Goal: Task Accomplishment & Management: Use online tool/utility

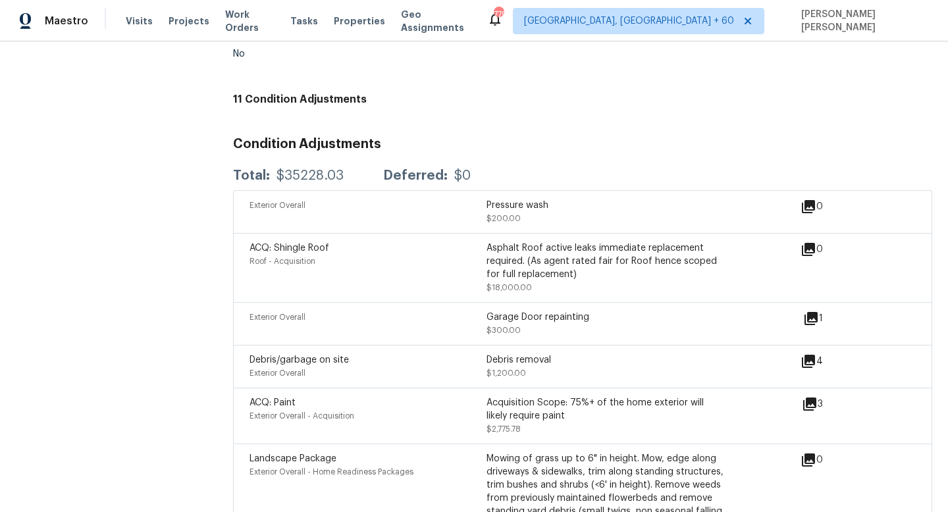
scroll to position [1487, 0]
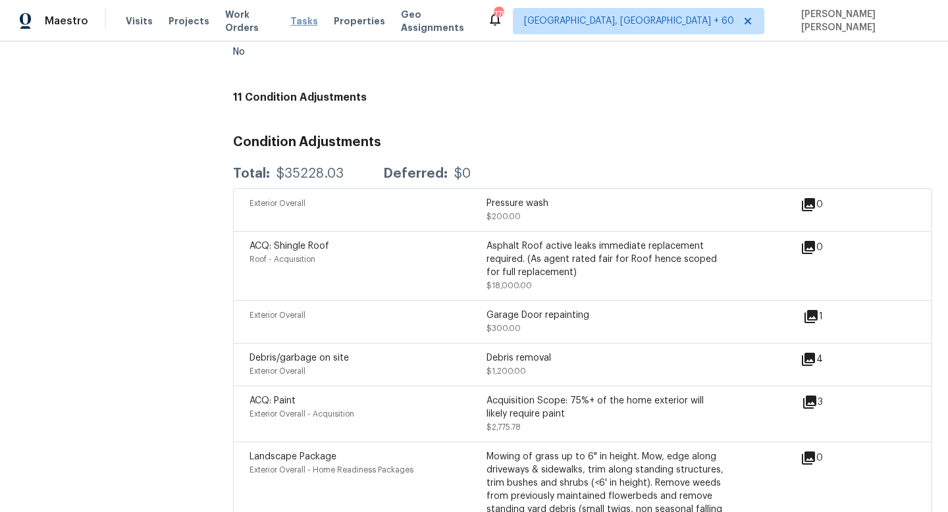
click at [307, 23] on span "Tasks" at bounding box center [304, 20] width 28 height 9
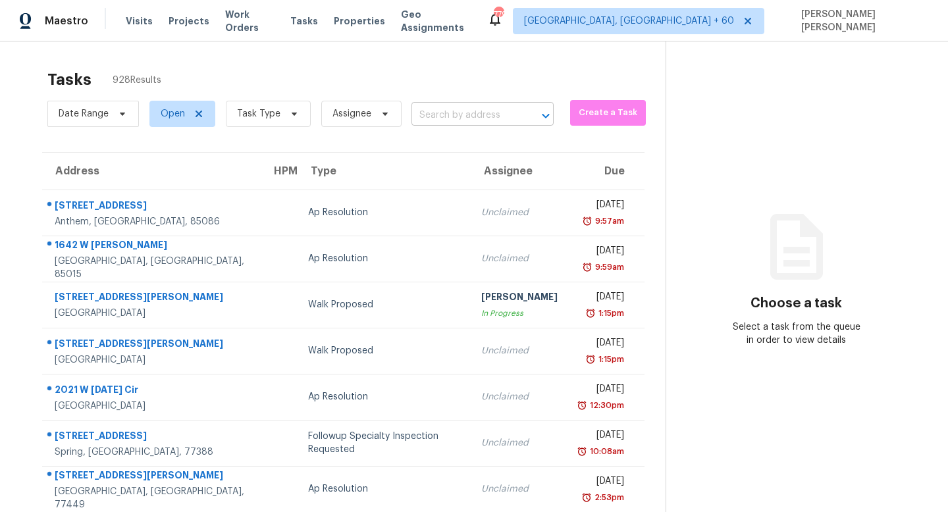
click at [469, 114] on input "text" at bounding box center [463, 115] width 105 height 20
paste input "1412 Turnbridge Walk, Hampton, GA, 30228"
type input "1412 Turnbridge Walk, Hampton, GA, 30228"
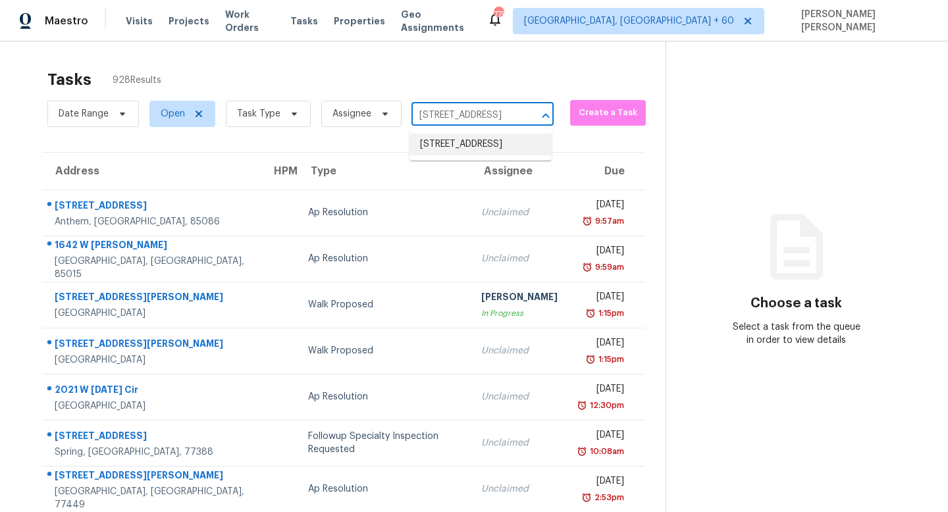
click at [467, 146] on li "1412 Turnbridge Walk, Hampton, GA 30228" at bounding box center [480, 145] width 142 height 22
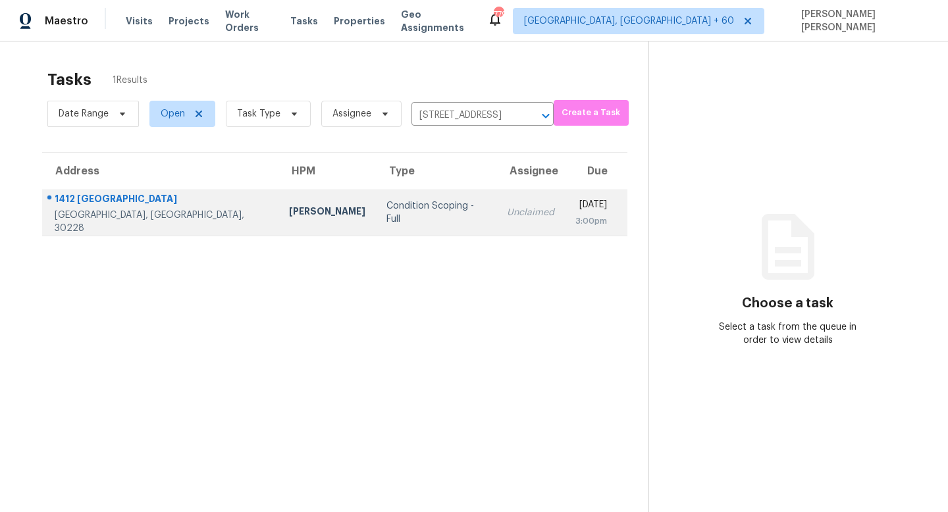
click at [496, 219] on td "Unclaimed" at bounding box center [530, 213] width 68 height 46
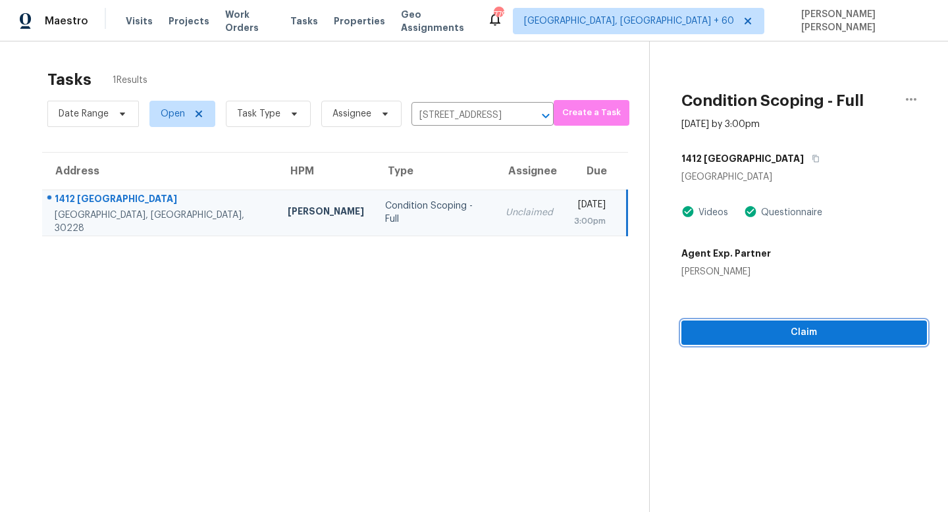
click at [829, 336] on span "Claim" at bounding box center [804, 333] width 224 height 16
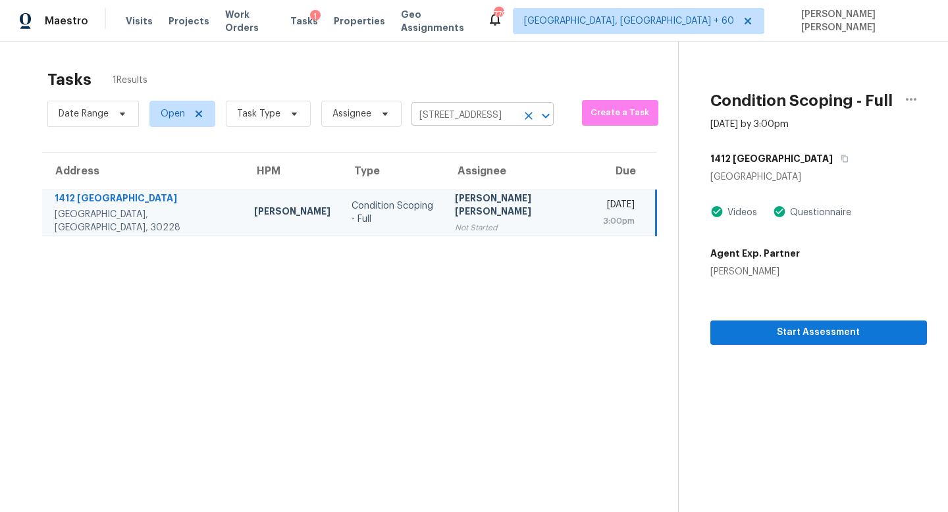
click at [446, 119] on input "1412 Turnbridge Walk, Hampton, GA 30228" at bounding box center [463, 115] width 105 height 20
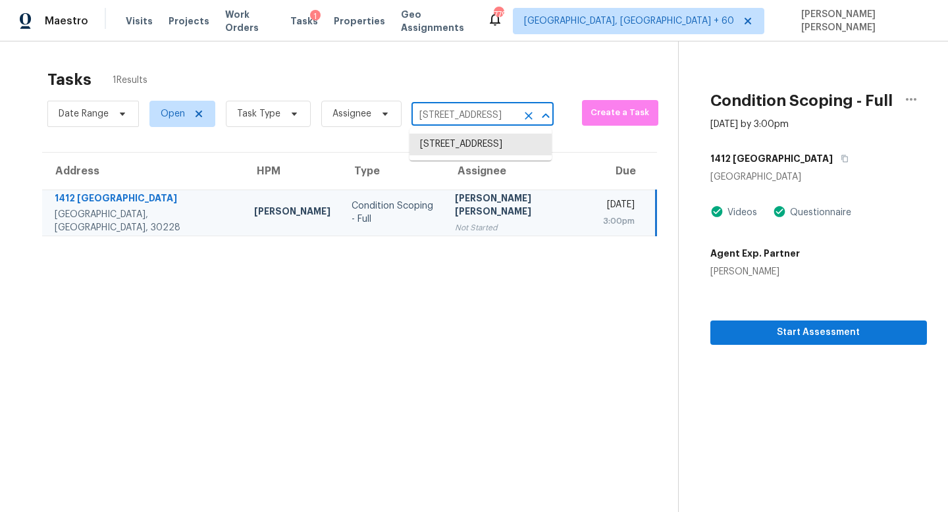
paste input "235 Mountain Way, Rockmart, GA, 30153"
type input "235 Mountain Way, Rockmart, GA, 30153"
click at [493, 152] on li "235 Mountain Way, Rockmart, GA 30153" at bounding box center [480, 145] width 142 height 22
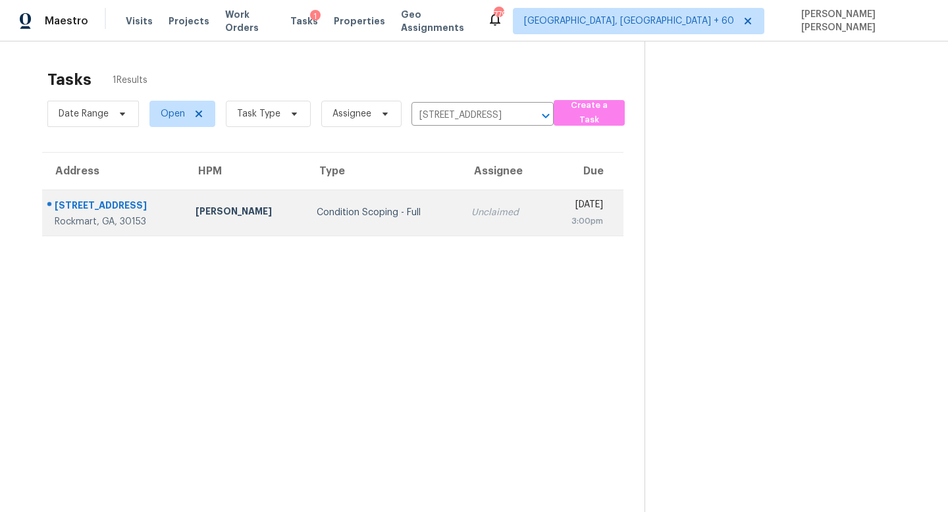
click at [461, 223] on td "Unclaimed" at bounding box center [503, 213] width 85 height 46
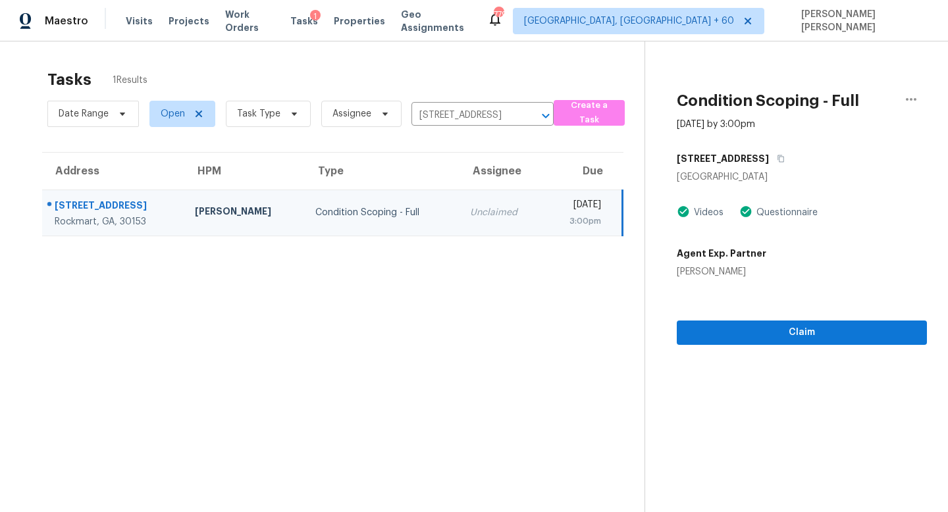
click at [780, 347] on section "Condition Scoping - Full Sep 9th 2025 by 3:00pm 235 Mountain Way Rockmart, GA 3…" at bounding box center [786, 297] width 282 height 512
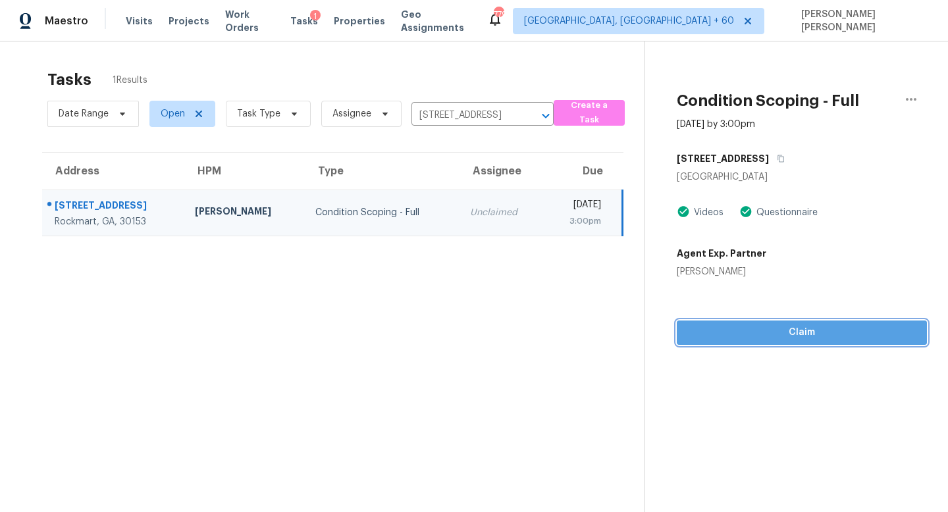
click at [794, 329] on span "Claim" at bounding box center [801, 333] width 229 height 16
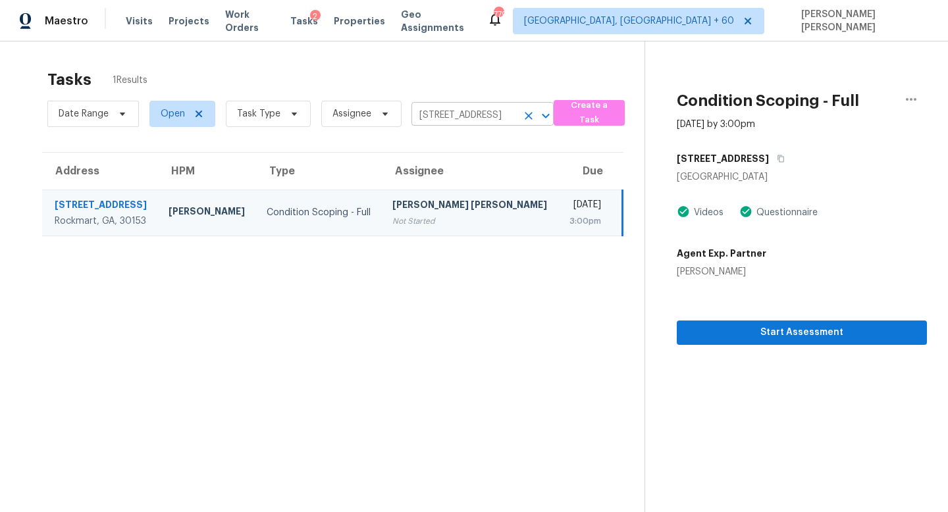
click at [451, 113] on input "235 Mountain Way, Rockmart, GA 30153" at bounding box center [463, 115] width 105 height 20
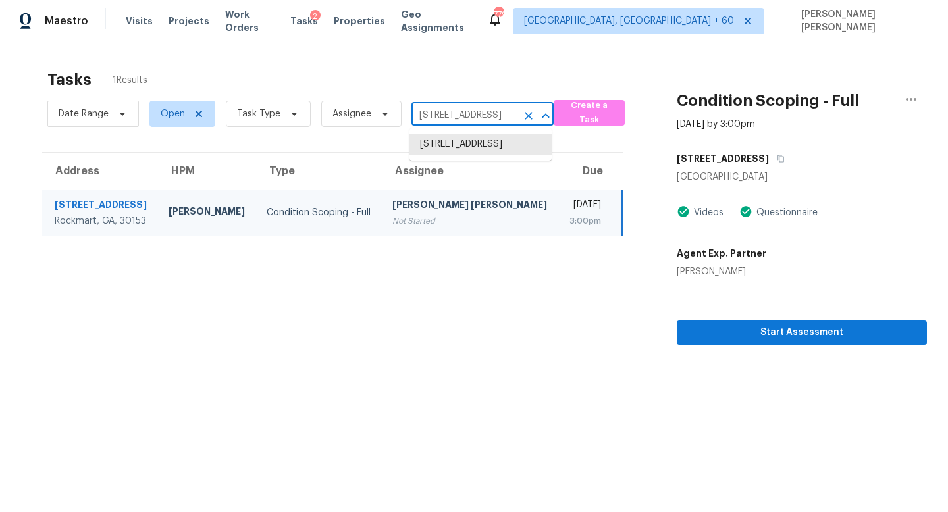
paste input "7208 Sparkling Light Dr Unit B, Del Valle, TX 78617"
type input "7208 Sparkling Light"
click at [501, 145] on li "7208 Sparkling Light Dr Unit B, Del Valle, TX 78617" at bounding box center [480, 152] width 142 height 36
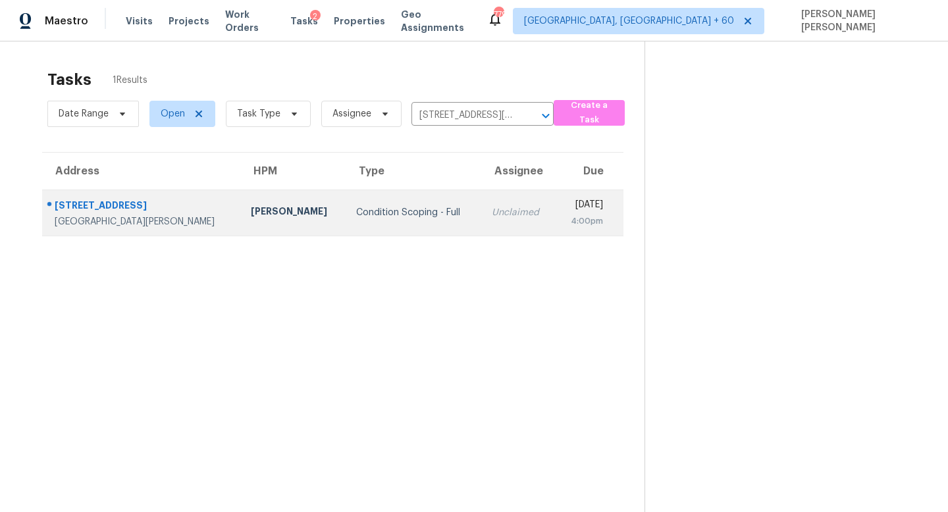
click at [566, 215] on div "4:00pm" at bounding box center [585, 221] width 38 height 13
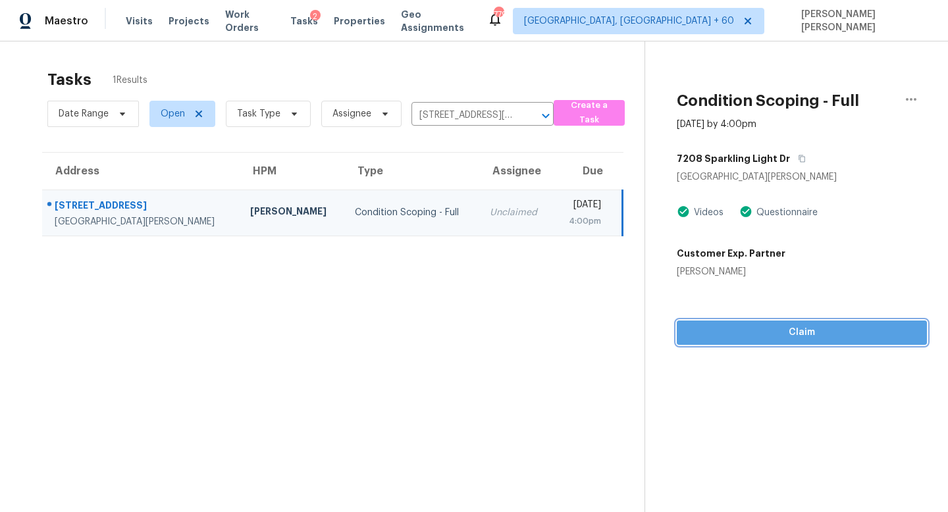
click at [751, 340] on button "Claim" at bounding box center [802, 333] width 250 height 24
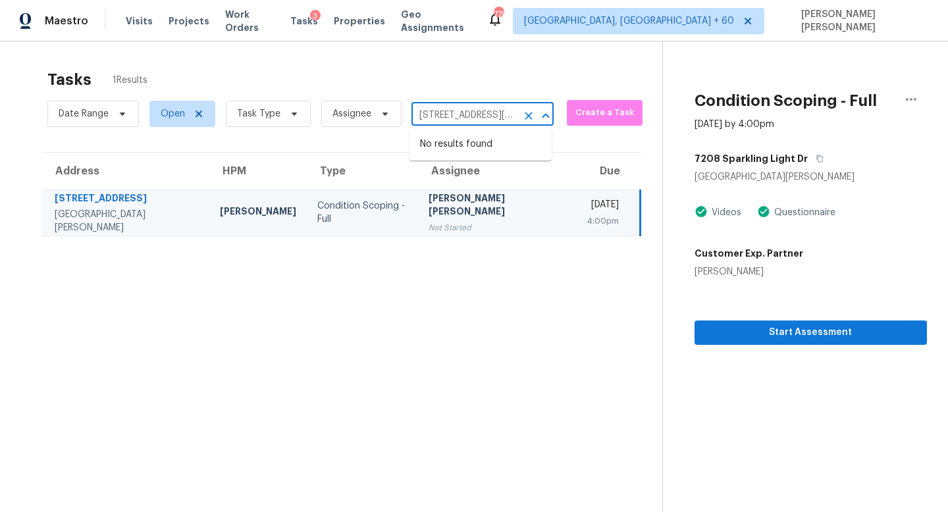
click at [441, 113] on input "7208 Sparkling Light Dr Unit B, Del Valle, TX 78617" at bounding box center [463, 115] width 105 height 20
paste input "634 Antelope Hills Dr, Antelope, CA, 95843"
type input "7634 Antelope Hills Dr, Antelope, CA, 95843"
click at [468, 145] on li "7634 Antelope Hills Dr, Antelope, CA 95843" at bounding box center [480, 145] width 142 height 22
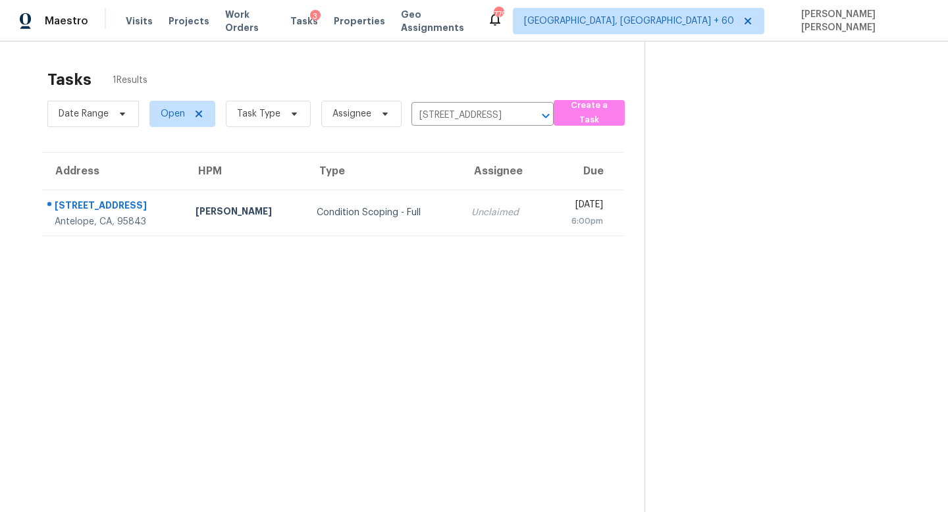
click at [471, 206] on div "Unclaimed" at bounding box center [503, 212] width 64 height 13
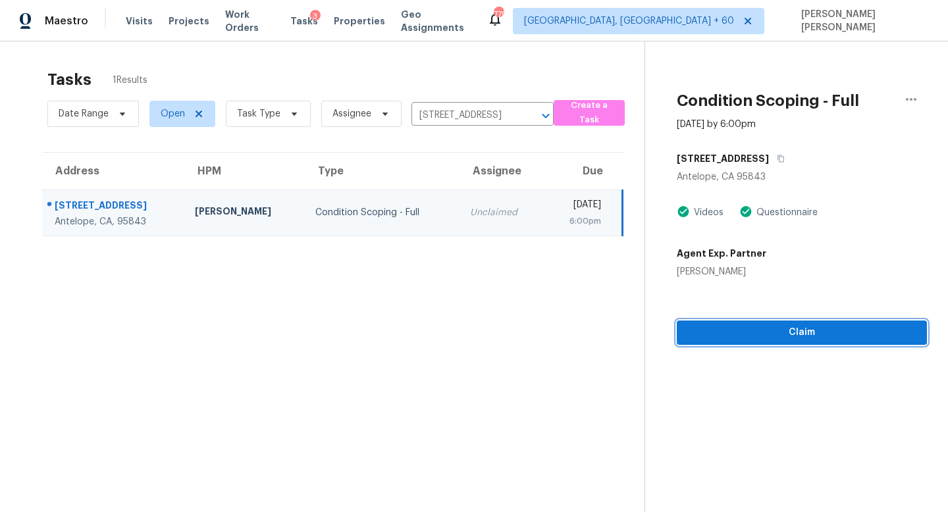
click at [754, 328] on span "Claim" at bounding box center [801, 333] width 229 height 16
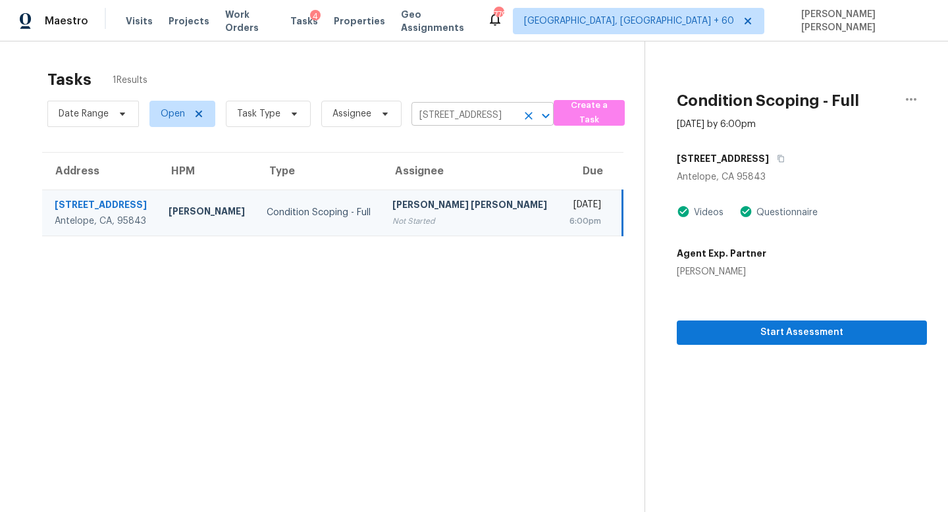
click at [470, 115] on input "7634 Antelope Hills Dr, Antelope, CA 95843" at bounding box center [463, 115] width 105 height 20
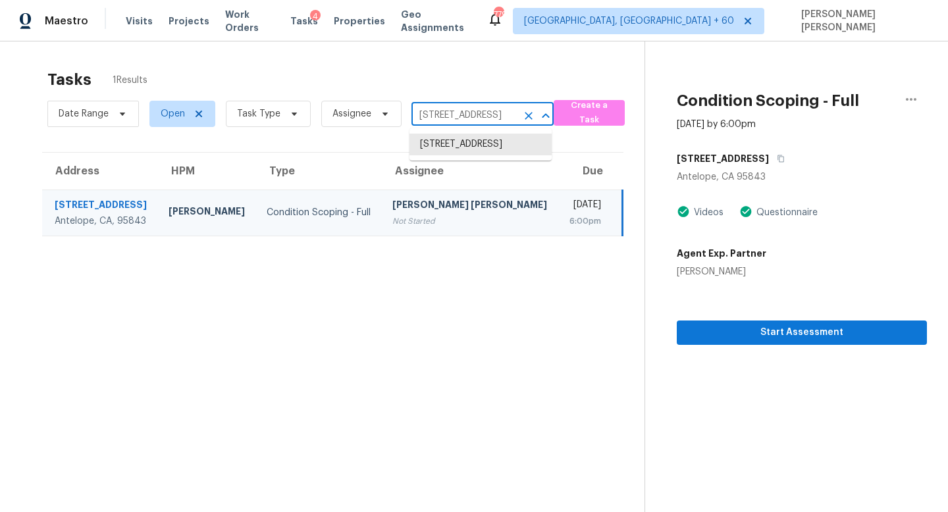
paste input "845 W Forest Grove Ave, Phoenix, AZ, 850"
type input "7845 W Forest Grove Ave, Phoenix, AZ, 85043"
click at [475, 143] on li "7845 W Forest Grove Ave, Phoenix, AZ 85043" at bounding box center [480, 145] width 142 height 22
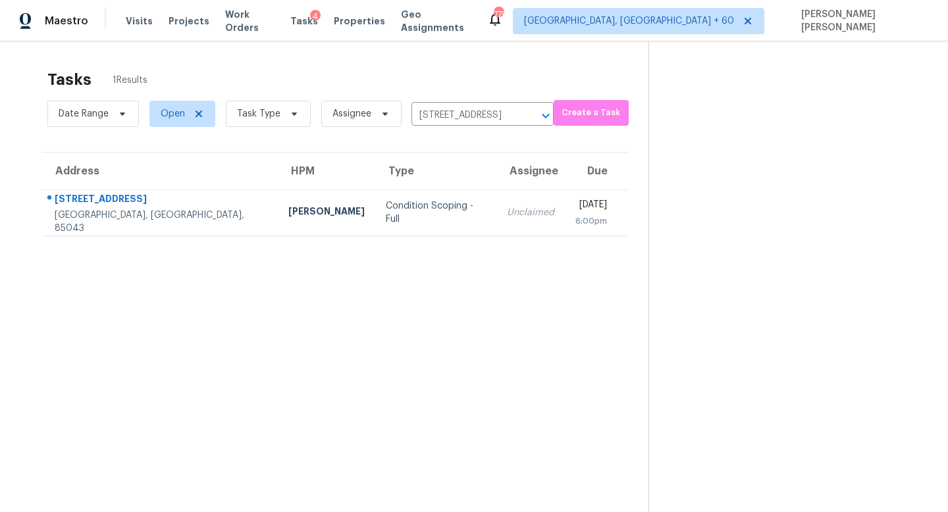
click at [507, 208] on div "Unclaimed" at bounding box center [530, 212] width 47 height 13
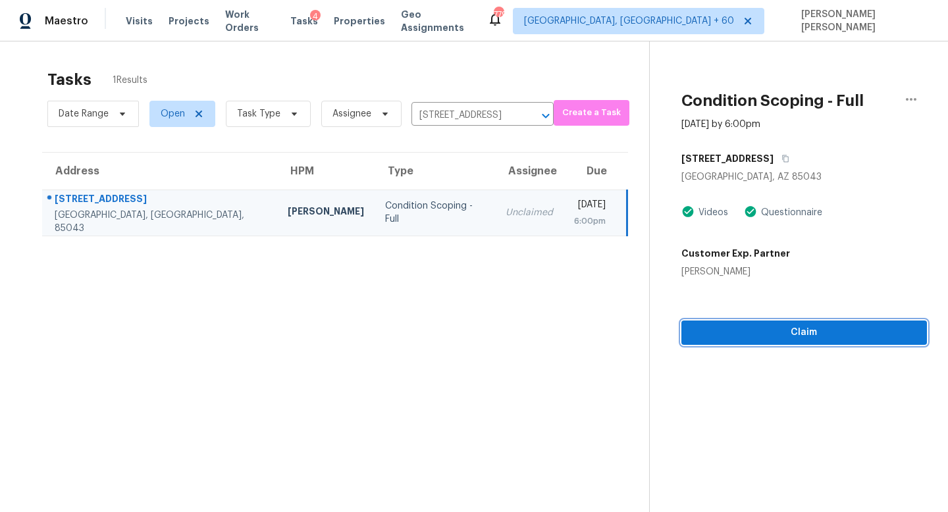
click at [833, 326] on span "Claim" at bounding box center [804, 333] width 224 height 16
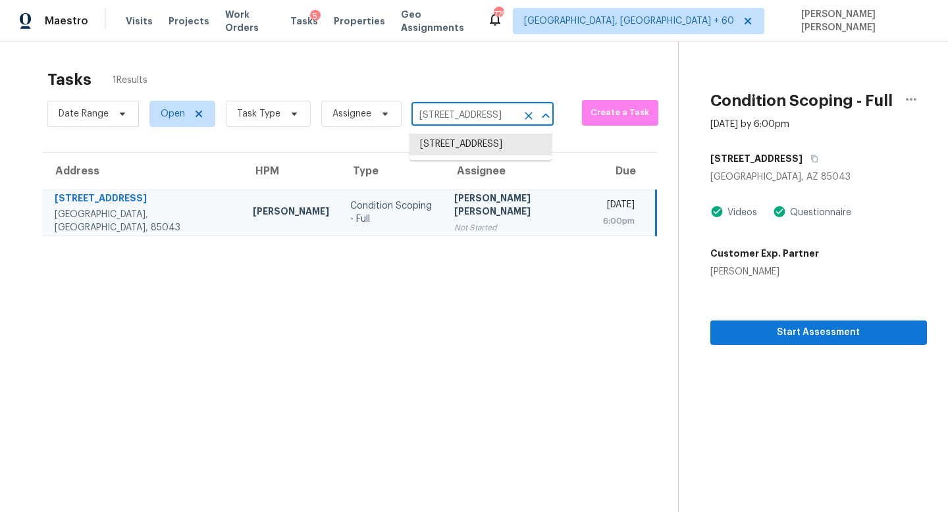
click at [449, 115] on input "7845 W Forest Grove Ave, Phoenix, AZ 85043" at bounding box center [463, 115] width 105 height 20
paste input "502 Stewart Dr Hutto TX 78634"
type input "502 Stewart Dr Hutto TX 78634"
click at [479, 143] on li "502 Stewart Dr, Hutto, TX 78634" at bounding box center [480, 158] width 142 height 49
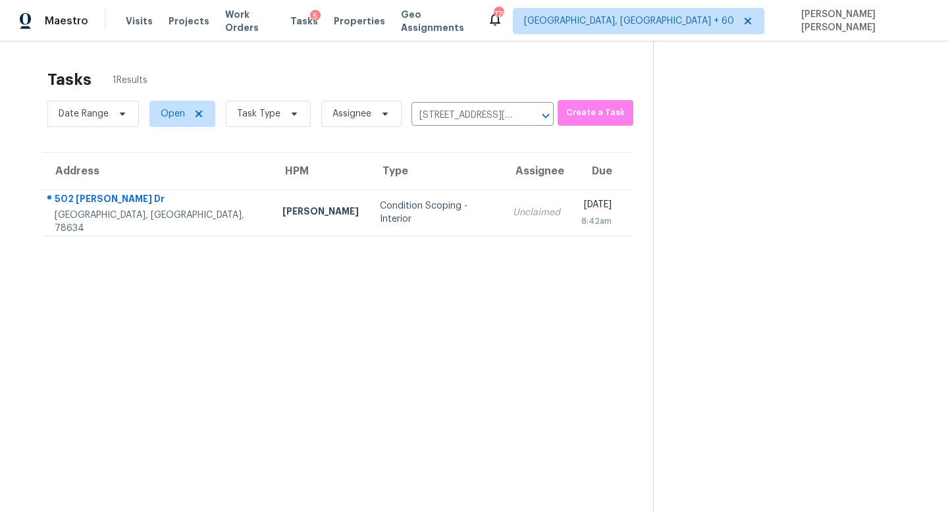
click at [502, 203] on td "Unclaimed" at bounding box center [536, 213] width 68 height 46
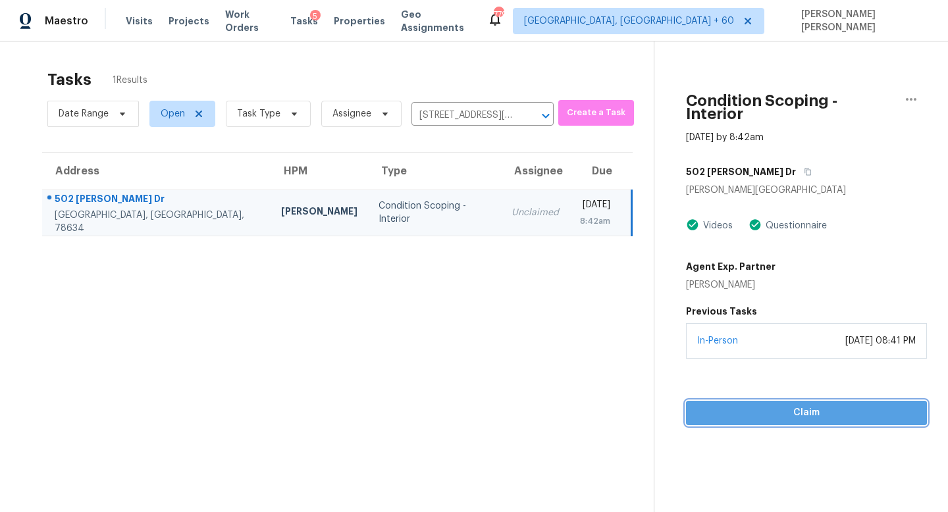
click at [786, 405] on span "Claim" at bounding box center [807, 413] width 220 height 16
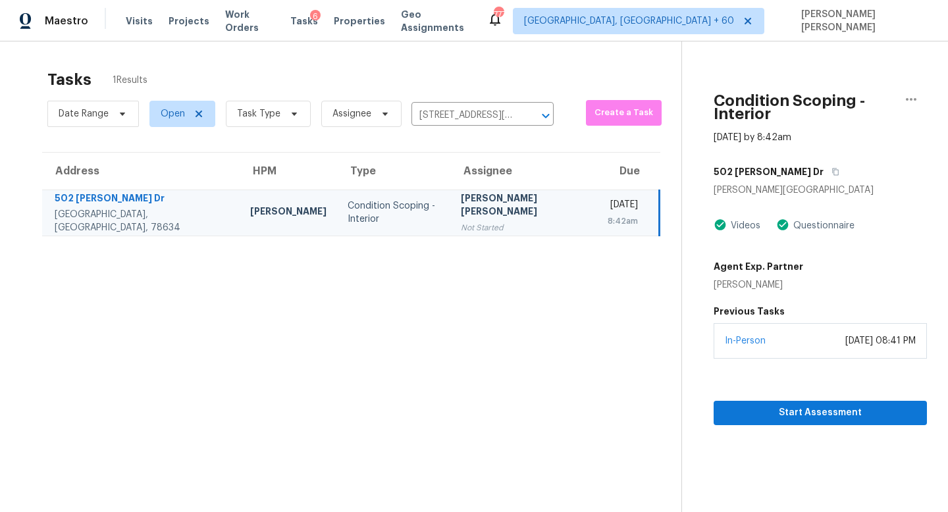
click at [472, 104] on div "Date Range Open Task Type Assignee 502 Stewart Dr, Hutto, TX 78634 ​" at bounding box center [300, 114] width 506 height 34
click at [471, 114] on input "502 Stewart Dr, Hutto, TX 78634" at bounding box center [463, 115] width 105 height 20
paste input "70 Pine Knot Rd Blythewood SC 29016"
type input "570 Pine Knot Rd Blythewood SC 29016"
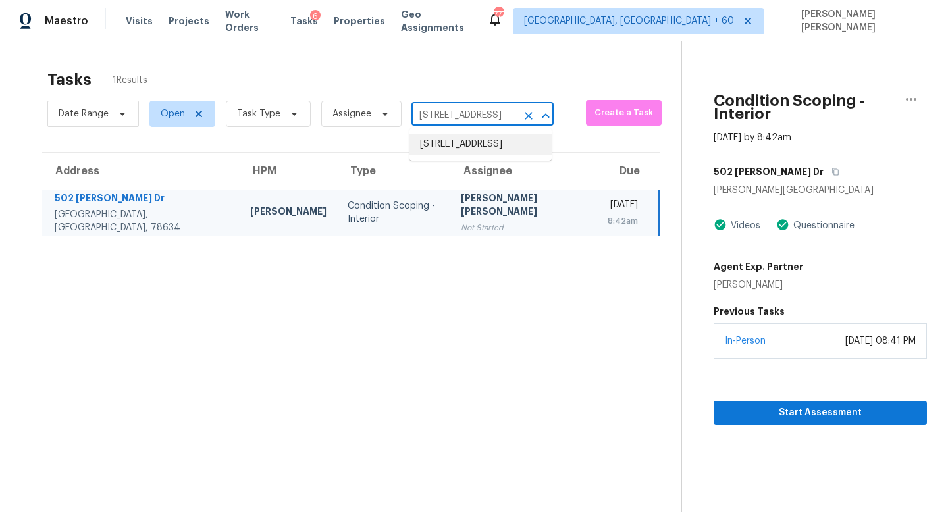
click at [496, 144] on li "570 Pine Knot Rd, Blythewood, SC 29016" at bounding box center [480, 145] width 142 height 22
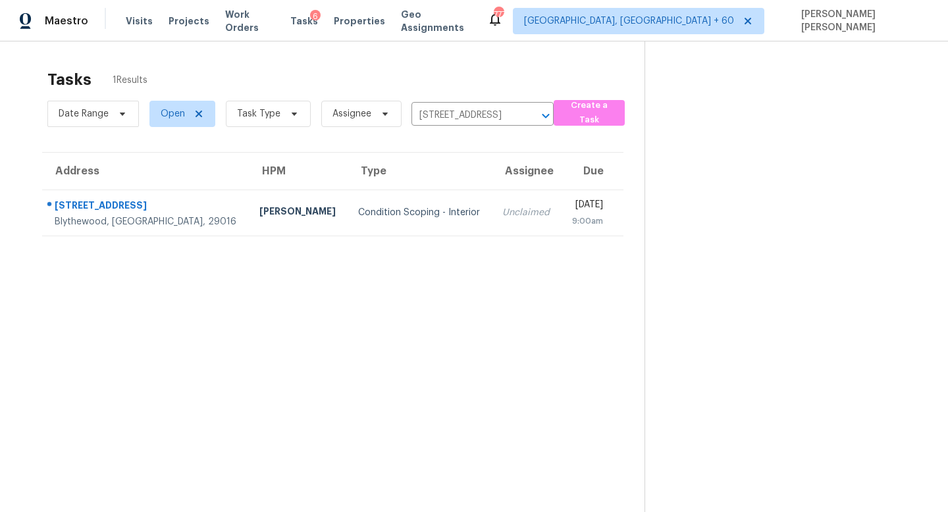
click at [502, 207] on div "Unclaimed" at bounding box center [526, 212] width 48 height 13
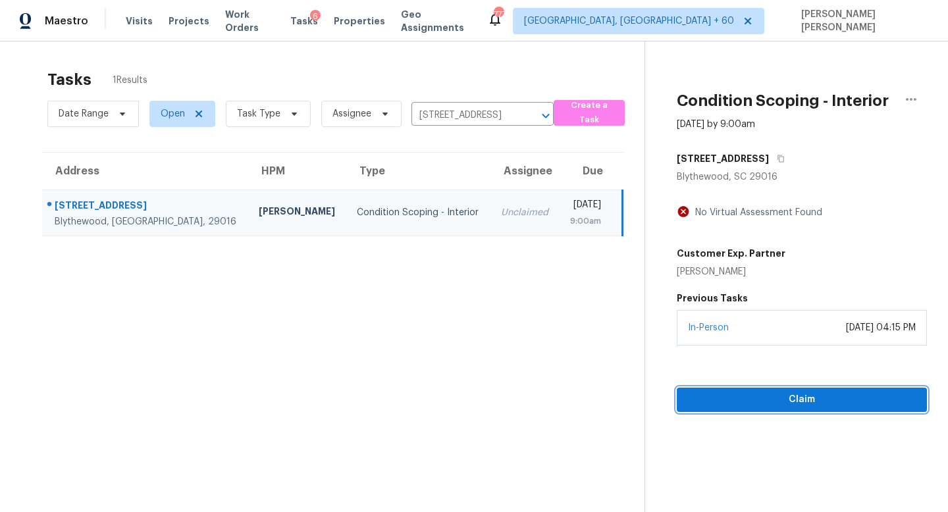
click at [831, 394] on span "Claim" at bounding box center [801, 400] width 229 height 16
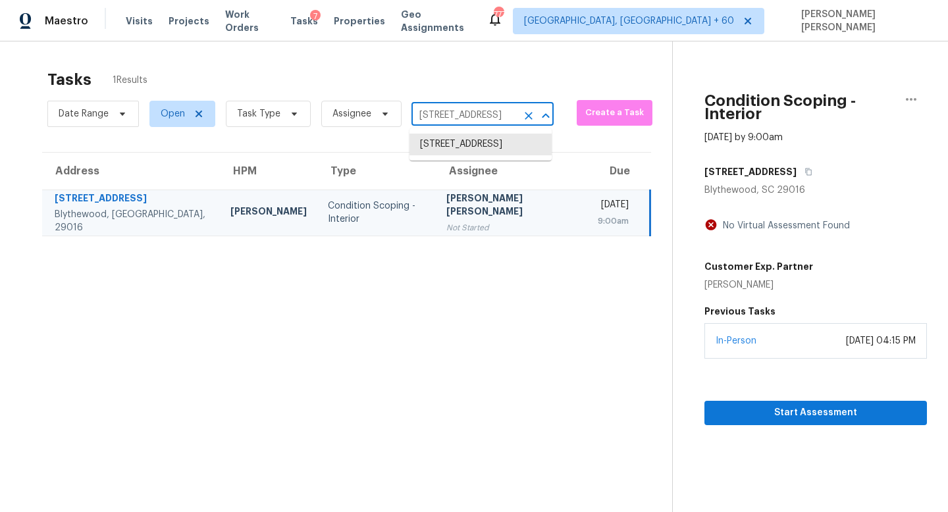
click at [473, 111] on input "570 Pine Knot Rd, Blythewood, SC 29016" at bounding box center [463, 115] width 105 height 20
paste input "3801 Crown Point Rd Unit 2072 Jacksonville FL 32257"
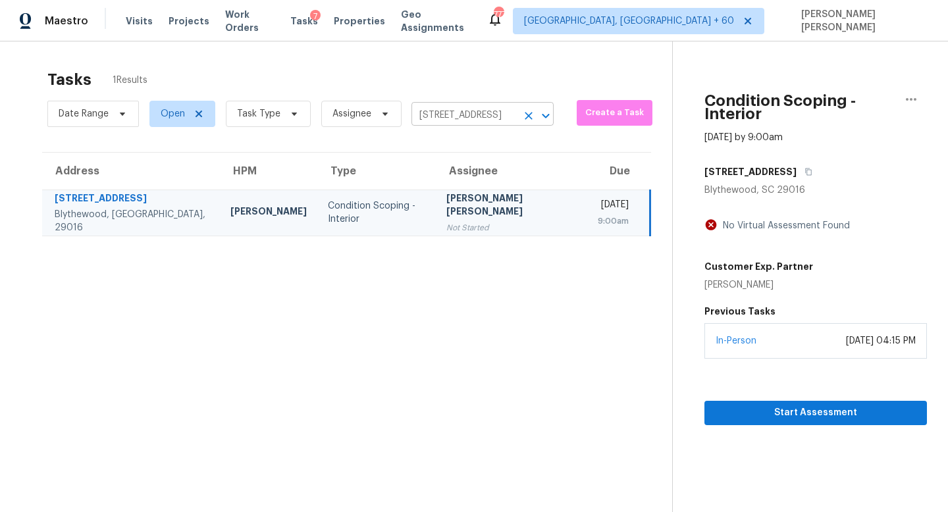
click at [459, 116] on input "570 Pine Knot Rd, Blythewood, SC 29016" at bounding box center [463, 115] width 105 height 20
paste input "3801 Crown Point Rd Unit 2072 Jacksonville FL 32257"
type input "3801 Crown Point Rd"
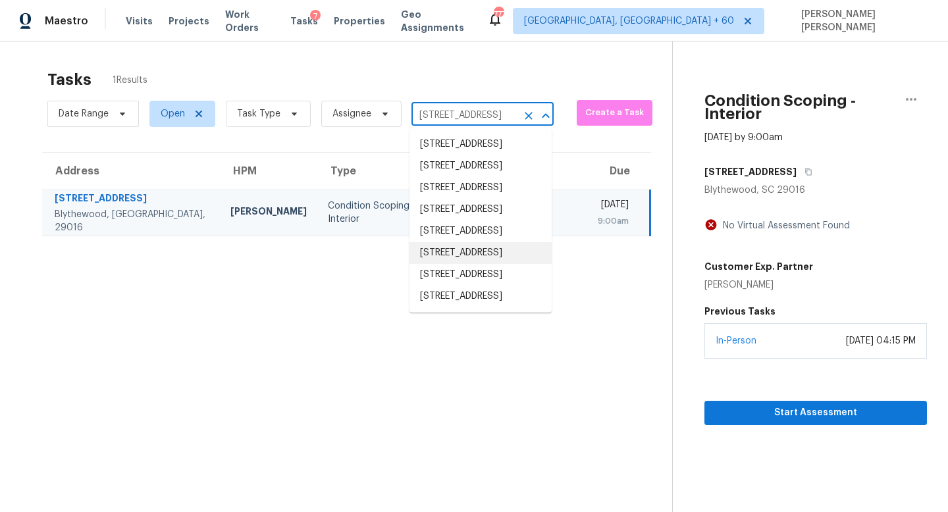
scroll to position [104, 0]
click at [449, 307] on li "3801 Crown Point Rd Unit 2072, Jacksonville, FL 32257" at bounding box center [480, 297] width 142 height 22
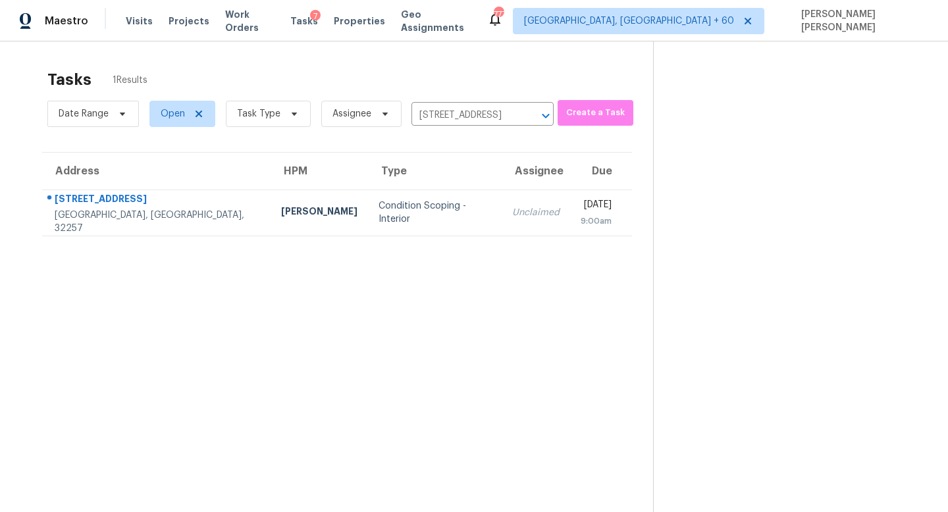
click at [436, 193] on td "Condition Scoping - Interior" at bounding box center [435, 213] width 134 height 46
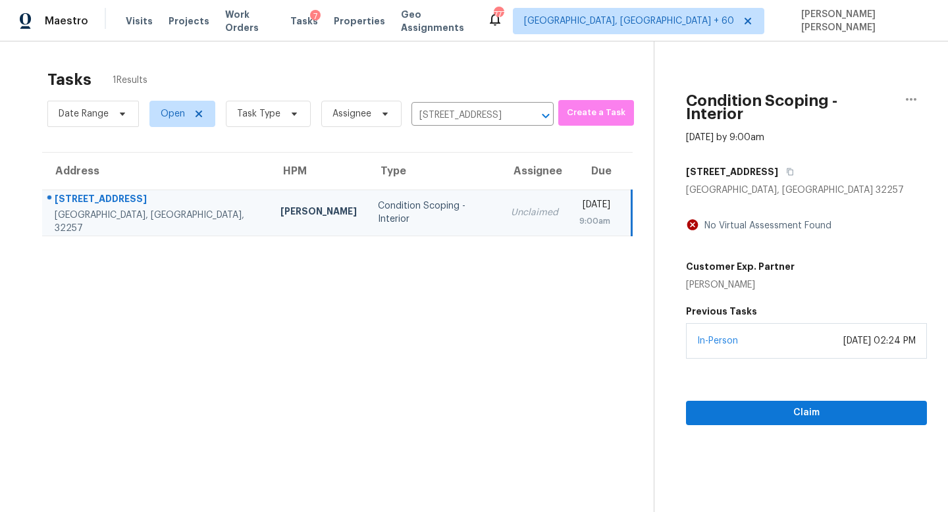
click at [776, 359] on div "Claim" at bounding box center [806, 392] width 241 height 66
click at [764, 407] on span "Claim" at bounding box center [807, 413] width 220 height 16
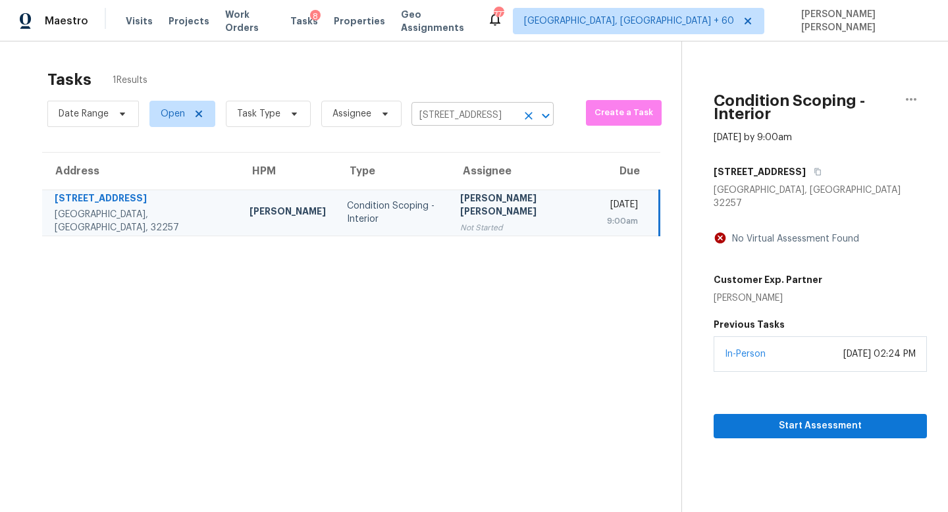
click at [477, 119] on input "3801 Crown Point Rd Unit 2072, Jacksonville, FL 32257" at bounding box center [463, 115] width 105 height 20
paste input "15128 Downham Dr Fishers IN 4603"
type input "15128 Downham Dr Fishers IN 46037"
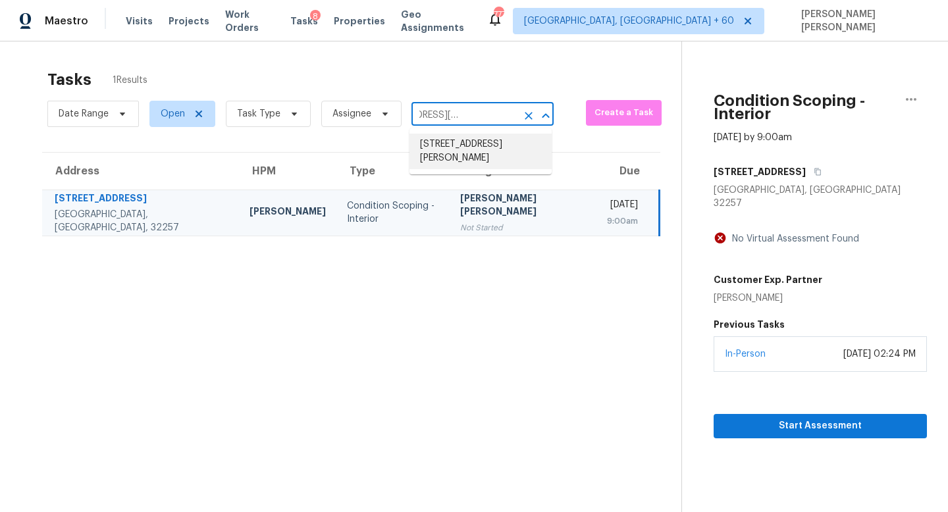
click at [499, 145] on li "15128 Downham Dr, Fishers, IN 46037" at bounding box center [480, 152] width 142 height 36
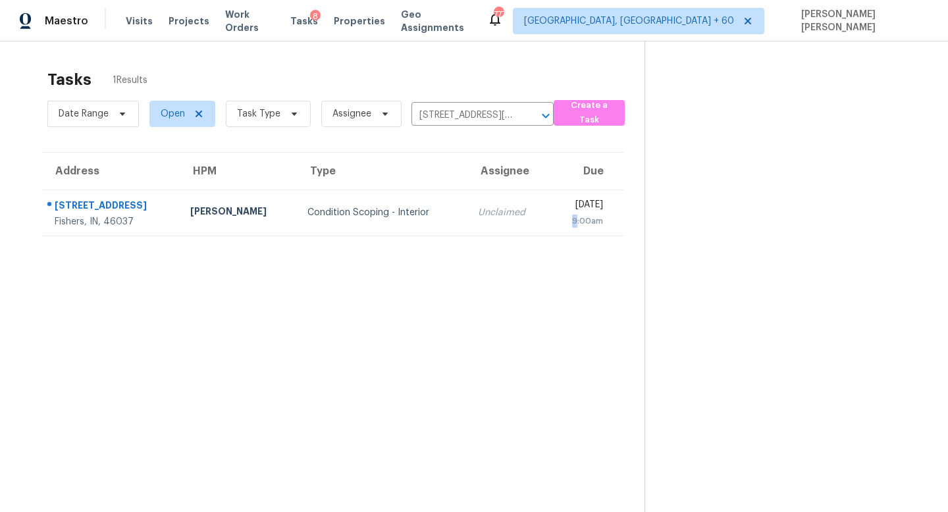
click at [550, 215] on td "Tue, Sep 9th 2025 9:00am" at bounding box center [587, 213] width 74 height 46
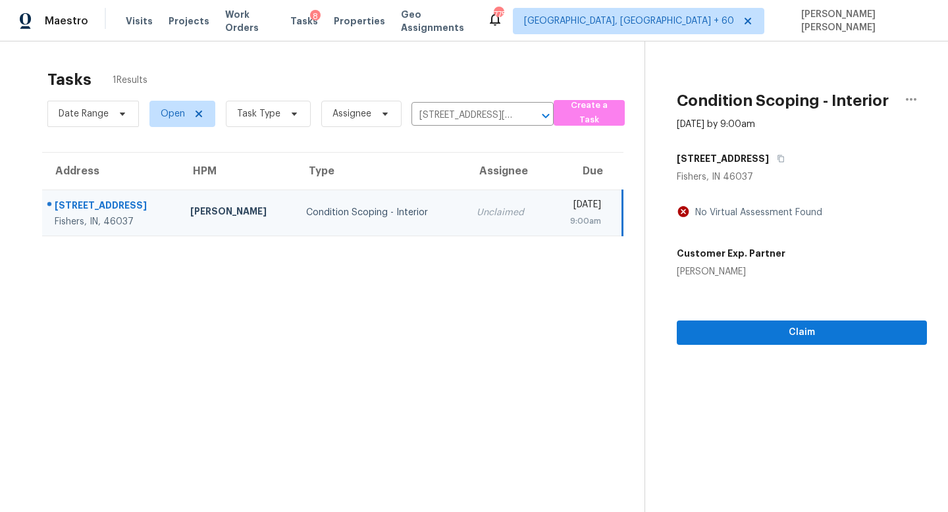
click at [737, 351] on section "Condition Scoping - Interior Sep 9th 2025 by 9:00am 15128 Downham Dr Fishers, I…" at bounding box center [786, 297] width 282 height 512
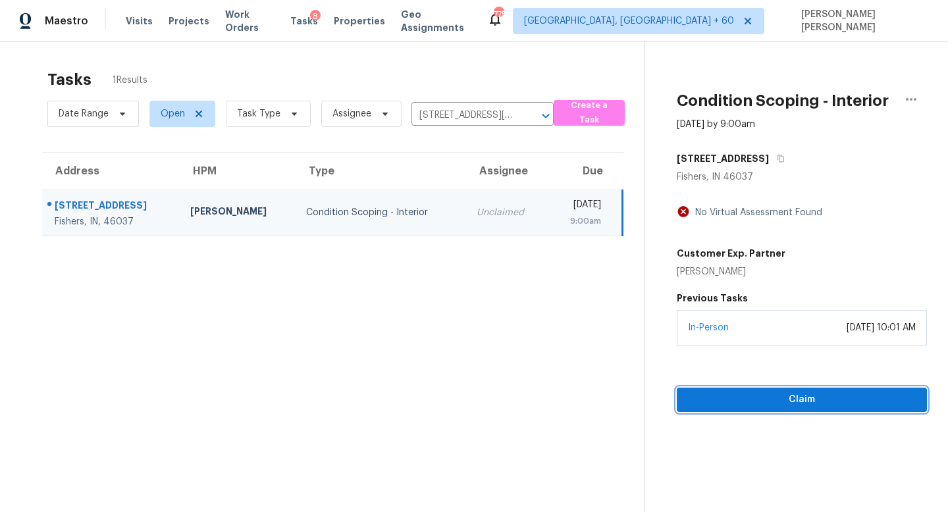
click at [750, 332] on div "Condition Scoping - Interior Sep 9th 2025 by 9:00am 15128 Downham Dr Fishers, I…" at bounding box center [786, 226] width 282 height 371
click at [757, 396] on span "Claim" at bounding box center [801, 400] width 229 height 16
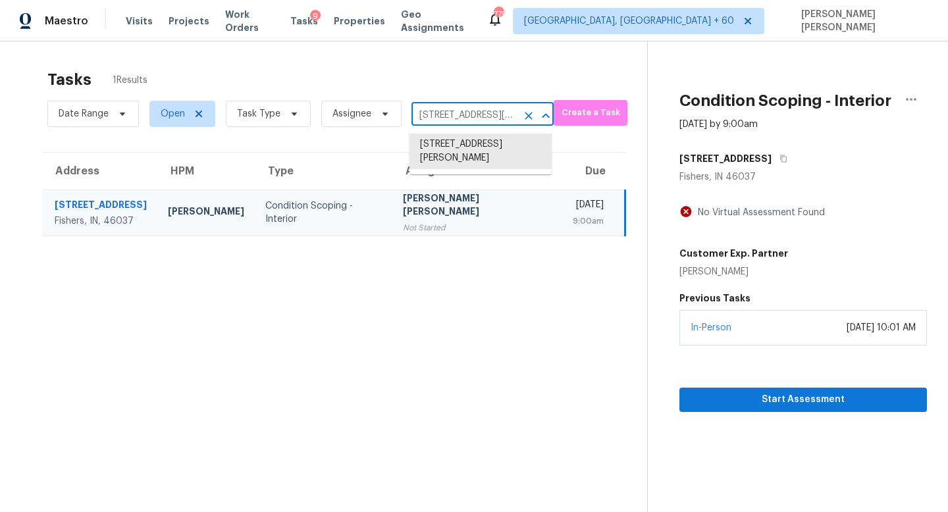
click at [467, 116] on input "15128 Downham Dr, Fishers, IN 46037" at bounding box center [463, 115] width 105 height 20
paste input "6154 Martins Landing Ct Burke VA 22015"
type input "6154 Martins Landing Ct Burke VA 22015"
click at [483, 145] on li "6154 Martins Landing Ct, Burke, VA 22015" at bounding box center [480, 152] width 142 height 36
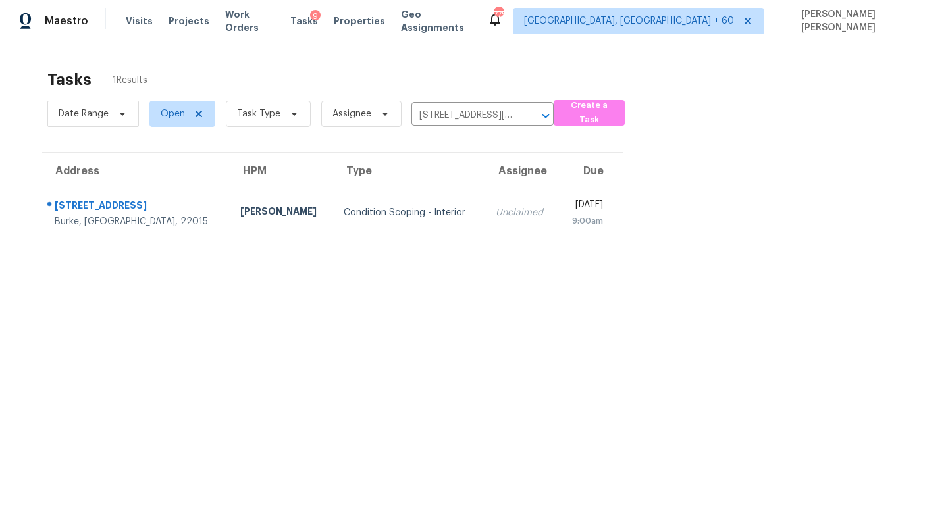
click at [487, 221] on td "Unclaimed" at bounding box center [521, 213] width 73 height 46
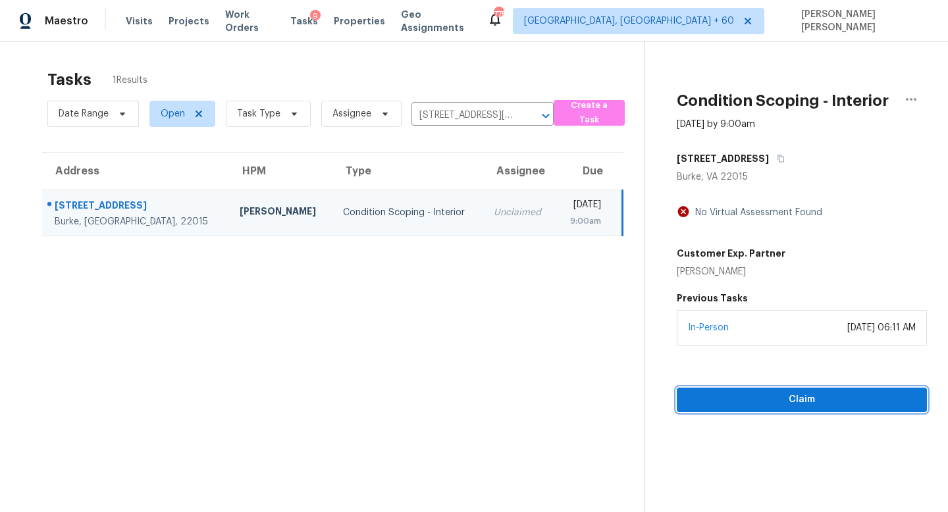
click at [810, 401] on span "Claim" at bounding box center [801, 400] width 229 height 16
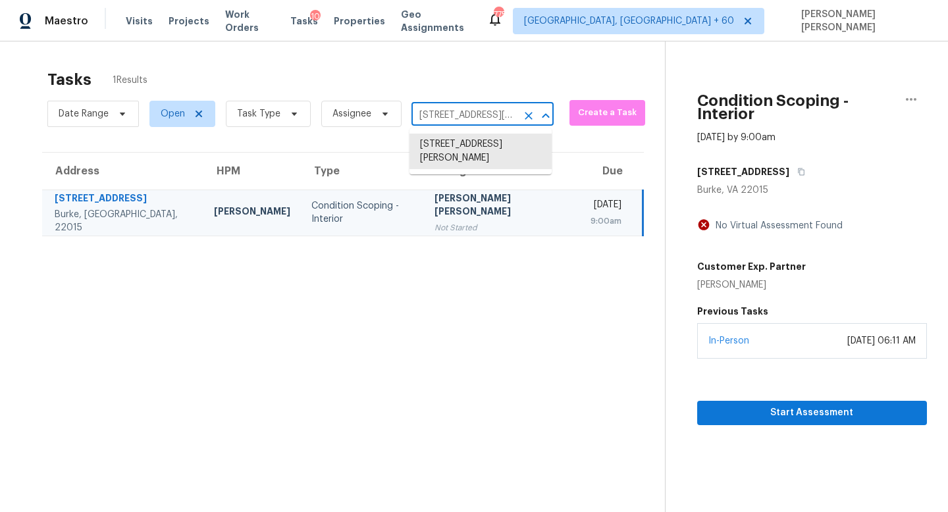
click at [463, 107] on input "6154 Martins Landing Ct, Burke, VA 22015" at bounding box center [463, 115] width 105 height 20
paste input "335 Berry Oaks Dr Bulverde TX 78163"
type input "335 Berry Oaks Dr Bulverde TX 78163"
click at [485, 155] on li "335 Berry Oaks Dr, Bulverde, TX 78163" at bounding box center [480, 152] width 142 height 36
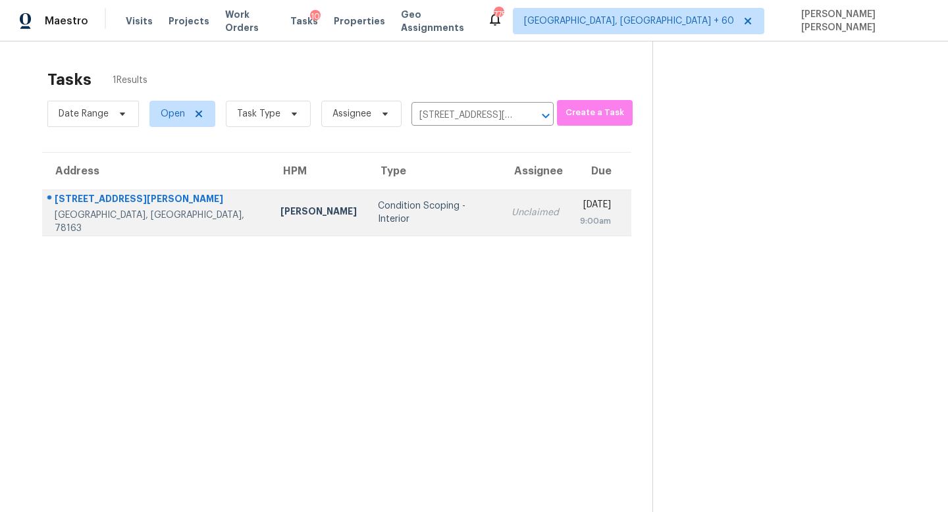
click at [501, 220] on td "Unclaimed" at bounding box center [535, 213] width 68 height 46
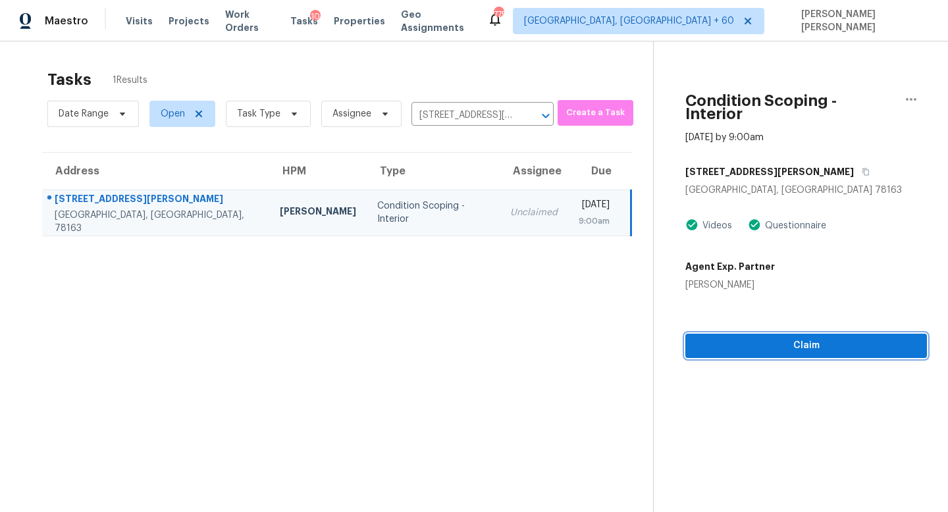
click at [836, 334] on div "Condition Scoping - Interior Sep 9th 2025 by 9:00am 335 Berry Oaks Dr Bulverde,…" at bounding box center [790, 199] width 273 height 317
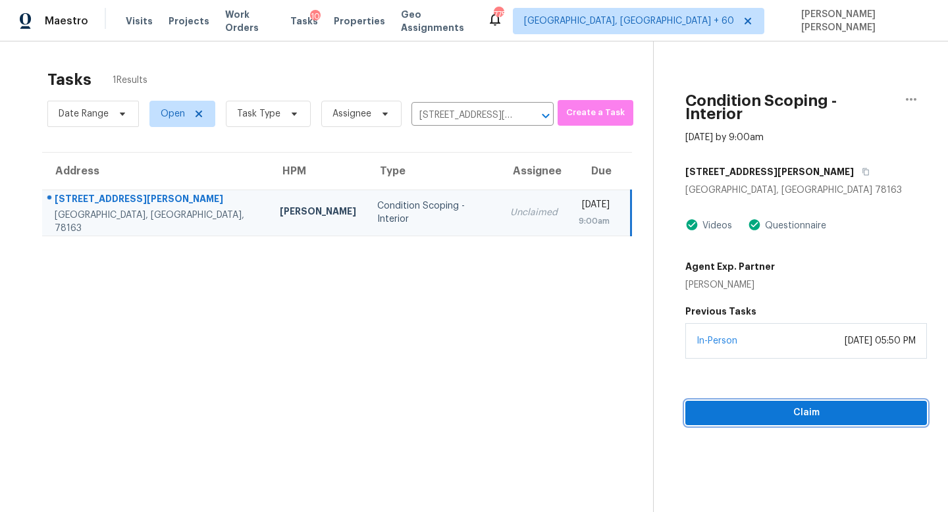
click at [837, 409] on button "Claim" at bounding box center [806, 413] width 242 height 24
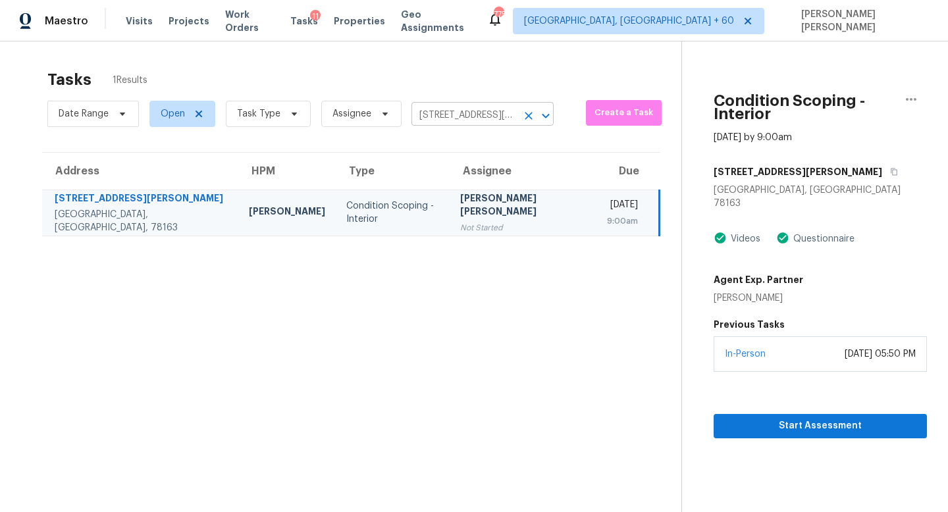
click at [448, 117] on input "335 Berry Oaks Dr, Bulverde, TX 78163" at bounding box center [463, 115] width 105 height 20
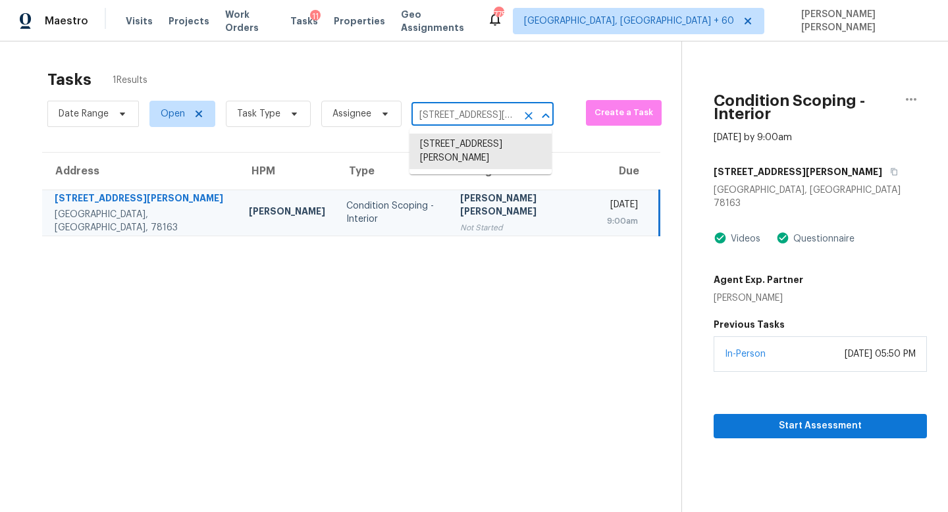
paste input "832 Ormond Beach St Unit 202 Las Vegas NV 89129"
type input "3832 Ormond Beach St"
click at [487, 155] on li "3832 Ormond Beach St Unit 202, Las Vegas, NV 89129" at bounding box center [480, 145] width 142 height 22
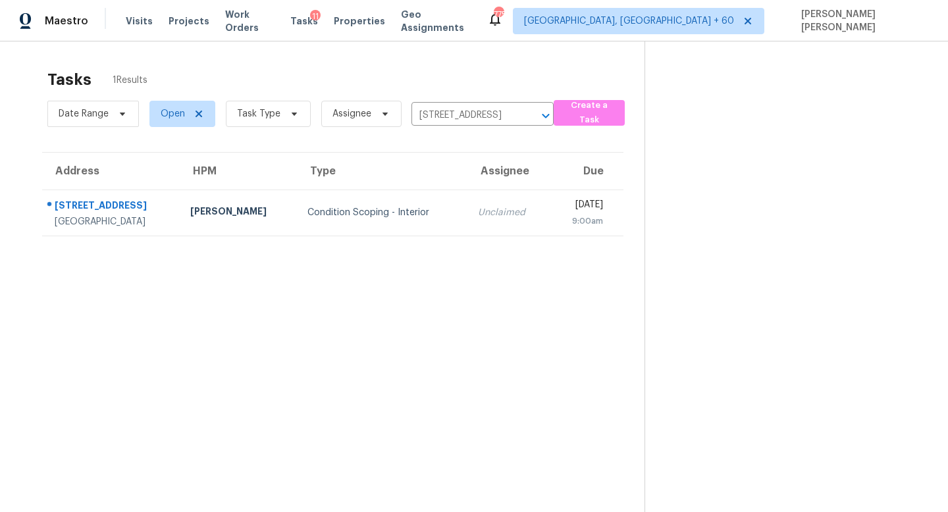
click at [478, 213] on div "Unclaimed" at bounding box center [508, 212] width 61 height 13
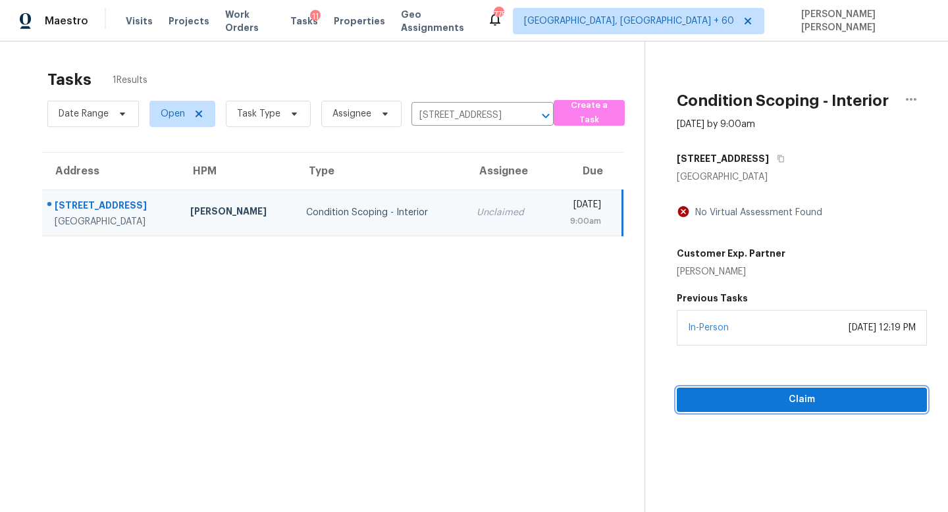
click at [778, 390] on button "Claim" at bounding box center [802, 400] width 250 height 24
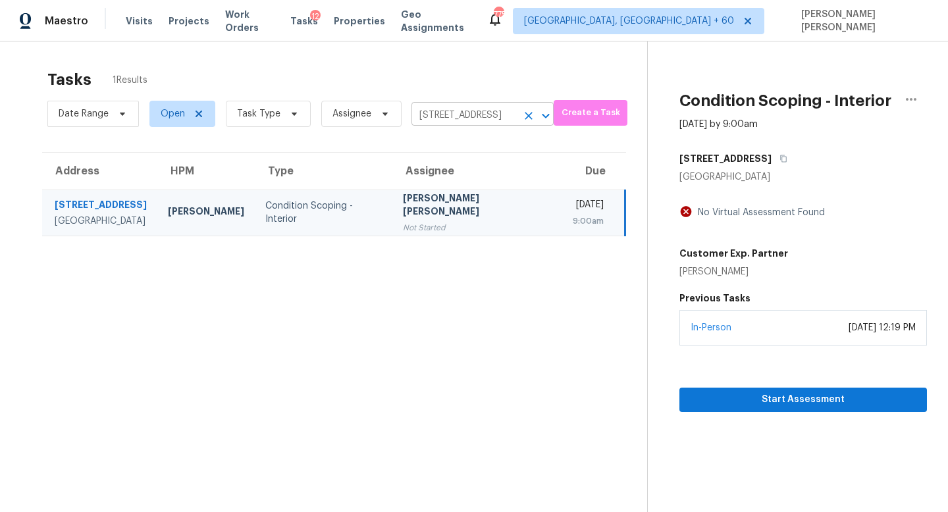
click at [459, 109] on input "3832 Ormond Beach St Unit 202, Las Vegas, NV 89129" at bounding box center [463, 115] width 105 height 20
paste input "2112 Benjamin Creek Dr Little Elm TX 75068"
type input "2112 Benjamin Creek Dr Little Elm TX 75068"
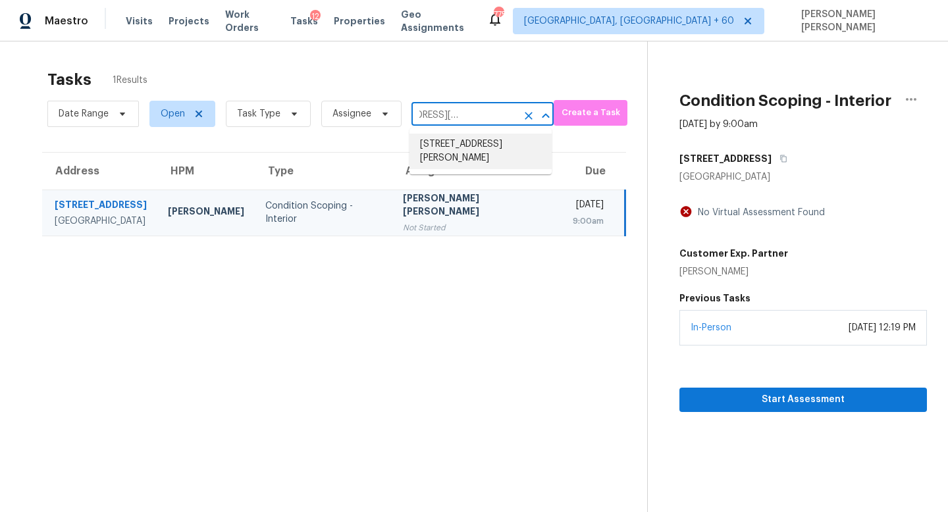
click at [482, 151] on li "2112 Benjamin Creek Dr, Little Elm, TX 75068" at bounding box center [480, 152] width 142 height 36
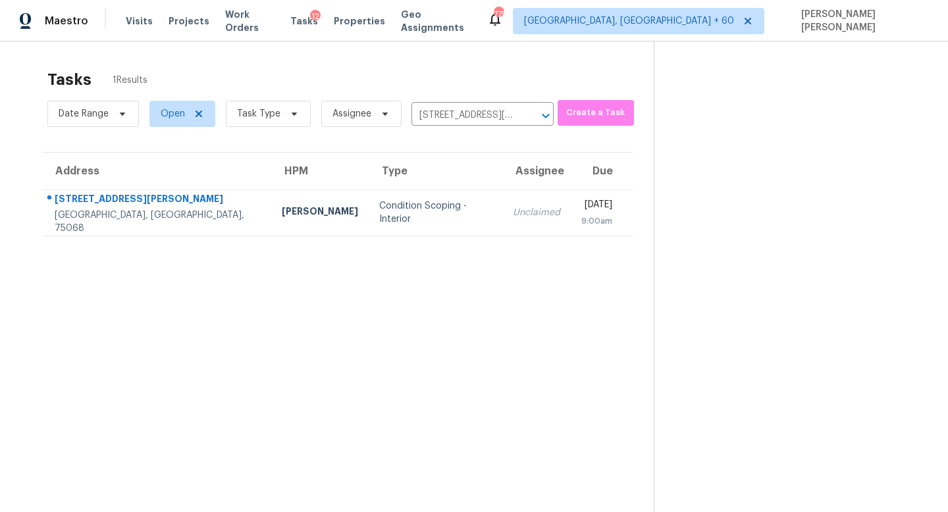
click at [502, 220] on td "Unclaimed" at bounding box center [536, 213] width 68 height 46
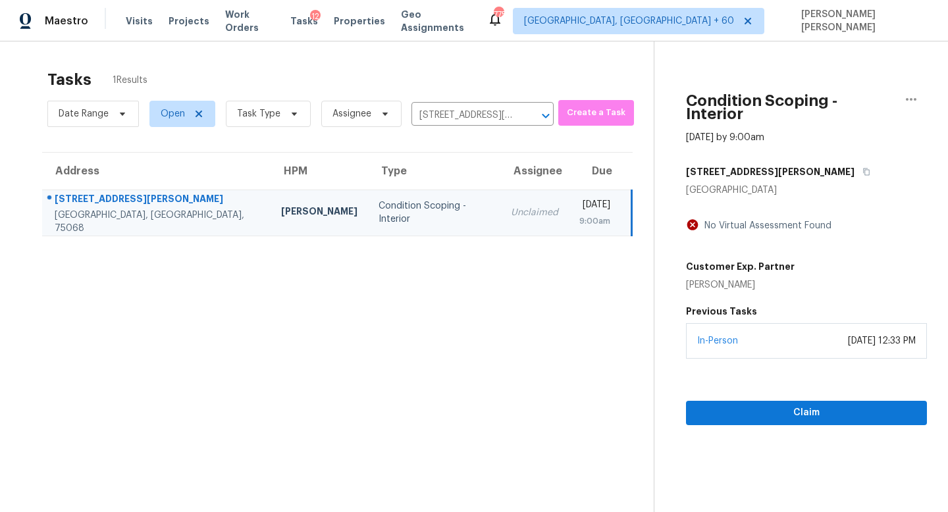
click at [848, 334] on div "September 08, 2025 at 12:33 PM" at bounding box center [882, 340] width 68 height 13
click at [783, 386] on div "Claim" at bounding box center [806, 392] width 241 height 66
click at [783, 405] on span "Claim" at bounding box center [807, 413] width 220 height 16
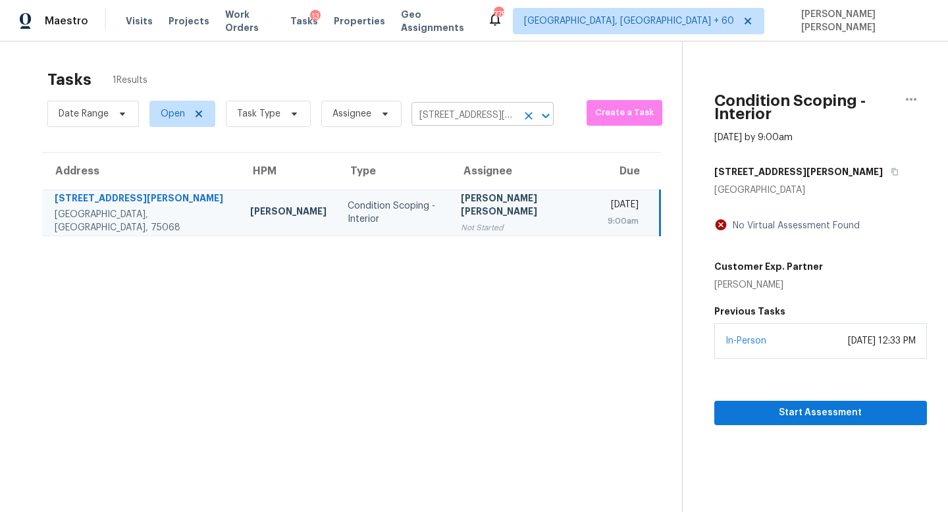
click at [474, 107] on input "2112 Benjamin Creek Dr, Little Elm, TX 75068" at bounding box center [463, 115] width 105 height 20
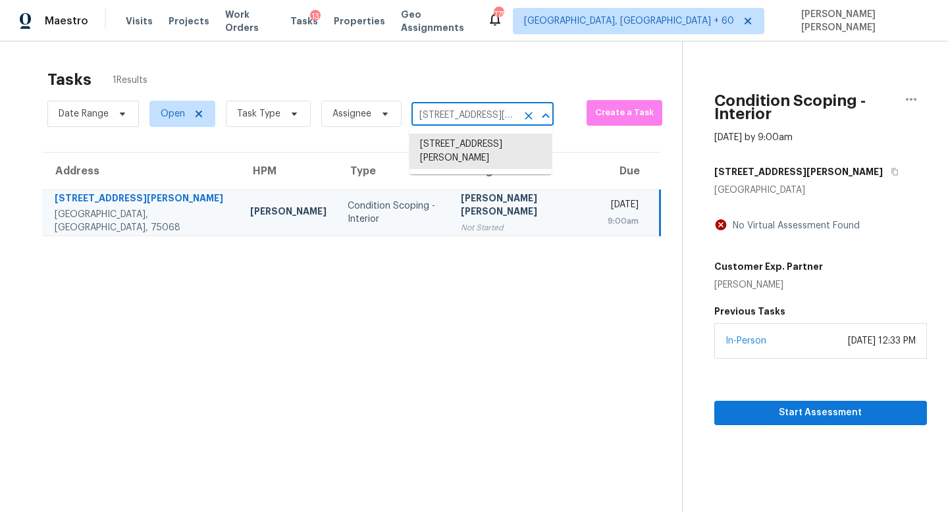
paste input "730 Palisade Pl Fairview OR 97024"
type input "21730 Palisade Pl Fairview OR 97024"
click at [490, 147] on li "21730 Palisade Pl, Fairview, OR 97024" at bounding box center [480, 145] width 142 height 22
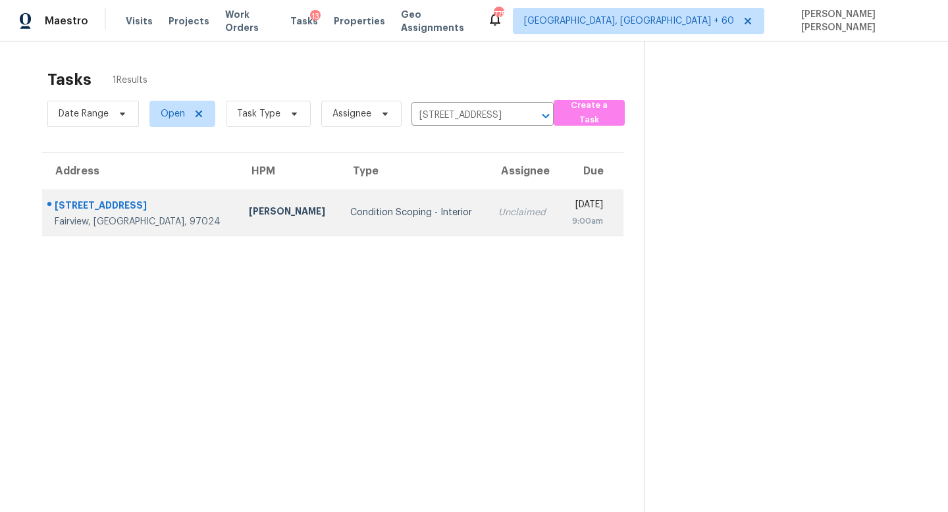
click at [559, 207] on td "Tue, Sep 9th 2025 9:00am" at bounding box center [591, 213] width 65 height 46
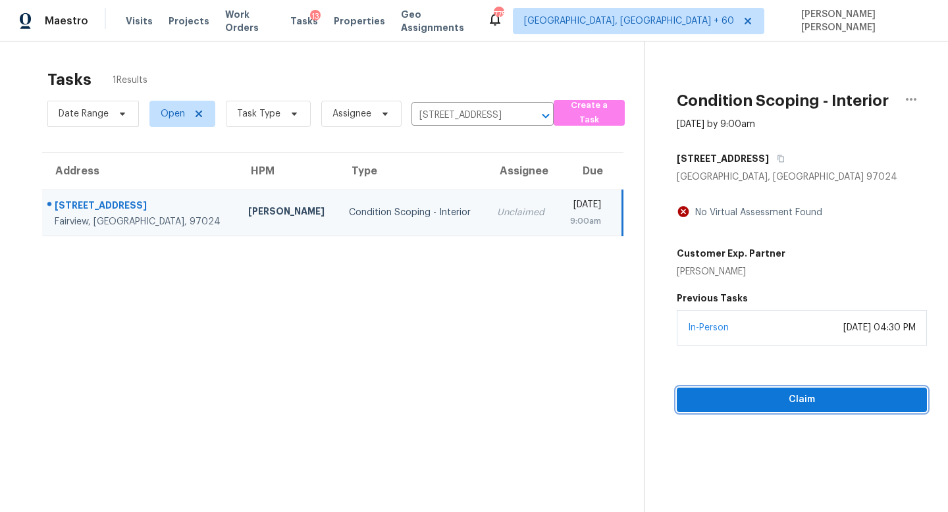
click at [776, 390] on button "Claim" at bounding box center [802, 400] width 250 height 24
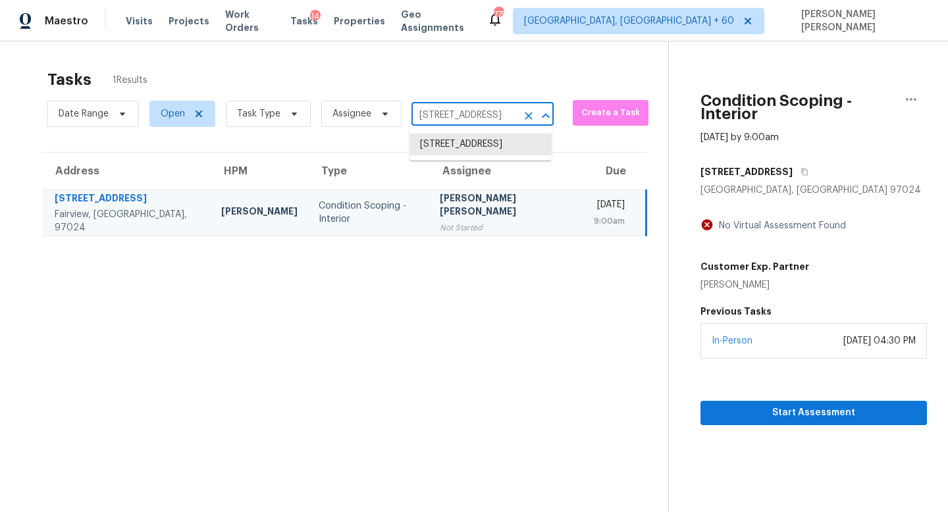
click at [479, 120] on input "21730 Palisade Pl, Fairview, OR 97024" at bounding box center [463, 115] width 105 height 20
paste input "336 Schumanns Beach Rd New Braunfels TX 78130"
type input "336 Schumanns Beach Rd New Braunfels TX 78130"
click at [494, 149] on li "336 Schumanns Beach Rd, New Braunfels, TX 78130" at bounding box center [480, 145] width 142 height 22
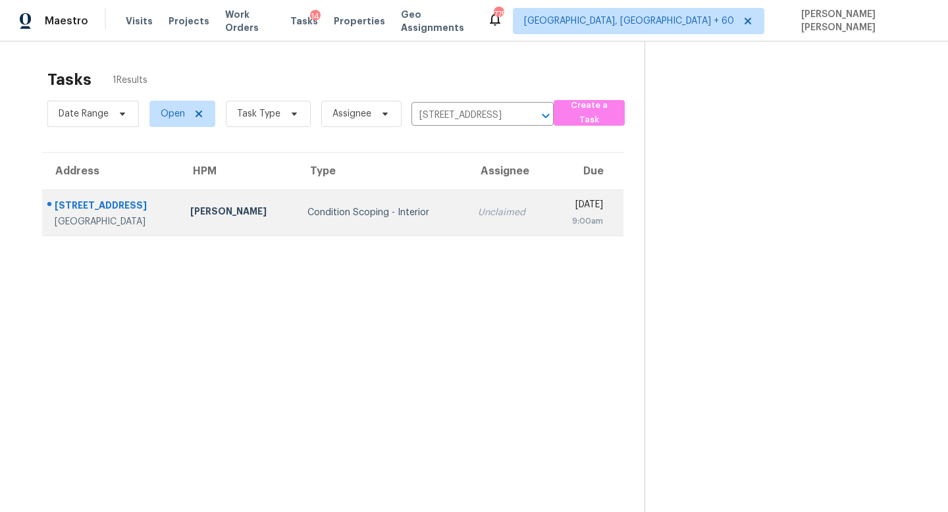
click at [501, 221] on td "Unclaimed" at bounding box center [508, 213] width 82 height 46
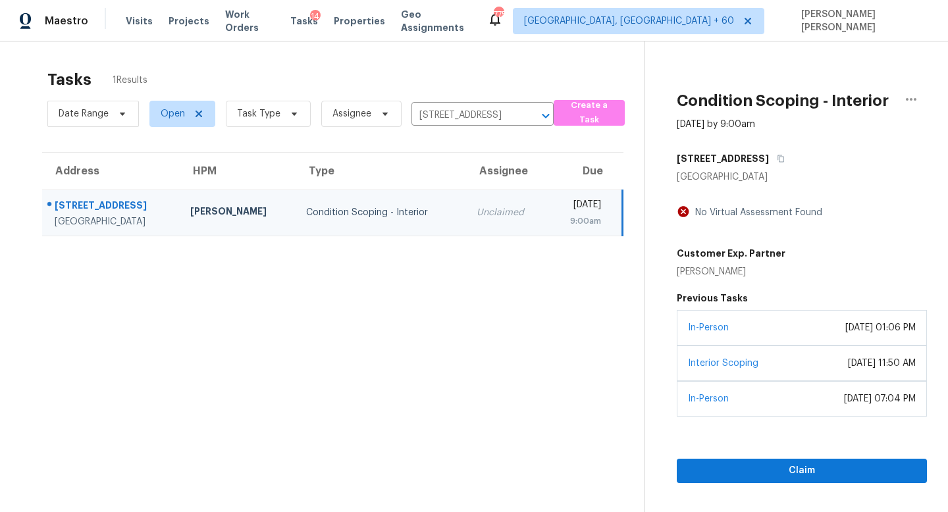
click at [558, 210] on div "Tue, Sep 9th 2025" at bounding box center [579, 206] width 43 height 16
click at [764, 468] on span "Claim" at bounding box center [801, 471] width 229 height 16
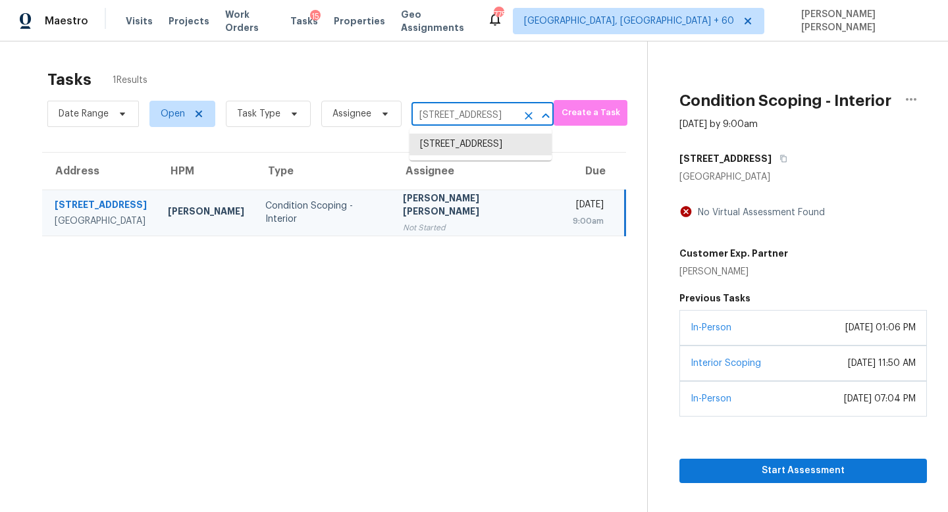
click at [453, 113] on input "336 Schumanns Beach Rd, New Braunfels, TX 78130" at bounding box center [463, 115] width 105 height 20
paste input "19731 W Amelia Ave Buckeye AZ 85396"
type input "19731 W Amelia Ave Buckeye AZ 85396"
click at [501, 147] on li "19731 W Amelia Ave, Buckeye, AZ 85396" at bounding box center [480, 152] width 142 height 36
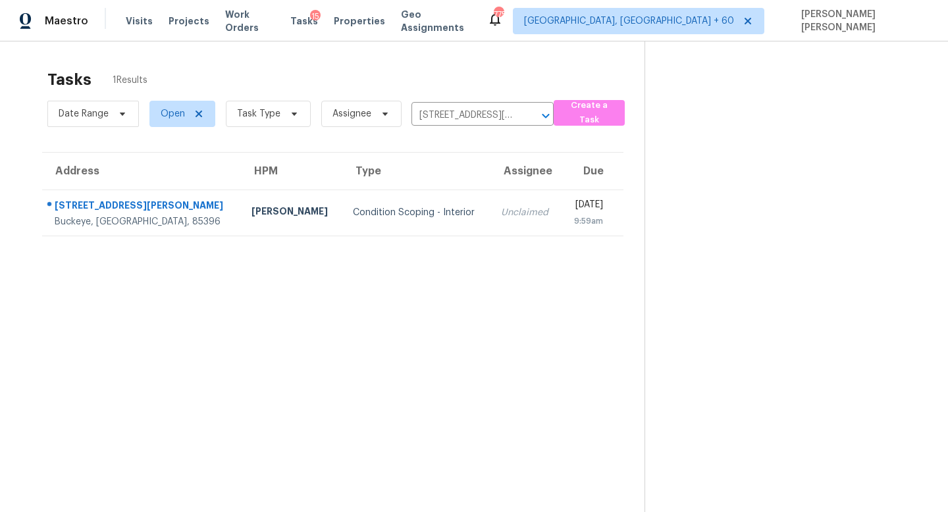
click at [562, 214] on td "Tue, Sep 9th 2025 9:59am" at bounding box center [593, 213] width 62 height 46
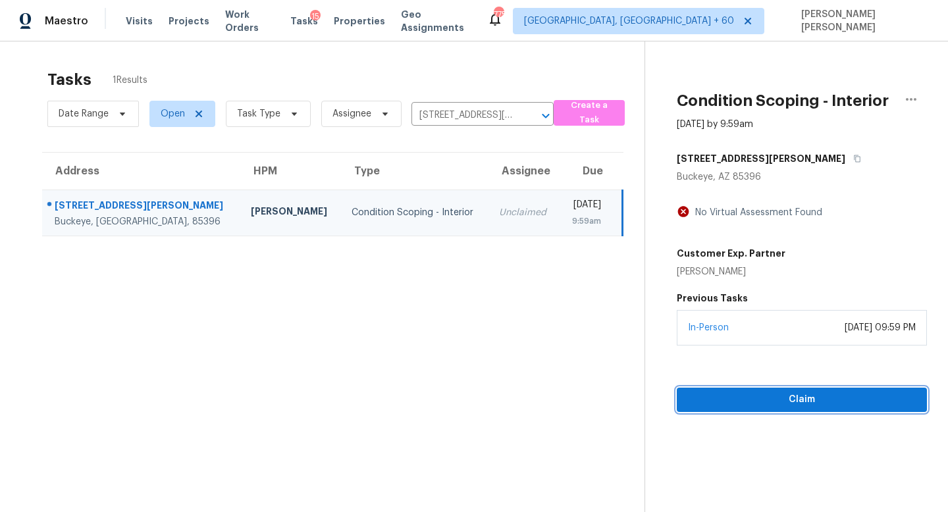
click at [776, 391] on button "Claim" at bounding box center [802, 400] width 250 height 24
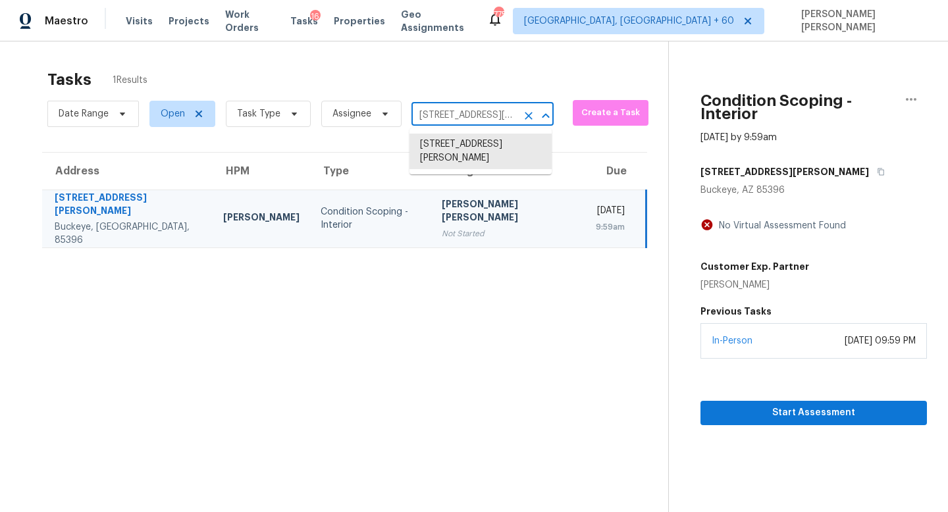
click at [445, 121] on input "19731 W Amelia Ave, Buckeye, AZ 85396" at bounding box center [463, 115] width 105 height 20
paste input "412 Turnbridge Walk, Hampton, GA, 30228"
type input "1412 Turnbridge Walk, Hampton, GA, 30228"
click at [471, 155] on li "1412 Turnbridge Walk, Hampton, GA 30228" at bounding box center [480, 145] width 142 height 22
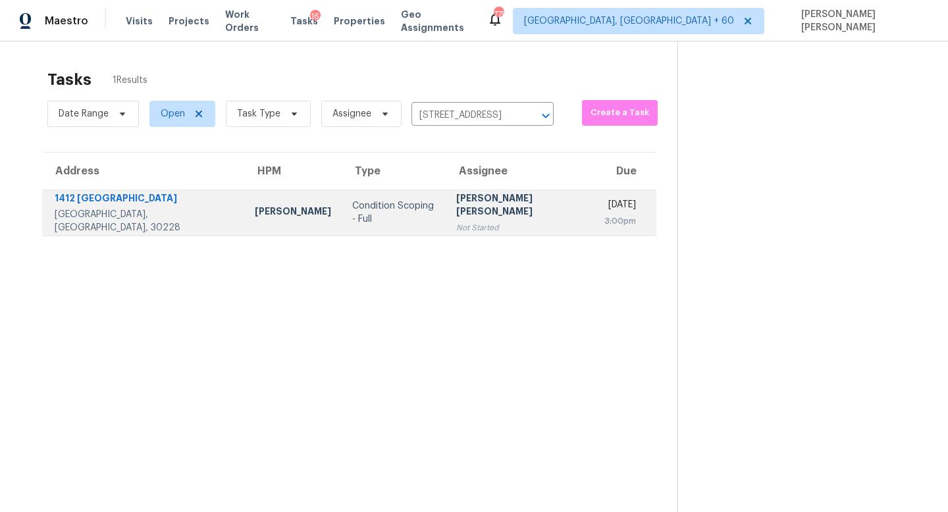
click at [456, 207] on div "[PERSON_NAME] [PERSON_NAME]" at bounding box center [519, 207] width 127 height 30
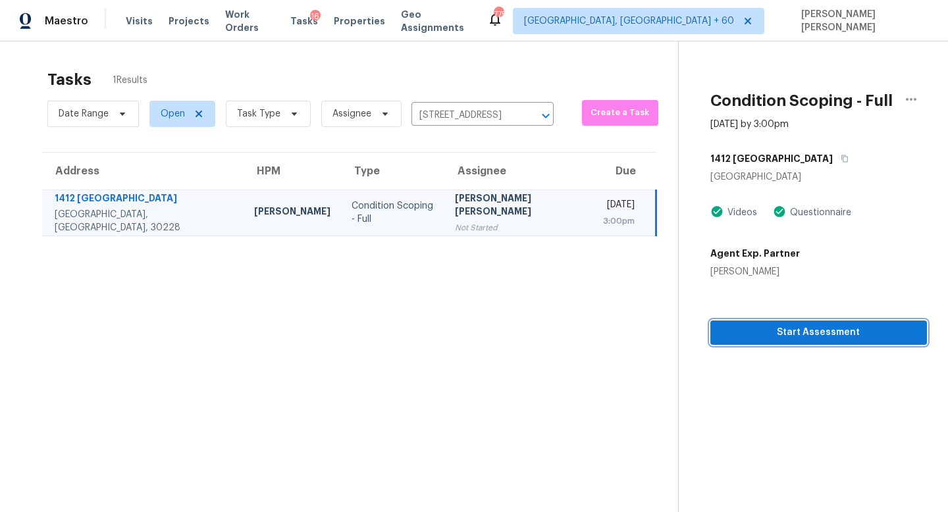
click at [797, 340] on button "Start Assessment" at bounding box center [818, 333] width 217 height 24
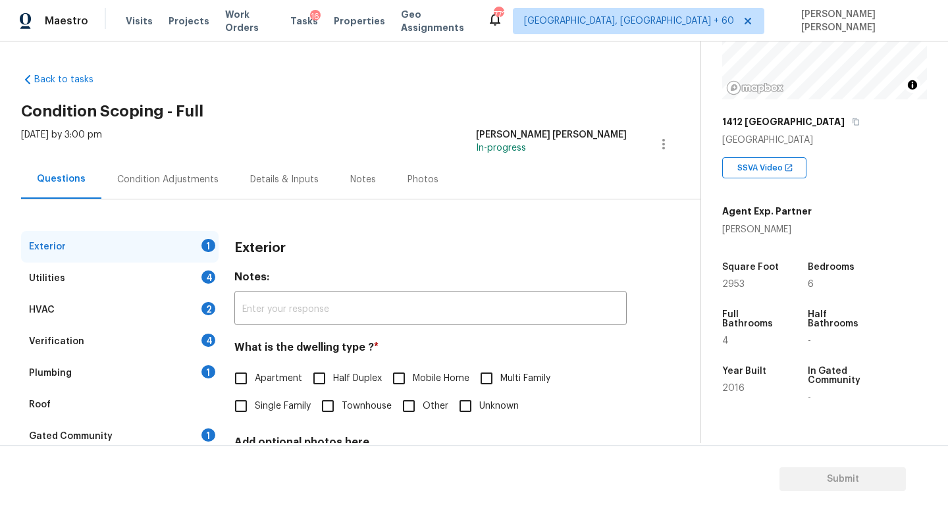
scroll to position [153, 0]
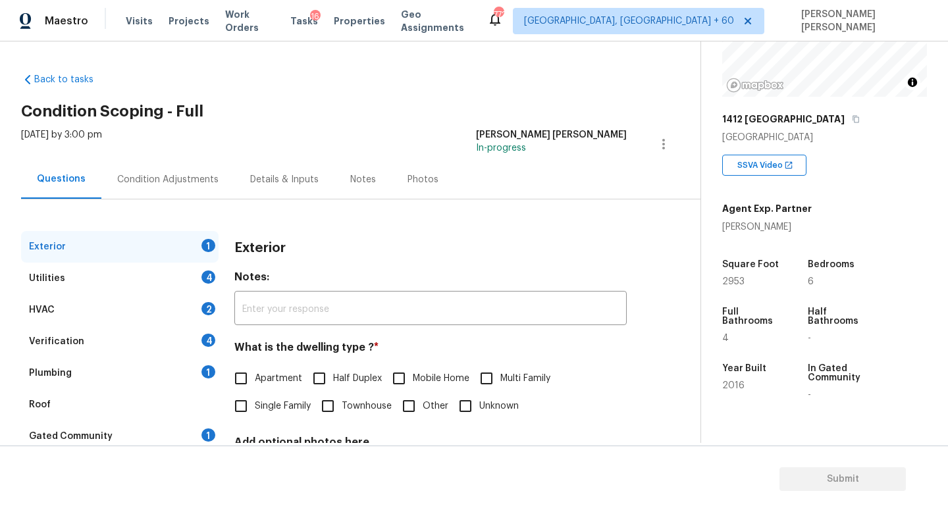
click at [267, 404] on span "Single Family" at bounding box center [283, 407] width 56 height 14
click at [255, 404] on input "Single Family" at bounding box center [241, 406] width 28 height 28
checkbox input "true"
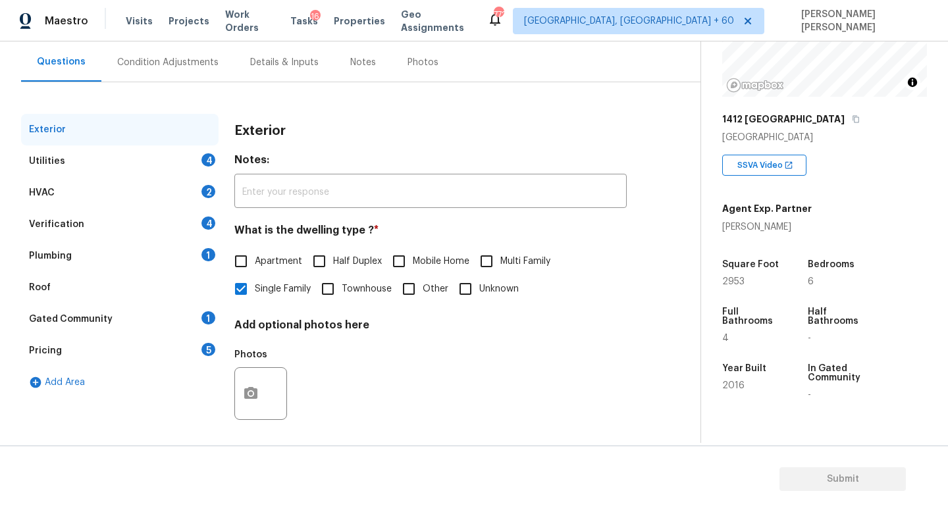
click at [92, 340] on div "Pricing 5" at bounding box center [120, 351] width 198 height 32
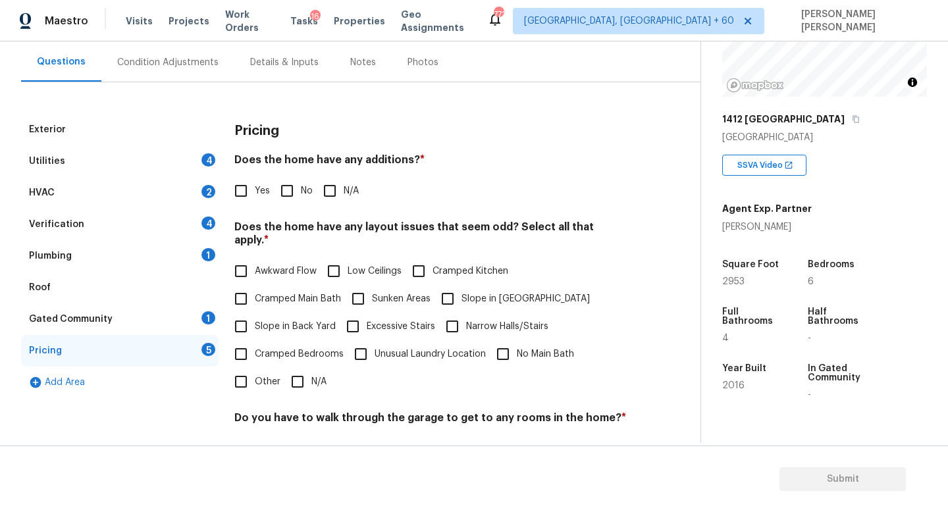
click at [257, 320] on span "Slope in Back Yard" at bounding box center [295, 327] width 81 height 14
click at [255, 313] on input "Slope in Back Yard" at bounding box center [241, 327] width 28 height 28
checkbox input "true"
click at [162, 60] on div "Condition Adjustments" at bounding box center [167, 62] width 101 height 13
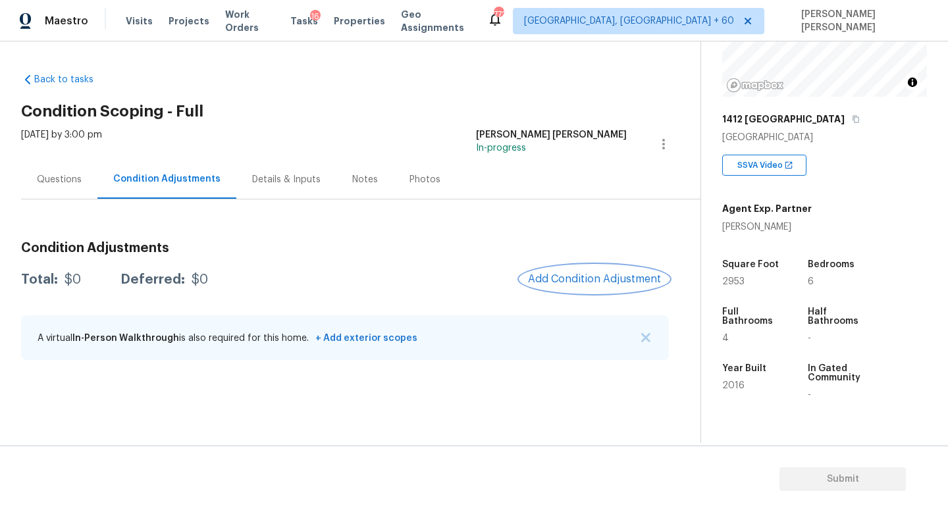
click at [563, 282] on span "Add Condition Adjustment" at bounding box center [594, 279] width 133 height 12
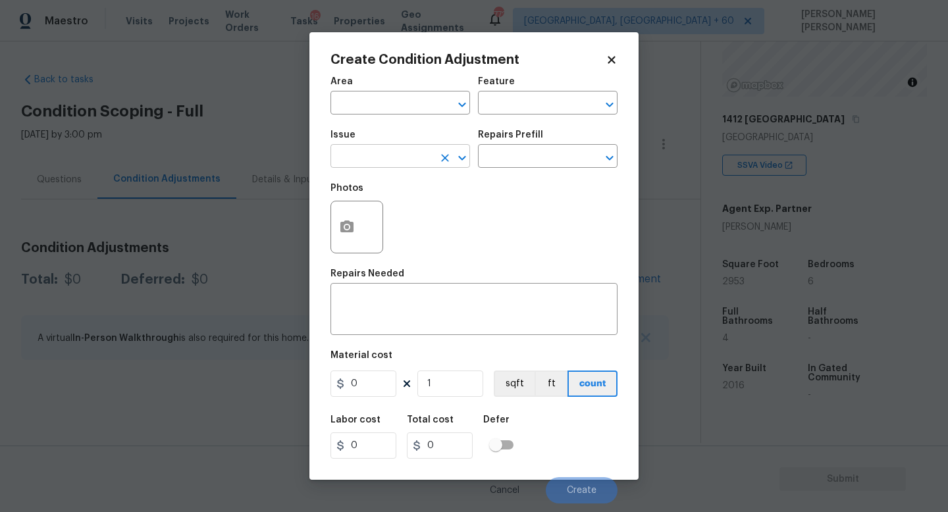
click at [385, 165] on input "text" at bounding box center [381, 157] width 103 height 20
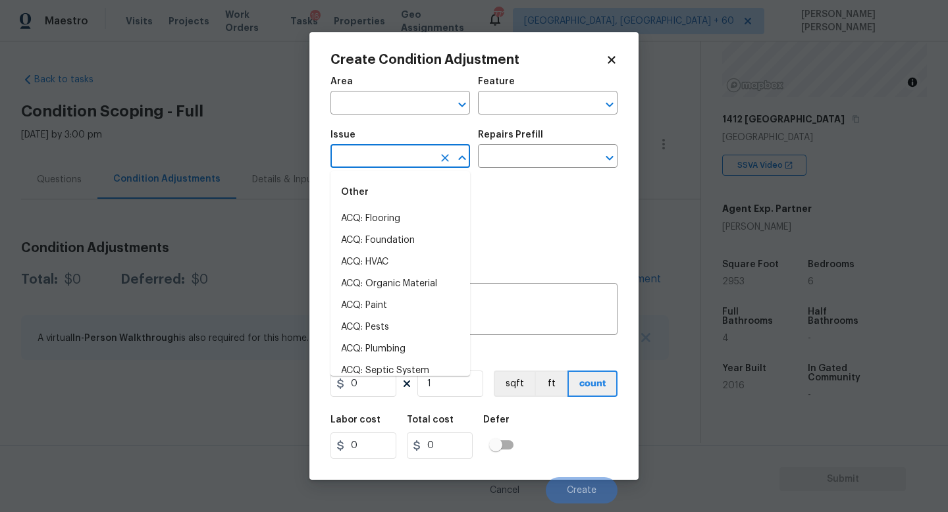
type input "d"
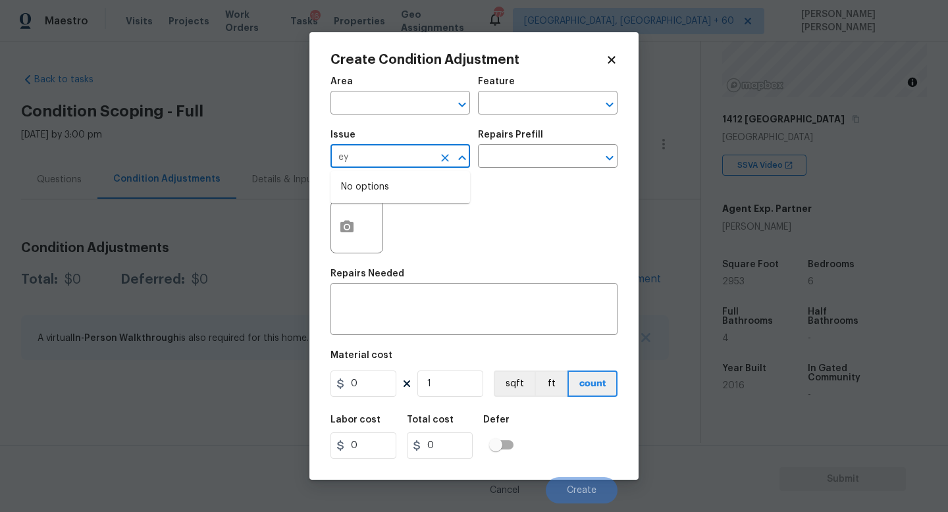
type input "e"
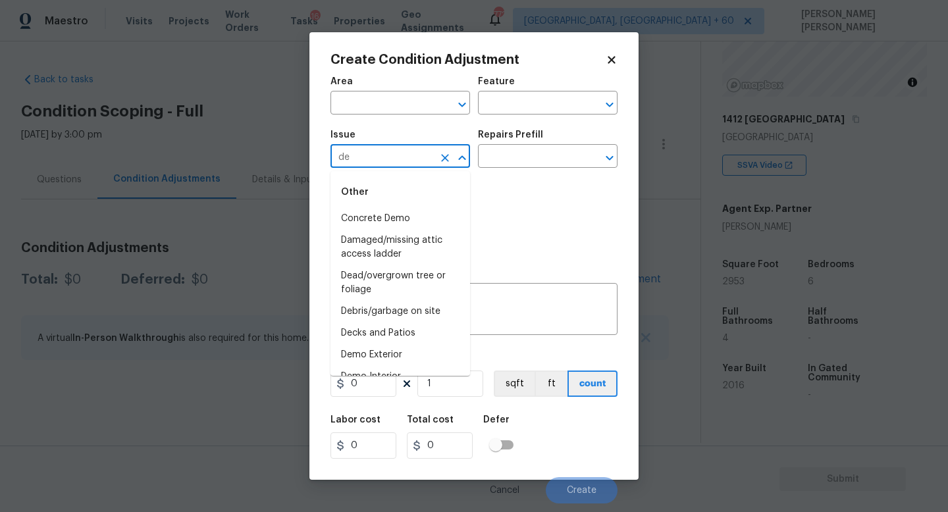
type input "d"
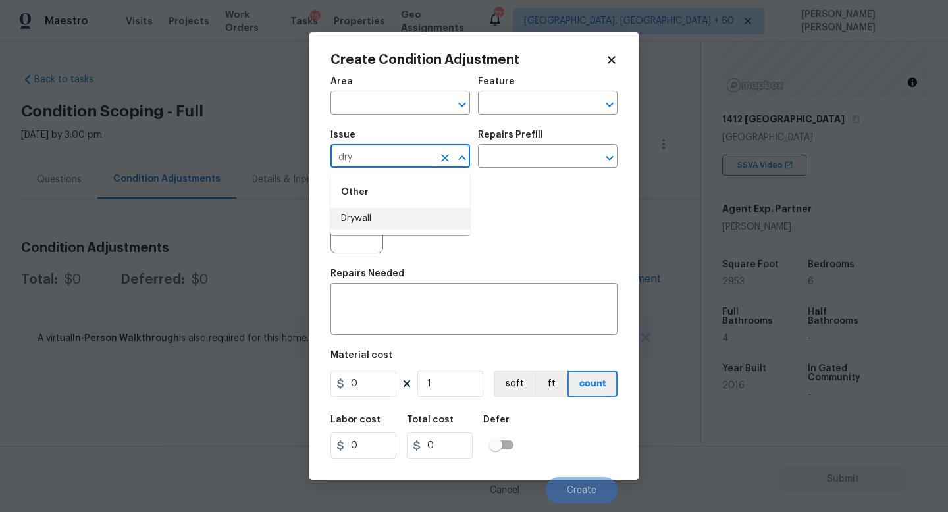
click at [436, 221] on li "Drywall" at bounding box center [400, 219] width 140 height 22
type input "Drywall"
click at [538, 161] on input "text" at bounding box center [529, 157] width 103 height 20
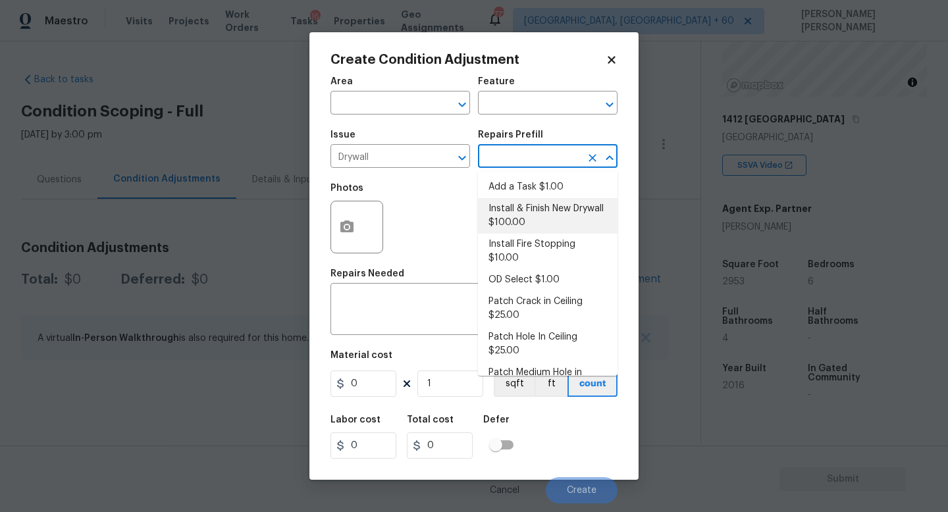
click at [552, 219] on li "Install & Finish New Drywall $100.00" at bounding box center [548, 216] width 140 height 36
type input "Walls and Ceiling"
type textarea "Remove the existing damaged drywall and replace with new. Ensure that the new d…"
type input "100"
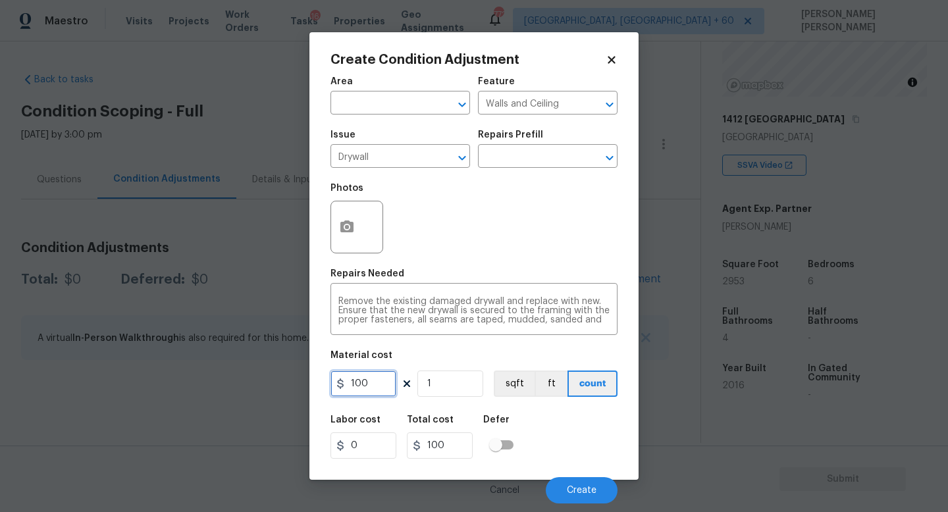
drag, startPoint x: 380, startPoint y: 385, endPoint x: 0, endPoint y: 315, distance: 386.2
click at [0, 315] on div "Create Condition Adjustment Area ​ Feature Walls and Ceiling ​ Issue Drywall ​ …" at bounding box center [474, 256] width 948 height 512
type input "200"
click at [342, 226] on icon "button" at bounding box center [346, 227] width 13 height 12
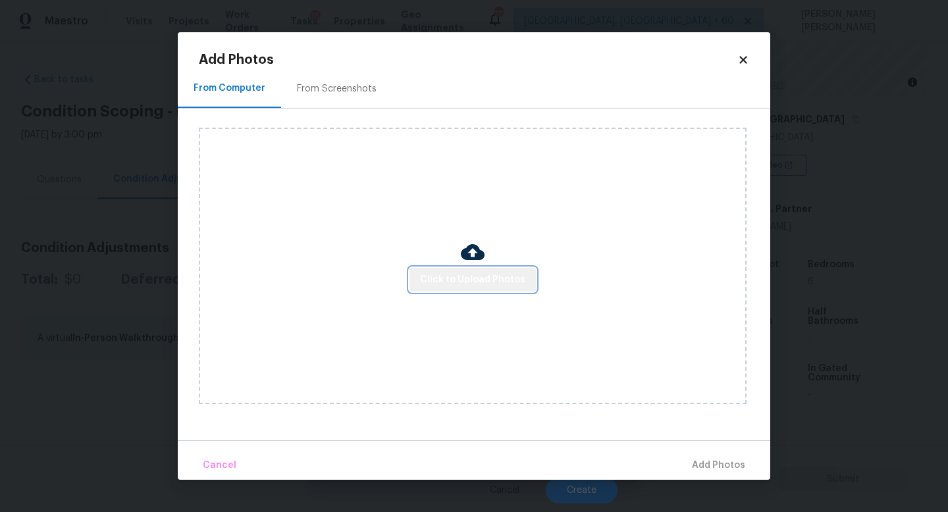
click at [482, 276] on span "Click to Upload Photos" at bounding box center [472, 280] width 105 height 16
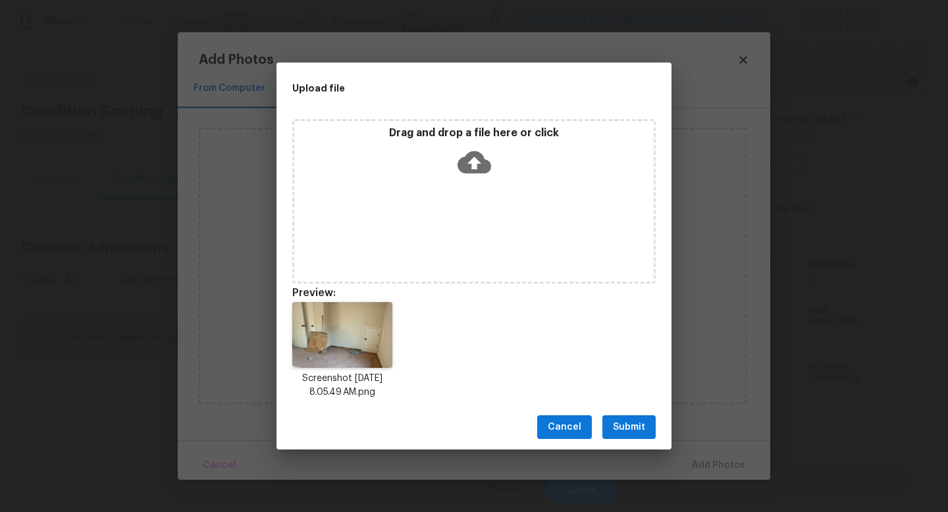
click at [636, 425] on span "Submit" at bounding box center [629, 427] width 32 height 16
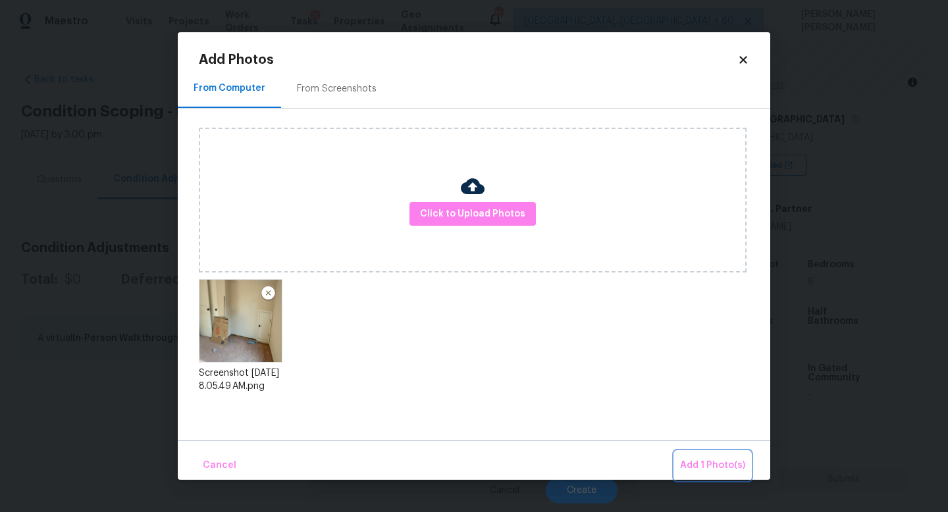
click at [700, 452] on button "Add 1 Photo(s)" at bounding box center [713, 466] width 76 height 28
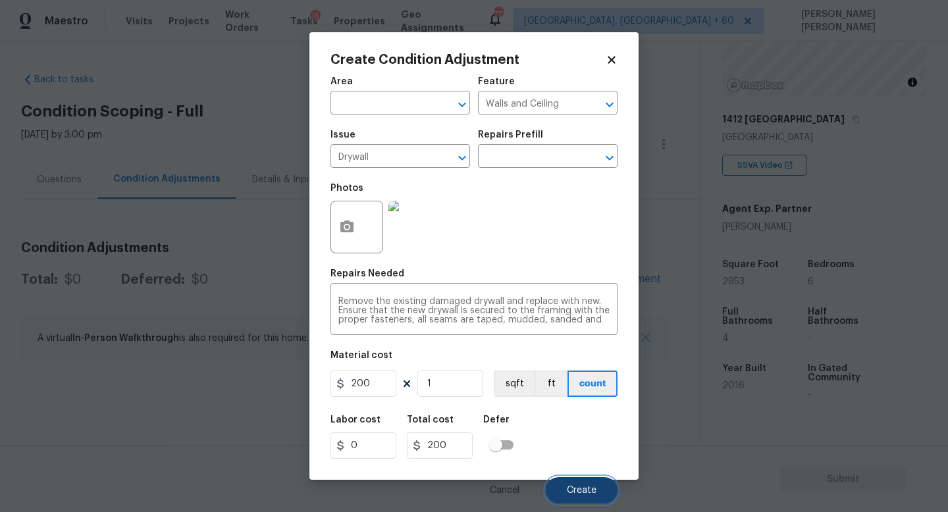
click at [600, 490] on button "Create" at bounding box center [582, 490] width 72 height 26
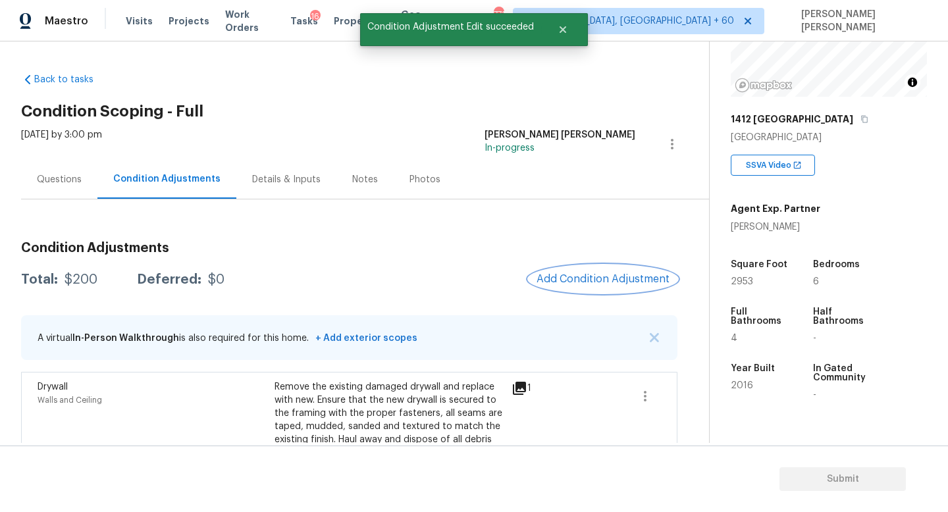
scroll to position [29, 0]
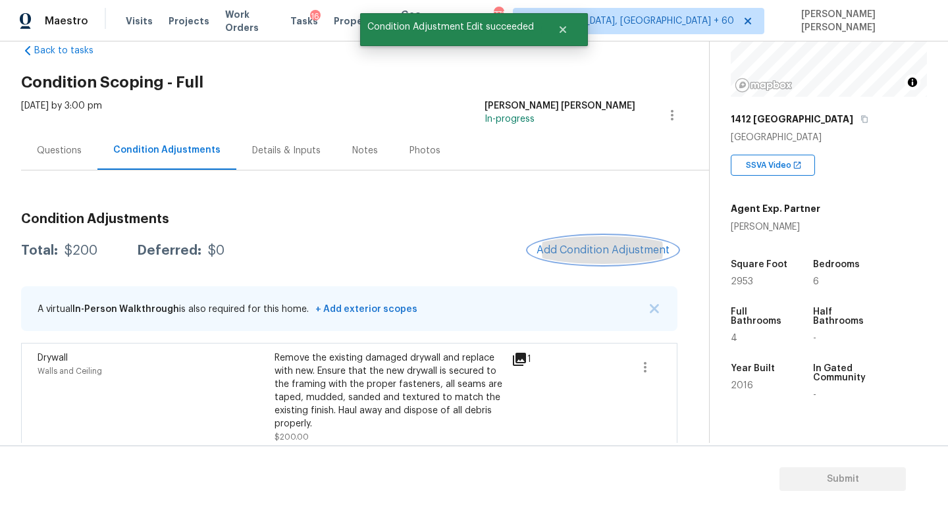
click at [645, 244] on span "Add Condition Adjustment" at bounding box center [603, 250] width 133 height 12
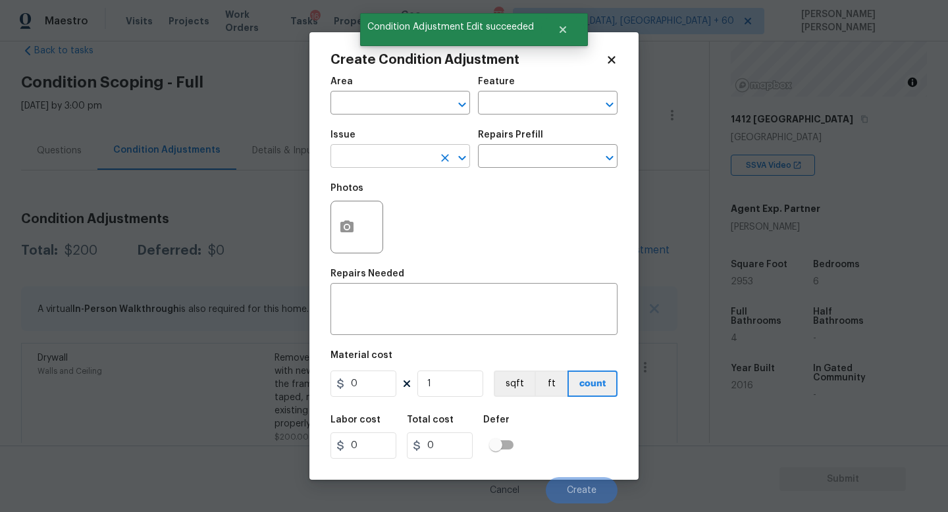
click at [379, 156] on input "text" at bounding box center [381, 157] width 103 height 20
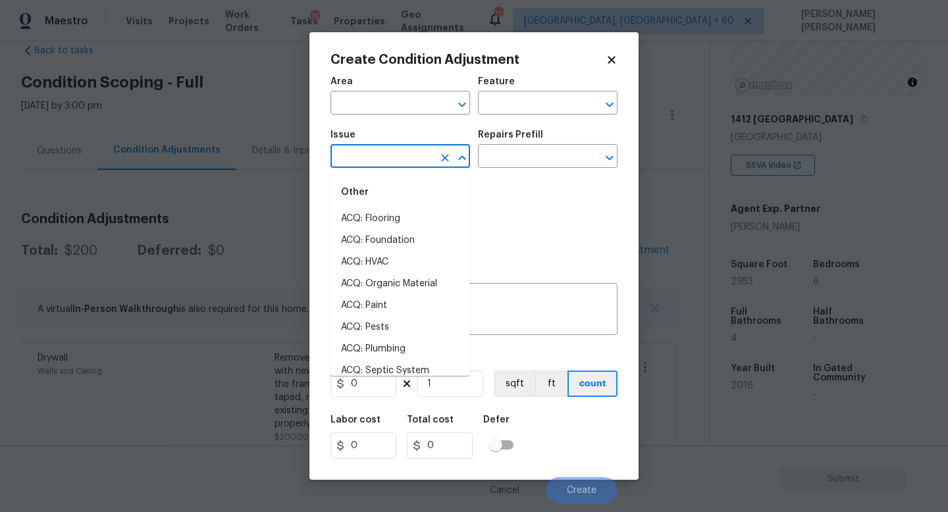
click at [375, 160] on input "text" at bounding box center [381, 157] width 103 height 20
type input "paint"
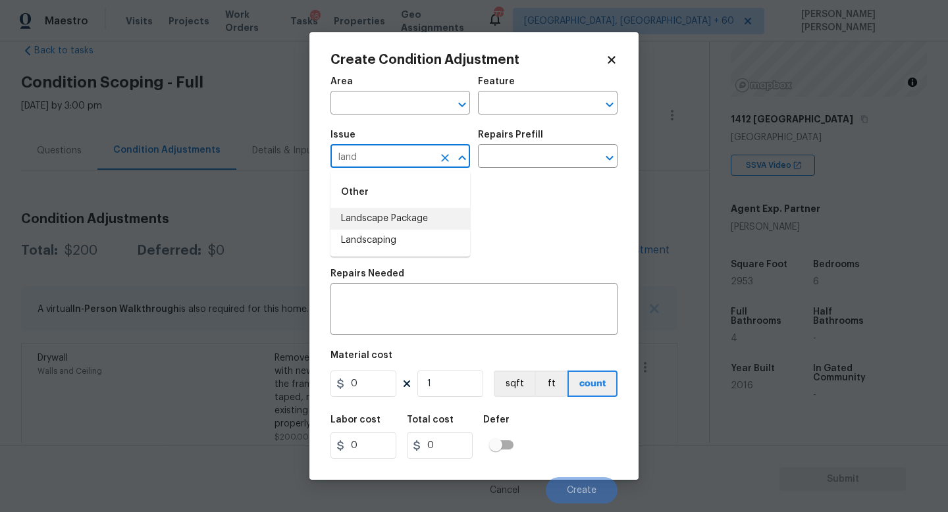
click at [417, 215] on li "Landscape Package" at bounding box center [400, 219] width 140 height 22
type input "Landscape Package"
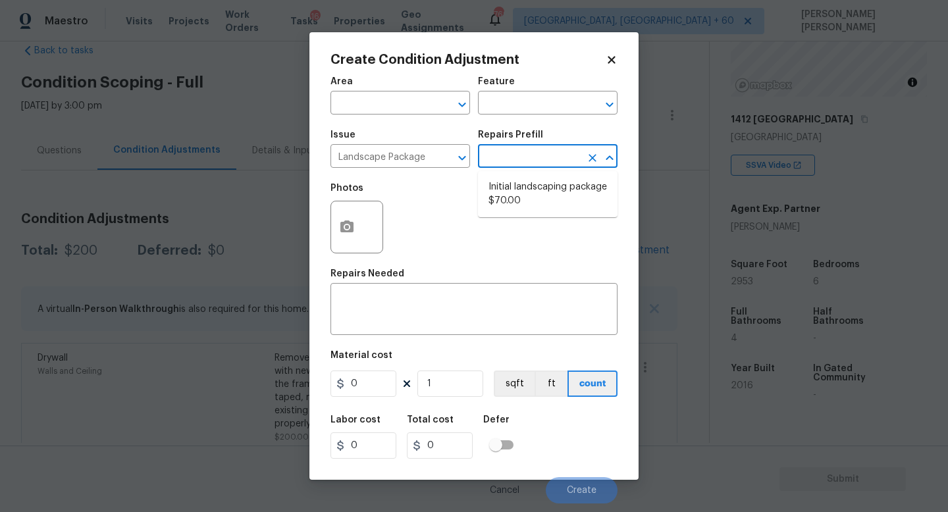
click at [512, 156] on input "text" at bounding box center [529, 157] width 103 height 20
click at [536, 194] on li "Initial landscaping package $70.00" at bounding box center [548, 194] width 140 height 36
type input "Home Readiness Packages"
type textarea "Mowing of grass up to 6" in height. Mow, edge along driveways & sidewalks, trim…"
type input "70"
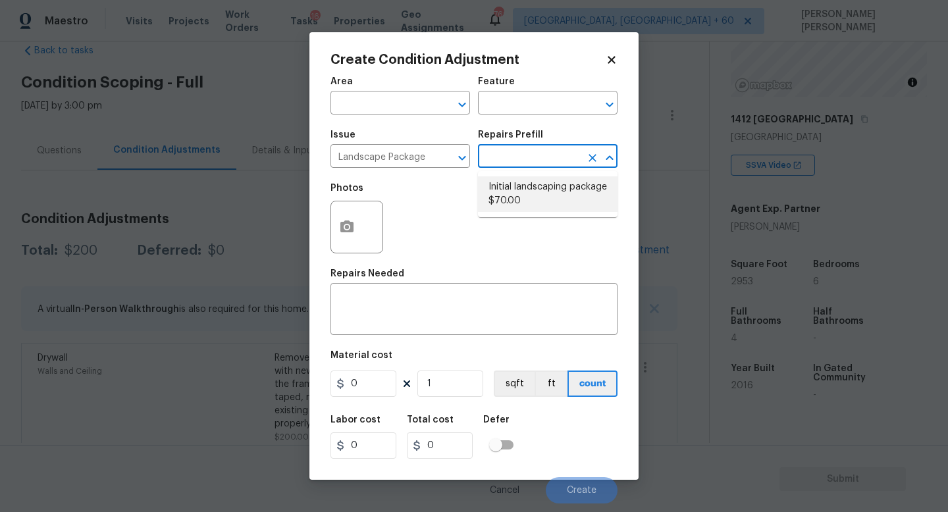
type input "70"
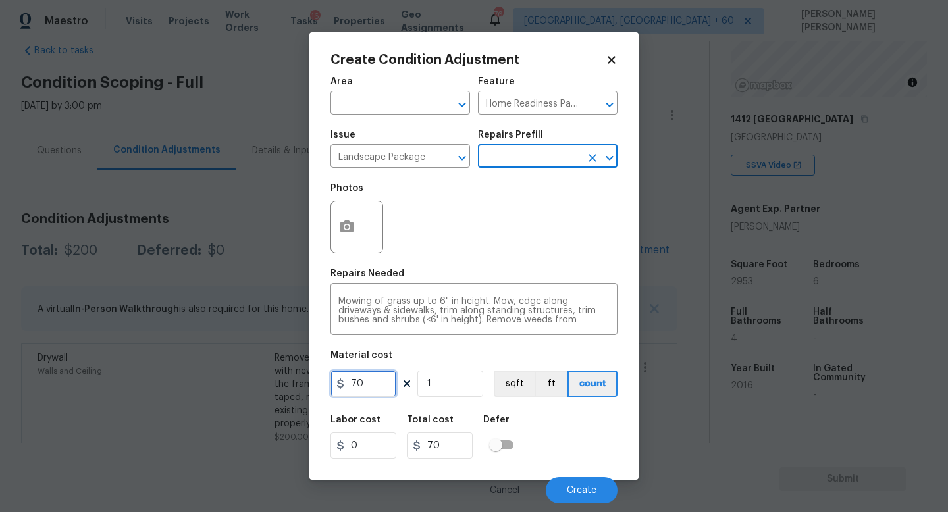
drag, startPoint x: 380, startPoint y: 379, endPoint x: 180, endPoint y: 372, distance: 199.6
click at [265, 379] on div "Create Condition Adjustment Area ​ Feature Home Readiness Packages ​ Issue Land…" at bounding box center [474, 256] width 948 height 512
type input "300"
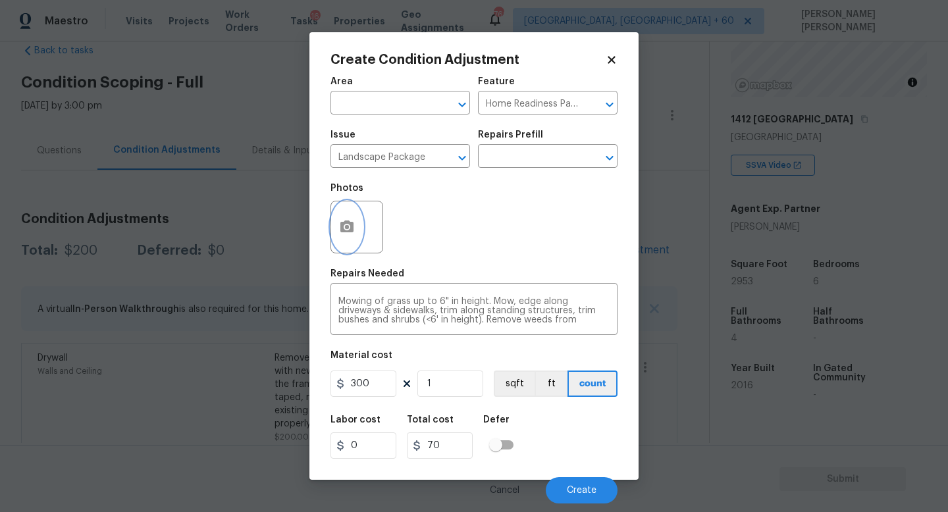
type input "300"
click at [352, 213] on button "button" at bounding box center [347, 226] width 32 height 51
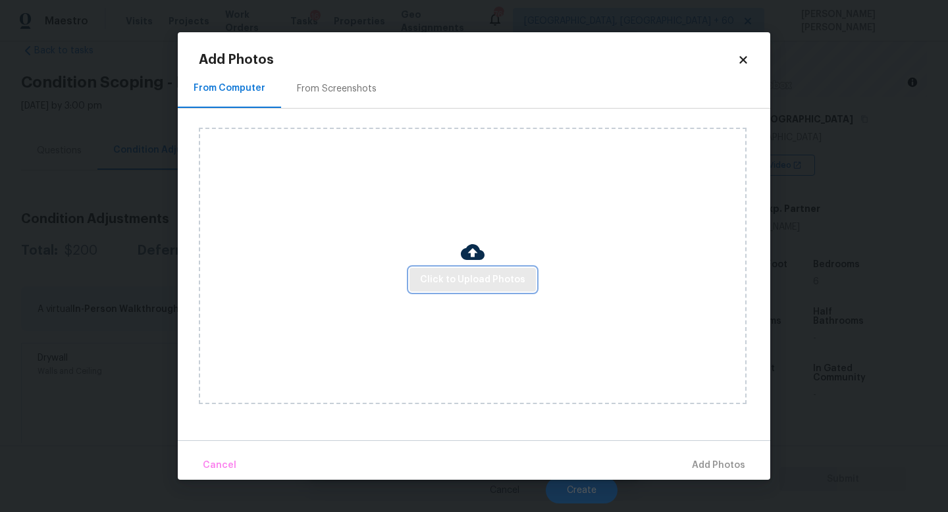
click at [448, 278] on span "Click to Upload Photos" at bounding box center [472, 280] width 105 height 16
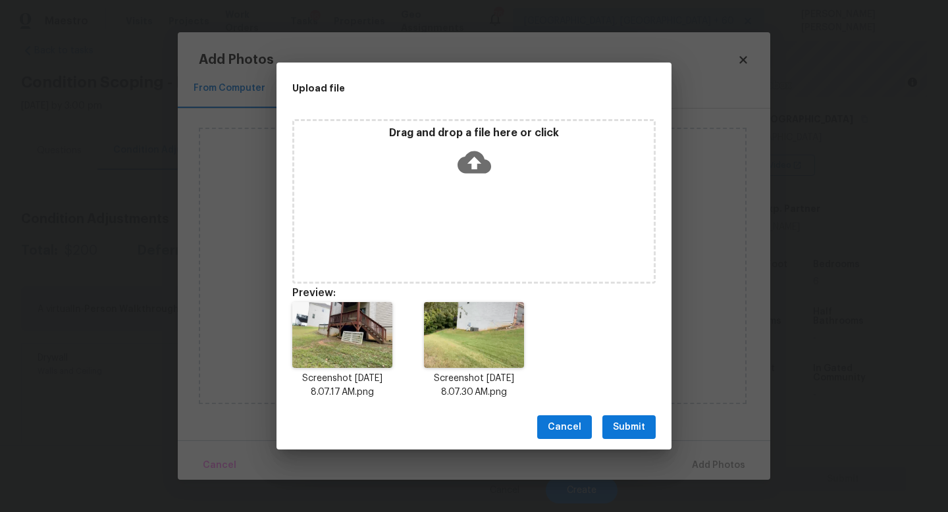
click at [624, 423] on span "Submit" at bounding box center [629, 427] width 32 height 16
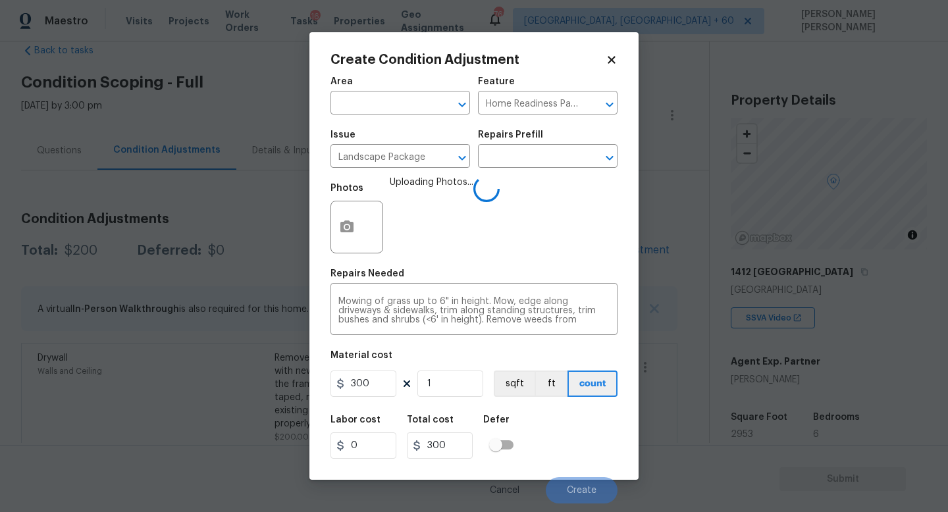
scroll to position [153, 0]
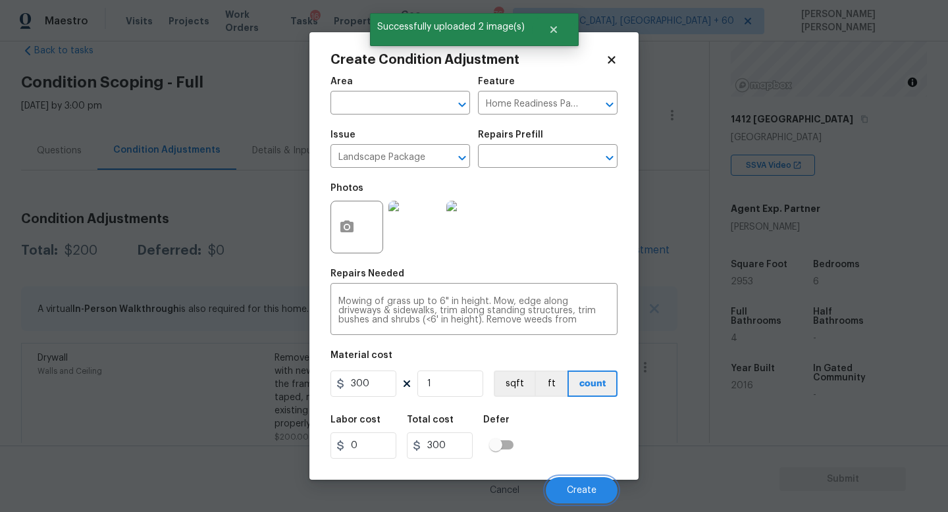
click at [582, 486] on span "Create" at bounding box center [582, 491] width 30 height 10
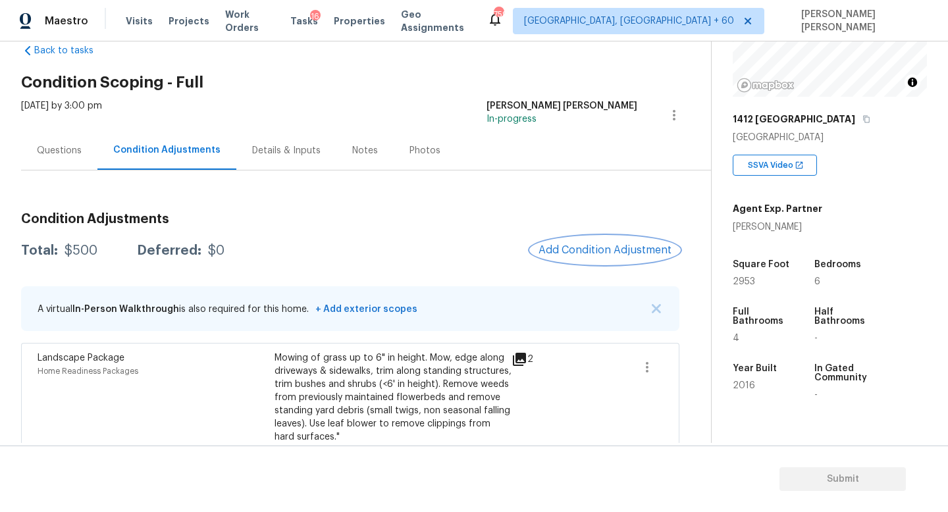
scroll to position [151, 0]
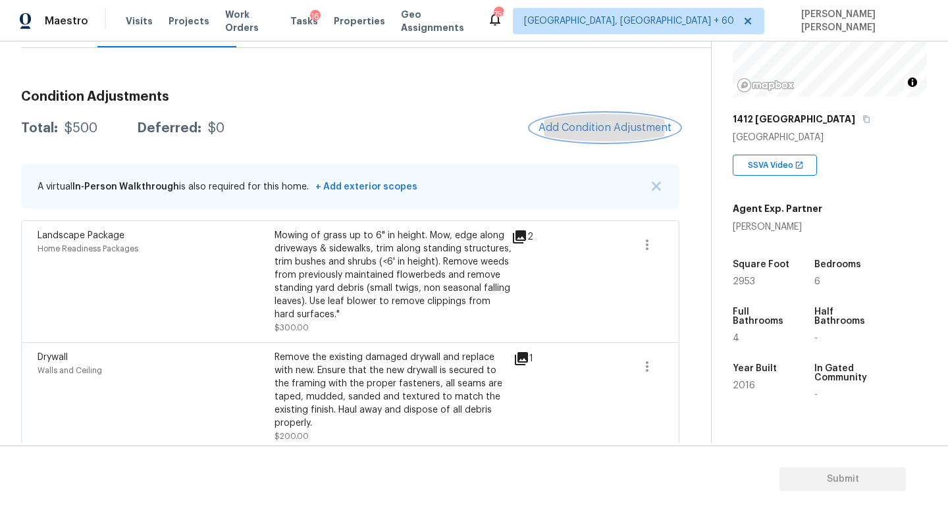
click at [576, 118] on button "Add Condition Adjustment" at bounding box center [605, 128] width 149 height 28
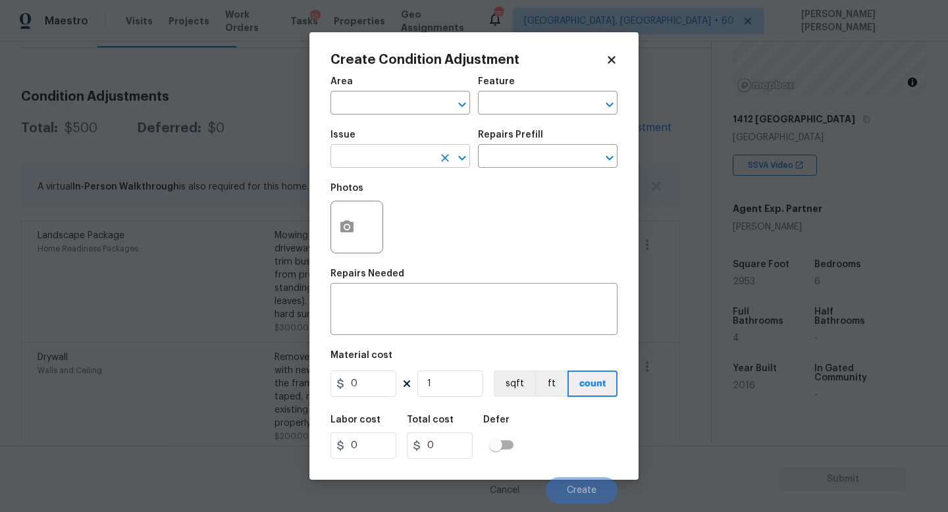
click at [361, 157] on input "text" at bounding box center [381, 157] width 103 height 20
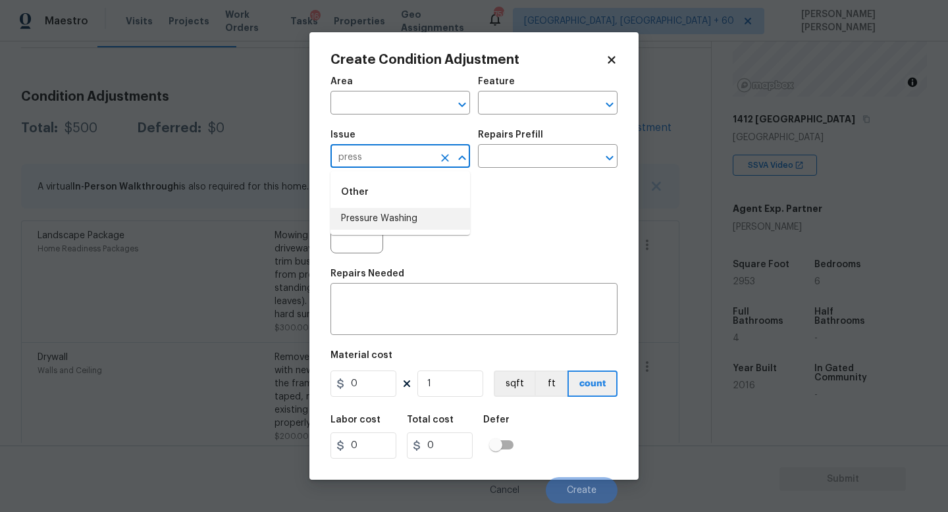
click at [394, 217] on li "Pressure Washing" at bounding box center [400, 219] width 140 height 22
type input "Pressure Washing"
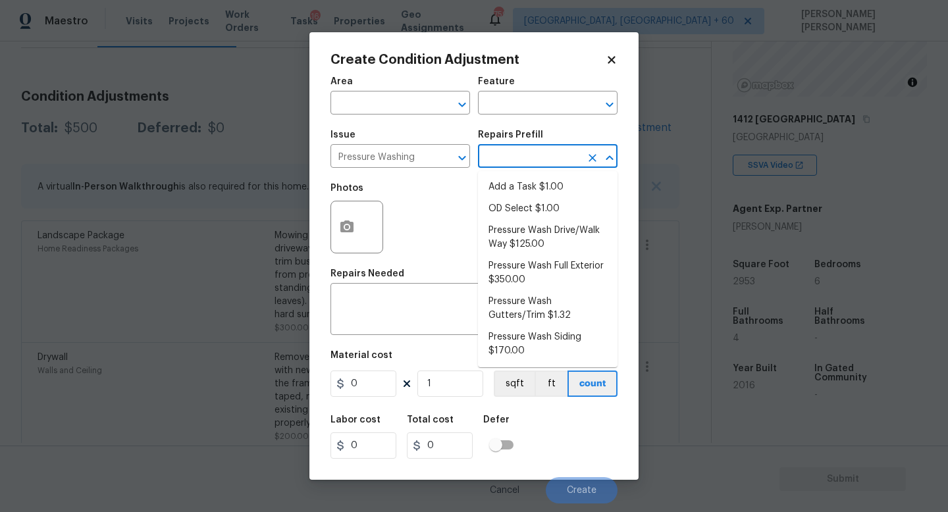
click at [479, 162] on input "text" at bounding box center [529, 157] width 103 height 20
click at [514, 226] on li "Pressure Wash Drive/Walk Way $125.00" at bounding box center [548, 238] width 140 height 36
type input "Siding"
type textarea "Pressure wash the driveways/walkways as directed by the PM. Ensure that all deb…"
type input "125"
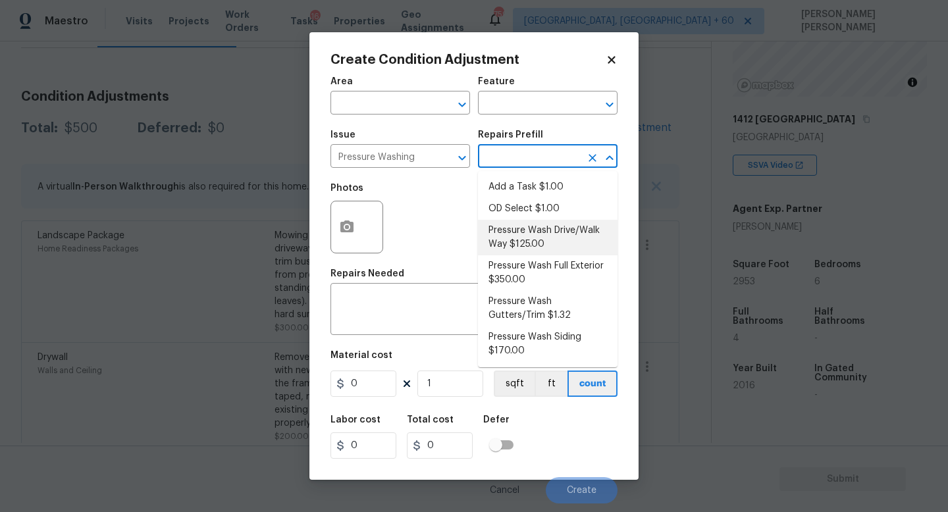
type input "125"
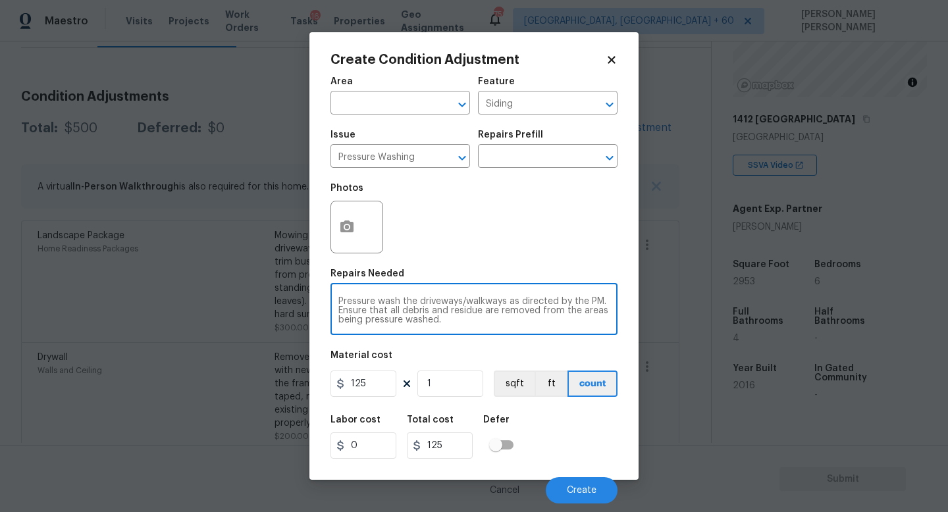
click at [485, 317] on textarea "Pressure wash the driveways/walkways as directed by the PM. Ensure that all deb…" at bounding box center [473, 311] width 271 height 28
type textarea "Pressure wash the driveways/walkways as directed by the PM. Ensure that all deb…"
click at [335, 234] on button "button" at bounding box center [347, 226] width 32 height 51
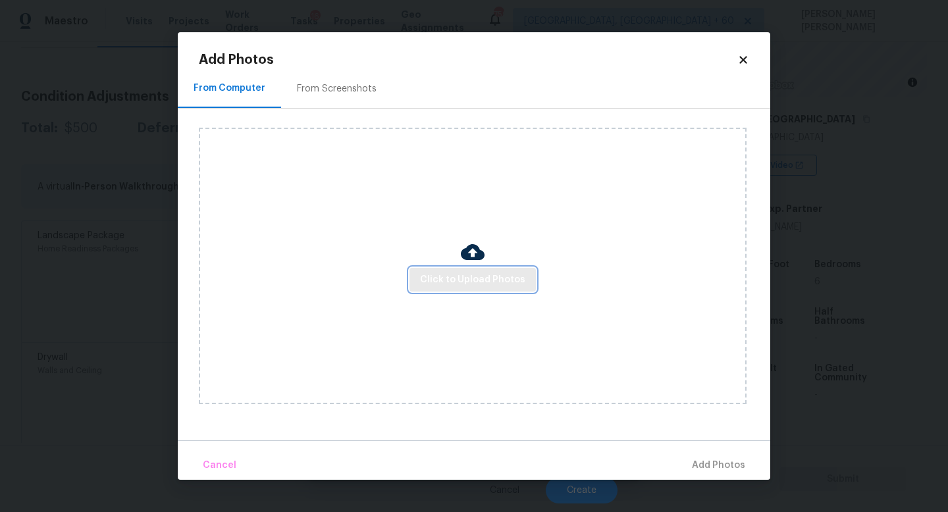
click at [498, 278] on span "Click to Upload Photos" at bounding box center [472, 280] width 105 height 16
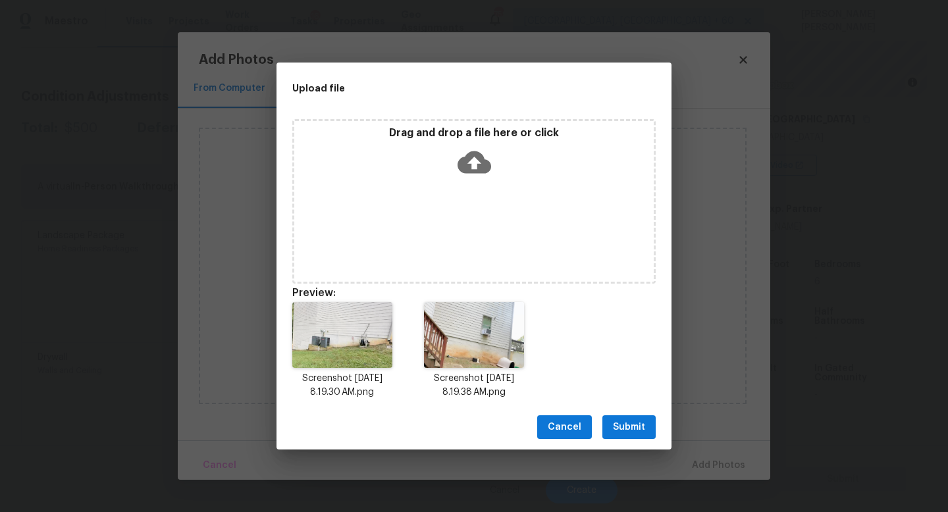
click at [618, 428] on span "Submit" at bounding box center [629, 427] width 32 height 16
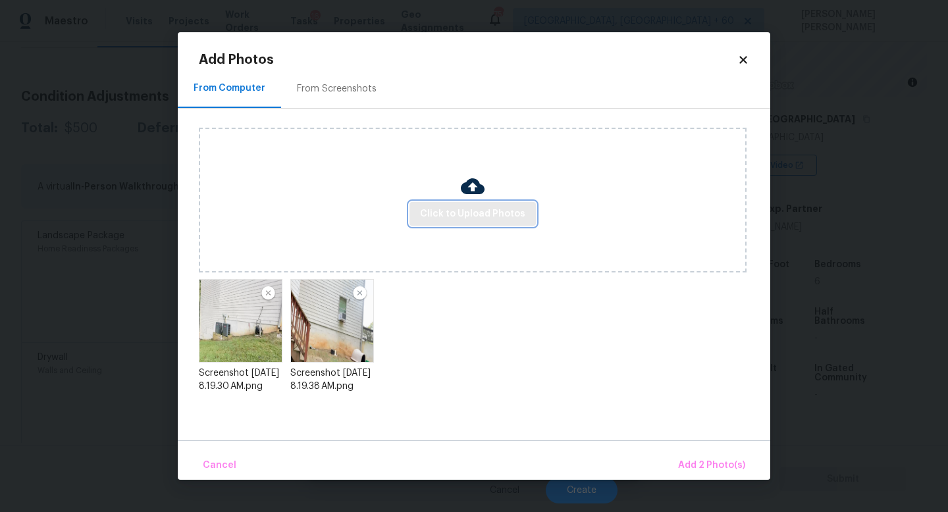
click at [494, 223] on button "Click to Upload Photos" at bounding box center [472, 214] width 126 height 24
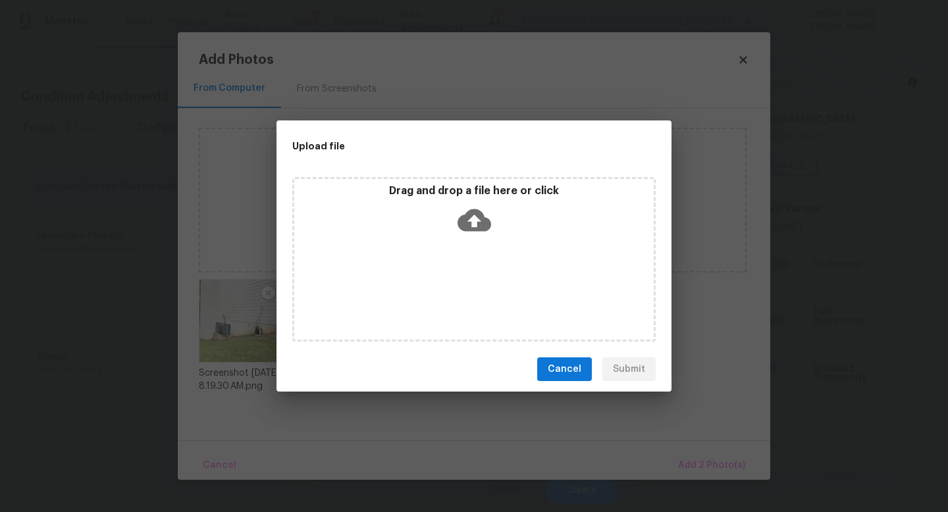
drag, startPoint x: 888, startPoint y: 433, endPoint x: 504, endPoint y: 275, distance: 415.1
click at [504, 275] on div "Upload file Drag and drop a file here or click Cancel Submit" at bounding box center [474, 256] width 948 height 512
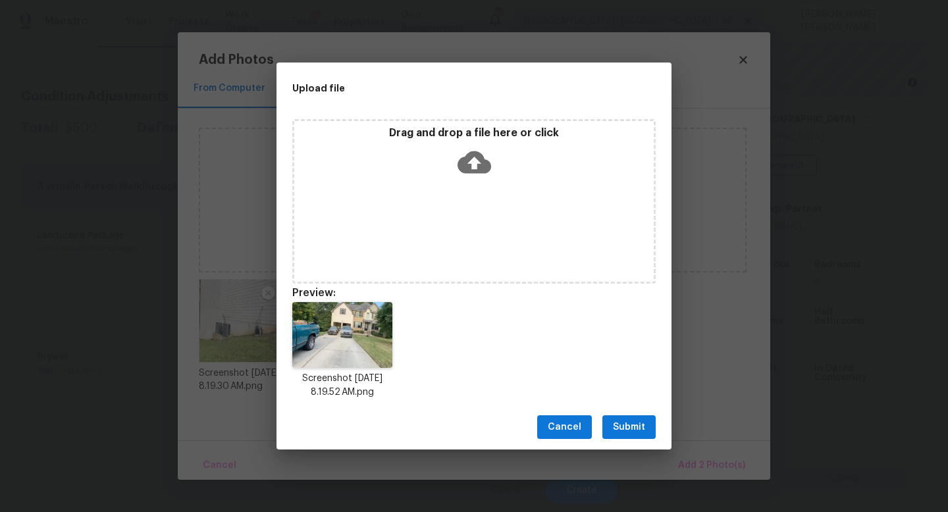
click at [641, 425] on span "Submit" at bounding box center [629, 427] width 32 height 16
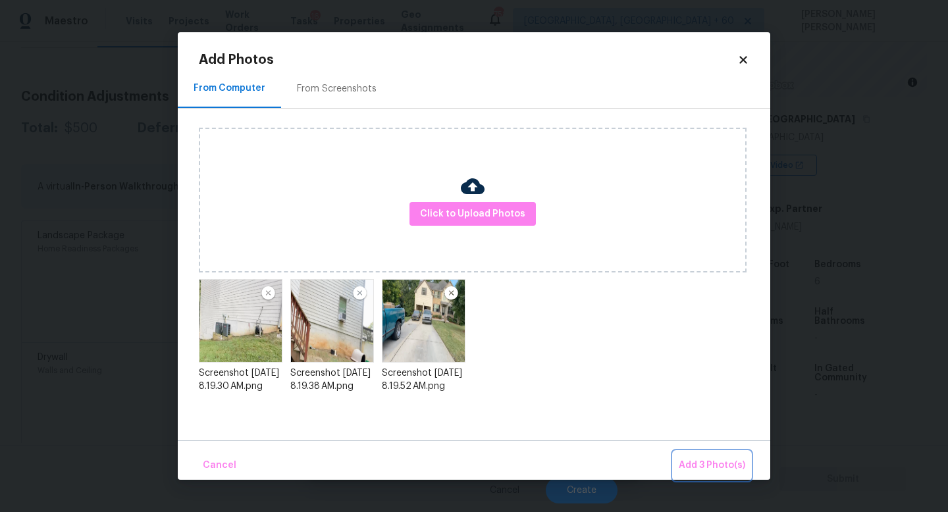
click at [712, 460] on span "Add 3 Photo(s)" at bounding box center [712, 466] width 66 height 16
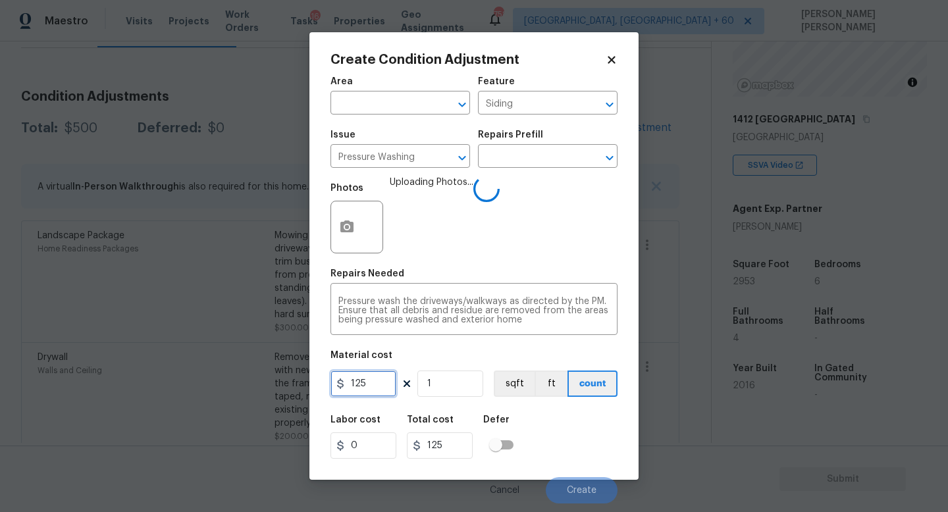
drag, startPoint x: 379, startPoint y: 384, endPoint x: 146, endPoint y: 381, distance: 233.1
click at [146, 381] on div "Create Condition Adjustment Area ​ Feature Siding ​ Issue Pressure Washing ​ Re…" at bounding box center [474, 256] width 948 height 512
type input "300"
click at [581, 436] on div "Labor cost 0 Total cost 300 Defer" at bounding box center [473, 437] width 287 height 59
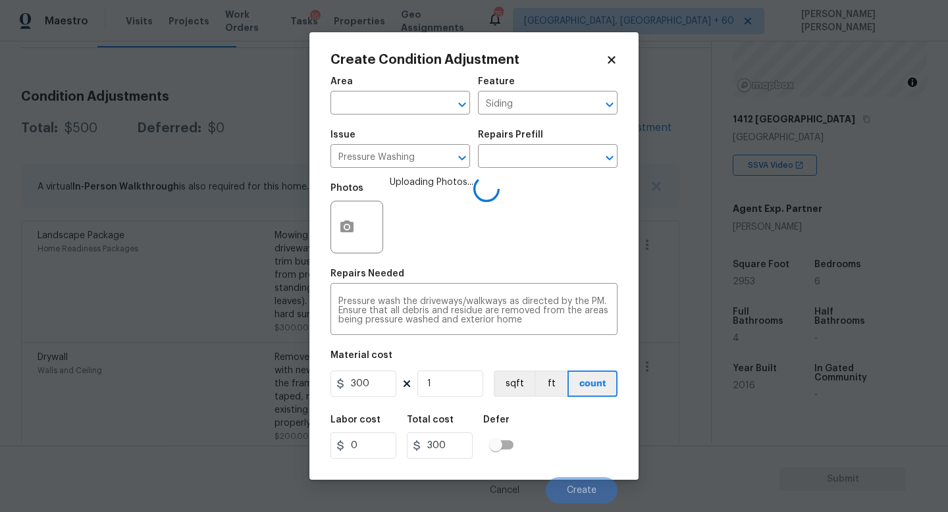
click at [572, 438] on div "Labor cost 0 Total cost 300 Defer" at bounding box center [473, 437] width 287 height 59
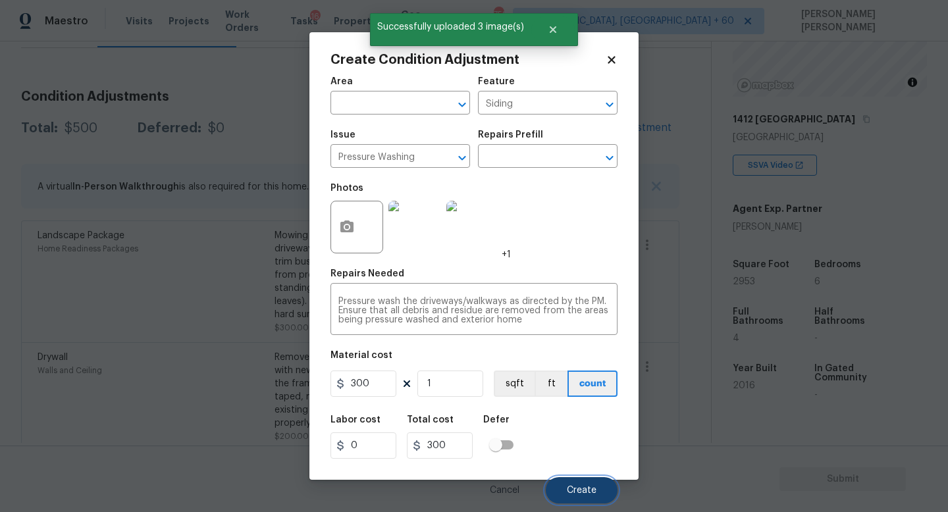
click at [564, 492] on button "Create" at bounding box center [582, 490] width 72 height 26
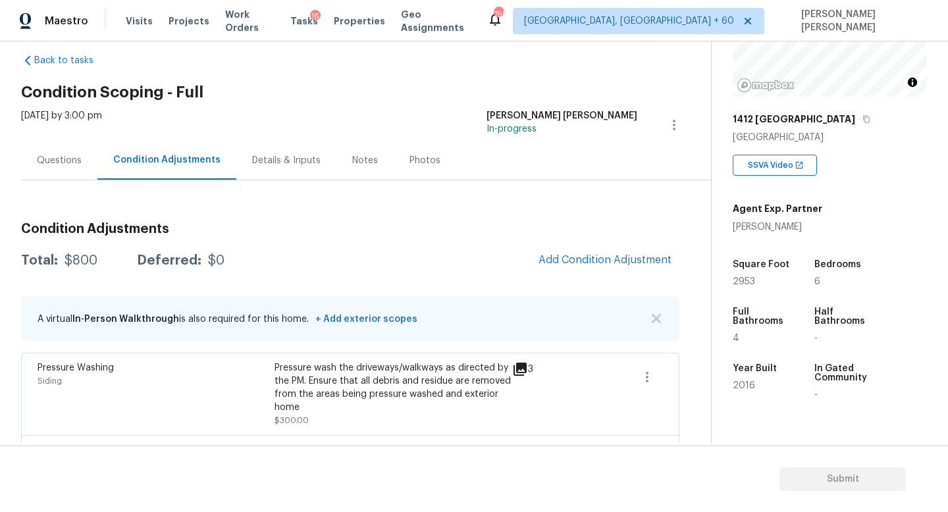
click at [57, 154] on div "Questions" at bounding box center [59, 160] width 45 height 13
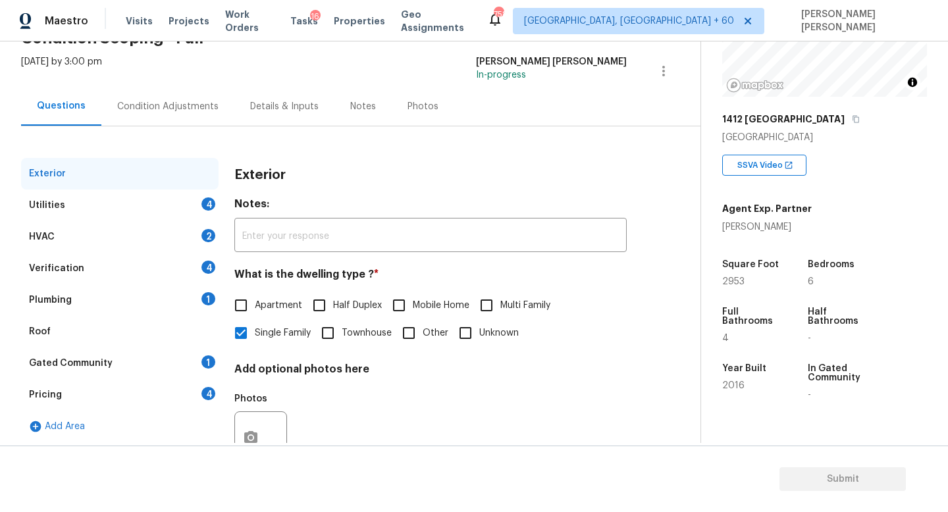
scroll to position [109, 0]
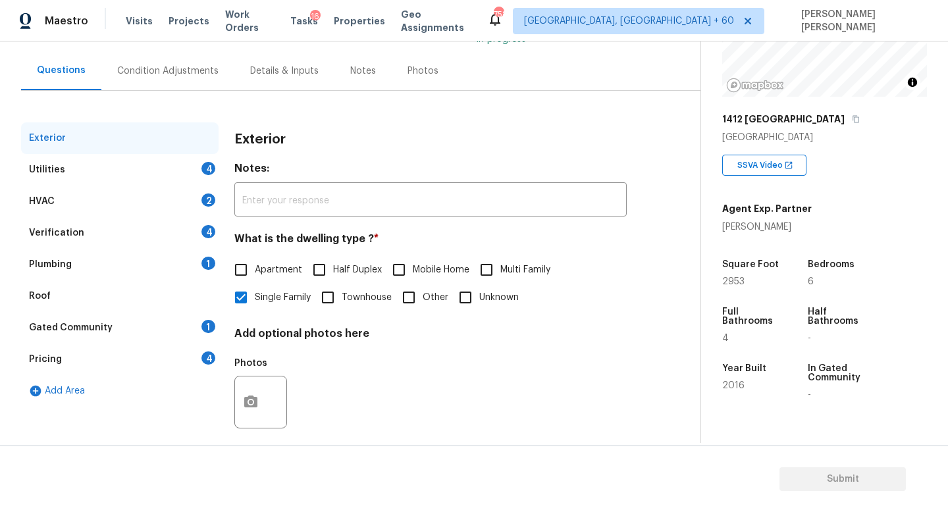
click at [139, 167] on div "Utilities 4" at bounding box center [120, 170] width 198 height 32
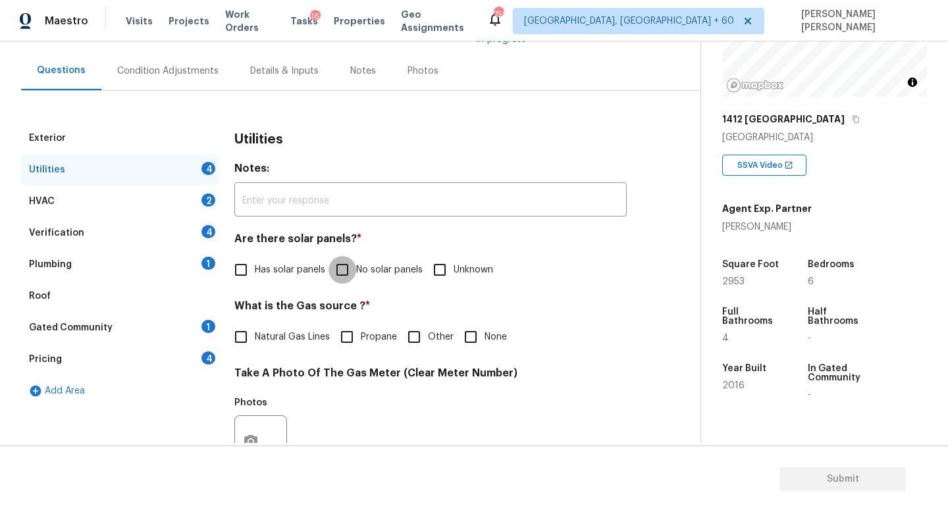
click at [348, 262] on input "No solar panels" at bounding box center [343, 270] width 28 height 28
checkbox input "true"
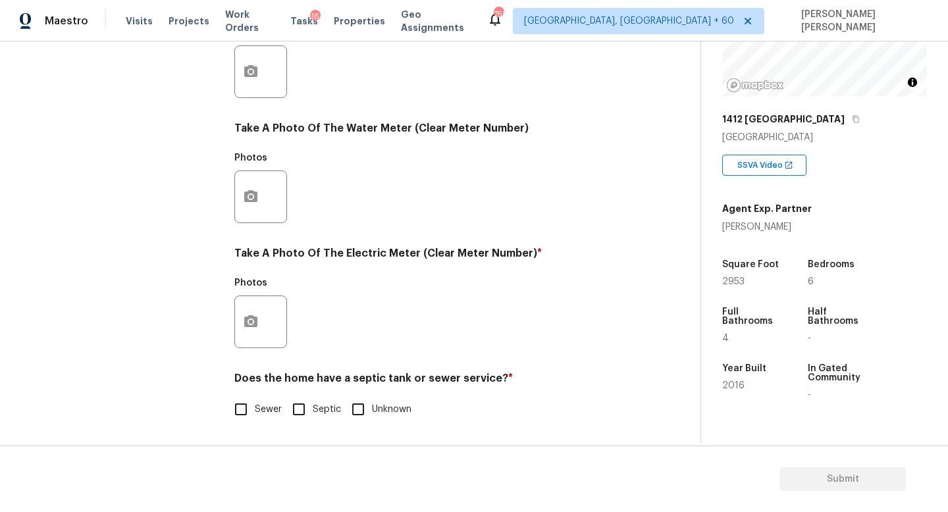
click at [246, 412] on input "Sewer" at bounding box center [241, 410] width 28 height 28
checkbox input "true"
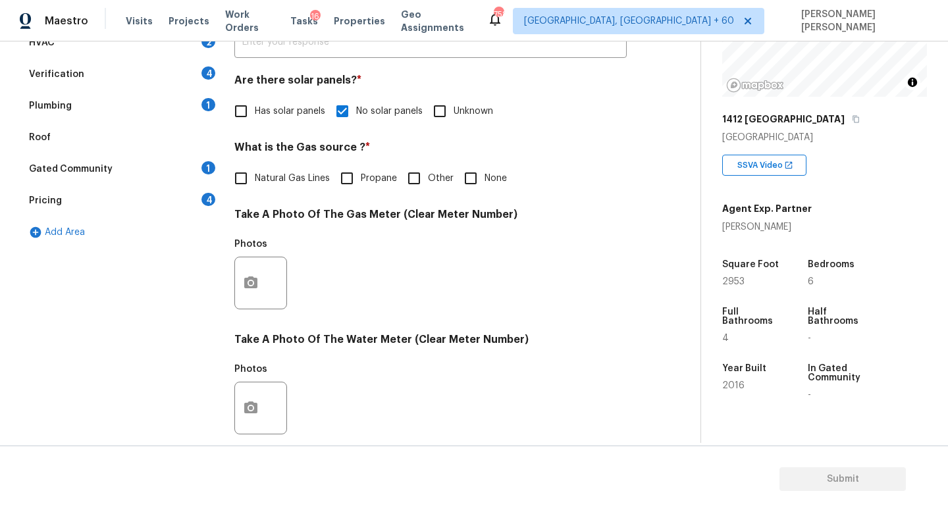
click at [459, 176] on input "None" at bounding box center [471, 179] width 28 height 28
checkbox input "true"
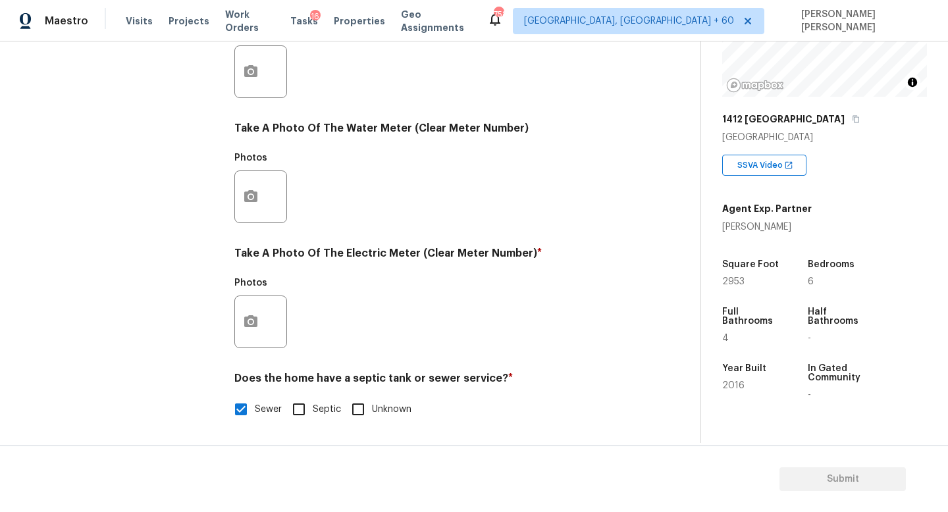
scroll to position [479, 0]
click at [240, 329] on button "button" at bounding box center [251, 321] width 32 height 51
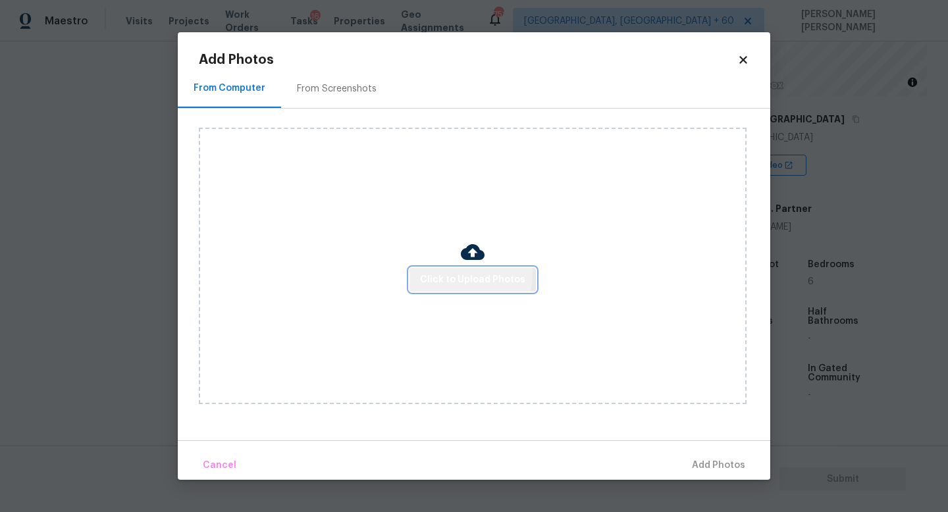
click at [446, 273] on span "Click to Upload Photos" at bounding box center [472, 280] width 105 height 16
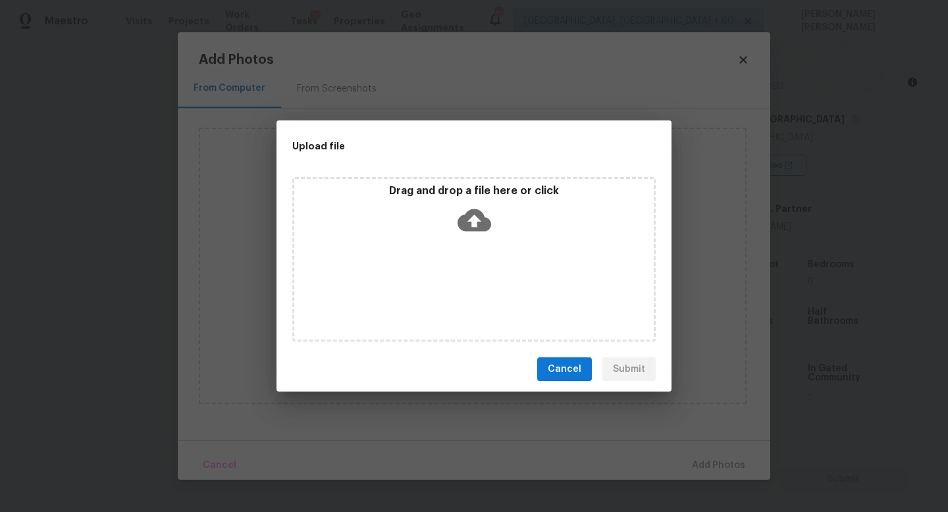
click at [477, 211] on icon at bounding box center [475, 220] width 34 height 22
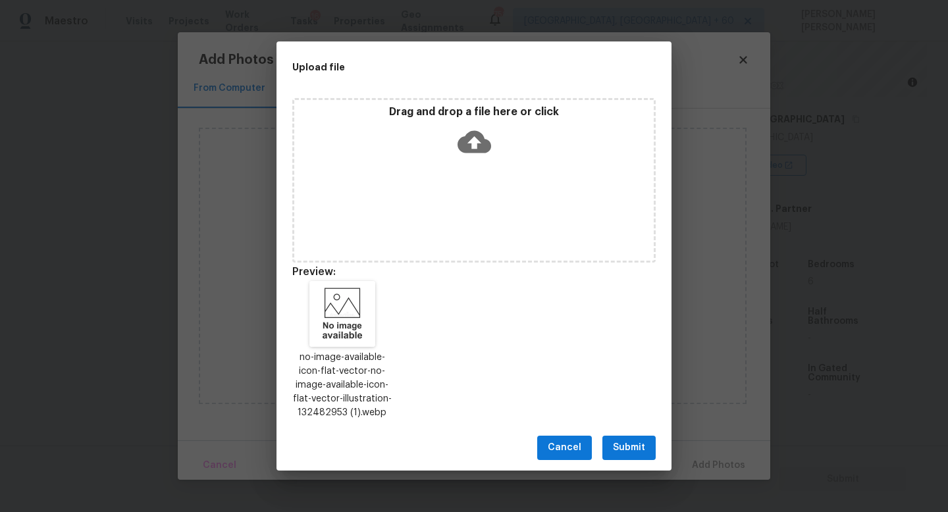
click at [648, 449] on button "Submit" at bounding box center [628, 448] width 53 height 24
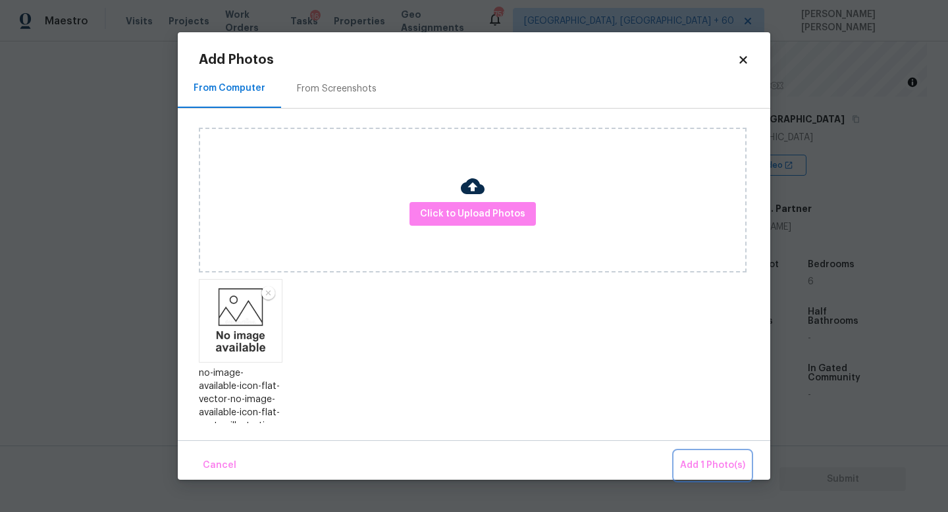
click at [697, 452] on button "Add 1 Photo(s)" at bounding box center [713, 466] width 76 height 28
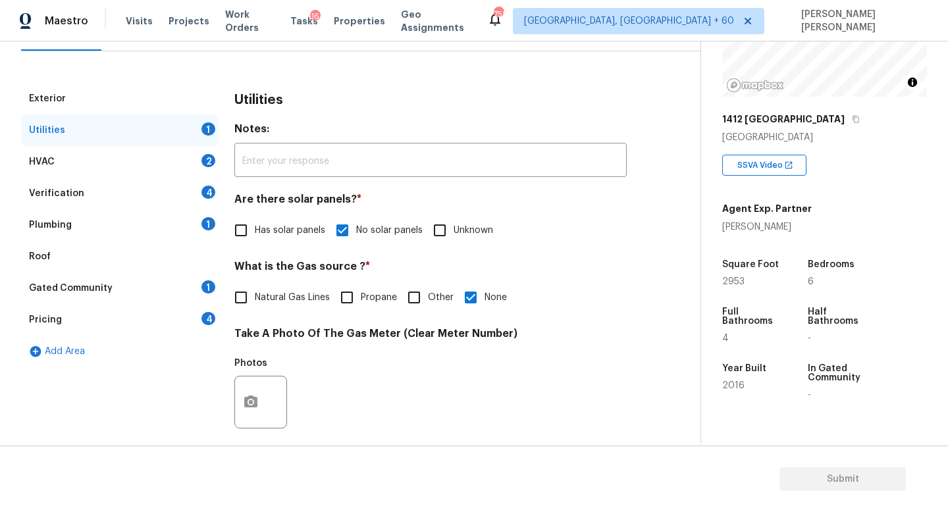
scroll to position [145, 0]
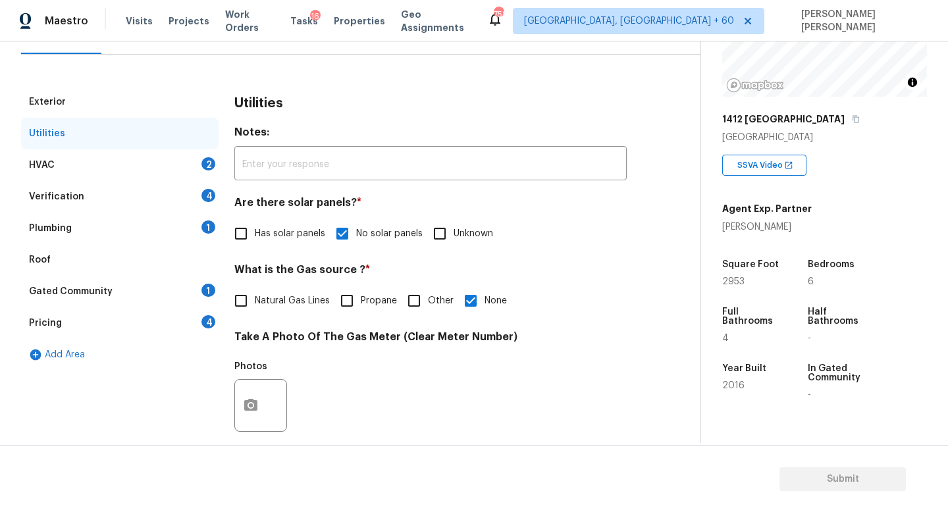
click at [165, 159] on div "HVAC 2" at bounding box center [120, 165] width 198 height 32
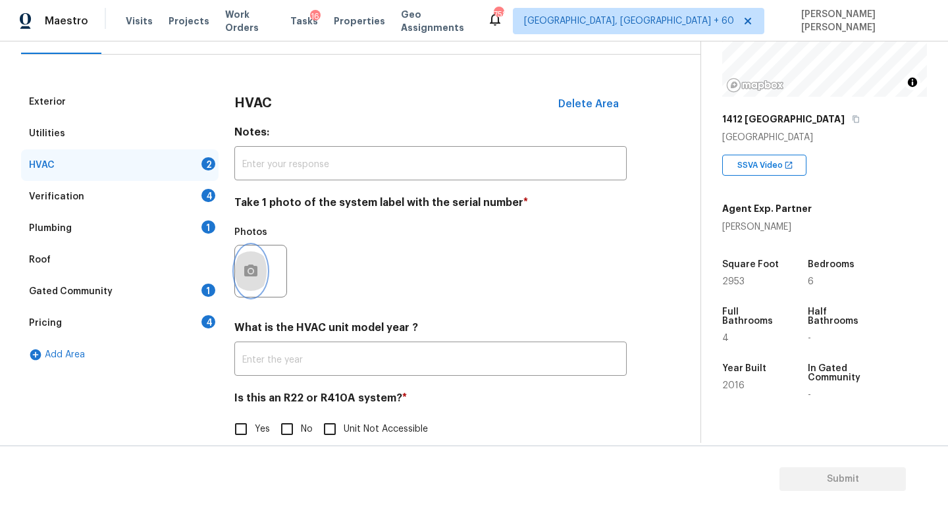
click at [239, 259] on button "button" at bounding box center [251, 271] width 32 height 51
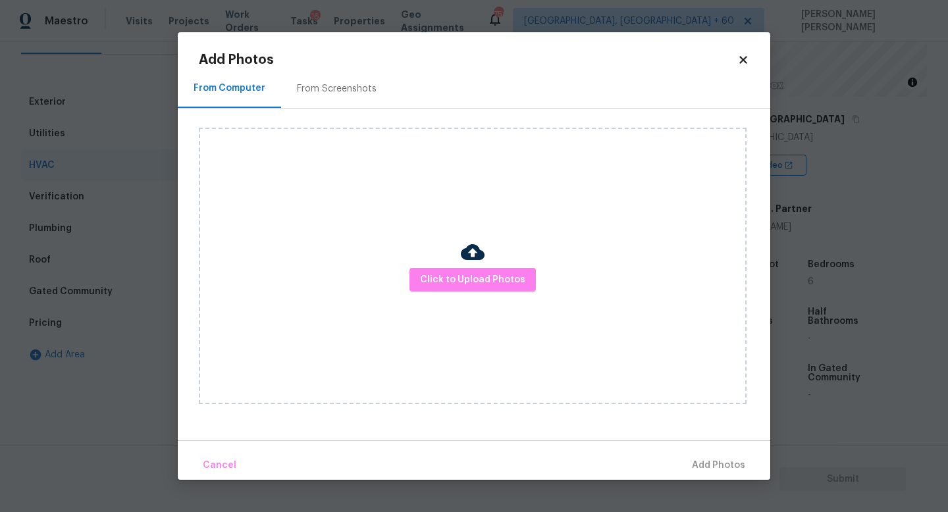
click at [519, 264] on div "Click to Upload Photos" at bounding box center [473, 266] width 548 height 277
click at [498, 277] on span "Click to Upload Photos" at bounding box center [472, 280] width 105 height 16
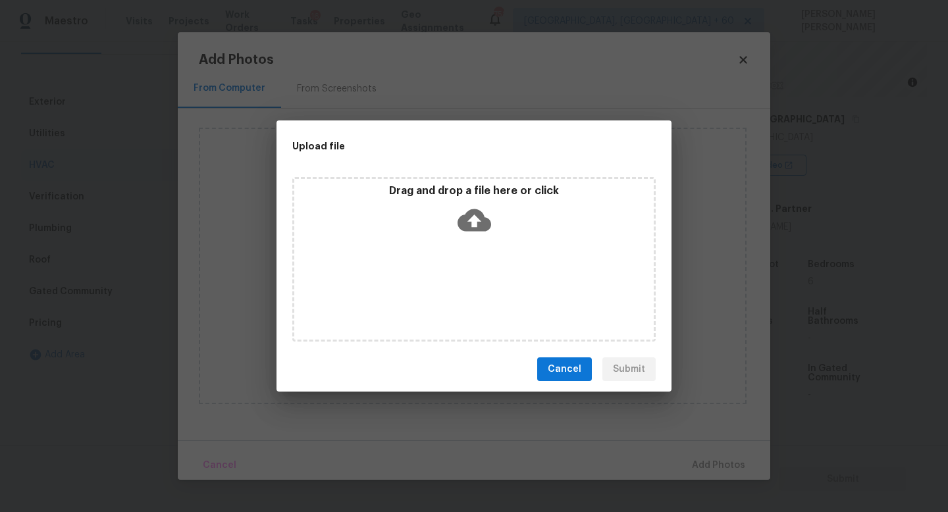
click at [474, 211] on icon at bounding box center [475, 220] width 34 height 22
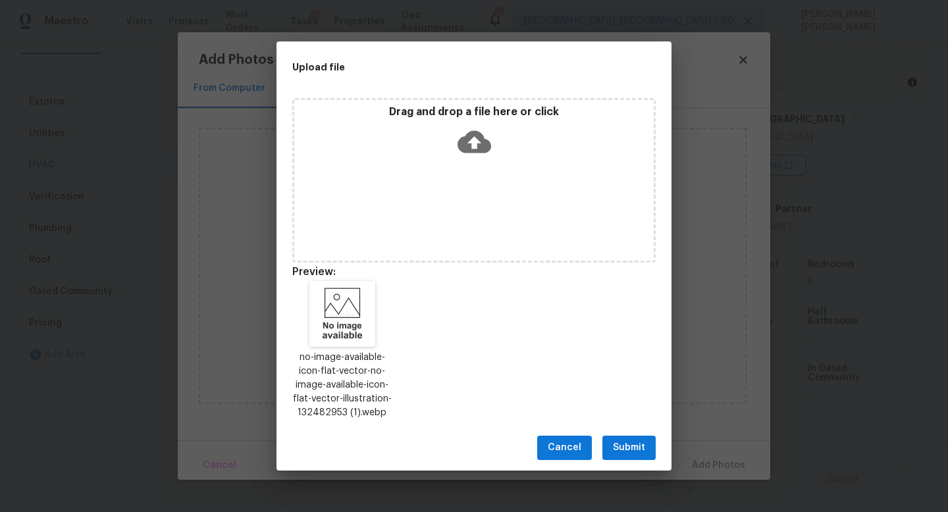
click at [622, 446] on span "Submit" at bounding box center [629, 448] width 32 height 16
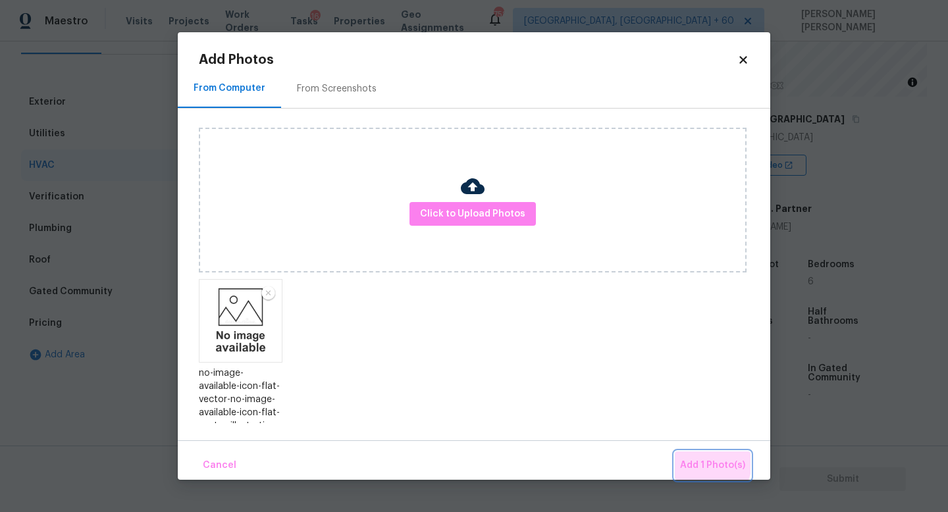
click at [702, 462] on span "Add 1 Photo(s)" at bounding box center [712, 466] width 65 height 16
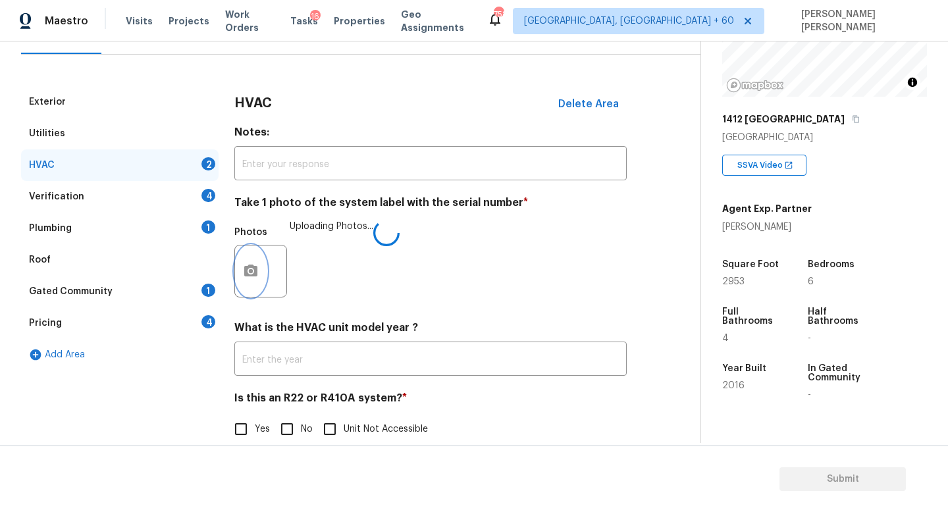
scroll to position [165, 0]
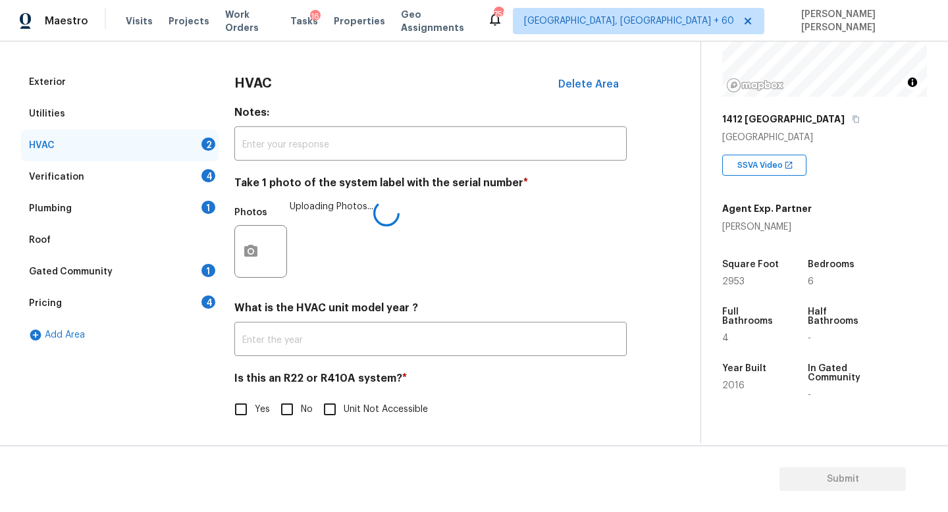
click at [273, 407] on input "No" at bounding box center [287, 410] width 28 height 28
checkbox input "true"
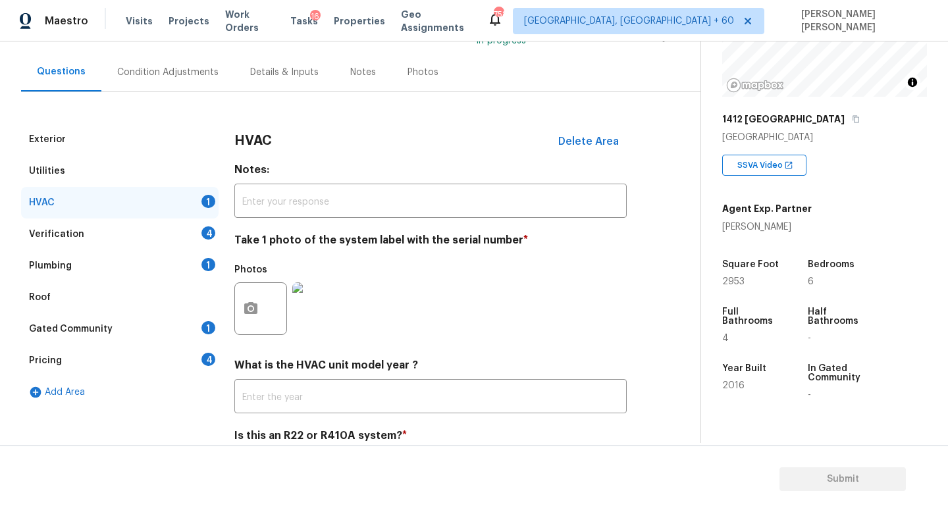
scroll to position [110, 0]
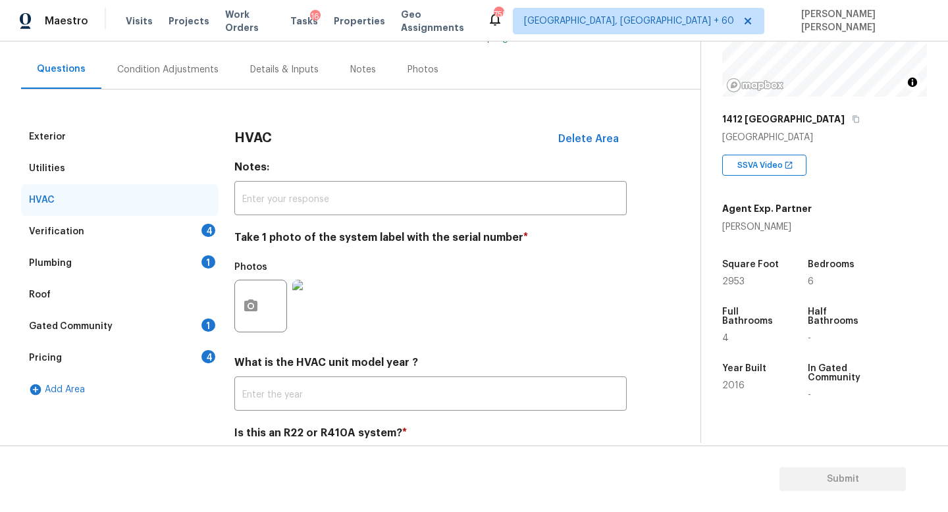
click at [146, 233] on div "Verification 4" at bounding box center [120, 232] width 198 height 32
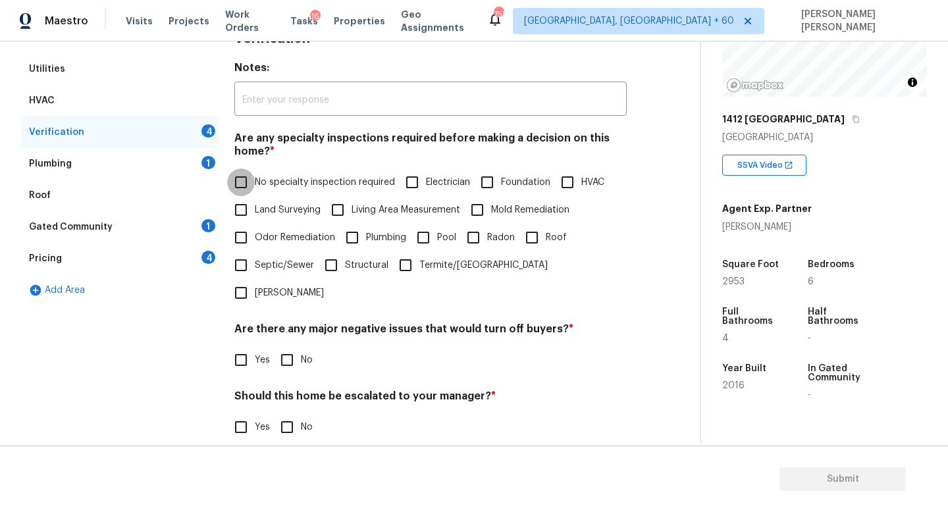
click at [240, 184] on input "No specialty inspection required" at bounding box center [241, 183] width 28 height 28
checkbox input "true"
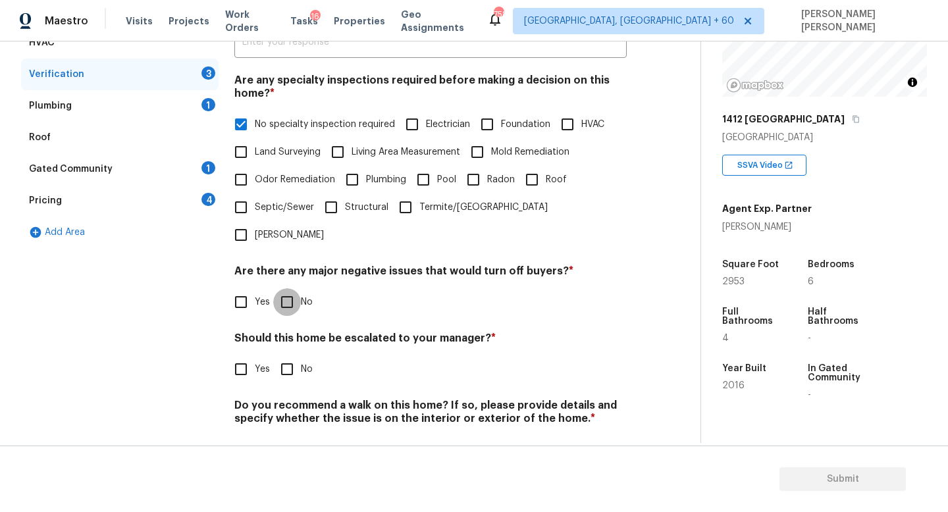
click at [284, 288] on input "No" at bounding box center [287, 302] width 28 height 28
checkbox input "true"
click at [292, 357] on input "No" at bounding box center [287, 371] width 28 height 28
checkbox input "true"
click at [292, 437] on input "No" at bounding box center [287, 451] width 28 height 28
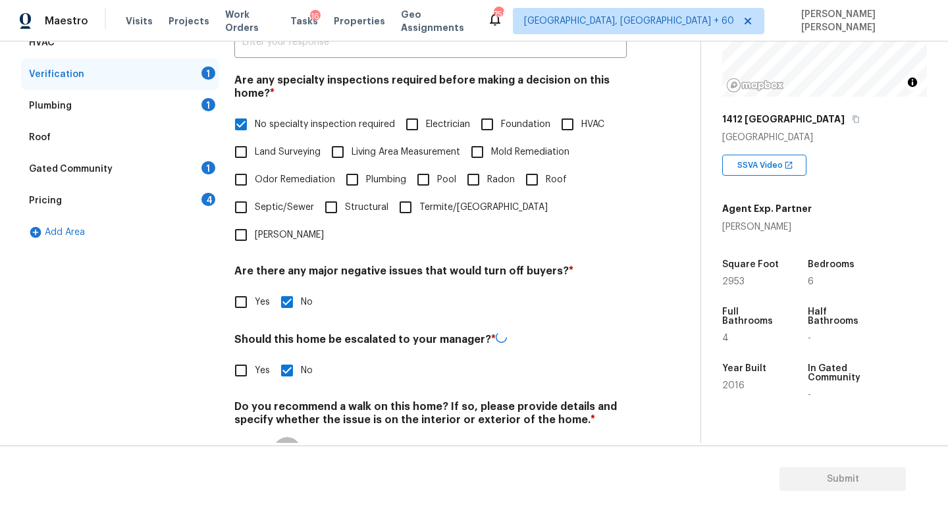
checkbox input "true"
click at [162, 103] on div "Plumbing 1" at bounding box center [120, 106] width 198 height 32
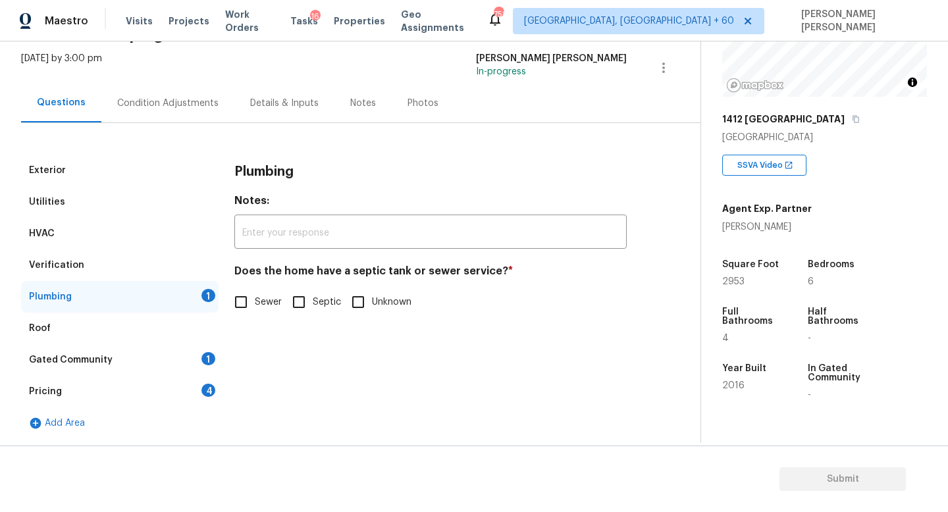
click at [246, 304] on input "Sewer" at bounding box center [241, 302] width 28 height 28
checkbox input "true"
click at [140, 350] on div "Gated Community 1" at bounding box center [120, 360] width 198 height 32
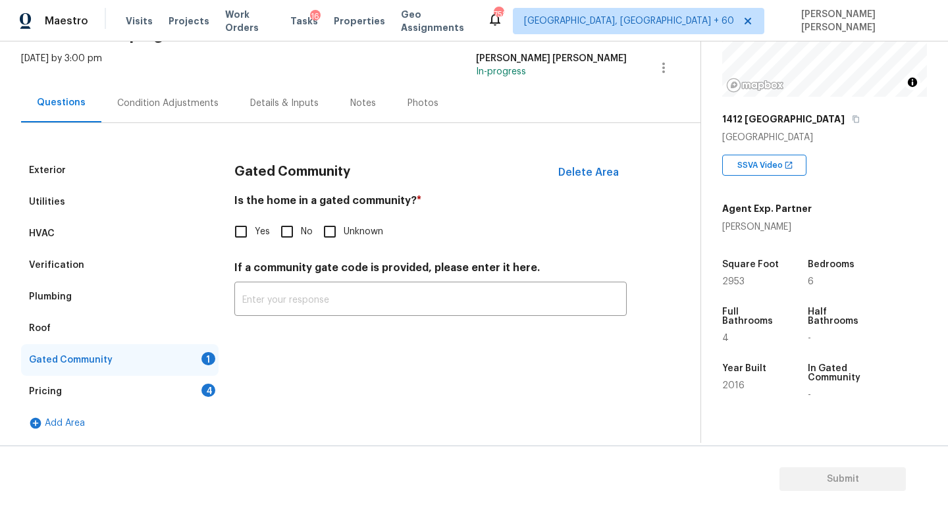
click at [271, 232] on div "Yes No Unknown" at bounding box center [430, 232] width 392 height 28
click at [290, 239] on input "No" at bounding box center [287, 232] width 28 height 28
checkbox input "true"
click at [158, 390] on div "Pricing 4" at bounding box center [120, 392] width 198 height 32
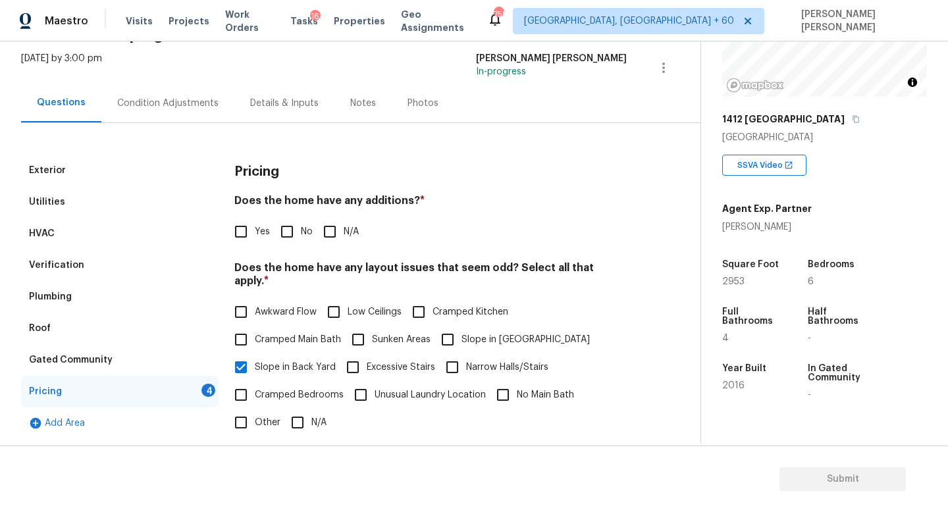
click at [291, 236] on input "No" at bounding box center [287, 232] width 28 height 28
checkbox input "true"
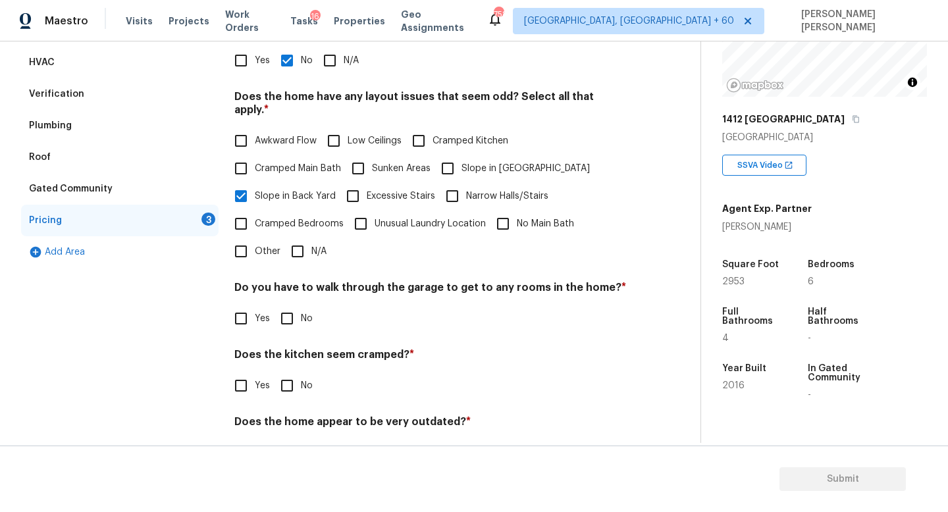
scroll to position [278, 0]
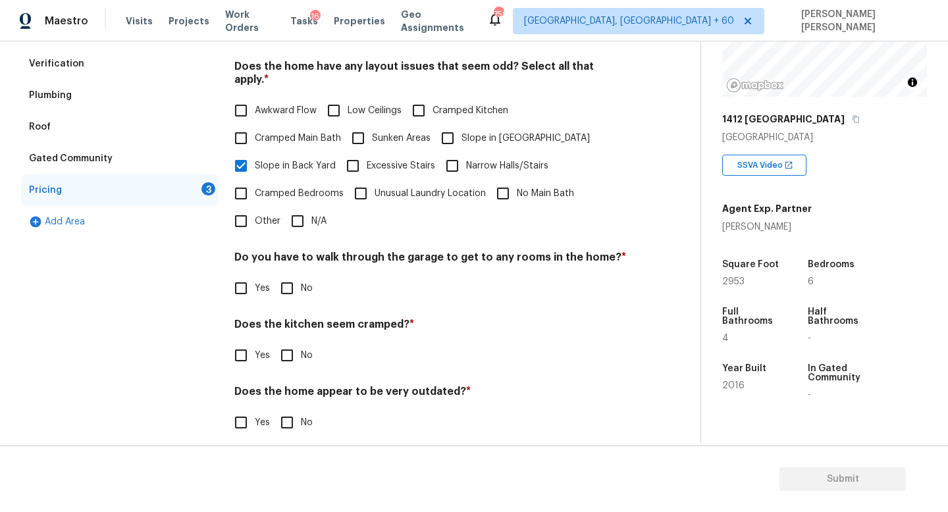
click at [289, 275] on input "No" at bounding box center [287, 289] width 28 height 28
checkbox input "true"
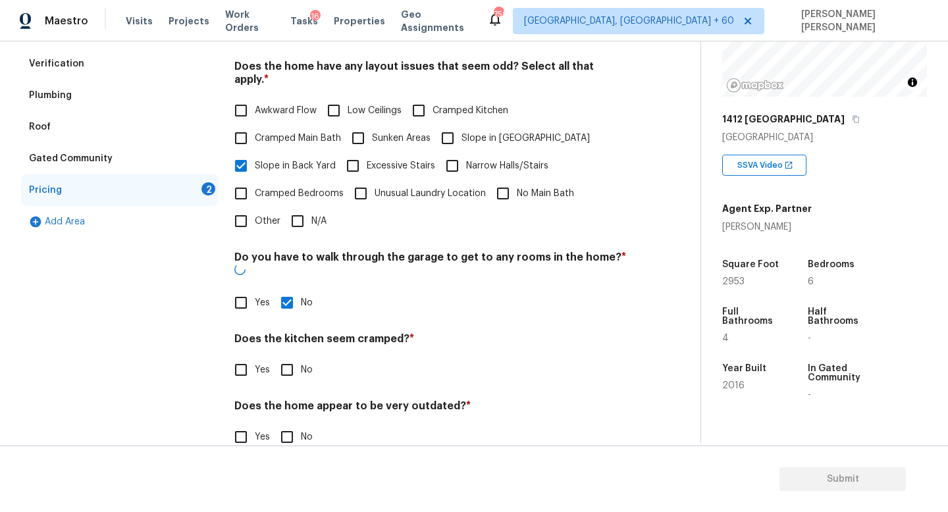
click at [296, 356] on input "No" at bounding box center [287, 370] width 28 height 28
checkbox input "true"
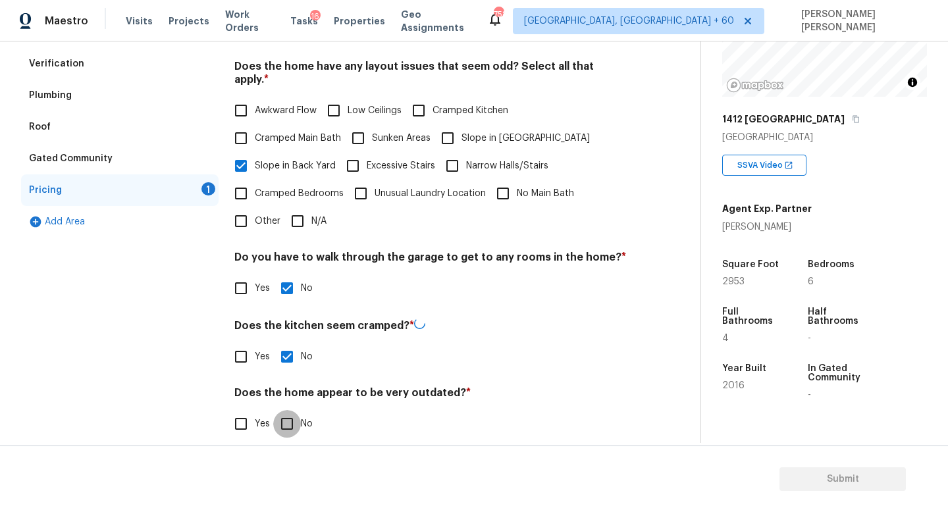
click at [295, 413] on input "No" at bounding box center [287, 424] width 28 height 28
checkbox input "true"
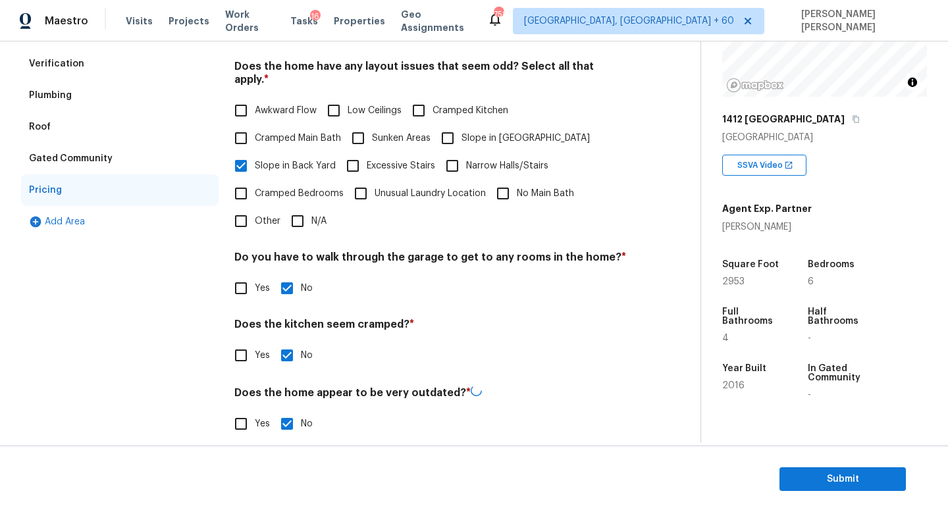
scroll to position [0, 0]
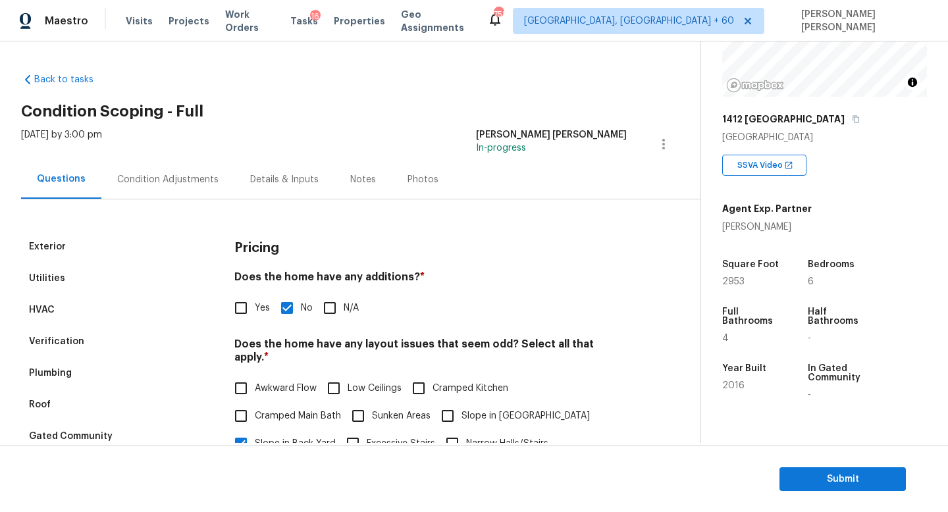
click at [165, 178] on div "Condition Adjustments" at bounding box center [167, 179] width 101 height 13
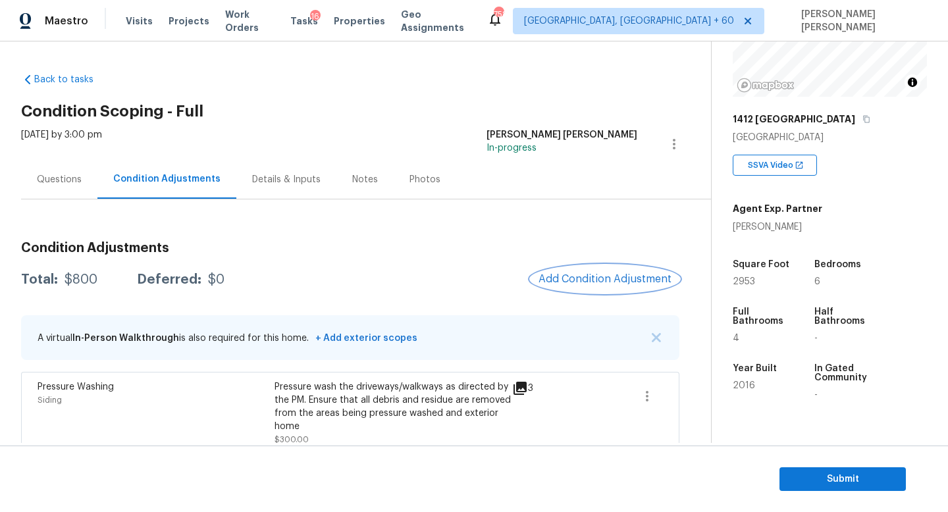
click at [635, 287] on button "Add Condition Adjustment" at bounding box center [605, 279] width 149 height 28
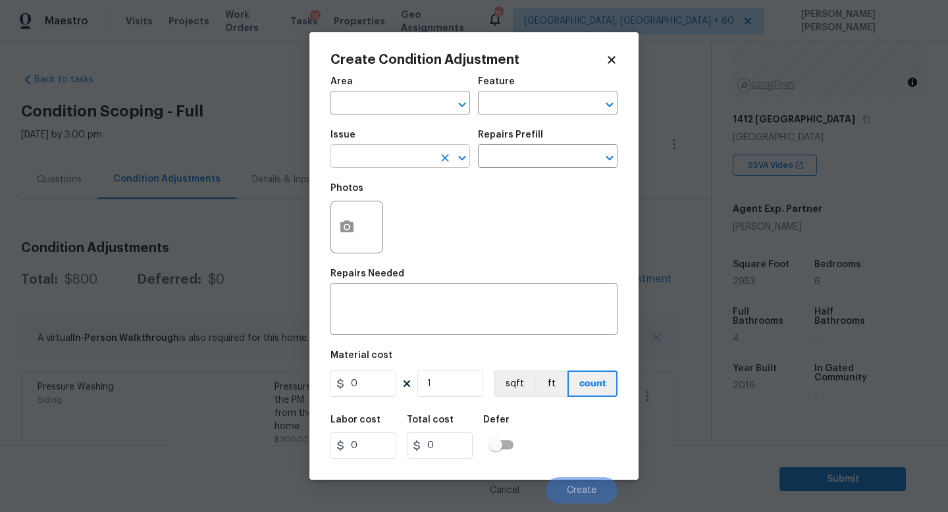
click at [339, 163] on input "text" at bounding box center [381, 157] width 103 height 20
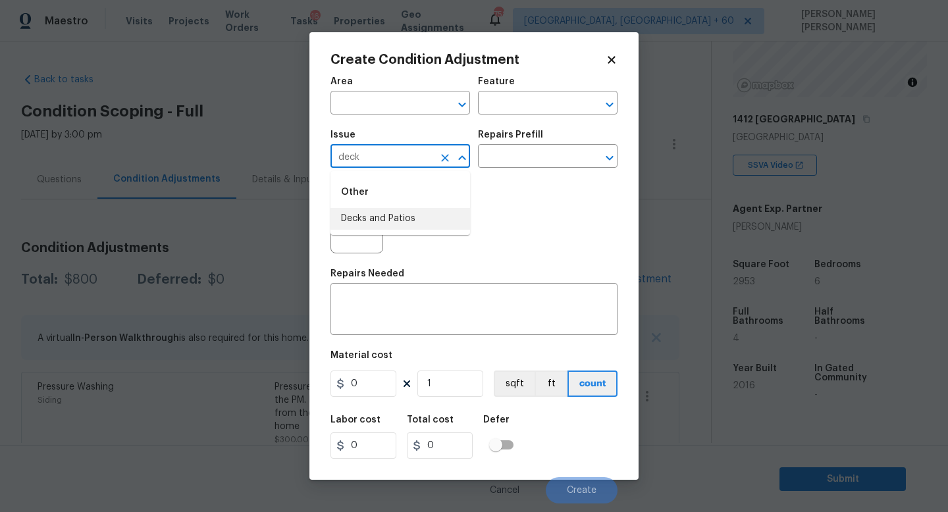
drag, startPoint x: 398, startPoint y: 234, endPoint x: 423, endPoint y: 215, distance: 30.5
click at [423, 215] on ul "Other Decks and Patios" at bounding box center [400, 203] width 140 height 64
click at [423, 215] on li "Decks and Patios" at bounding box center [400, 219] width 140 height 22
type input "Decks and Patios"
click at [411, 315] on textarea at bounding box center [473, 311] width 271 height 28
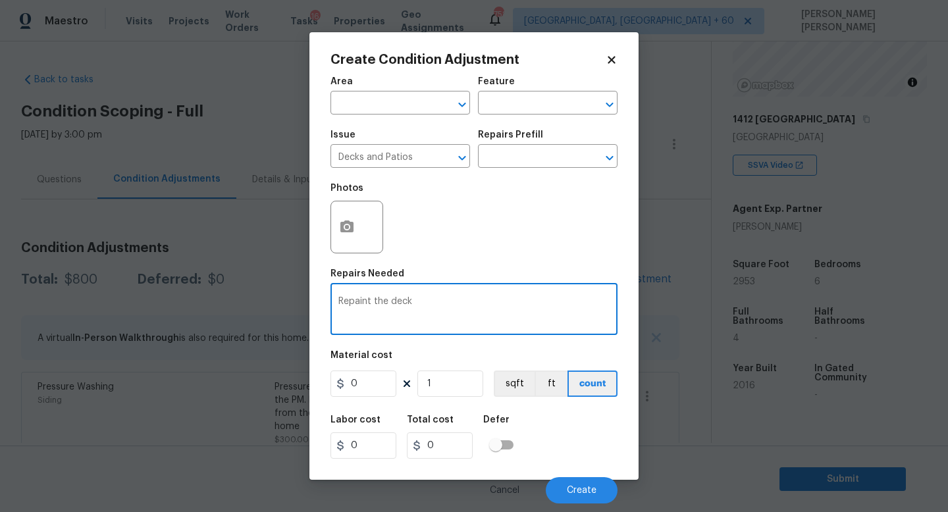
type textarea "Repaint the deck"
click at [354, 198] on div "Photos" at bounding box center [357, 192] width 55 height 17
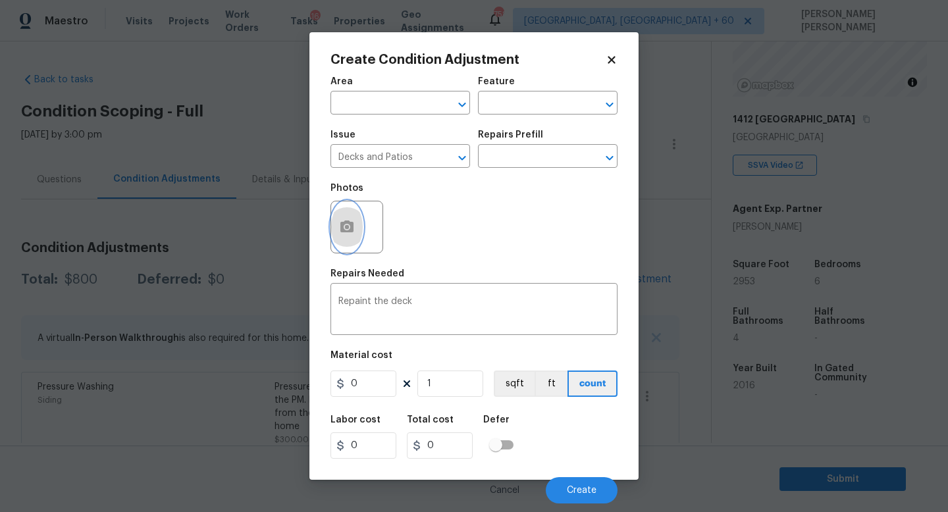
click at [353, 219] on icon "button" at bounding box center [347, 227] width 16 height 16
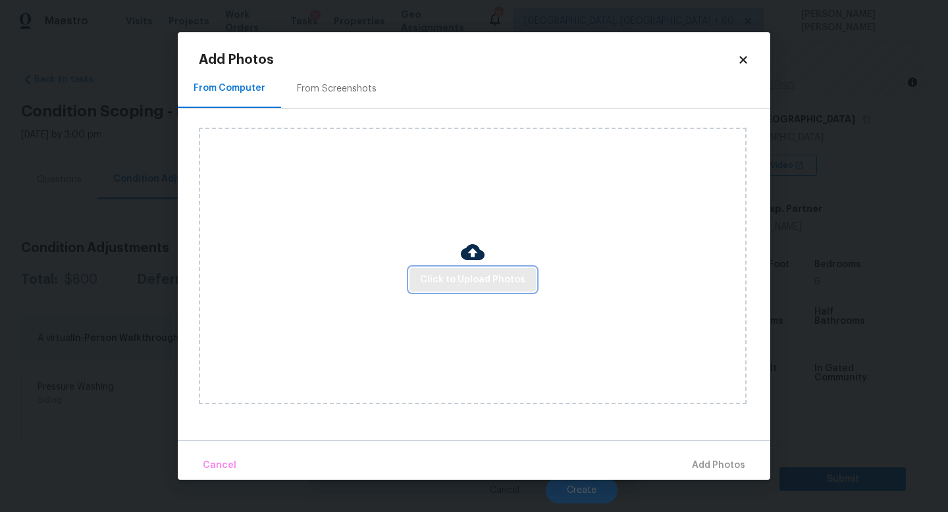
click at [463, 275] on span "Click to Upload Photos" at bounding box center [472, 280] width 105 height 16
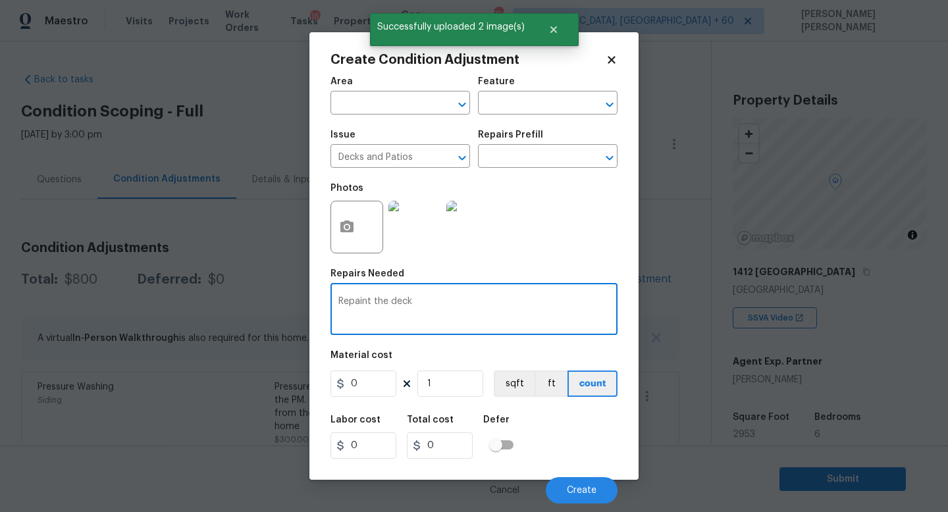
scroll to position [153, 0]
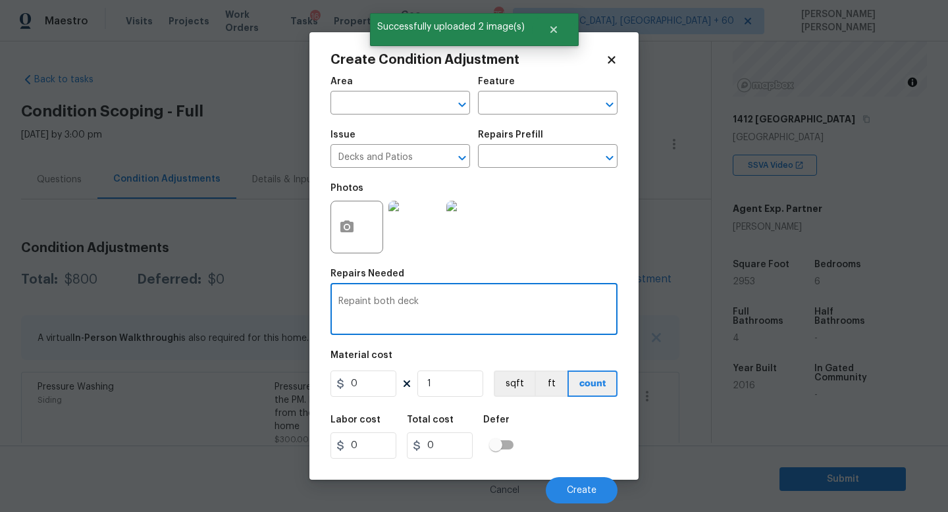
type textarea "Repaint both deck"
click at [370, 378] on input "0" at bounding box center [363, 384] width 66 height 26
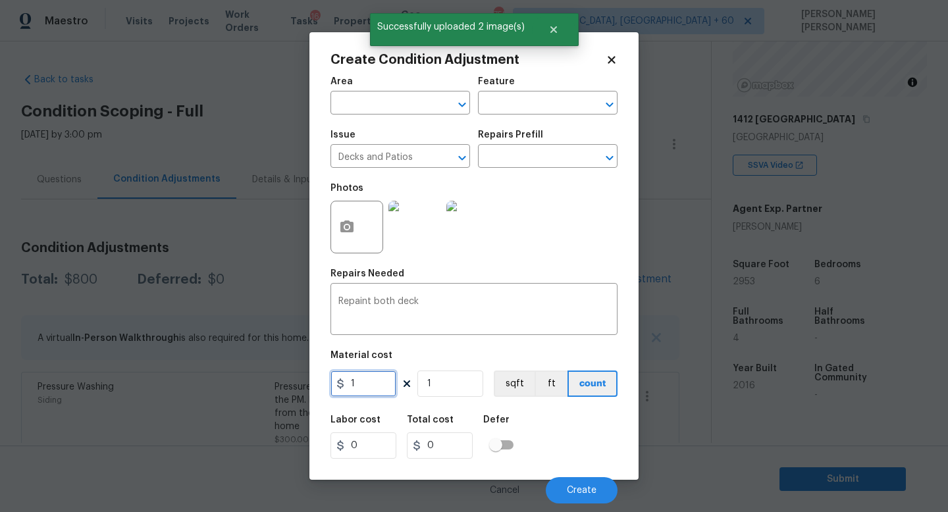
type input "1"
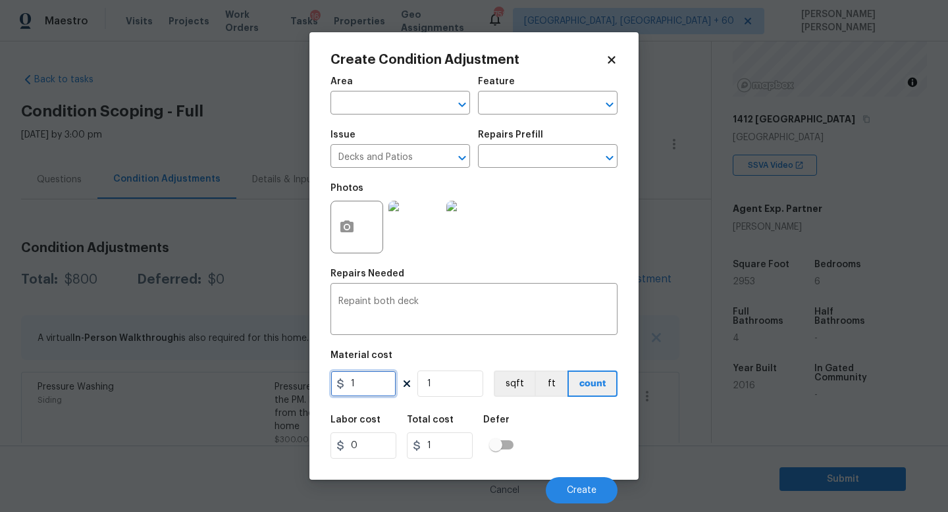
click at [377, 390] on input "1" at bounding box center [363, 384] width 66 height 26
type input "800"
click at [455, 386] on input "1" at bounding box center [450, 384] width 66 height 26
type input "0"
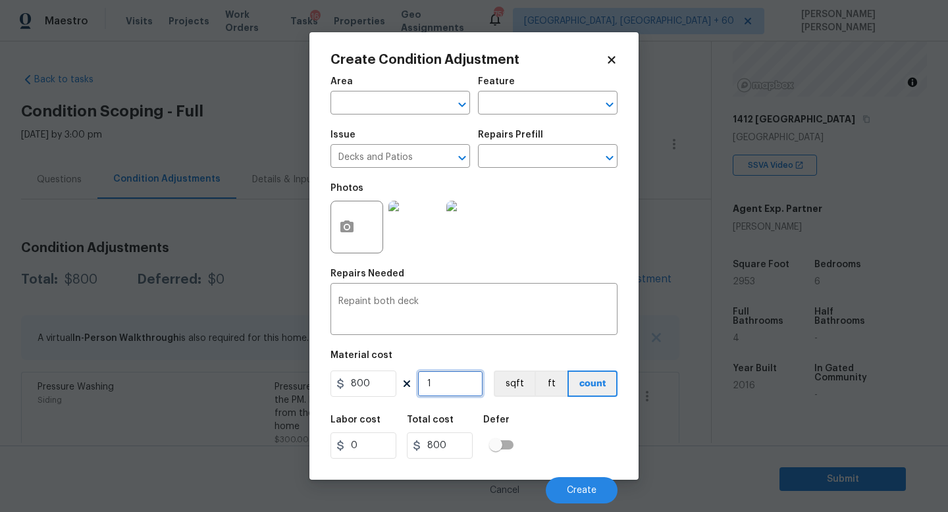
type input "0"
type input "2"
type input "1600"
type input "2"
click at [572, 494] on span "Create" at bounding box center [582, 491] width 30 height 10
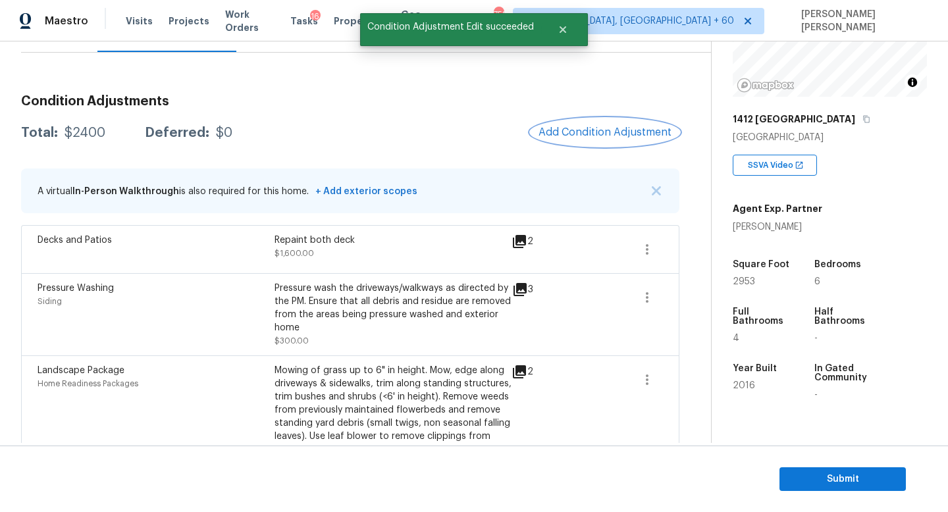
scroll to position [128, 0]
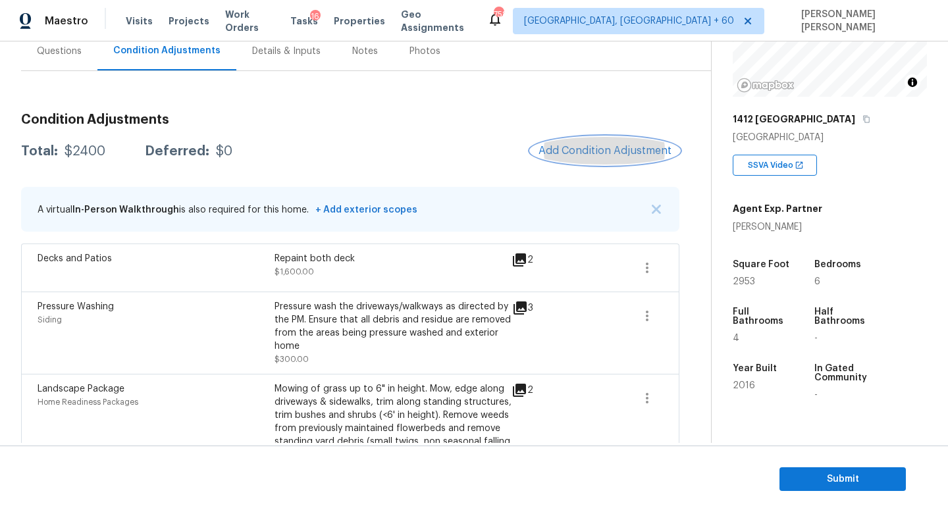
click at [634, 152] on span "Add Condition Adjustment" at bounding box center [605, 151] width 133 height 12
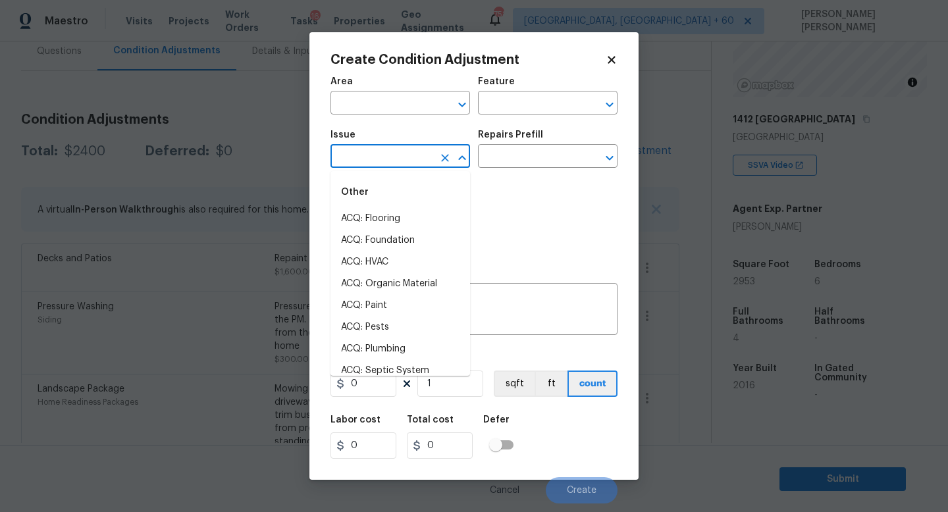
click at [367, 160] on input "text" at bounding box center [381, 157] width 103 height 20
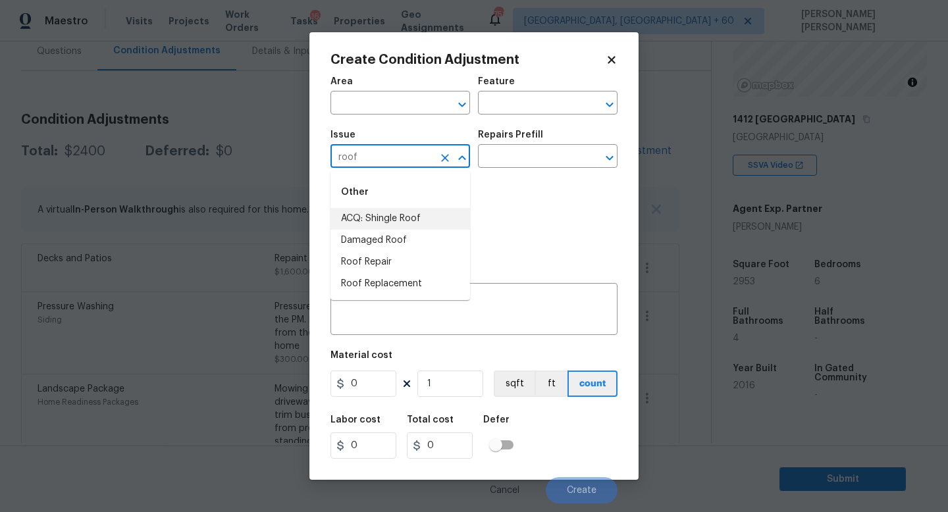
click at [396, 223] on li "ACQ: Shingle Roof" at bounding box center [400, 219] width 140 height 22
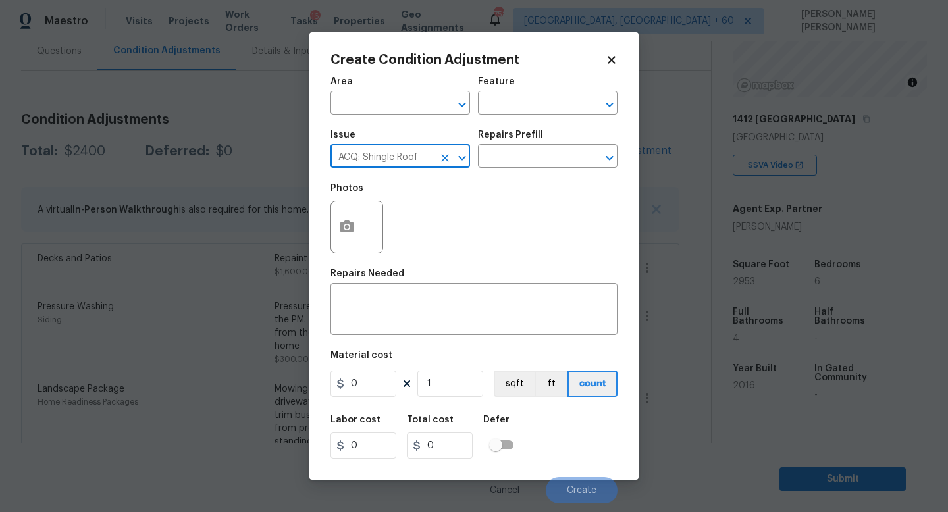
type input "ACQ: Shingle Roof"
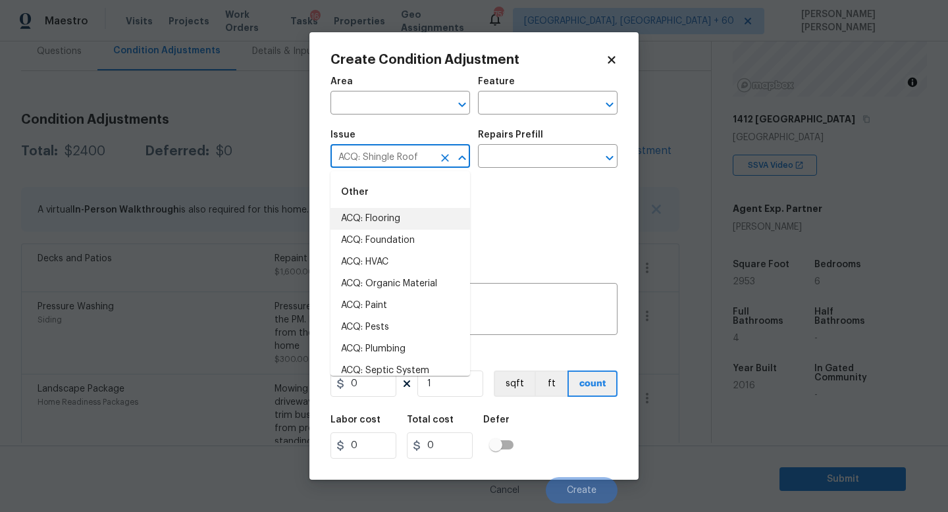
click at [525, 198] on div "Photos" at bounding box center [473, 219] width 287 height 86
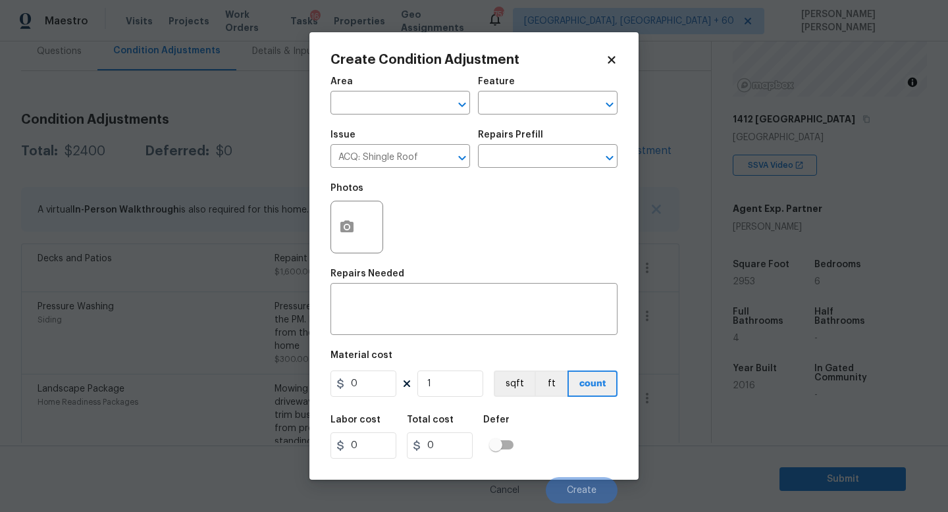
click at [609, 65] on icon at bounding box center [612, 60] width 12 height 12
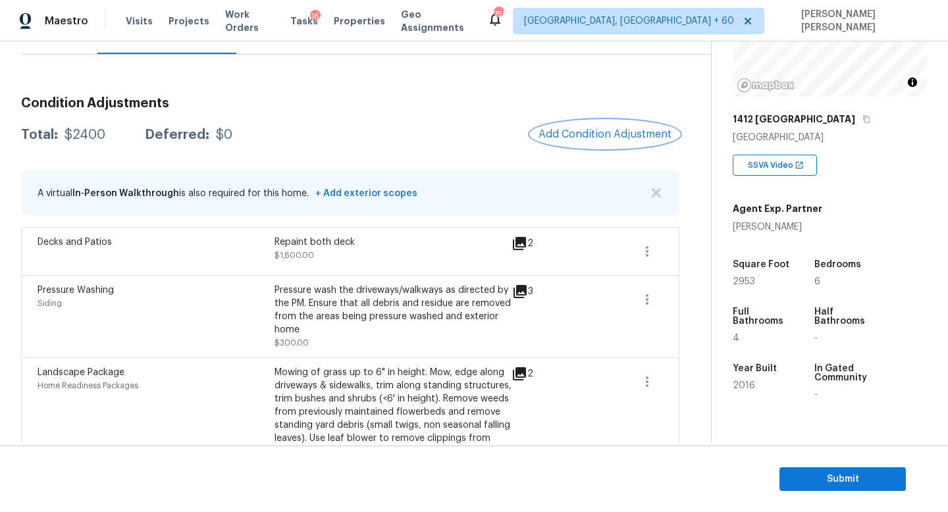
scroll to position [124, 0]
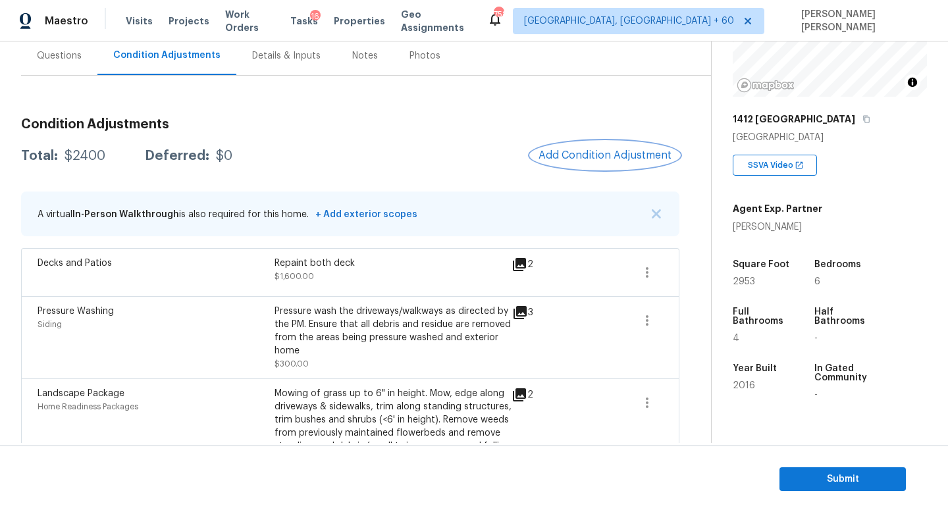
click at [595, 155] on span "Add Condition Adjustment" at bounding box center [605, 155] width 133 height 12
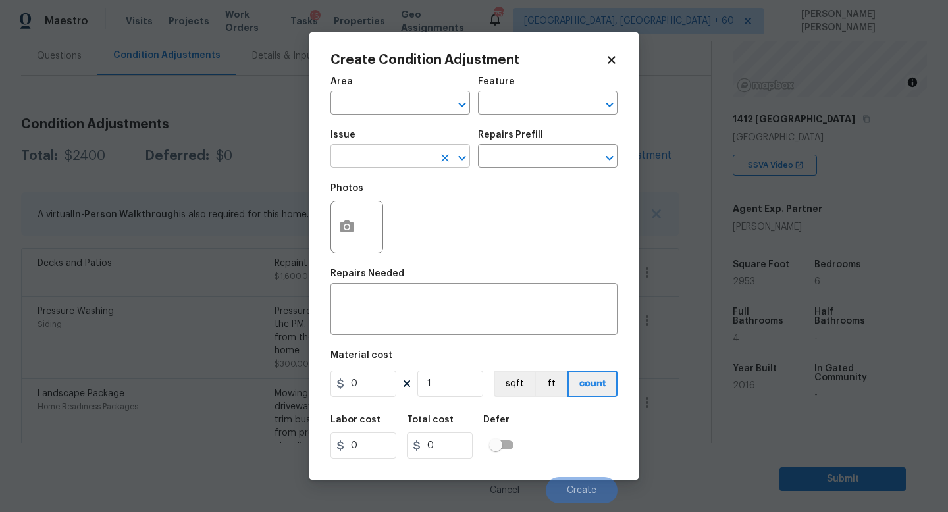
click at [373, 155] on input "text" at bounding box center [381, 157] width 103 height 20
type input ";"
type input "paiont"
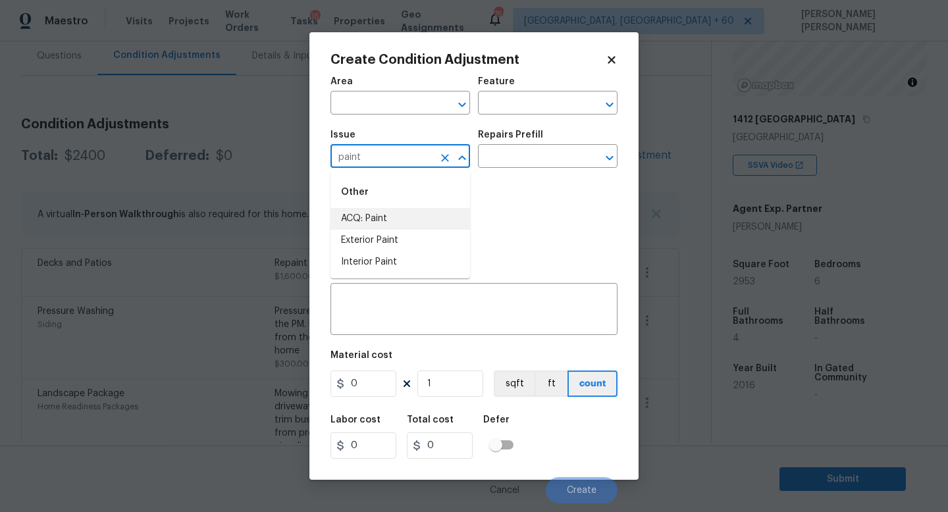
click at [399, 211] on li "ACQ: Paint" at bounding box center [400, 219] width 140 height 22
type input "ACQ: Paint"
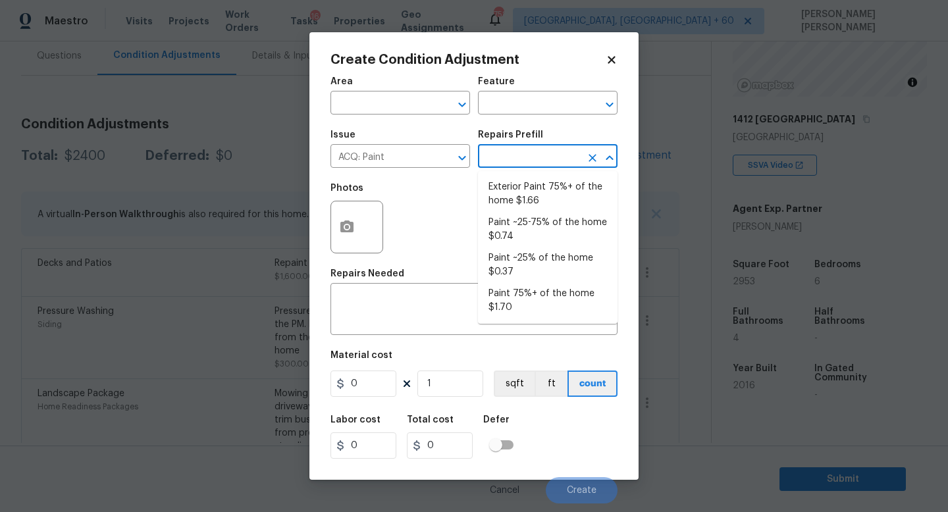
click at [514, 153] on input "text" at bounding box center [529, 157] width 103 height 20
click at [540, 225] on li "Paint ~25-75% of the home $0.74" at bounding box center [548, 230] width 140 height 36
type input "Acquisition"
type textarea "Acquisition Scope: ~25 - 75% of the home needs interior paint"
type input "0.74"
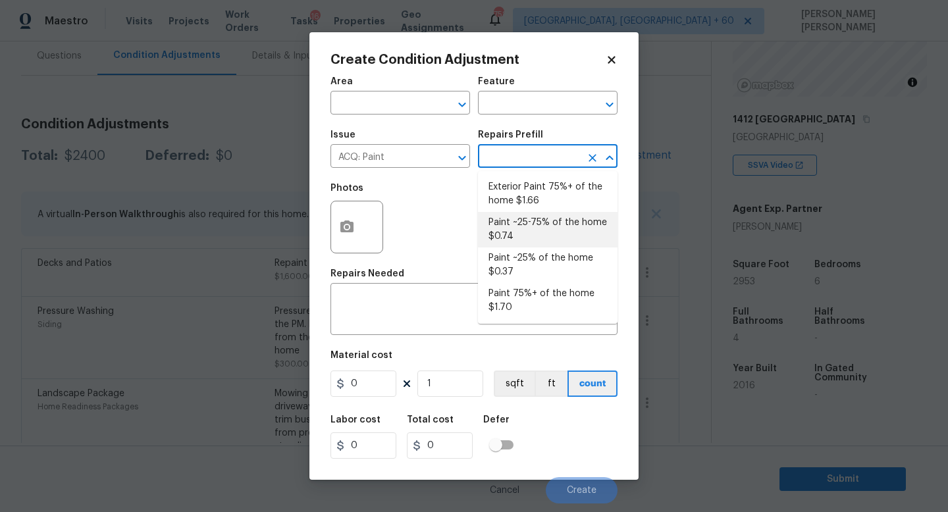
type input "0.74"
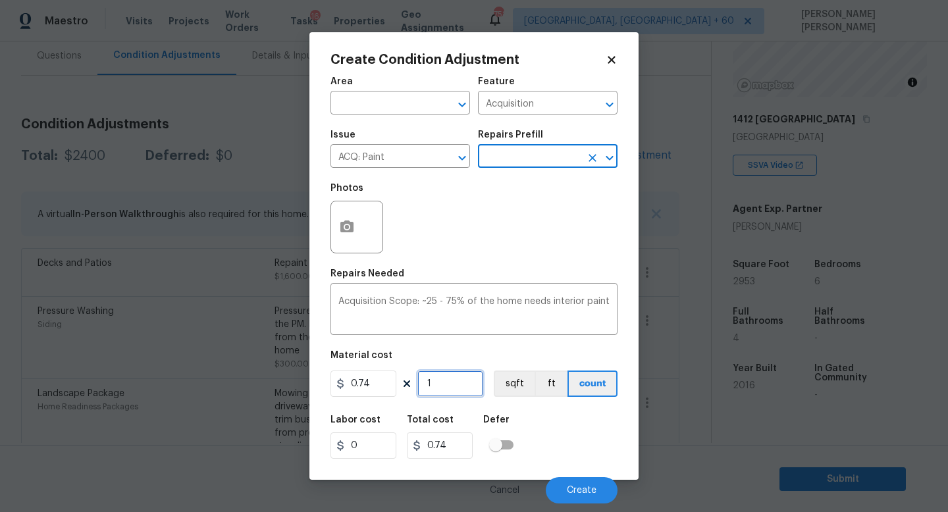
click at [457, 385] on input "1" at bounding box center [450, 384] width 66 height 26
type input "0"
type input "2"
type input "1.48"
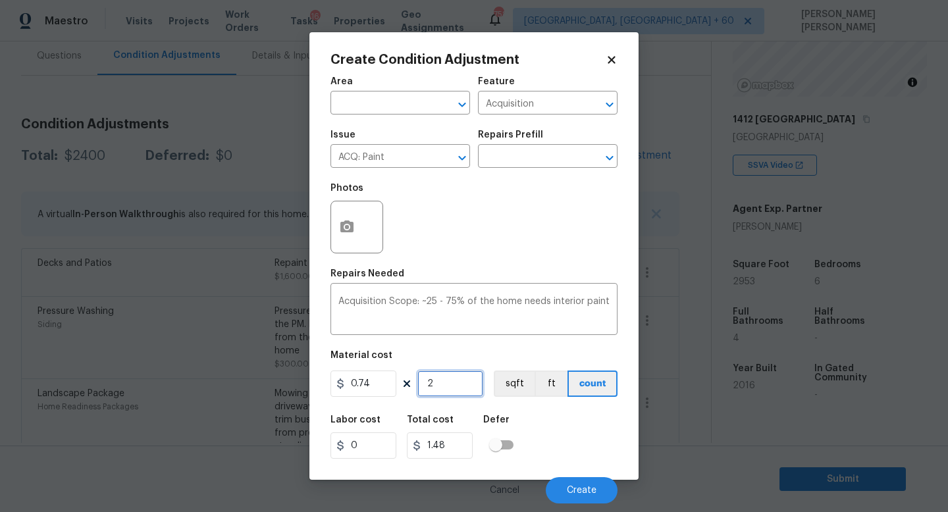
type input "29"
type input "21.46"
type input "295"
type input "218.3"
type input "2953"
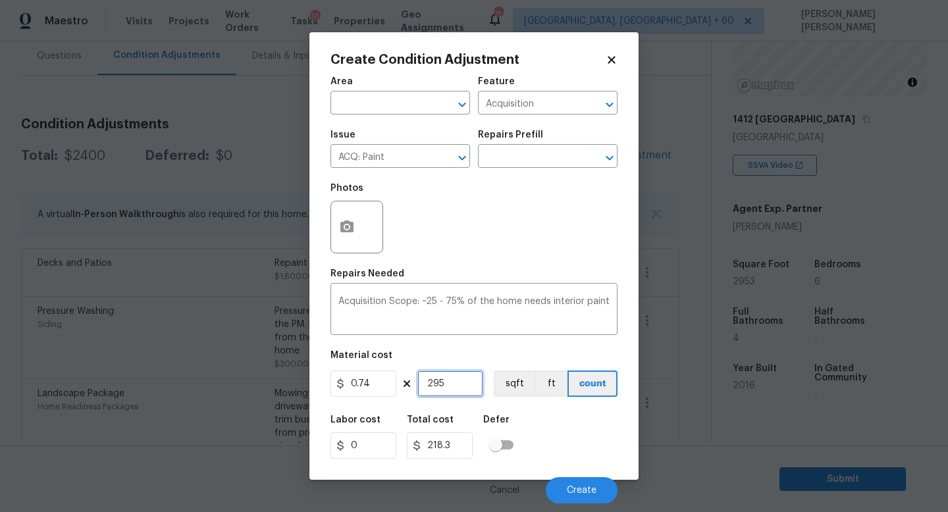
type input "2185.22"
type input "2953"
click at [348, 232] on icon "button" at bounding box center [346, 227] width 13 height 12
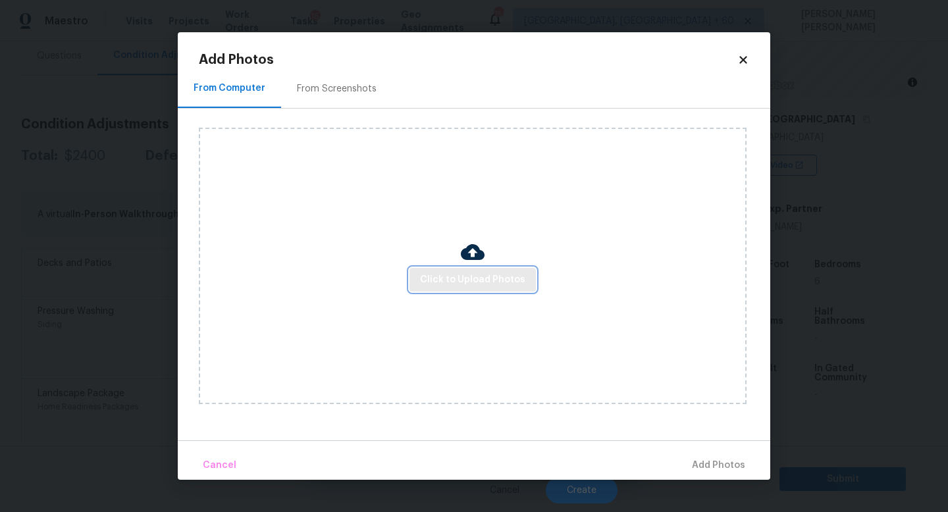
click at [465, 276] on span "Click to Upload Photos" at bounding box center [472, 280] width 105 height 16
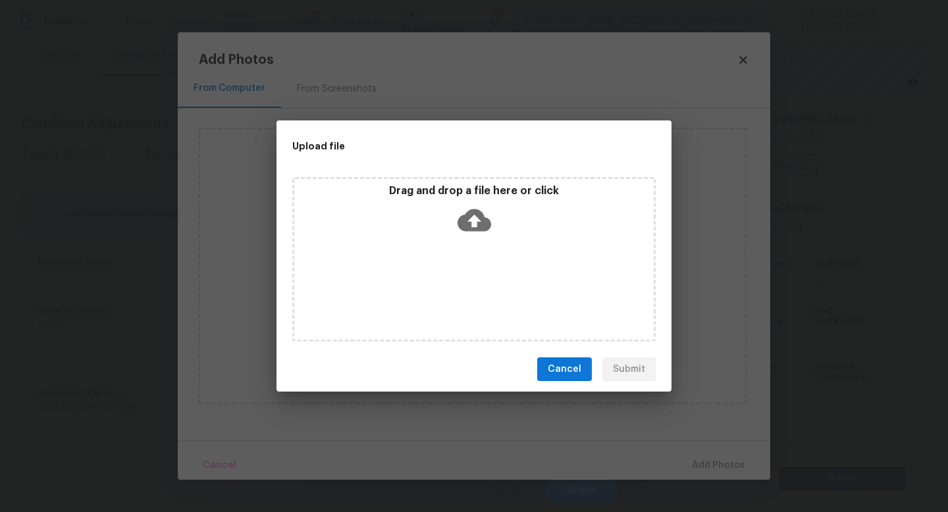
drag, startPoint x: 862, startPoint y: 510, endPoint x: 603, endPoint y: 305, distance: 329.9
click at [603, 305] on div "Upload file Drag and drop a file here or click Cancel Submit" at bounding box center [474, 256] width 948 height 512
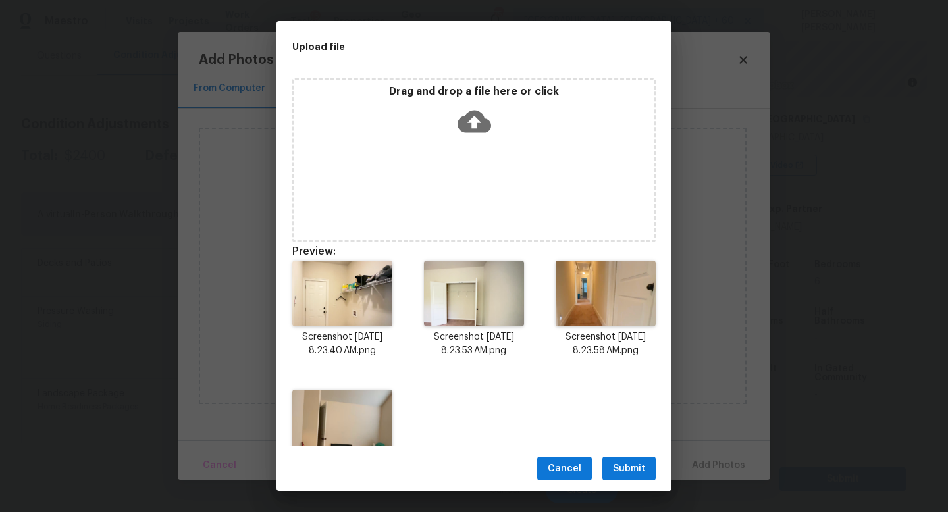
click at [629, 464] on span "Submit" at bounding box center [629, 469] width 32 height 16
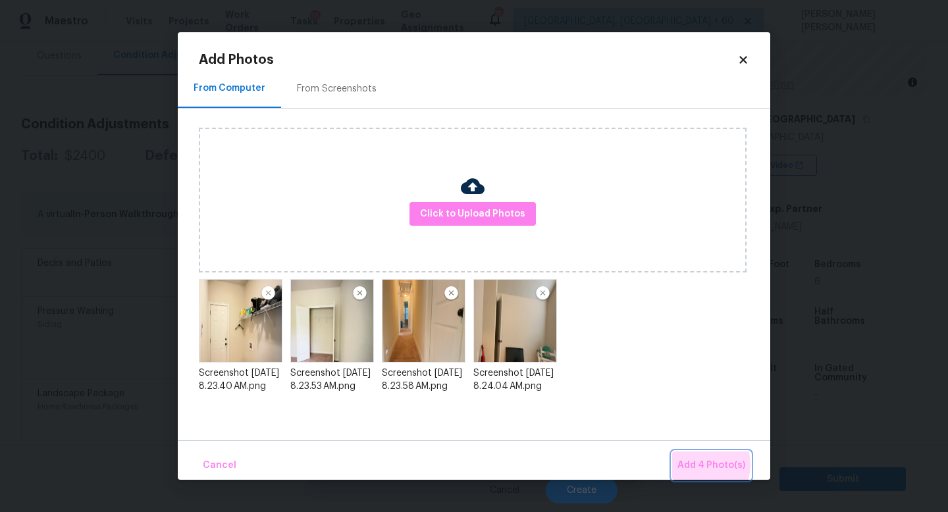
click at [704, 465] on span "Add 4 Photo(s)" at bounding box center [711, 466] width 68 height 16
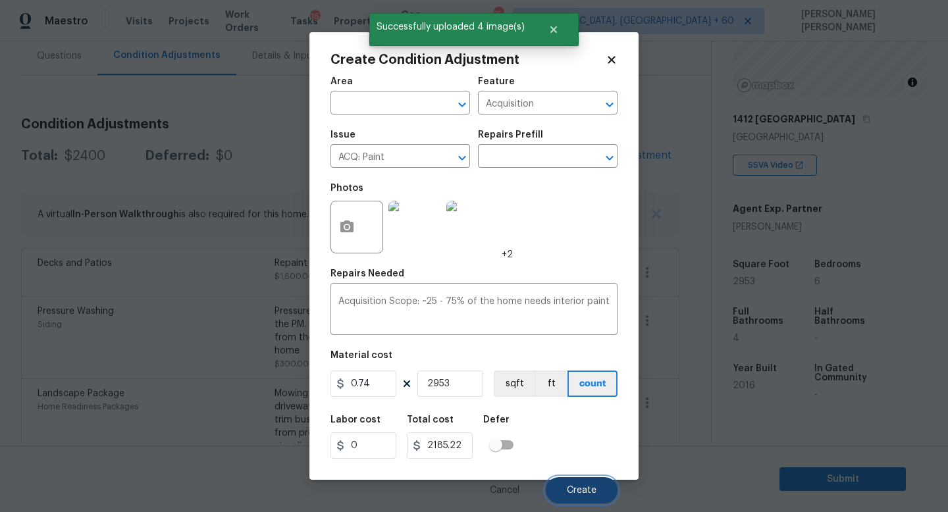
click at [582, 490] on span "Create" at bounding box center [582, 491] width 30 height 10
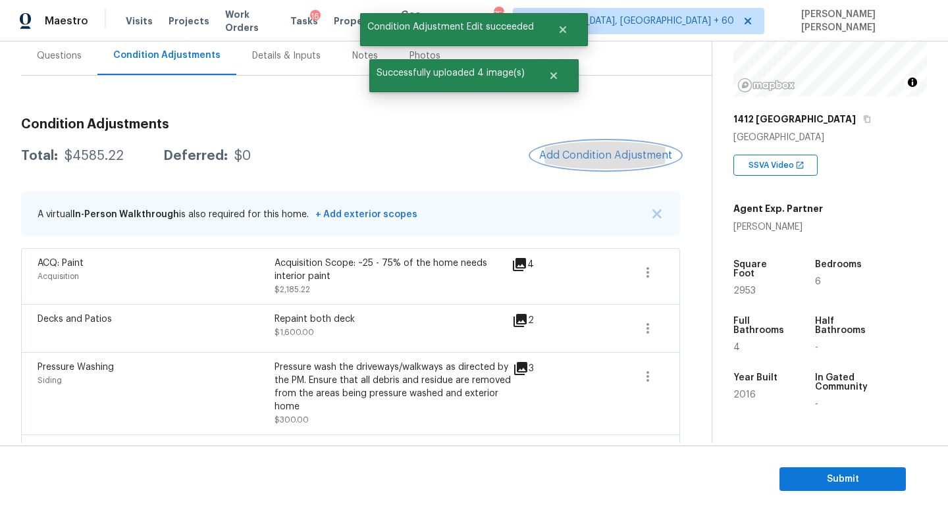
click at [600, 143] on button "Add Condition Adjustment" at bounding box center [605, 156] width 149 height 28
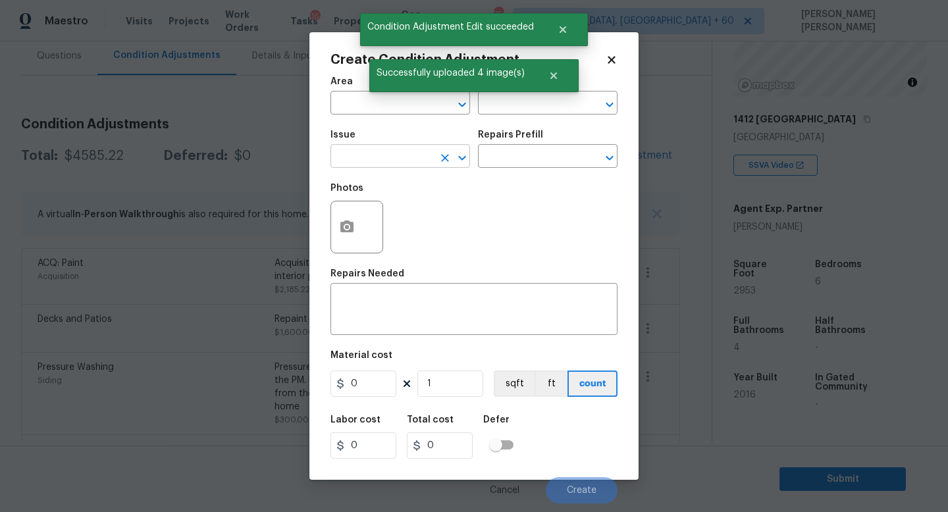
click at [372, 157] on input "text" at bounding box center [381, 157] width 103 height 20
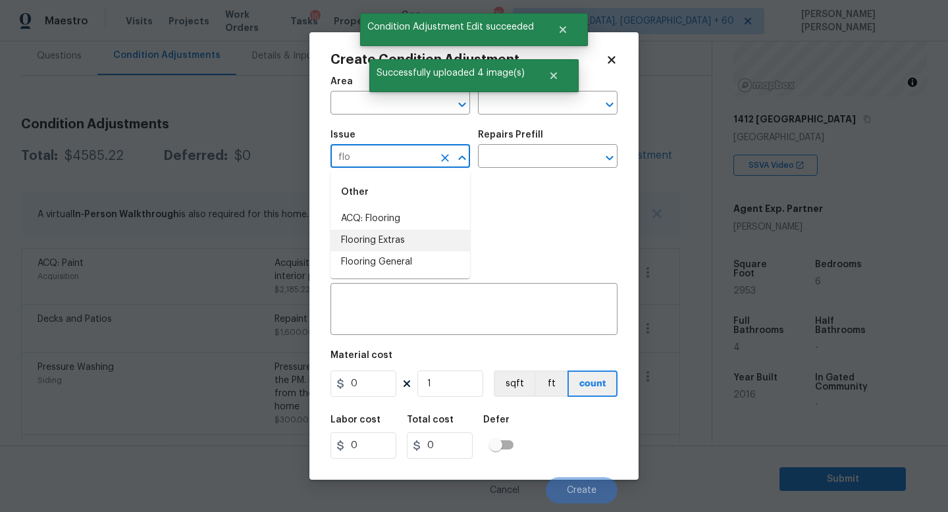
click at [393, 242] on li "Flooring Extras" at bounding box center [400, 241] width 140 height 22
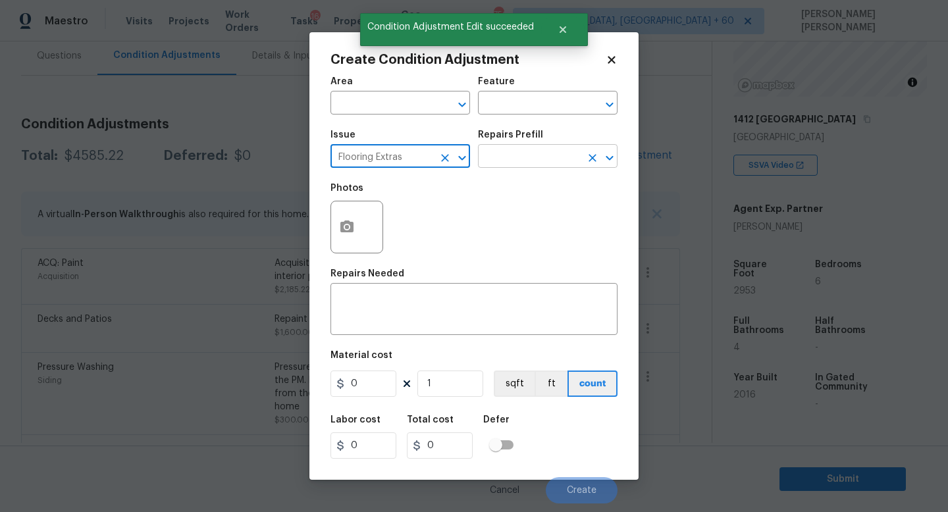
type input "Flooring Extras"
click at [515, 152] on input "text" at bounding box center [529, 157] width 103 height 20
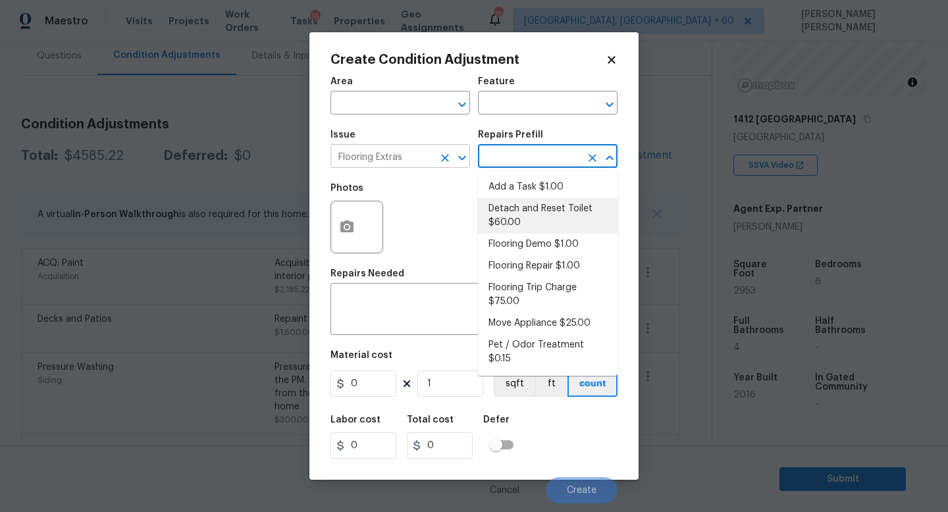
click at [450, 153] on icon "Clear" at bounding box center [444, 157] width 13 height 13
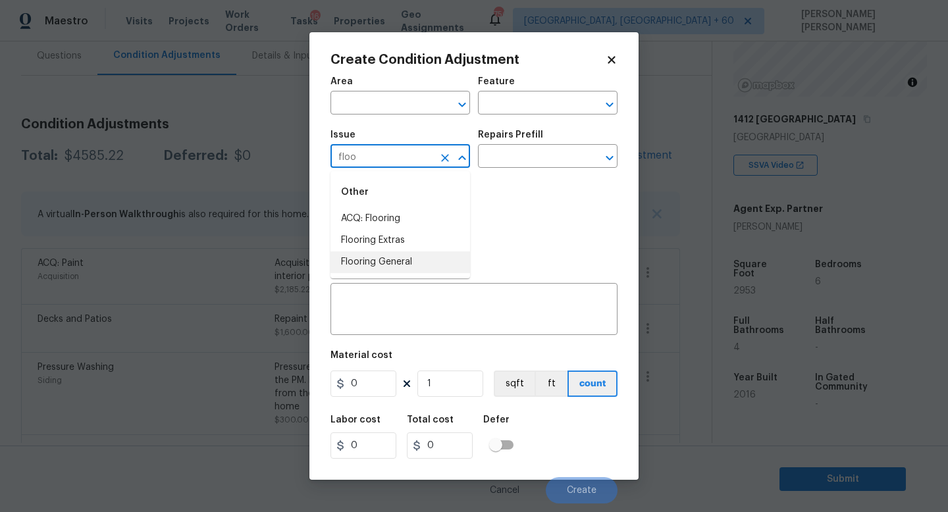
click at [438, 261] on li "Flooring General" at bounding box center [400, 262] width 140 height 22
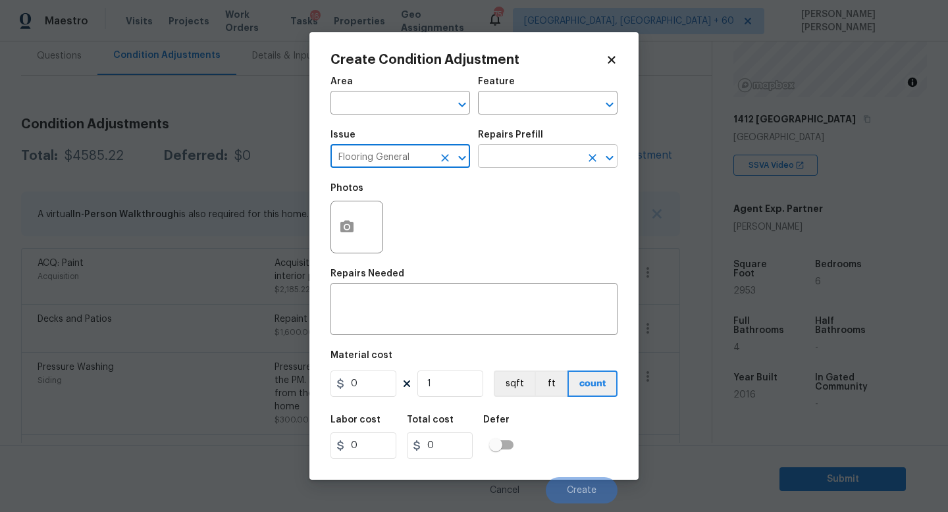
type input "Flooring General"
click at [546, 154] on input "text" at bounding box center [529, 157] width 103 height 20
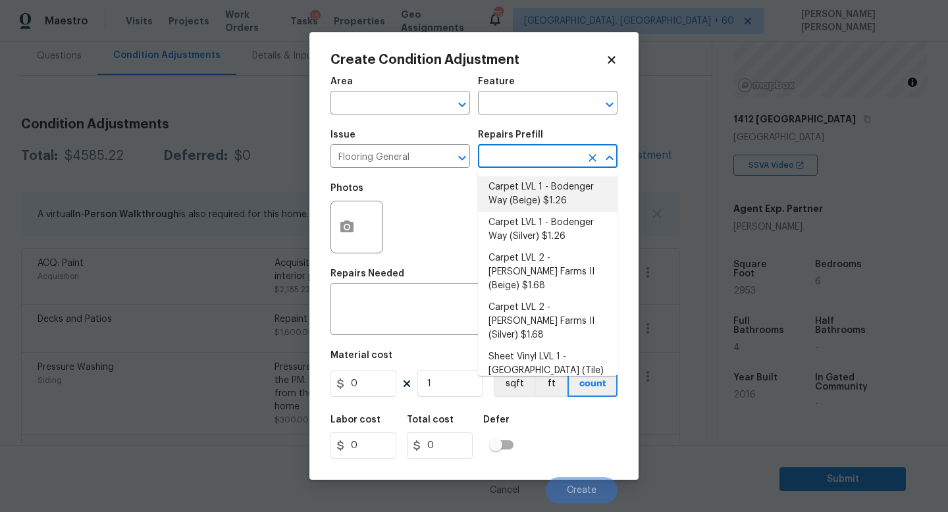
click at [560, 194] on li "Carpet LVL 1 - Bodenger Way (Beige) $1.26" at bounding box center [548, 194] width 140 height 36
type input "Overall Flooring"
type textarea "Install new carpet. (Bodenger Way 749 Bird Bath, Beige) at all previously carpe…"
type input "1.26"
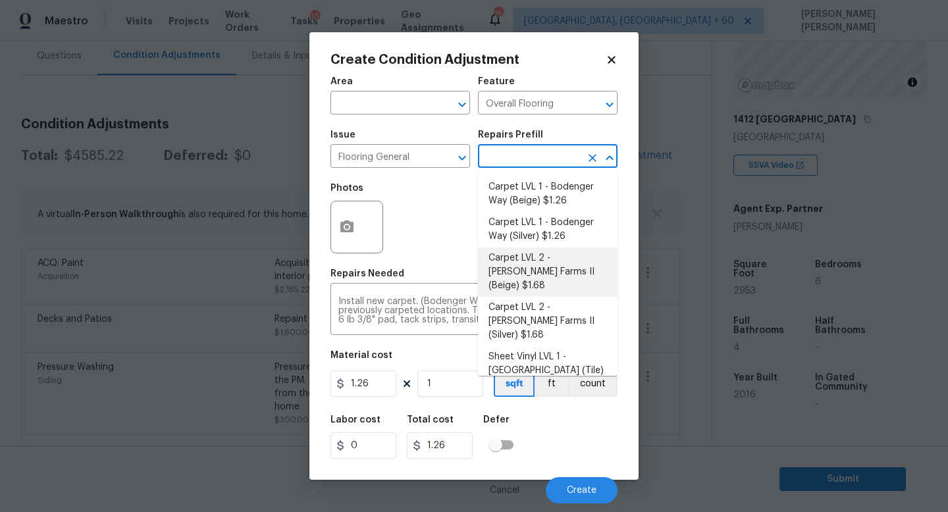
click at [381, 233] on div at bounding box center [356, 227] width 53 height 53
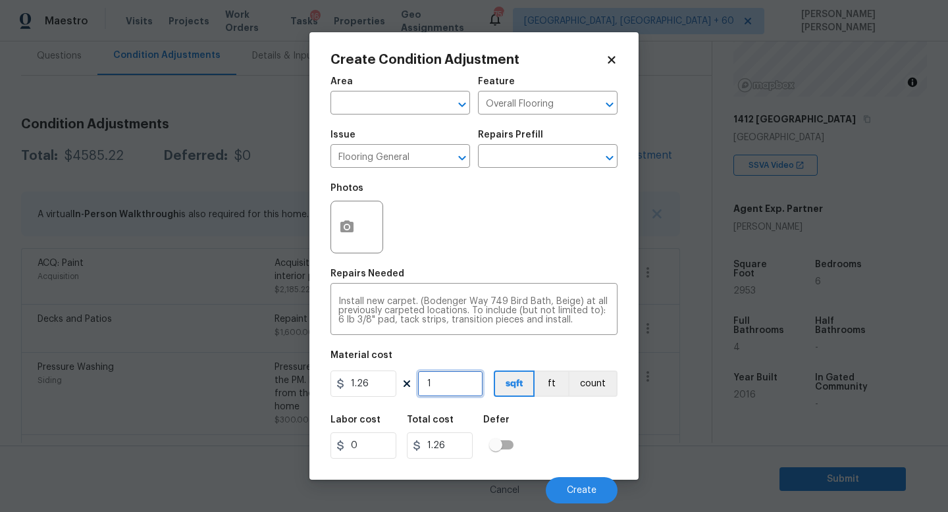
click at [439, 385] on input "1" at bounding box center [450, 384] width 66 height 26
type input "0"
type input "2"
type input "2.52"
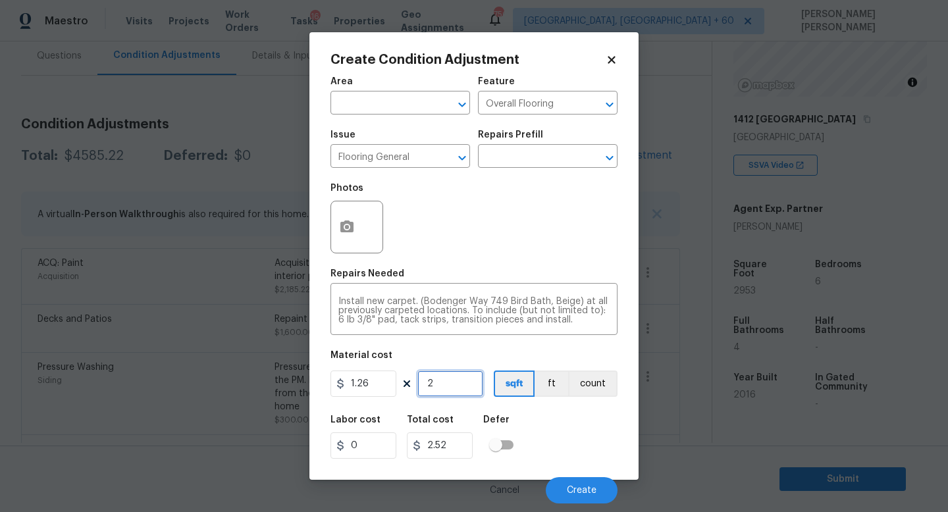
type input "24"
type input "30.24"
type input "240"
type input "302.4"
type input "2400"
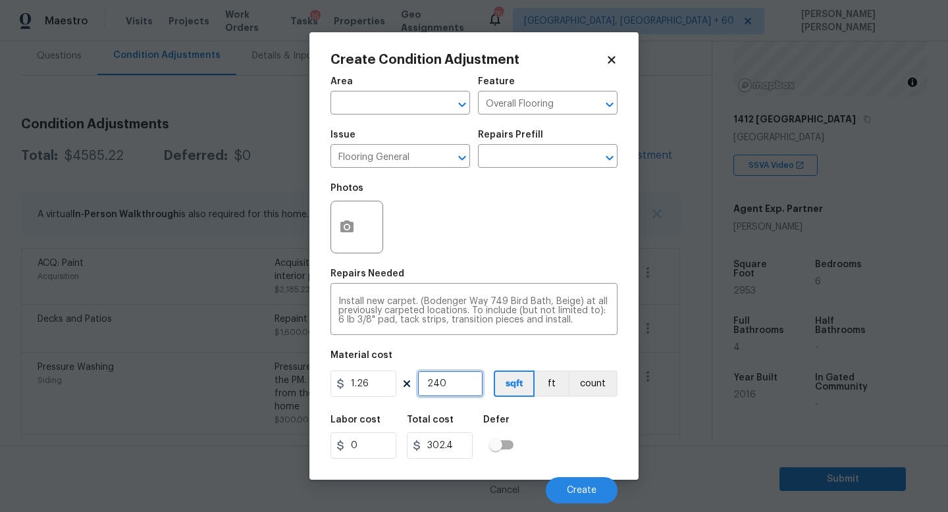
type input "3024"
type input "2400"
click at [346, 229] on circle "button" at bounding box center [347, 227] width 4 height 4
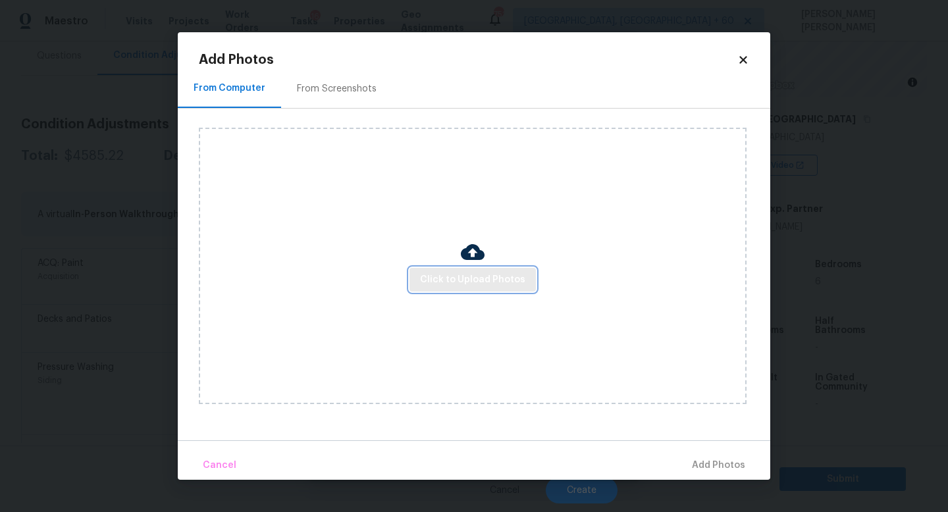
click at [458, 278] on span "Click to Upload Photos" at bounding box center [472, 280] width 105 height 16
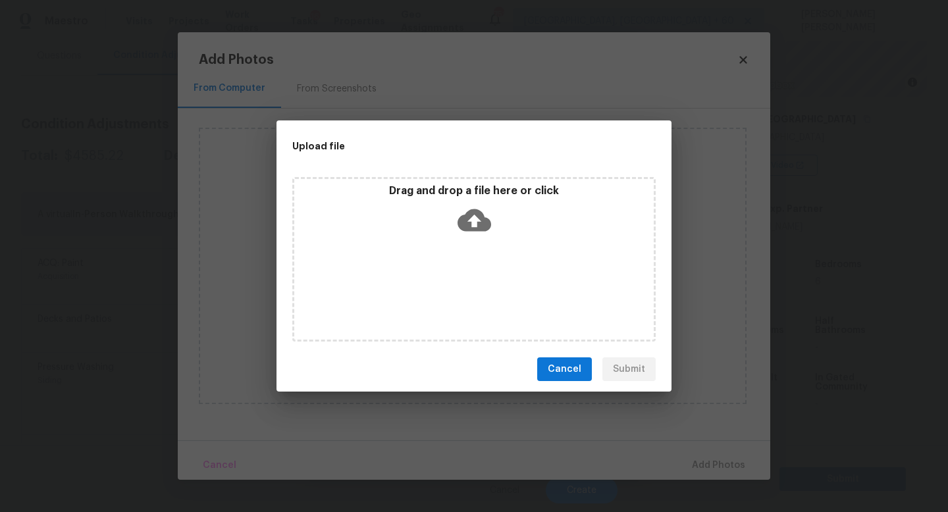
click at [568, 369] on span "Cancel" at bounding box center [565, 369] width 34 height 16
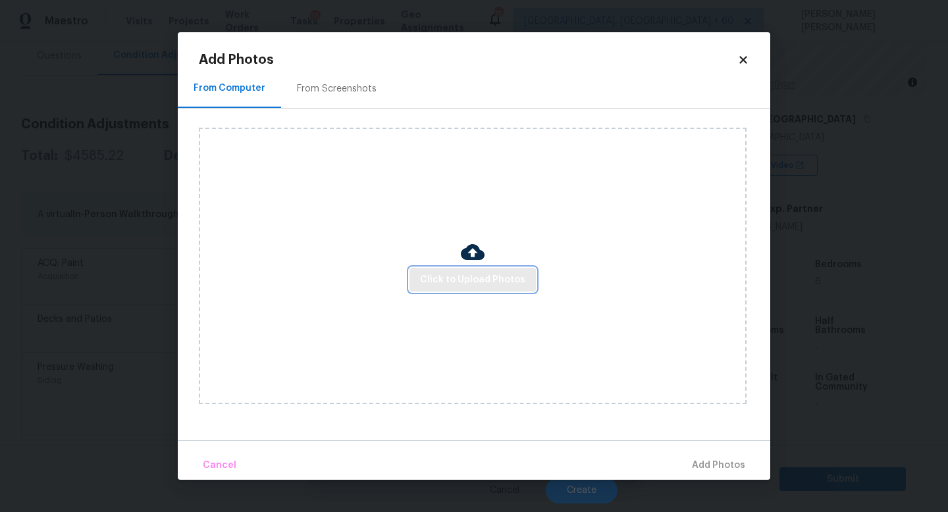
click at [477, 280] on span "Click to Upload Photos" at bounding box center [472, 280] width 105 height 16
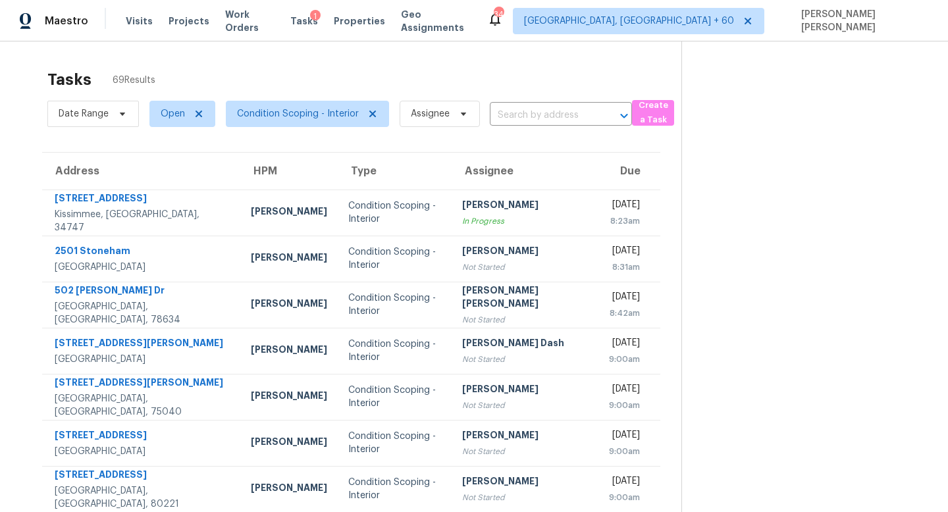
scroll to position [100, 0]
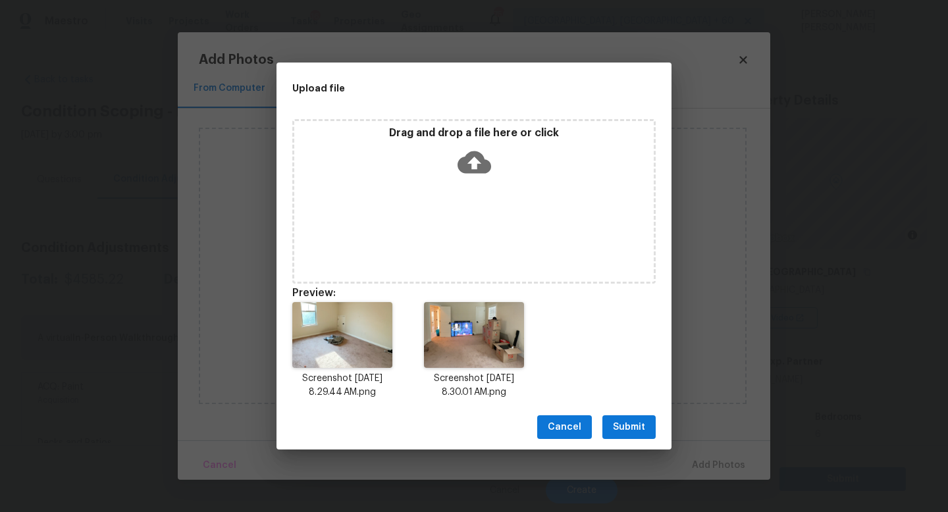
scroll to position [153, 0]
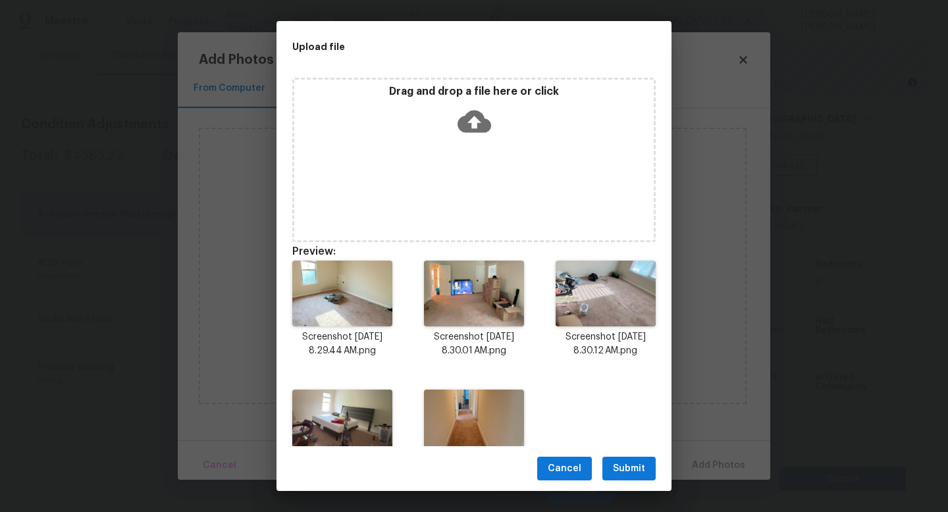
click at [634, 471] on span "Submit" at bounding box center [629, 469] width 32 height 16
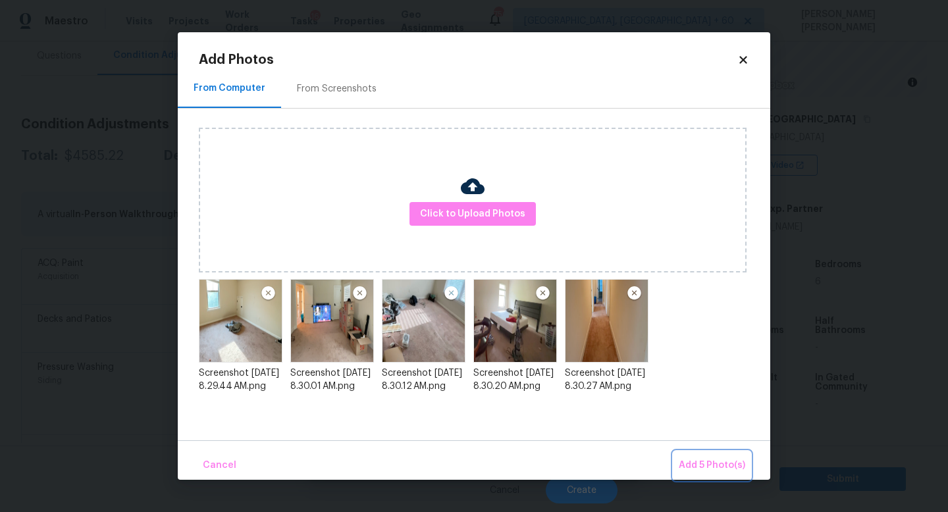
click at [736, 459] on span "Add 5 Photo(s)" at bounding box center [712, 466] width 66 height 16
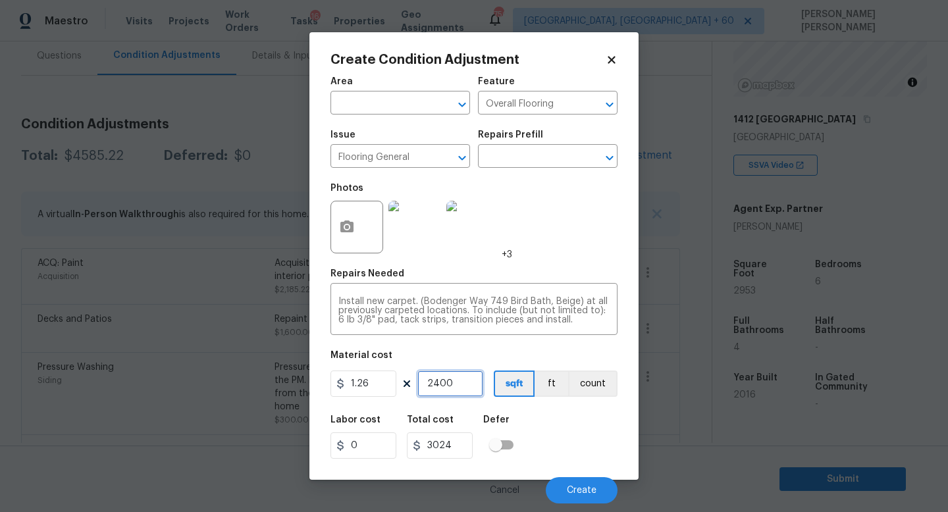
drag, startPoint x: 464, startPoint y: 382, endPoint x: 336, endPoint y: 378, distance: 127.8
click at [372, 382] on div "1.26 2400 sqft ft count" at bounding box center [473, 384] width 287 height 26
type input "1"
type input "1.26"
type input "16"
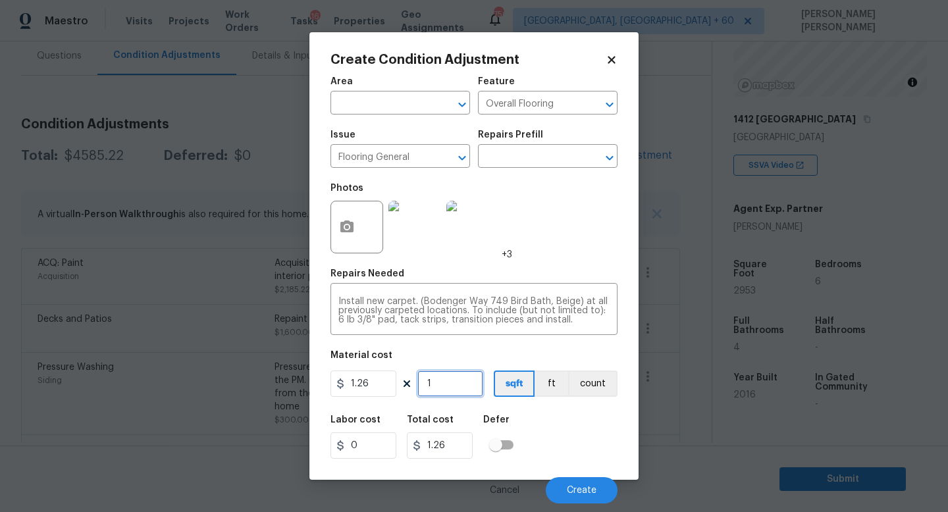
type input "20.16"
type input "165"
type input "207.9"
type input "1658"
type input "2089.08"
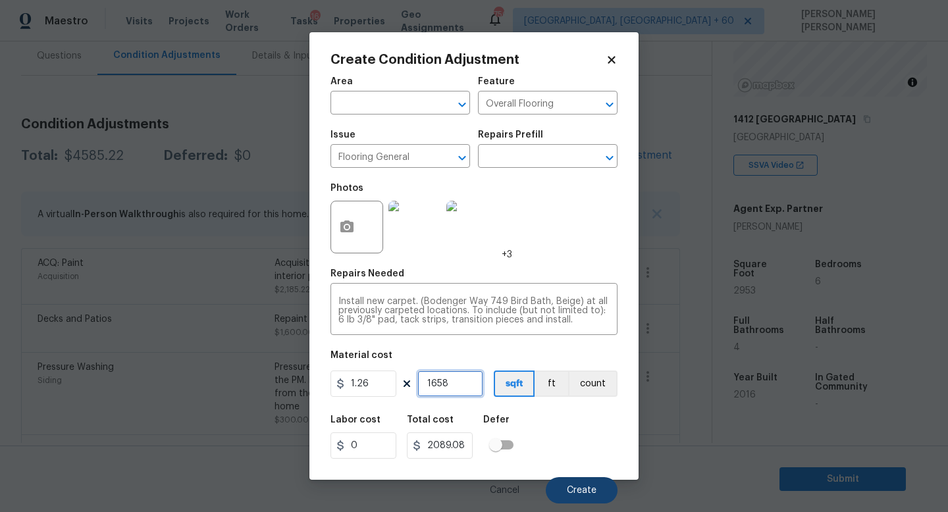
type input "1658"
click at [574, 491] on span "Create" at bounding box center [582, 491] width 30 height 10
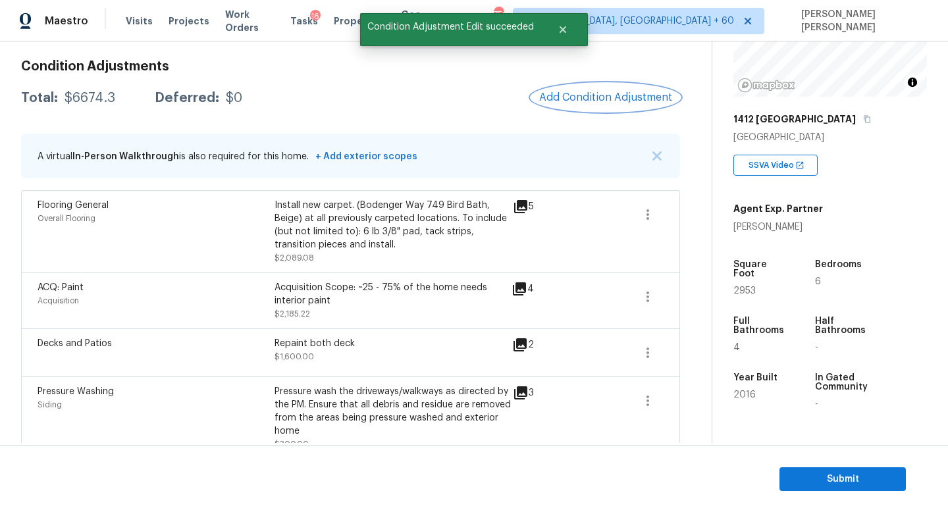
scroll to position [181, 0]
click at [602, 105] on button "Add Condition Adjustment" at bounding box center [605, 98] width 149 height 28
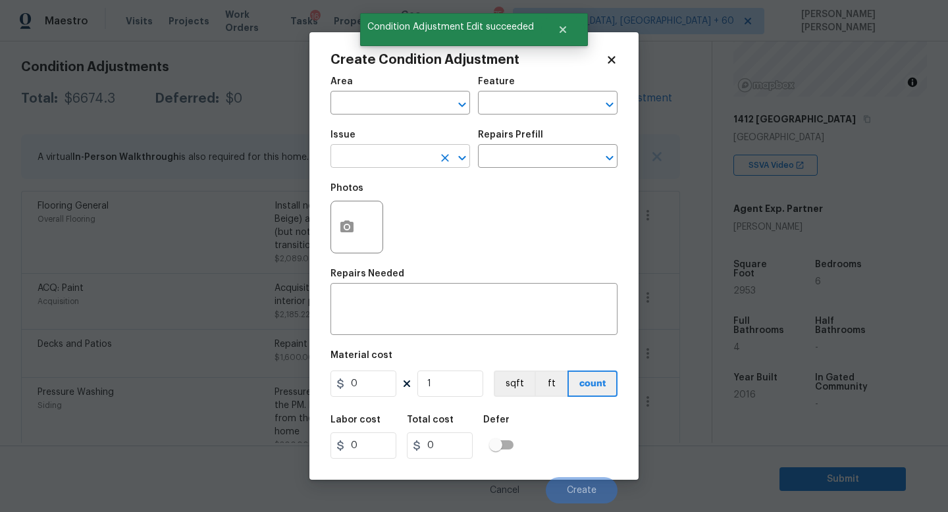
click at [387, 163] on input "text" at bounding box center [381, 157] width 103 height 20
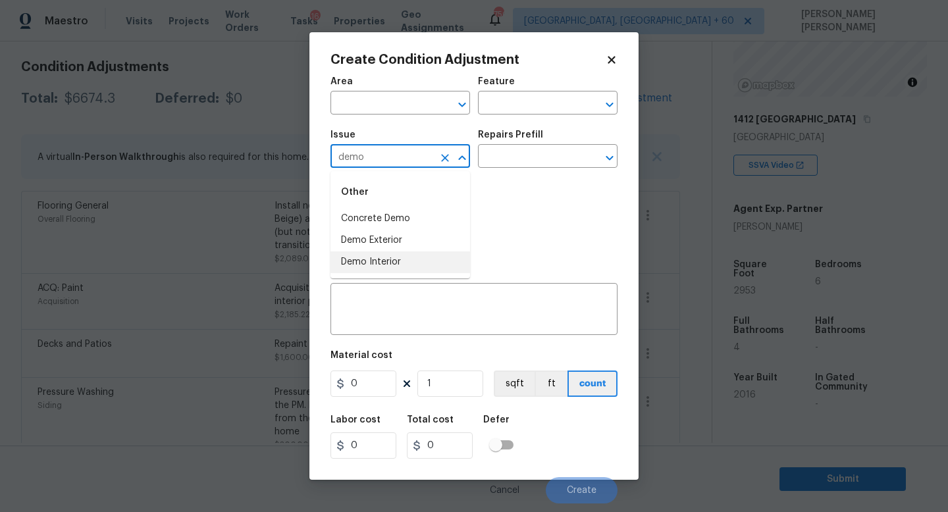
click at [406, 259] on li "Demo Interior" at bounding box center [400, 262] width 140 height 22
type input "Demo Interior"
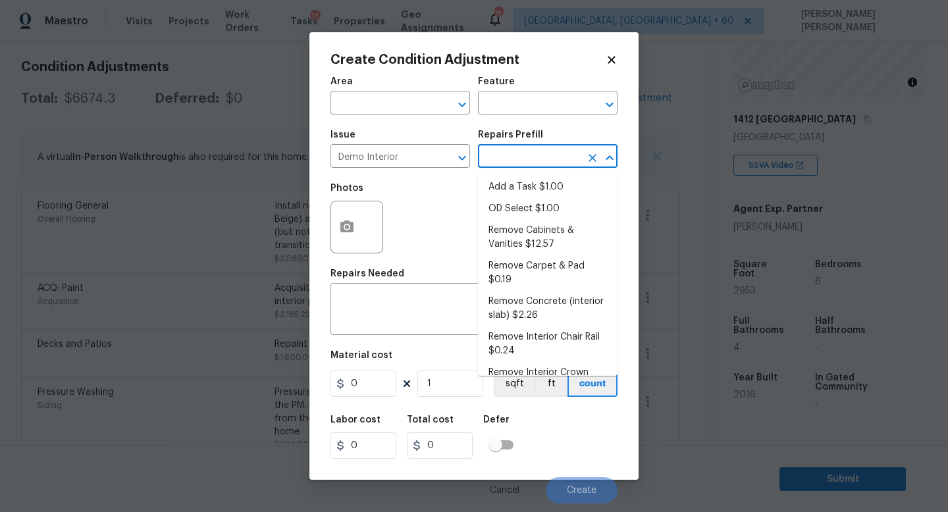
click at [518, 165] on input "text" at bounding box center [529, 157] width 103 height 20
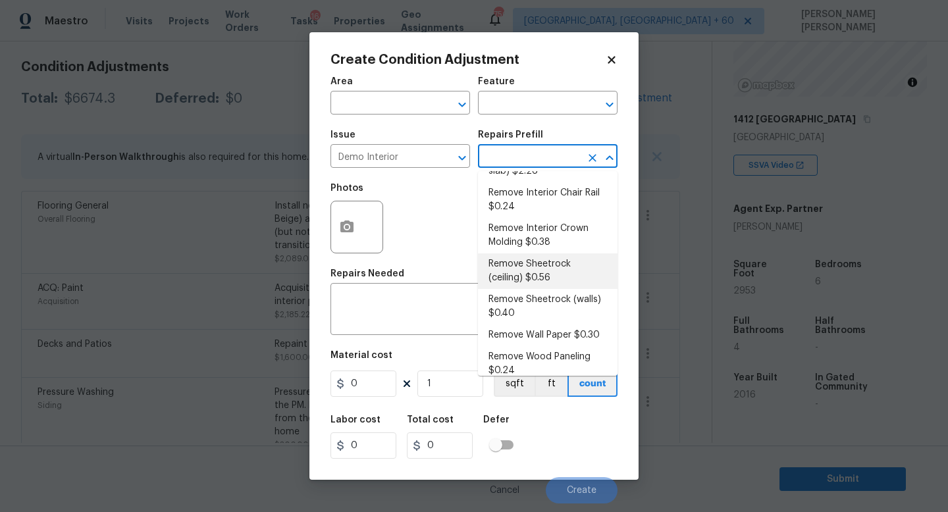
scroll to position [155, 0]
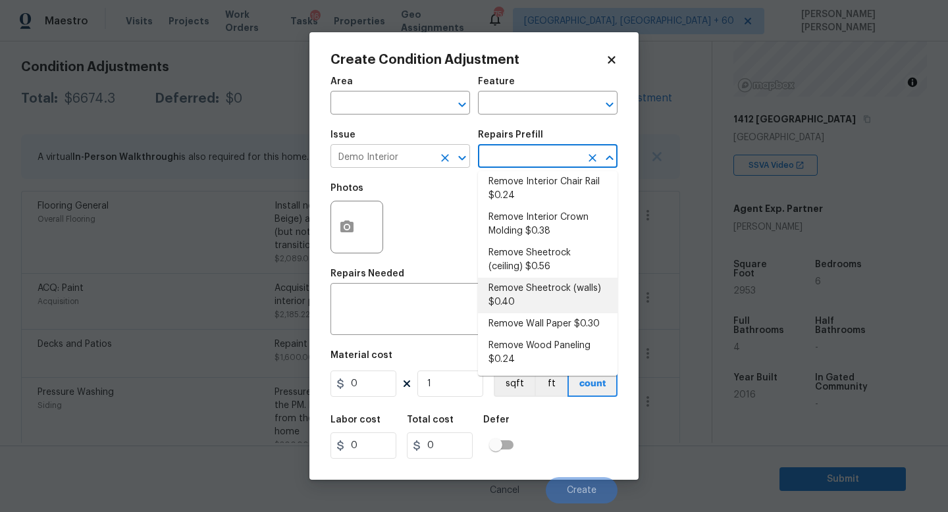
click at [443, 155] on icon "Clear" at bounding box center [445, 158] width 8 height 8
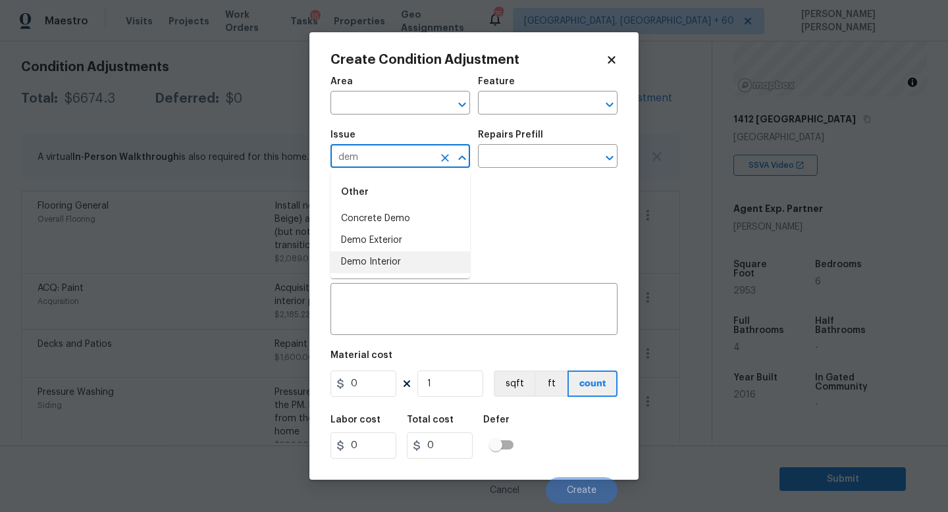
click at [411, 257] on li "Demo Interior" at bounding box center [400, 262] width 140 height 22
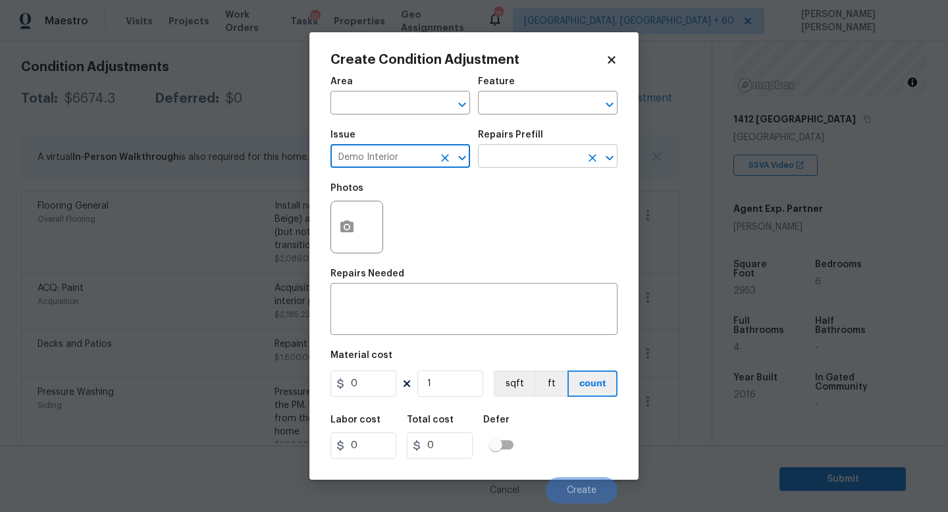
type input "Demo Interior"
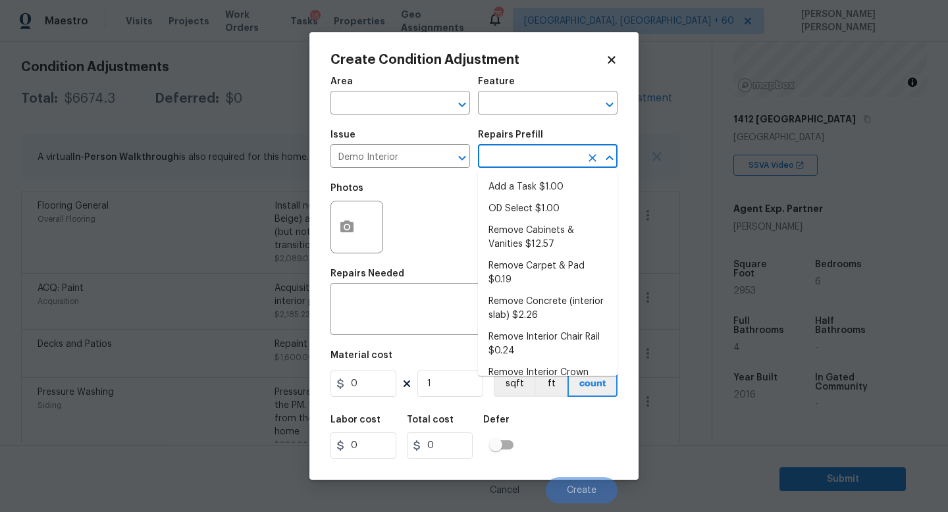
click at [507, 149] on input "text" at bounding box center [529, 157] width 103 height 20
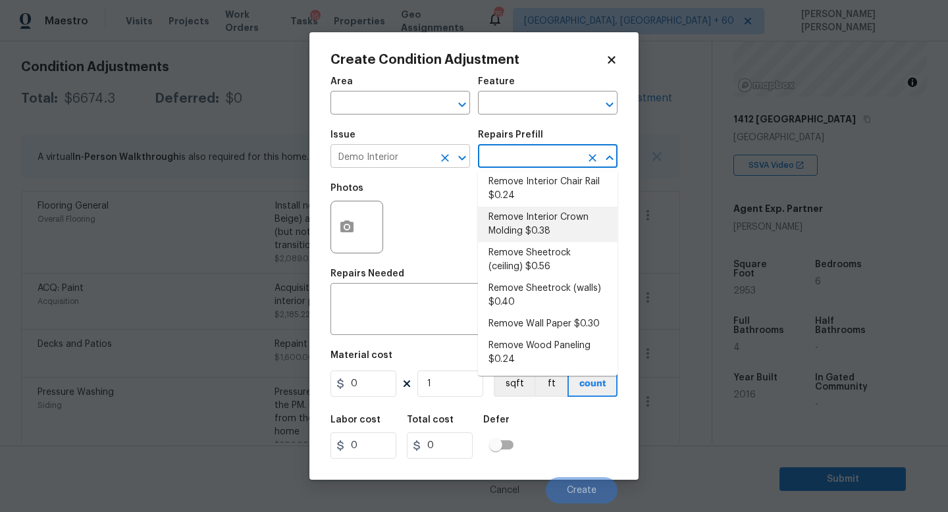
click at [446, 165] on button "Clear" at bounding box center [445, 158] width 18 height 18
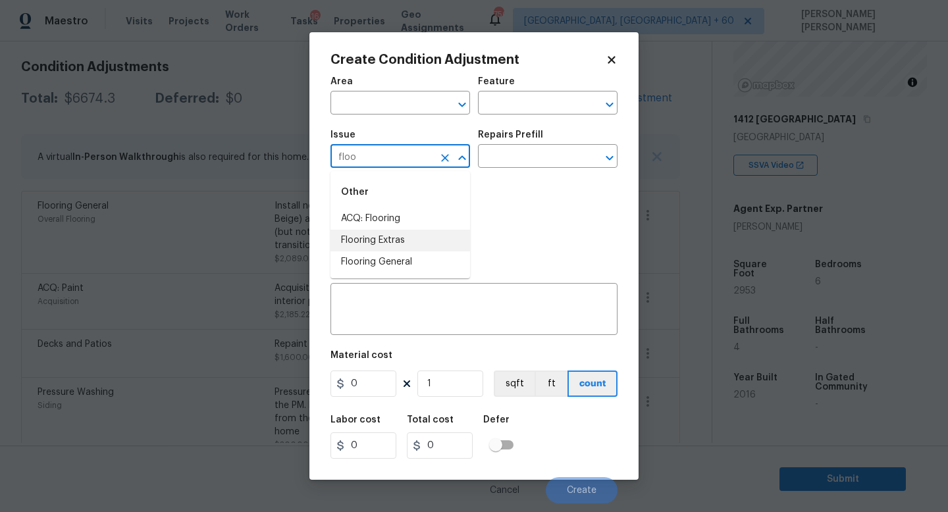
click at [428, 248] on li "Flooring Extras" at bounding box center [400, 241] width 140 height 22
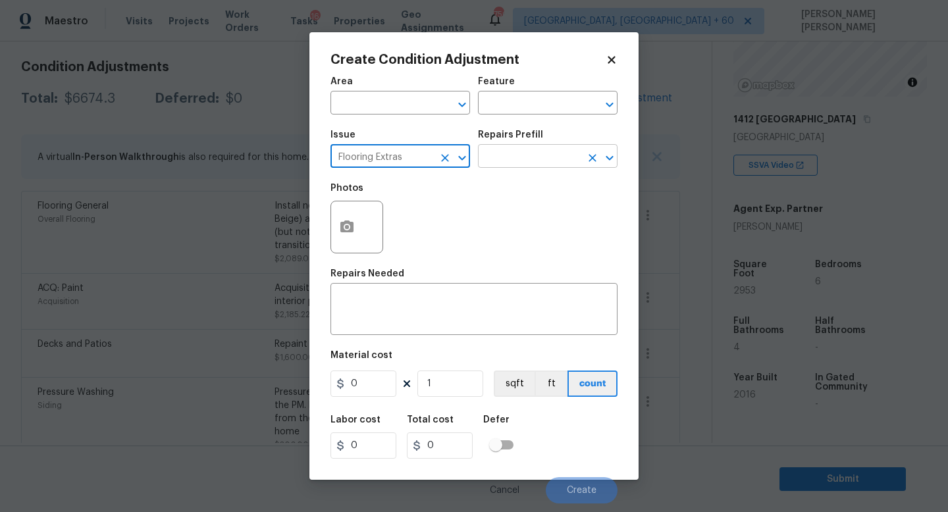
type input "Flooring Extras"
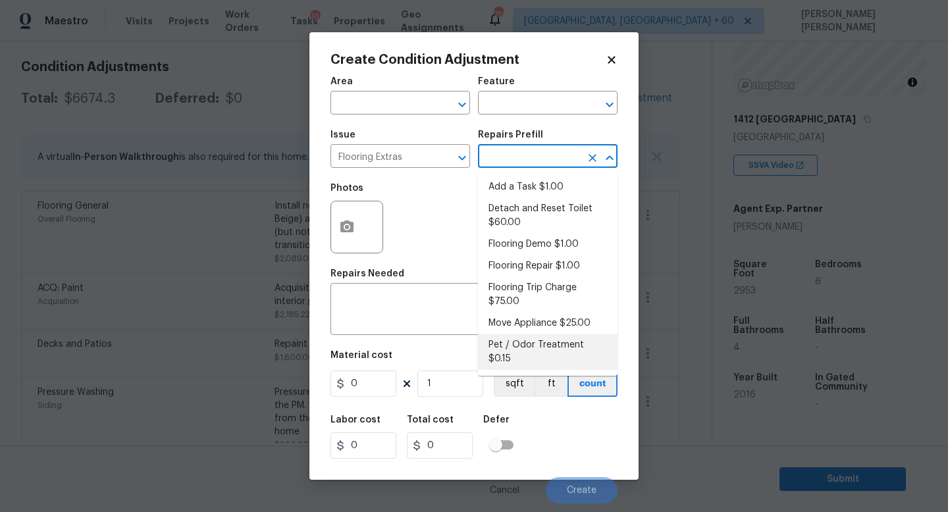
click at [546, 158] on input "text" at bounding box center [529, 157] width 103 height 20
click at [538, 248] on li "Flooring Demo $1.00" at bounding box center [548, 245] width 140 height 22
type input "Overall Flooring"
type textarea "Demo existing flooring."
type input "1"
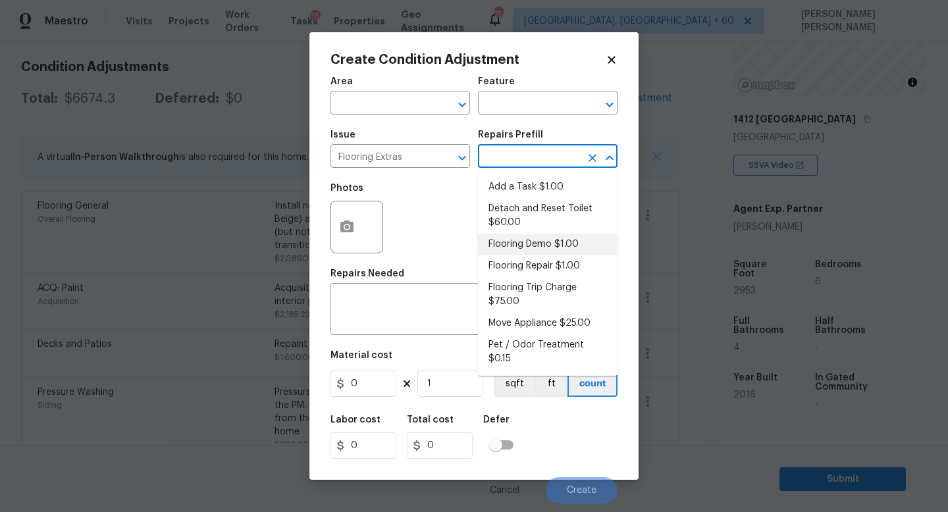
type input "1"
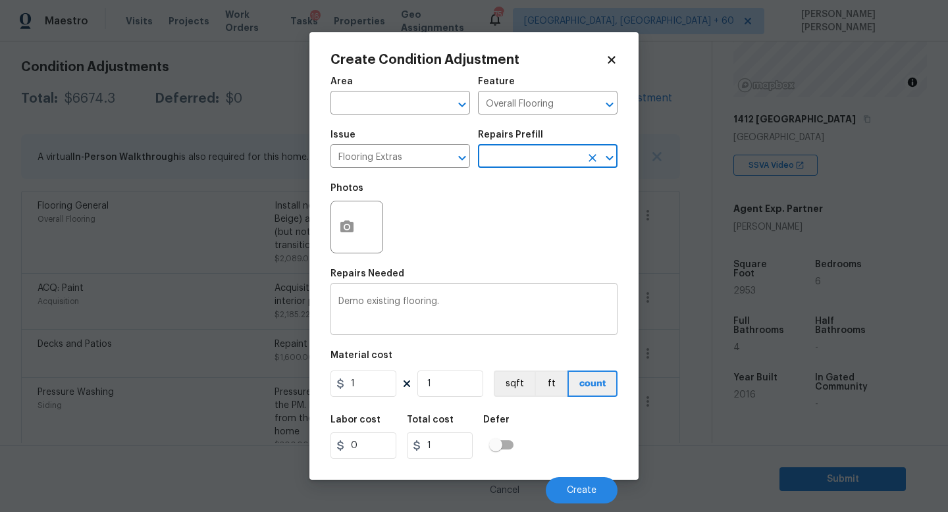
click at [458, 305] on textarea "Demo existing flooring." at bounding box center [473, 311] width 271 height 28
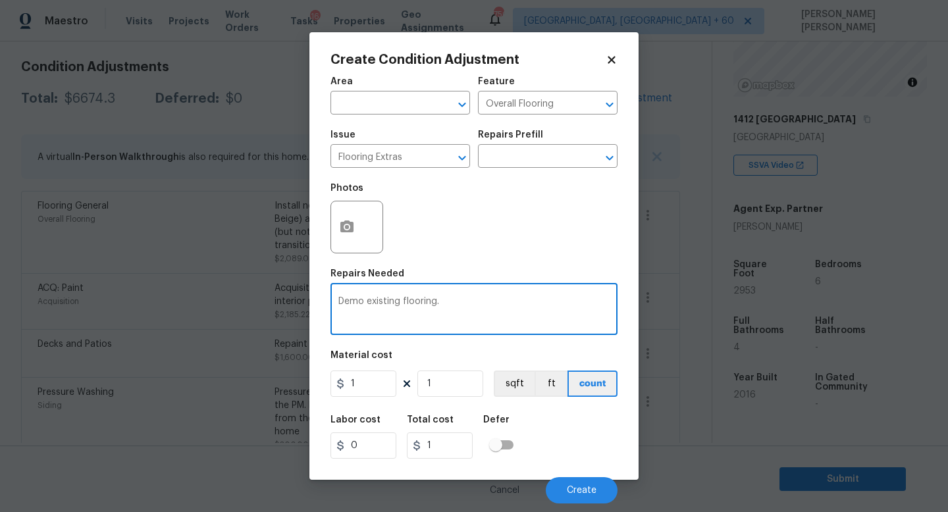
click at [402, 299] on textarea "Demo existing flooring." at bounding box center [473, 311] width 271 height 28
type textarea "Demo existing LVP flooring."
click at [340, 220] on icon "button" at bounding box center [347, 227] width 16 height 16
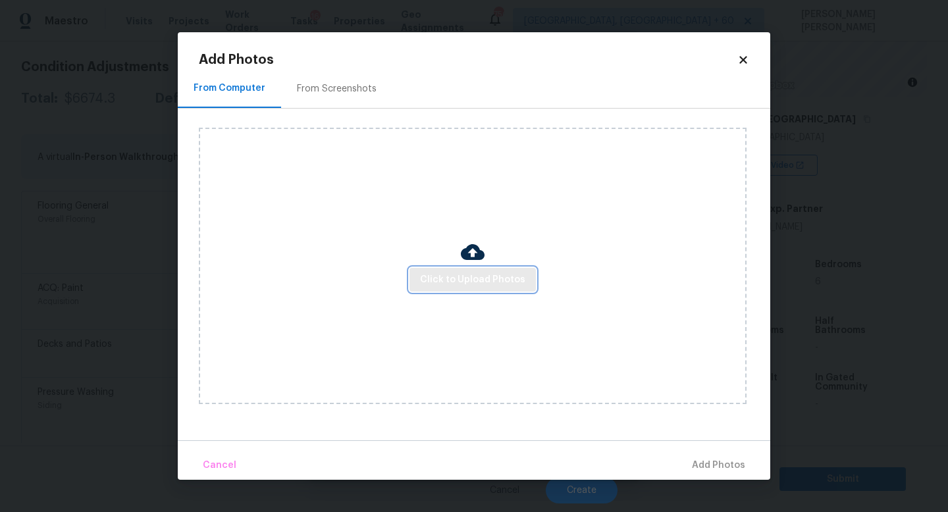
click at [494, 279] on span "Click to Upload Photos" at bounding box center [472, 280] width 105 height 16
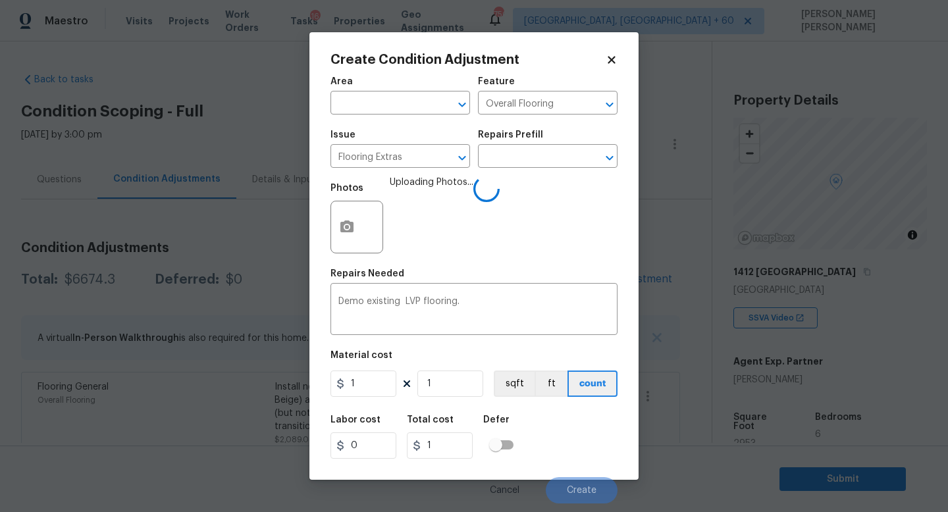
scroll to position [153, 0]
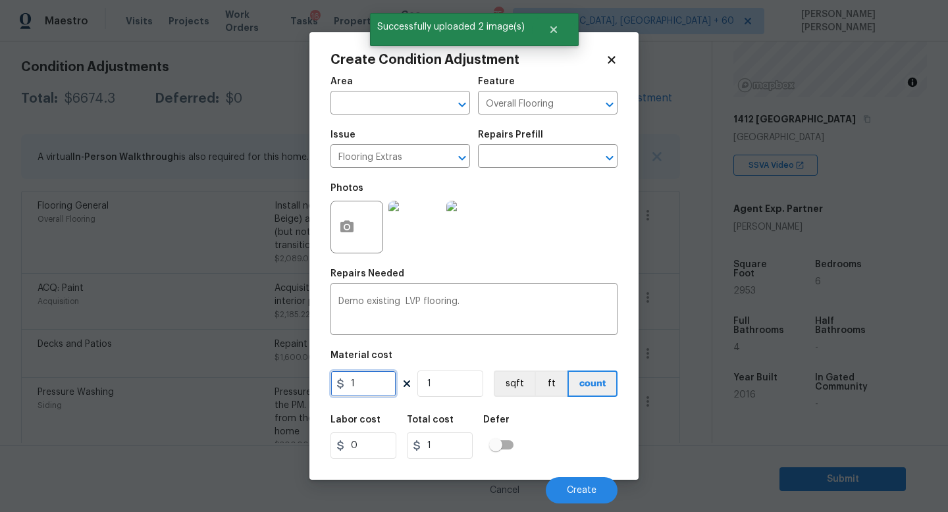
click at [375, 383] on input "1" at bounding box center [363, 384] width 66 height 26
type input "2"
click at [454, 394] on input "1" at bounding box center [450, 384] width 66 height 26
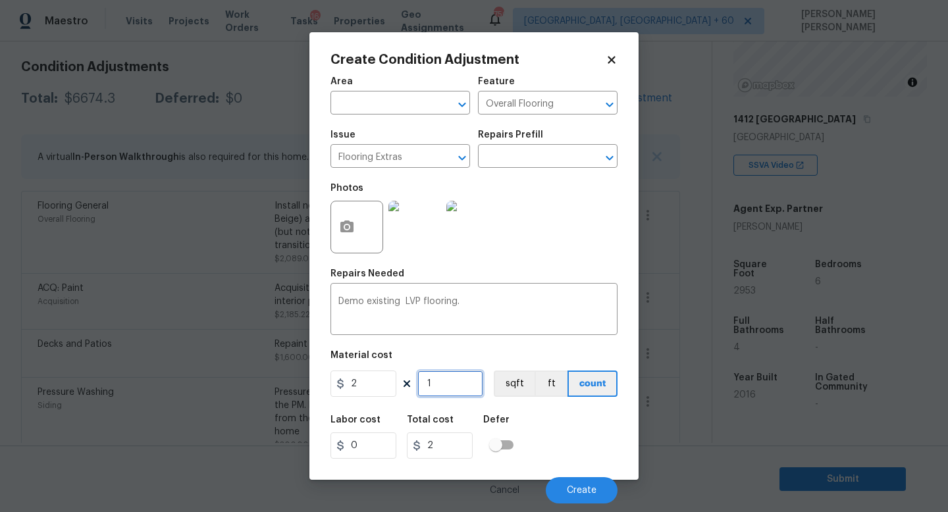
type input "0"
type input "6"
type input "12"
type input "60"
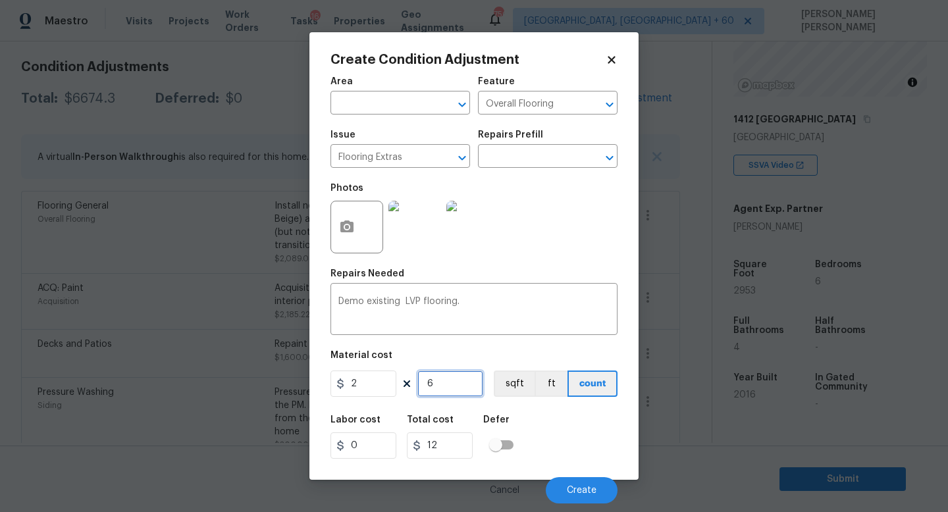
type input "120"
type input "600"
type input "1200"
type input "600"
click at [577, 485] on button "Create" at bounding box center [582, 490] width 72 height 26
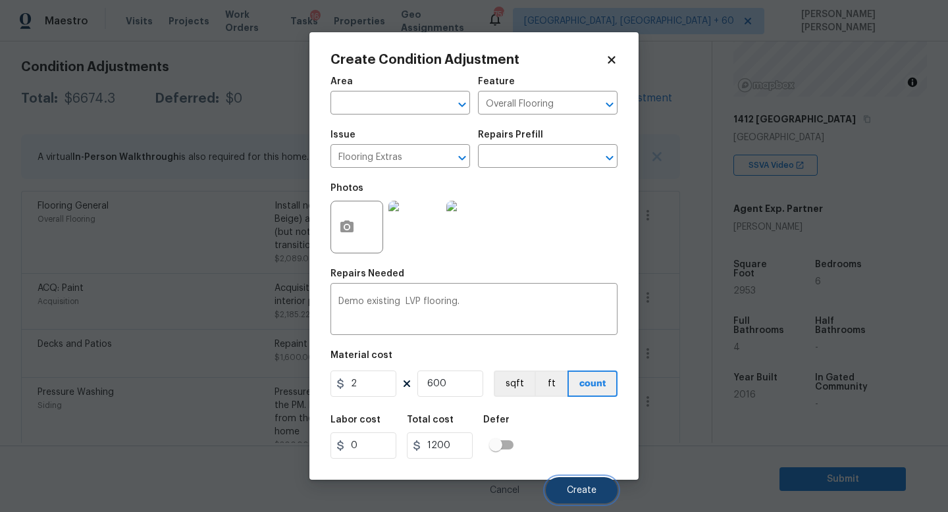
scroll to position [181, 0]
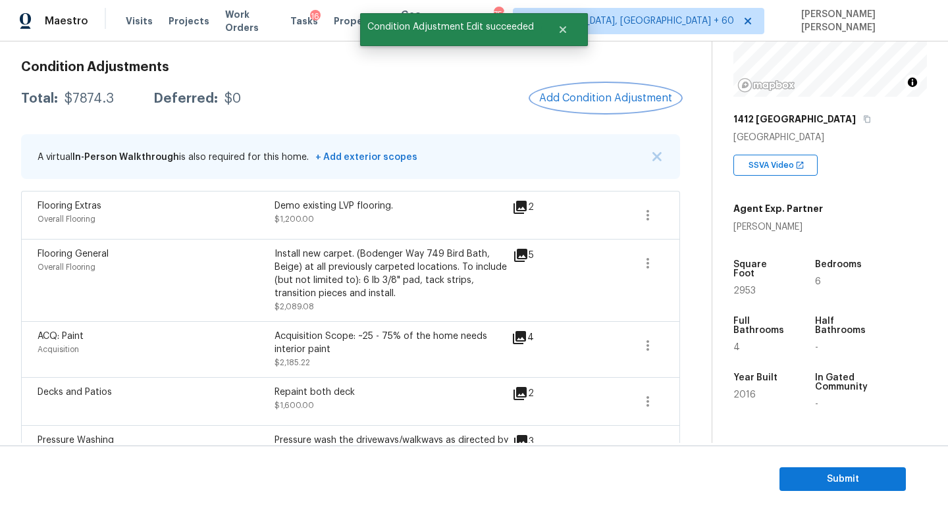
click at [607, 105] on button "Add Condition Adjustment" at bounding box center [605, 98] width 149 height 28
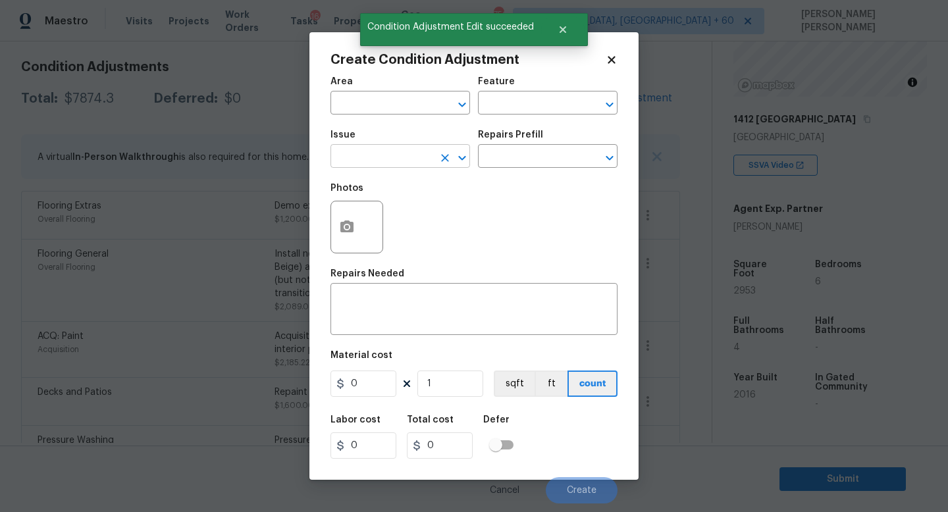
click at [381, 165] on input "text" at bounding box center [381, 157] width 103 height 20
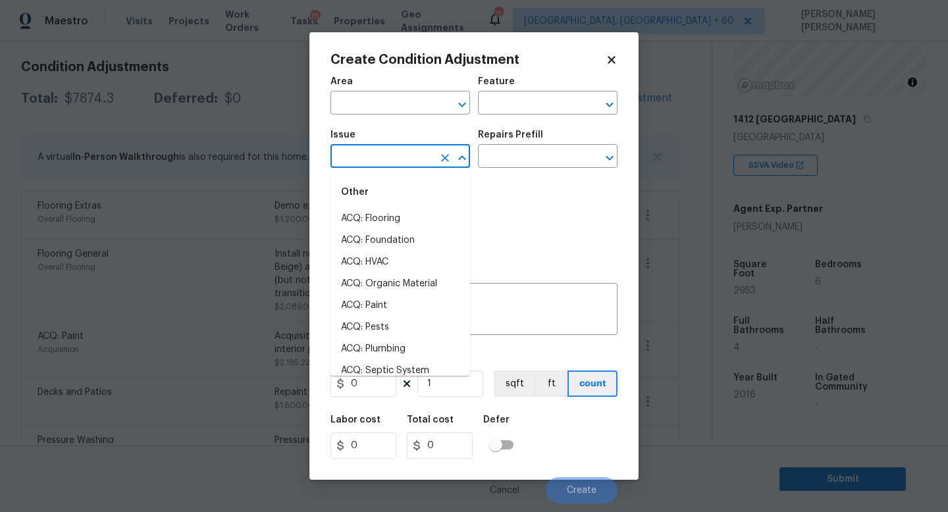
click at [209, 178] on body "Maestro Visits Projects Work Orders Tasks 16 Properties Geo Assignments 750 Kno…" at bounding box center [474, 256] width 948 height 512
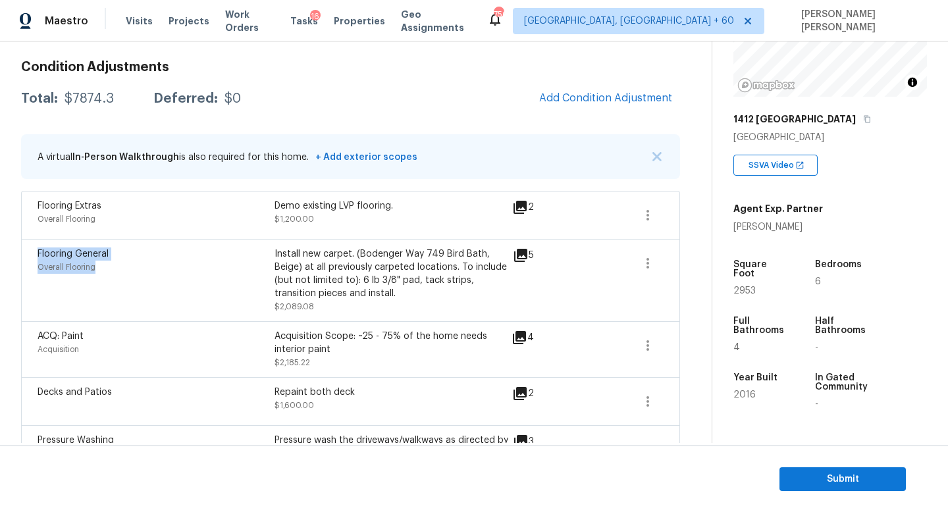
drag, startPoint x: 38, startPoint y: 257, endPoint x: 101, endPoint y: 266, distance: 63.8
click at [101, 266] on div "Flooring General Overall Flooring" at bounding box center [156, 281] width 237 height 66
click at [286, 246] on div "Flooring General Overall Flooring Install new carpet. (Bodenger Way 749 Bird Ba…" at bounding box center [350, 280] width 659 height 82
drag, startPoint x: 286, startPoint y: 246, endPoint x: 318, endPoint y: 246, distance: 31.6
click at [318, 246] on div "Flooring General Overall Flooring Install new carpet. (Bodenger Way 749 Bird Ba…" at bounding box center [350, 280] width 659 height 82
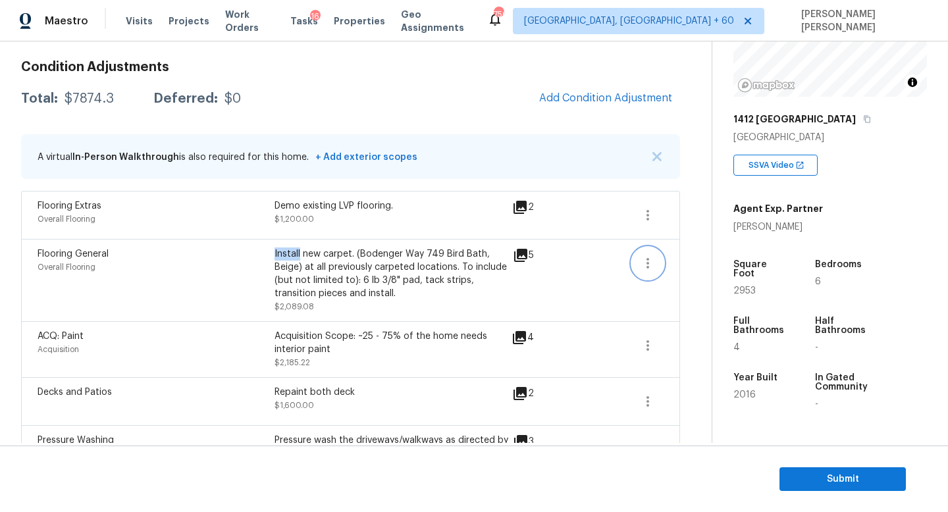
click at [643, 263] on icon "button" at bounding box center [648, 263] width 16 height 16
click at [676, 259] on div "Edit" at bounding box center [722, 260] width 103 height 13
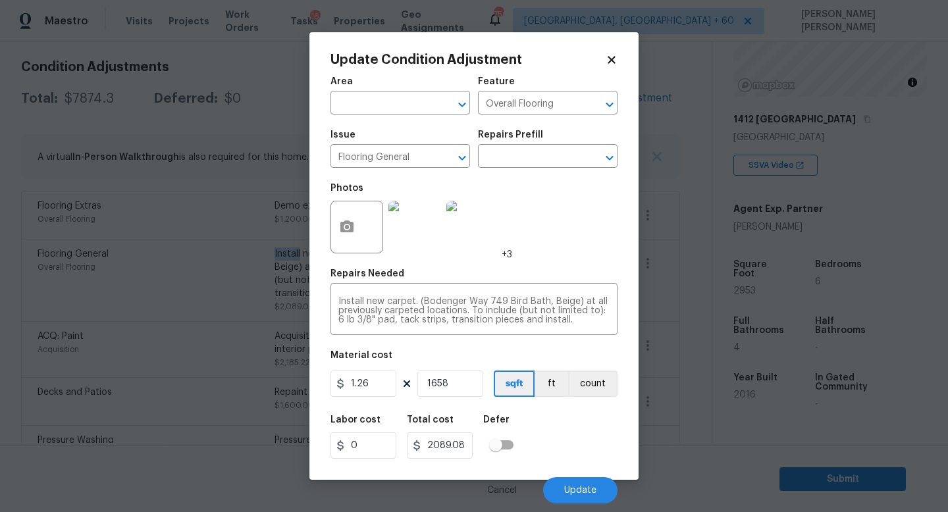
click at [289, 354] on body "Maestro Visits Projects Work Orders Tasks 16 Properties Geo Assignments 750 Kno…" at bounding box center [474, 256] width 948 height 512
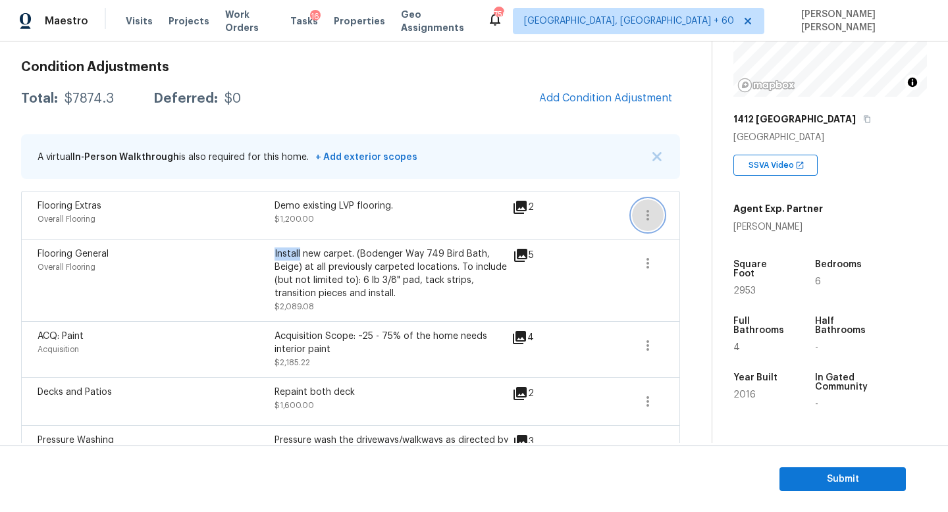
click at [648, 209] on icon "button" at bounding box center [648, 215] width 16 height 16
click at [681, 214] on div "Edit" at bounding box center [722, 212] width 103 height 13
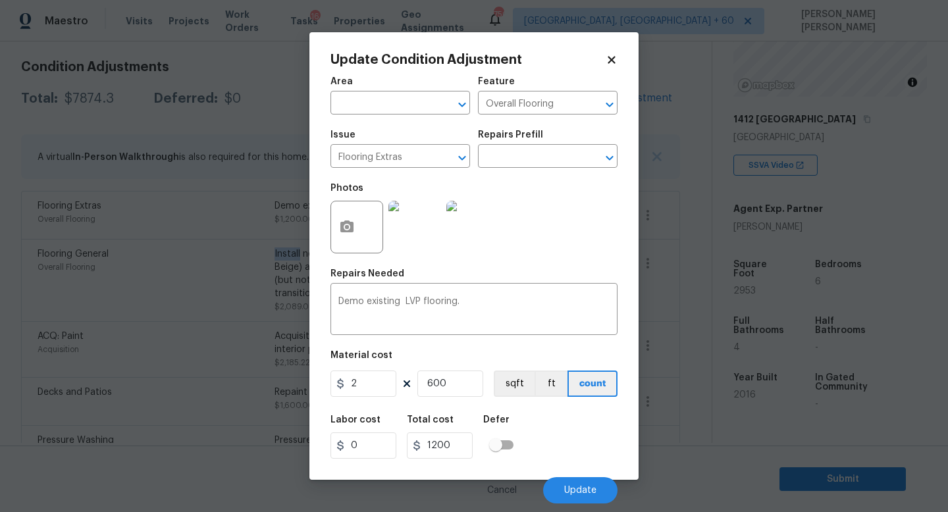
click at [228, 296] on body "Maestro Visits Projects Work Orders Tasks 16 Properties Geo Assignments 750 Kno…" at bounding box center [474, 256] width 948 height 512
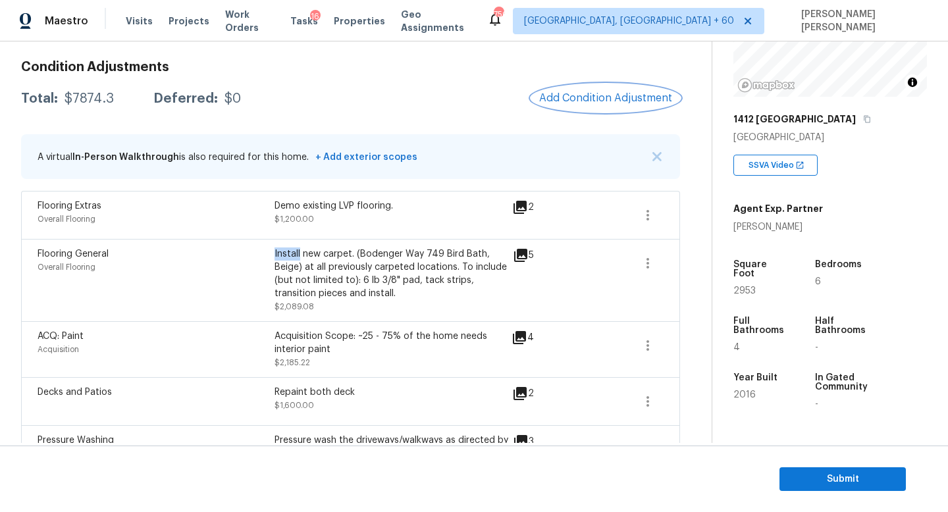
click at [583, 103] on span "Add Condition Adjustment" at bounding box center [605, 98] width 133 height 12
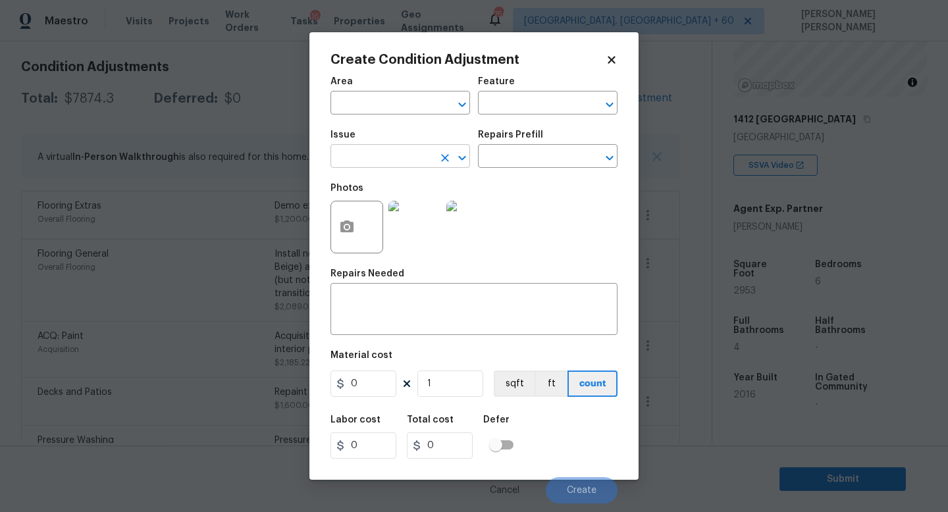
click at [379, 165] on input "text" at bounding box center [381, 157] width 103 height 20
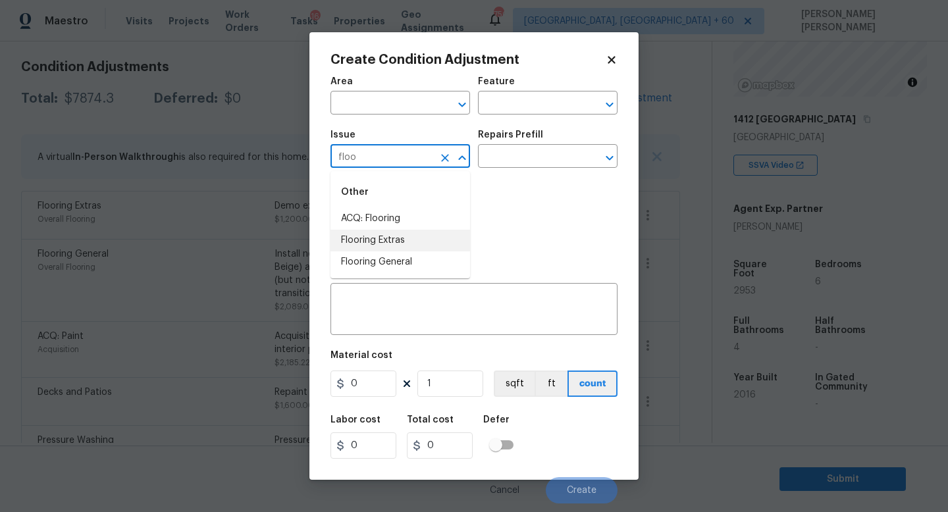
click at [382, 243] on li "Flooring Extras" at bounding box center [400, 241] width 140 height 22
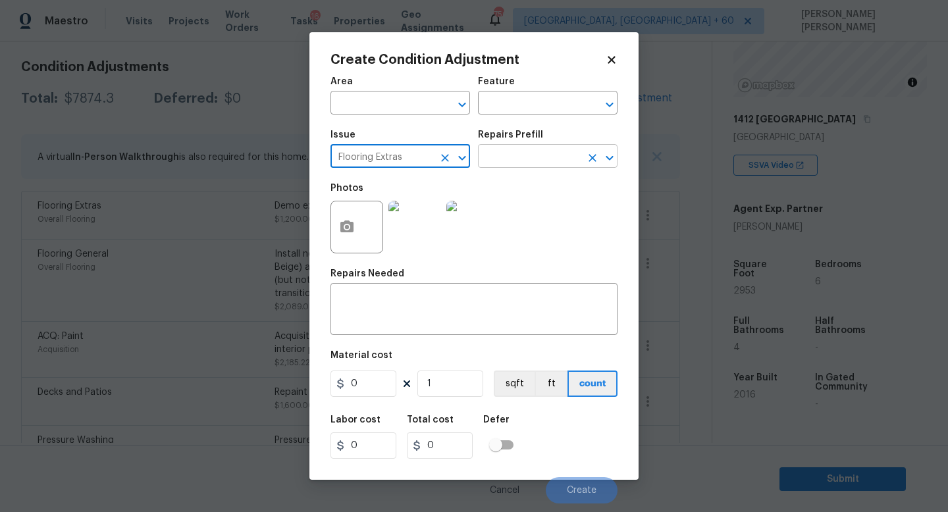
type input "Flooring Extras"
click at [531, 166] on input "text" at bounding box center [529, 157] width 103 height 20
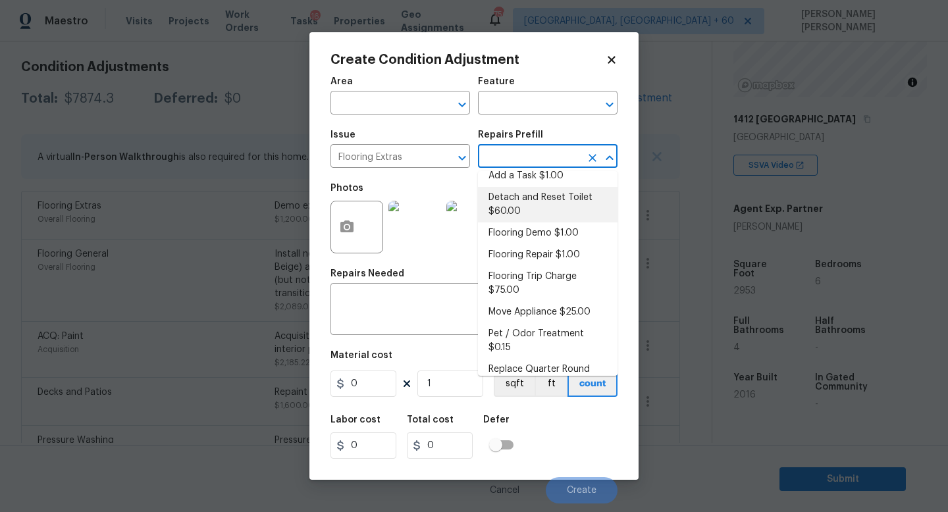
scroll to position [13, 0]
click at [446, 159] on icon "Clear" at bounding box center [445, 158] width 8 height 8
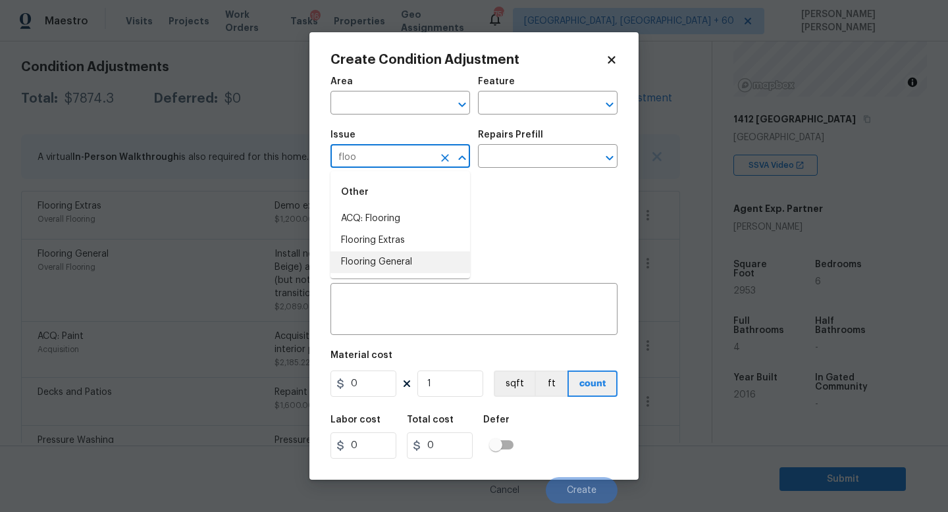
click at [426, 256] on li "Flooring General" at bounding box center [400, 262] width 140 height 22
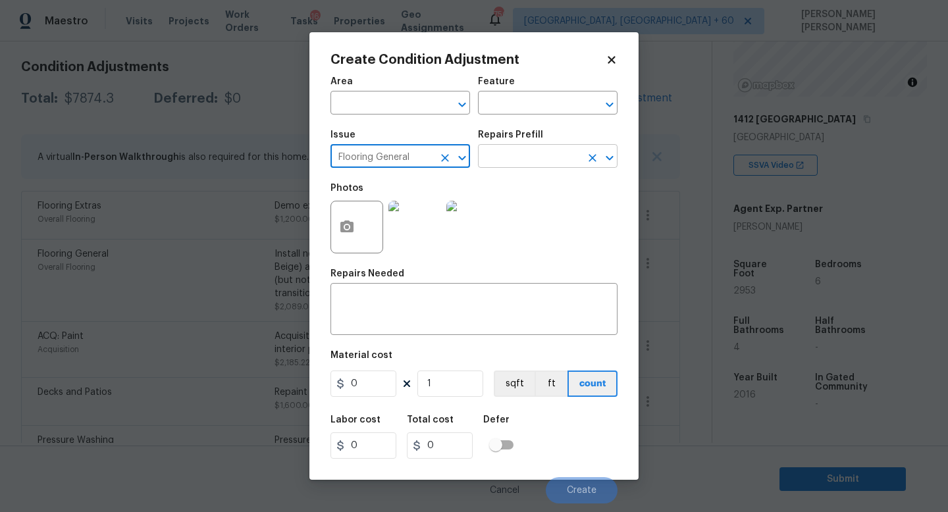
type input "Flooring General"
click at [519, 161] on input "text" at bounding box center [529, 157] width 103 height 20
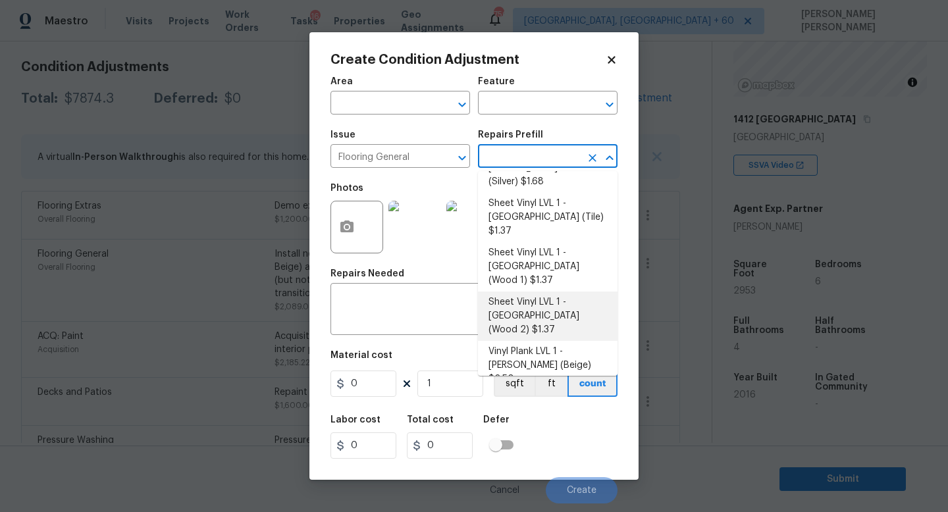
scroll to position [0, 0]
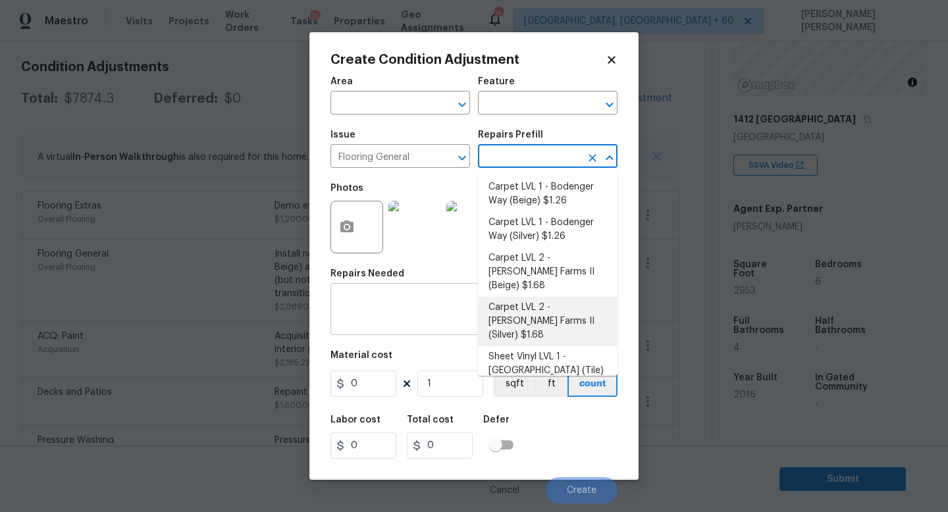
click at [397, 311] on textarea at bounding box center [473, 311] width 271 height 28
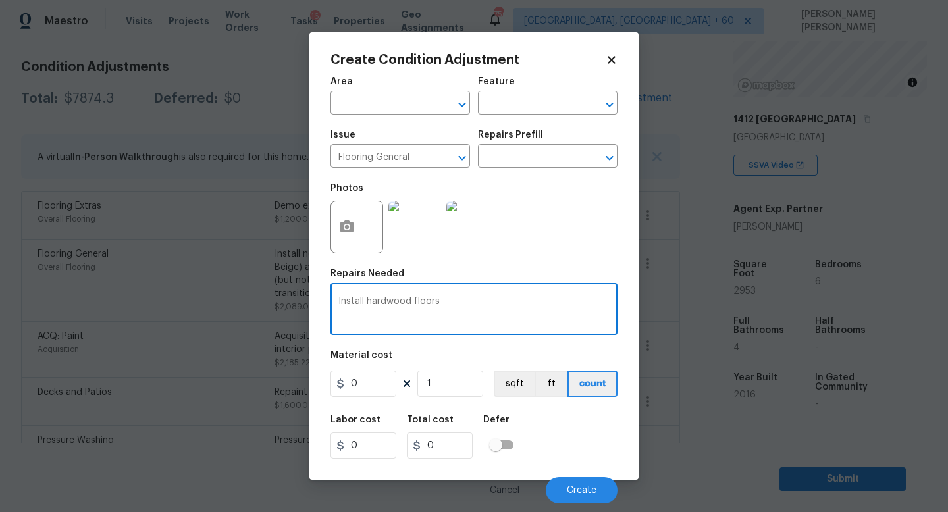
type textarea "Install hardwood floors"
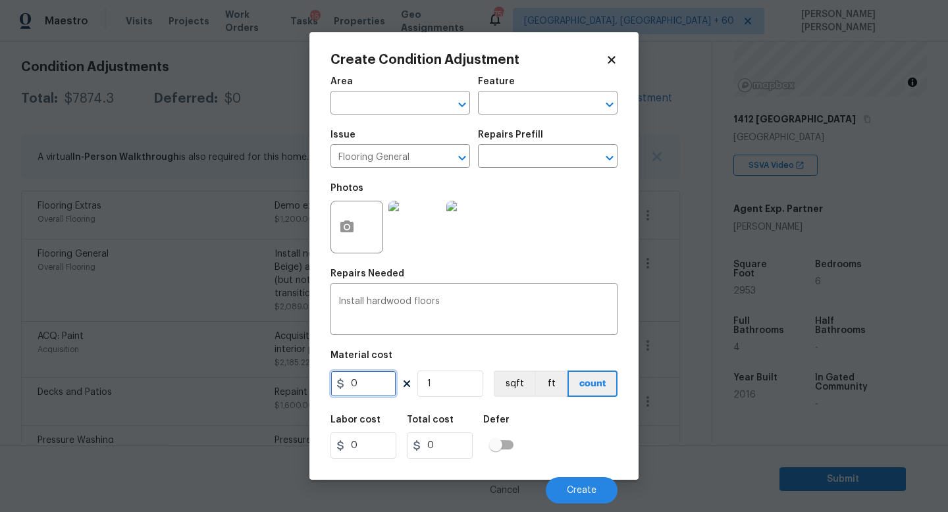
drag, startPoint x: 376, startPoint y: 387, endPoint x: 290, endPoint y: 383, distance: 86.4
click at [361, 387] on input "0" at bounding box center [363, 384] width 66 height 26
type input "5"
click at [454, 389] on input "1" at bounding box center [450, 384] width 66 height 26
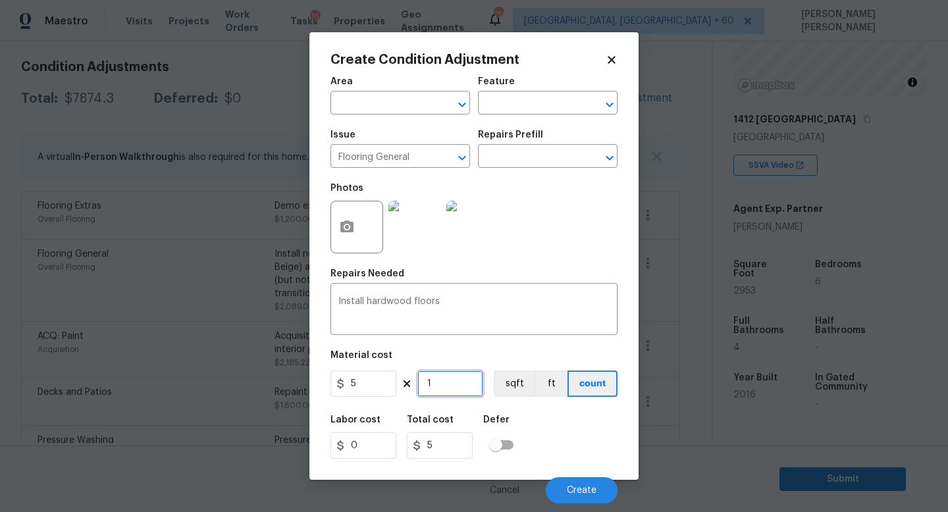
type input "0"
type input "6"
type input "30"
type input "60"
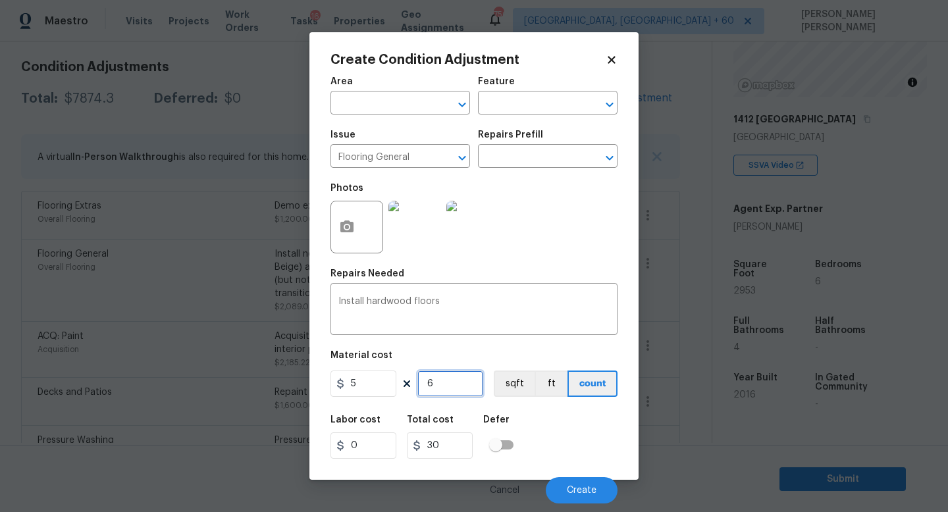
type input "300"
type input "600"
type input "3000"
type input "600"
click at [346, 234] on icon "button" at bounding box center [347, 227] width 16 height 16
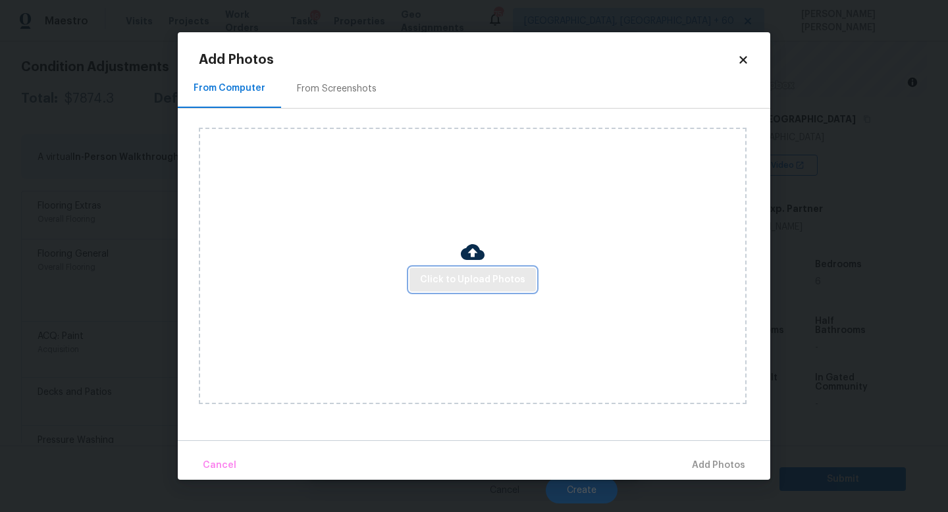
click at [487, 288] on button "Click to Upload Photos" at bounding box center [472, 280] width 126 height 24
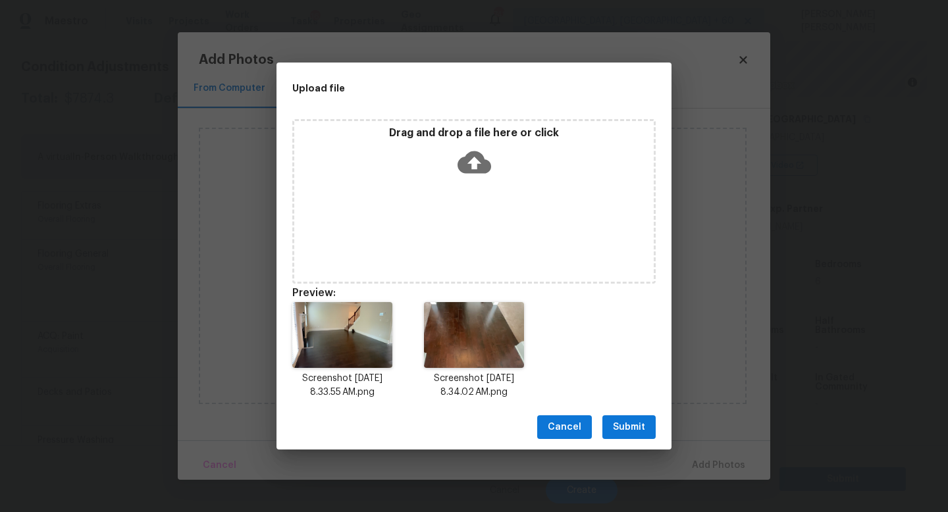
click at [620, 419] on span "Submit" at bounding box center [629, 427] width 32 height 16
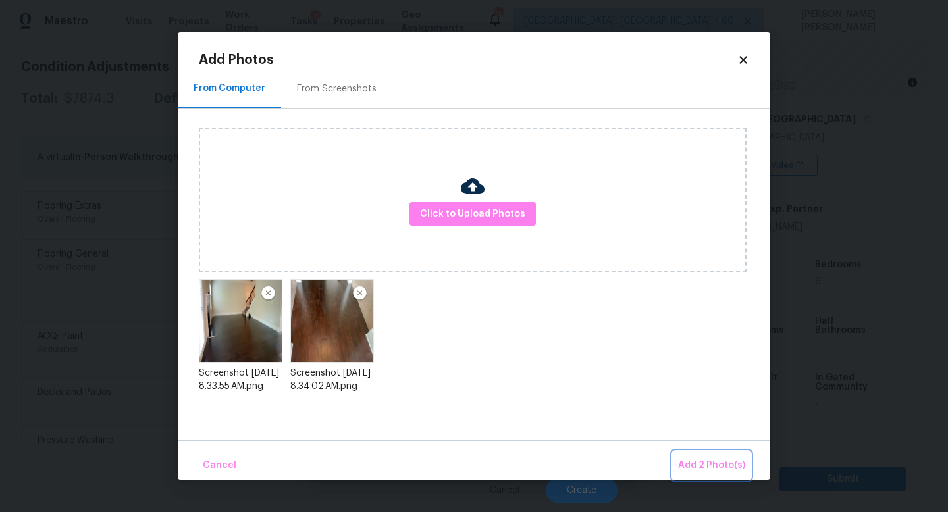
click at [701, 467] on span "Add 2 Photo(s)" at bounding box center [711, 466] width 67 height 16
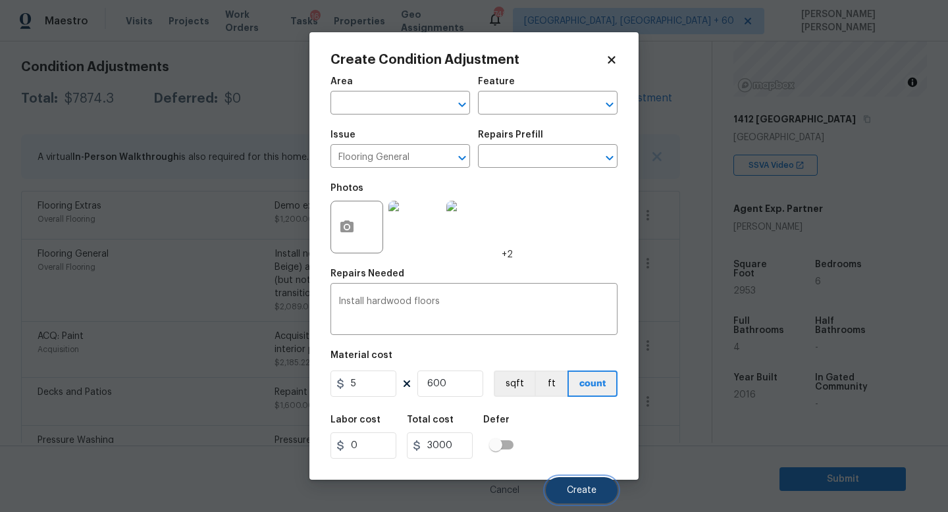
click at [587, 490] on span "Create" at bounding box center [582, 491] width 30 height 10
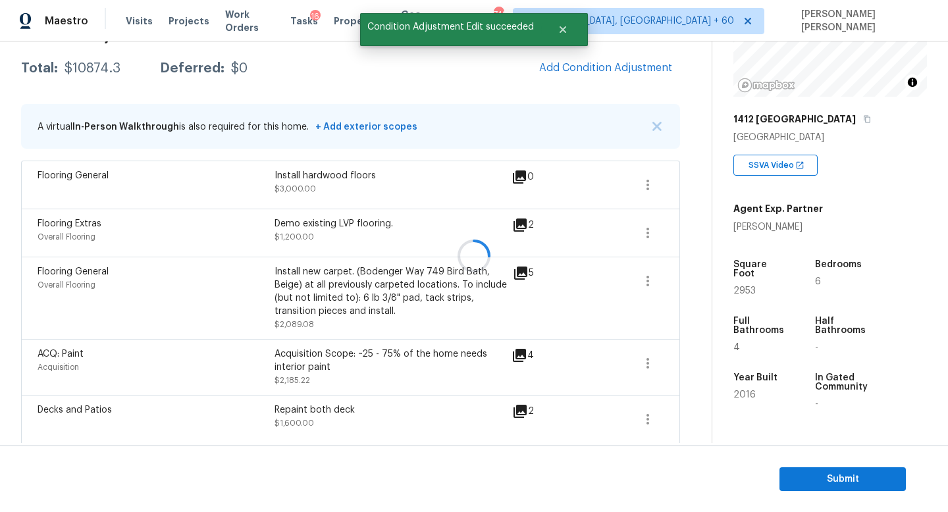
scroll to position [181, 0]
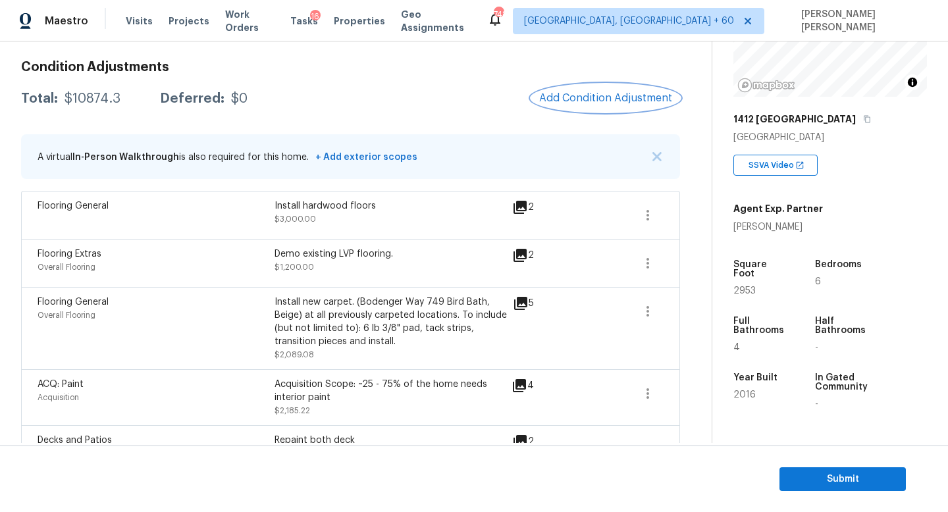
click at [627, 108] on button "Add Condition Adjustment" at bounding box center [605, 98] width 149 height 28
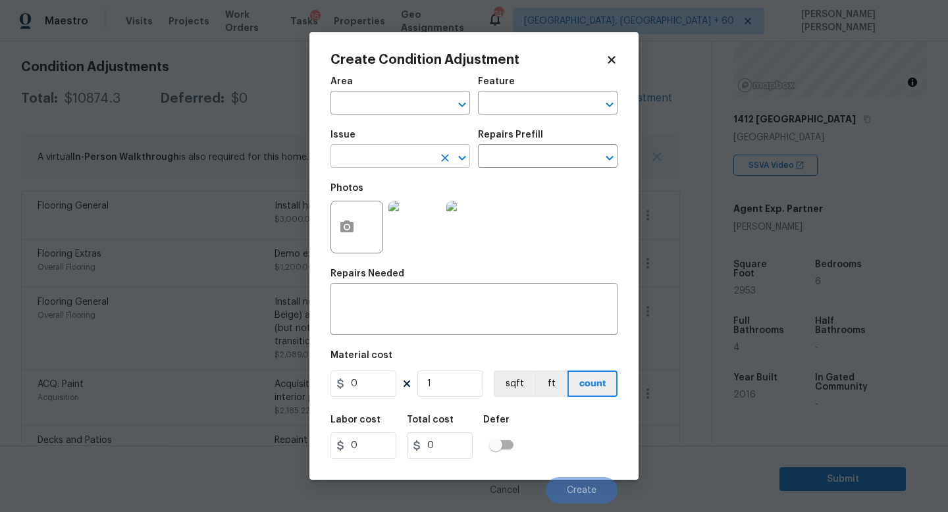
click at [381, 161] on input "text" at bounding box center [381, 157] width 103 height 20
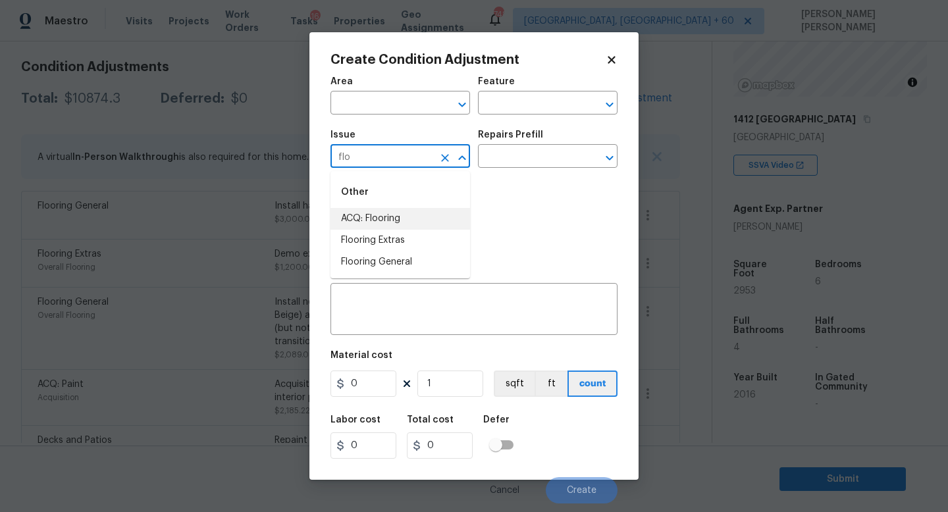
click at [406, 221] on li "ACQ: Flooring" at bounding box center [400, 219] width 140 height 22
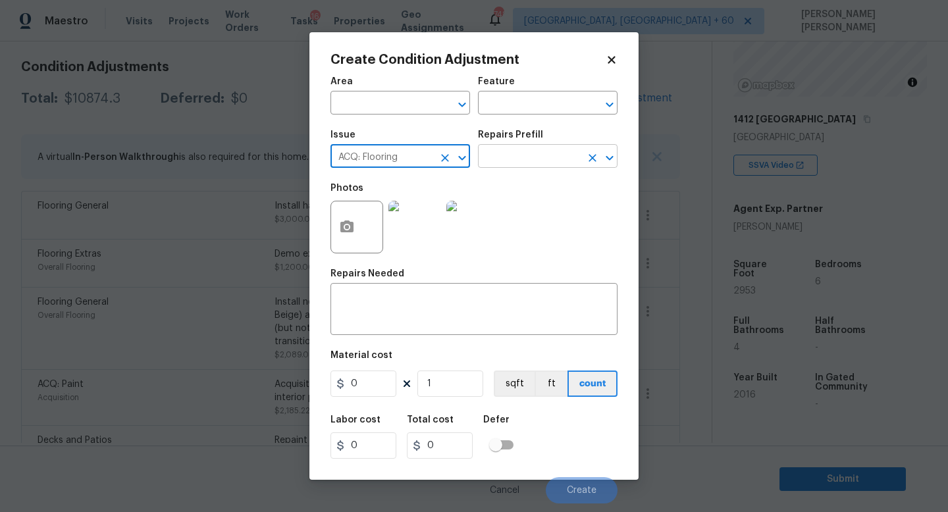
type input "ACQ: Flooring"
click at [517, 156] on input "text" at bounding box center [529, 157] width 103 height 20
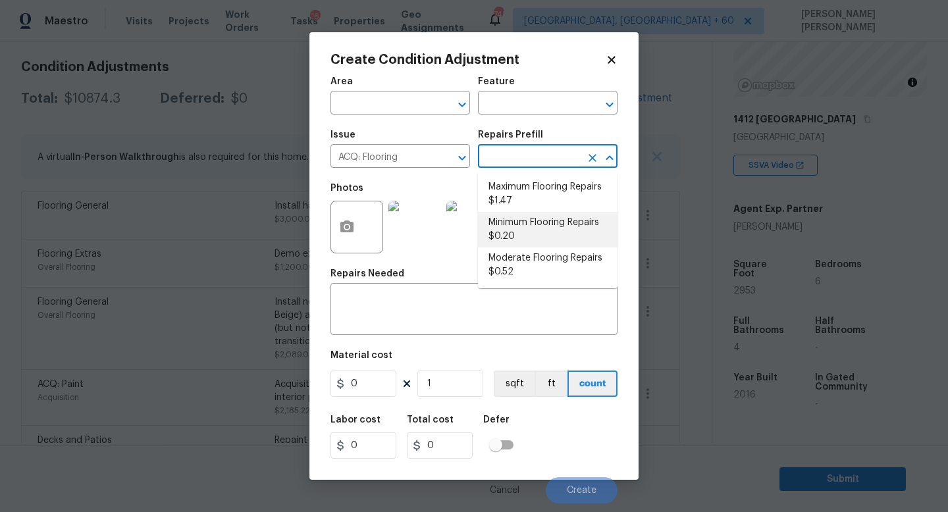
click at [550, 218] on li "Minimum Flooring Repairs $0.20" at bounding box center [548, 230] width 140 height 36
type input "Acquisition"
type textarea "Acquisition Scope: Minimum flooring repairs"
type input "0.2"
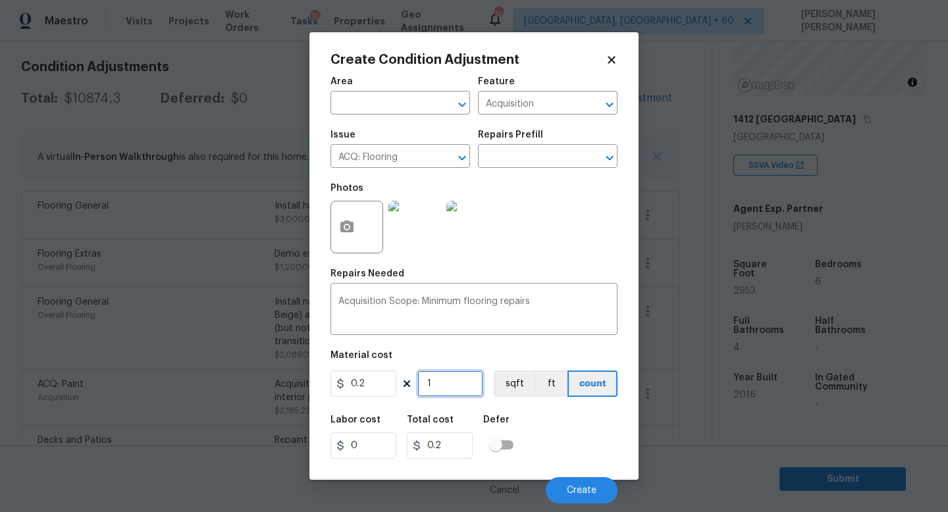
drag, startPoint x: 450, startPoint y: 393, endPoint x: 450, endPoint y: 381, distance: 11.9
click at [450, 392] on input "1" at bounding box center [450, 384] width 66 height 26
type input "0"
type input "7"
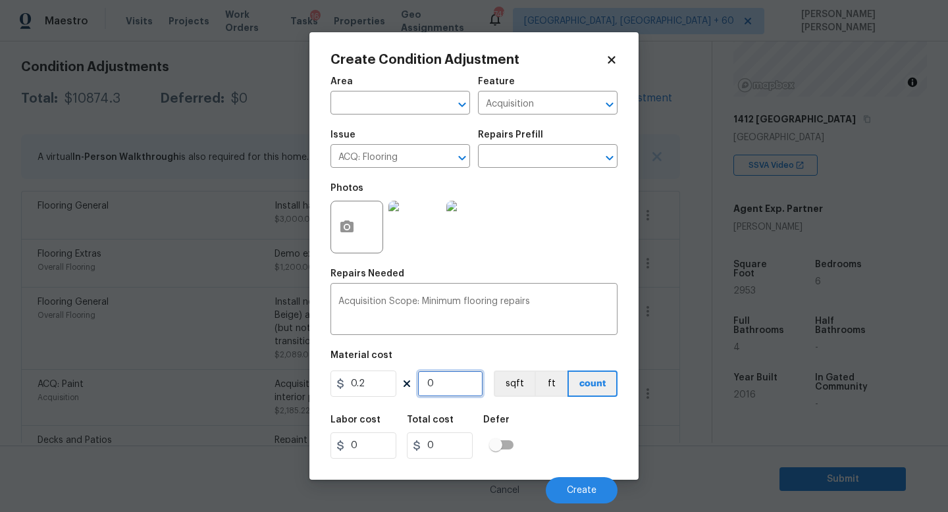
type input "1.4"
type input "71"
type input "14.2"
type input "712"
type input "142.4"
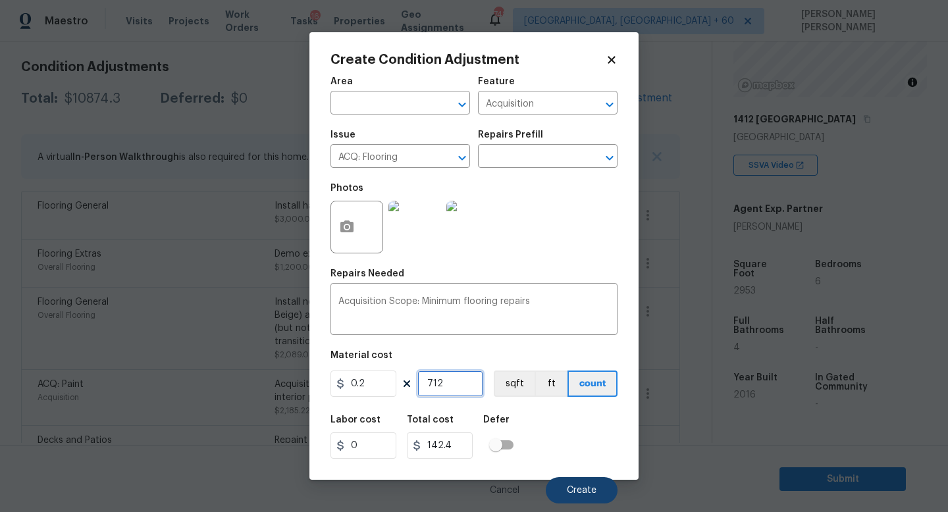
type input "712"
click at [569, 492] on span "Create" at bounding box center [582, 491] width 30 height 10
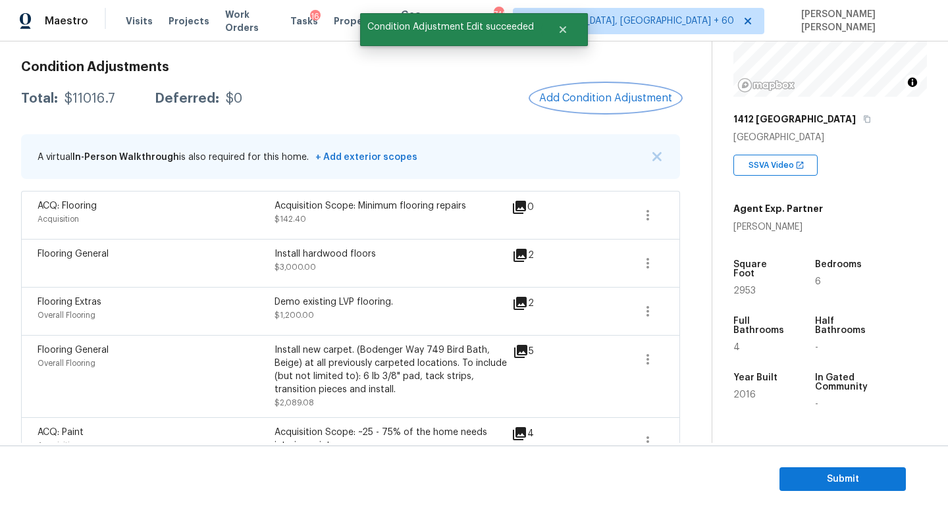
click at [609, 95] on span "Add Condition Adjustment" at bounding box center [605, 98] width 133 height 12
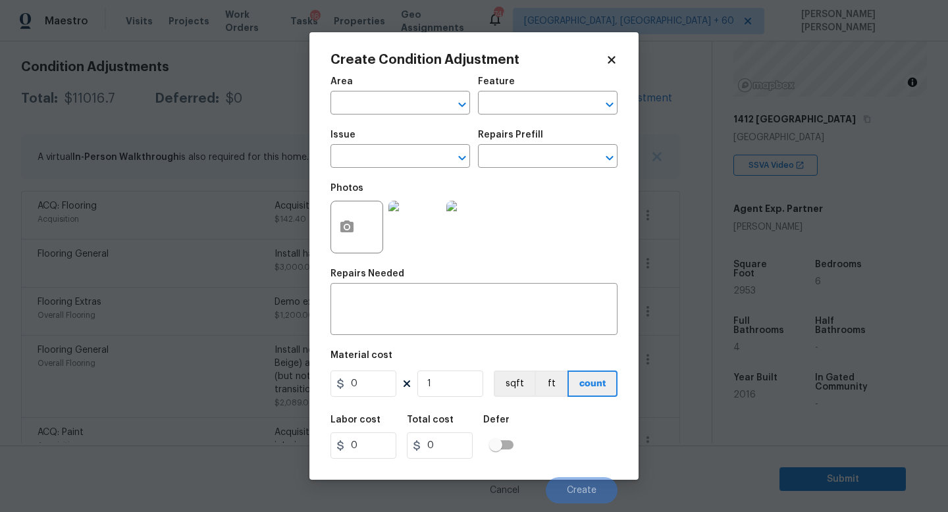
click at [221, 190] on body "Maestro Visits Projects Work Orders Tasks 16 Properties Geo Assignments 746 Kno…" at bounding box center [474, 256] width 948 height 512
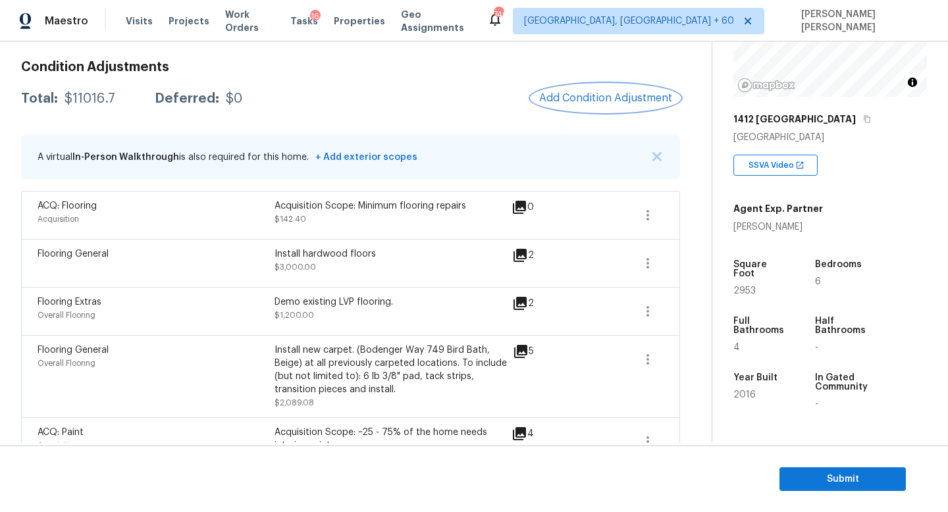
scroll to position [33, 0]
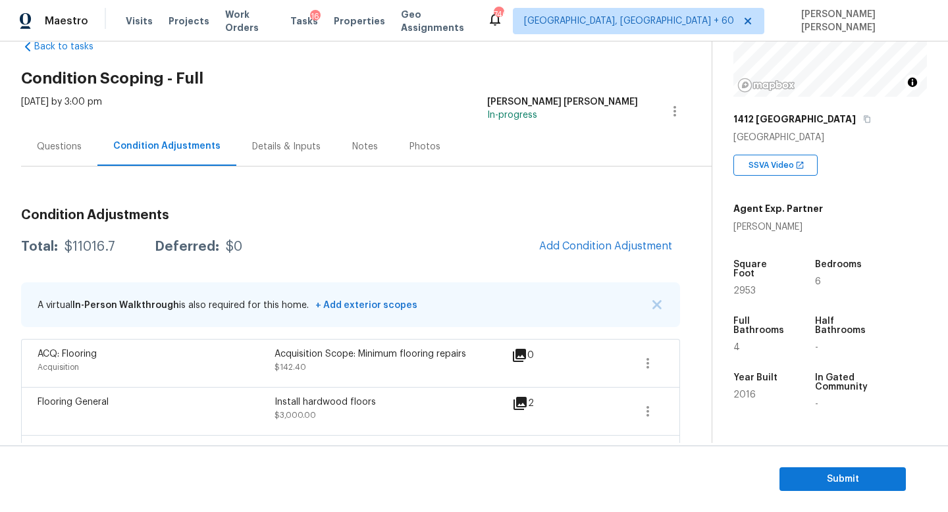
click at [65, 130] on div "Questions" at bounding box center [59, 146] width 76 height 39
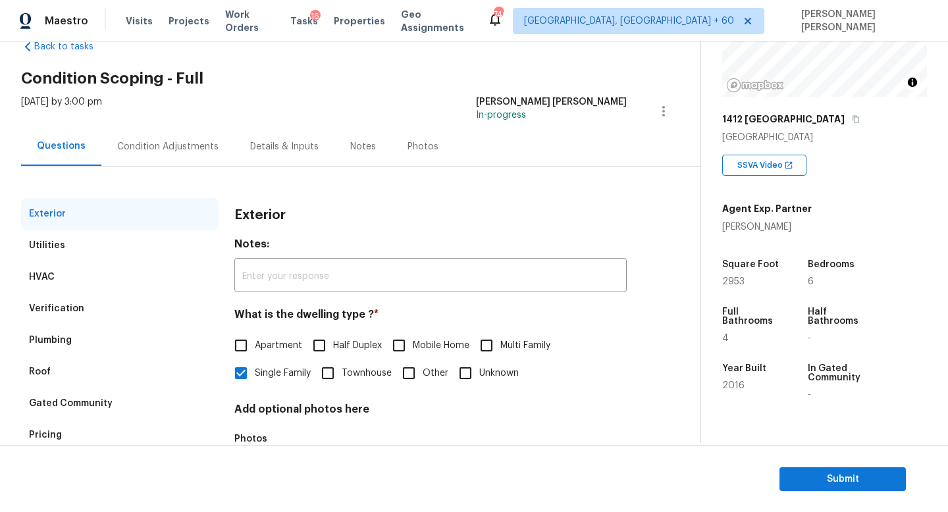
click at [62, 138] on div "Questions" at bounding box center [61, 146] width 80 height 39
click at [95, 435] on div "Pricing" at bounding box center [120, 435] width 198 height 32
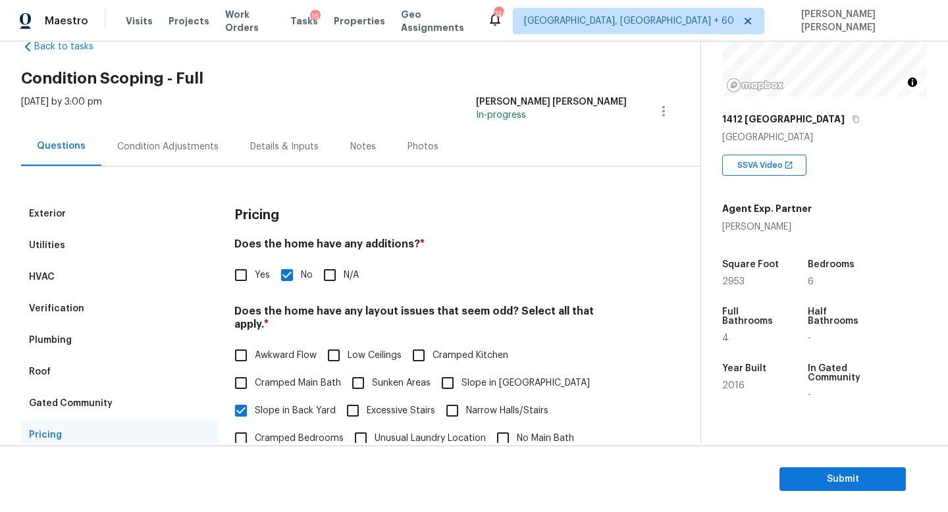
scroll to position [190, 0]
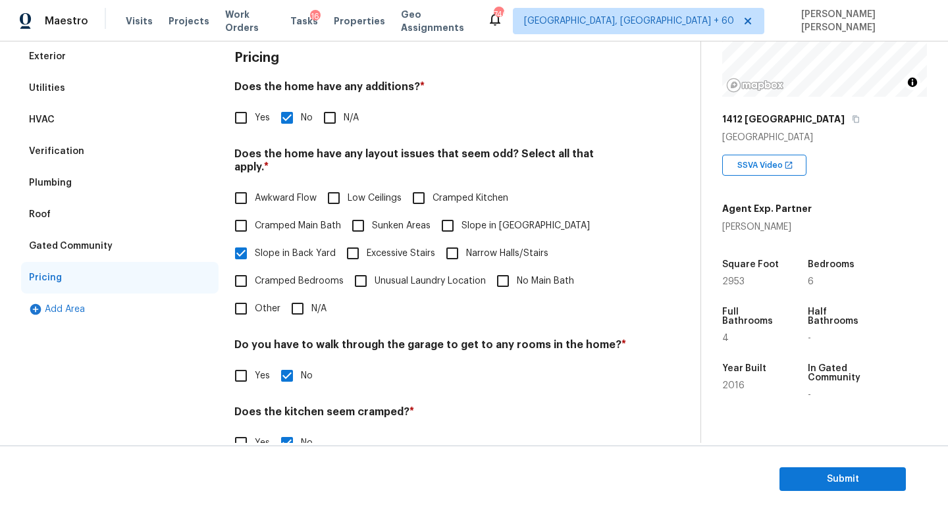
click at [246, 299] on input "Other" at bounding box center [241, 309] width 28 height 28
checkbox input "true"
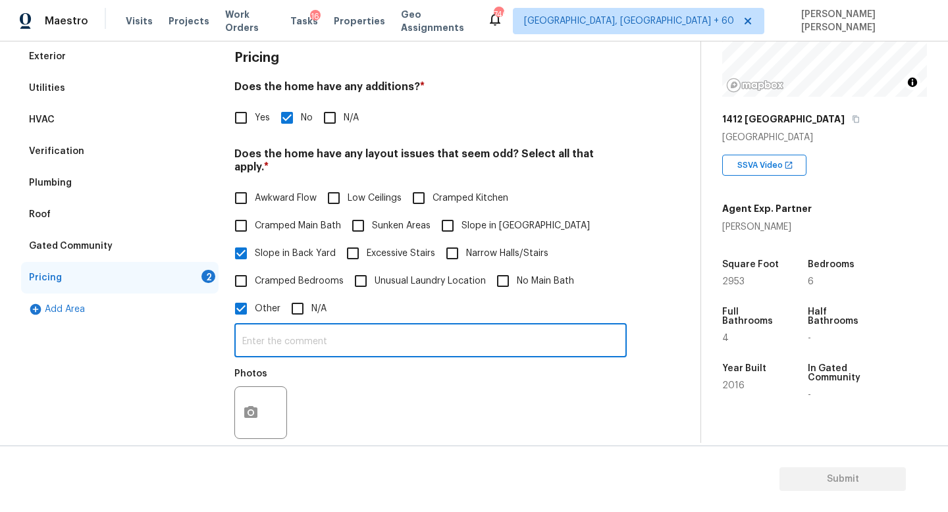
click at [325, 331] on input "text" at bounding box center [430, 342] width 392 height 31
type input "Wooden beamed ceiling"
click at [243, 418] on button "button" at bounding box center [251, 412] width 32 height 51
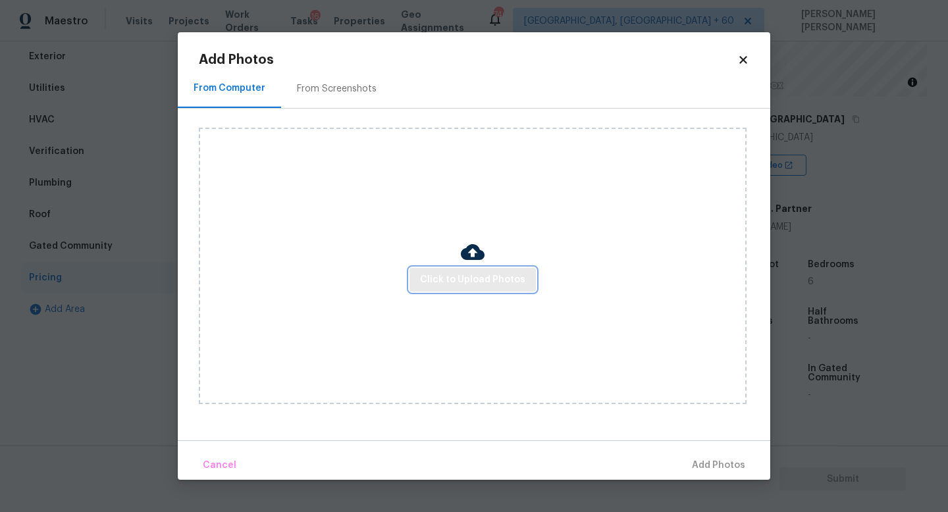
click at [499, 270] on button "Click to Upload Photos" at bounding box center [472, 280] width 126 height 24
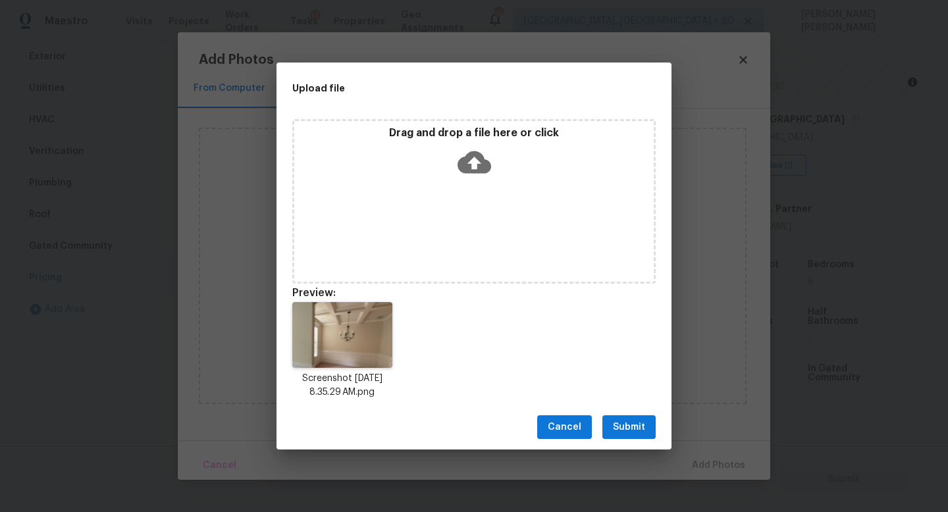
click at [645, 428] on span "Submit" at bounding box center [629, 427] width 32 height 16
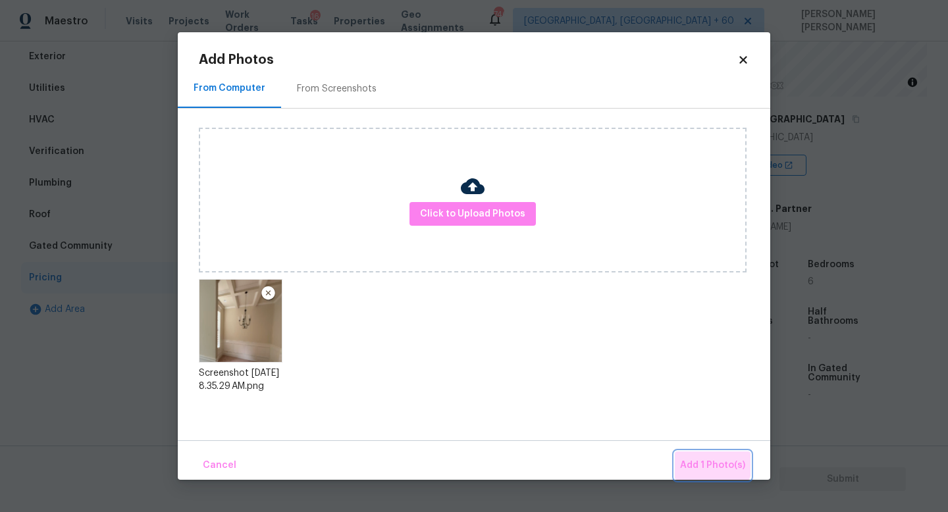
click at [699, 457] on button "Add 1 Photo(s)" at bounding box center [713, 466] width 76 height 28
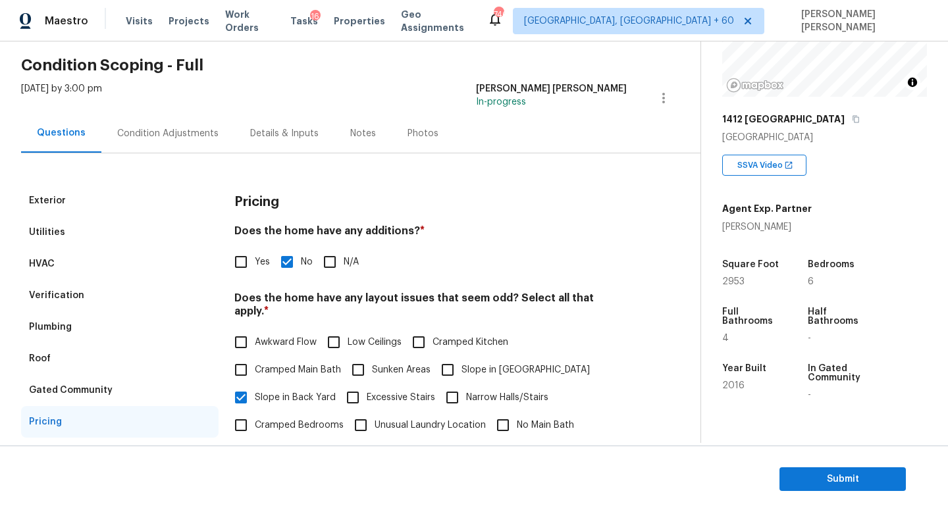
scroll to position [34, 0]
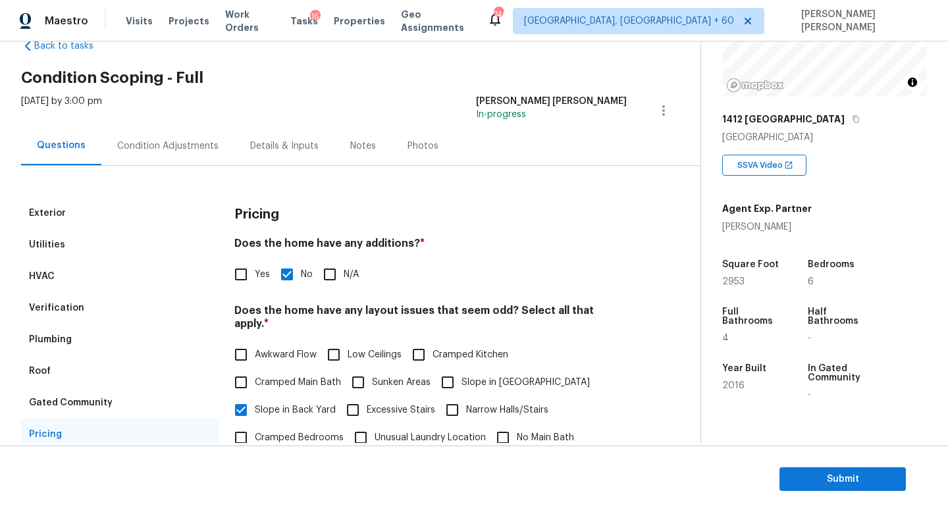
click at [136, 126] on div "Condition Adjustments" at bounding box center [167, 145] width 133 height 39
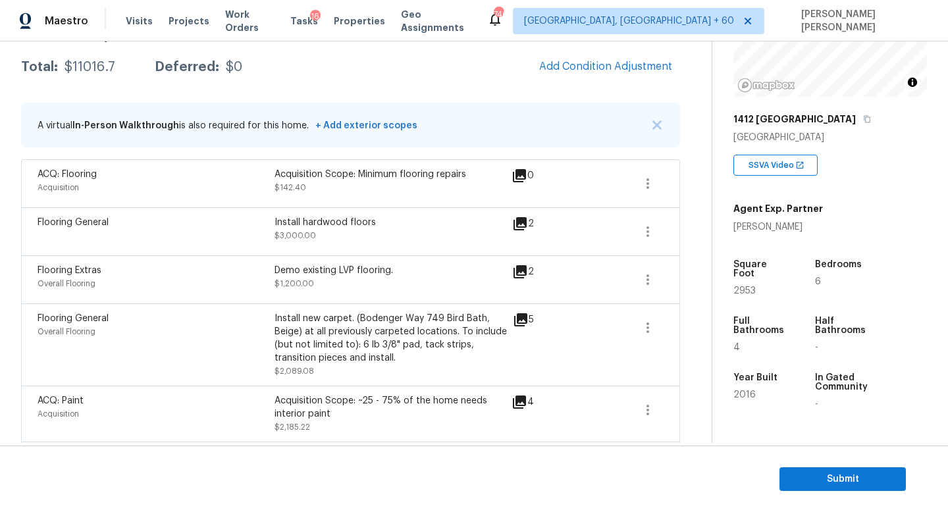
scroll to position [226, 0]
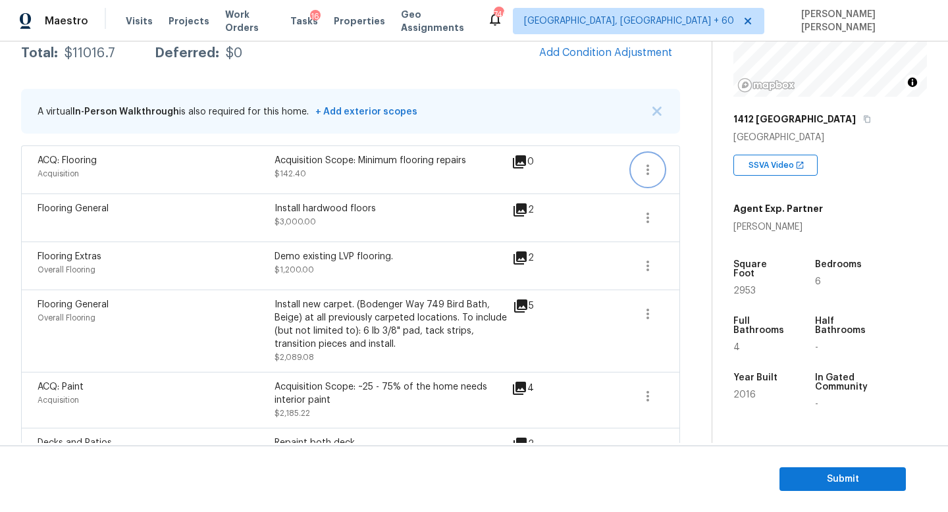
click at [655, 160] on button "button" at bounding box center [648, 170] width 32 height 32
click at [700, 171] on div "Edit" at bounding box center [723, 167] width 103 height 13
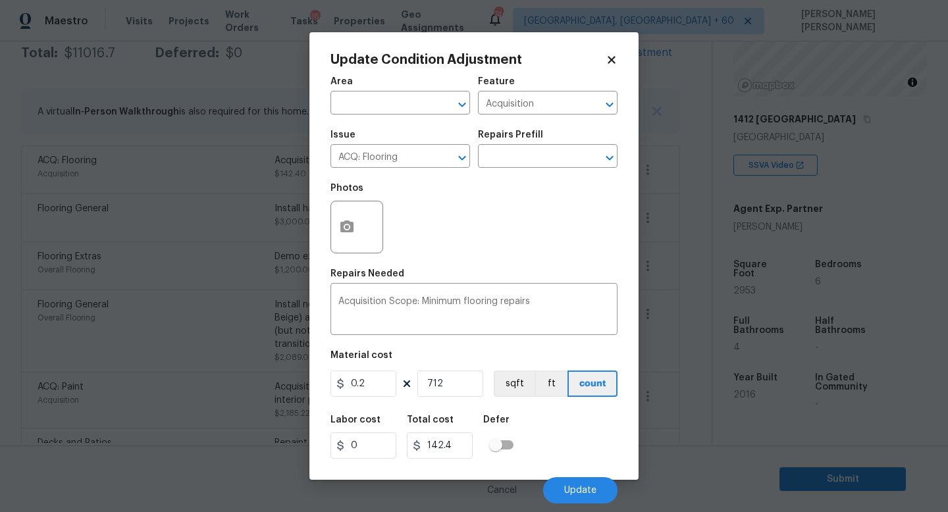
click at [694, 318] on body "Maestro Visits Projects Work Orders Tasks 16 Properties Geo Assignments 746 Kno…" at bounding box center [474, 256] width 948 height 512
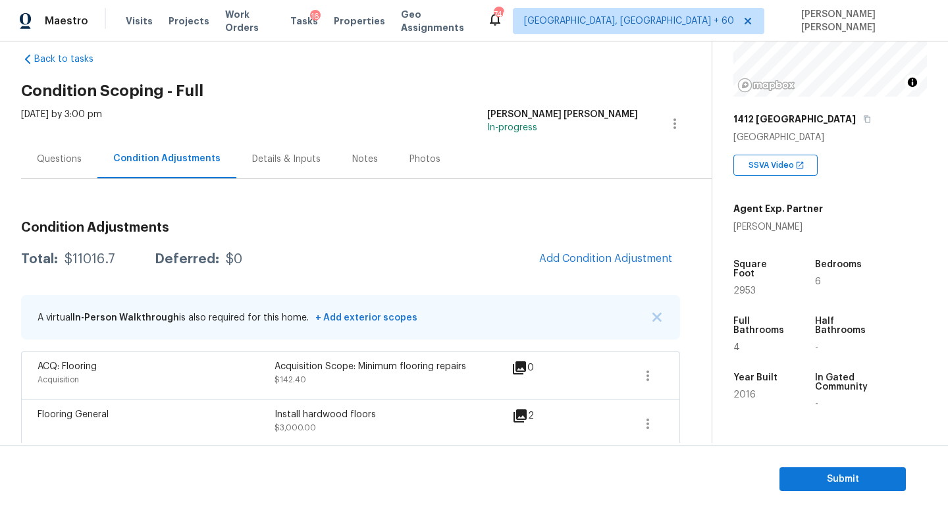
scroll to position [31, 0]
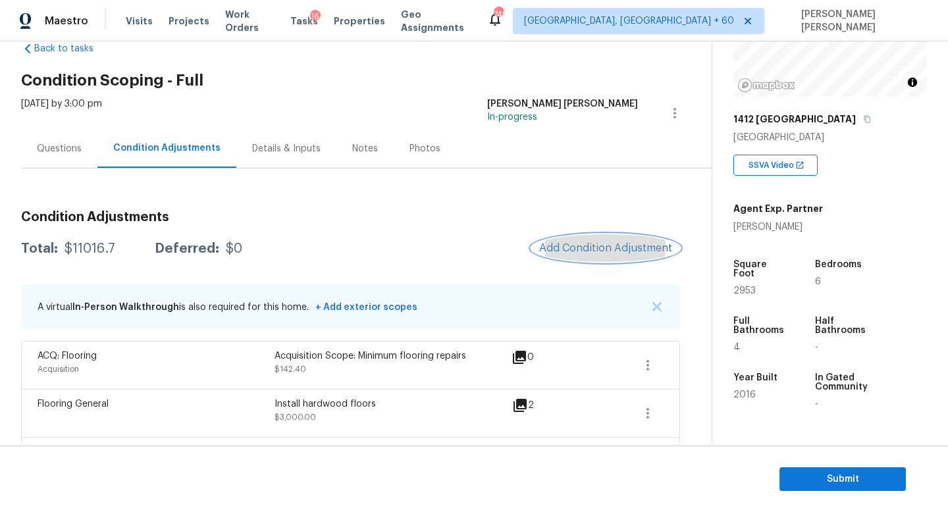
click at [571, 240] on button "Add Condition Adjustment" at bounding box center [605, 248] width 149 height 28
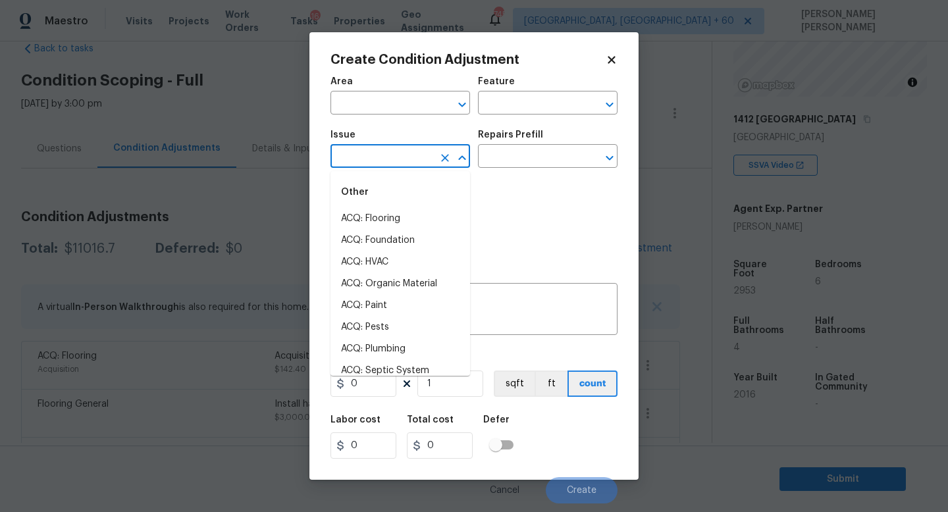
click at [381, 153] on input "text" at bounding box center [381, 157] width 103 height 20
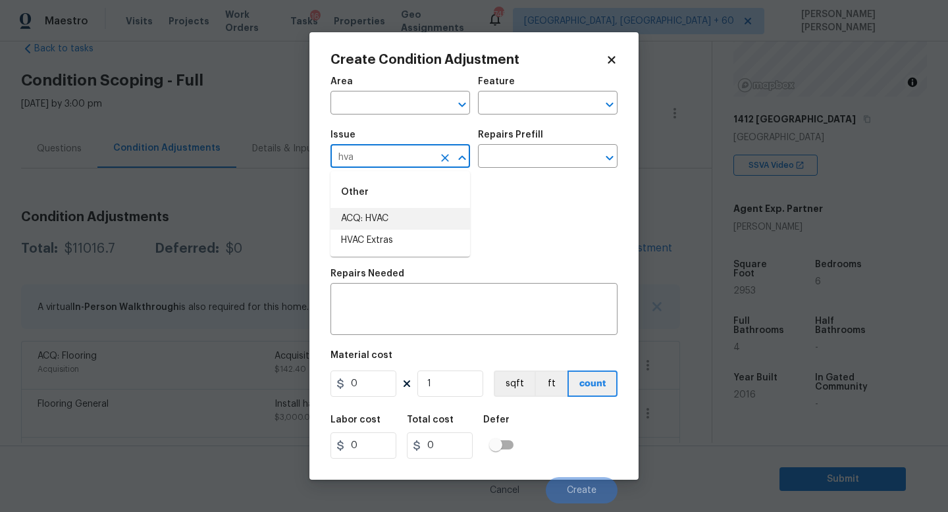
click at [409, 221] on li "ACQ: HVAC" at bounding box center [400, 219] width 140 height 22
type input "ACQ: HVAC"
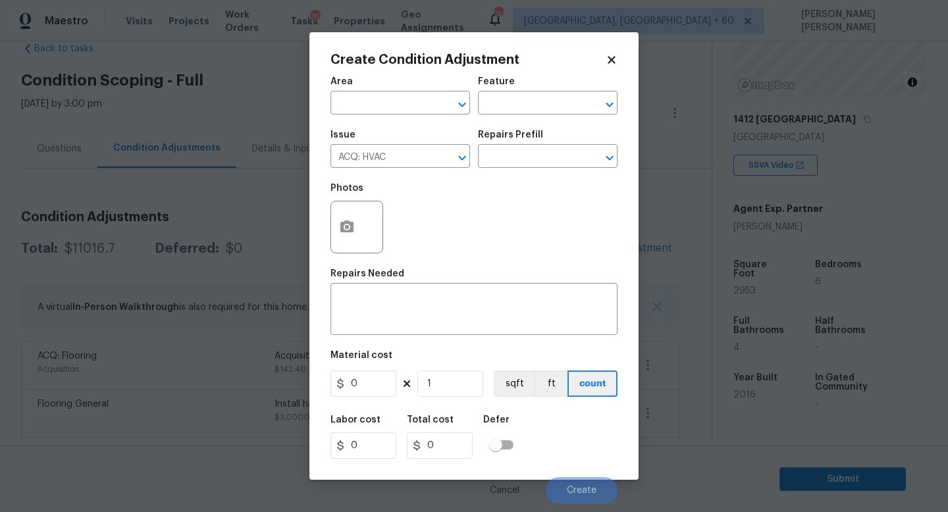
click at [524, 144] on div "Repairs Prefill" at bounding box center [548, 138] width 140 height 17
click at [519, 153] on input "text" at bounding box center [529, 157] width 103 height 20
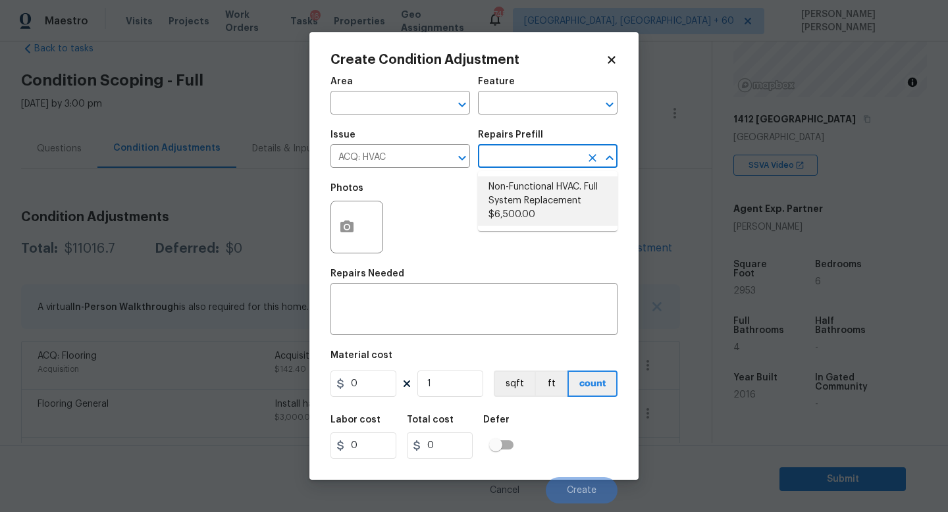
click at [544, 217] on li "Non-Functional HVAC. Full System Replacement $6,500.00" at bounding box center [548, 200] width 140 height 49
type input "Acquisition"
type textarea "Acquisition Scope: Full System Replacement"
type input "6500"
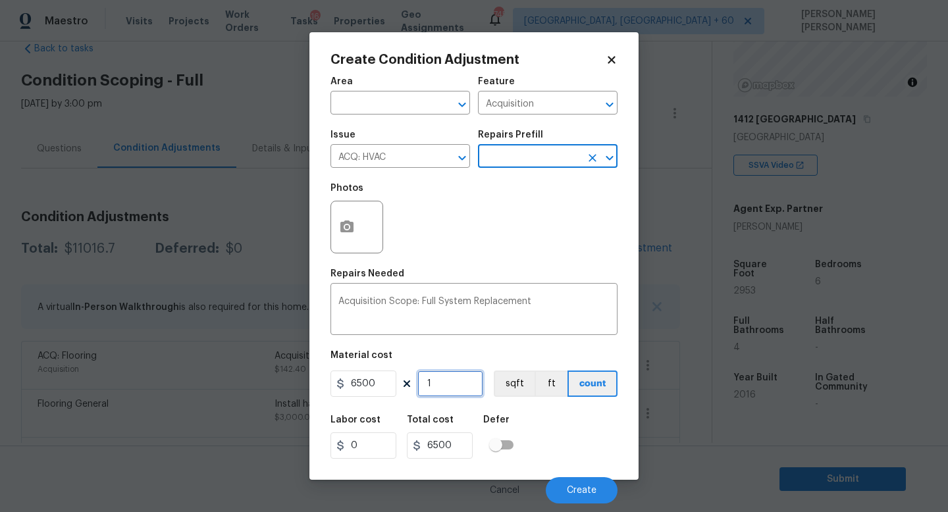
click at [444, 388] on input "1" at bounding box center [450, 384] width 66 height 26
type input "0"
type input "2"
type input "13000"
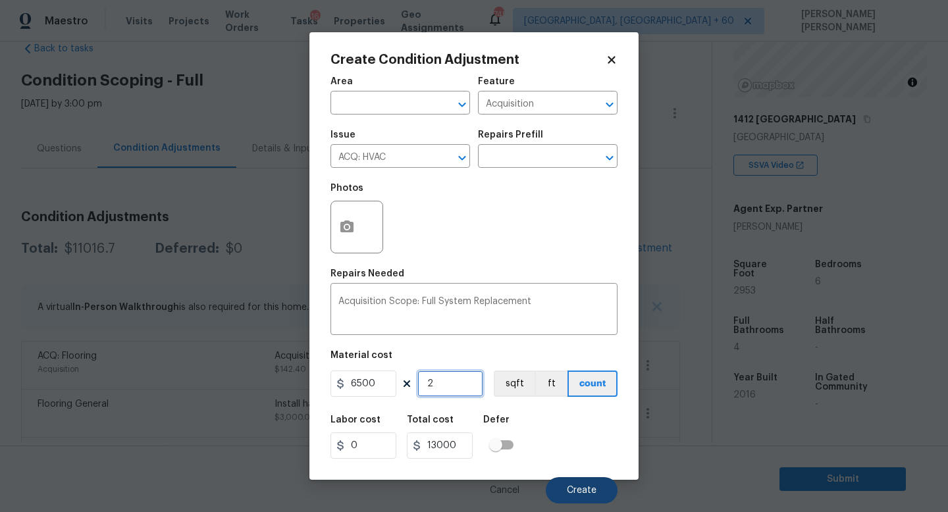
type input "2"
click at [576, 488] on span "Create" at bounding box center [582, 491] width 30 height 10
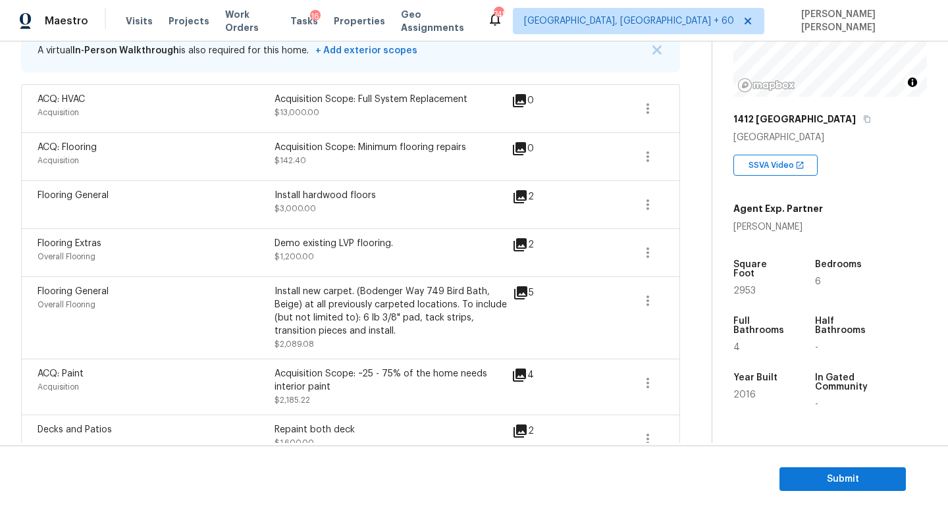
scroll to position [0, 0]
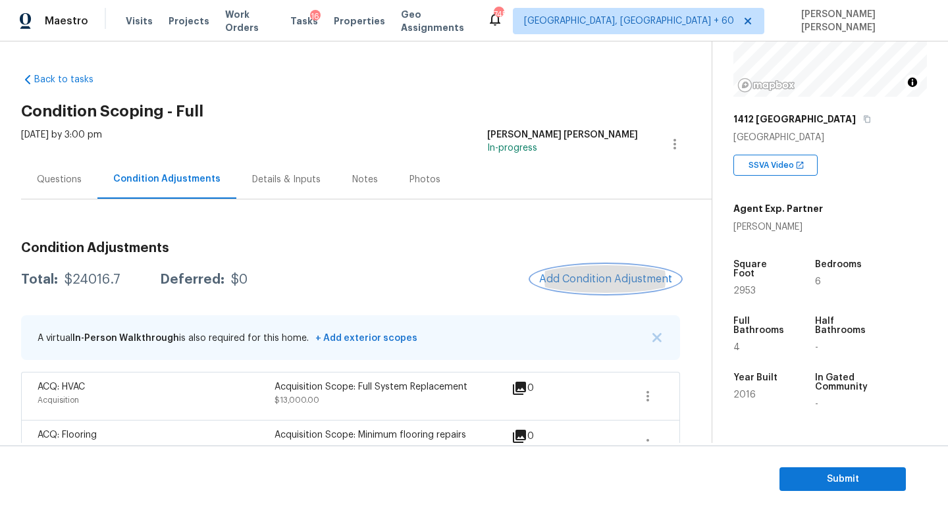
click at [622, 279] on span "Add Condition Adjustment" at bounding box center [605, 279] width 133 height 12
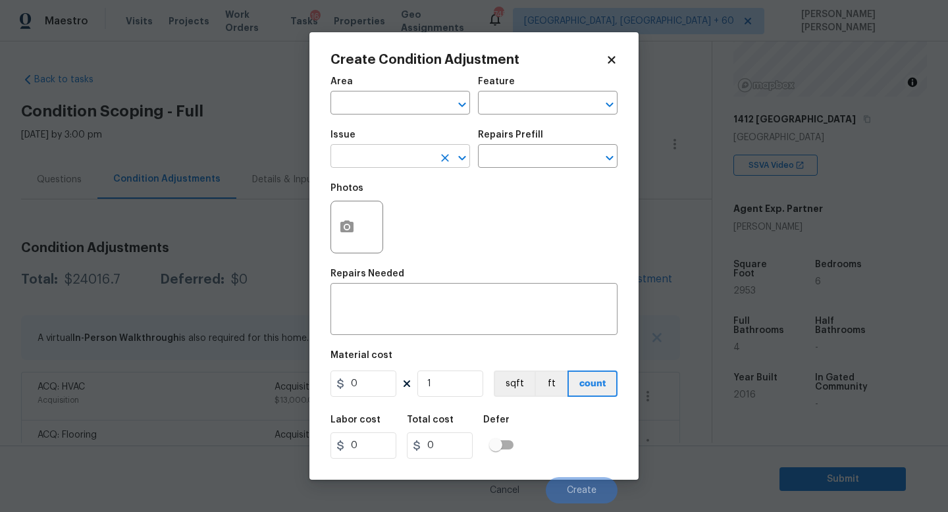
click at [372, 147] on input "text" at bounding box center [381, 157] width 103 height 20
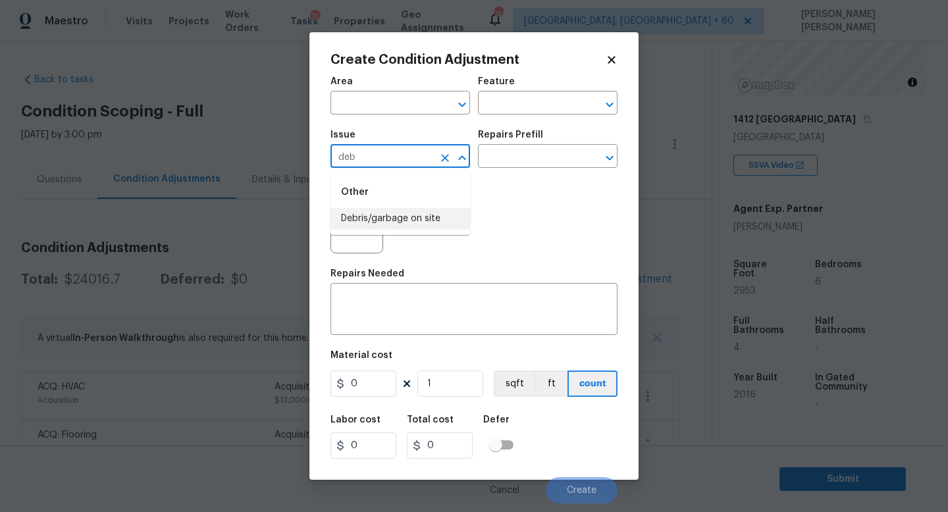
click at [388, 223] on li "Debris/garbage on site" at bounding box center [400, 219] width 140 height 22
type input "Debris/garbage on site"
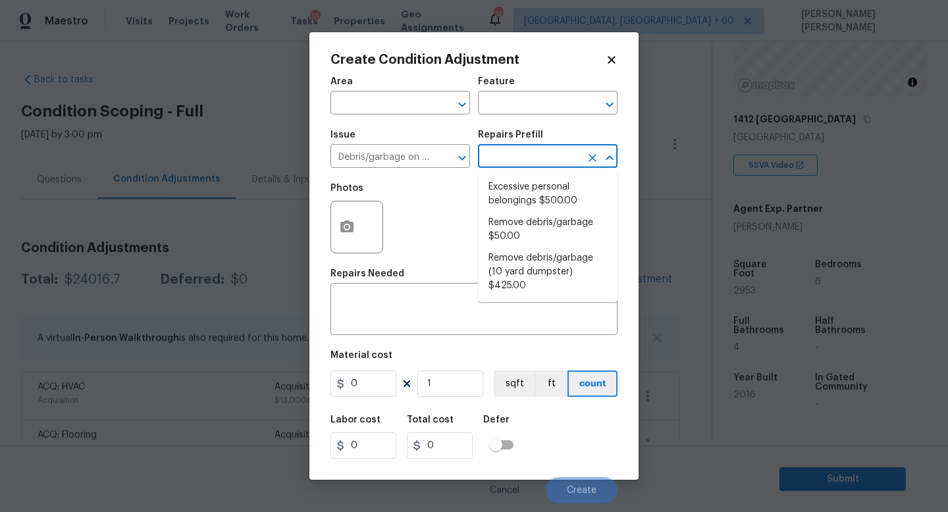
click at [508, 148] on input "text" at bounding box center [529, 157] width 103 height 20
click at [558, 238] on li "Remove debris/garbage $50.00" at bounding box center [548, 230] width 140 height 36
type textarea "Remove, haul off, and properly dispose of any debris left by seller to offsite …"
type input "50"
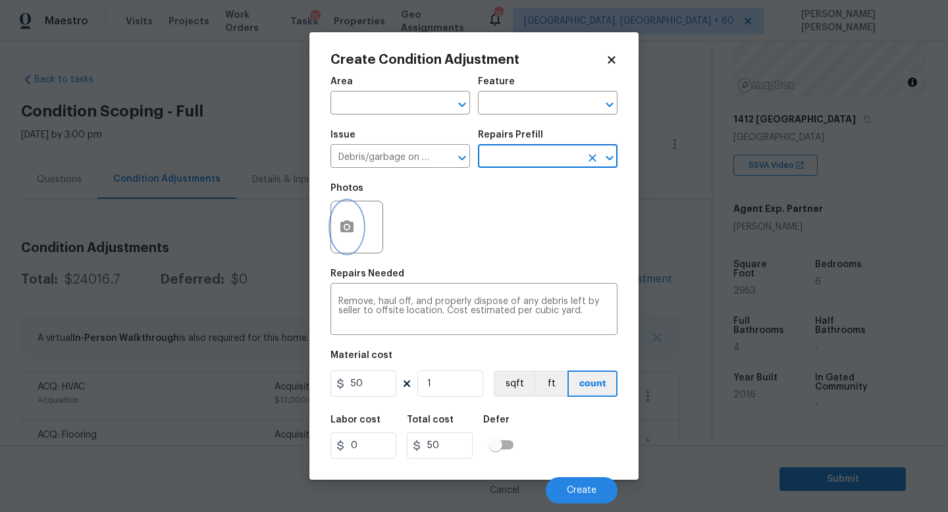
click at [342, 232] on icon "button" at bounding box center [346, 227] width 13 height 12
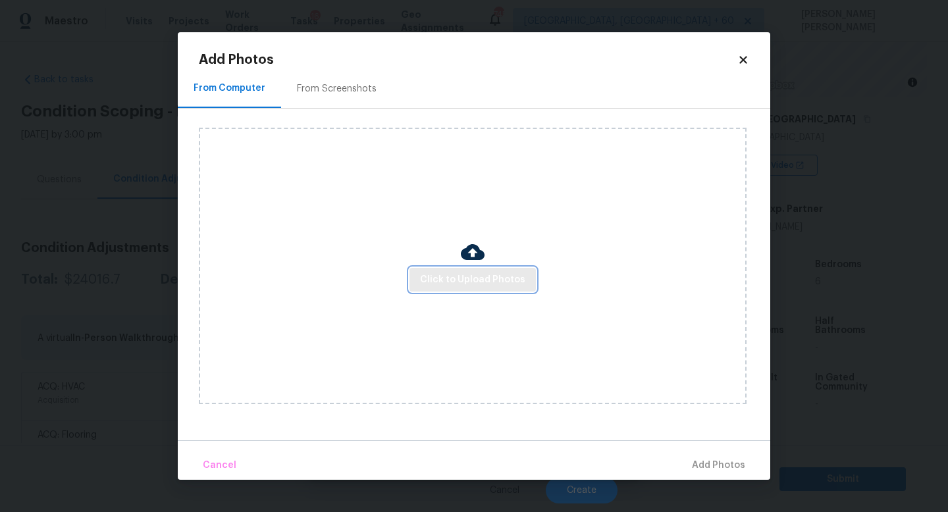
click at [425, 281] on span "Click to Upload Photos" at bounding box center [472, 280] width 105 height 16
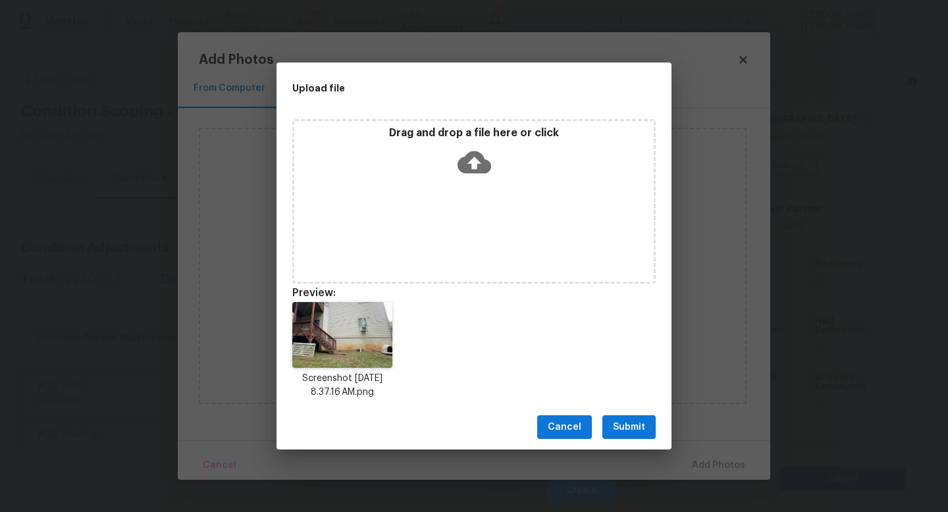
click at [618, 454] on div "Upload file Drag and drop a file here or click Preview: Screenshot 2025-09-09 a…" at bounding box center [474, 256] width 948 height 512
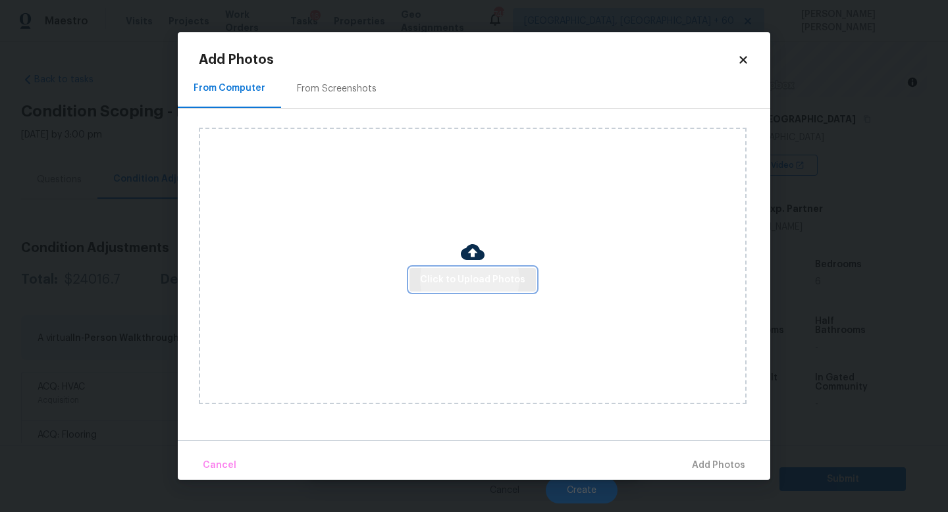
click at [494, 270] on button "Click to Upload Photos" at bounding box center [472, 280] width 126 height 24
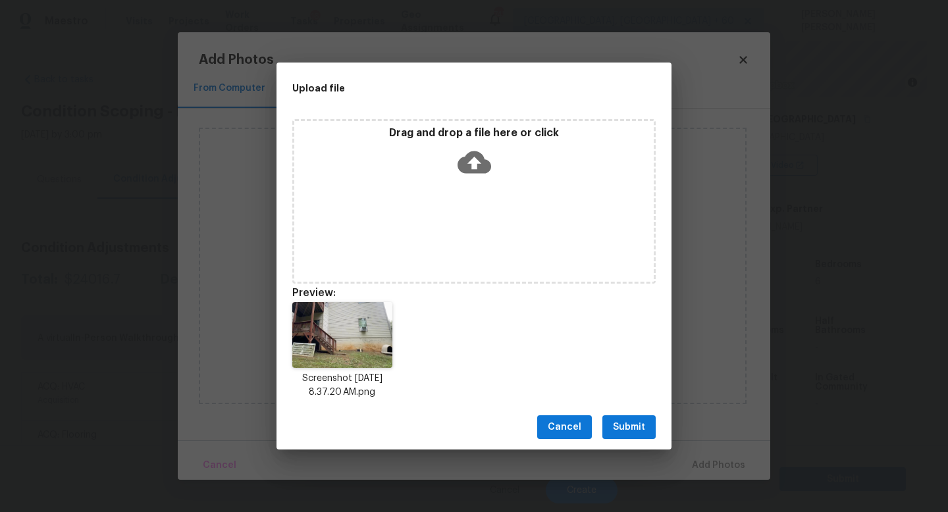
click at [629, 419] on span "Submit" at bounding box center [629, 427] width 32 height 16
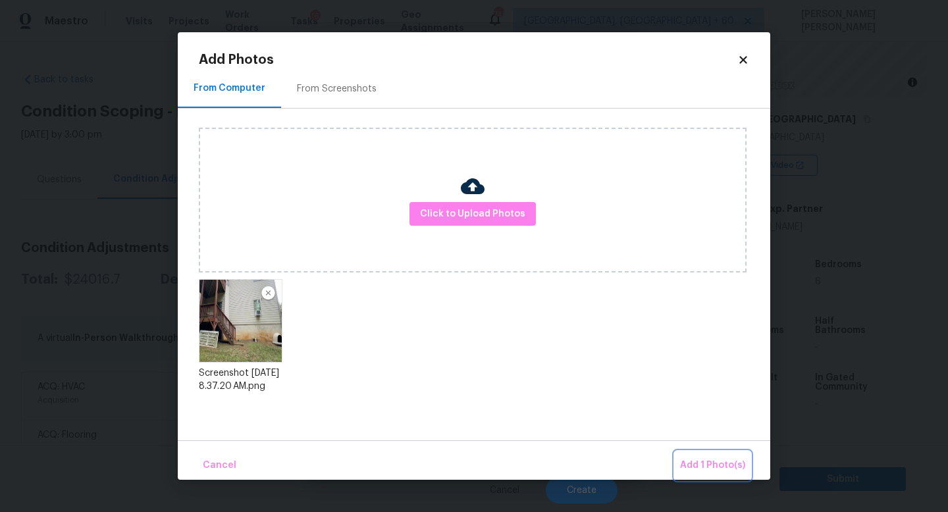
click at [692, 465] on span "Add 1 Photo(s)" at bounding box center [712, 466] width 65 height 16
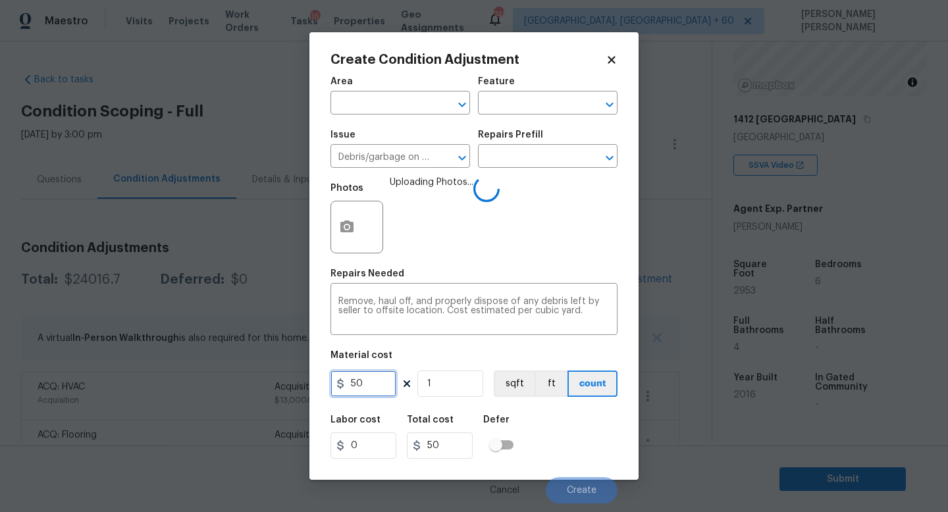
drag, startPoint x: 369, startPoint y: 379, endPoint x: 224, endPoint y: 375, distance: 145.5
click at [224, 375] on div "Create Condition Adjustment Area ​ Feature ​ Issue Debris/garbage on site ​ Rep…" at bounding box center [474, 256] width 948 height 512
type input "200"
click at [556, 436] on div "Labor cost 0 Total cost 200 Defer" at bounding box center [473, 437] width 287 height 59
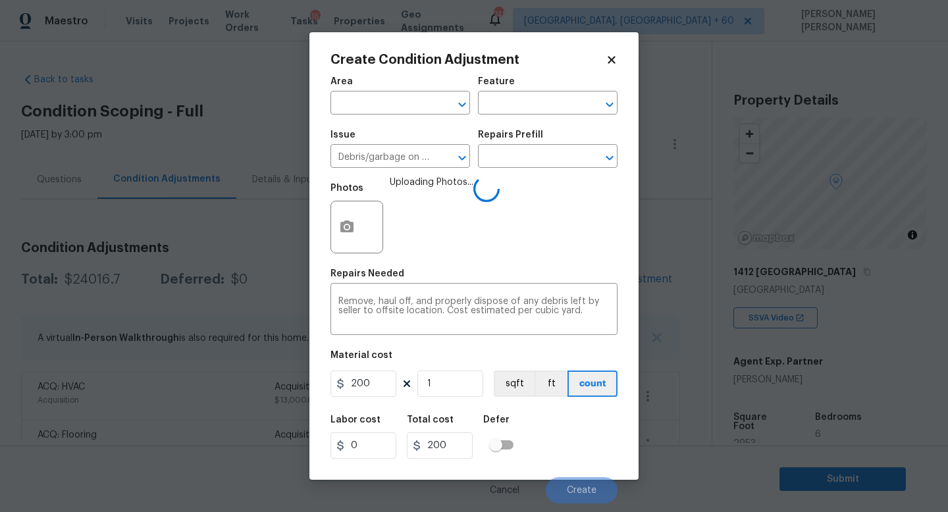
scroll to position [153, 0]
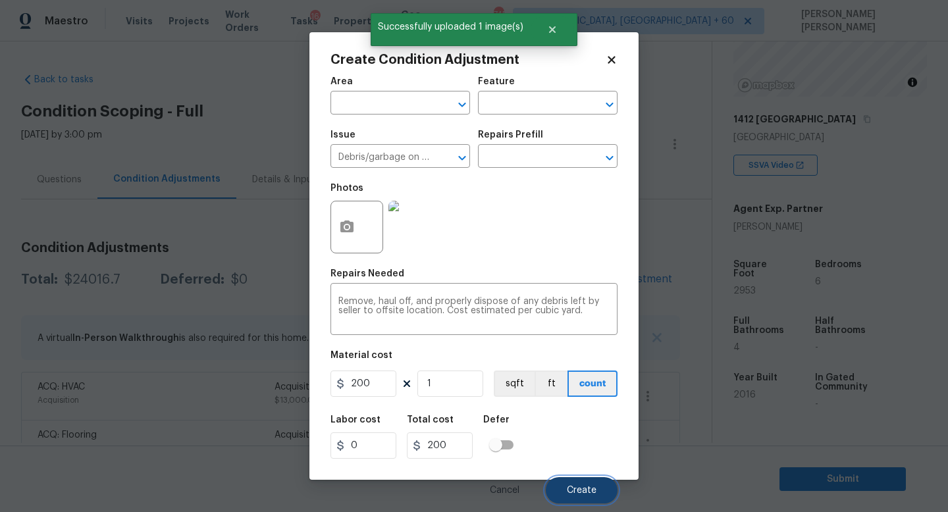
click at [582, 487] on span "Create" at bounding box center [582, 491] width 30 height 10
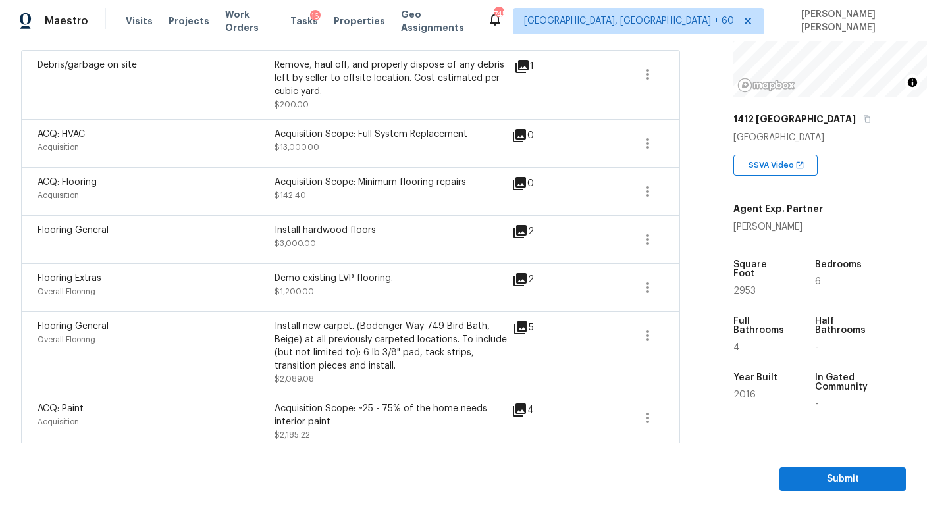
scroll to position [334, 0]
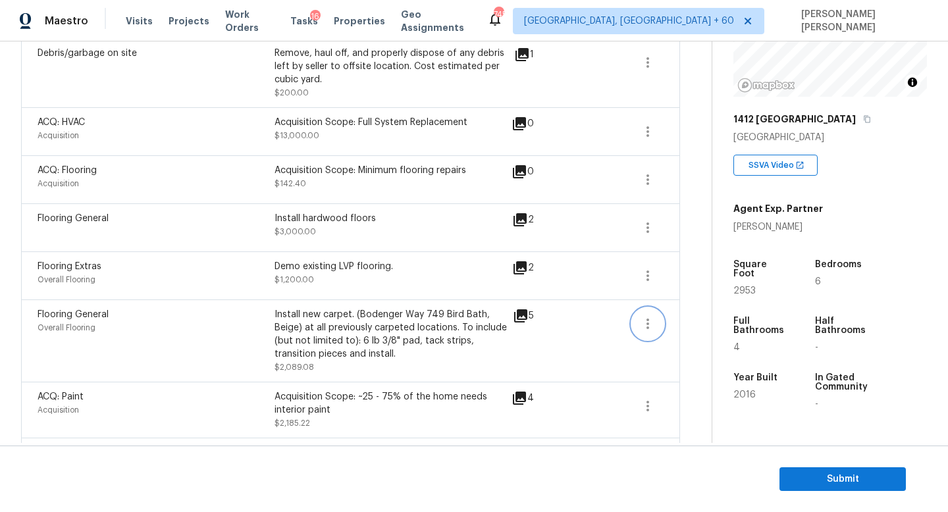
click at [652, 319] on icon "button" at bounding box center [648, 324] width 16 height 16
click at [699, 320] on div "Edit" at bounding box center [723, 321] width 103 height 13
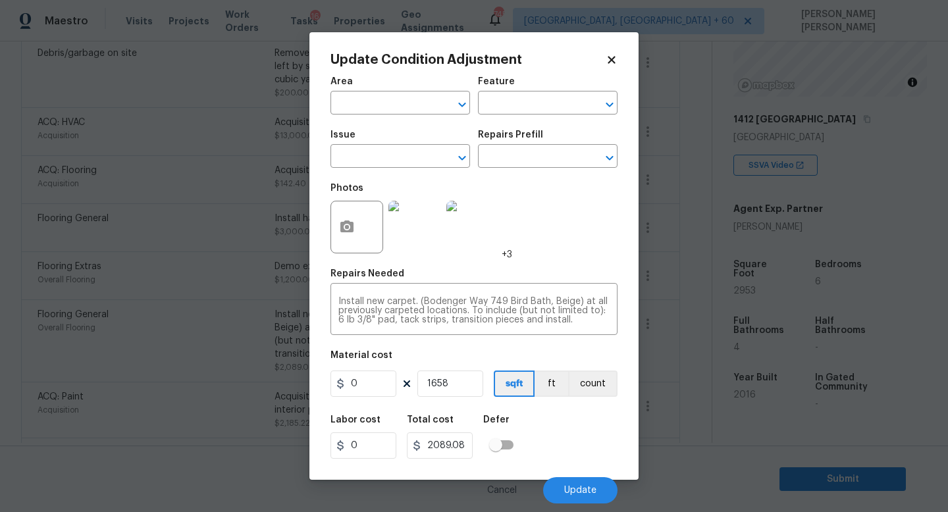
type input "Overall Flooring"
type input "Flooring General"
type input "1.26"
click at [684, 290] on body "Maestro Visits Projects Work Orders Tasks 16 Properties Geo Assignments 745 [GE…" at bounding box center [474, 256] width 948 height 512
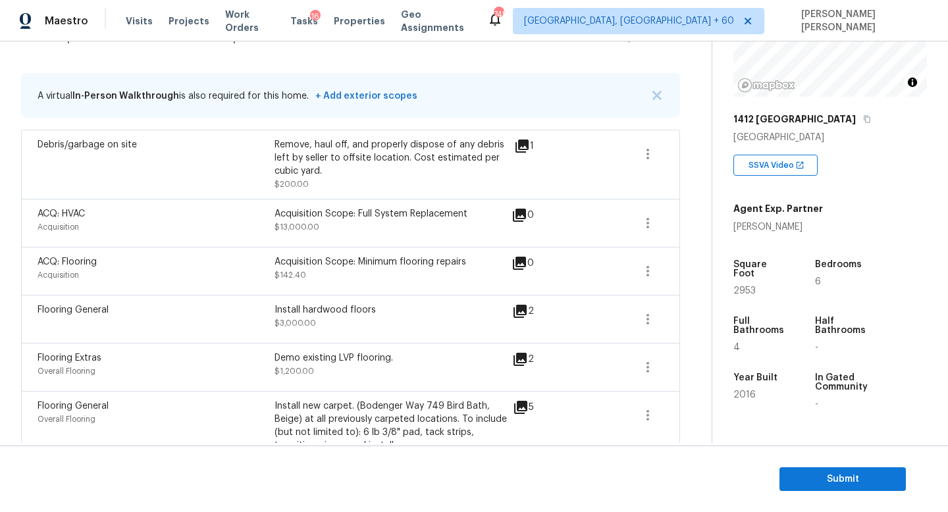
scroll to position [231, 0]
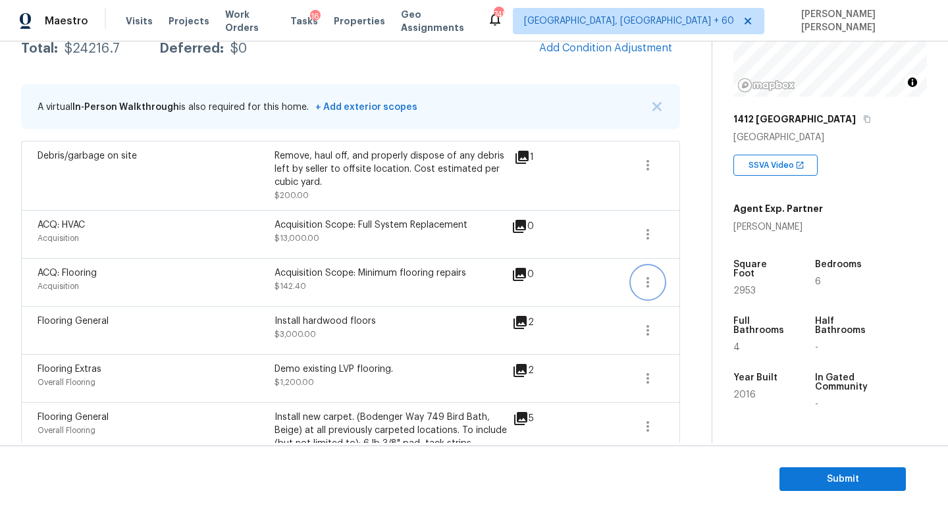
click at [641, 286] on icon "button" at bounding box center [648, 283] width 16 height 16
click at [675, 286] on div "Edit" at bounding box center [723, 280] width 103 height 13
click at [248, 292] on body "Maestro Visits Projects Work Orders Tasks 16 Properties Geo Assignments 745 [GE…" at bounding box center [474, 256] width 948 height 512
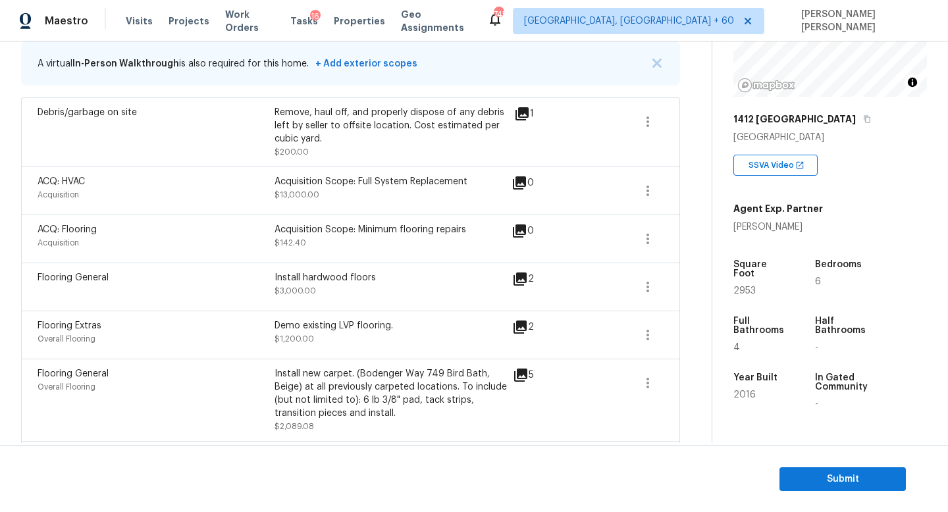
scroll to position [271, 0]
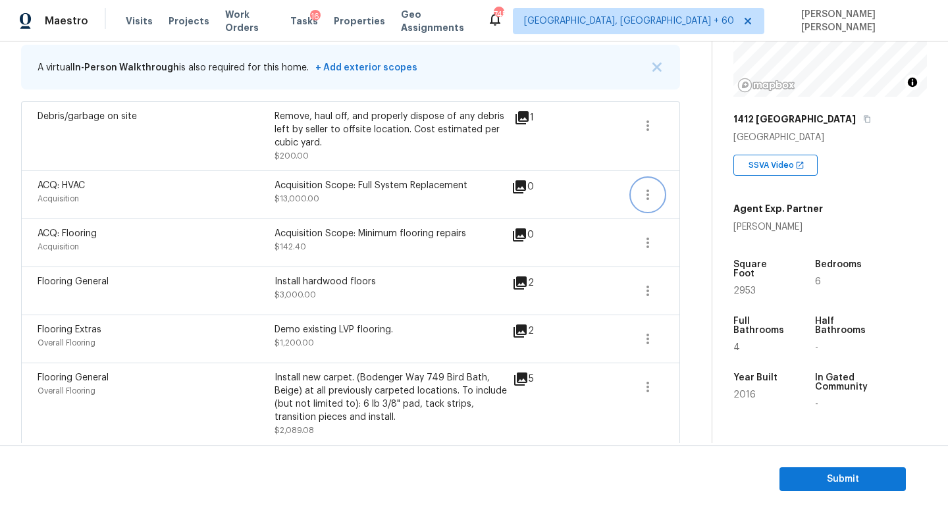
click at [645, 192] on icon "button" at bounding box center [648, 195] width 16 height 16
click at [682, 201] on link "Edit" at bounding box center [723, 193] width 112 height 20
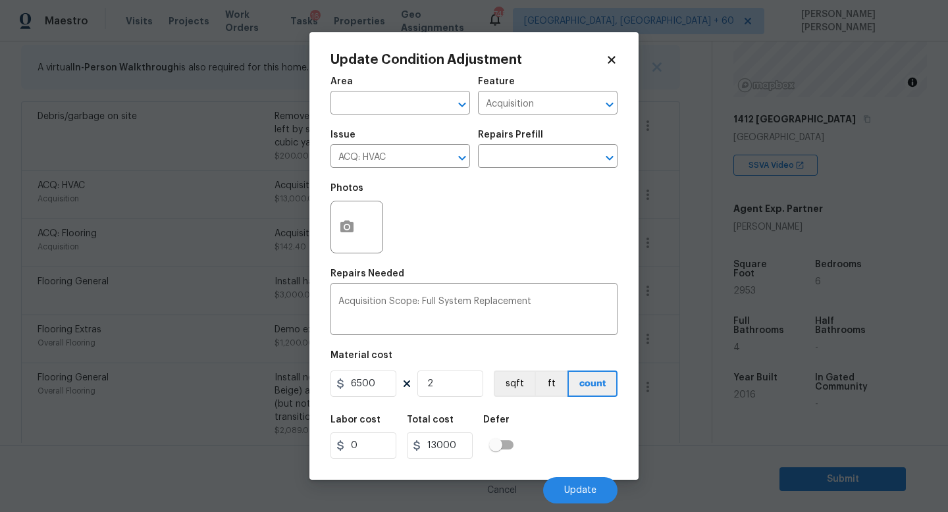
click at [215, 327] on body "Maestro Visits Projects Work Orders Tasks 16 Properties Geo Assignments 745 Kno…" at bounding box center [474, 256] width 948 height 512
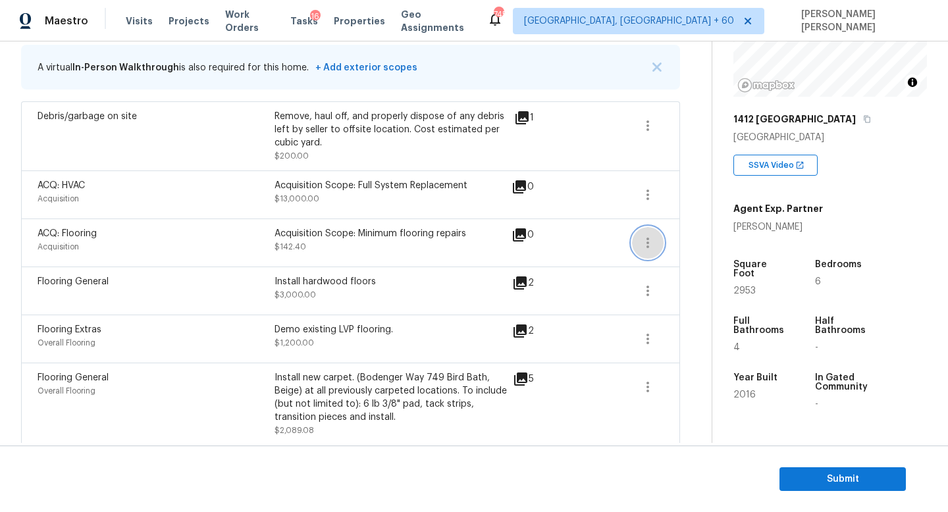
click at [652, 240] on icon "button" at bounding box center [648, 243] width 16 height 16
click at [666, 242] on ul "Edit" at bounding box center [723, 241] width 119 height 26
click at [687, 242] on div "Edit" at bounding box center [723, 240] width 103 height 13
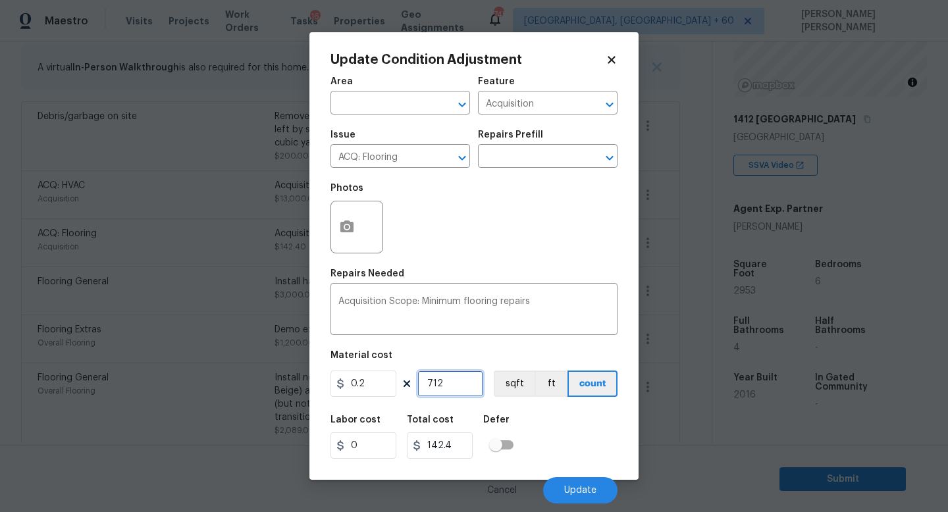
drag, startPoint x: 455, startPoint y: 389, endPoint x: 167, endPoint y: 305, distance: 299.8
click at [167, 305] on div "Update Condition Adjustment Area ​ Feature Acquisition ​ Issue ACQ: Flooring ​ …" at bounding box center [474, 256] width 948 height 512
type input "4"
type input "0.8"
type input "40"
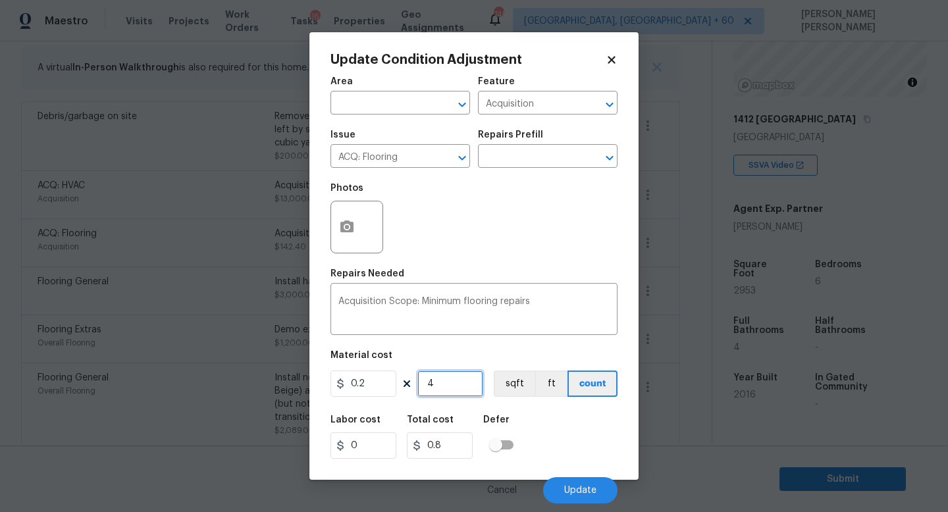
type input "8"
type input "400"
type input "80"
type input "400"
click at [571, 481] on button "Update" at bounding box center [580, 490] width 74 height 26
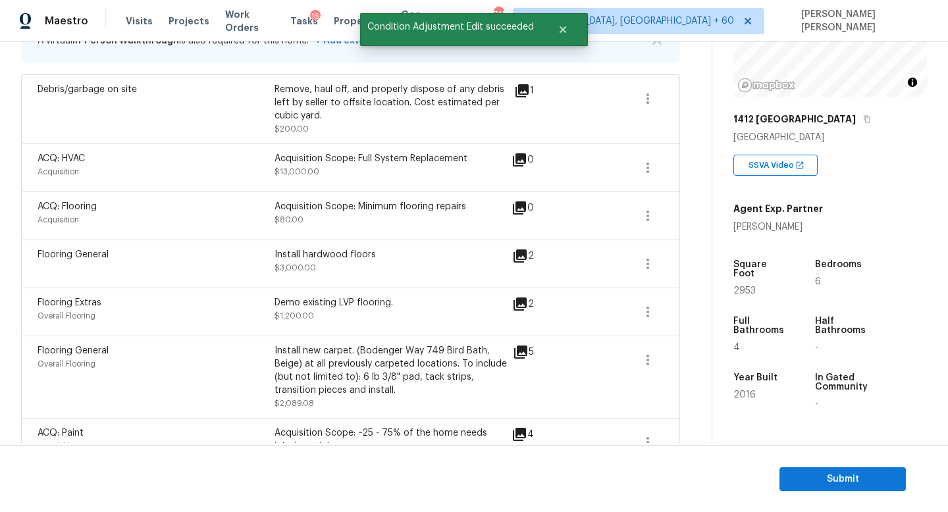
scroll to position [298, 0]
click at [653, 312] on icon "button" at bounding box center [648, 312] width 16 height 16
click at [725, 313] on div "Edit" at bounding box center [723, 309] width 103 height 13
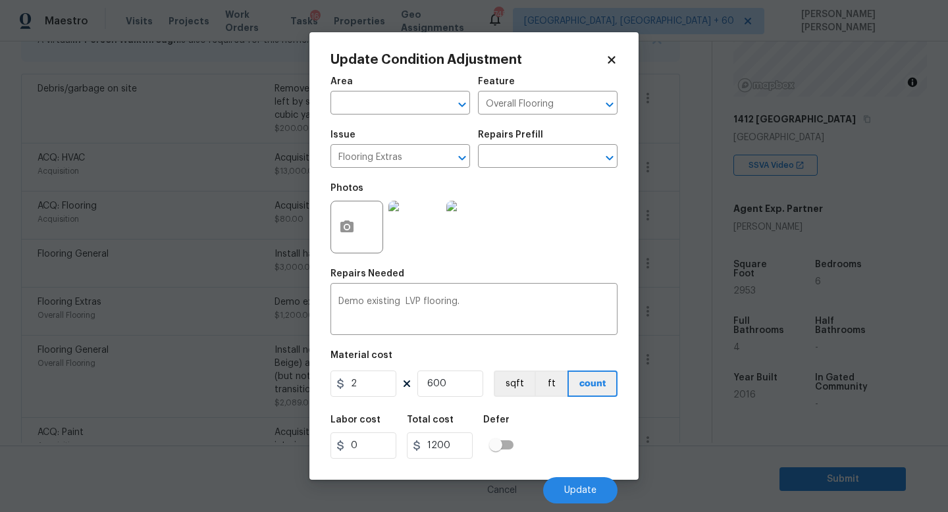
click at [141, 272] on body "Maestro Visits Projects Work Orders Tasks 16 Properties Geo Assignments 745 Kno…" at bounding box center [474, 256] width 948 height 512
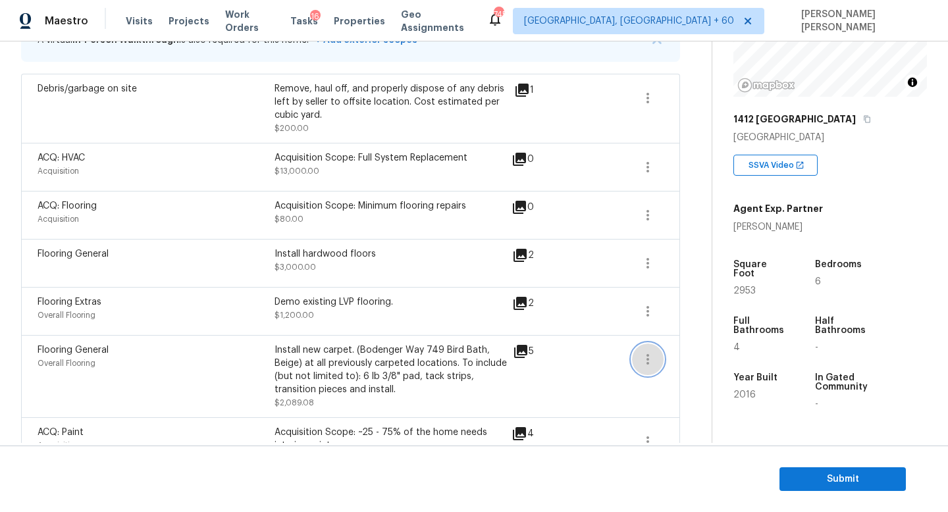
click at [651, 357] on icon "button" at bounding box center [648, 360] width 16 height 16
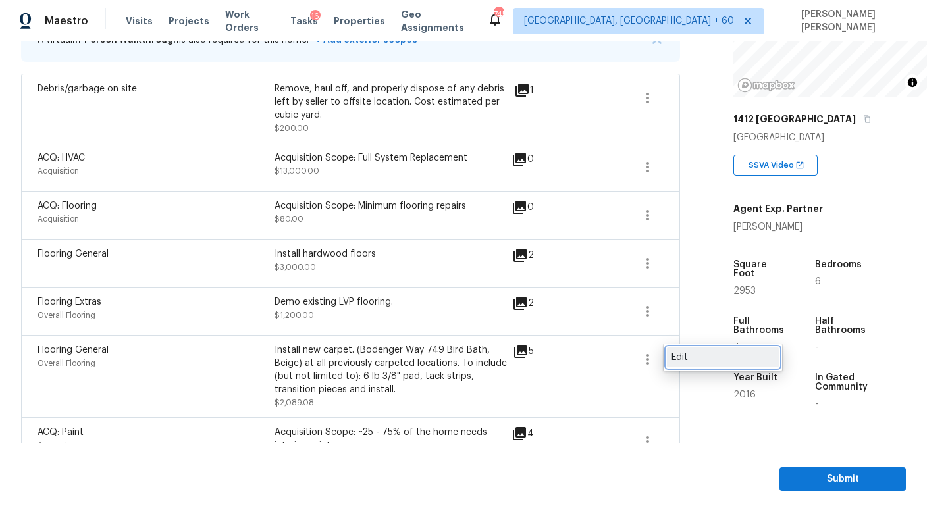
click at [707, 357] on div "Edit" at bounding box center [723, 357] width 103 height 13
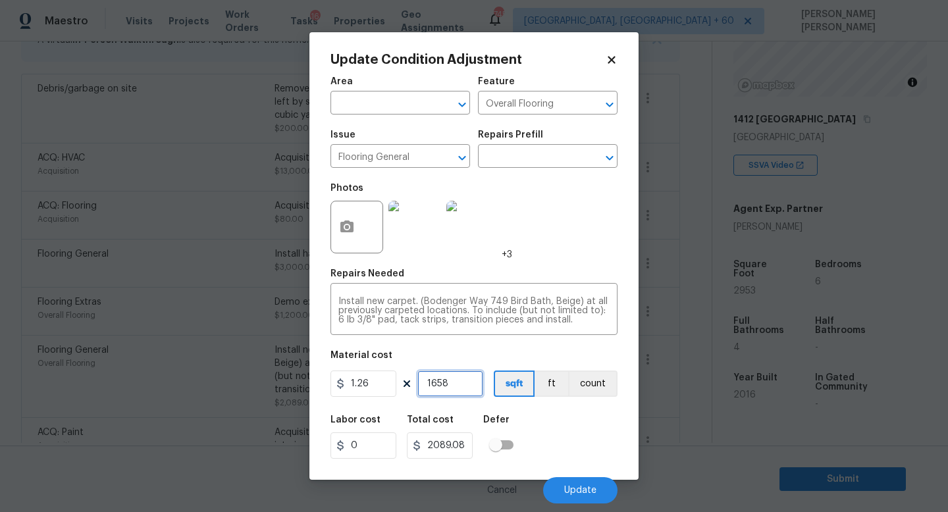
drag, startPoint x: 462, startPoint y: 385, endPoint x: 198, endPoint y: 348, distance: 267.3
click at [198, 348] on div "Update Condition Adjustment Area ​ Feature Overall Flooring ​ Issue Flooring Ge…" at bounding box center [474, 256] width 948 height 512
type input "1"
type input "1.26"
type input "19"
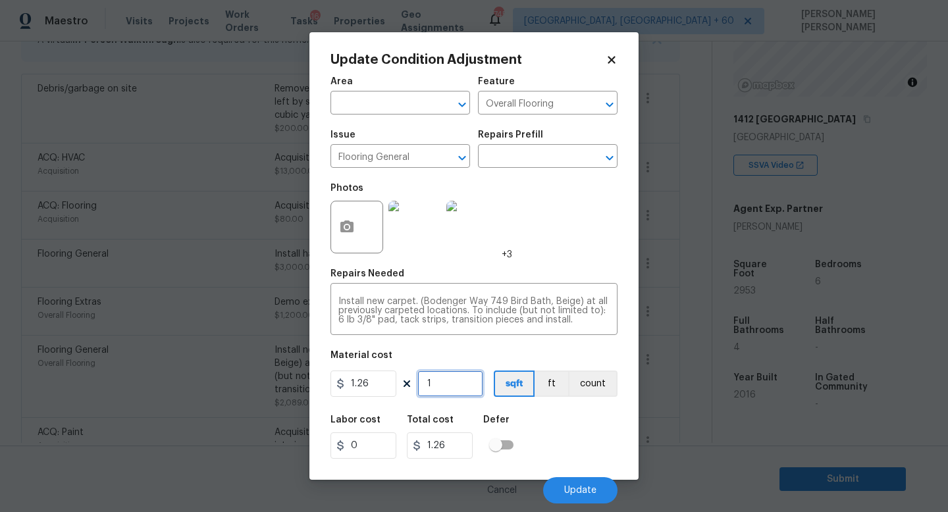
type input "23.94"
type input "197"
type input "248.22"
type input "1970"
type input "2482.2"
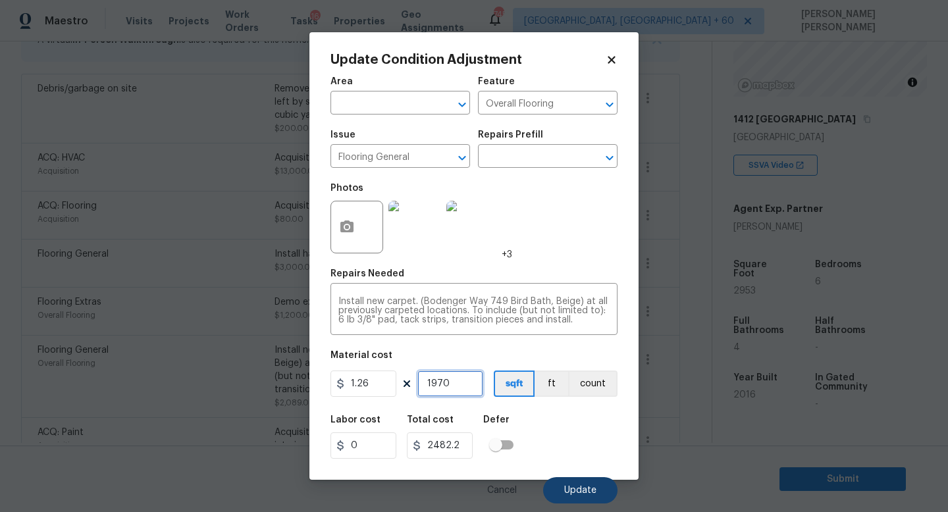
type input "1970"
click at [574, 484] on button "Update" at bounding box center [580, 490] width 74 height 26
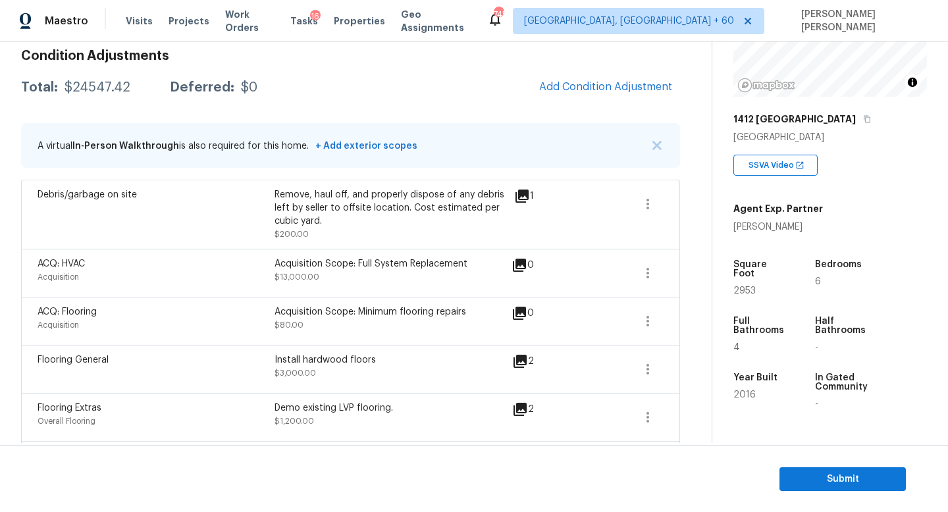
scroll to position [205, 0]
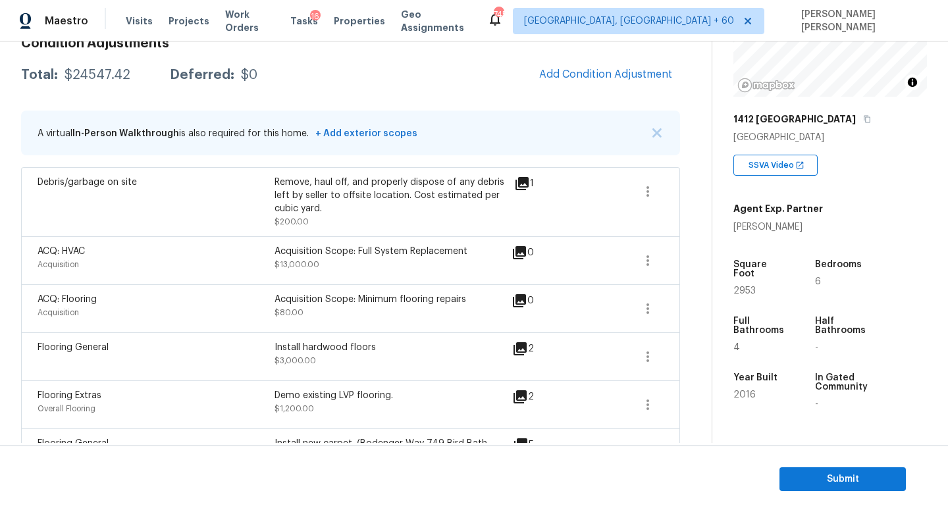
click at [90, 74] on div "$24547.42" at bounding box center [98, 74] width 66 height 13
copy div "$24547.42"
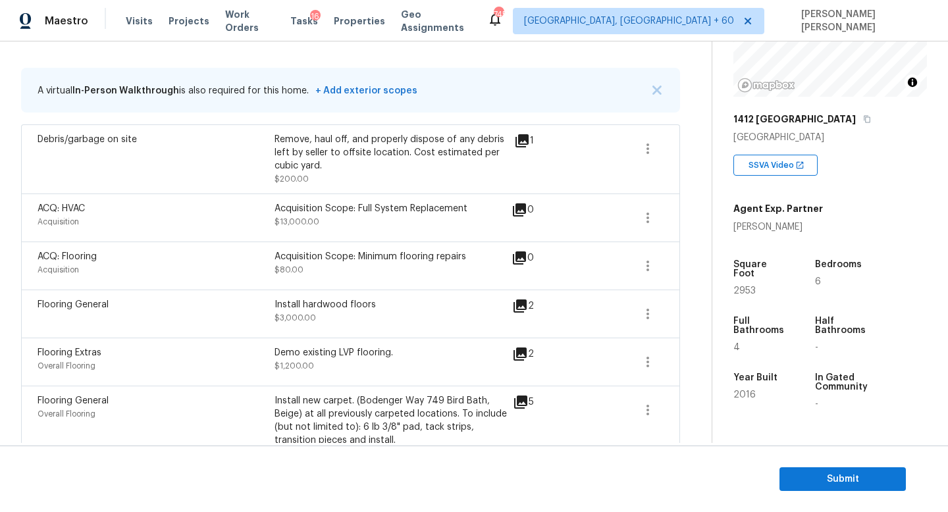
scroll to position [249, 0]
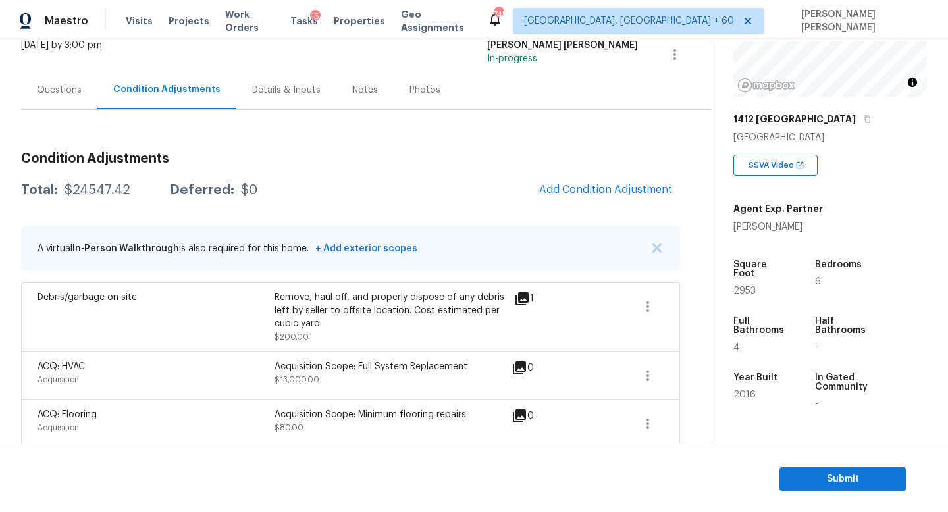
click at [37, 85] on div "Questions" at bounding box center [59, 90] width 45 height 13
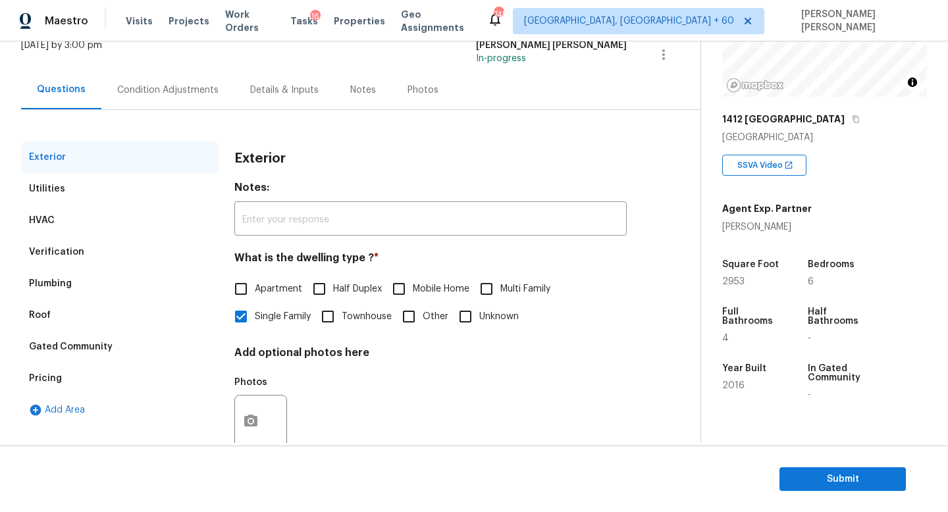
scroll to position [122, 0]
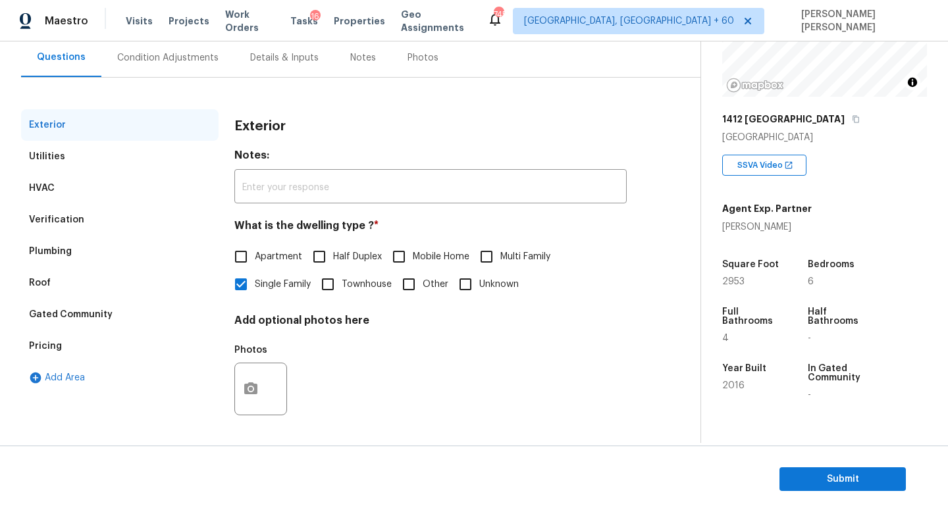
click at [65, 344] on div "Pricing" at bounding box center [120, 346] width 198 height 32
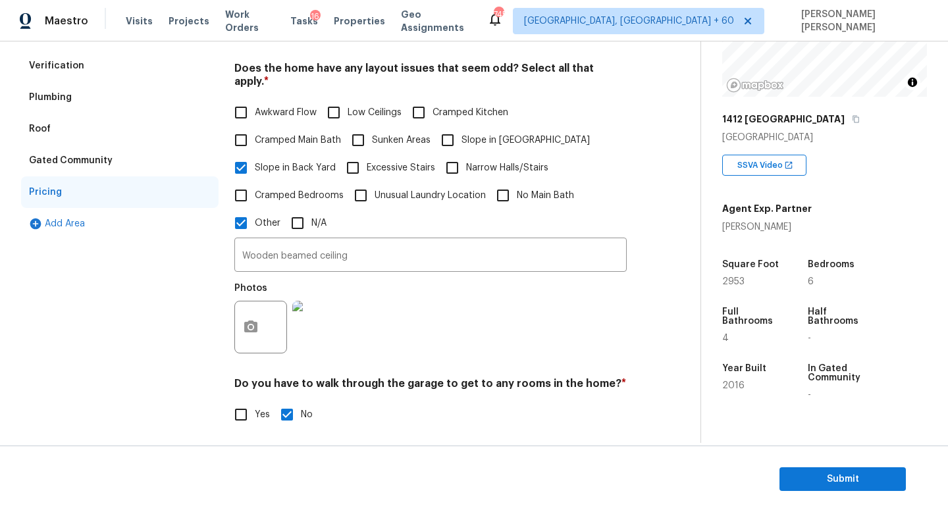
scroll to position [282, 0]
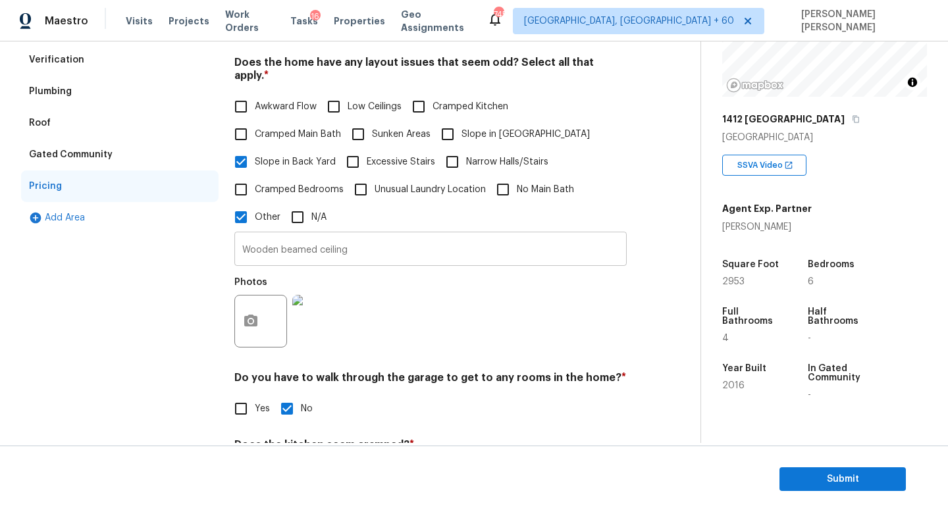
click at [390, 245] on input "Wooden beamed ceiling" at bounding box center [430, 250] width 392 height 31
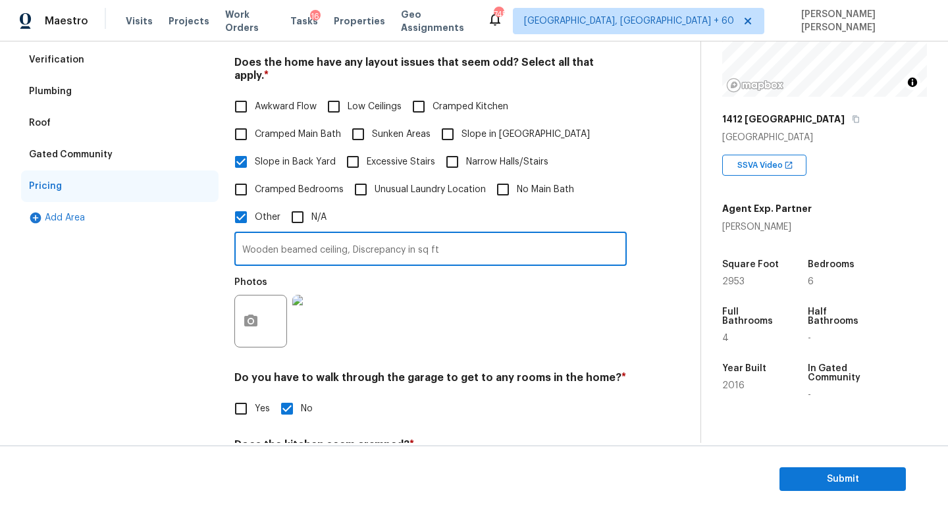
type input "Wooden beamed ceiling, Discrepancy in sq ft"
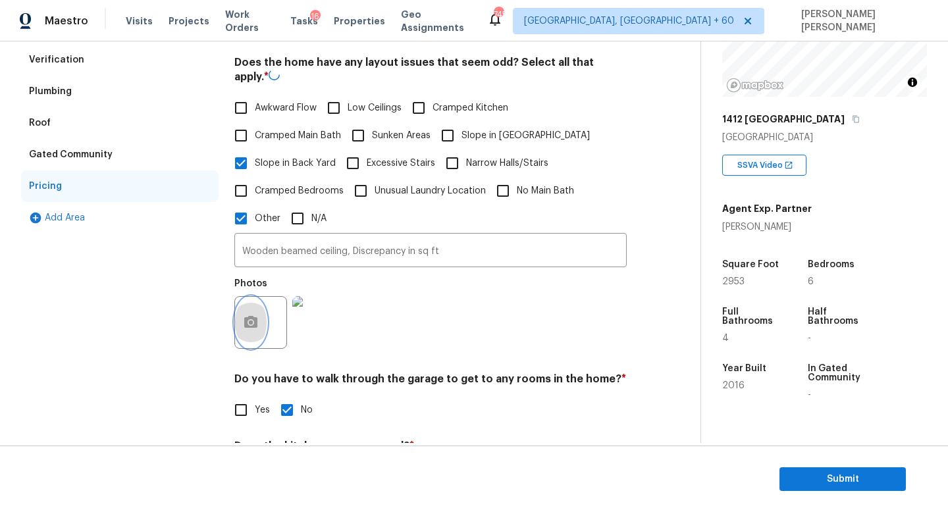
click at [241, 314] on button "button" at bounding box center [251, 322] width 32 height 51
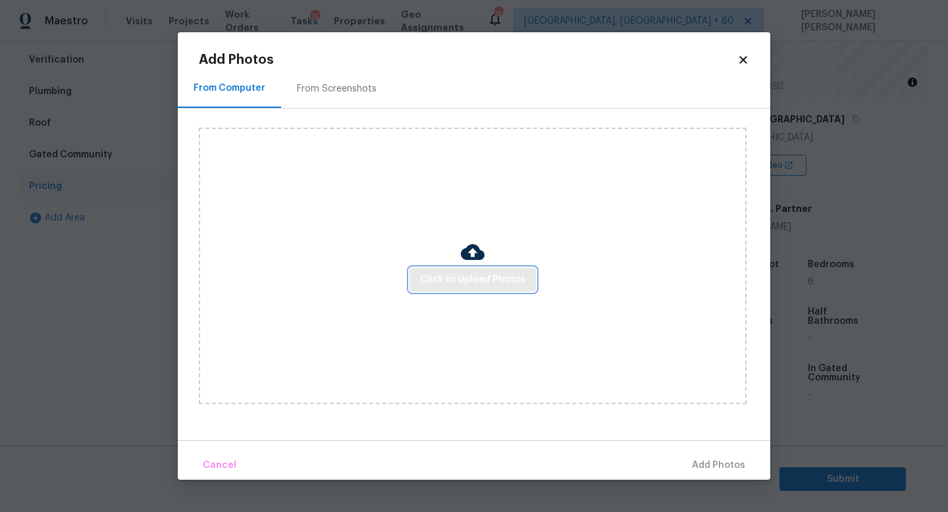
click at [490, 283] on span "Click to Upload Photos" at bounding box center [472, 280] width 105 height 16
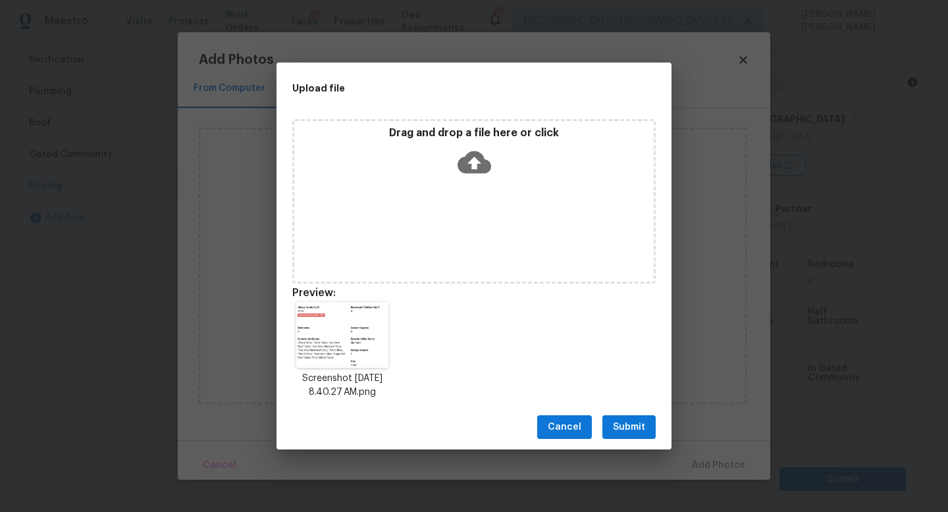
click at [627, 423] on span "Submit" at bounding box center [629, 427] width 32 height 16
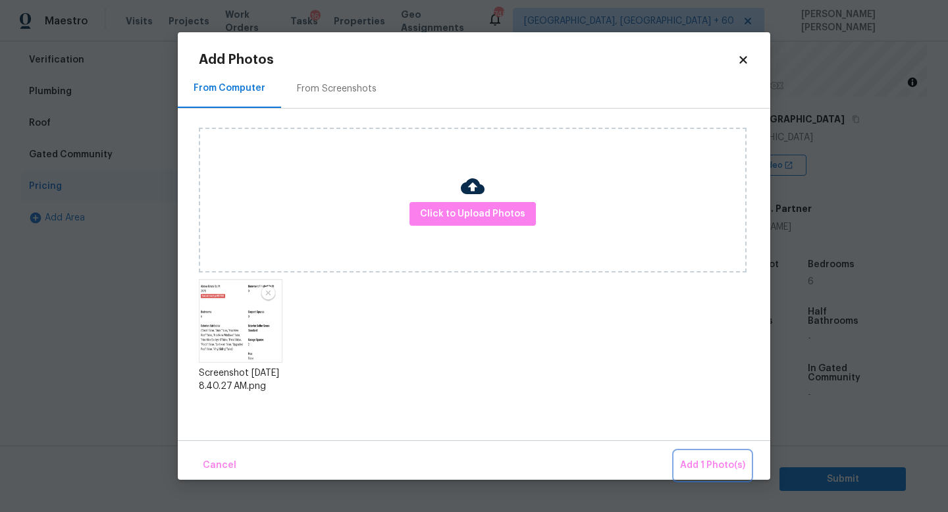
click at [711, 458] on span "Add 1 Photo(s)" at bounding box center [712, 466] width 65 height 16
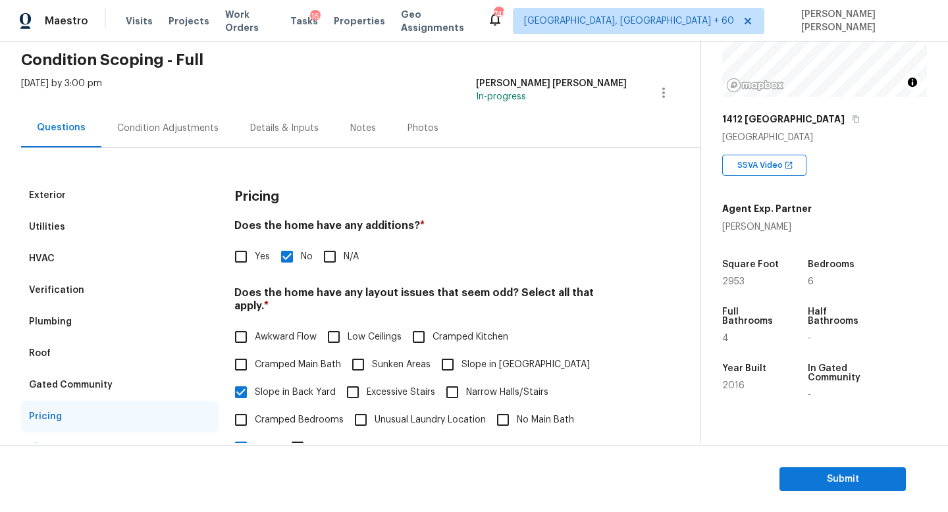
scroll to position [0, 0]
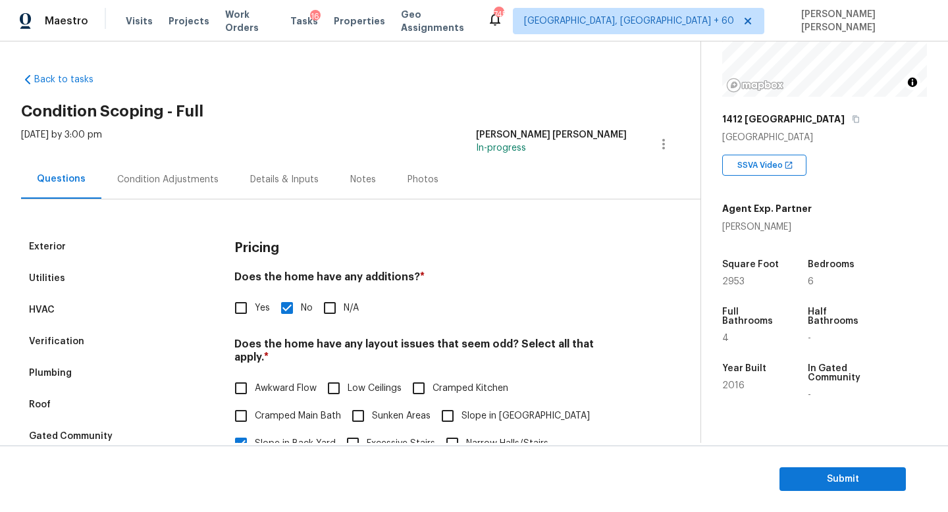
click at [140, 181] on div "Condition Adjustments" at bounding box center [167, 179] width 101 height 13
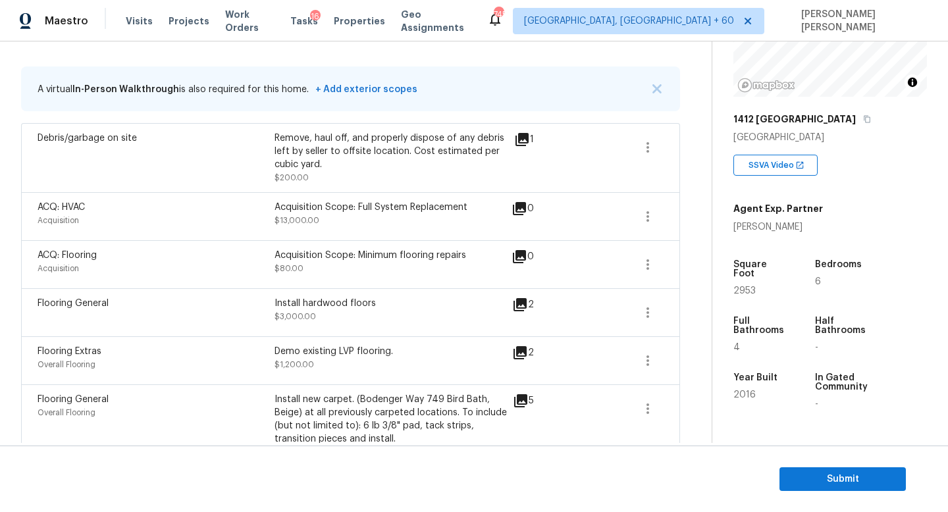
scroll to position [51, 0]
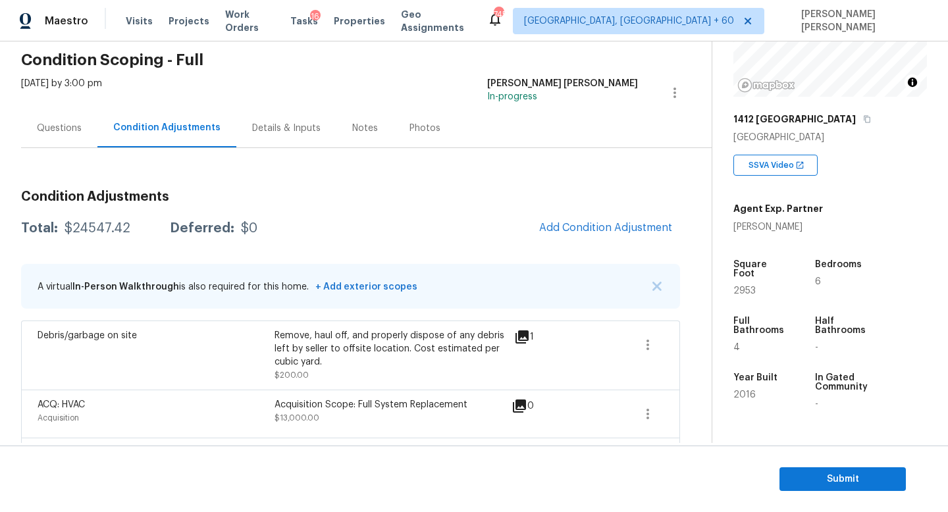
click at [98, 228] on div "$24547.42" at bounding box center [98, 228] width 66 height 13
copy div "$24547.42"
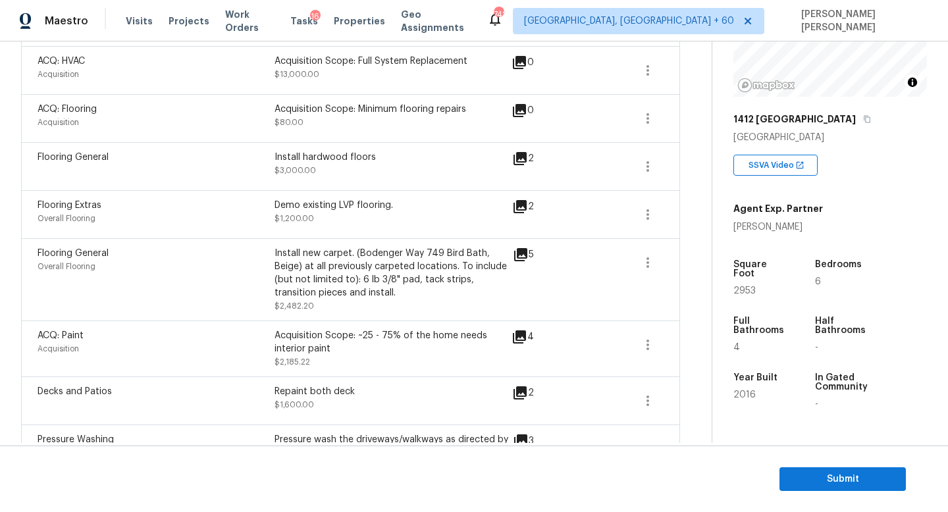
scroll to position [49, 0]
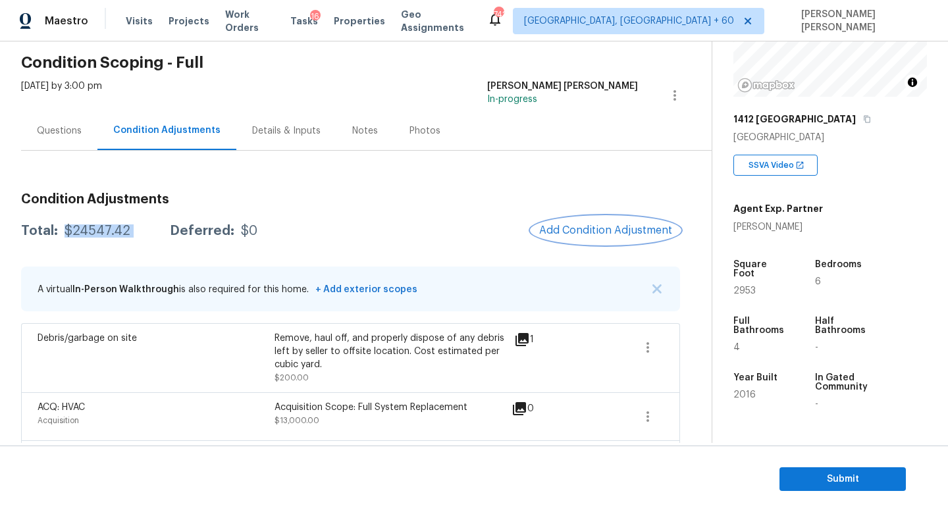
click at [596, 237] on button "Add Condition Adjustment" at bounding box center [605, 231] width 149 height 28
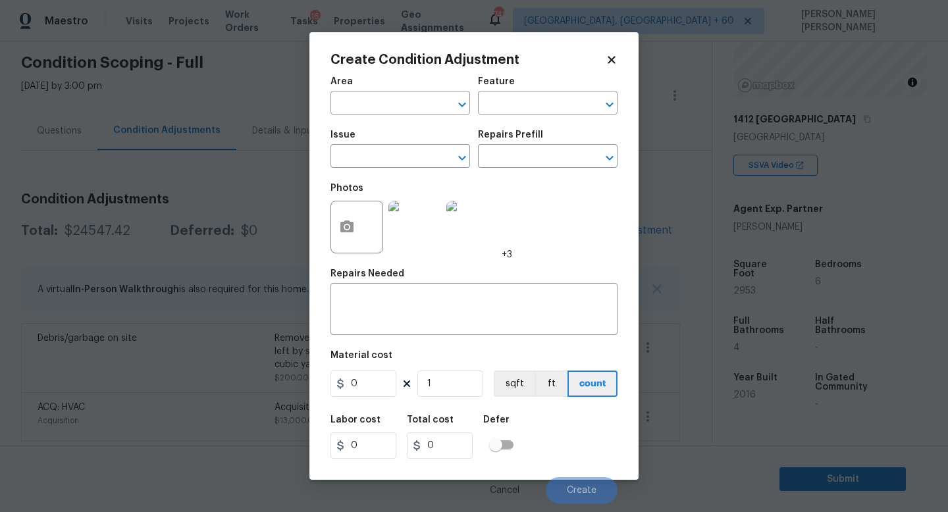
click at [389, 169] on span "Issue ​" at bounding box center [400, 148] width 140 height 53
click at [365, 154] on input "text" at bounding box center [381, 157] width 103 height 20
type input "nase"
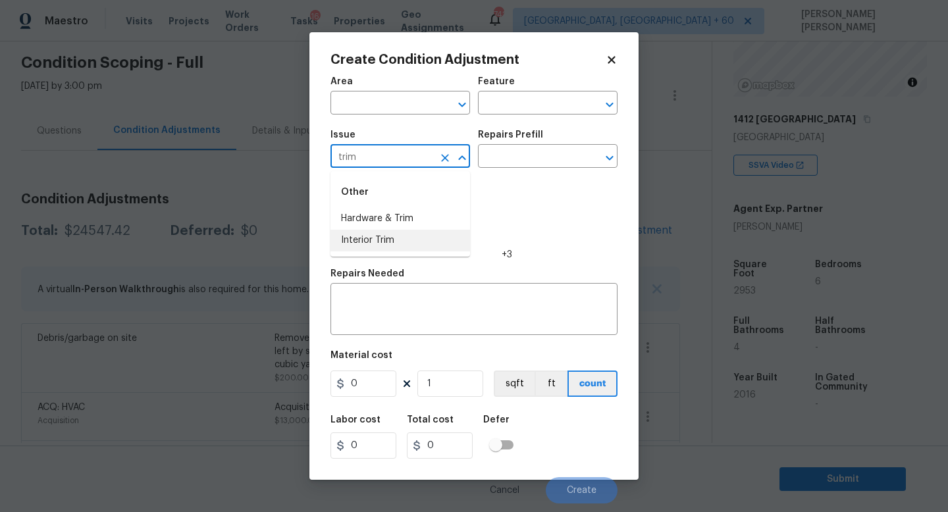
click at [373, 236] on li "Interior Trim" at bounding box center [400, 241] width 140 height 22
type input "Interior Trim"
click at [521, 151] on input "text" at bounding box center [529, 157] width 103 height 20
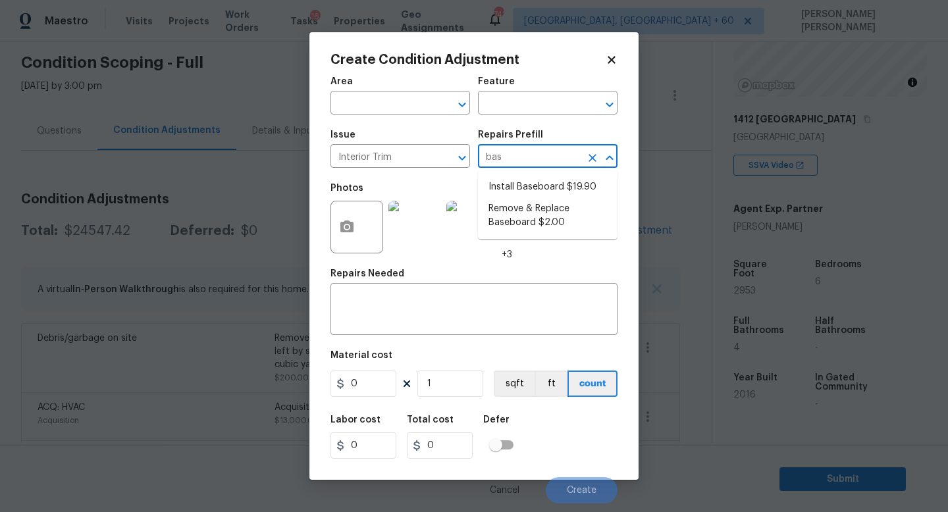
type input "base"
click at [544, 192] on li "Install Baseboard $19.90" at bounding box center [548, 187] width 140 height 22
type input "Interior Trim"
type textarea "Remove, prep area and replace baseboard up to 8 LF. Fill all nail holes, caulk …"
type input "19.9"
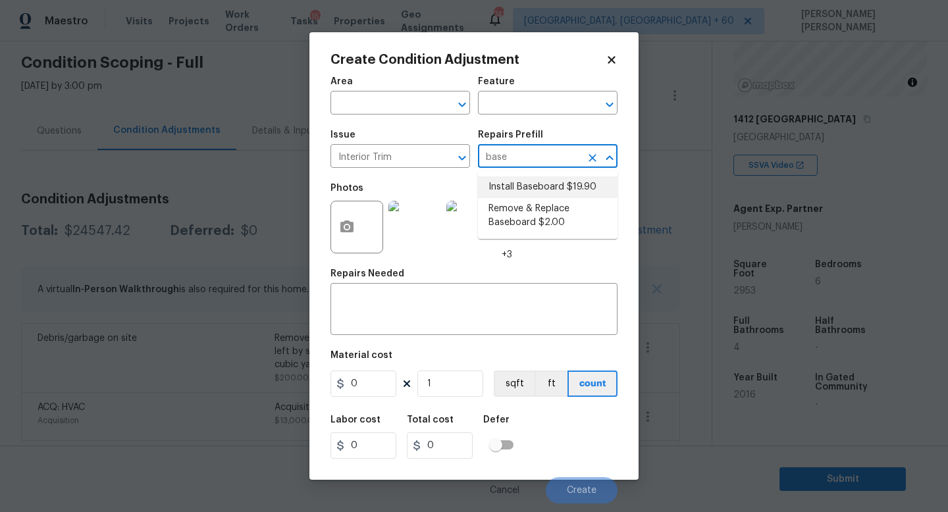
type input "19.9"
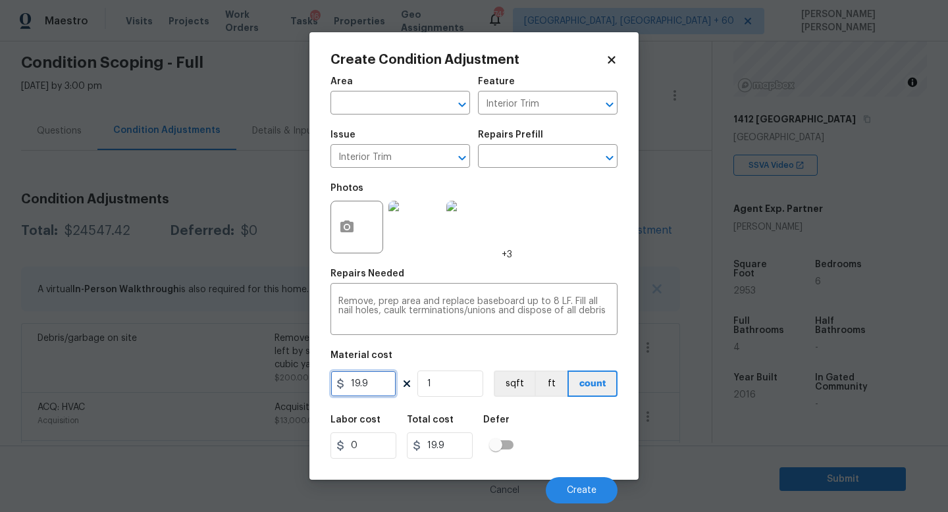
drag, startPoint x: 377, startPoint y: 389, endPoint x: 13, endPoint y: 307, distance: 372.6
click at [13, 307] on div "Create Condition Adjustment Area ​ Feature Interior Trim ​ Issue Interior Trim …" at bounding box center [474, 256] width 948 height 512
type input "200"
click at [353, 223] on icon "button" at bounding box center [346, 227] width 13 height 12
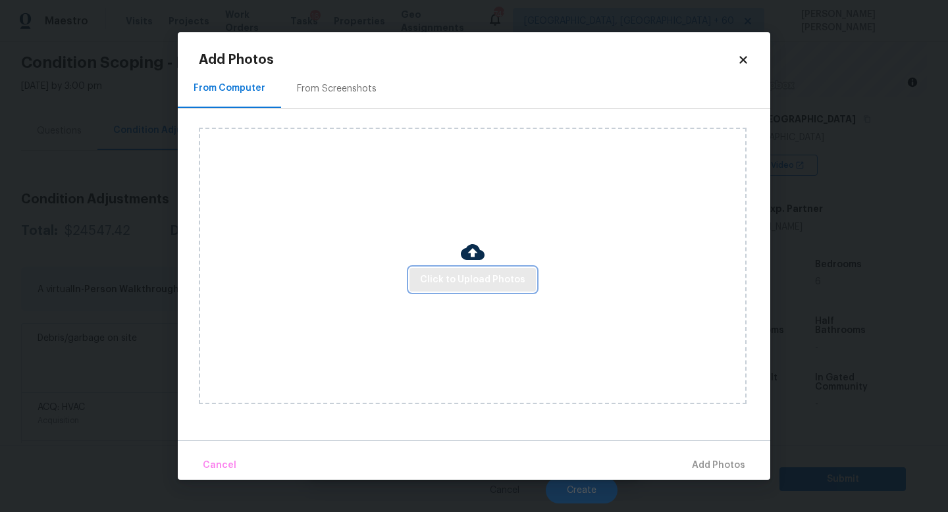
click at [448, 286] on span "Click to Upload Photos" at bounding box center [472, 280] width 105 height 16
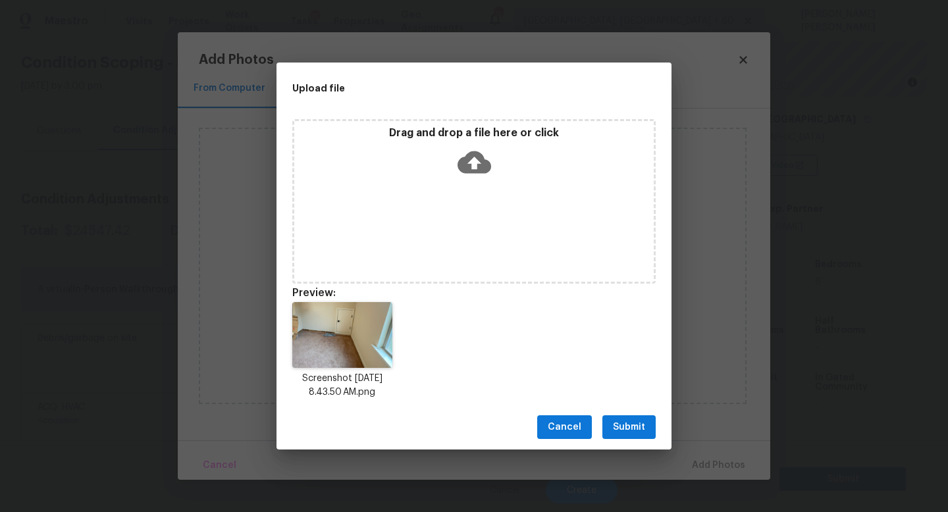
click at [631, 418] on button "Submit" at bounding box center [628, 427] width 53 height 24
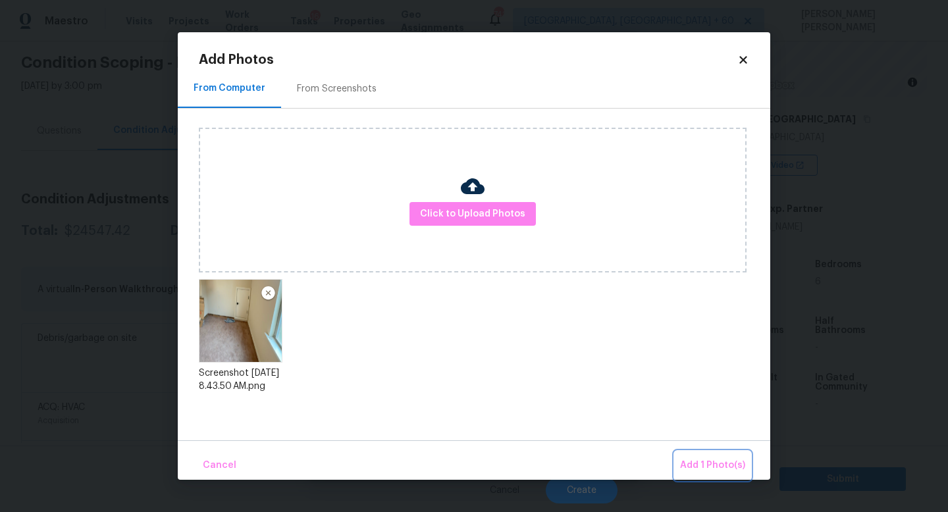
click at [712, 462] on span "Add 1 Photo(s)" at bounding box center [712, 466] width 65 height 16
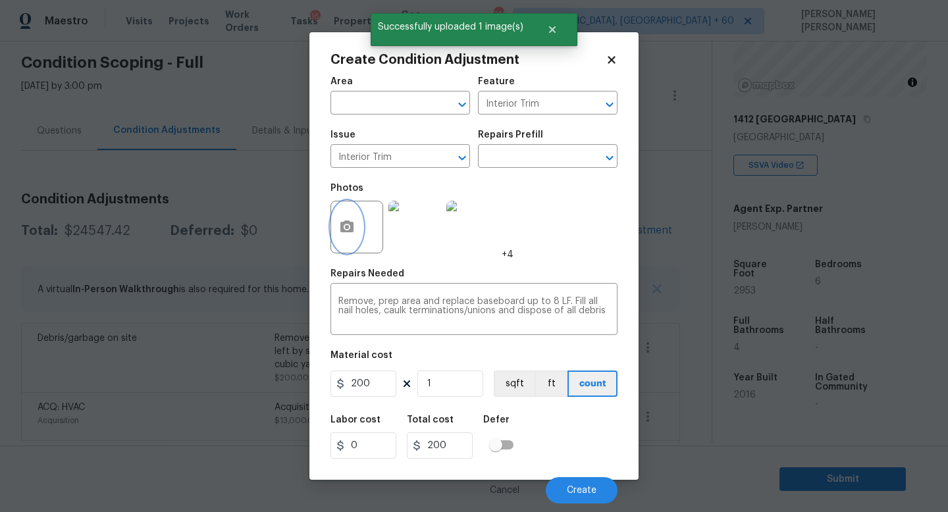
scroll to position [0, 0]
click at [573, 494] on span "Create" at bounding box center [582, 491] width 30 height 10
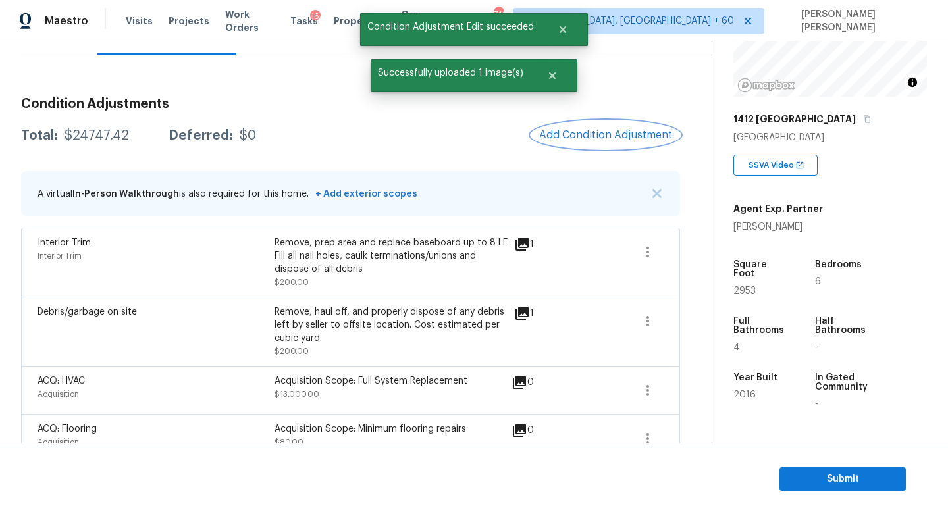
scroll to position [182, 0]
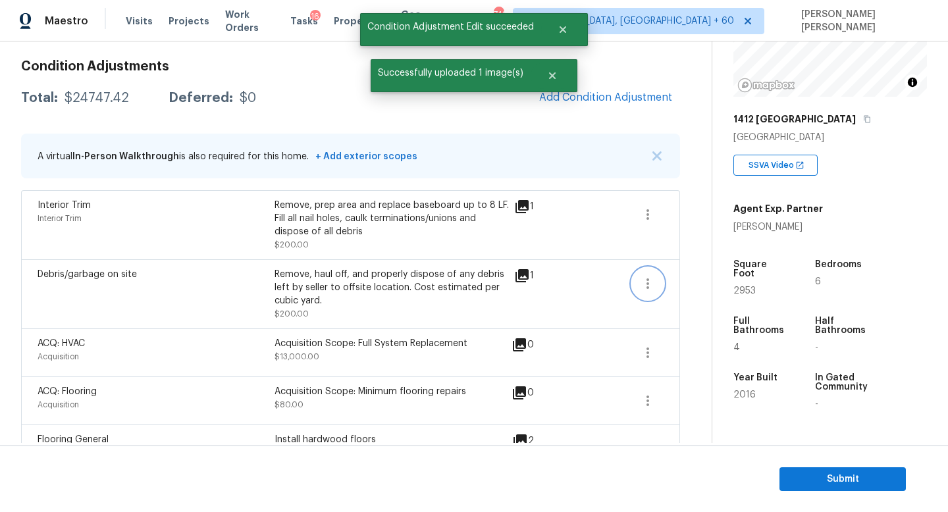
click at [646, 281] on icon "button" at bounding box center [648, 284] width 16 height 16
click at [690, 281] on div "Edit" at bounding box center [723, 281] width 103 height 13
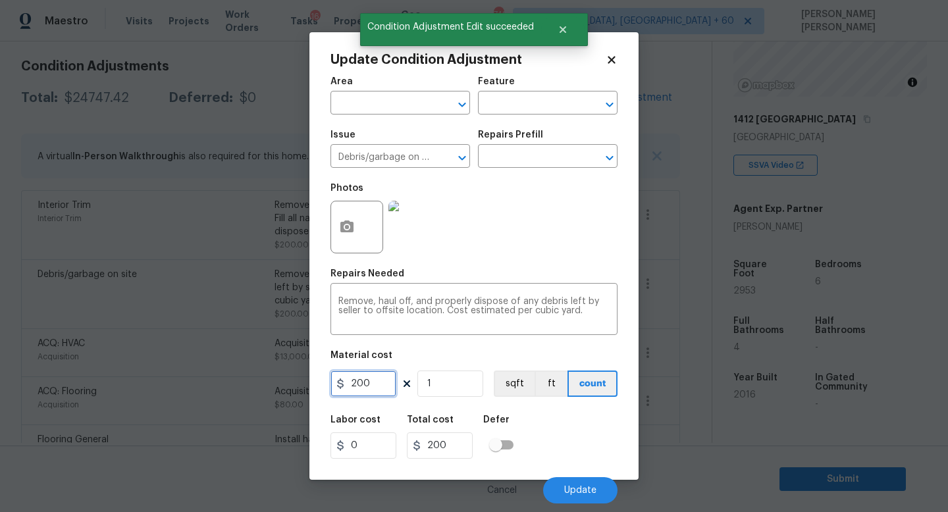
click at [379, 375] on input "200" at bounding box center [363, 384] width 66 height 26
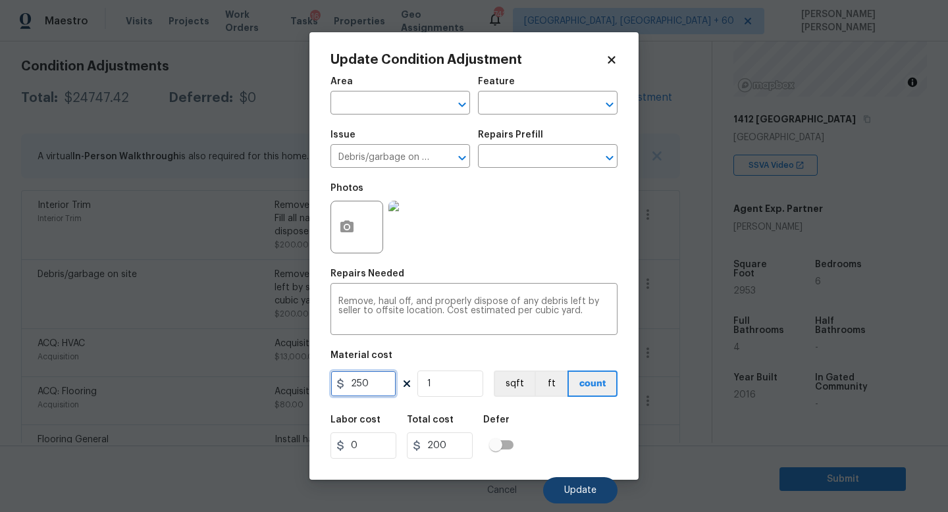
type input "250"
click at [599, 486] on button "Update" at bounding box center [580, 490] width 74 height 26
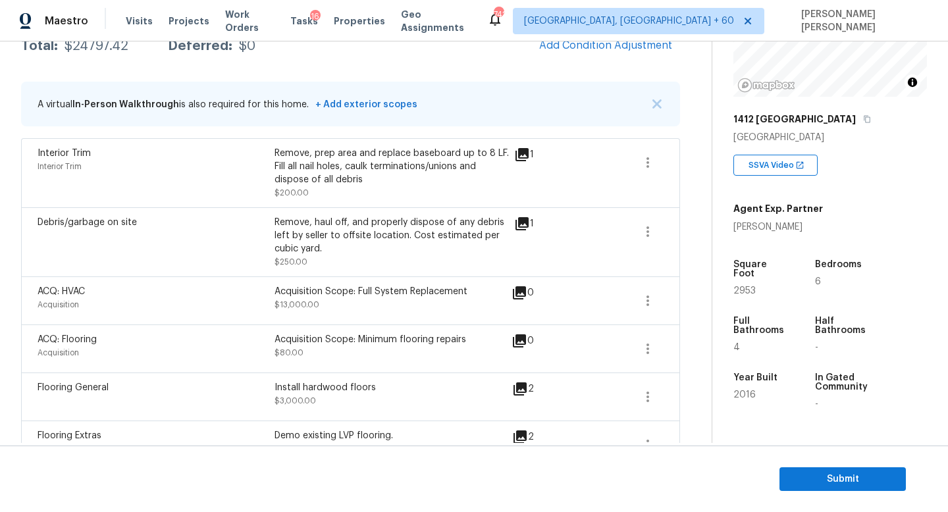
scroll to position [224, 0]
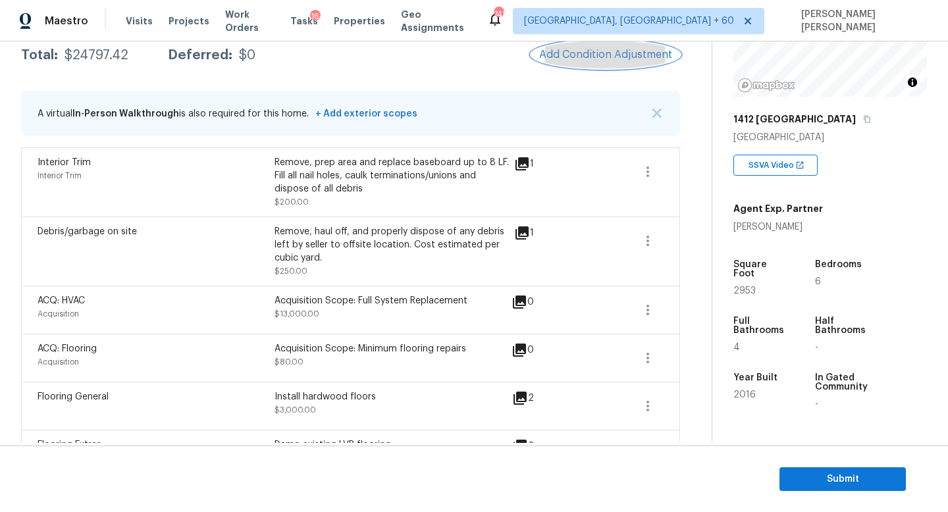
click at [589, 59] on span "Add Condition Adjustment" at bounding box center [605, 55] width 133 height 12
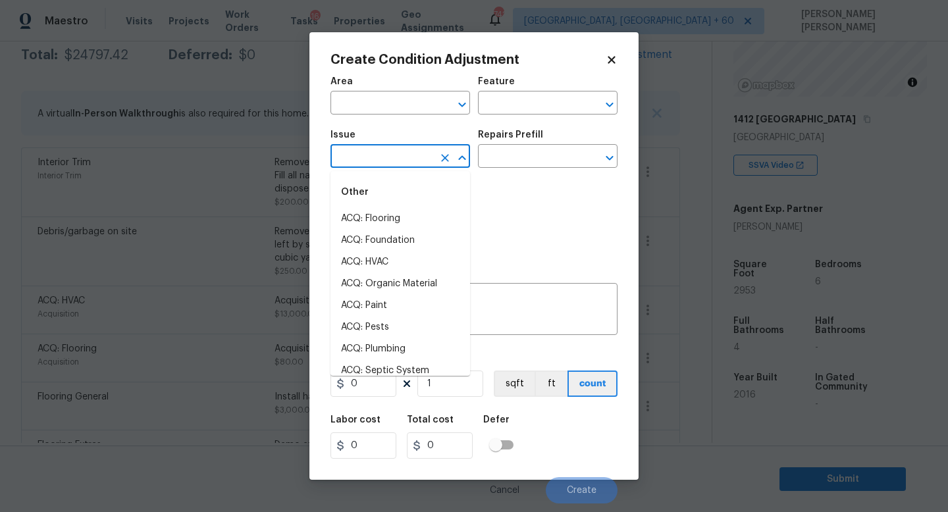
click at [360, 155] on input "text" at bounding box center [381, 157] width 103 height 20
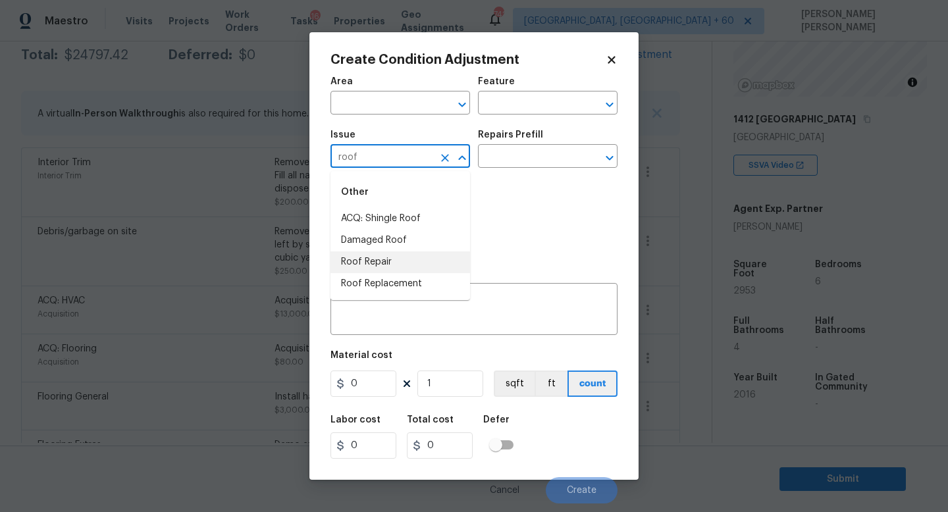
click at [393, 261] on li "Roof Repair" at bounding box center [400, 262] width 140 height 22
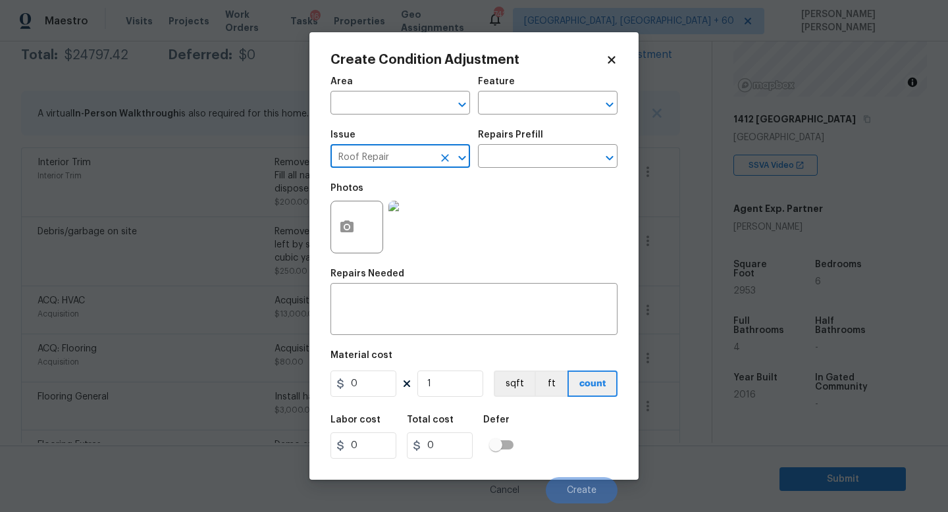
type input "Roof Repair"
click at [515, 174] on div "Issue Roof Repair ​ Repairs Prefill ​" at bounding box center [473, 148] width 287 height 53
click at [517, 155] on input "text" at bounding box center [529, 157] width 103 height 20
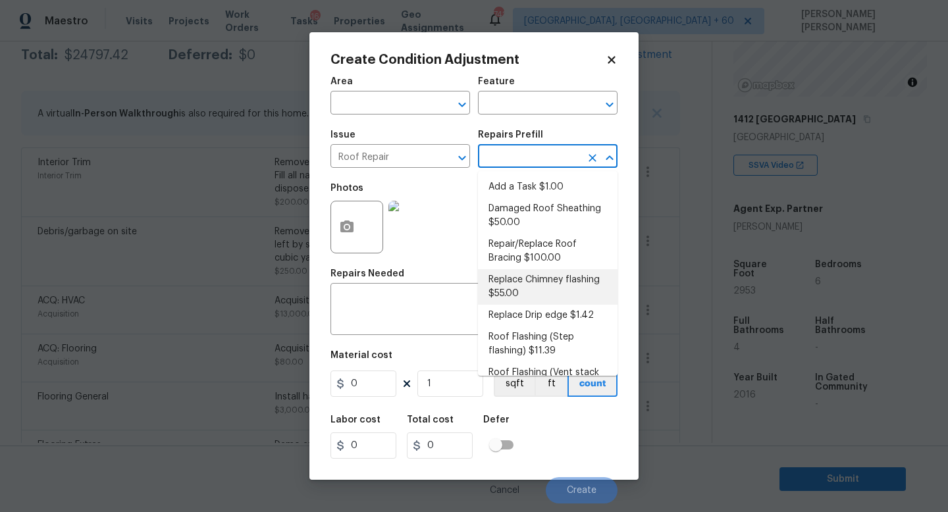
scroll to position [169, 0]
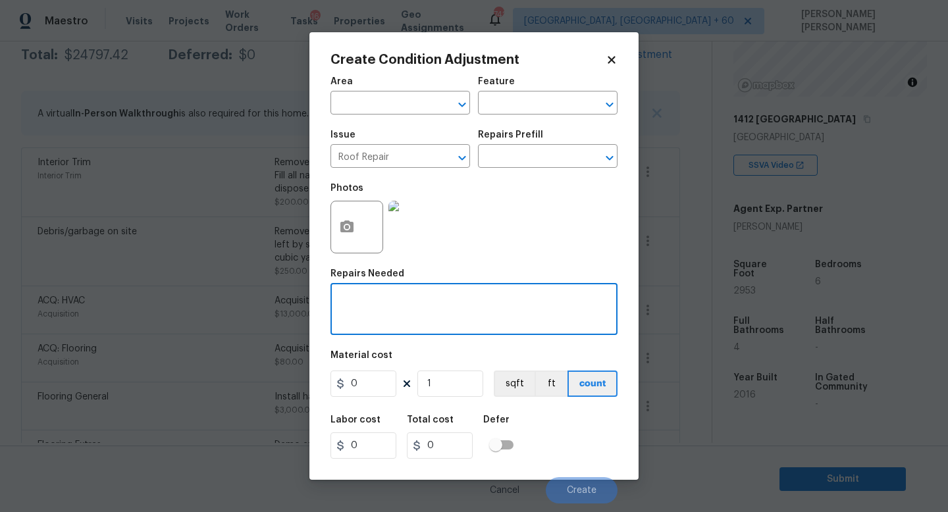
click at [418, 301] on textarea at bounding box center [473, 311] width 271 height 28
type textarea "Roof repair"
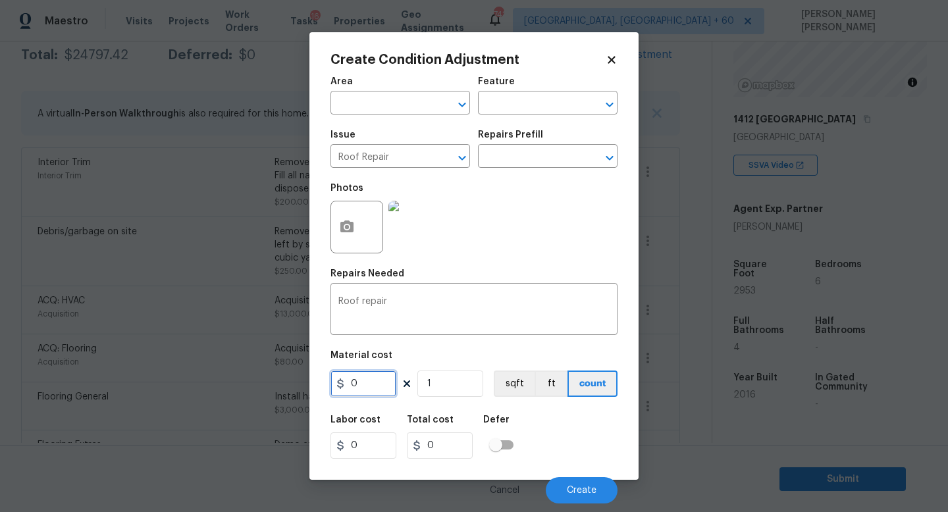
drag, startPoint x: 369, startPoint y: 379, endPoint x: 145, endPoint y: 386, distance: 223.3
click at [145, 386] on div "Create Condition Adjustment Area ​ Feature ​ Issue Roof Repair ​ Repairs Prefil…" at bounding box center [474, 256] width 948 height 512
type input "2500"
click at [342, 226] on icon "button" at bounding box center [346, 227] width 13 height 12
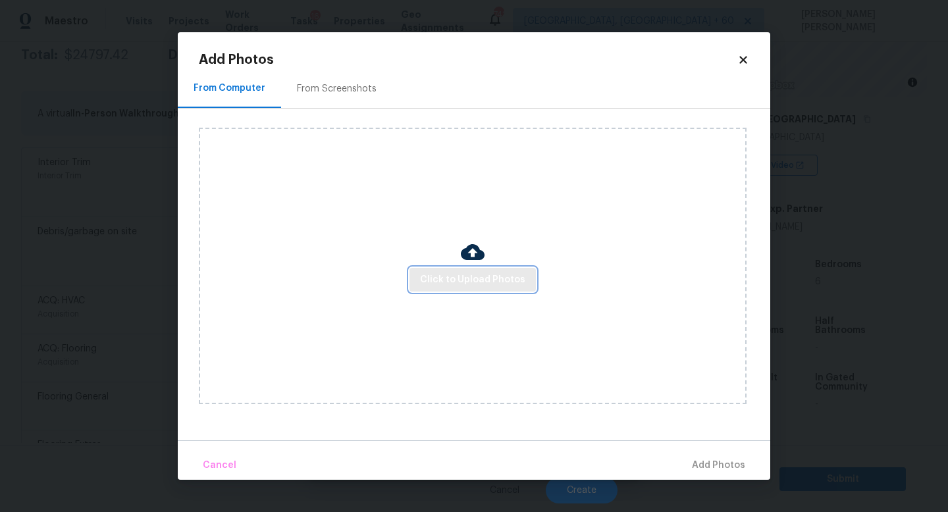
click at [465, 282] on span "Click to Upload Photos" at bounding box center [472, 280] width 105 height 16
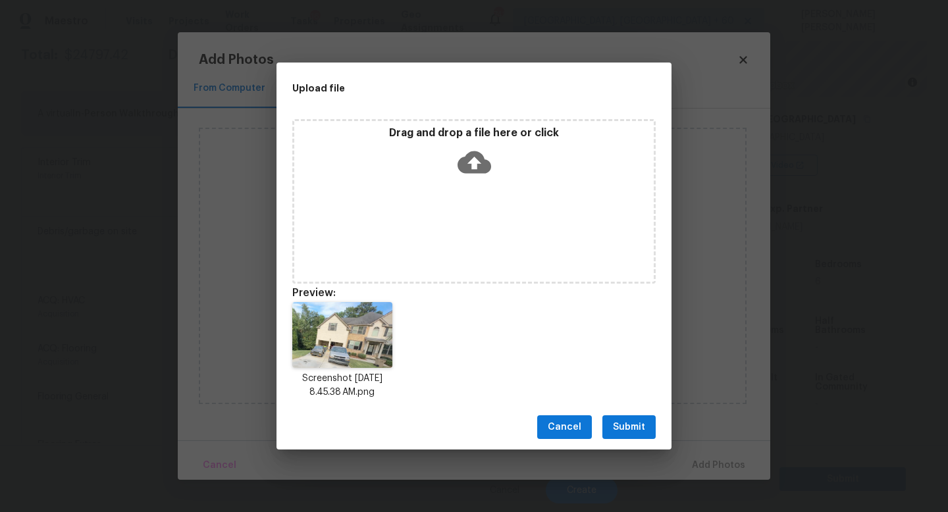
click at [631, 420] on span "Submit" at bounding box center [629, 427] width 32 height 16
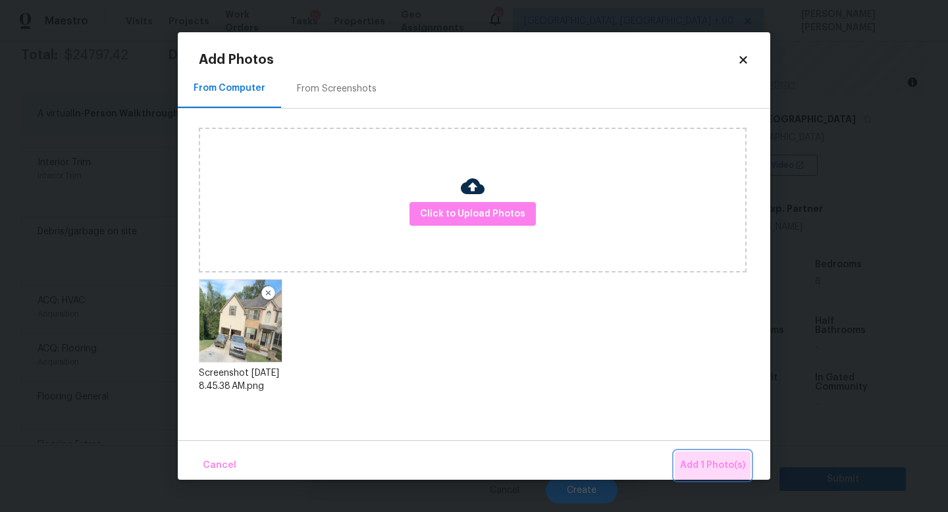
click at [727, 472] on span "Add 1 Photo(s)" at bounding box center [712, 466] width 65 height 16
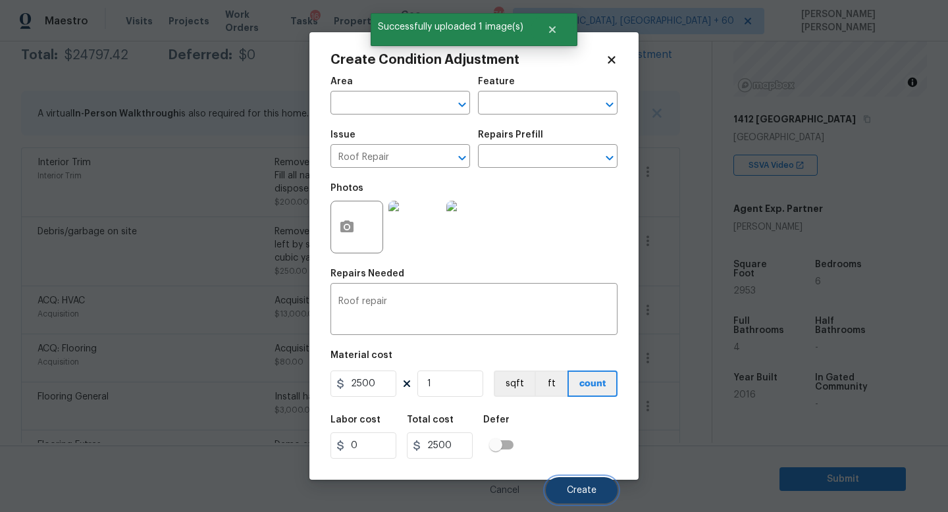
click at [588, 492] on span "Create" at bounding box center [582, 491] width 30 height 10
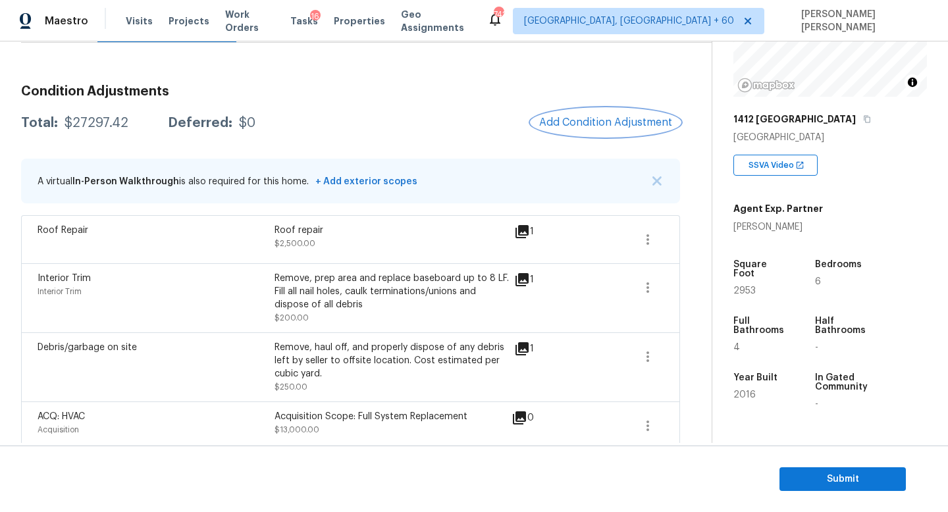
scroll to position [138, 0]
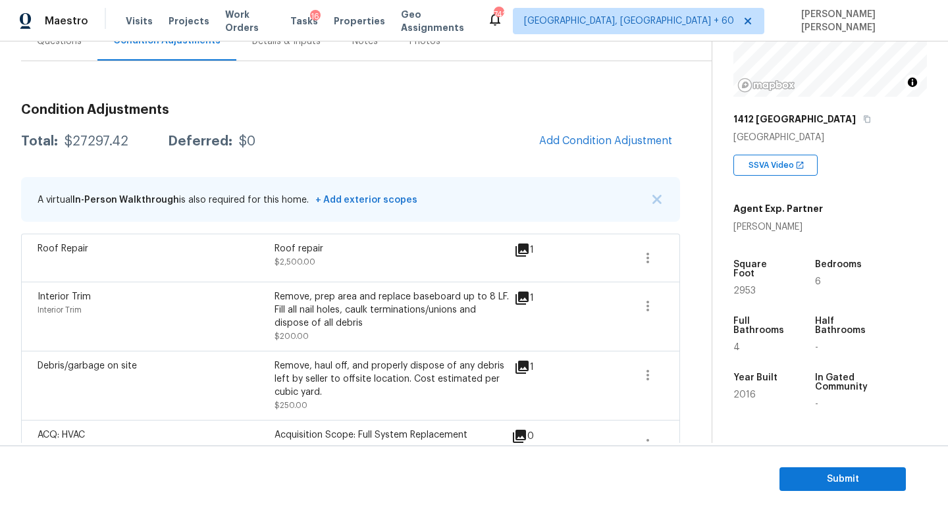
click at [86, 137] on div "$27297.42" at bounding box center [97, 141] width 64 height 13
copy div "$27297.42"
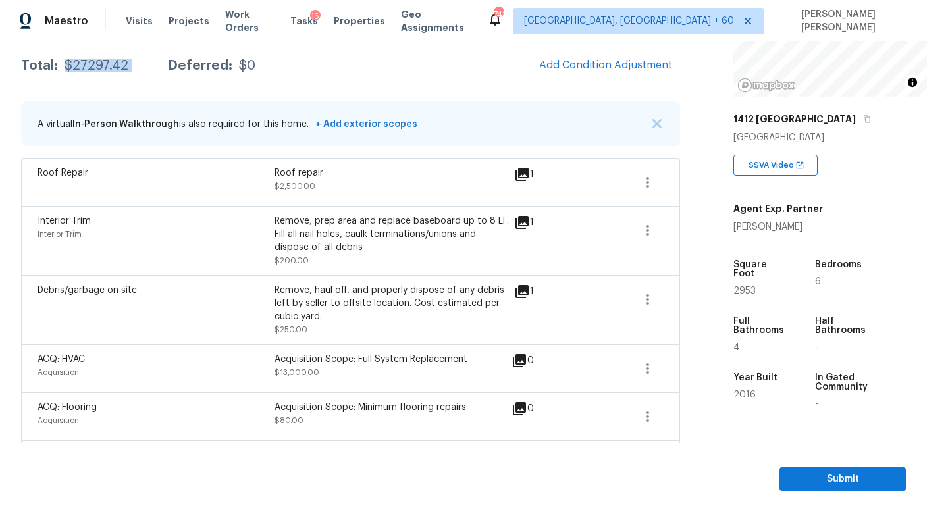
scroll to position [214, 0]
copy div "$27297.42"
click at [98, 72] on div "$27297.42" at bounding box center [97, 65] width 64 height 13
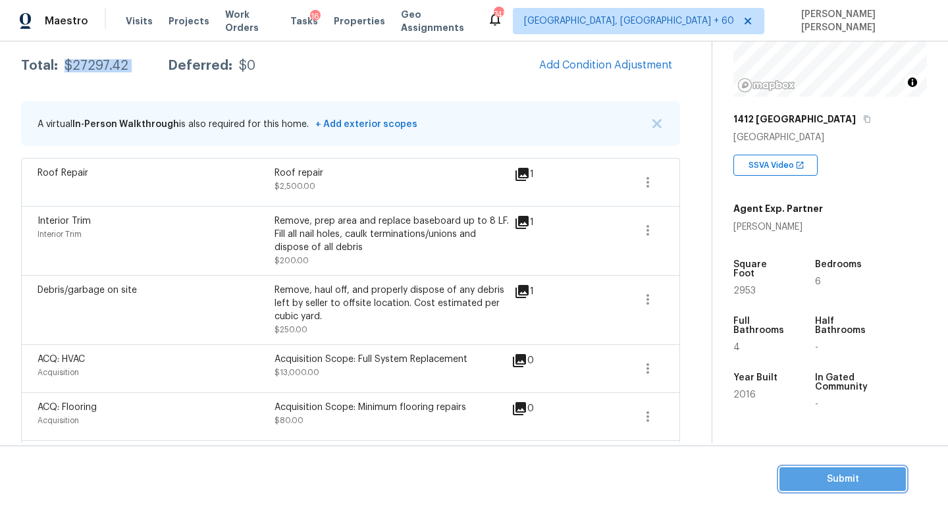
click at [832, 484] on span "Submit" at bounding box center [842, 479] width 105 height 16
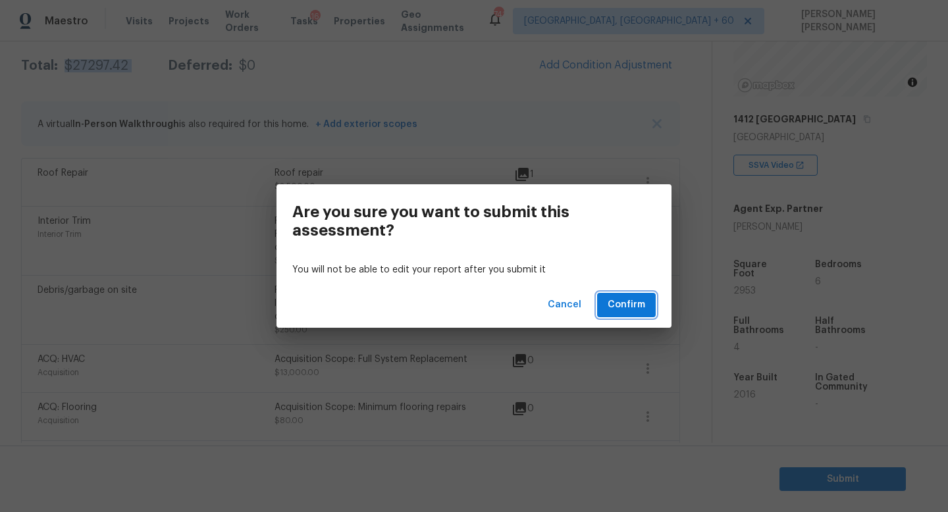
click at [628, 294] on button "Confirm" at bounding box center [626, 305] width 59 height 24
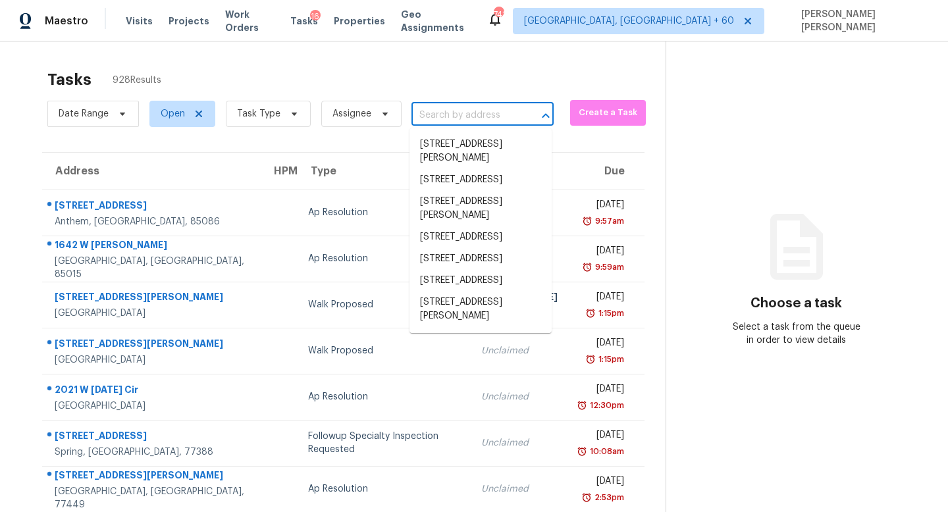
click at [438, 119] on input "text" at bounding box center [463, 115] width 105 height 20
paste input "235 Mountain Way, Rockmart, GA, 30153"
type input "235 Mountain Way, Rockmart, GA, 30153"
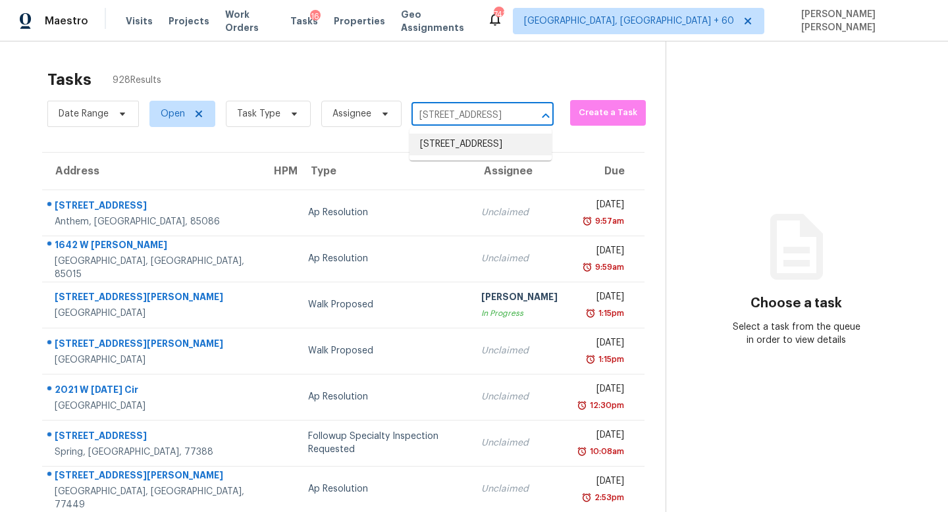
click at [471, 155] on li "235 Mountain Way, Rockmart, GA 30153" at bounding box center [480, 145] width 142 height 22
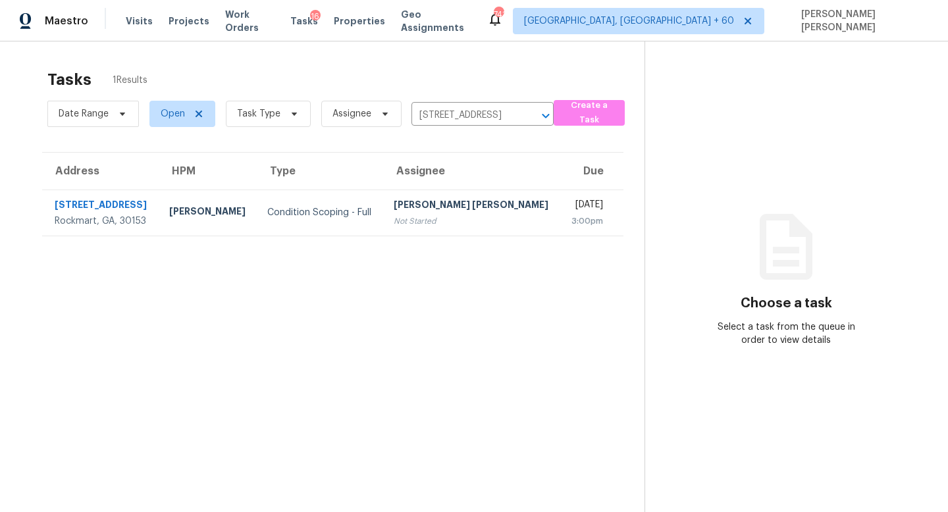
click at [448, 211] on div "[PERSON_NAME] [PERSON_NAME]" at bounding box center [472, 206] width 156 height 16
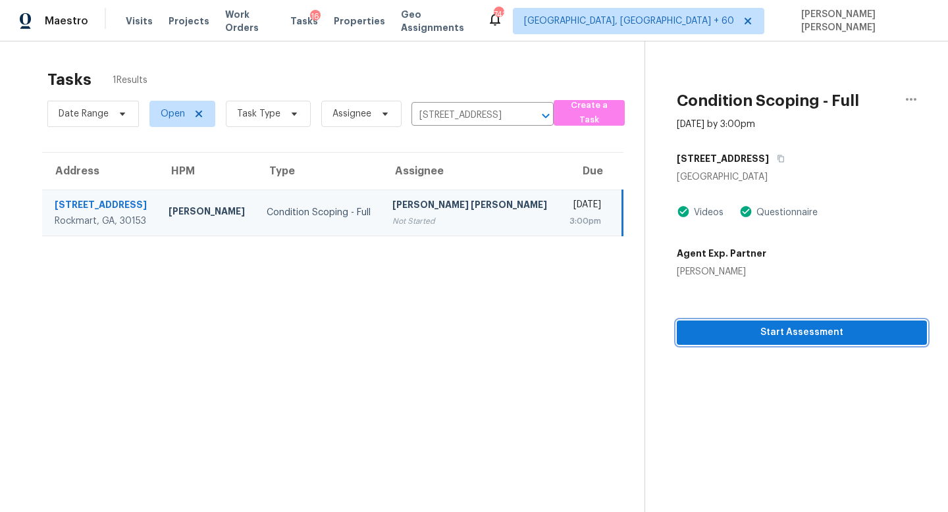
click at [789, 344] on button "Start Assessment" at bounding box center [802, 333] width 250 height 24
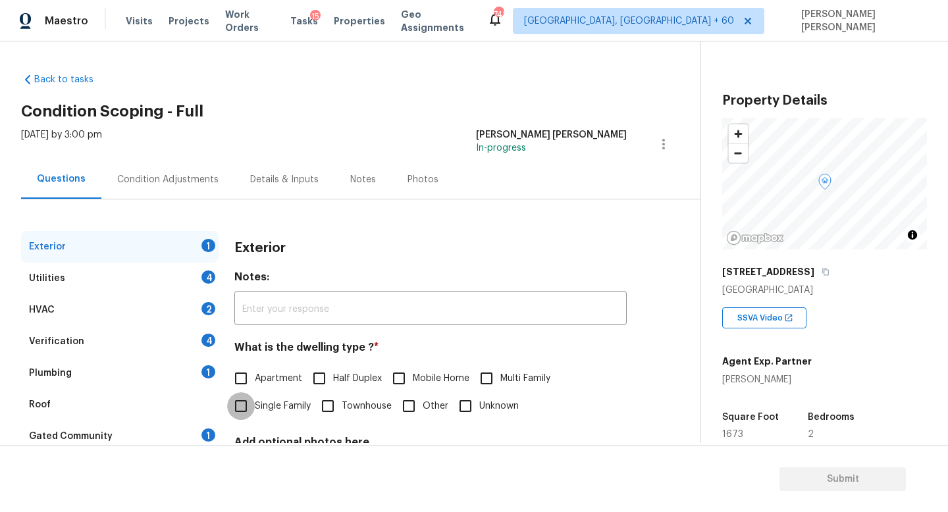
click at [250, 416] on input "Single Family" at bounding box center [241, 406] width 28 height 28
checkbox input "true"
click at [82, 300] on div "HVAC 2" at bounding box center [120, 310] width 198 height 32
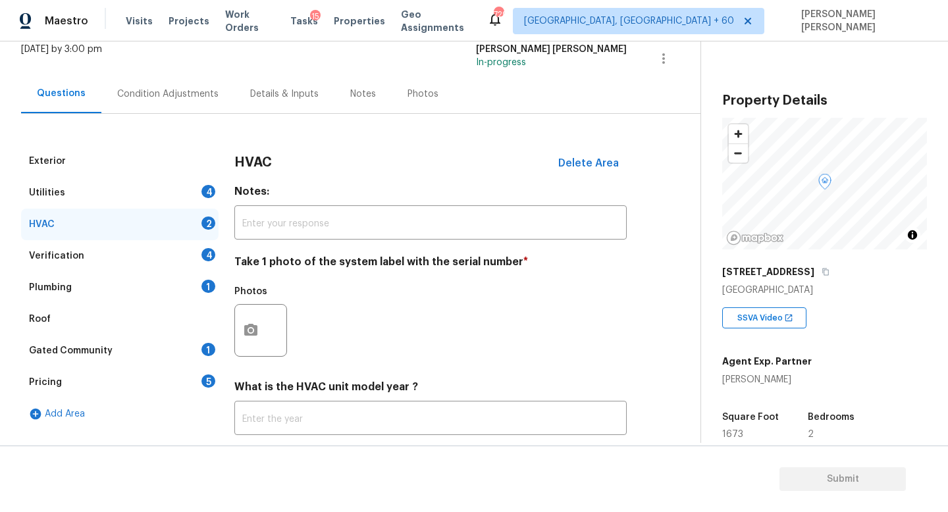
scroll to position [165, 0]
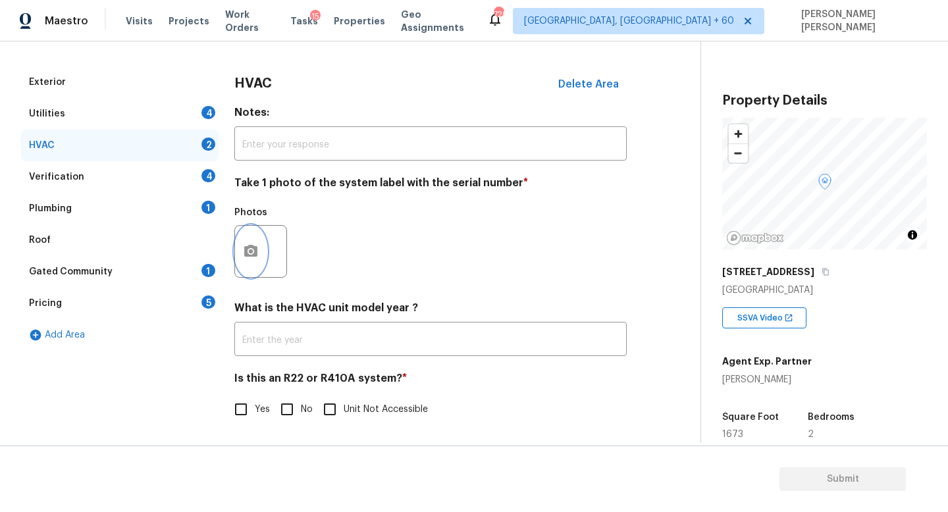
click at [255, 234] on button "button" at bounding box center [251, 251] width 32 height 51
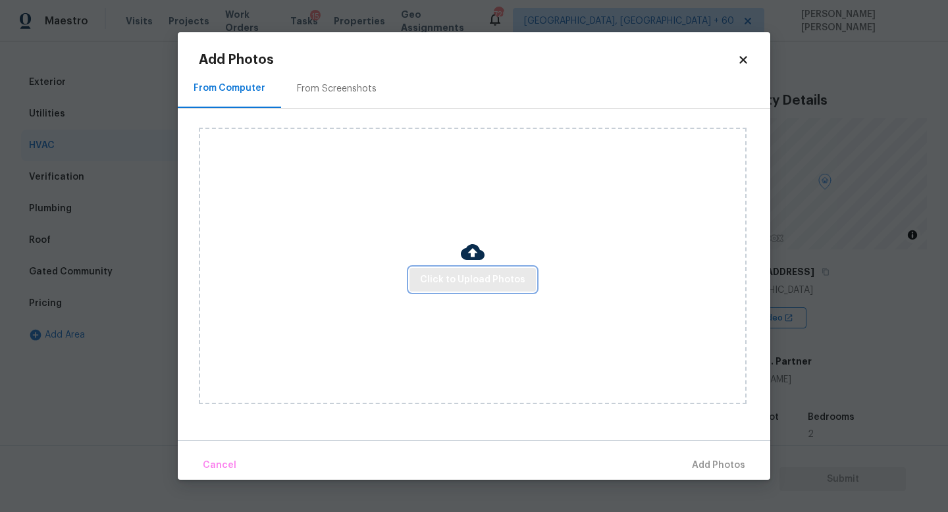
click at [438, 274] on span "Click to Upload Photos" at bounding box center [472, 280] width 105 height 16
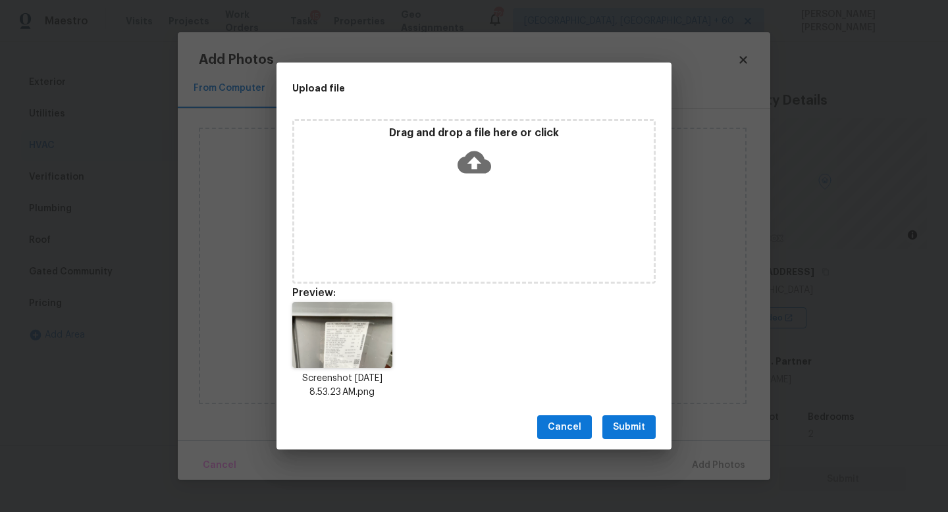
click at [633, 431] on span "Submit" at bounding box center [629, 427] width 32 height 16
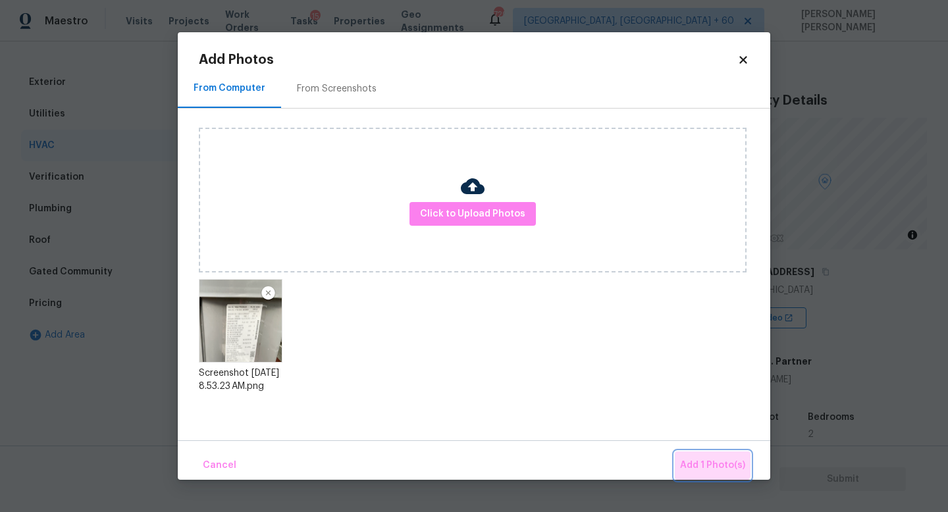
click at [710, 454] on button "Add 1 Photo(s)" at bounding box center [713, 466] width 76 height 28
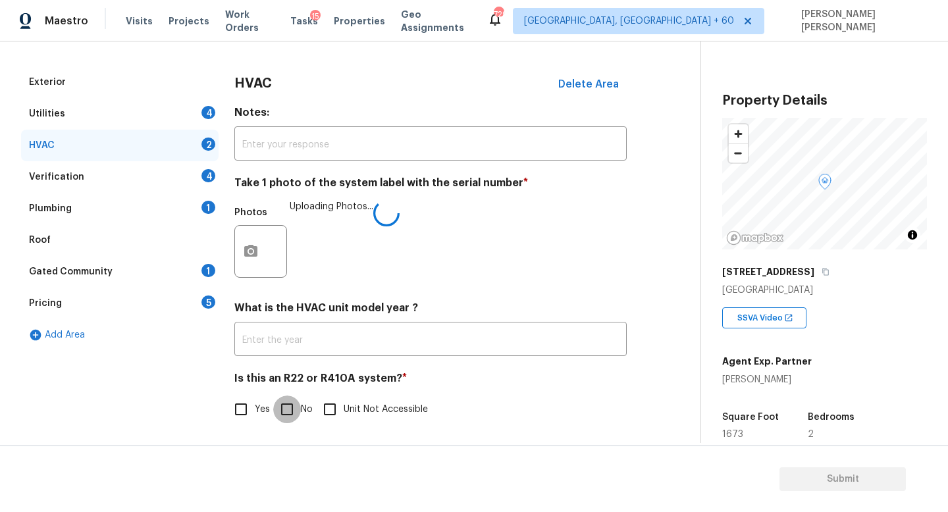
click at [288, 412] on input "No" at bounding box center [287, 410] width 28 height 28
checkbox input "true"
click at [106, 174] on div "Verification 4" at bounding box center [120, 177] width 198 height 32
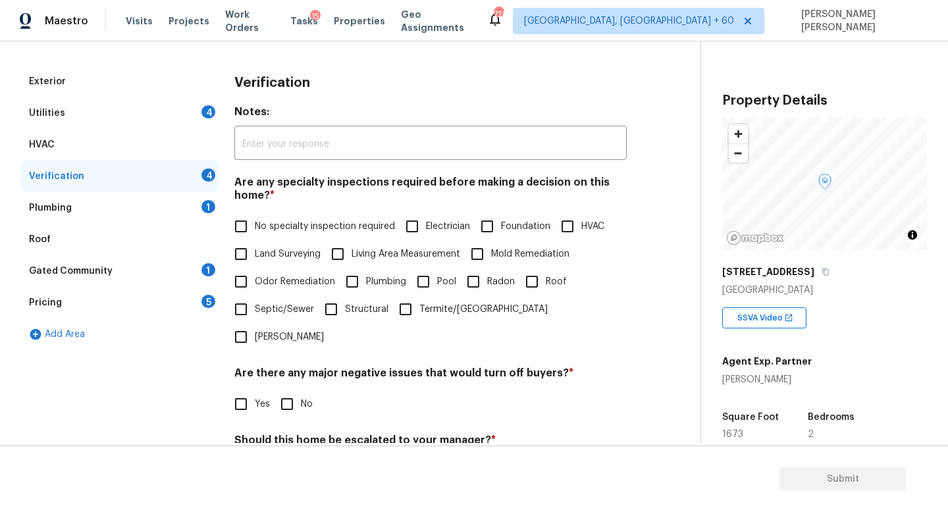
scroll to position [197, 0]
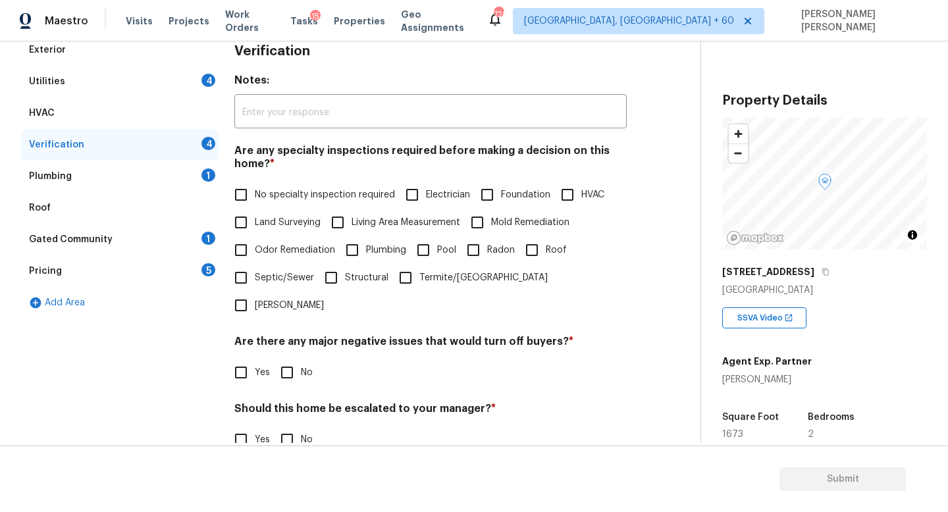
click at [498, 191] on input "Foundation" at bounding box center [487, 195] width 28 height 28
checkbox input "true"
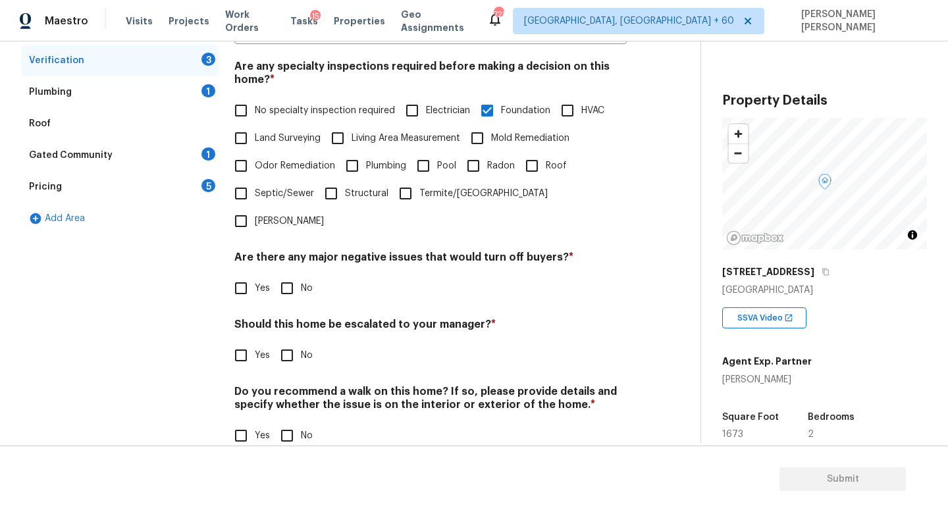
scroll to position [280, 0]
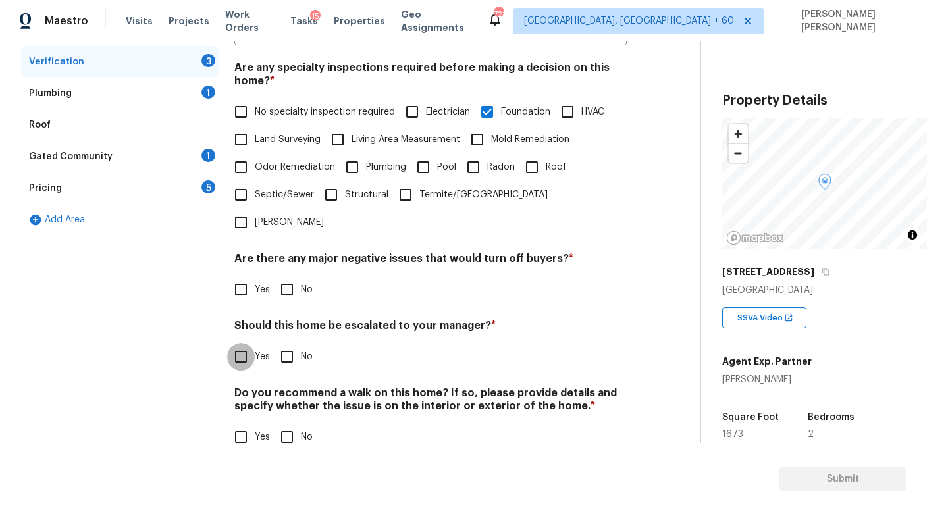
click at [232, 343] on input "Yes" at bounding box center [241, 357] width 28 height 28
checkbox input "true"
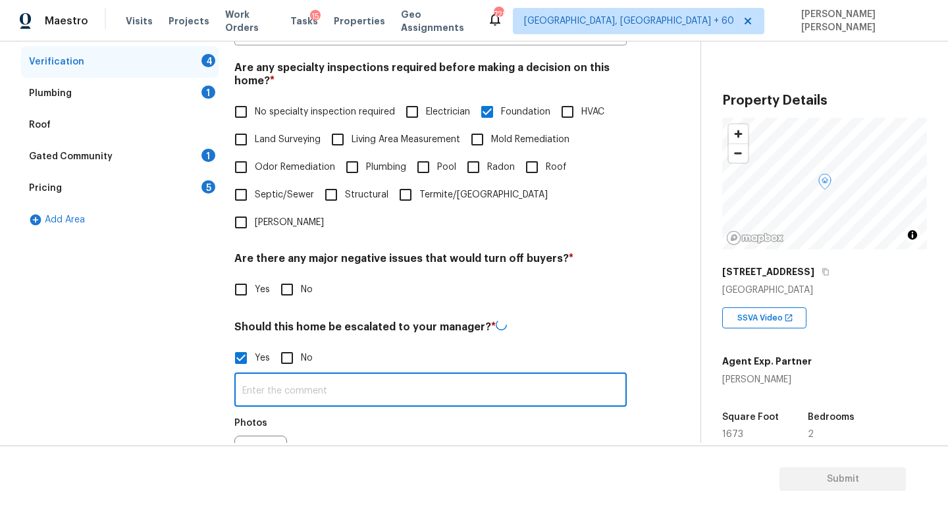
click at [287, 376] on input "text" at bounding box center [430, 391] width 392 height 31
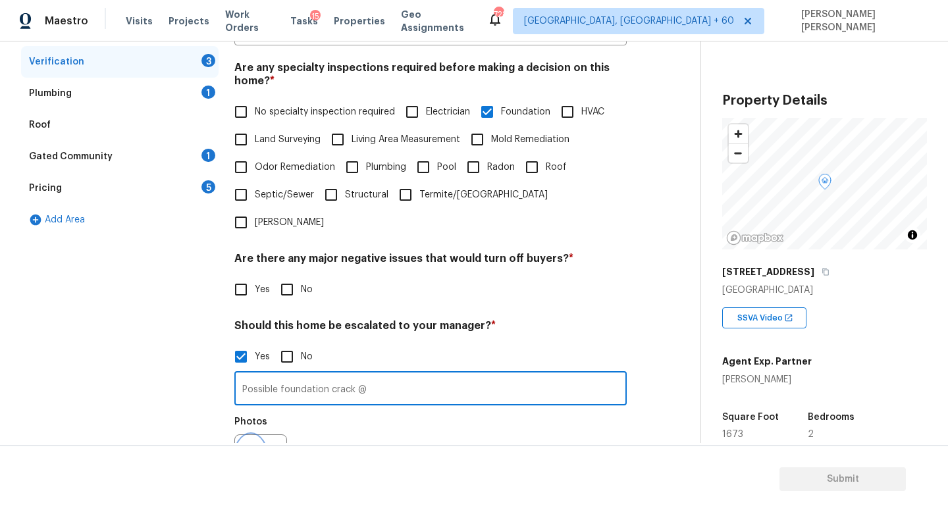
click at [261, 435] on button "button" at bounding box center [251, 460] width 32 height 51
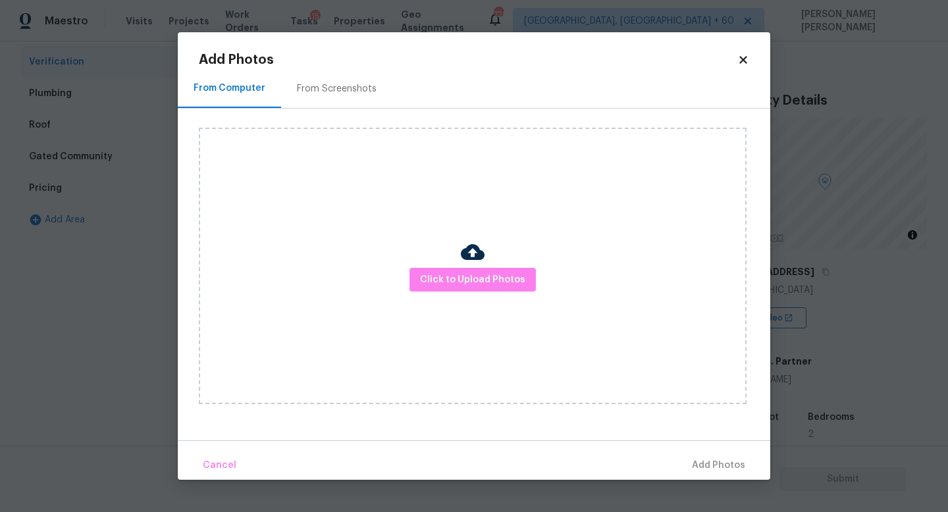
click at [450, 262] on div "Click to Upload Photos" at bounding box center [473, 266] width 548 height 277
click at [475, 292] on div "Click to Upload Photos" at bounding box center [473, 266] width 548 height 277
click at [474, 275] on span "Click to Upload Photos" at bounding box center [472, 280] width 105 height 16
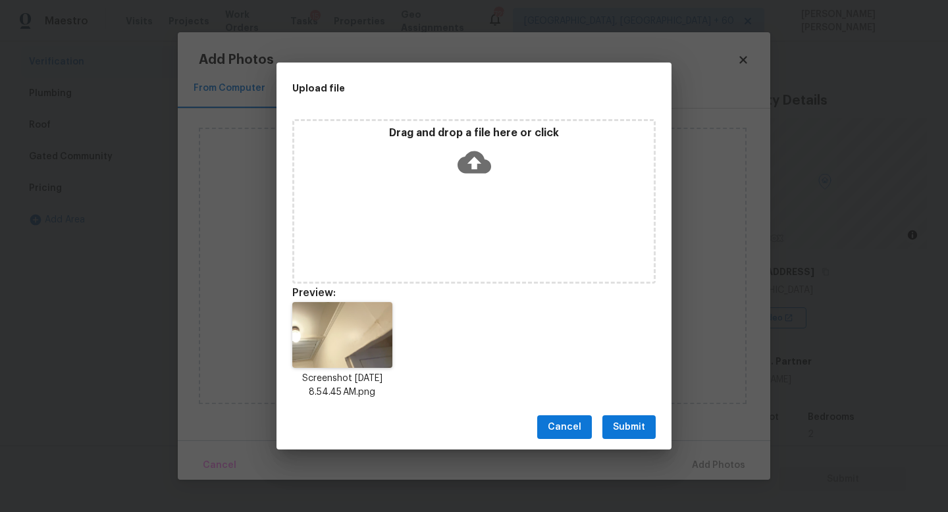
click at [627, 419] on span "Submit" at bounding box center [629, 427] width 32 height 16
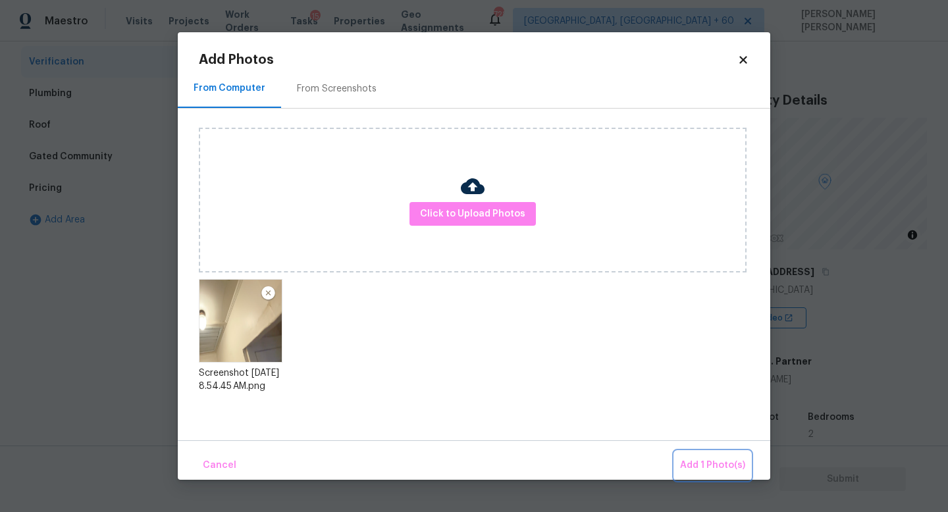
click at [726, 474] on button "Add 1 Photo(s)" at bounding box center [713, 466] width 76 height 28
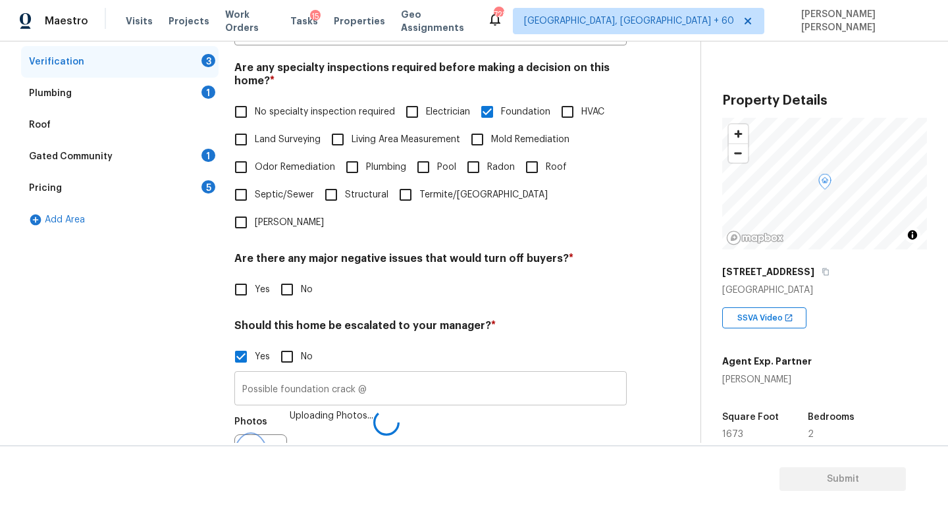
scroll to position [296, 0]
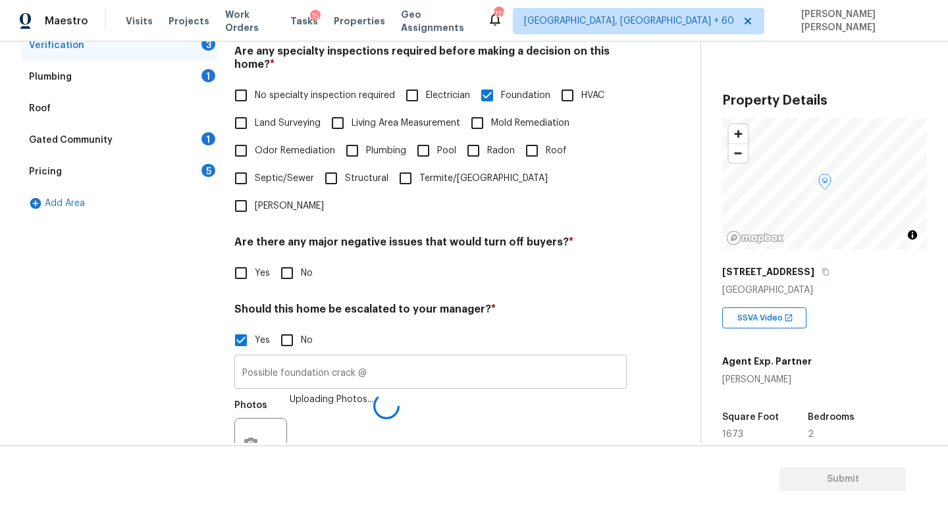
click at [457, 358] on input "Possible foundation crack @" at bounding box center [430, 373] width 392 height 31
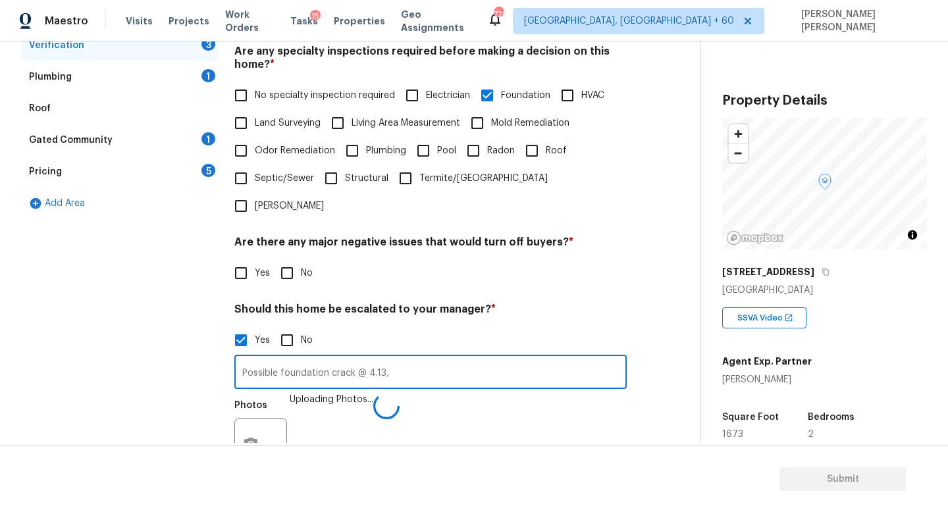
type input "Possible foundation crack @ 4.13,"
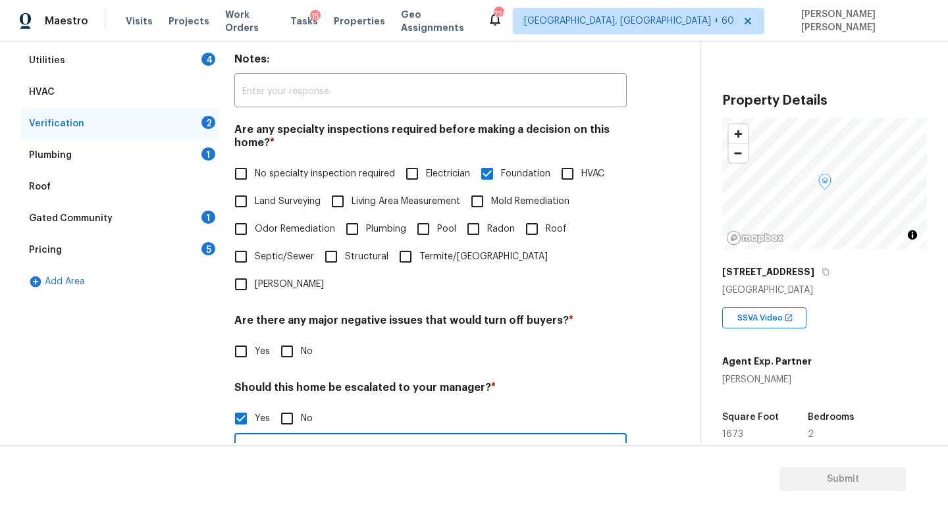
scroll to position [131, 0]
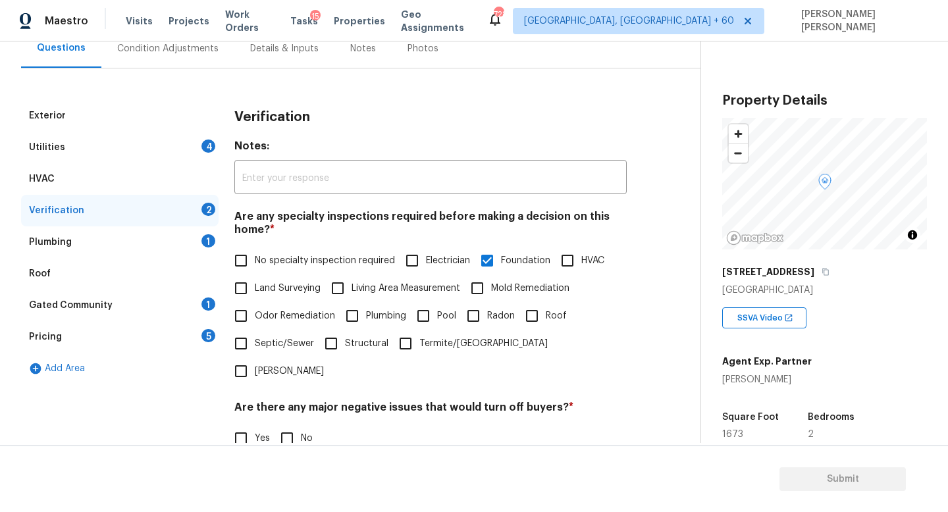
click at [139, 154] on div "Utilities 4" at bounding box center [120, 148] width 198 height 32
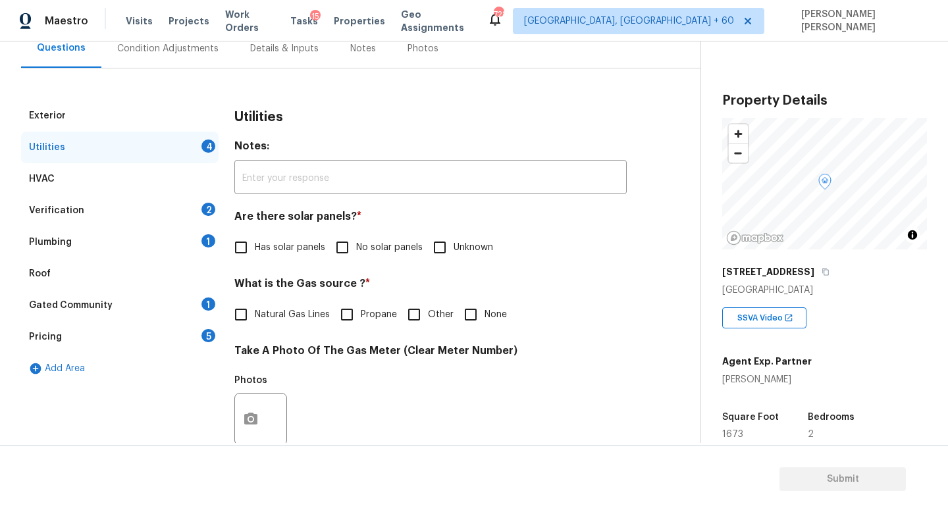
scroll to position [167, 0]
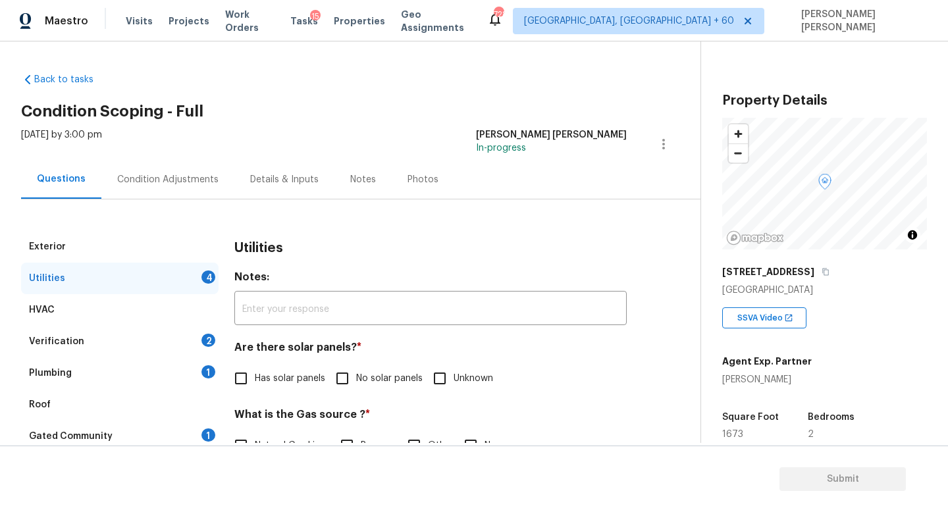
scroll to position [167, 0]
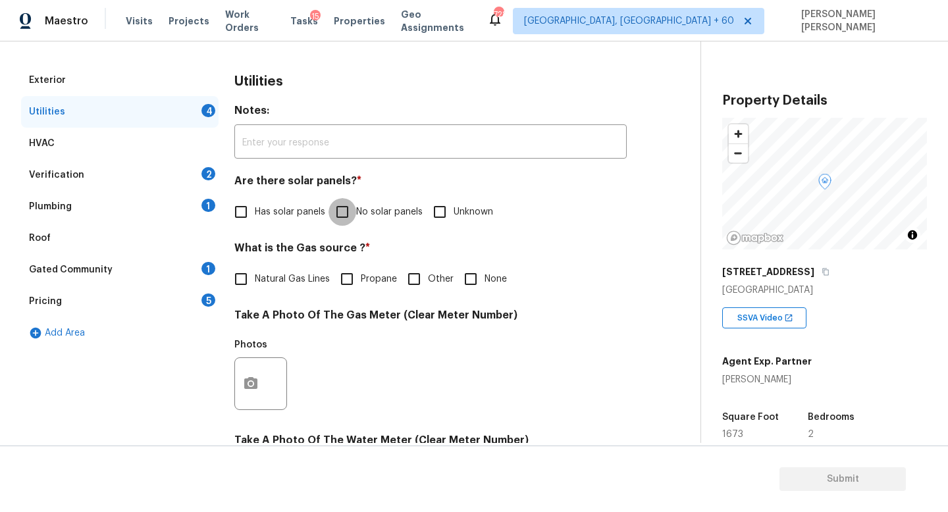
click at [346, 218] on input "No solar panels" at bounding box center [343, 212] width 28 height 28
checkbox input "true"
click at [254, 281] on input "Natural Gas Lines" at bounding box center [241, 279] width 28 height 28
checkbox input "true"
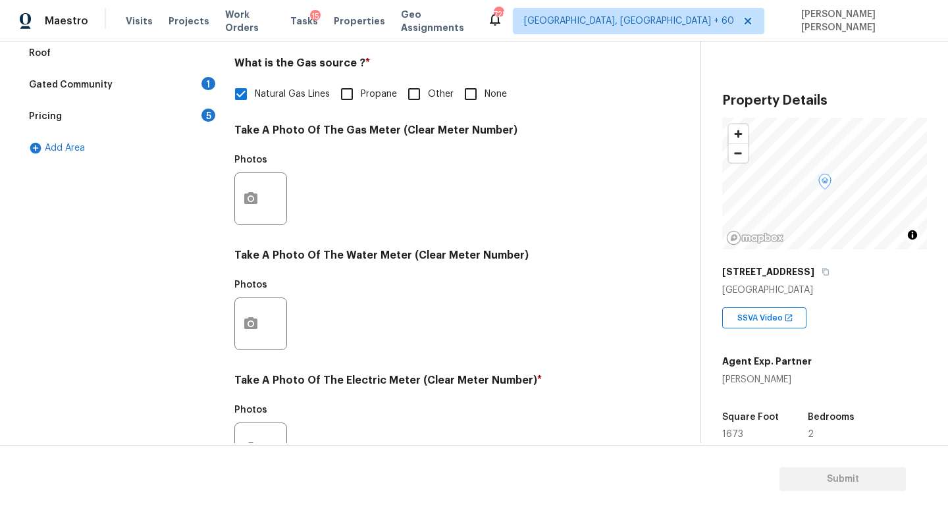
scroll to position [479, 0]
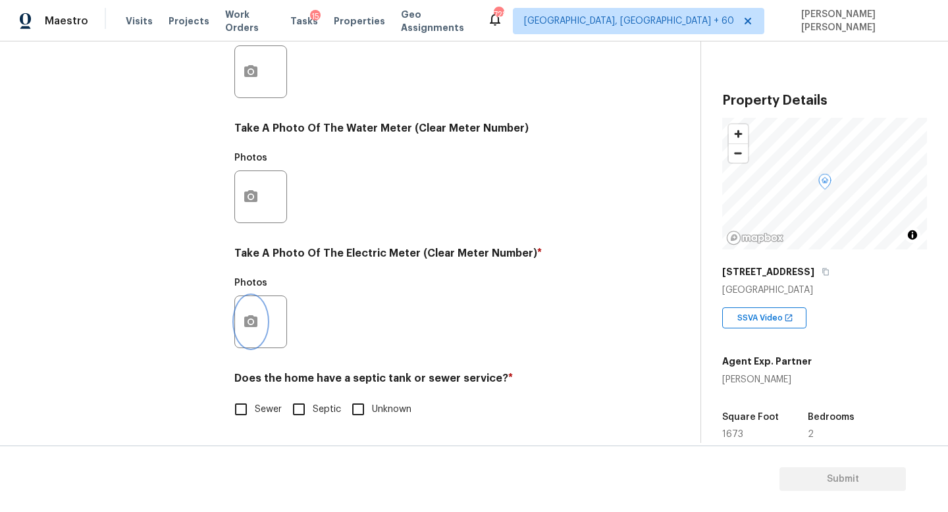
click at [259, 330] on button "button" at bounding box center [251, 321] width 32 height 51
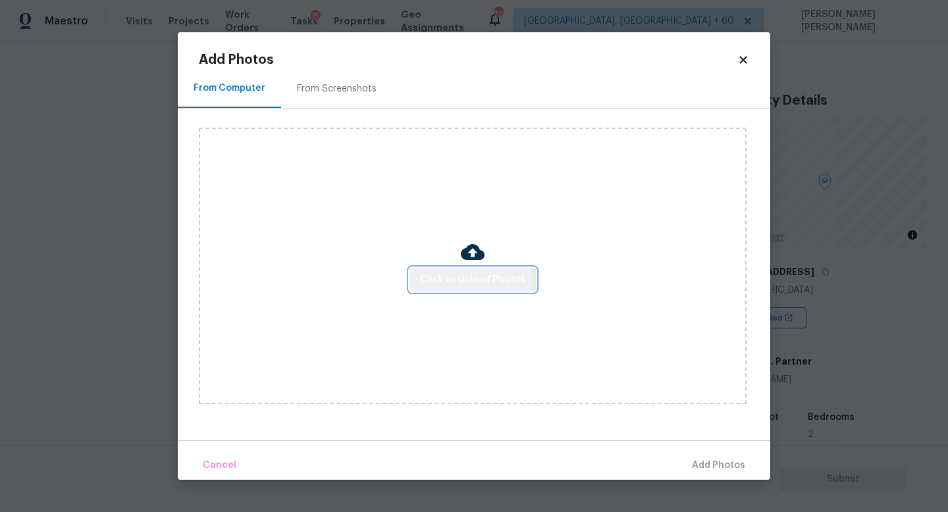
click at [465, 280] on span "Click to Upload Photos" at bounding box center [472, 280] width 105 height 16
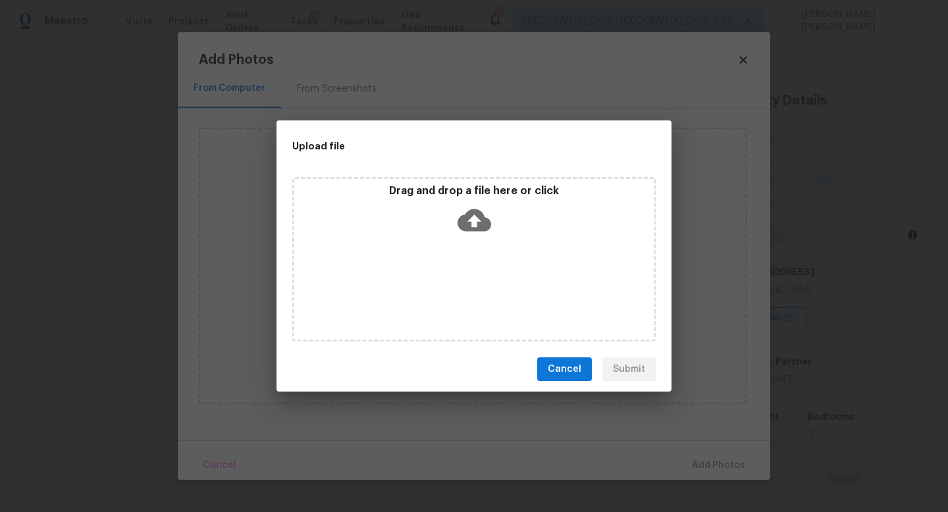
click at [473, 209] on icon at bounding box center [475, 220] width 34 height 22
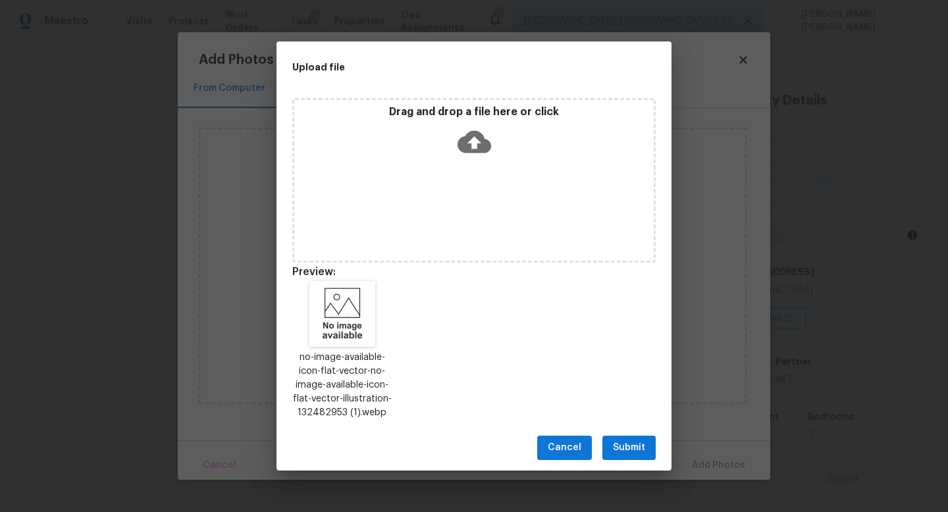
click at [625, 452] on span "Submit" at bounding box center [629, 448] width 32 height 16
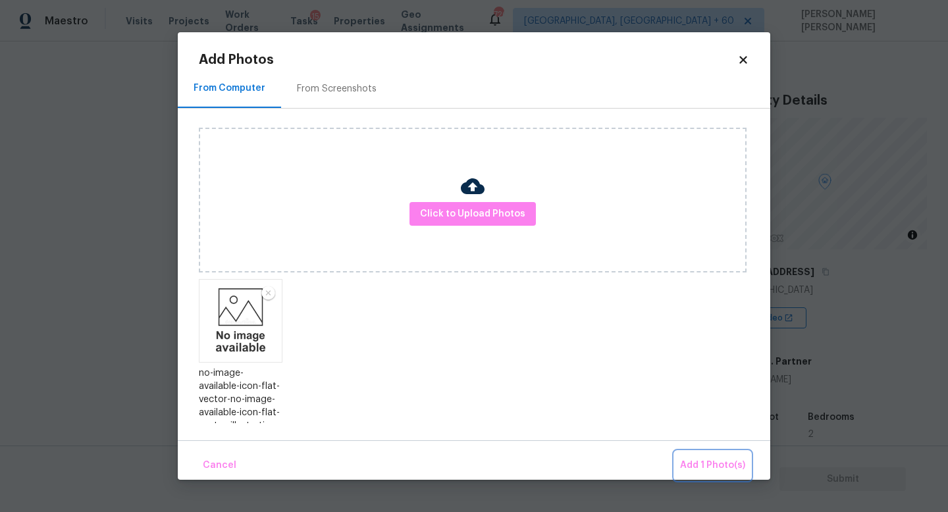
click at [697, 460] on span "Add 1 Photo(s)" at bounding box center [712, 466] width 65 height 16
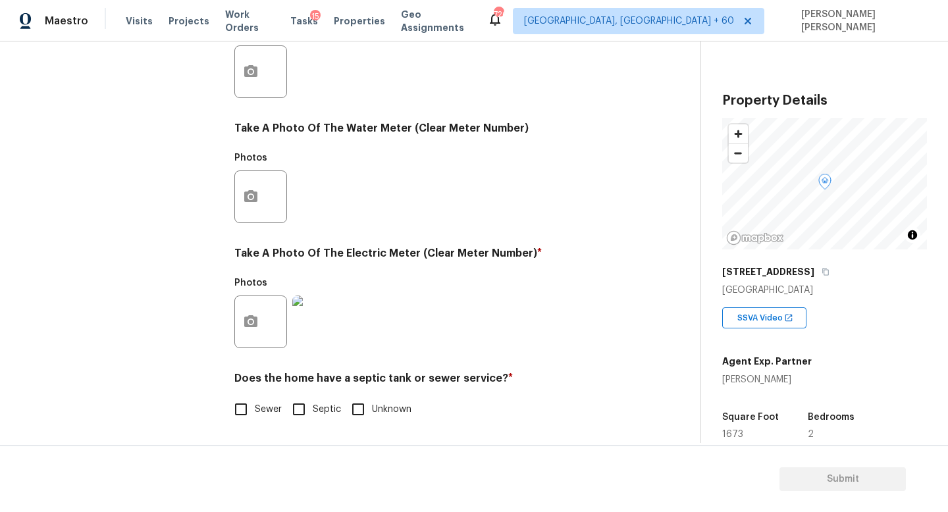
click at [243, 408] on input "Sewer" at bounding box center [241, 410] width 28 height 28
checkbox input "true"
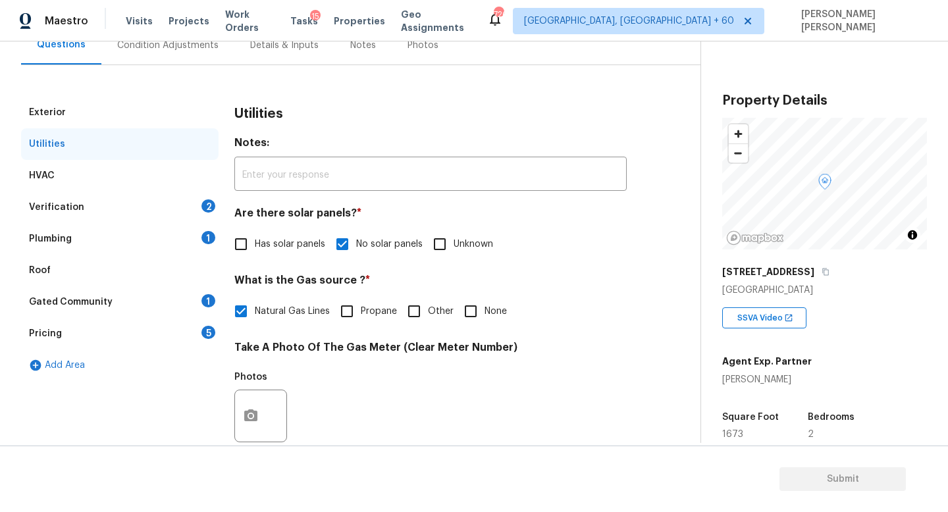
scroll to position [129, 0]
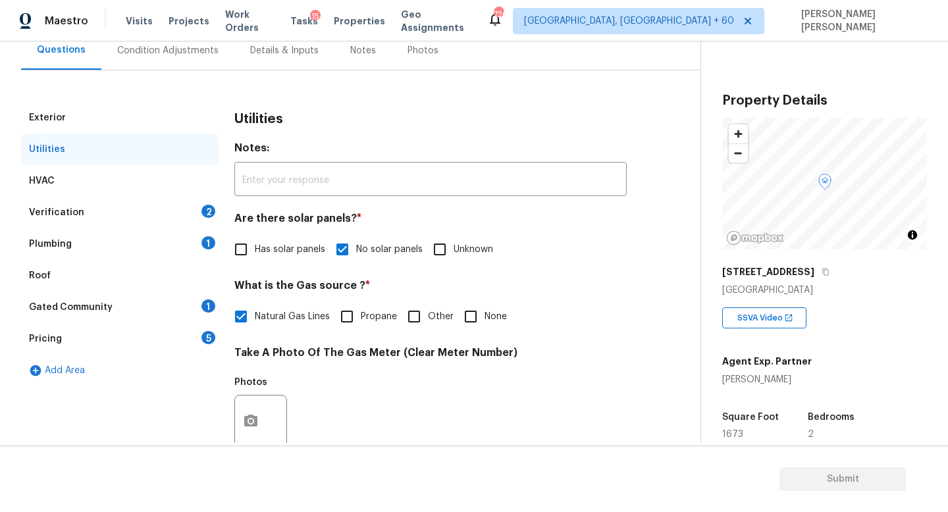
click at [131, 214] on div "Verification 2" at bounding box center [120, 213] width 198 height 32
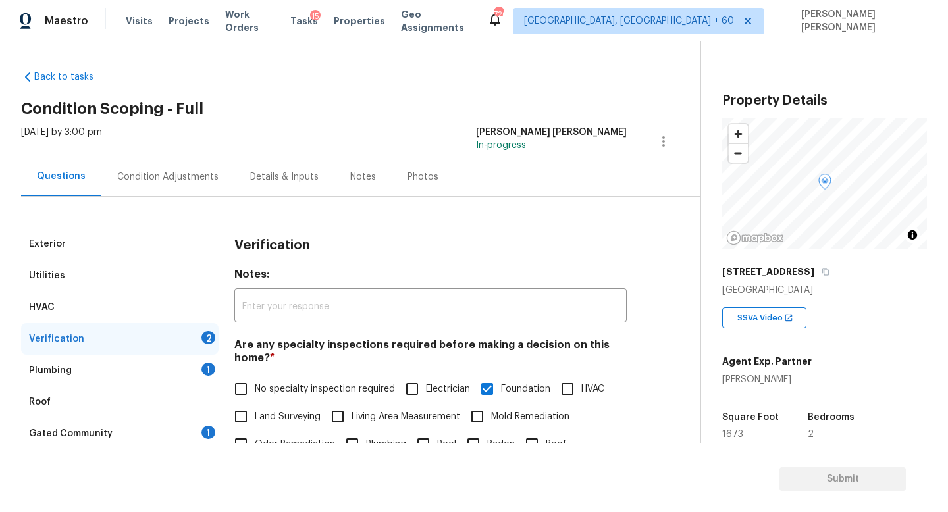
scroll to position [0, 0]
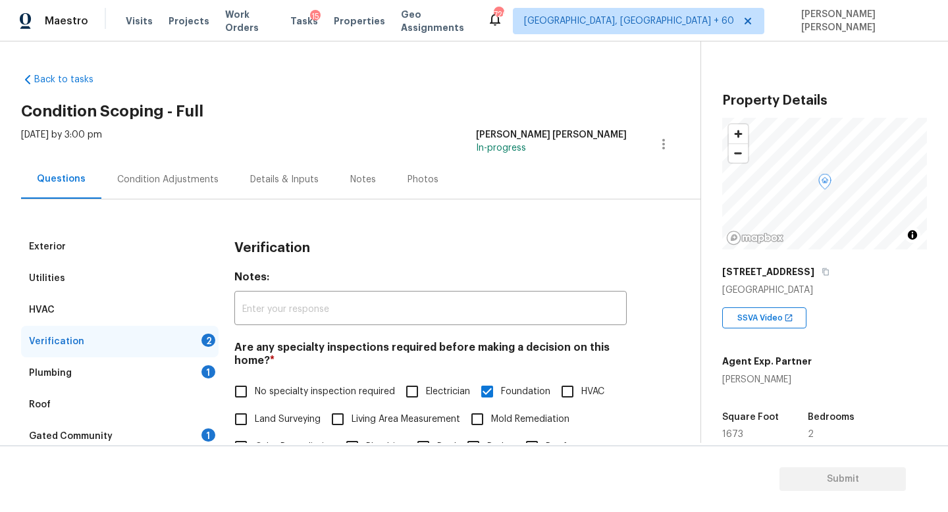
click at [160, 186] on div "Condition Adjustments" at bounding box center [167, 179] width 133 height 39
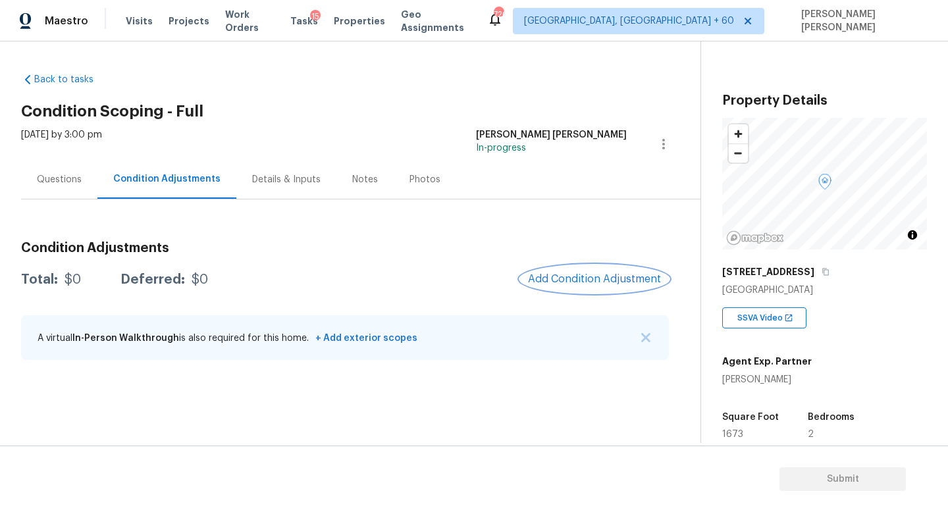
click at [572, 279] on span "Add Condition Adjustment" at bounding box center [594, 279] width 133 height 12
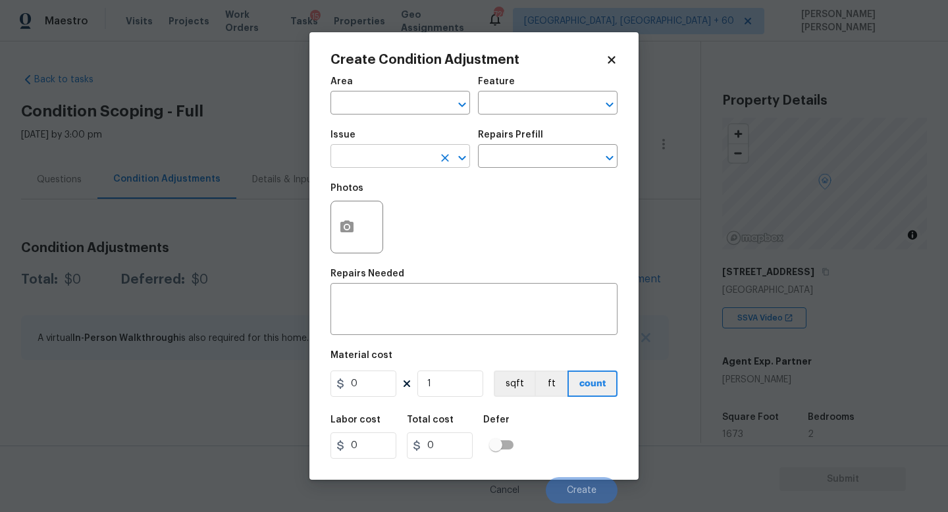
click at [386, 153] on input "text" at bounding box center [381, 157] width 103 height 20
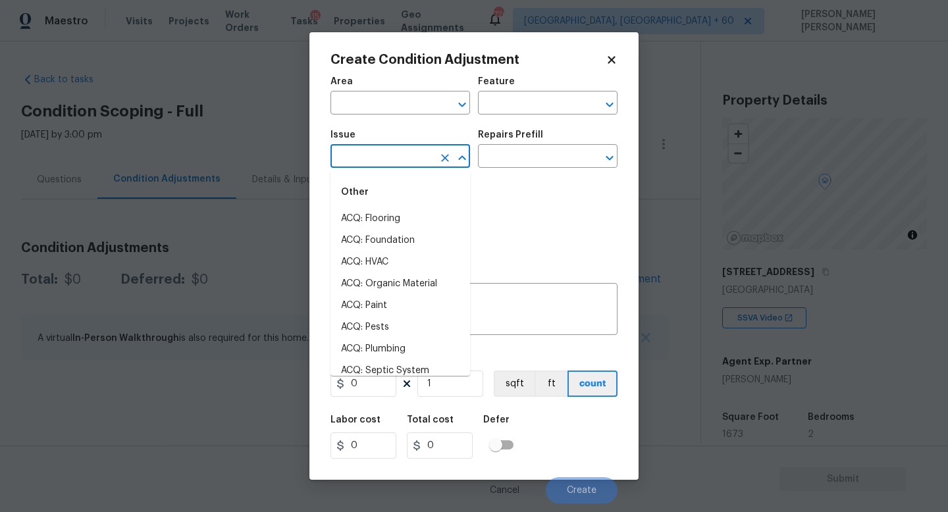
type input "w"
type input "a"
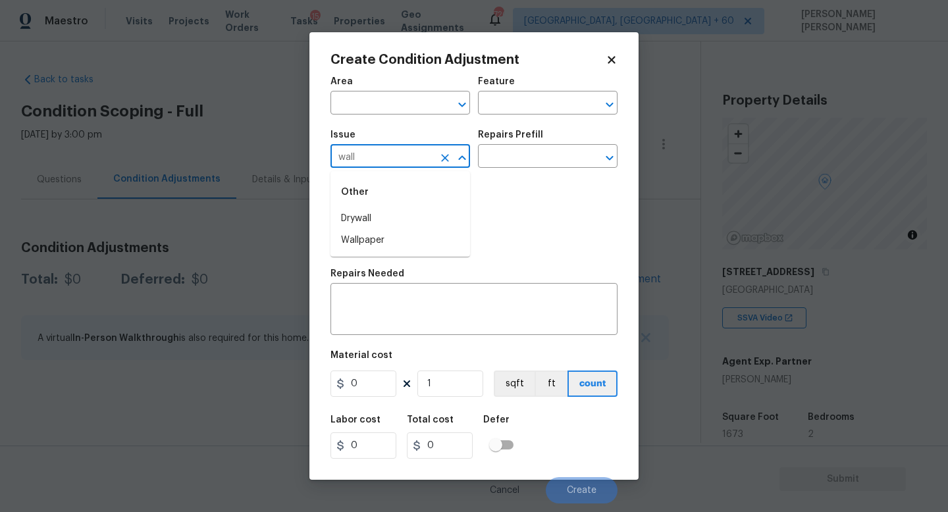
click at [443, 253] on ul "Other Drywall Wallpaper" at bounding box center [400, 214] width 140 height 86
click at [442, 244] on li "Wallpaper" at bounding box center [400, 241] width 140 height 22
type input "Wallpaper"
click at [535, 153] on input "text" at bounding box center [529, 157] width 103 height 20
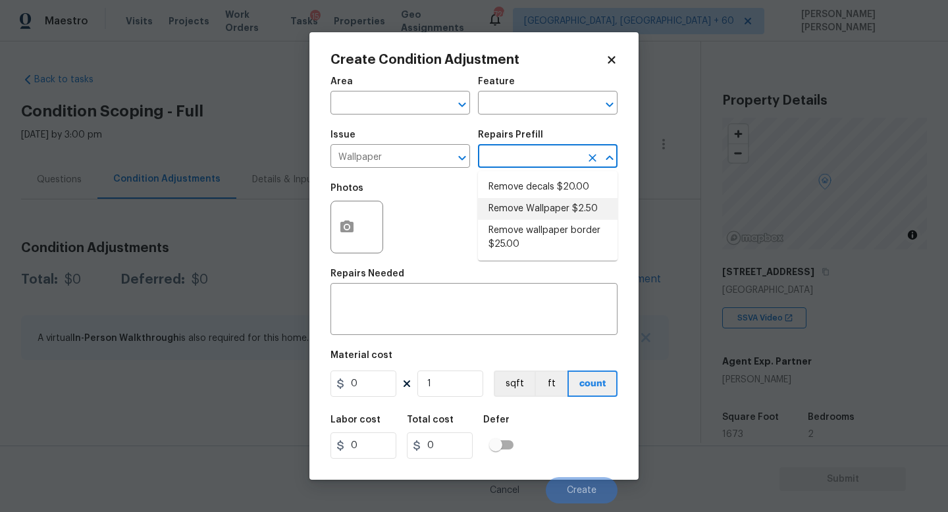
click at [545, 205] on li "Remove Wallpaper $2.50" at bounding box center [548, 209] width 140 height 22
type input "Walls and Ceiling"
type textarea "Remove wallpaper and texture walls to best match existing conditions"
type input "2.5"
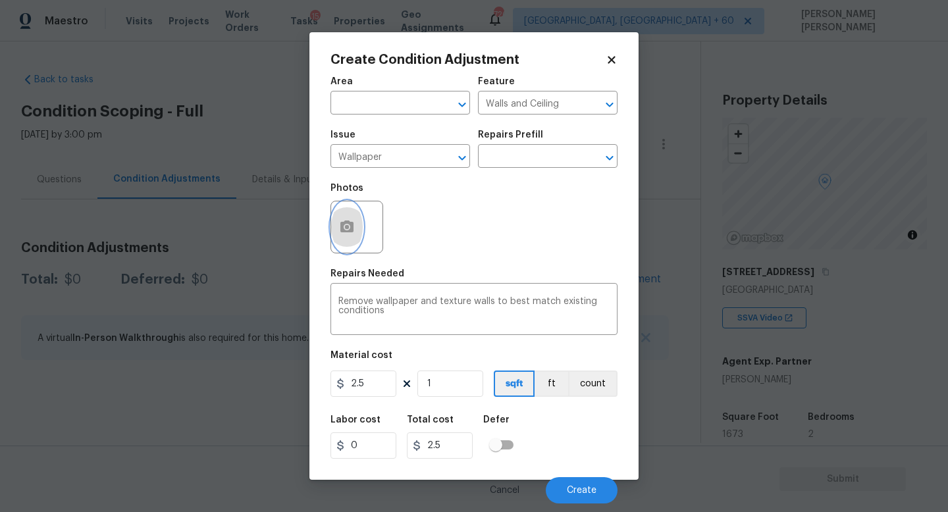
click at [340, 218] on button "button" at bounding box center [347, 226] width 32 height 51
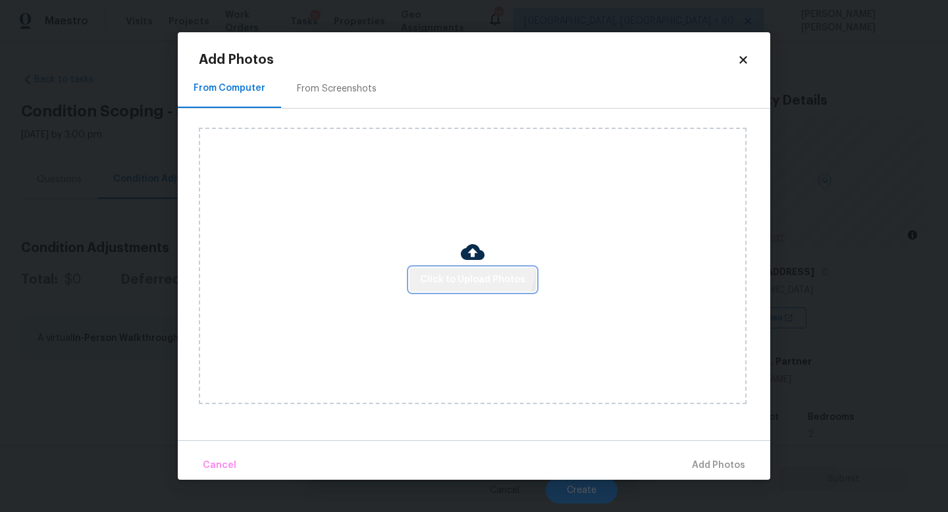
click at [471, 268] on button "Click to Upload Photos" at bounding box center [472, 280] width 126 height 24
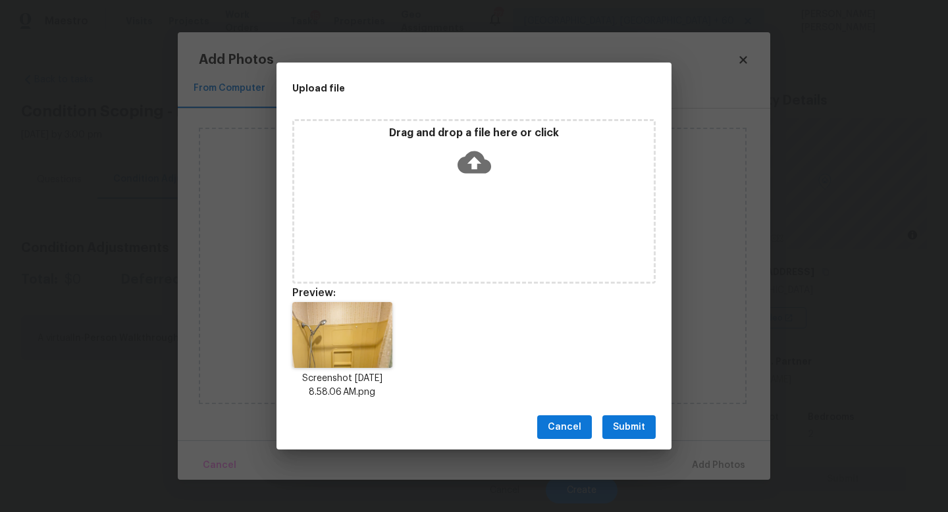
click at [641, 428] on span "Submit" at bounding box center [629, 427] width 32 height 16
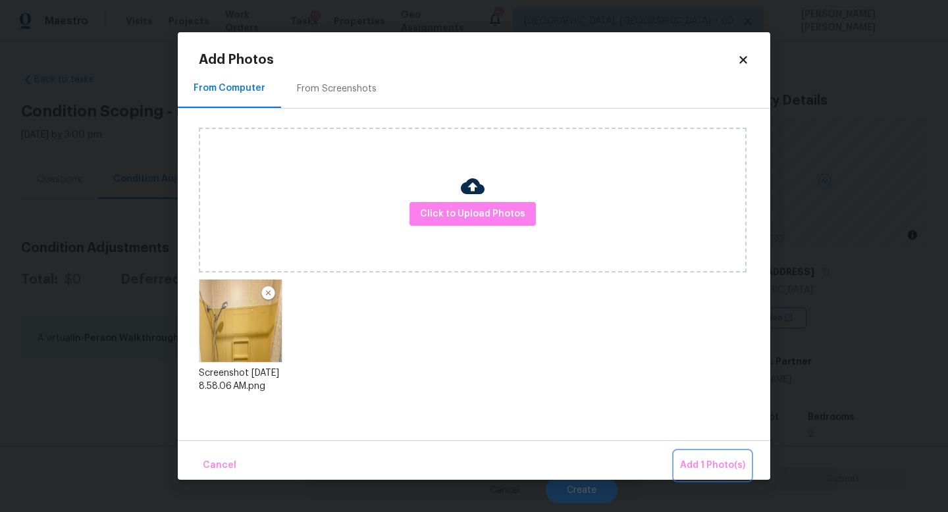
click at [718, 463] on span "Add 1 Photo(s)" at bounding box center [712, 466] width 65 height 16
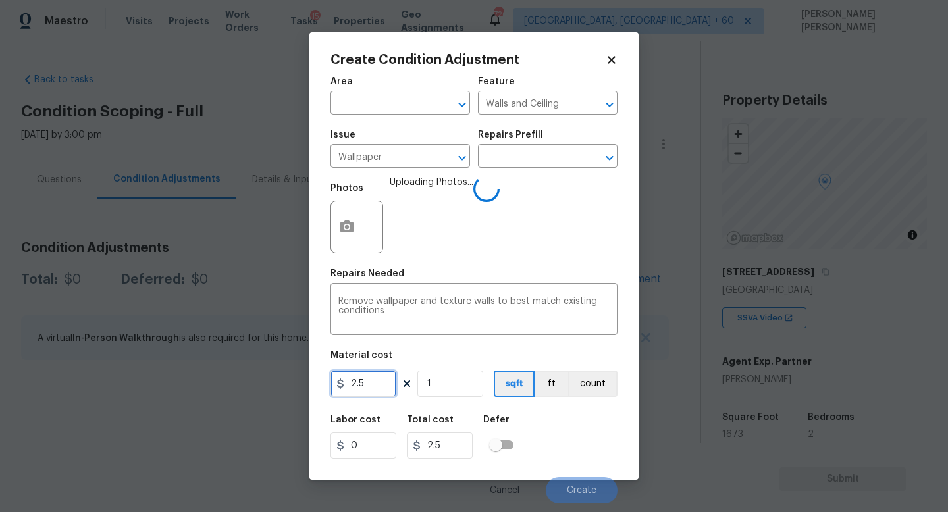
drag, startPoint x: 375, startPoint y: 381, endPoint x: 65, endPoint y: 381, distance: 310.1
click at [65, 381] on div "Create Condition Adjustment Area ​ Feature Walls and Ceiling ​ Issue Wallpaper …" at bounding box center [474, 256] width 948 height 512
type input "200"
click at [569, 435] on div "Labor cost 0 Total cost 200 Defer" at bounding box center [473, 437] width 287 height 59
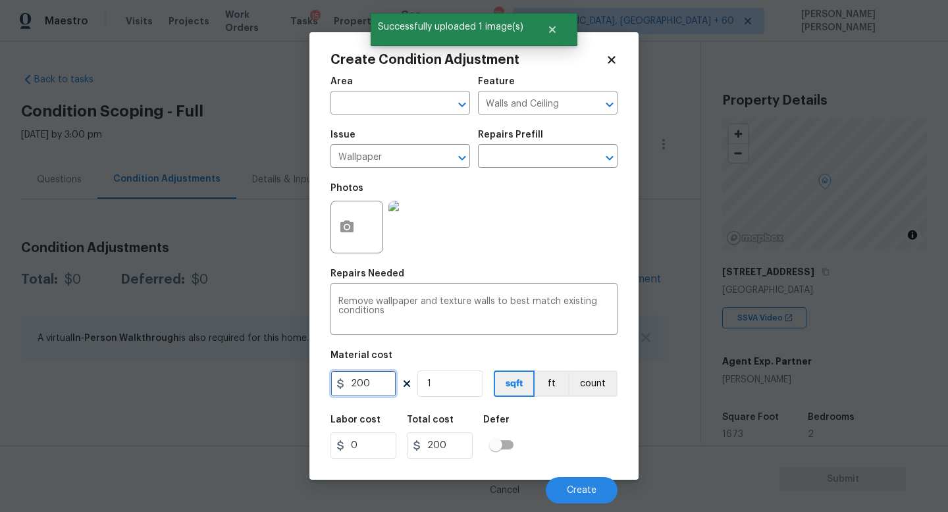
drag, startPoint x: 377, startPoint y: 388, endPoint x: 168, endPoint y: 376, distance: 209.7
click at [168, 376] on div "Create Condition Adjustment Area ​ Feature Walls and Ceiling ​ Issue Wallpaper …" at bounding box center [474, 256] width 948 height 512
type input "100"
click at [587, 488] on span "Create" at bounding box center [582, 491] width 30 height 10
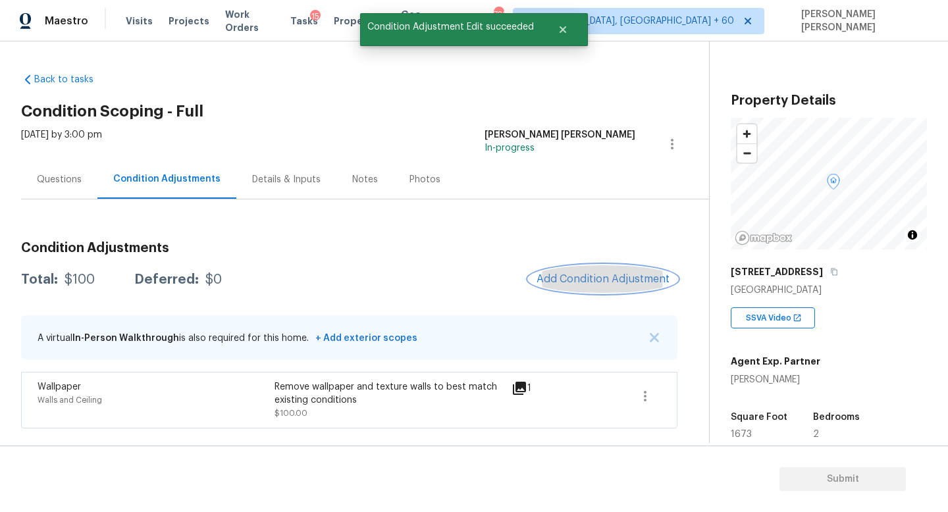
click at [579, 275] on span "Add Condition Adjustment" at bounding box center [603, 279] width 133 height 12
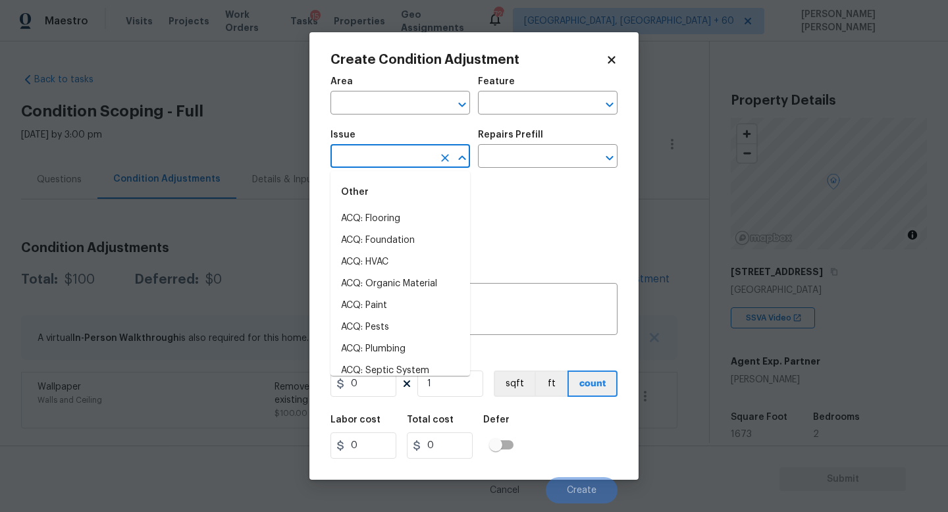
click at [374, 159] on input "text" at bounding box center [381, 157] width 103 height 20
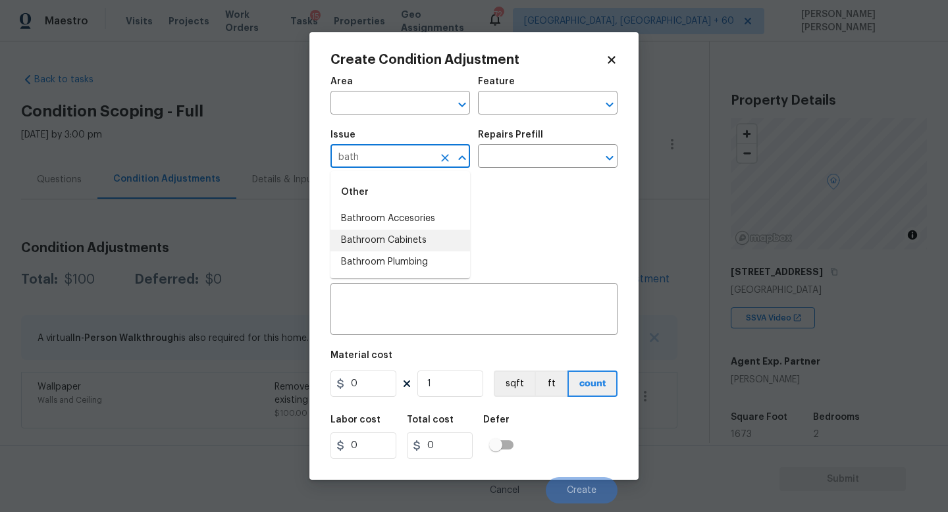
click at [418, 257] on li "Bathroom Plumbing" at bounding box center [400, 262] width 140 height 22
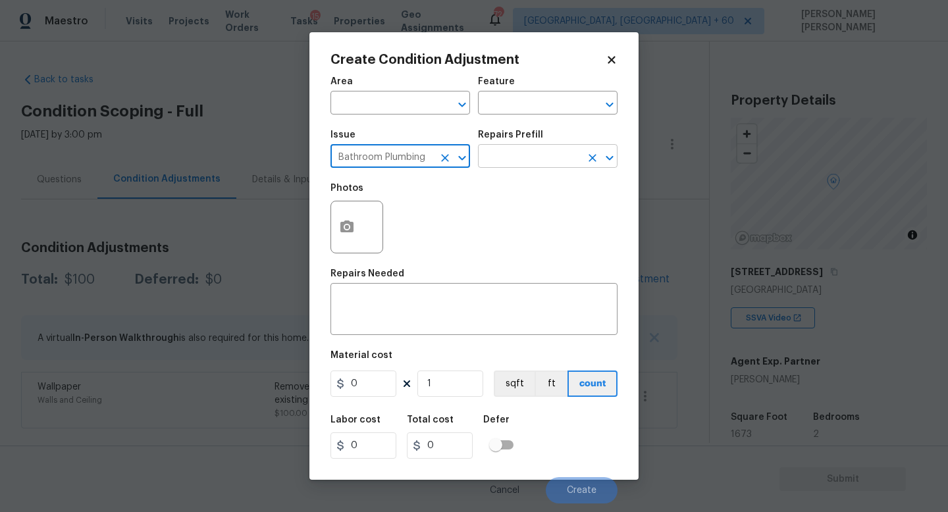
type input "Bathroom Plumbing"
click at [547, 158] on input "text" at bounding box center [529, 157] width 103 height 20
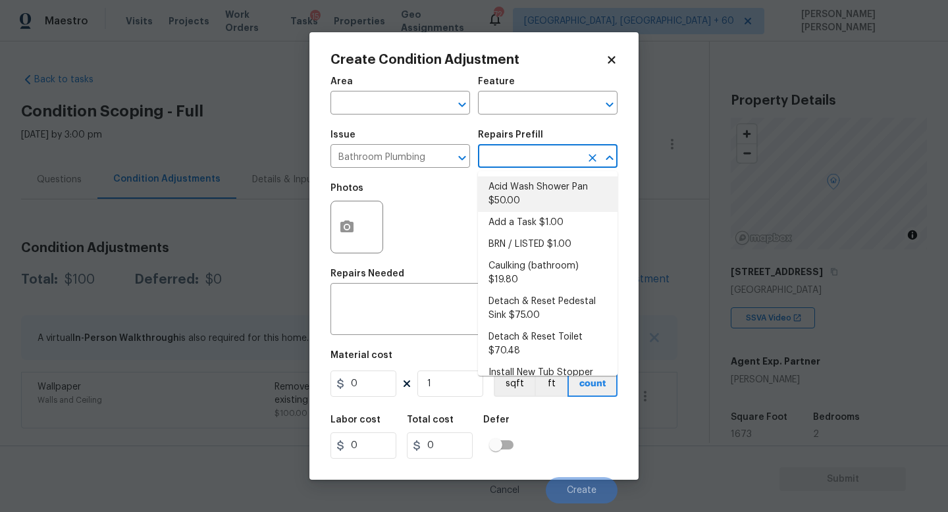
click at [540, 192] on li "Acid Wash Shower Pan $50.00" at bounding box center [548, 194] width 140 height 36
type input "Plumbing"
type textarea "Prep and acid wash/deep clean the shower pan."
type input "50"
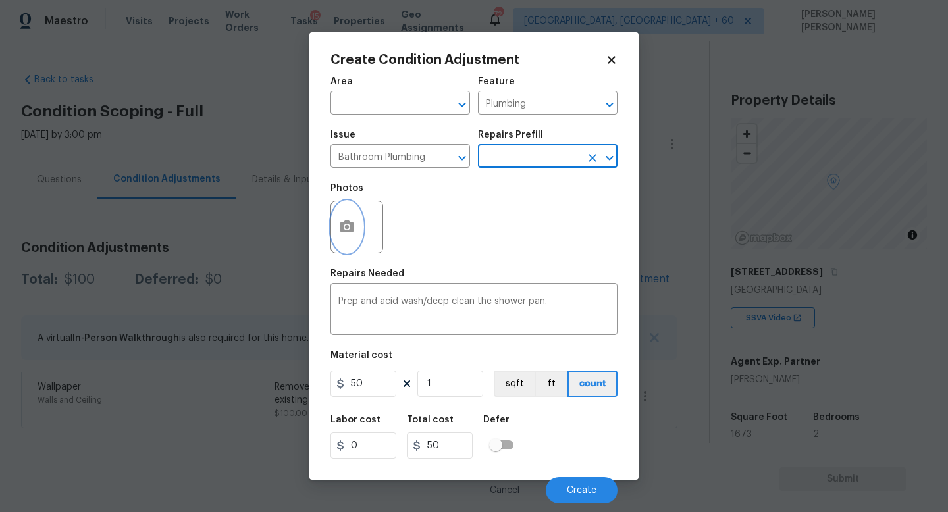
click at [344, 234] on icon "button" at bounding box center [347, 227] width 16 height 16
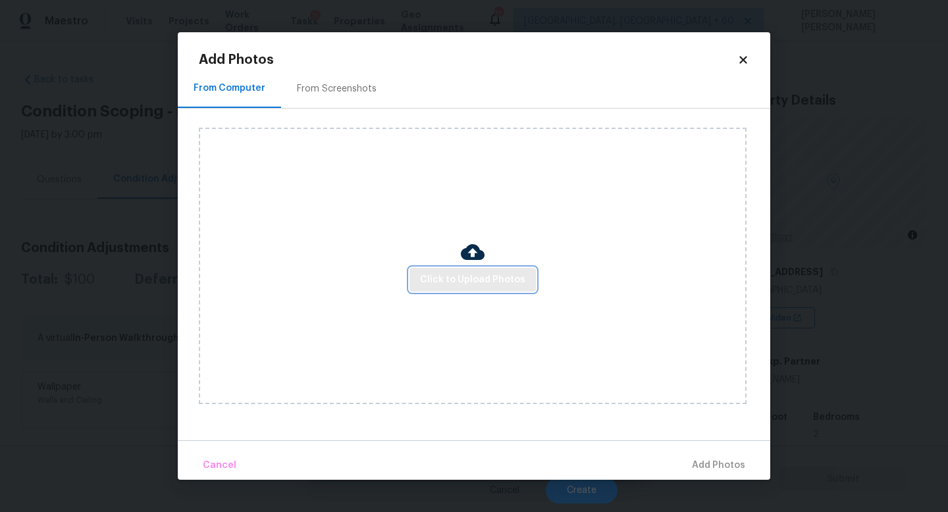
click at [444, 284] on span "Click to Upload Photos" at bounding box center [472, 280] width 105 height 16
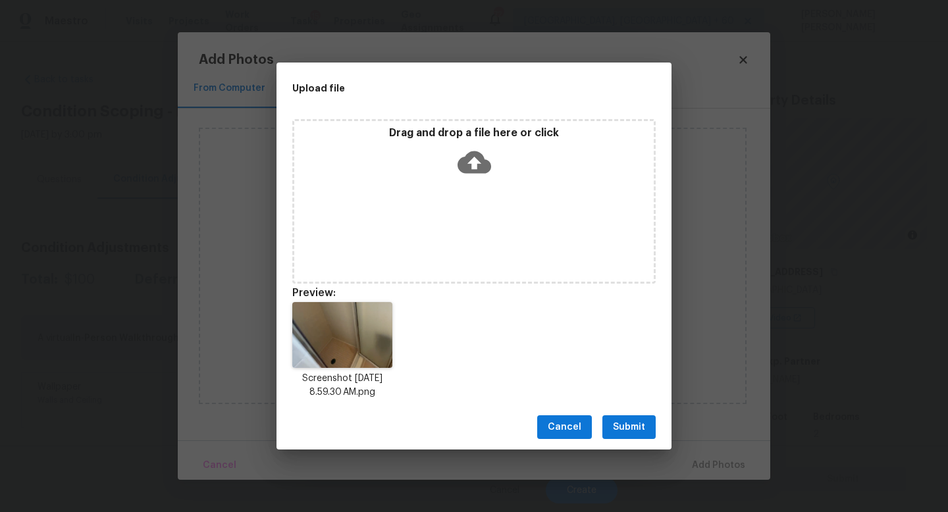
click at [634, 429] on span "Submit" at bounding box center [629, 427] width 32 height 16
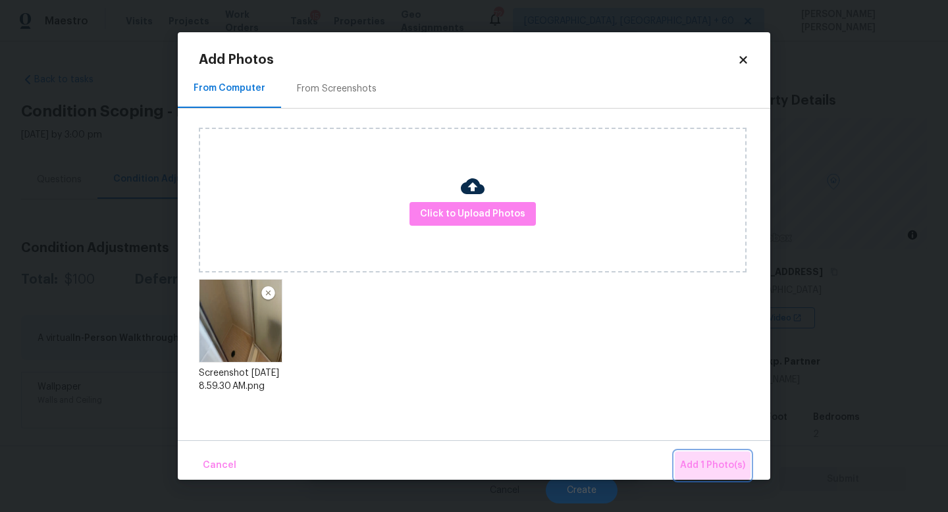
click at [705, 456] on button "Add 1 Photo(s)" at bounding box center [713, 466] width 76 height 28
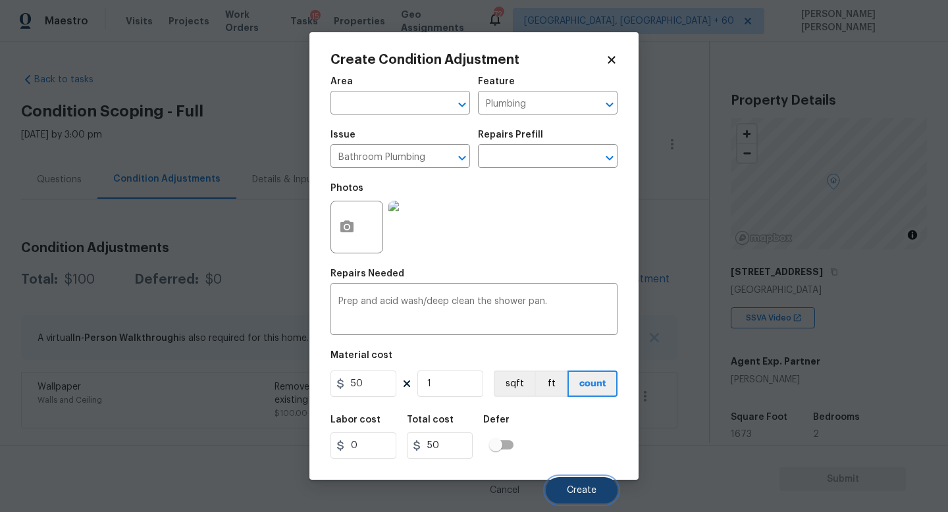
click at [577, 492] on span "Create" at bounding box center [582, 491] width 30 height 10
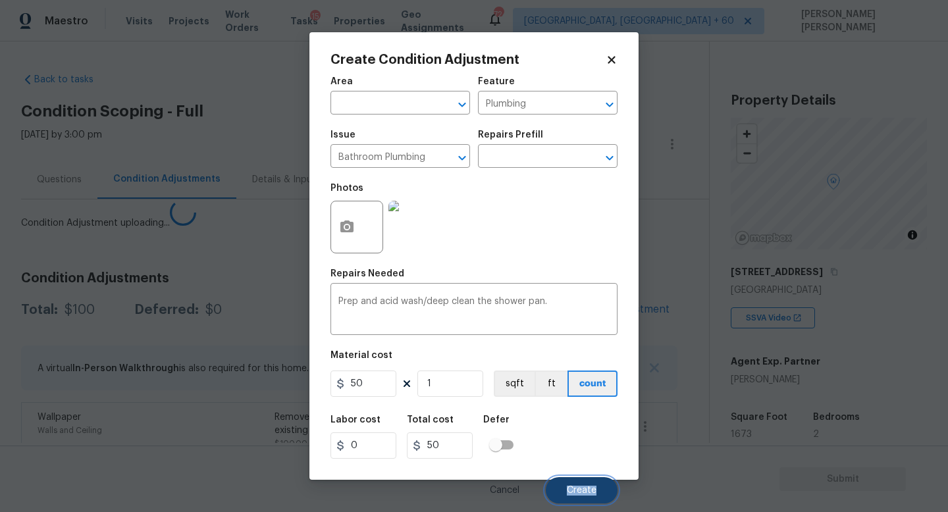
click at [577, 492] on span "Create" at bounding box center [582, 491] width 30 height 10
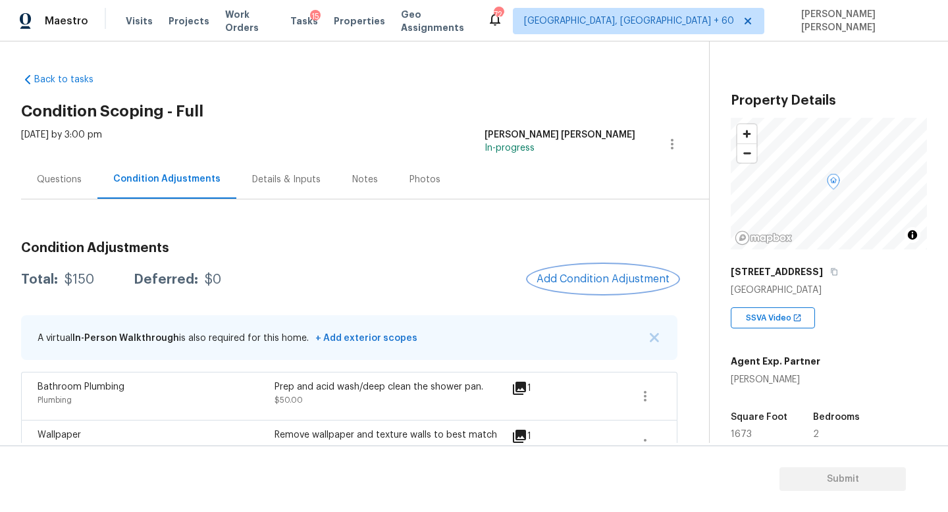
click at [591, 278] on span "Add Condition Adjustment" at bounding box center [603, 279] width 133 height 12
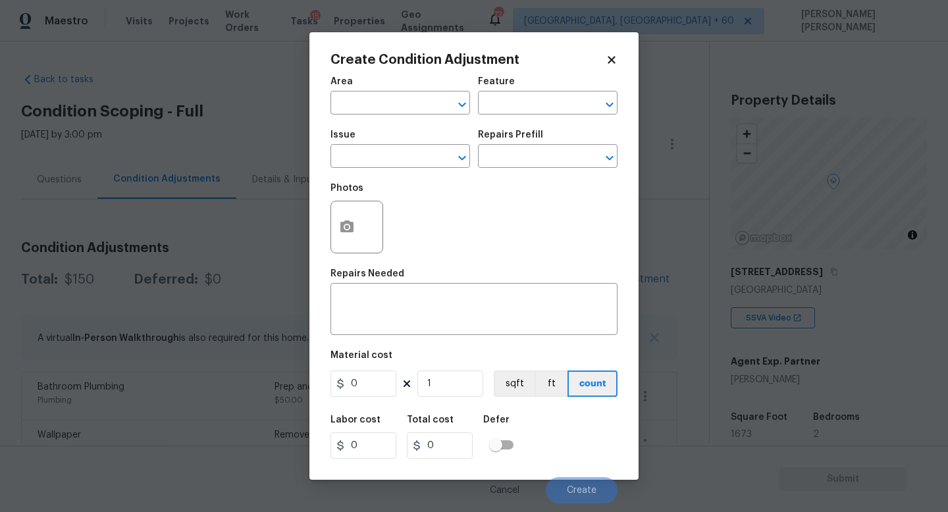
click at [379, 145] on div "Issue" at bounding box center [400, 138] width 140 height 17
click at [381, 157] on input "text" at bounding box center [381, 157] width 103 height 20
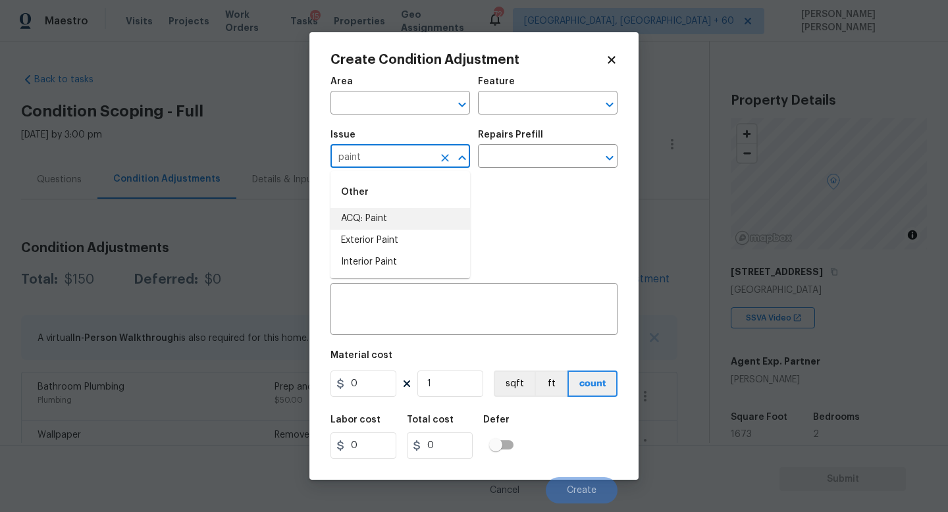
click at [429, 215] on li "ACQ: Paint" at bounding box center [400, 219] width 140 height 22
type input "ACQ: Paint"
click at [542, 161] on input "text" at bounding box center [529, 157] width 103 height 20
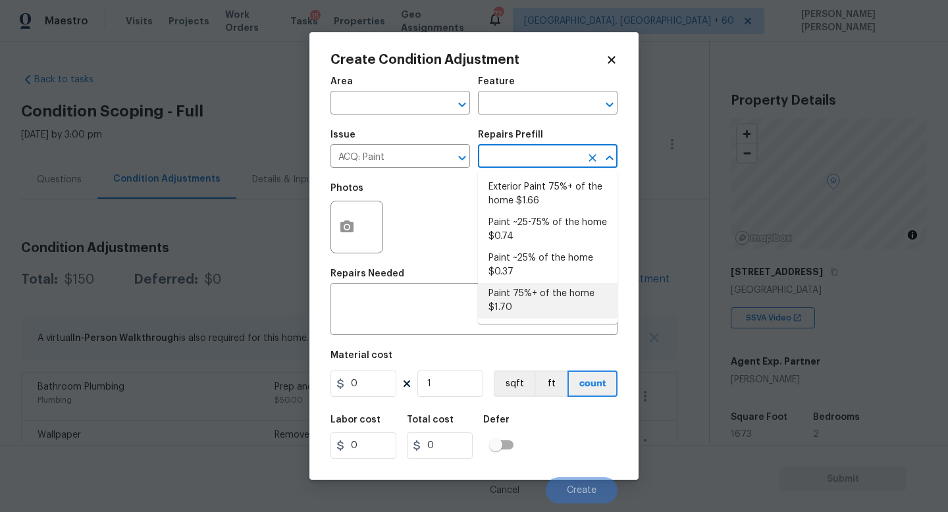
click at [560, 289] on li "Paint 75%+ of the home $1.70" at bounding box center [548, 301] width 140 height 36
type input "Acquisition"
type textarea "Acquisition Scope: 75%+ of the home will likely require interior paint"
type input "1.7"
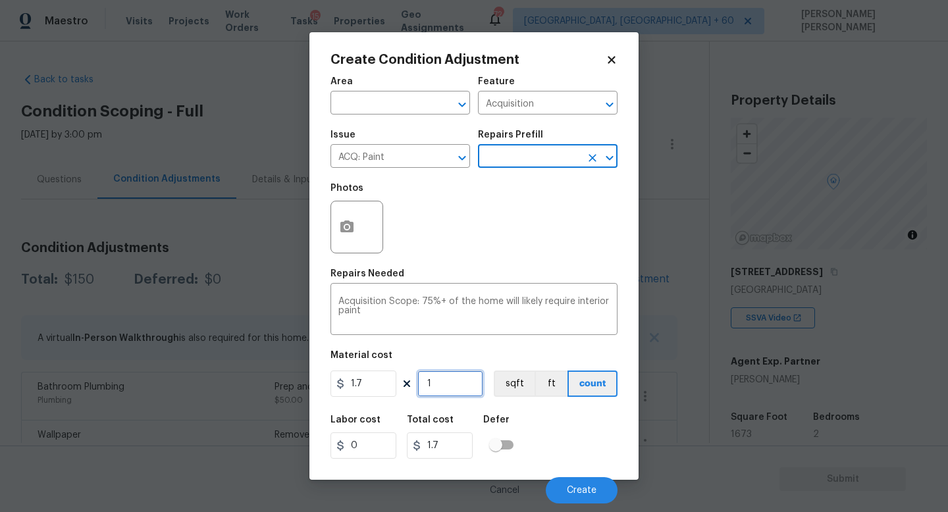
click at [457, 375] on input "1" at bounding box center [450, 384] width 66 height 26
type input "0"
type input "1"
type input "1.7"
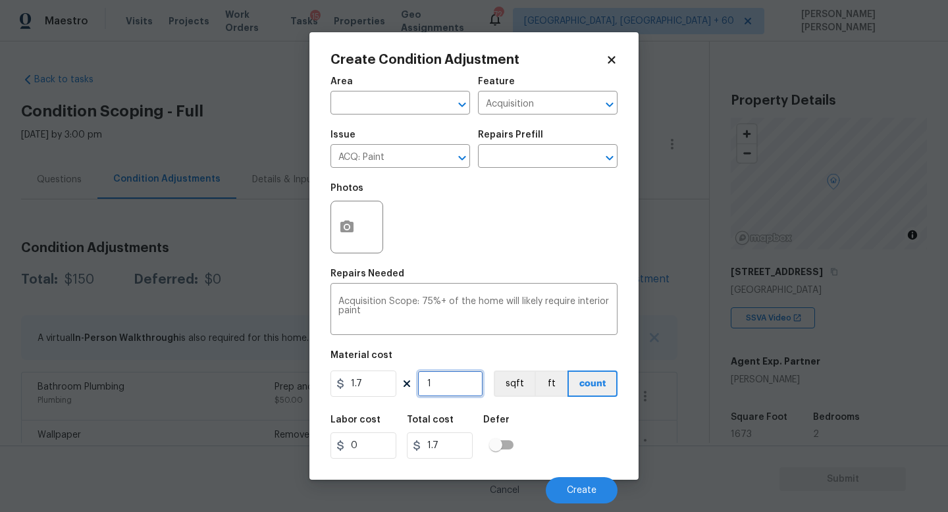
type input "16"
type input "27.2"
type input "167"
type input "283.9"
type input "1673"
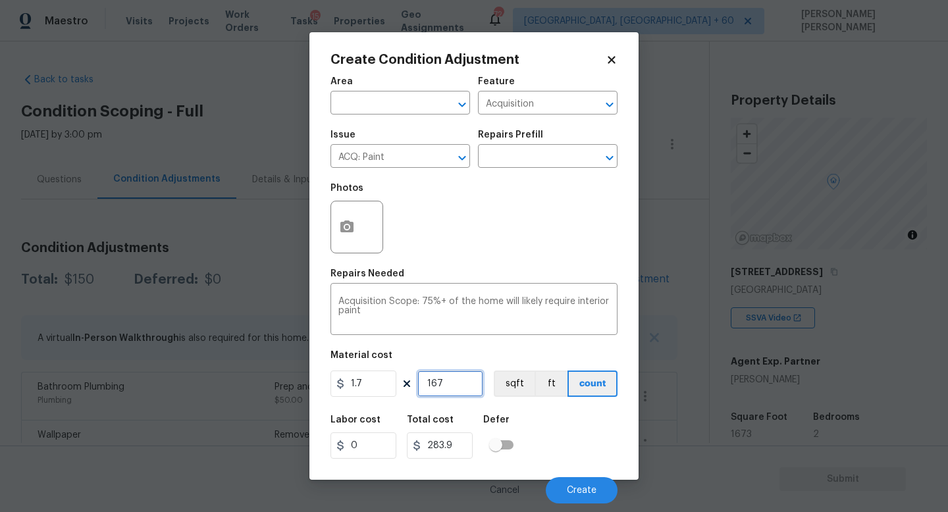
type input "2844.1"
type input "1673"
click at [361, 230] on button "button" at bounding box center [347, 226] width 32 height 51
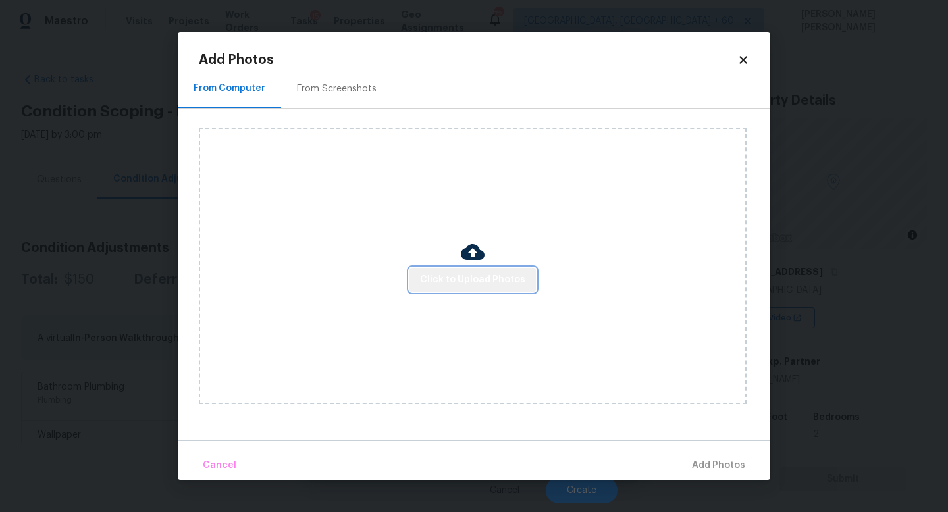
click at [490, 274] on span "Click to Upload Photos" at bounding box center [472, 280] width 105 height 16
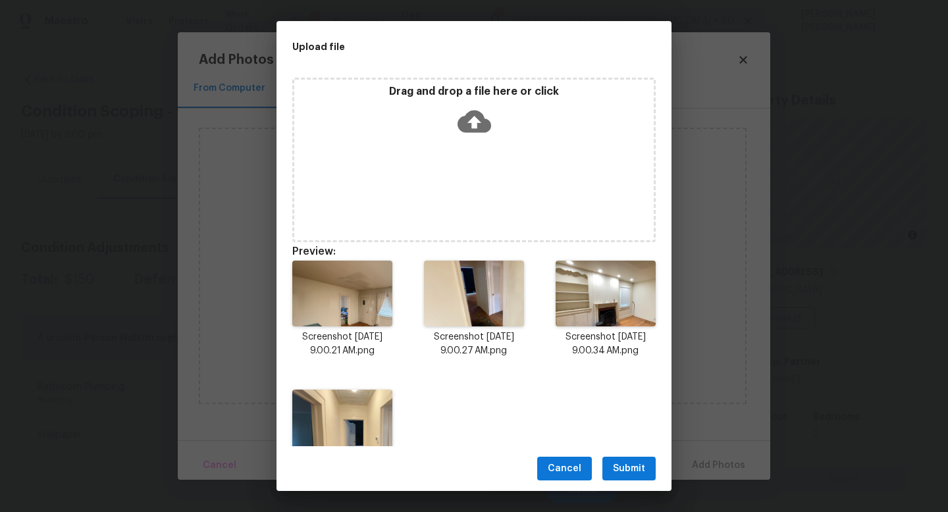
click at [629, 458] on button "Submit" at bounding box center [628, 469] width 53 height 24
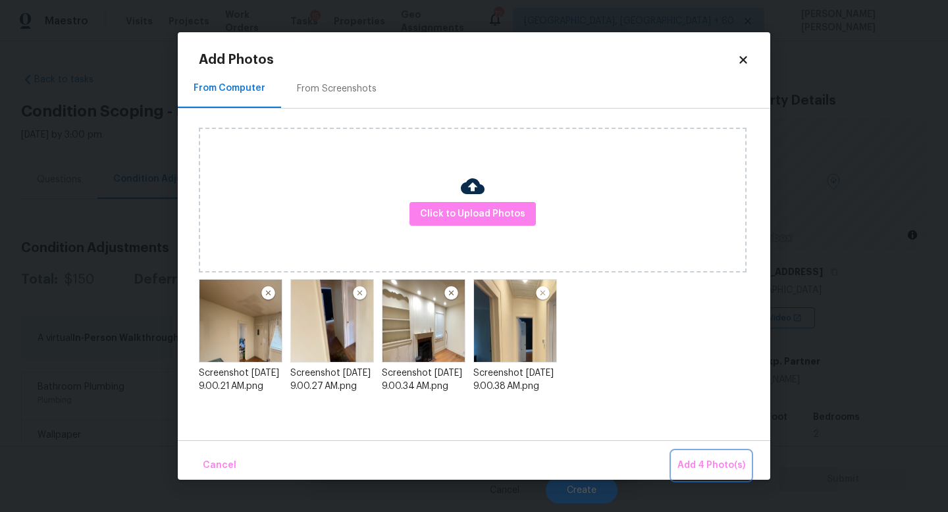
click at [708, 456] on button "Add 4 Photo(s)" at bounding box center [711, 466] width 78 height 28
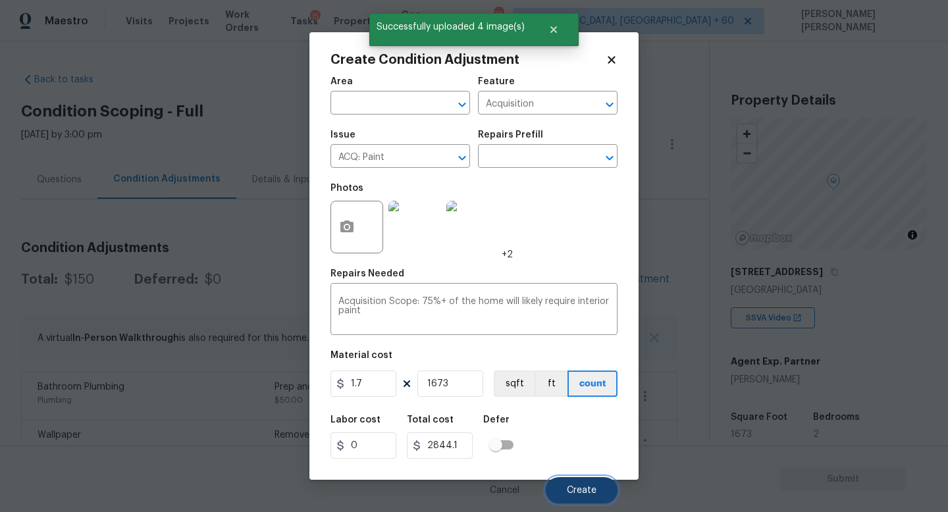
click at [576, 488] on span "Create" at bounding box center [582, 491] width 30 height 10
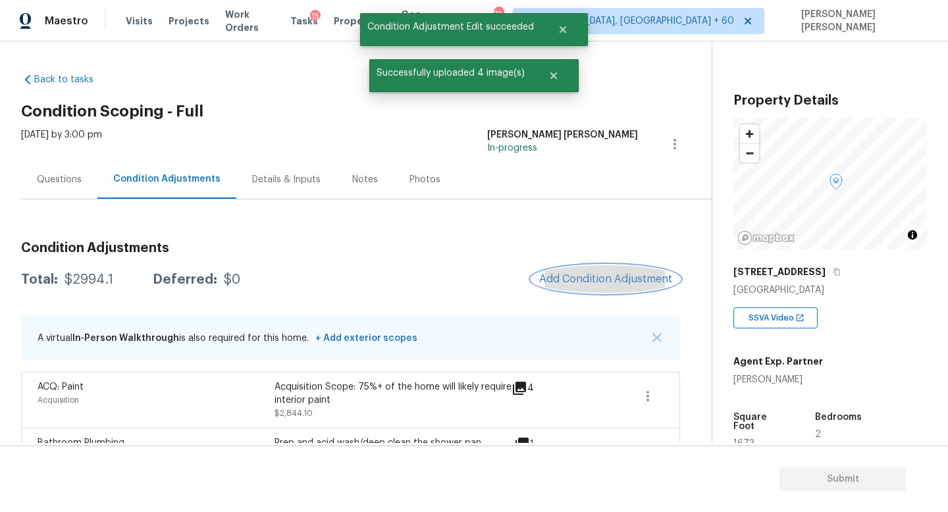
click at [626, 277] on span "Add Condition Adjustment" at bounding box center [605, 279] width 133 height 12
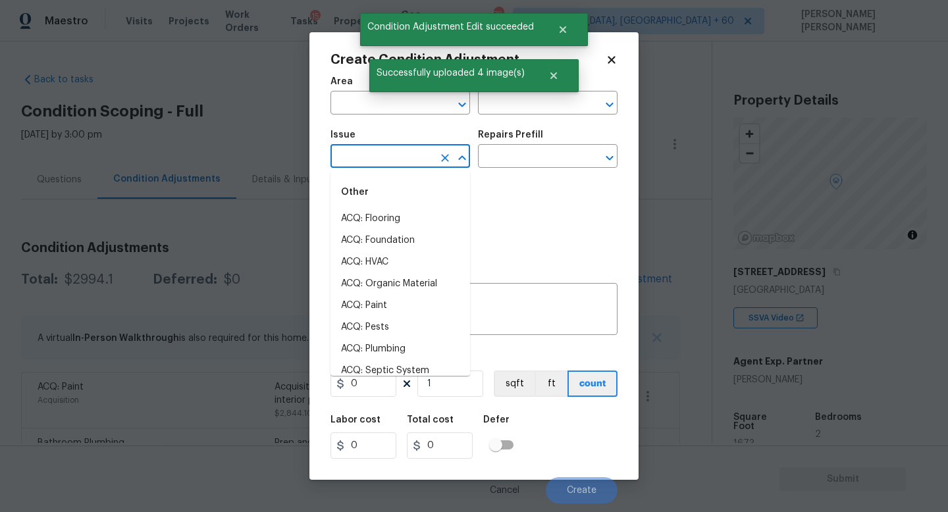
click at [372, 149] on input "text" at bounding box center [381, 157] width 103 height 20
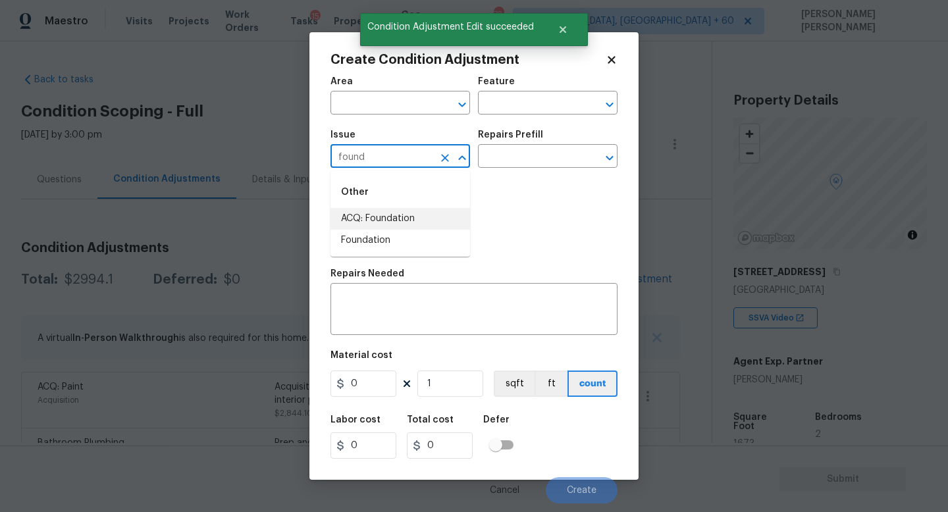
click at [404, 223] on li "ACQ: Foundation" at bounding box center [400, 219] width 140 height 22
type input "ACQ: Foundation"
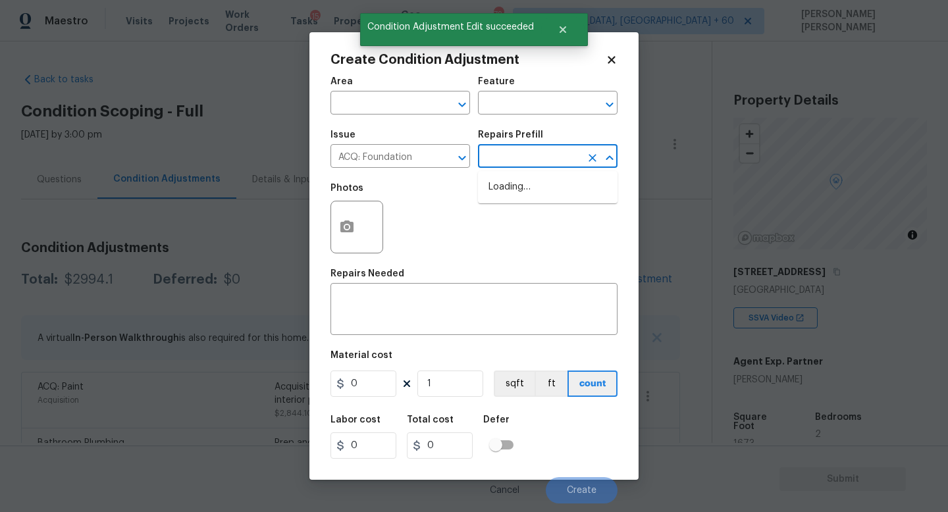
click at [529, 166] on input "text" at bounding box center [529, 157] width 103 height 20
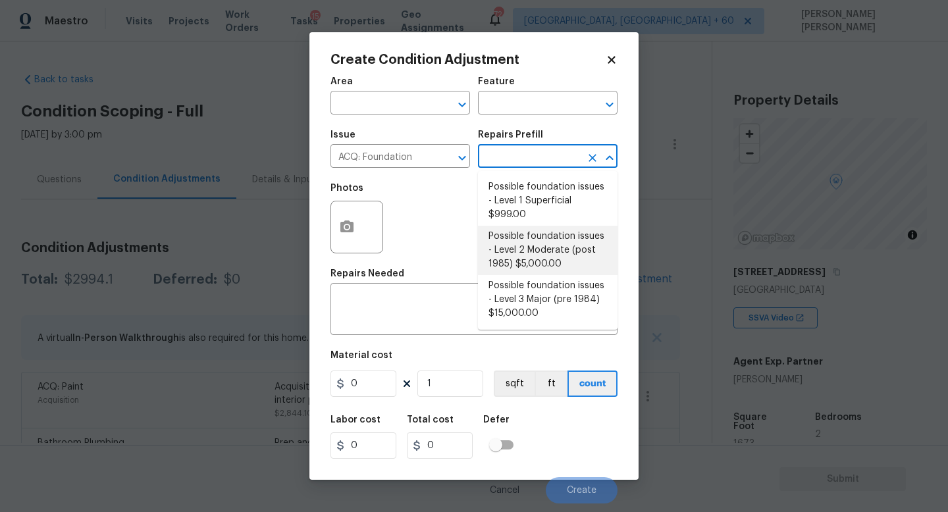
click at [541, 245] on li "Possible foundation issues - Level 2 Moderate (post 1985) $5,000.00" at bounding box center [548, 250] width 140 height 49
type input "Acquisition"
type textarea "Possible foundation issues - Level 2 Moderate: Disclaimer: This is NOT a techni…"
type input "5000"
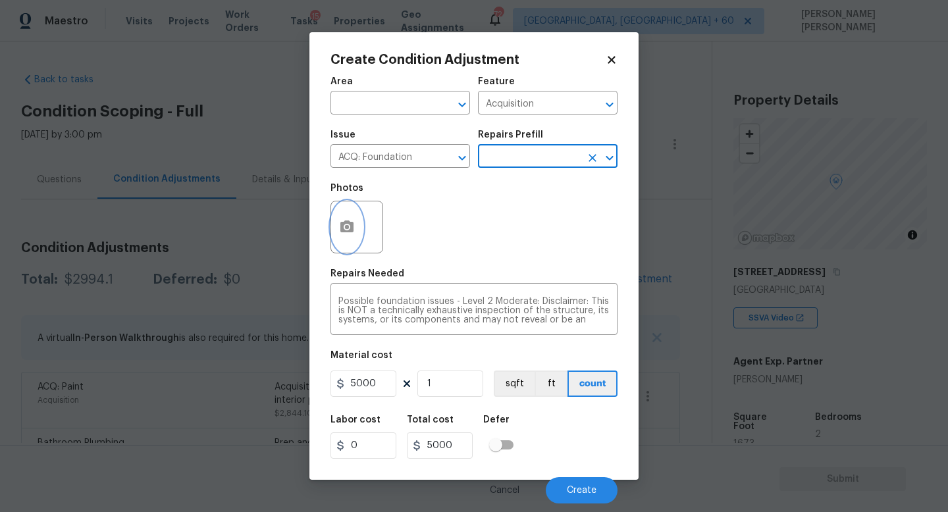
click at [354, 236] on button "button" at bounding box center [347, 226] width 32 height 51
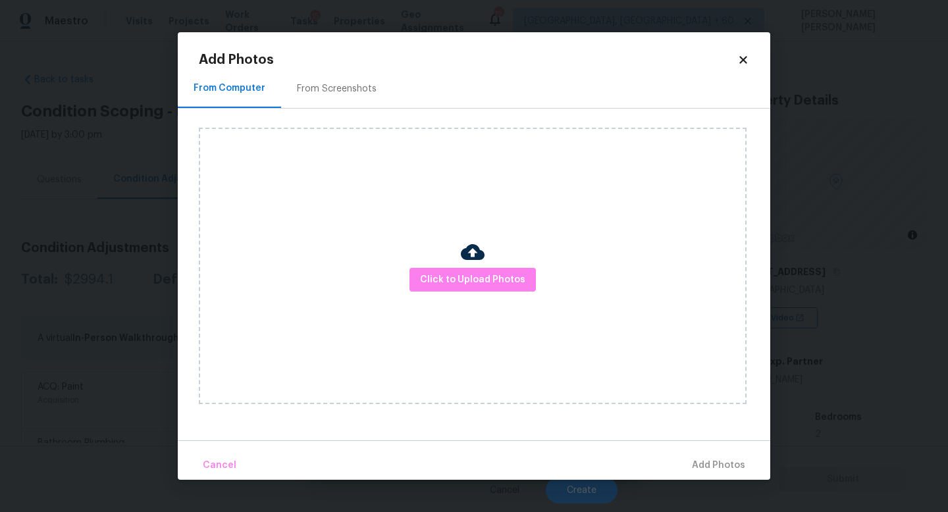
click at [471, 292] on div "Click to Upload Photos" at bounding box center [473, 266] width 548 height 277
click at [483, 283] on span "Click to Upload Photos" at bounding box center [472, 280] width 105 height 16
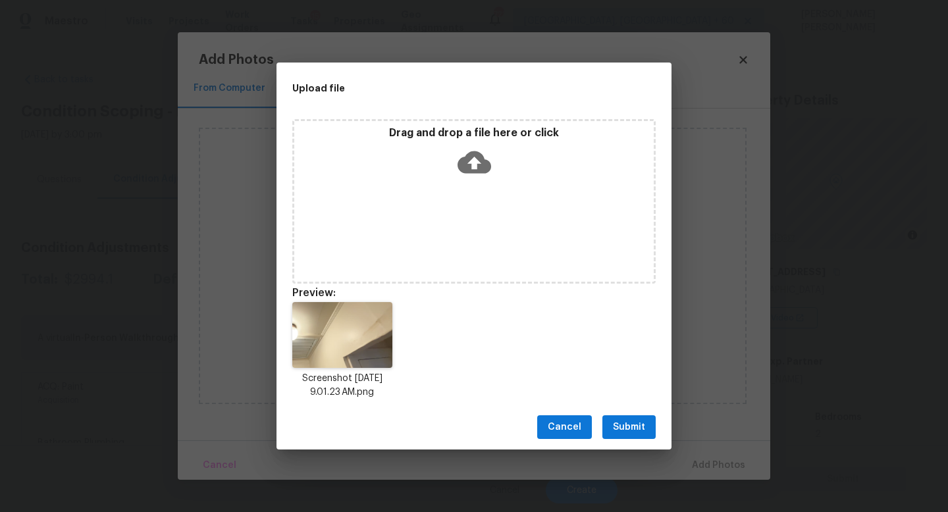
click at [617, 425] on span "Submit" at bounding box center [629, 427] width 32 height 16
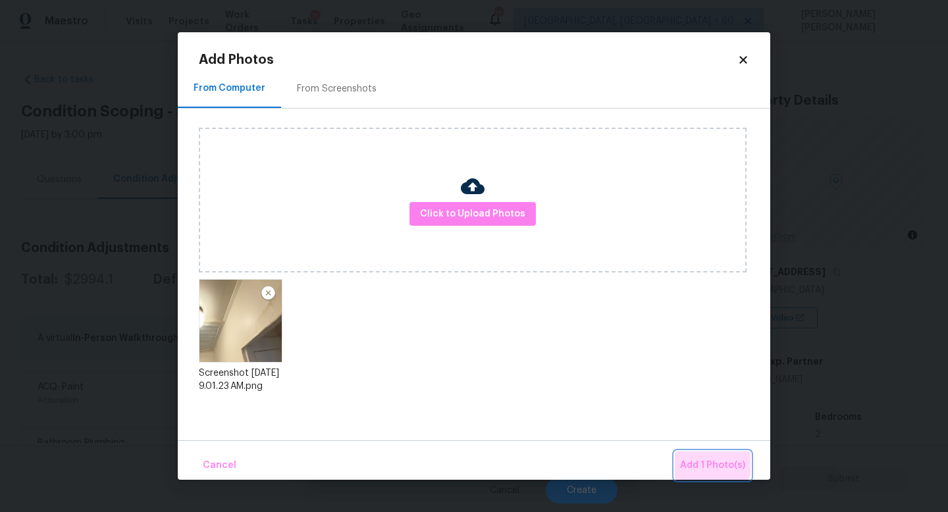
click at [691, 454] on button "Add 1 Photo(s)" at bounding box center [713, 466] width 76 height 28
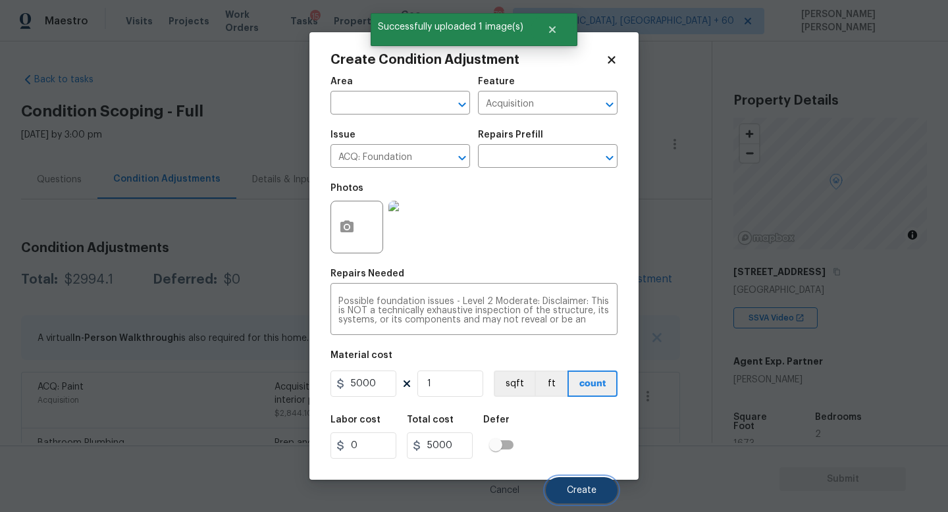
click at [591, 488] on span "Create" at bounding box center [582, 491] width 30 height 10
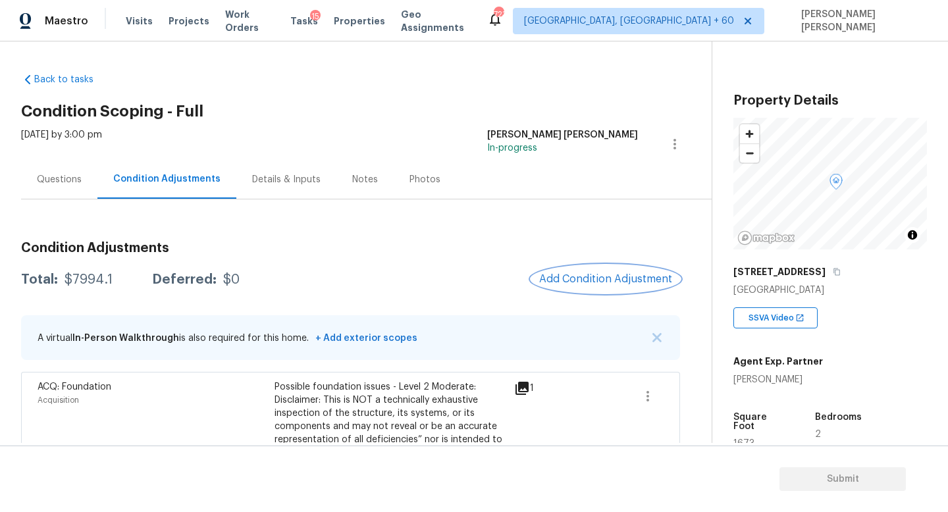
click at [610, 292] on button "Add Condition Adjustment" at bounding box center [605, 279] width 149 height 28
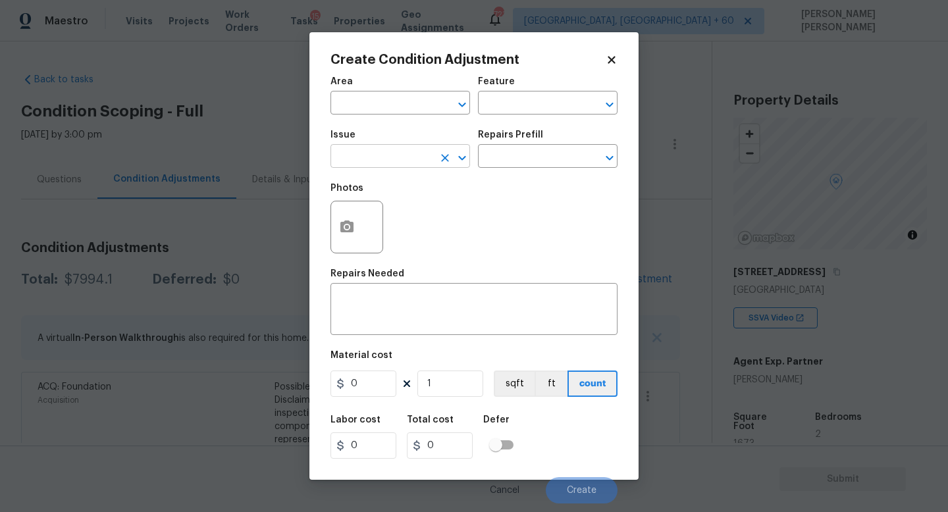
click at [393, 156] on input "text" at bounding box center [381, 157] width 103 height 20
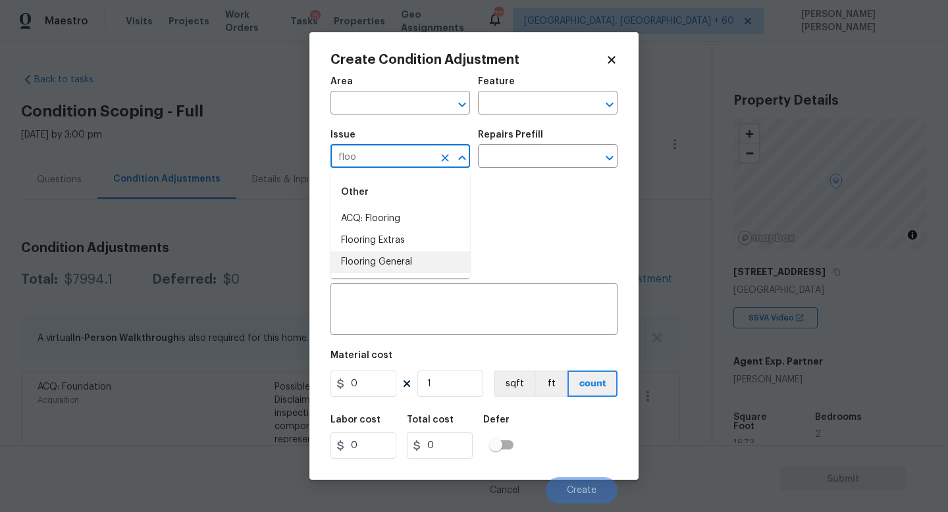
click at [411, 256] on li "Flooring General" at bounding box center [400, 262] width 140 height 22
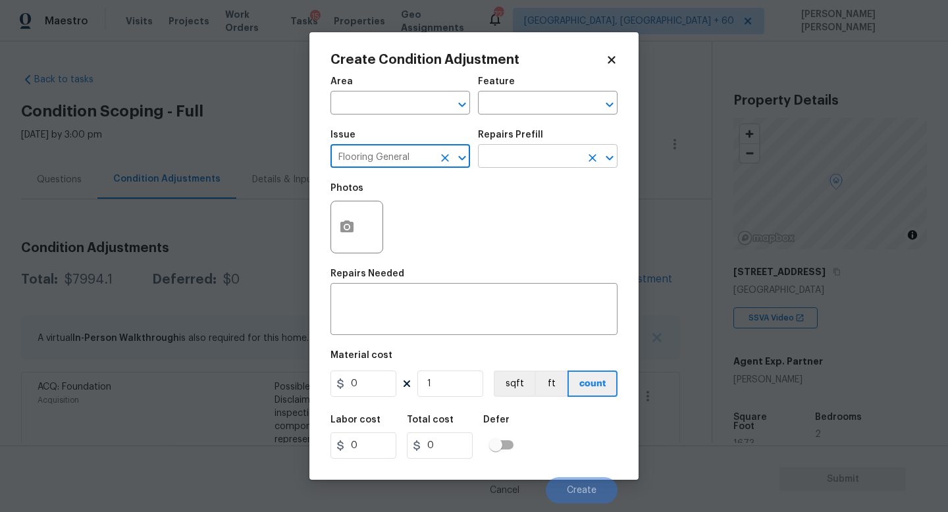
type input "Flooring General"
click at [517, 162] on input "text" at bounding box center [529, 157] width 103 height 20
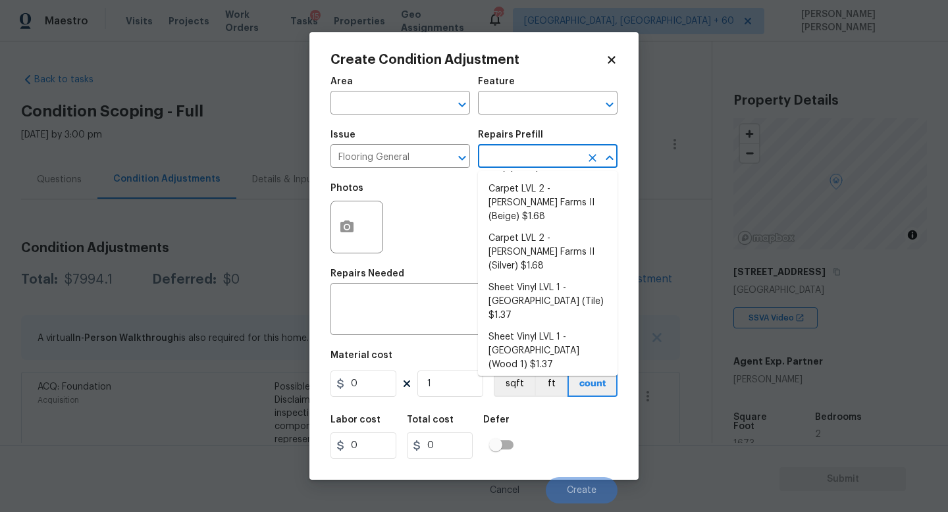
scroll to position [66, 0]
click at [436, 160] on button "Clear" at bounding box center [445, 158] width 18 height 18
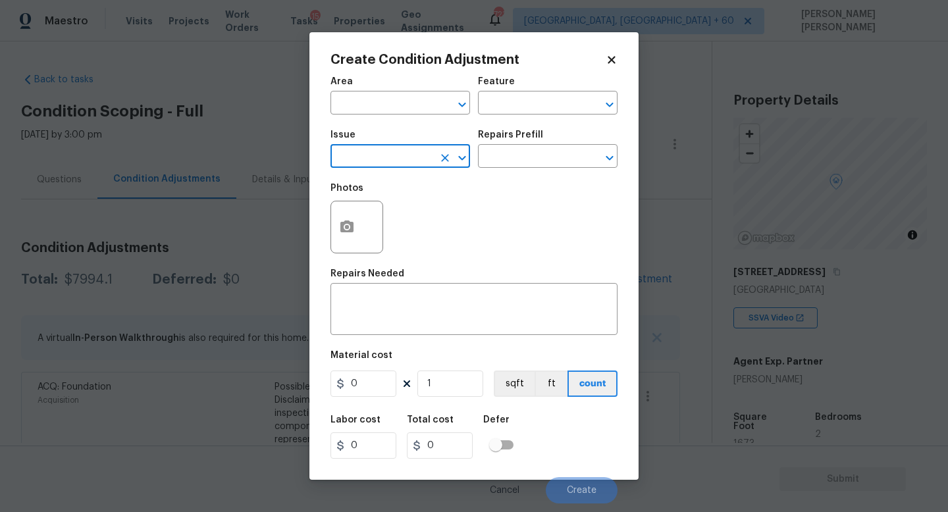
click at [436, 160] on button "Clear" at bounding box center [445, 158] width 18 height 18
click at [429, 243] on li "Flooring Extras" at bounding box center [400, 241] width 140 height 22
type input "Flooring Extras"
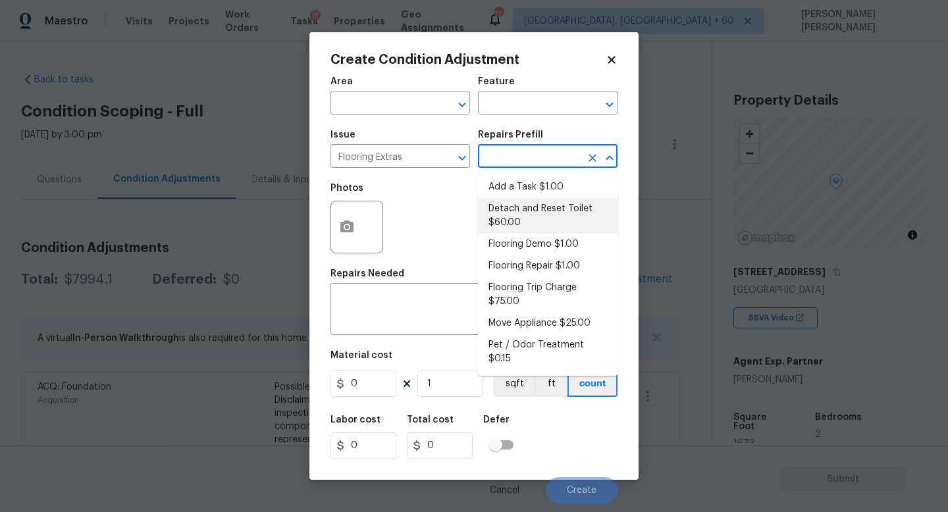
click at [519, 154] on input "text" at bounding box center [529, 157] width 103 height 20
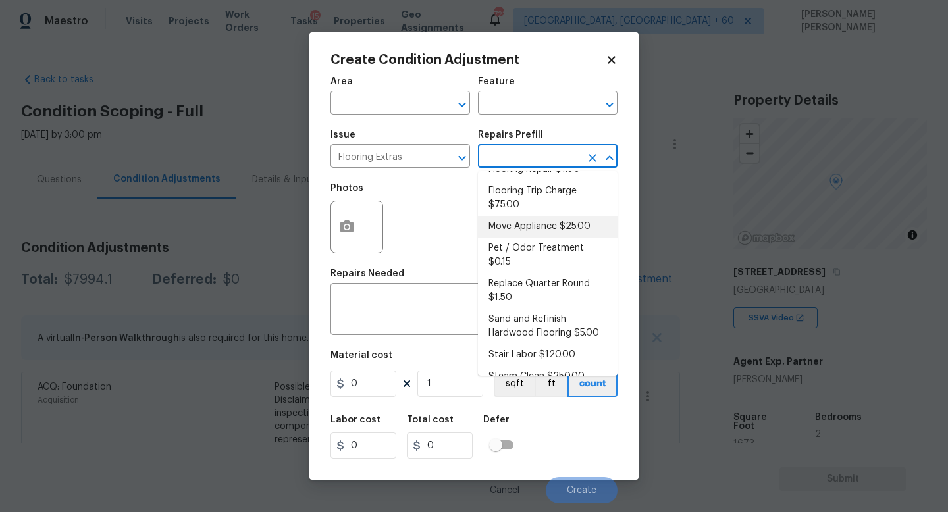
scroll to position [99, 0]
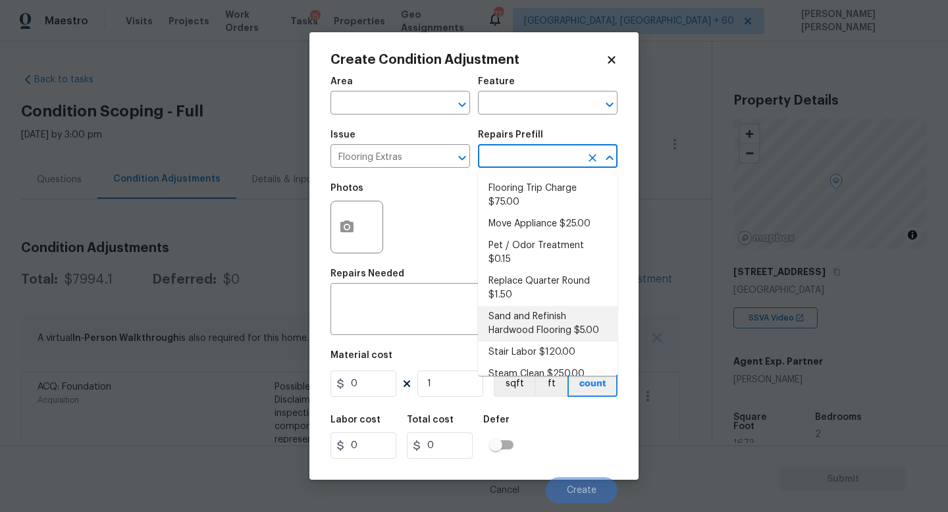
click at [558, 310] on li "Sand and Refinish Hardwood Flooring $5.00" at bounding box center [548, 324] width 140 height 36
type input "Overall Flooring"
type textarea "Sand and refinish the existing hardwood floors. PM to confirm color/sheen."
type input "5"
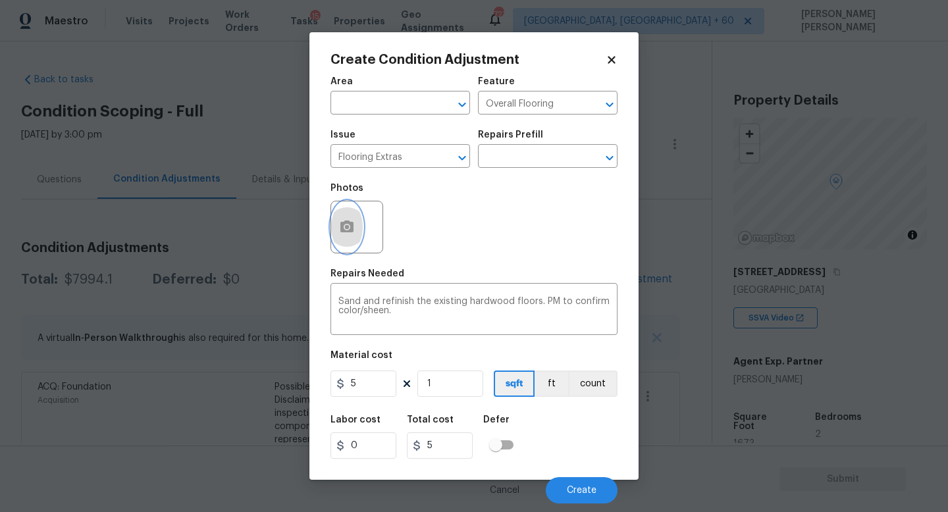
click at [354, 219] on button "button" at bounding box center [347, 226] width 32 height 51
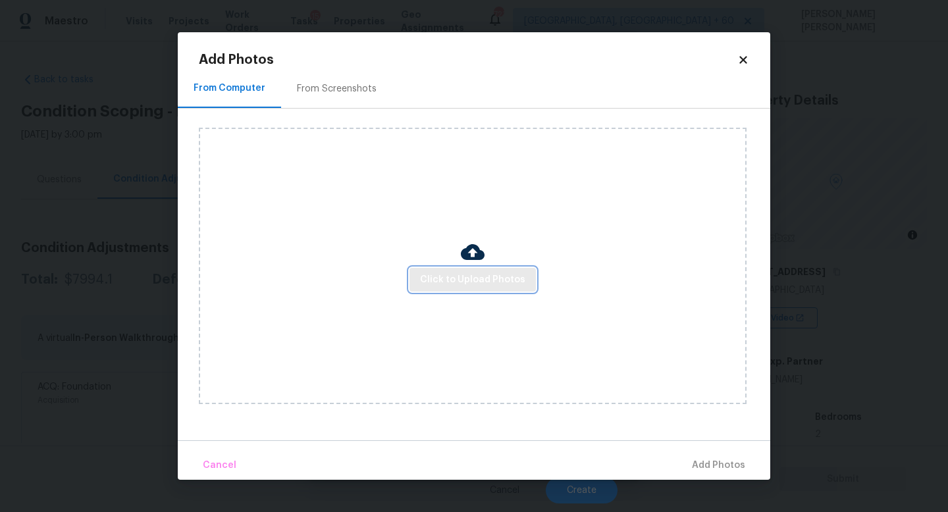
click at [466, 283] on span "Click to Upload Photos" at bounding box center [472, 280] width 105 height 16
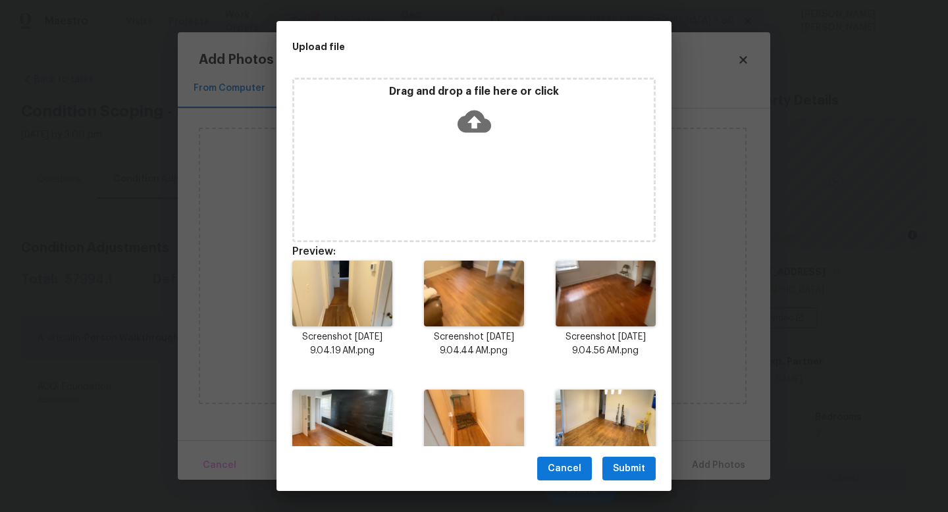
click at [633, 465] on span "Submit" at bounding box center [629, 469] width 32 height 16
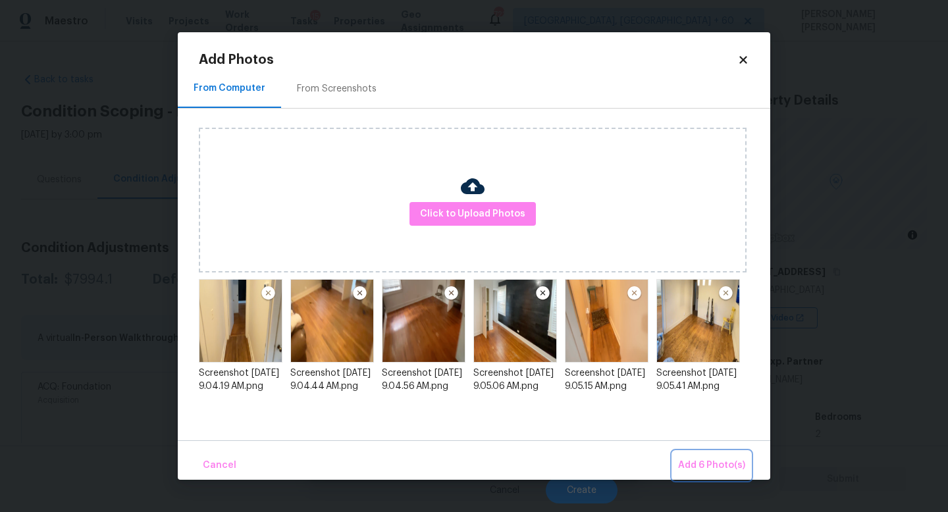
click at [706, 458] on span "Add 6 Photo(s)" at bounding box center [711, 466] width 67 height 16
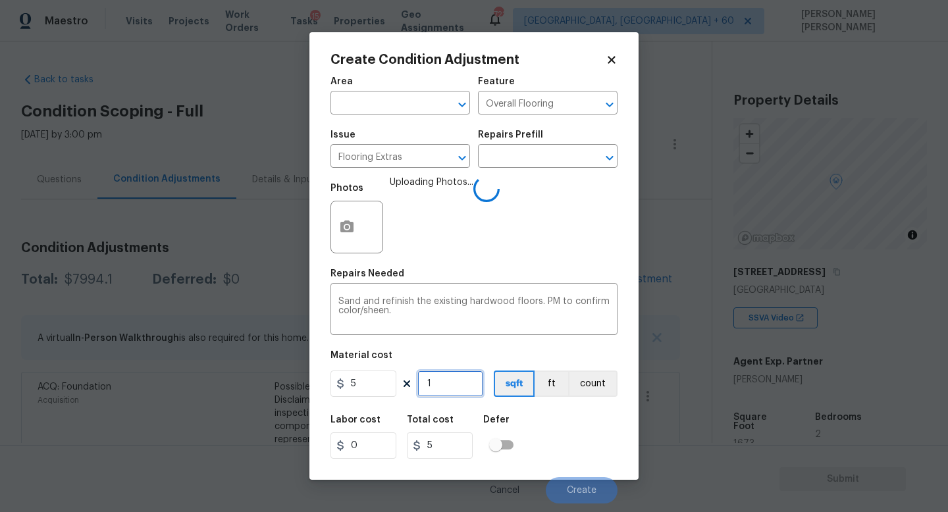
click at [450, 378] on input "1" at bounding box center [450, 384] width 66 height 26
type input "18"
type input "90"
type input "180"
type input "900"
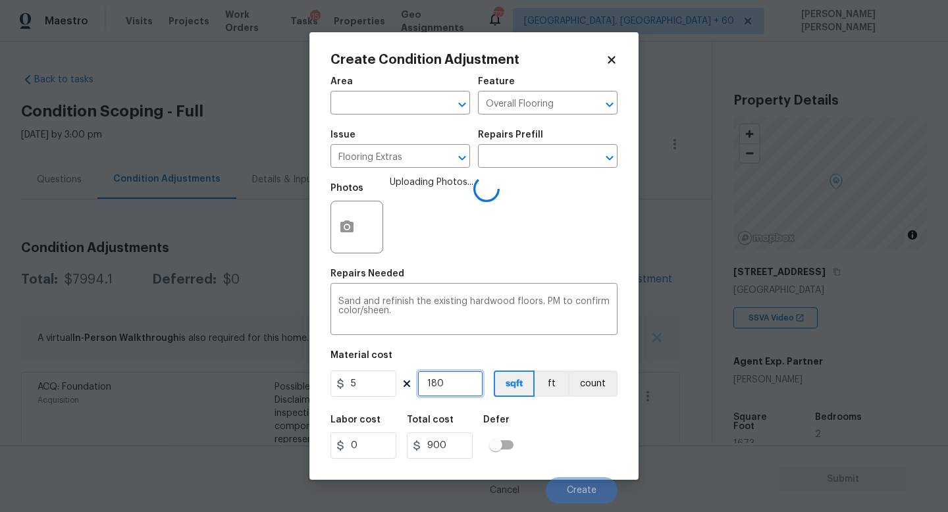
type input "1800"
type input "9000"
type input "18000"
type input "90000"
type input "1800"
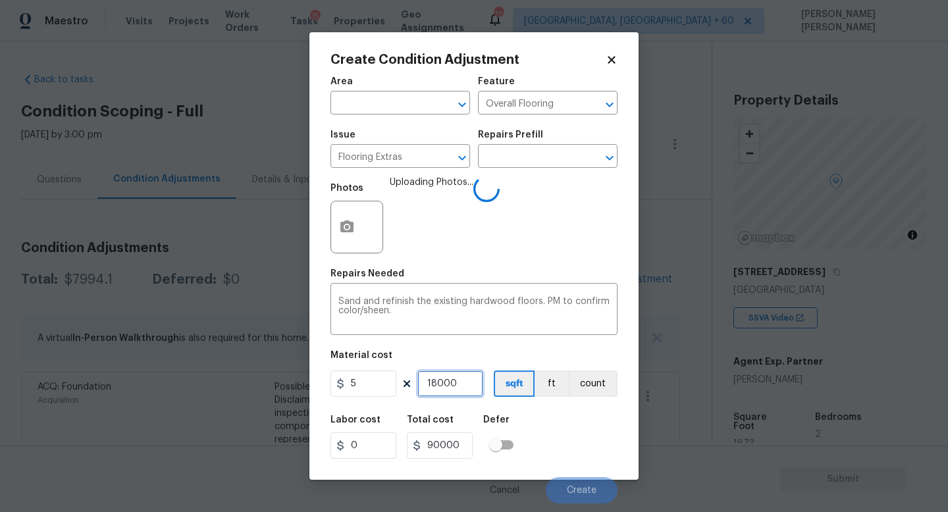
type input "9000"
type input "180"
type input "900"
type input "9"
type input "45"
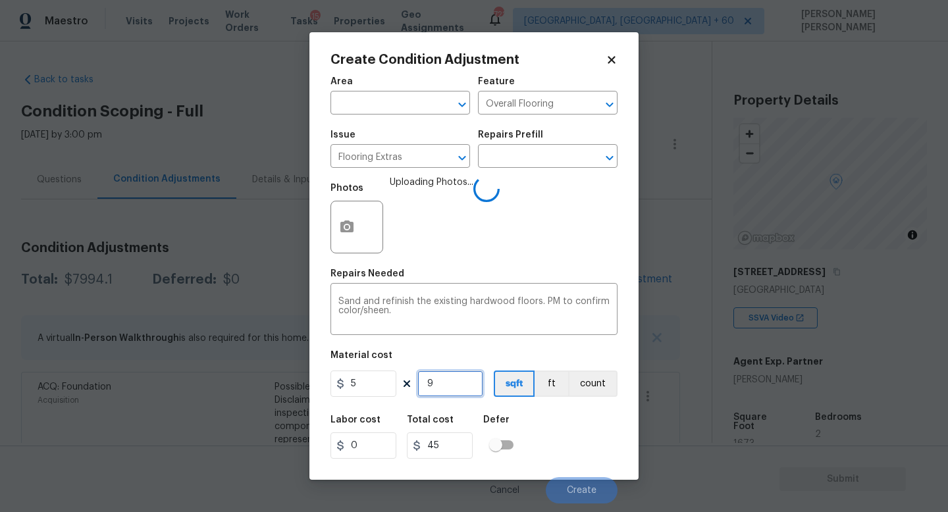
type input "0"
type input "8"
type input "40"
type input "80"
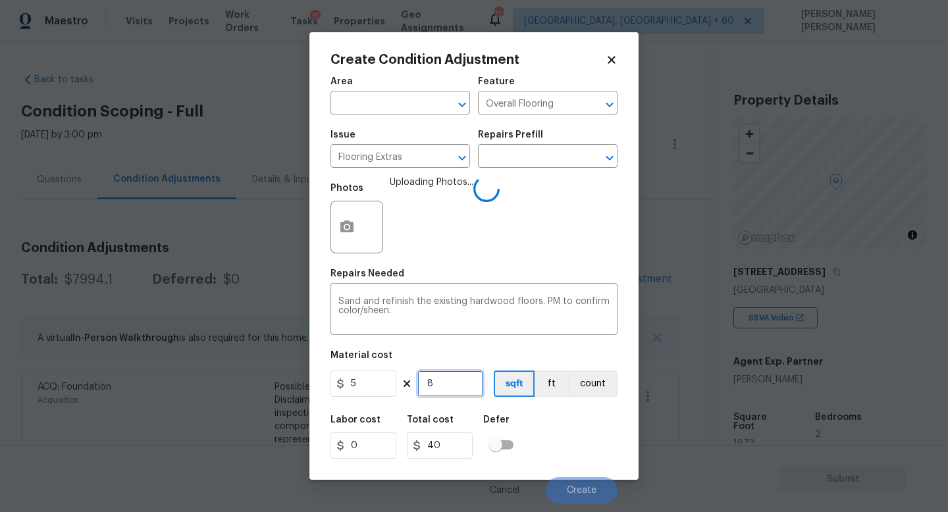
type input "400"
type input "800"
type input "4000"
type input "80"
type input "400"
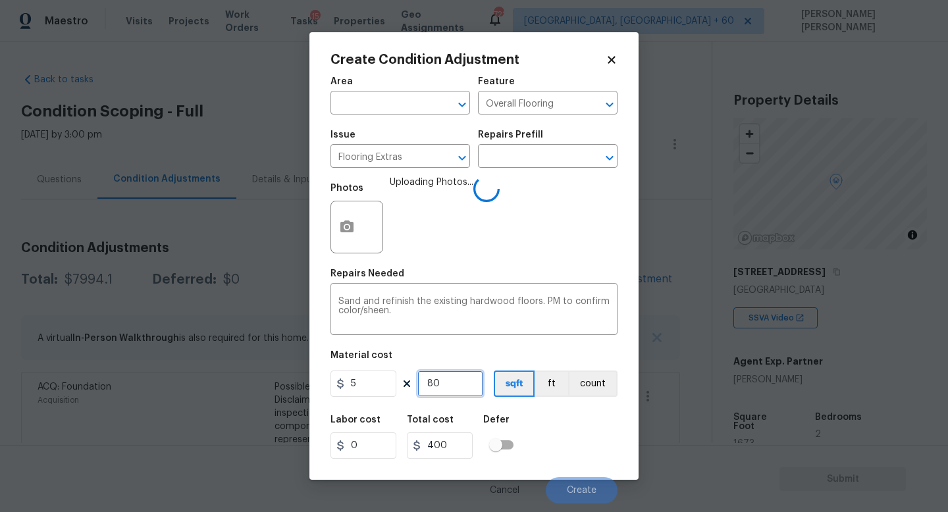
type input "8"
type input "40"
type input "0"
type input "9"
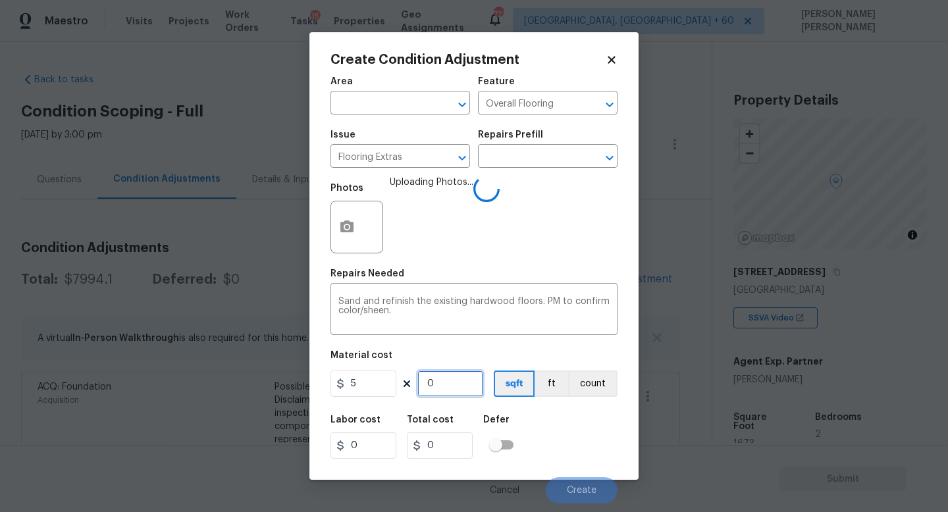
type input "45"
type input "90"
type input "450"
type input "900"
type input "4500"
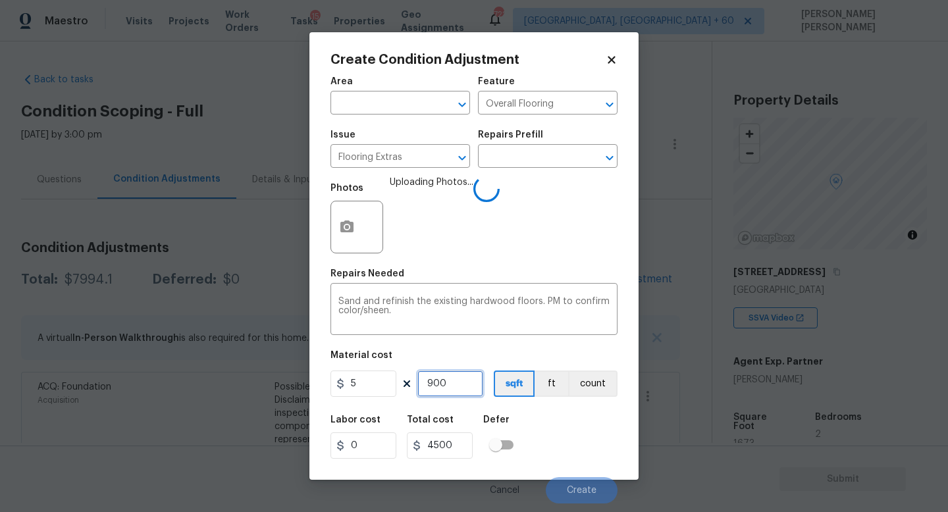
type input "9000"
type input "45000"
type input "900"
type input "4500"
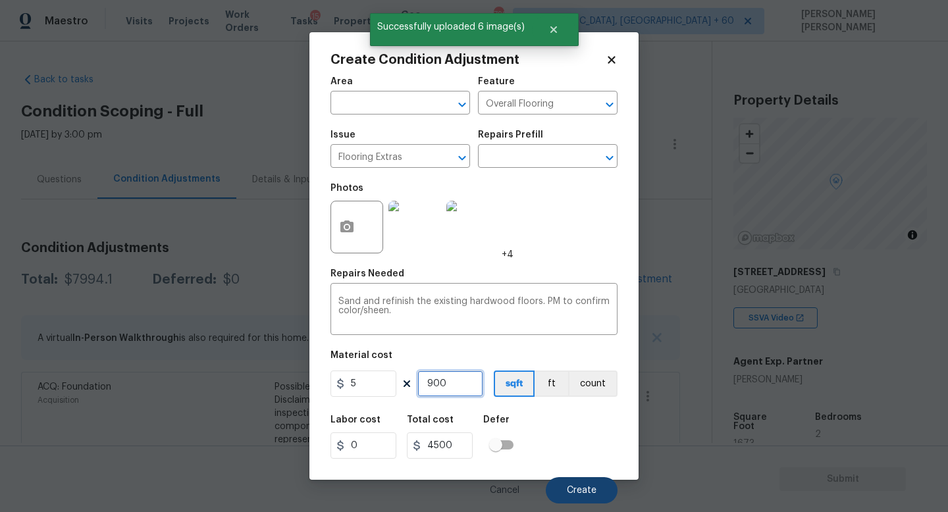
type input "900"
click at [578, 491] on span "Create" at bounding box center [582, 491] width 30 height 10
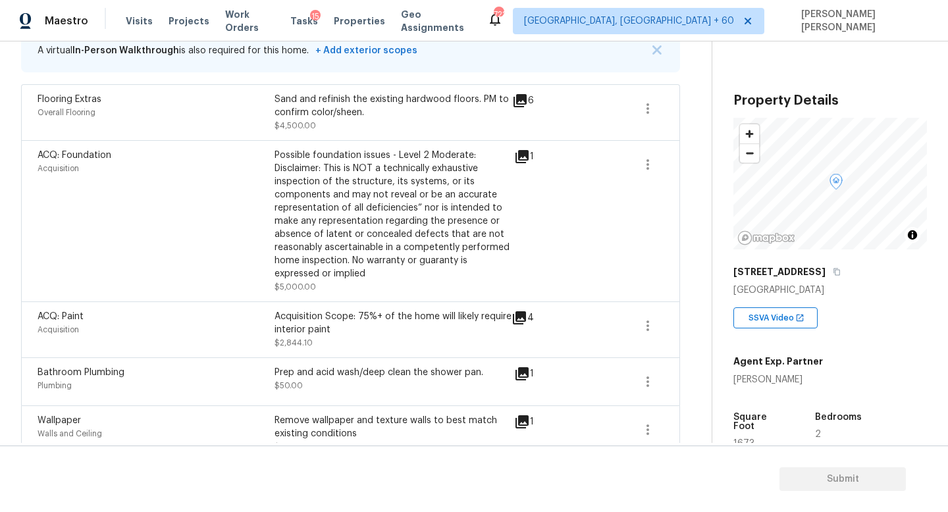
scroll to position [312, 0]
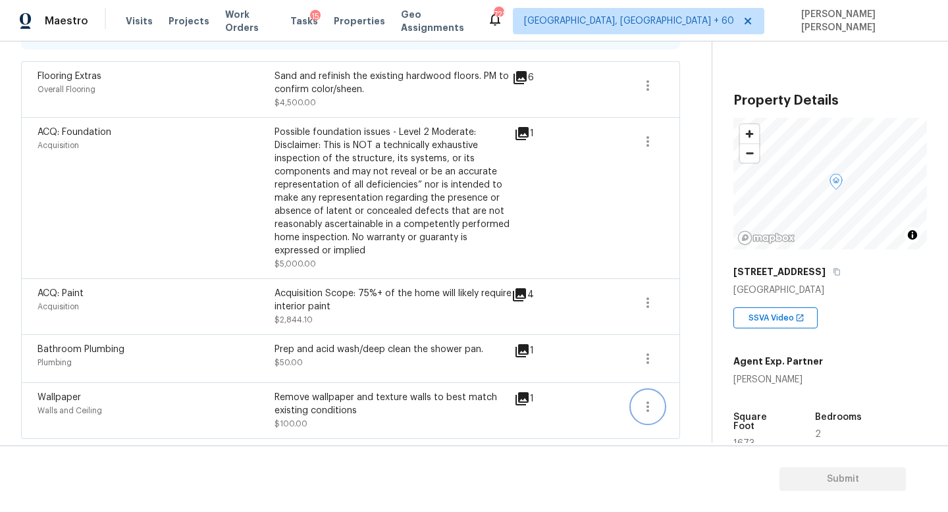
click at [653, 408] on icon "button" at bounding box center [648, 407] width 16 height 16
click at [735, 403] on div "Edit" at bounding box center [722, 404] width 103 height 13
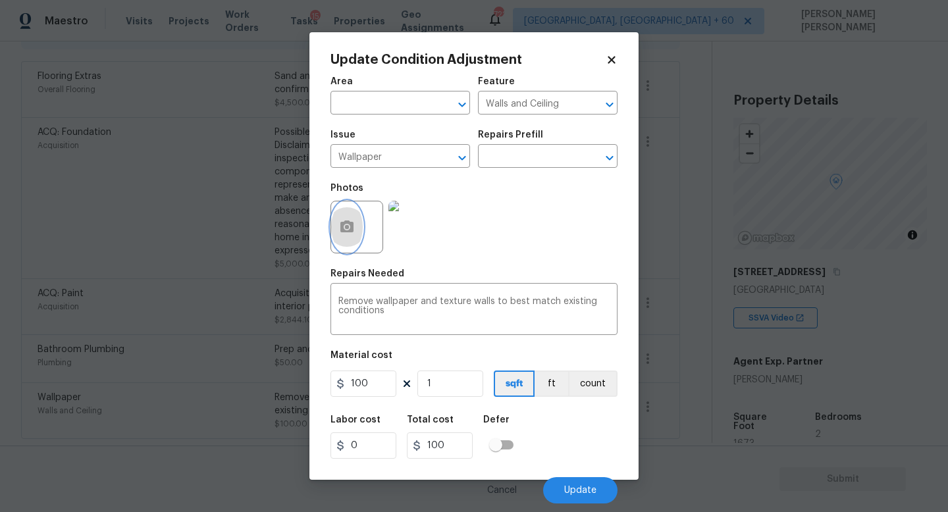
click at [342, 232] on icon "button" at bounding box center [346, 227] width 13 height 12
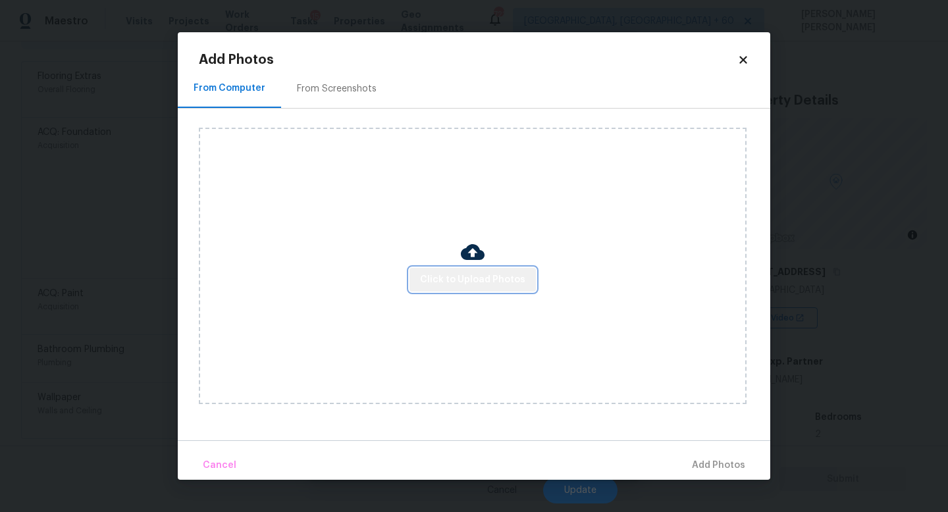
click at [496, 272] on span "Click to Upload Photos" at bounding box center [472, 280] width 105 height 16
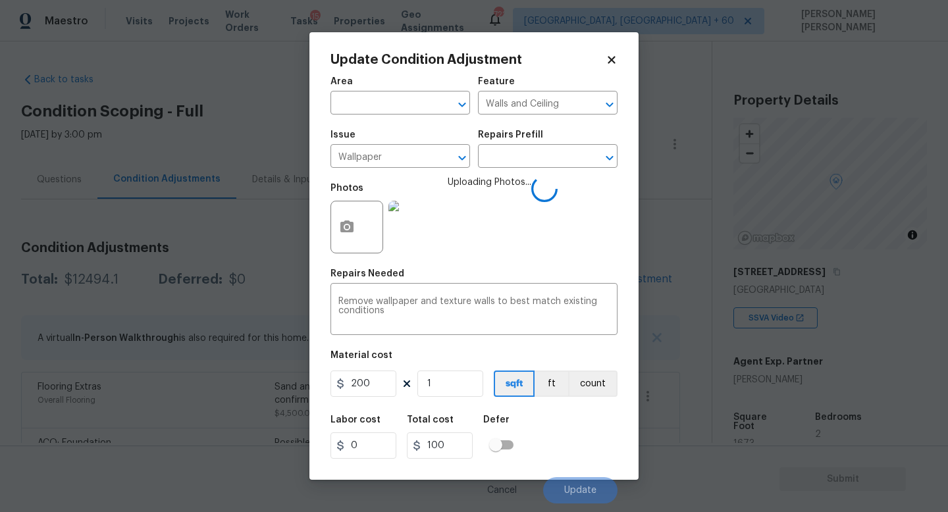
scroll to position [312, 0]
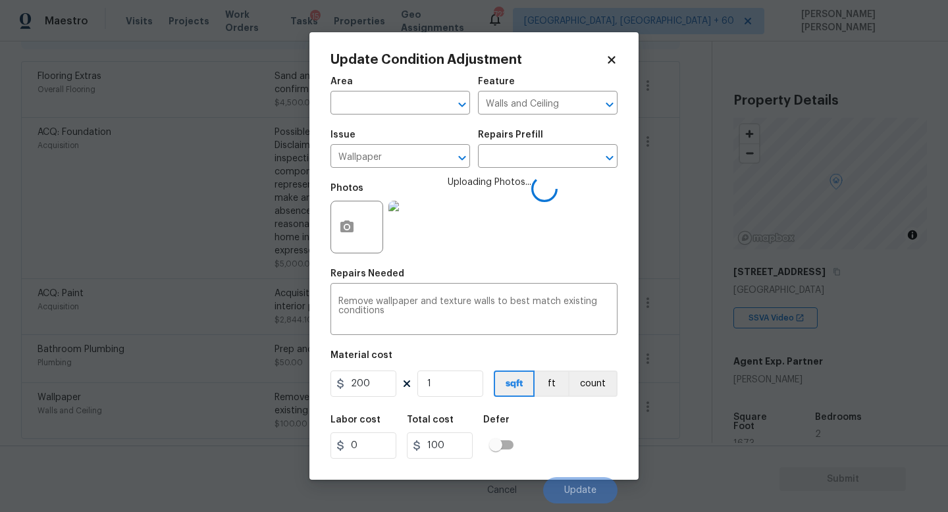
type input "200"
click at [589, 433] on div "Labor cost 0 Total cost 200 Defer" at bounding box center [473, 437] width 287 height 59
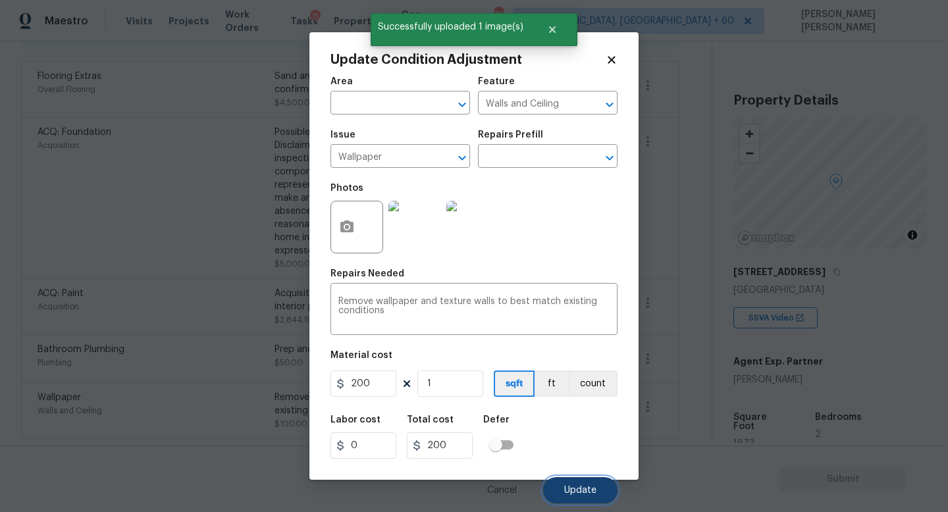
click at [581, 488] on span "Update" at bounding box center [580, 491] width 32 height 10
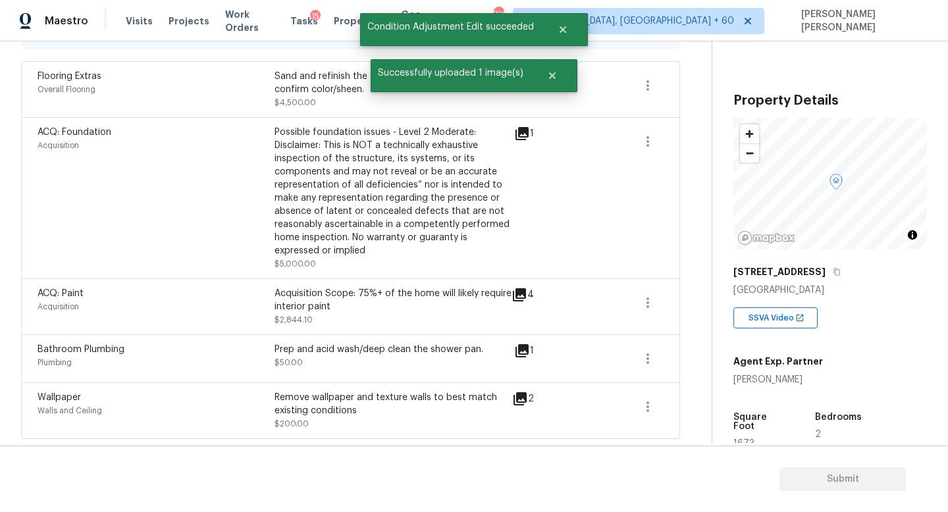
scroll to position [259, 0]
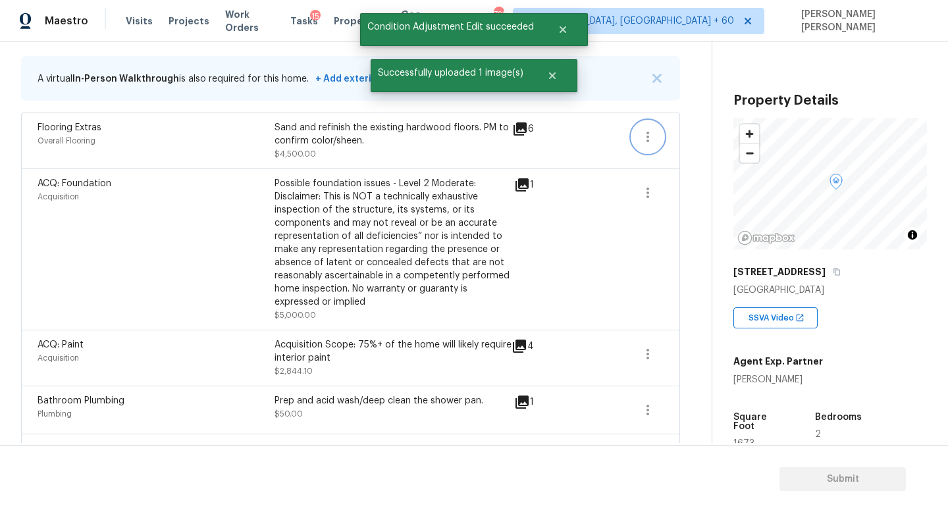
click at [643, 138] on icon "button" at bounding box center [648, 137] width 16 height 16
click at [710, 138] on div "Edit" at bounding box center [722, 134] width 103 height 13
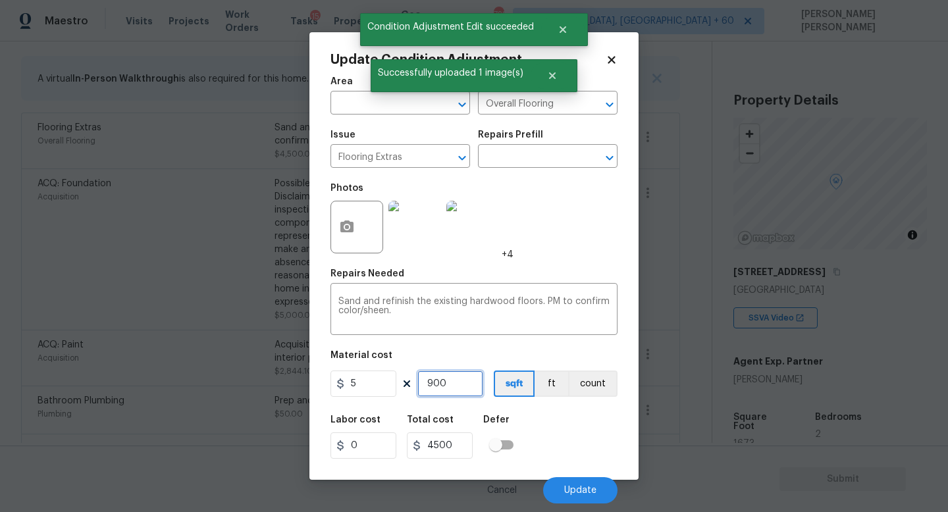
drag, startPoint x: 463, startPoint y: 388, endPoint x: 0, endPoint y: 309, distance: 470.2
click at [0, 309] on div "Update Condition Adjustment Area ​ Feature Overall Flooring ​ Issue Flooring Ex…" at bounding box center [474, 256] width 948 height 512
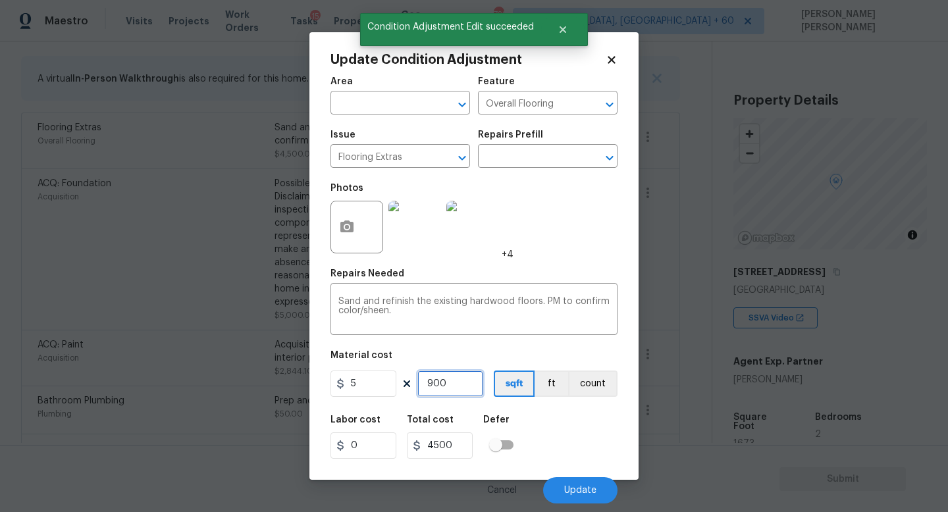
type input "8"
type input "40"
type input "80"
type input "400"
type input "800"
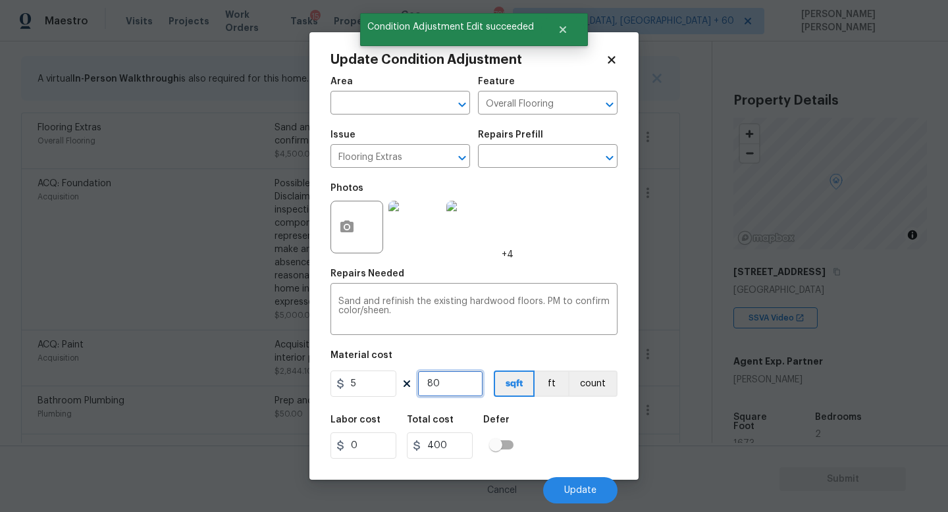
type input "4000"
type input "800"
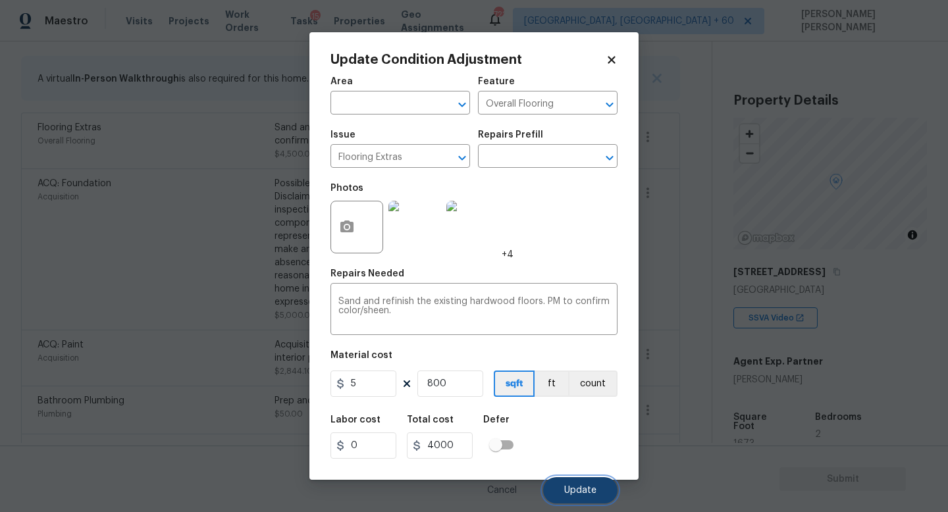
click at [578, 488] on span "Update" at bounding box center [580, 491] width 32 height 10
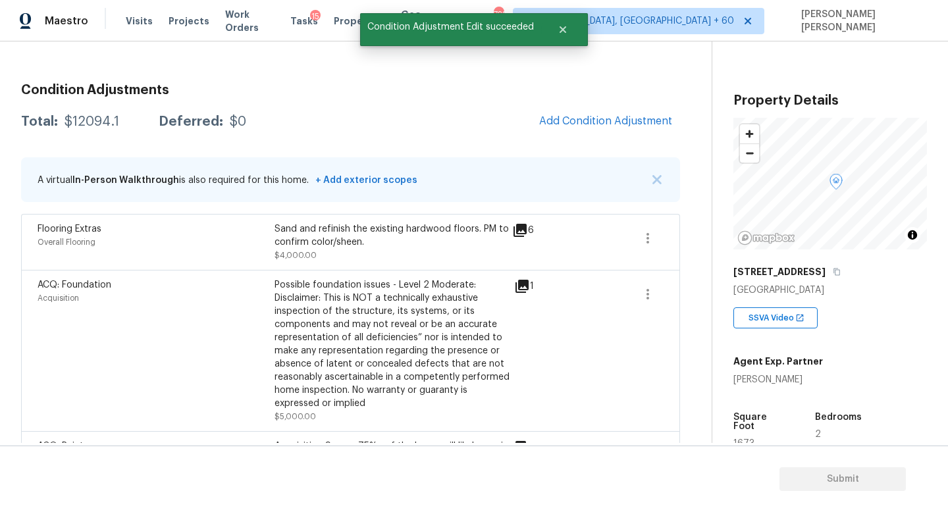
scroll to position [169, 0]
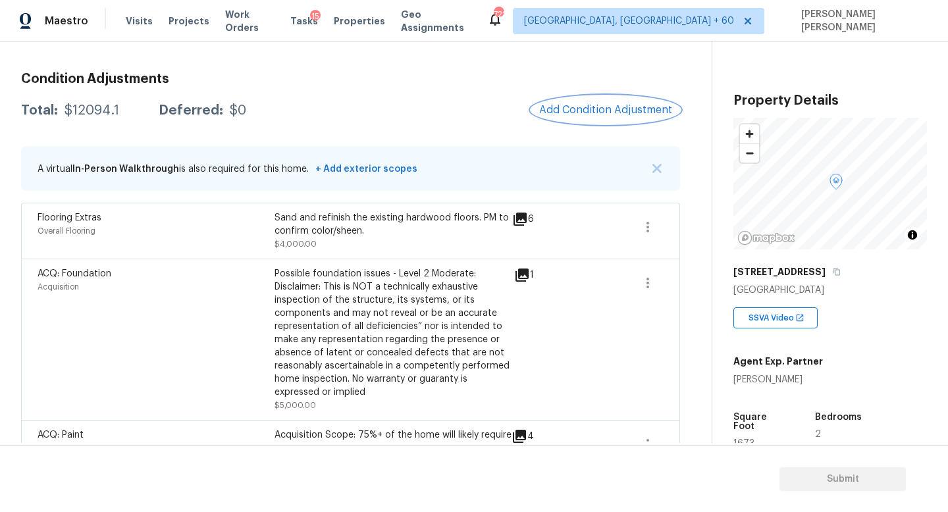
click at [593, 113] on span "Add Condition Adjustment" at bounding box center [605, 110] width 133 height 12
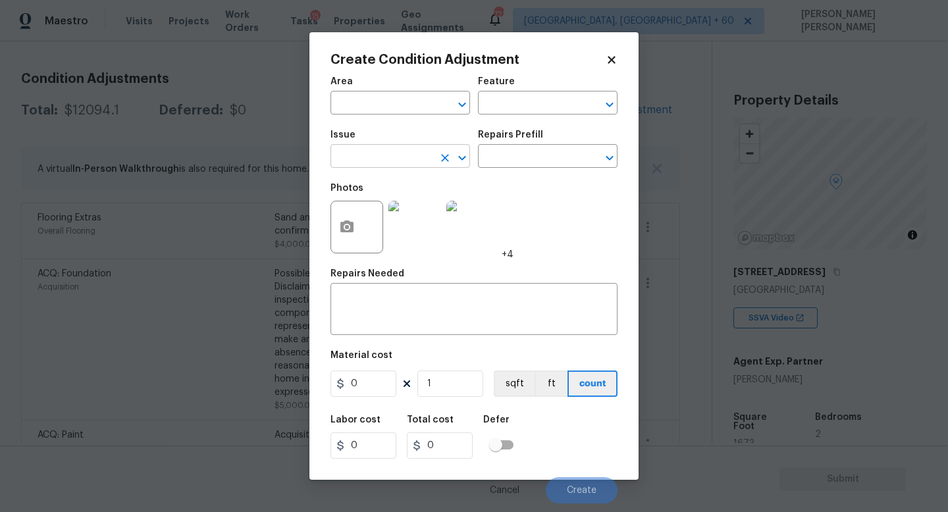
click at [399, 148] on input "text" at bounding box center [381, 157] width 103 height 20
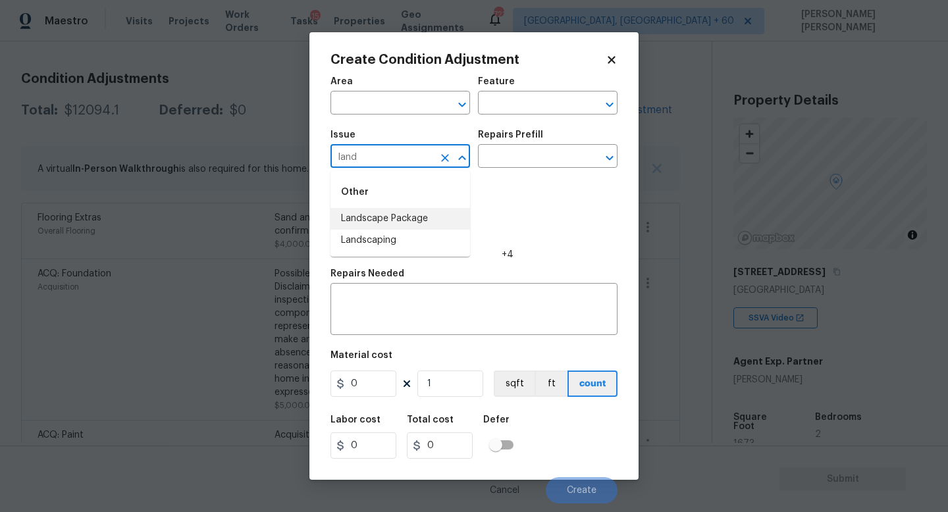
click at [432, 222] on li "Landscape Package" at bounding box center [400, 219] width 140 height 22
type input "Landscape Package"
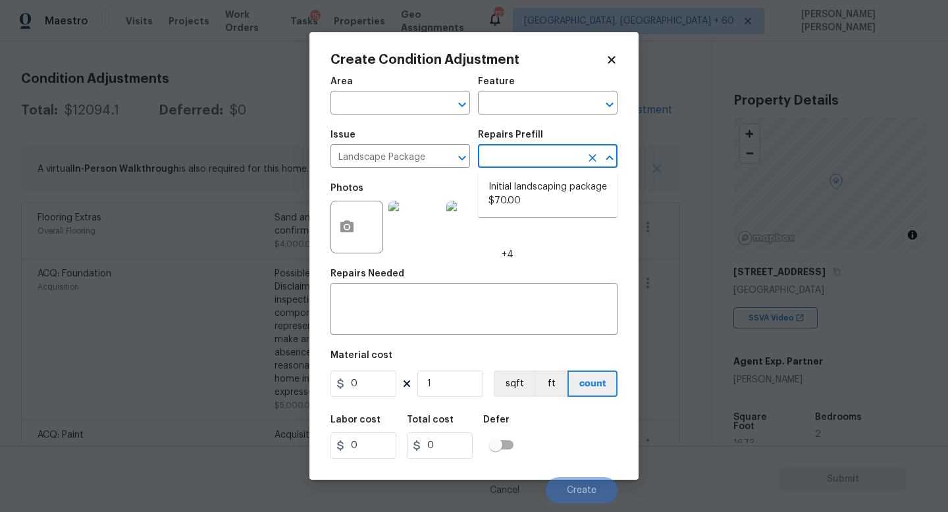
click at [534, 163] on input "text" at bounding box center [529, 157] width 103 height 20
click at [547, 203] on li "Initial landscaping package $70.00" at bounding box center [548, 194] width 140 height 36
type input "Home Readiness Packages"
type textarea "Mowing of grass up to 6" in height. Mow, edge along driveways & sidewalks, trim…"
type input "70"
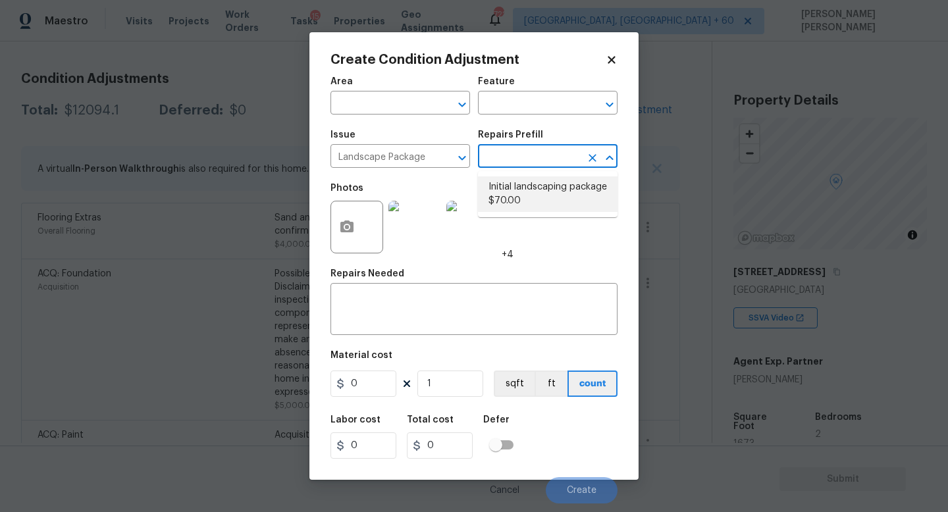
type input "70"
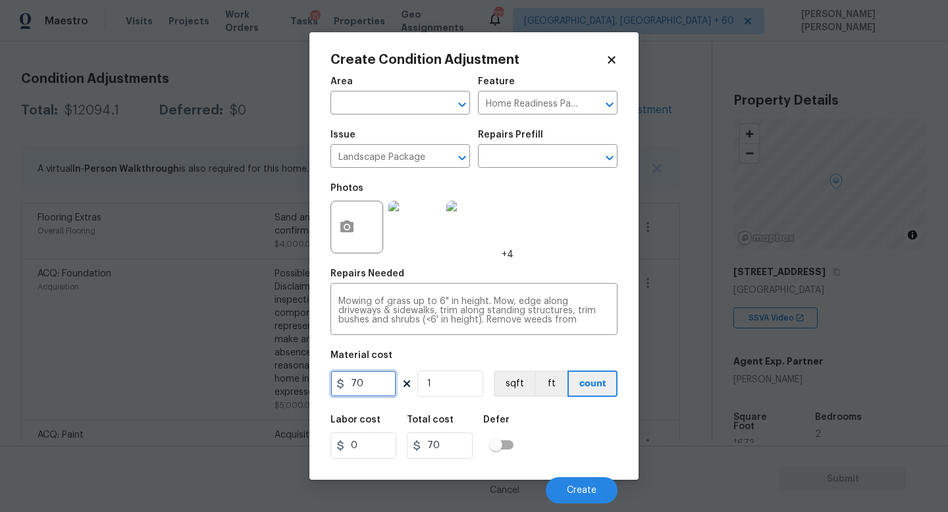
click at [376, 372] on input "70" at bounding box center [363, 384] width 66 height 26
drag, startPoint x: 376, startPoint y: 398, endPoint x: 249, endPoint y: 377, distance: 128.7
click at [301, 392] on div "Create Condition Adjustment Area ​ Feature Home Readiness Packages ​ Issue Land…" at bounding box center [474, 256] width 948 height 512
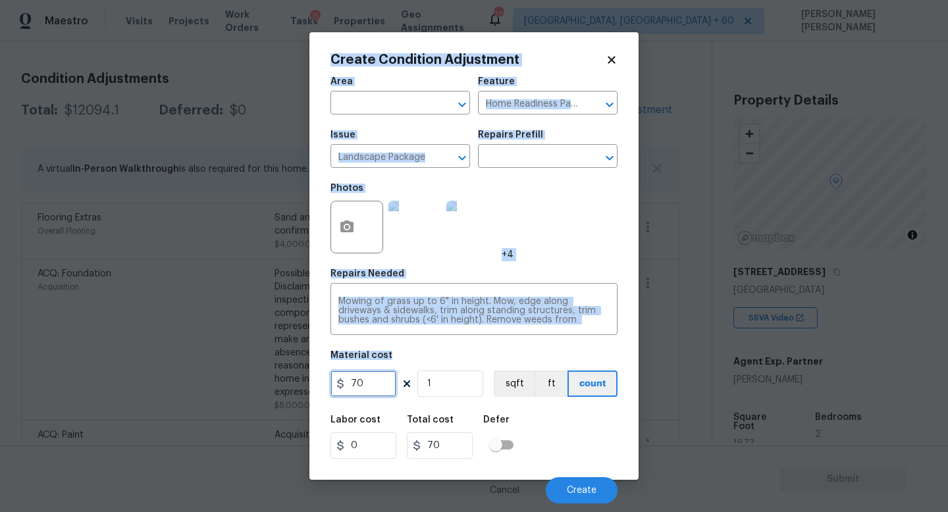
drag, startPoint x: 371, startPoint y: 383, endPoint x: 359, endPoint y: 383, distance: 11.9
click at [359, 383] on input "70" at bounding box center [363, 384] width 66 height 26
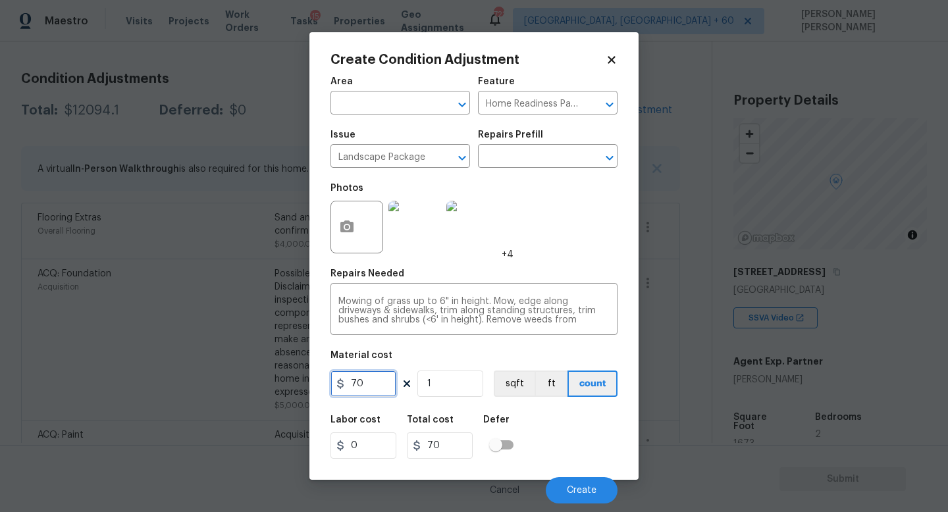
click at [384, 384] on input "70" at bounding box center [363, 384] width 66 height 26
type input "300"
click at [357, 221] on button "button" at bounding box center [347, 226] width 32 height 51
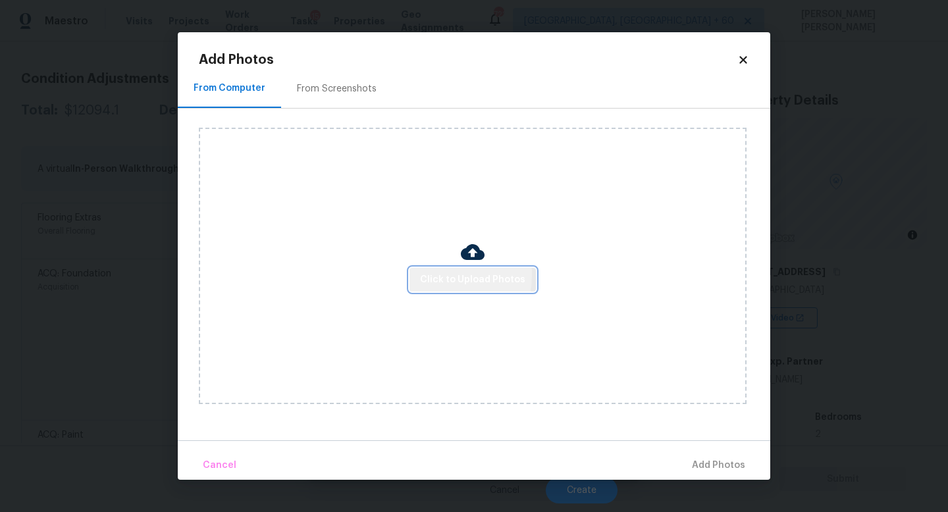
click at [431, 275] on span "Click to Upload Photos" at bounding box center [472, 280] width 105 height 16
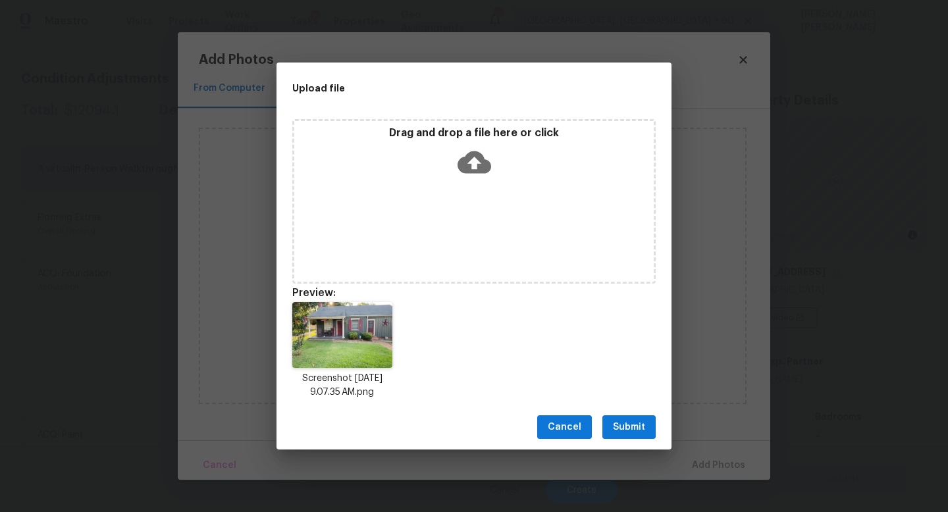
click at [638, 430] on span "Submit" at bounding box center [629, 427] width 32 height 16
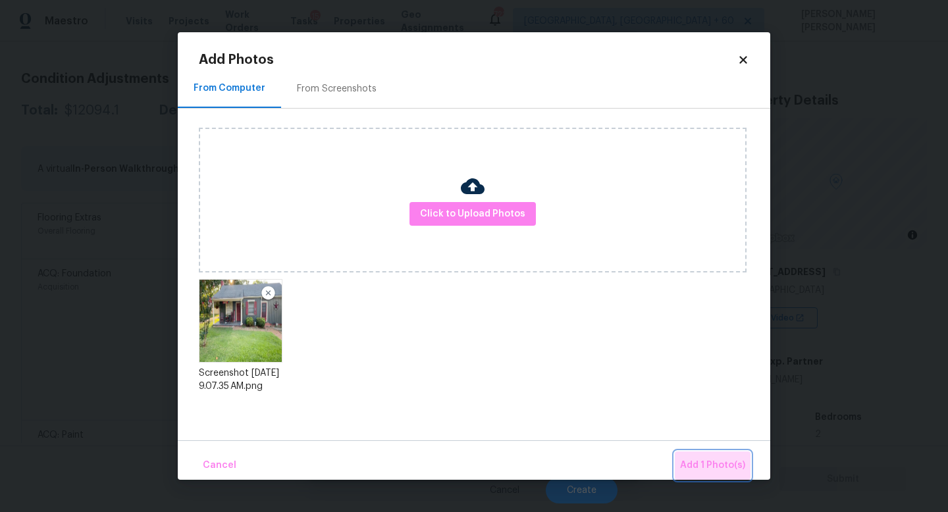
click at [731, 456] on button "Add 1 Photo(s)" at bounding box center [713, 466] width 76 height 28
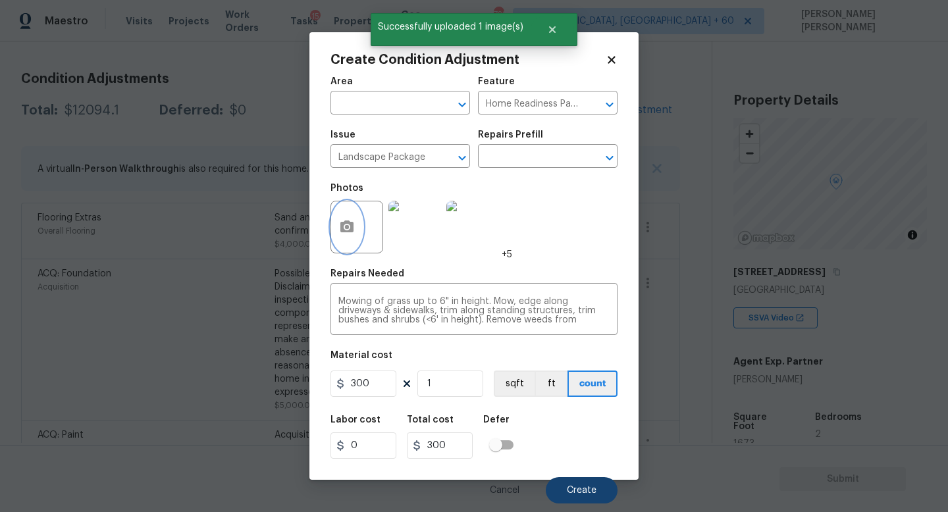
scroll to position [0, 0]
click at [588, 483] on button "Create" at bounding box center [582, 490] width 72 height 26
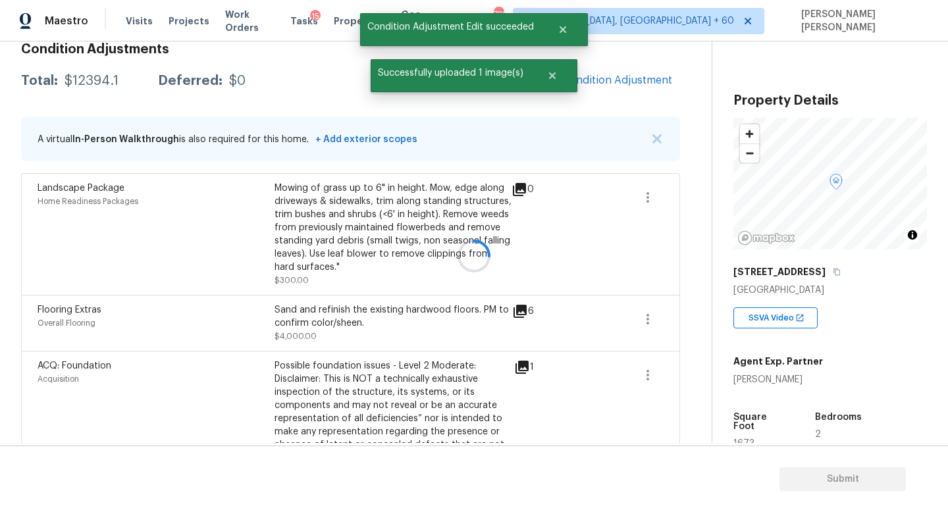
scroll to position [169, 0]
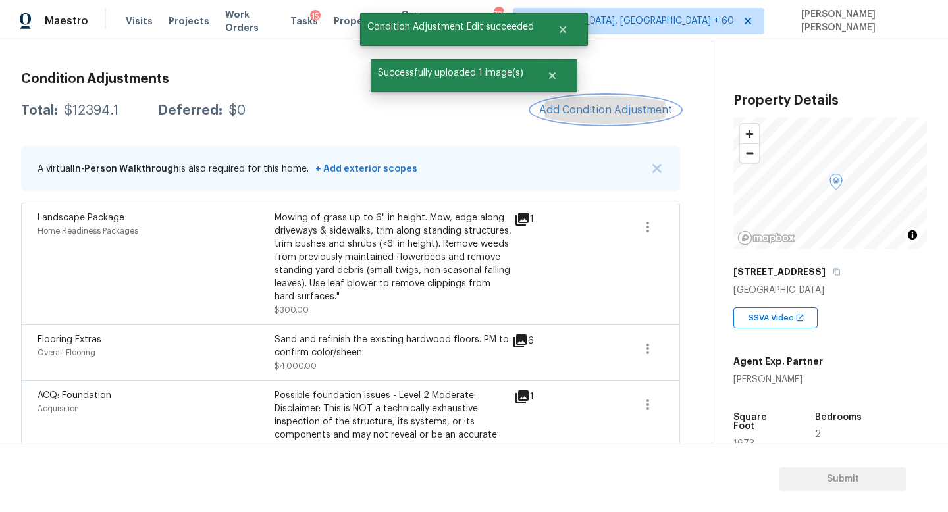
click at [608, 100] on button "Add Condition Adjustment" at bounding box center [605, 110] width 149 height 28
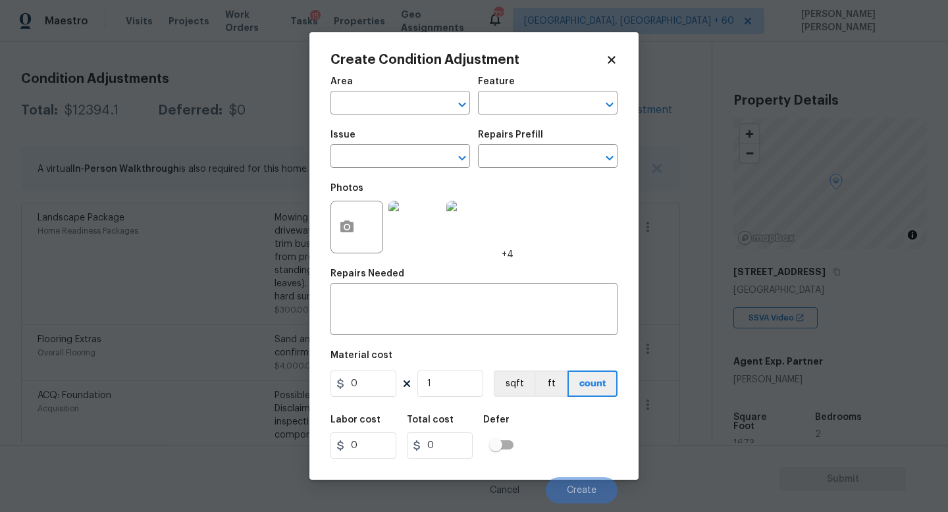
click at [399, 144] on div "Issue" at bounding box center [400, 138] width 140 height 17
click at [397, 147] on div "Issue" at bounding box center [400, 138] width 140 height 17
click at [393, 156] on input "text" at bounding box center [381, 157] width 103 height 20
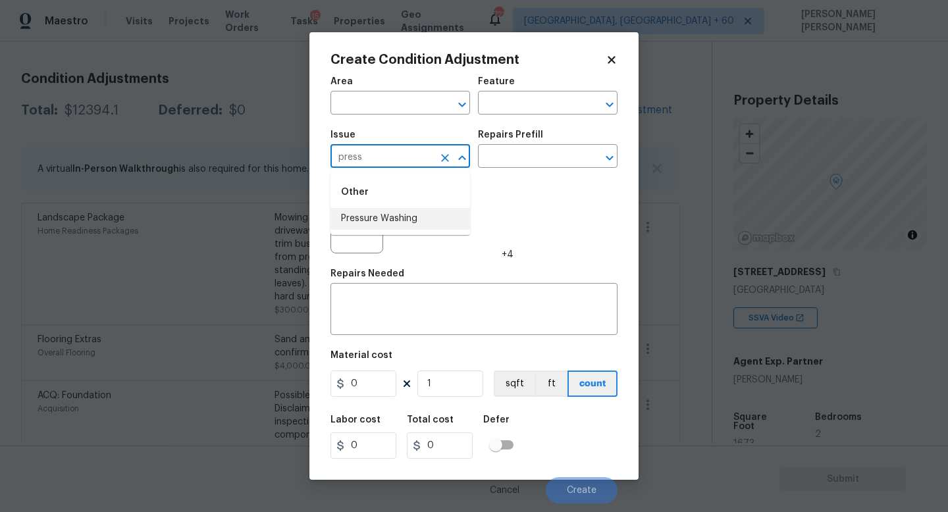
click at [400, 219] on li "Pressure Washing" at bounding box center [400, 219] width 140 height 22
type input "Pressure Washing"
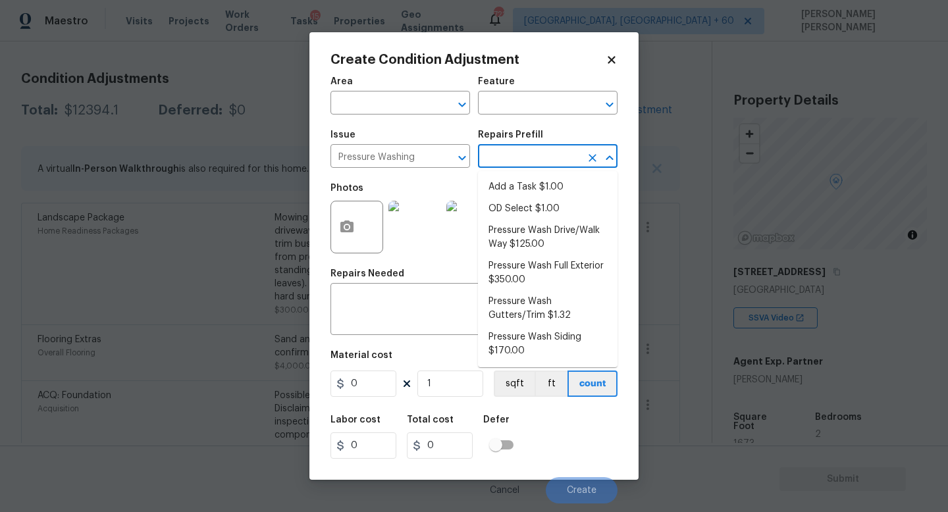
click at [501, 156] on input "text" at bounding box center [529, 157] width 103 height 20
click at [537, 232] on li "Pressure Wash Drive/Walk Way $125.00" at bounding box center [548, 238] width 140 height 36
type input "Siding"
type textarea "Pressure wash the driveways/walkways as directed by the PM. Ensure that all deb…"
type input "125"
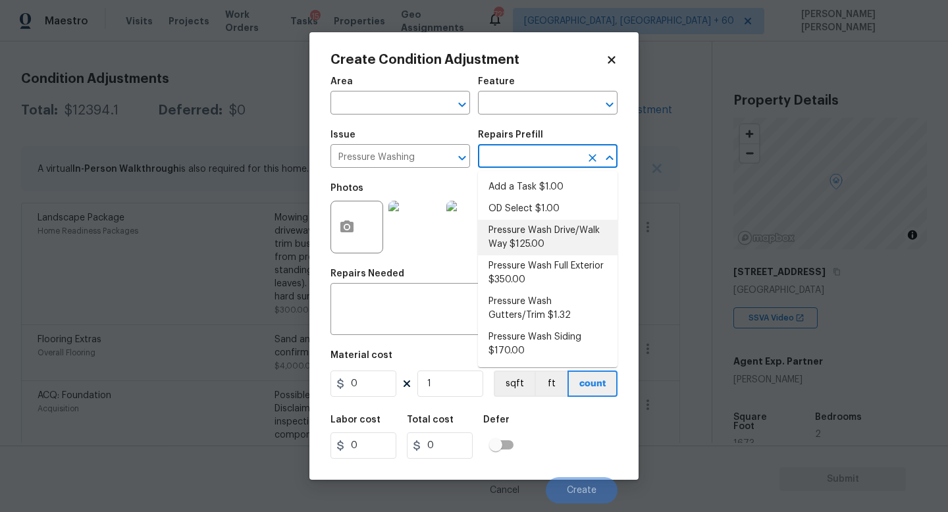
type input "125"
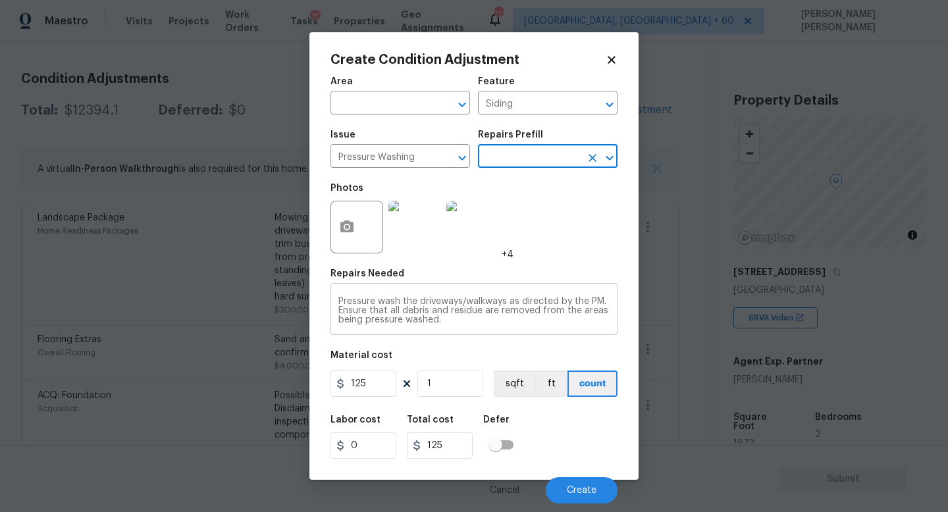
click at [454, 317] on textarea "Pressure wash the driveways/walkways as directed by the PM. Ensure that all deb…" at bounding box center [473, 311] width 271 height 28
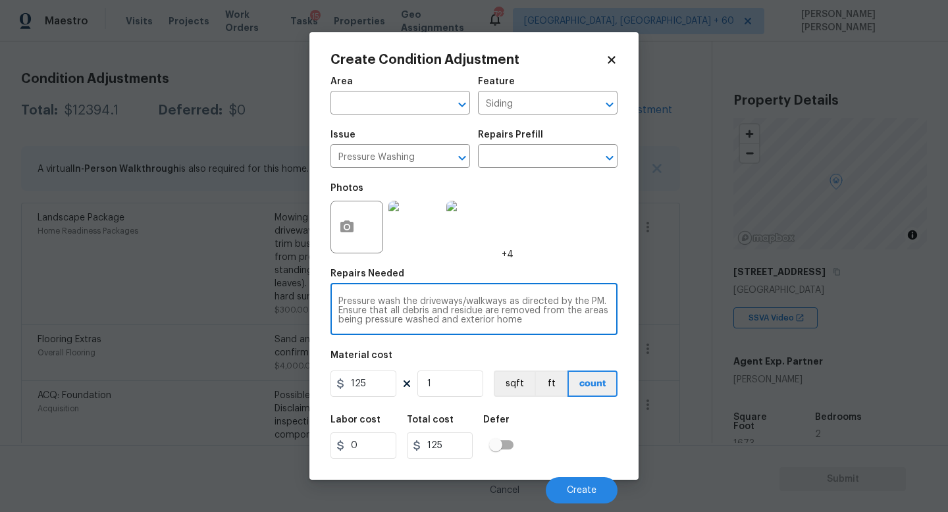
type textarea "Pressure wash the driveways/walkways as directed by the PM. Ensure that all deb…"
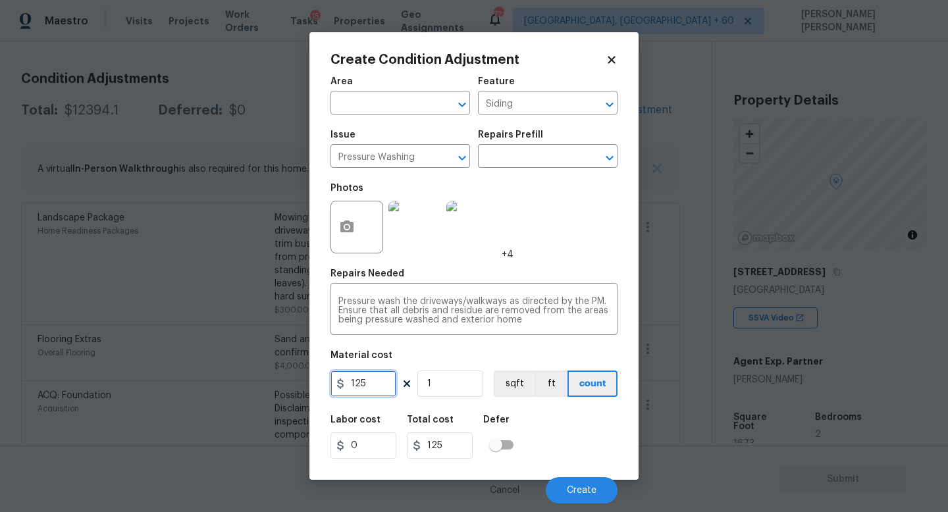
drag, startPoint x: 378, startPoint y: 377, endPoint x: 298, endPoint y: 376, distance: 79.7
click at [298, 376] on div "Create Condition Adjustment Area ​ Feature Siding ​ Issue Pressure Washing ​ Re…" at bounding box center [474, 256] width 948 height 512
type input "300"
click at [589, 488] on span "Create" at bounding box center [582, 491] width 30 height 10
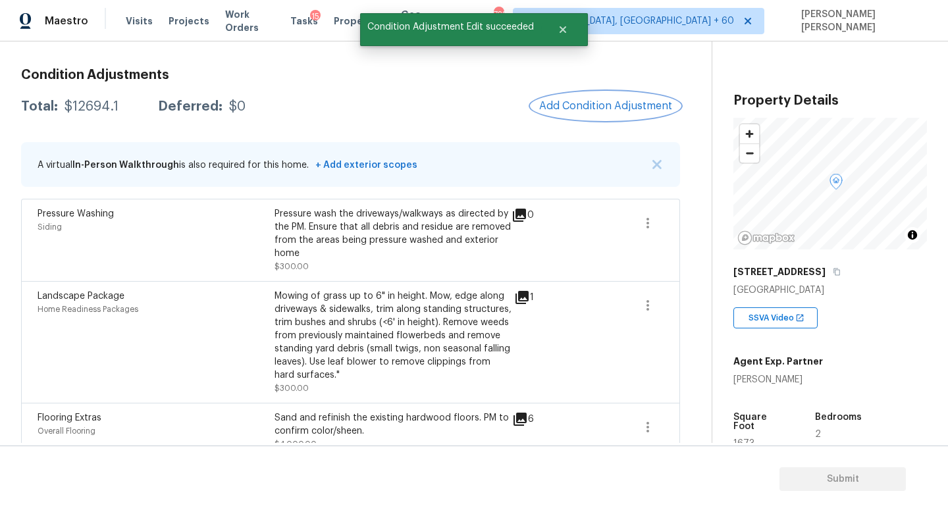
scroll to position [130, 0]
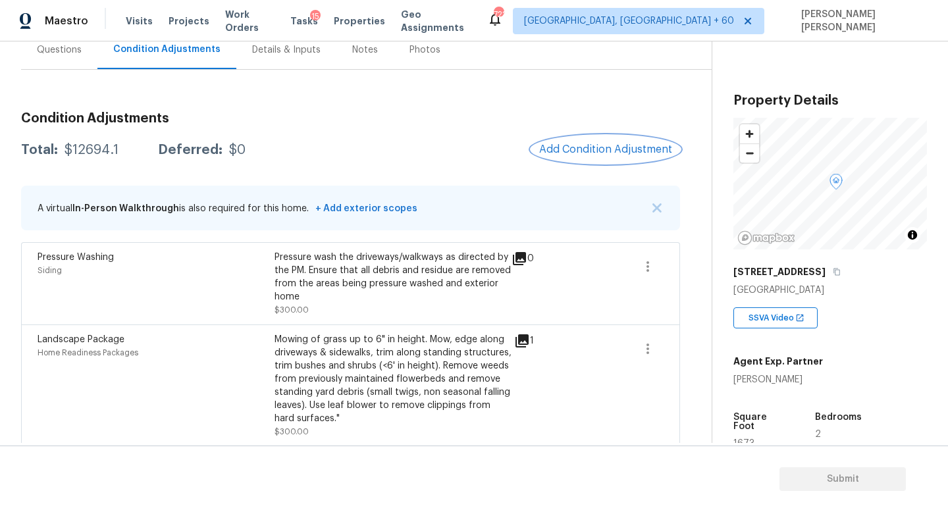
click at [560, 144] on span "Add Condition Adjustment" at bounding box center [605, 150] width 133 height 12
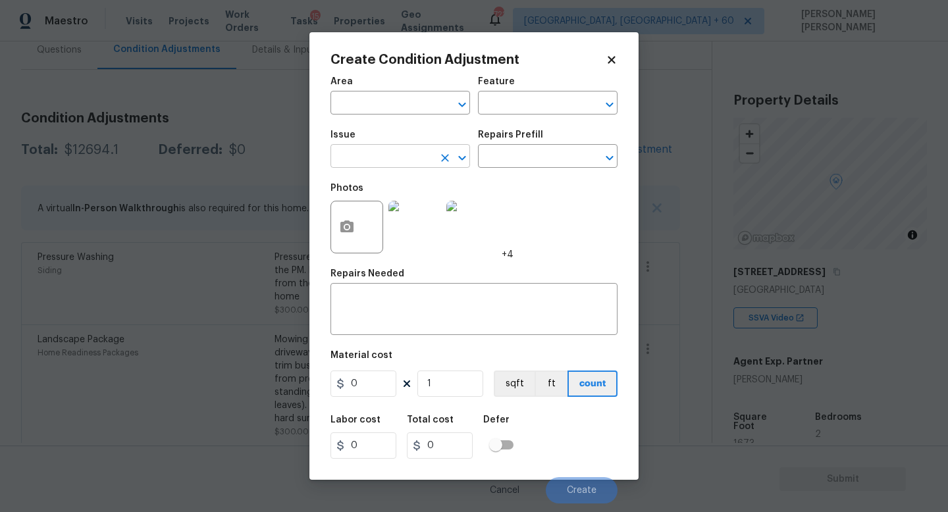
click at [406, 162] on input "text" at bounding box center [381, 157] width 103 height 20
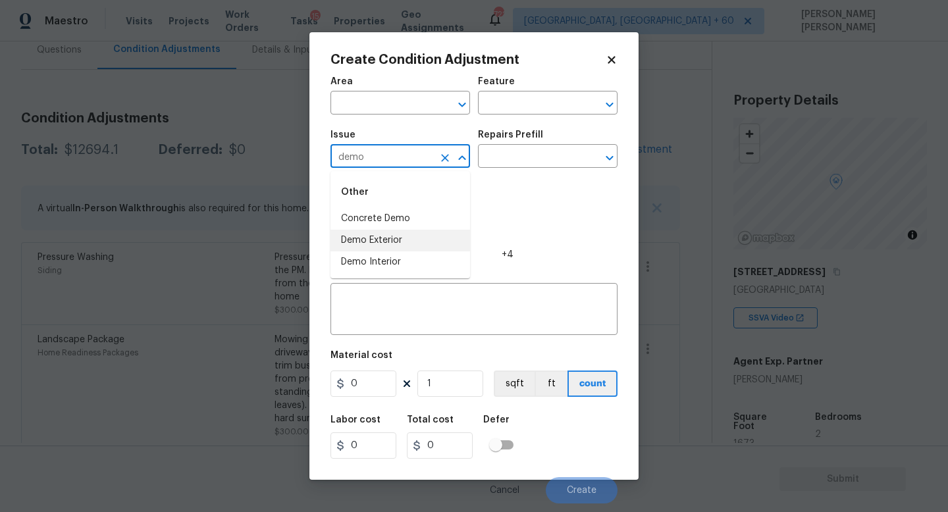
drag, startPoint x: 387, startPoint y: 263, endPoint x: 413, endPoint y: 238, distance: 36.3
click at [413, 238] on ul "Concrete Demo Demo Exterior Demo Interior" at bounding box center [400, 240] width 140 height 65
click at [411, 240] on li "Demo Exterior" at bounding box center [400, 241] width 140 height 22
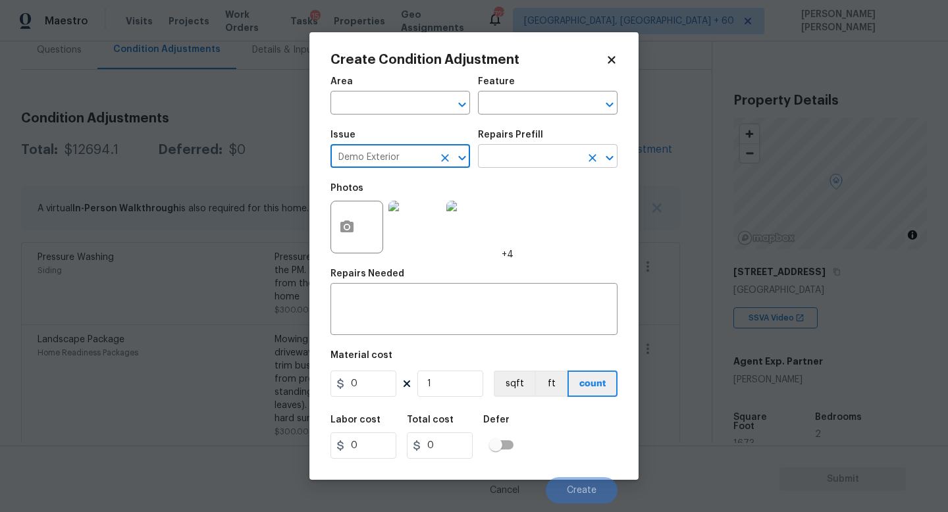
type input "Demo Exterior"
click at [529, 151] on input "text" at bounding box center [529, 157] width 103 height 20
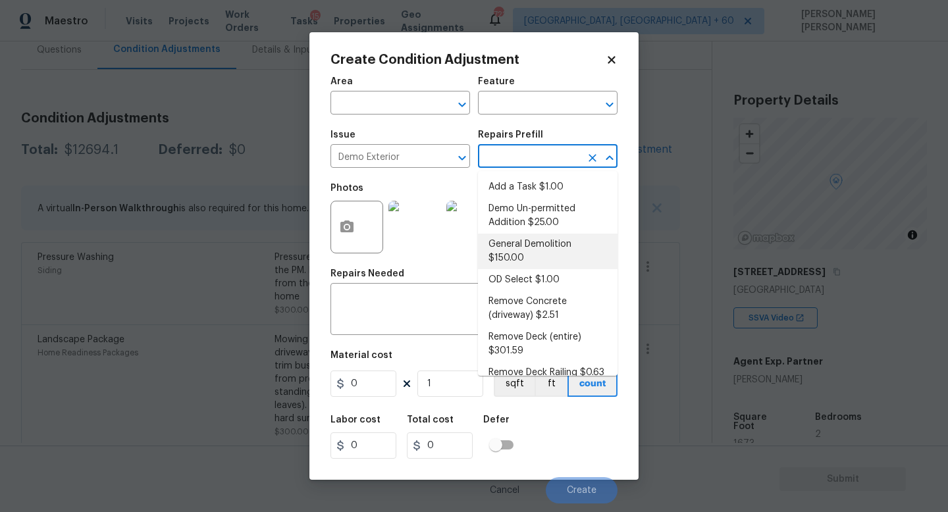
click at [544, 248] on li "General Demolition $150.00" at bounding box center [548, 252] width 140 height 36
type input "Demolition"
type textarea "Decks, sheds, above ground pools,"
type input "150"
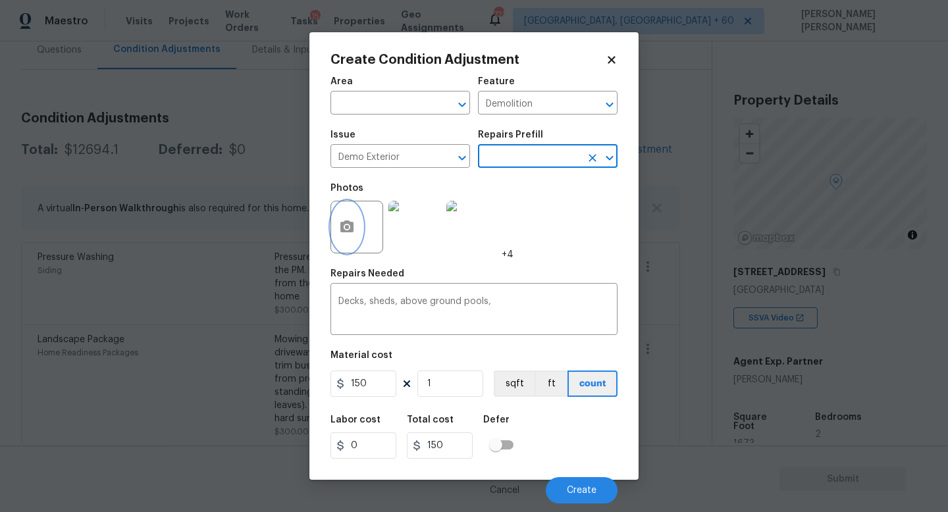
click at [339, 227] on icon "button" at bounding box center [347, 227] width 16 height 16
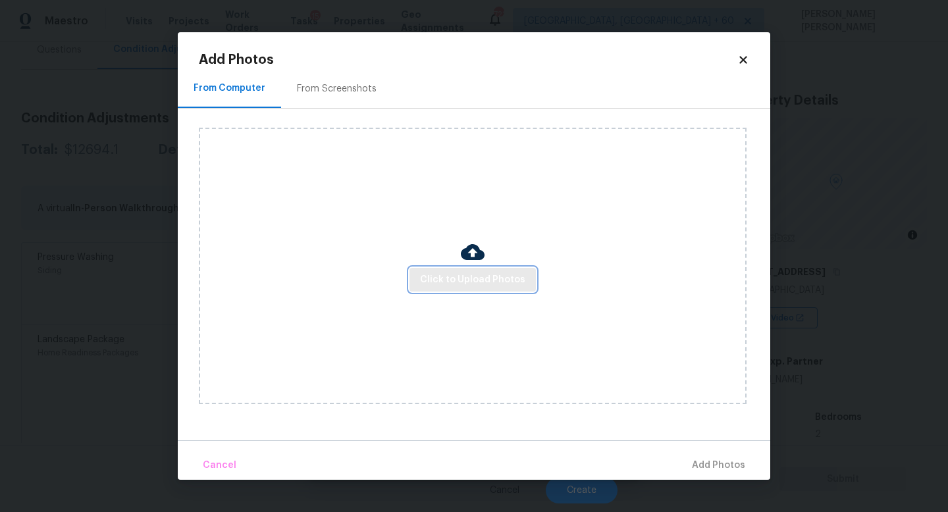
click at [452, 286] on span "Click to Upload Photos" at bounding box center [472, 280] width 105 height 16
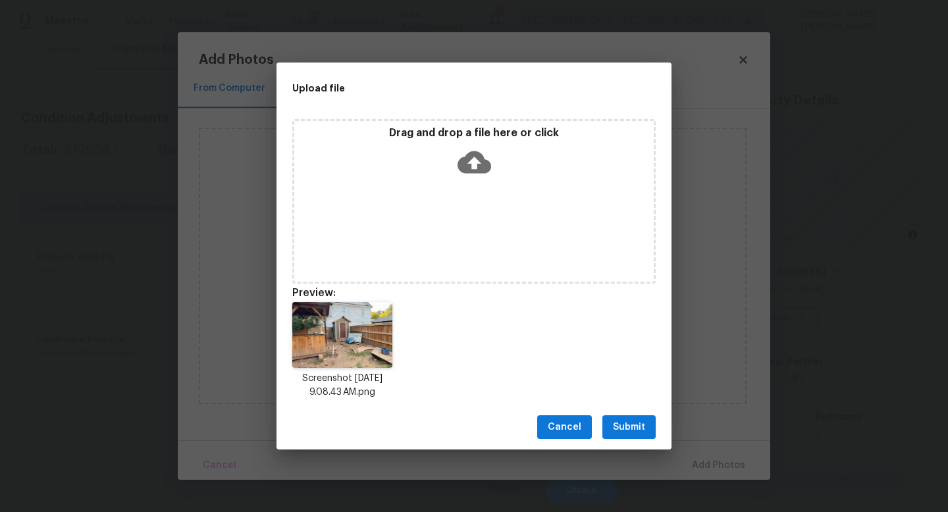
click at [620, 425] on span "Submit" at bounding box center [629, 427] width 32 height 16
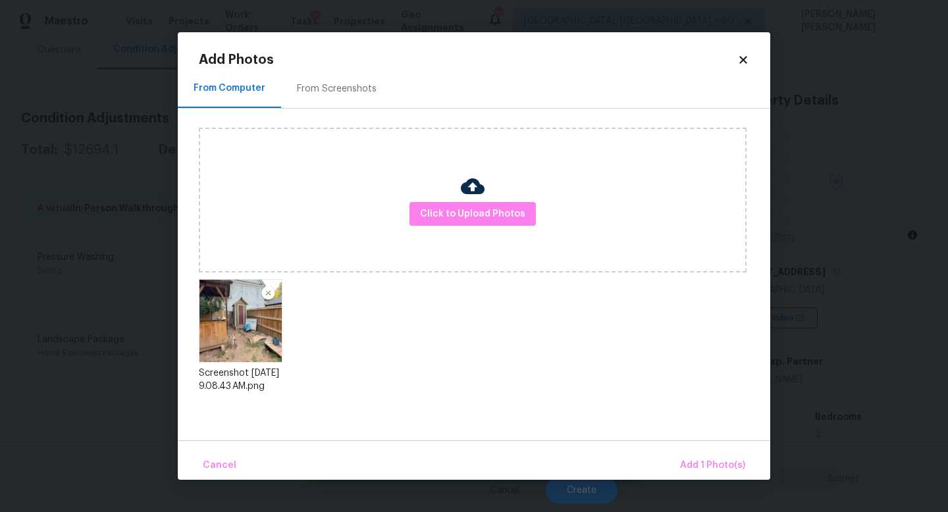
click at [699, 451] on div "Cancel Add 1 Photo(s)" at bounding box center [474, 460] width 593 height 40
click at [706, 455] on button "Add 1 Photo(s)" at bounding box center [713, 466] width 76 height 28
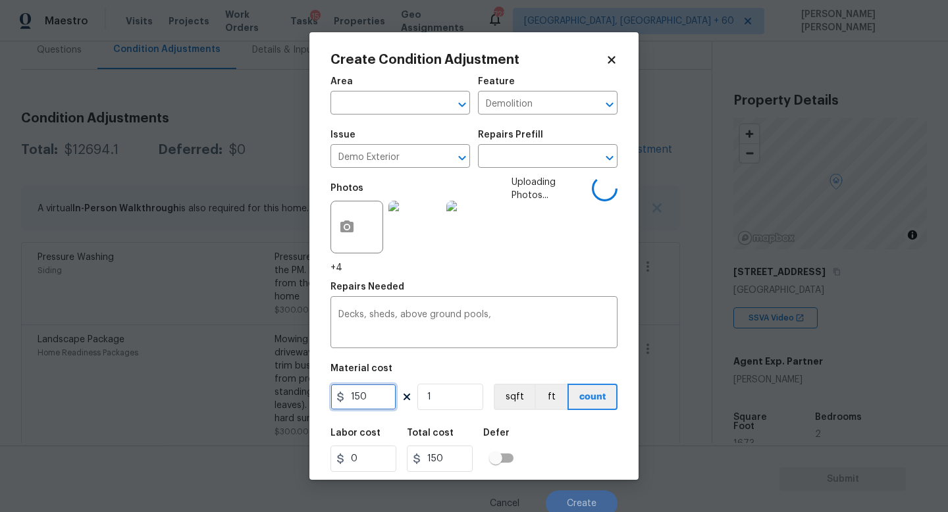
drag, startPoint x: 381, startPoint y: 396, endPoint x: 172, endPoint y: 396, distance: 208.7
click at [172, 396] on div "Create Condition Adjustment Area ​ Feature Demolition ​ Issue Demo Exterior ​ R…" at bounding box center [474, 256] width 948 height 512
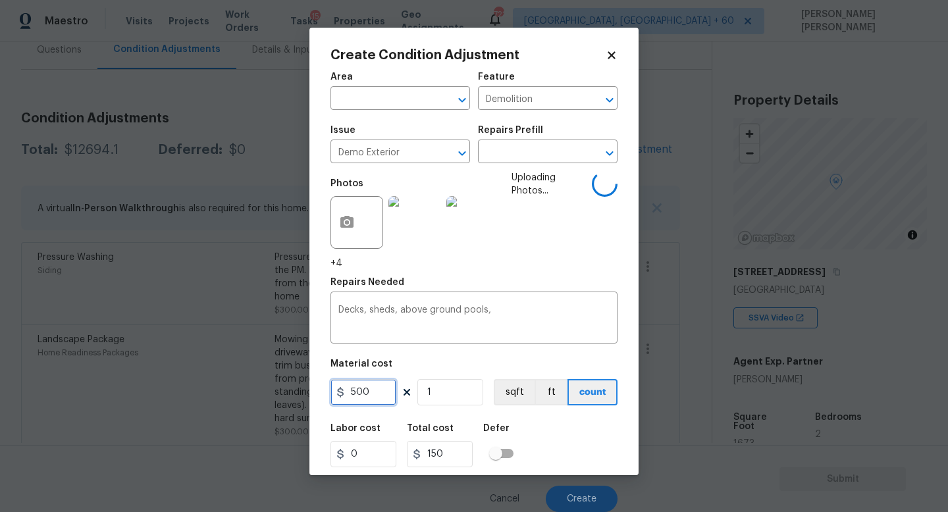
scroll to position [0, 0]
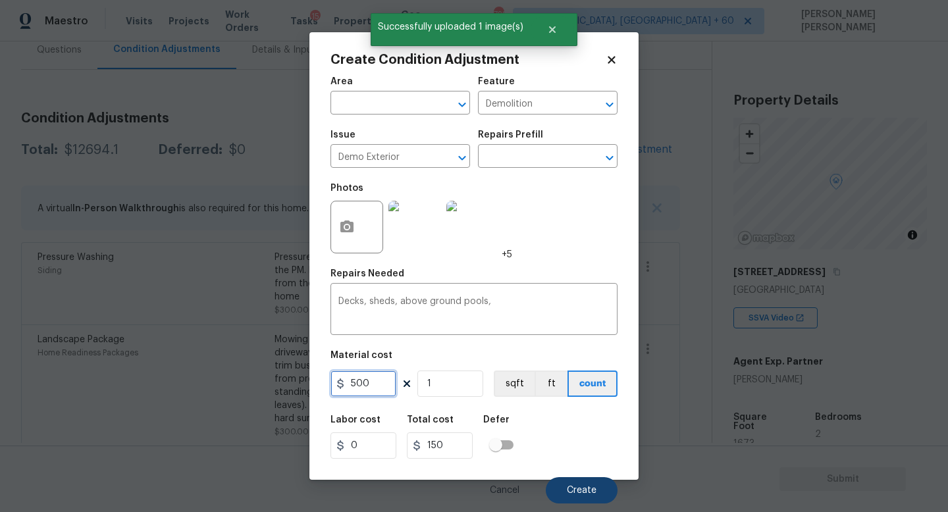
type input "500"
click at [583, 496] on button "Create" at bounding box center [582, 490] width 72 height 26
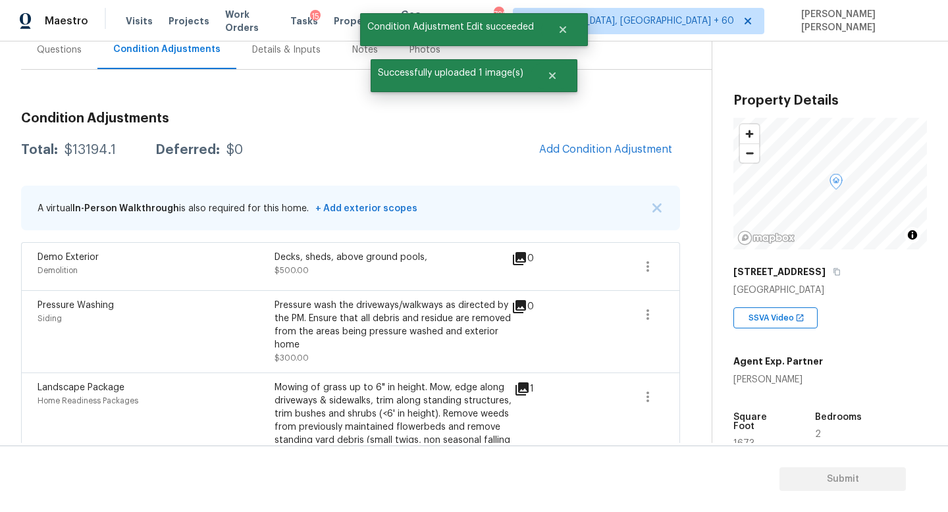
click at [614, 134] on div "Condition Adjustments Total: $13194.1 Deferred: $0 Add Condition Adjustment A v…" at bounding box center [350, 486] width 659 height 771
click at [602, 144] on span "Add Condition Adjustment" at bounding box center [605, 150] width 133 height 12
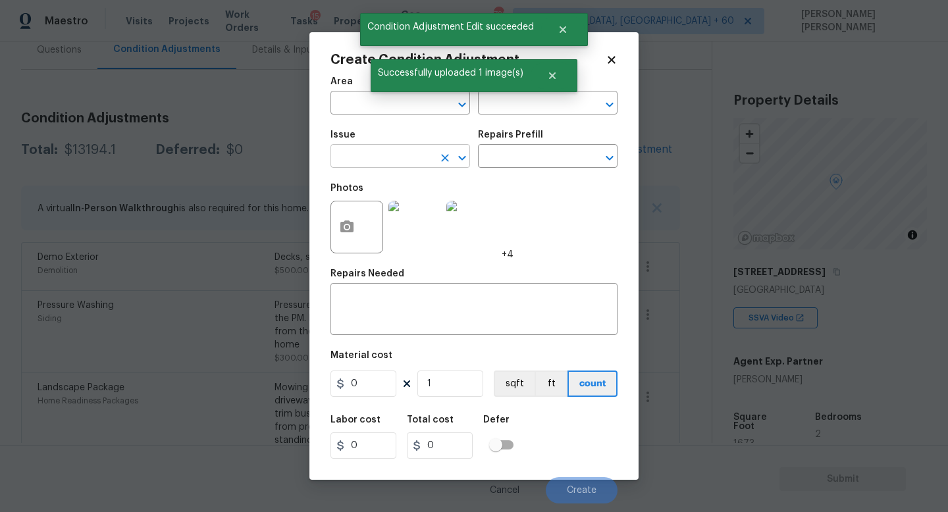
click at [336, 167] on input "text" at bounding box center [381, 157] width 103 height 20
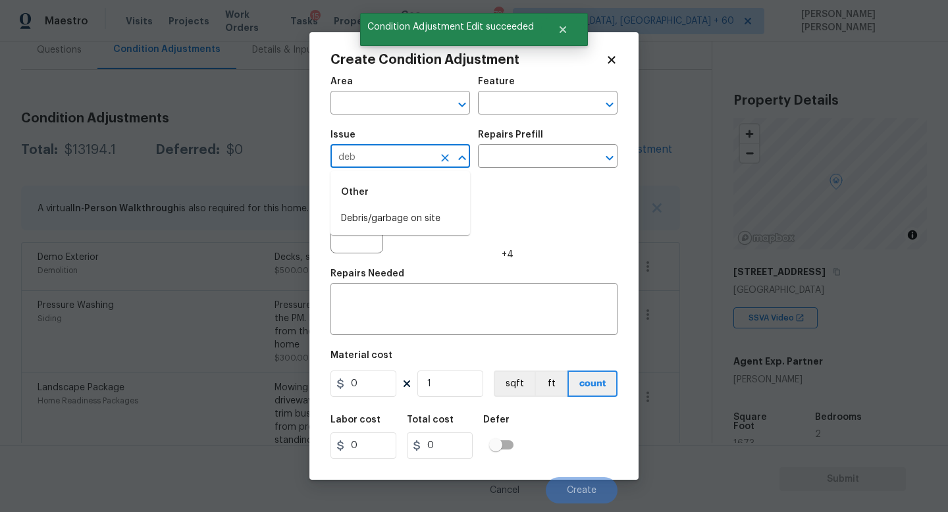
click at [371, 205] on div "Other" at bounding box center [400, 192] width 140 height 32
click at [375, 211] on li "Debris/garbage on site" at bounding box center [400, 219] width 140 height 22
type input "Debris/garbage on site"
click at [542, 156] on input "text" at bounding box center [529, 157] width 103 height 20
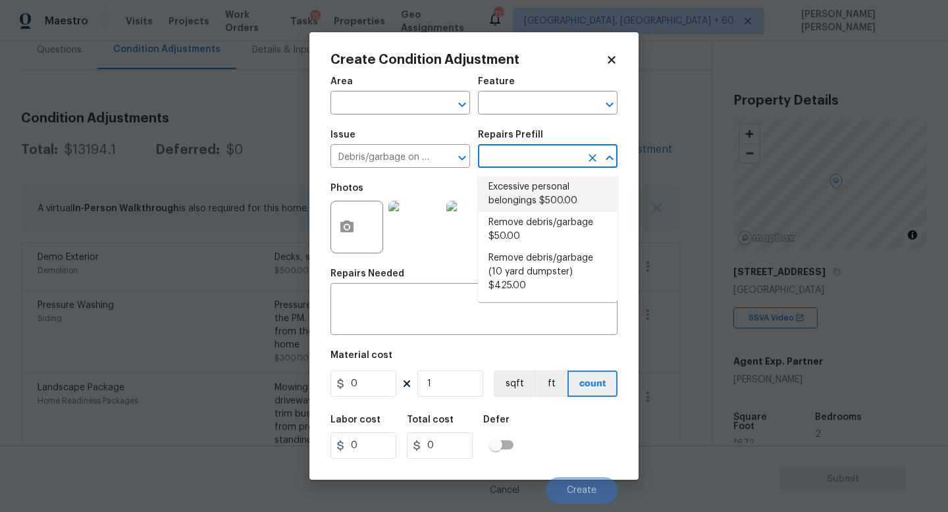
click at [545, 198] on li "Excessive personal belongings $500.00" at bounding box center [548, 194] width 140 height 36
type textarea "Contingency for excessive items to be removed - During assessment, the home con…"
type input "500"
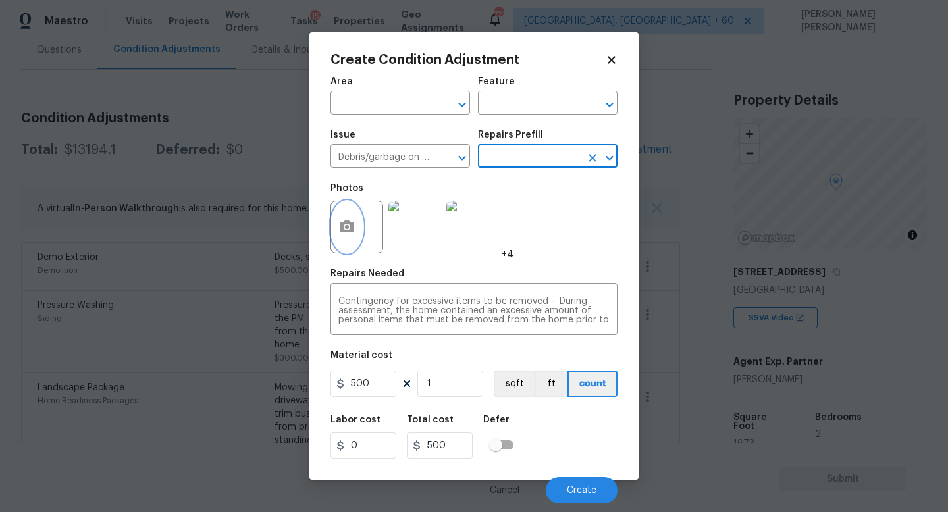
click at [346, 234] on icon "button" at bounding box center [347, 227] width 16 height 16
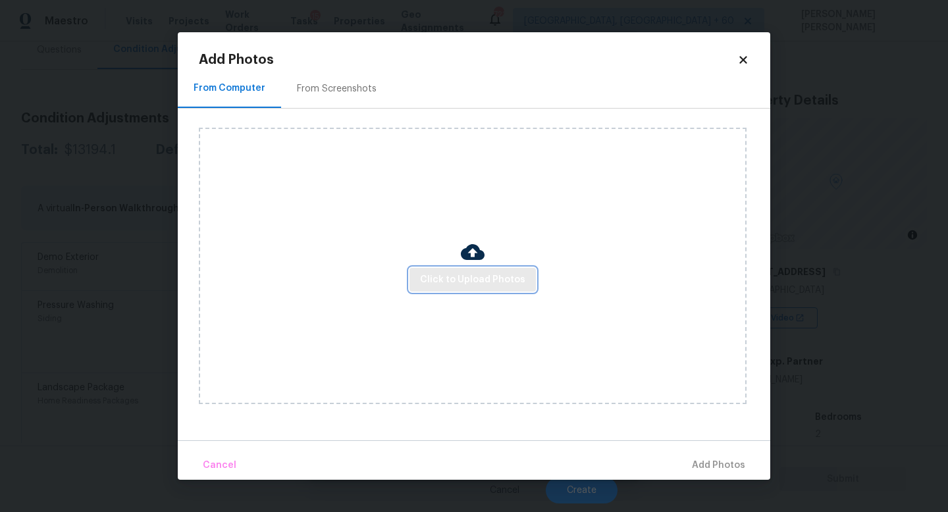
click at [462, 291] on button "Click to Upload Photos" at bounding box center [472, 280] width 126 height 24
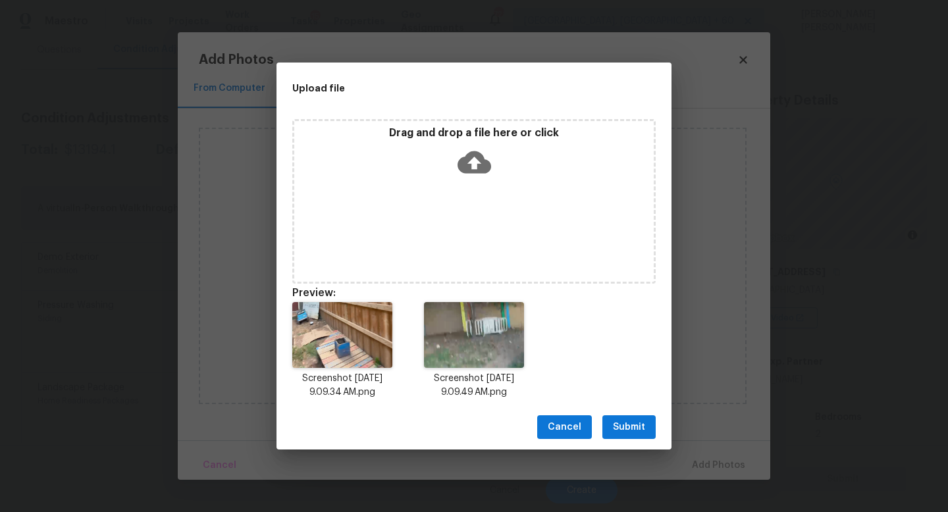
click at [640, 421] on span "Submit" at bounding box center [629, 427] width 32 height 16
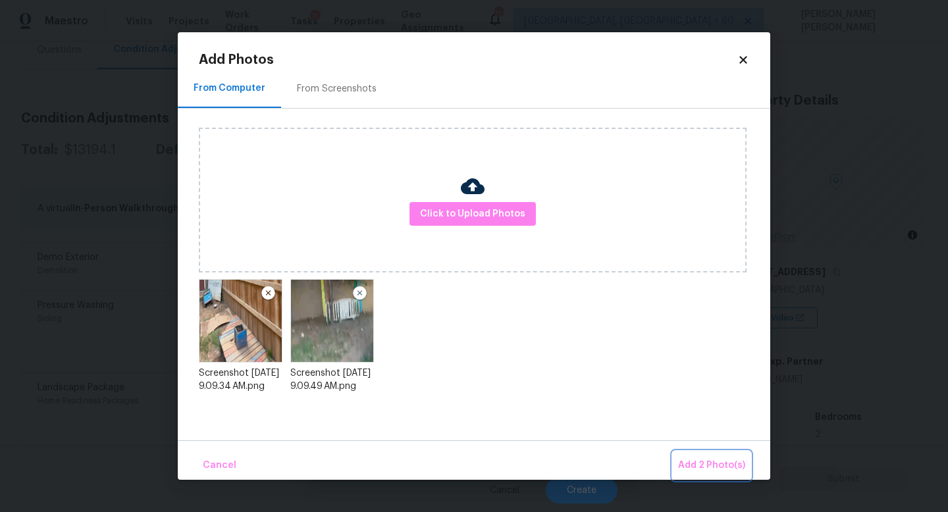
click at [710, 461] on span "Add 2 Photo(s)" at bounding box center [711, 466] width 67 height 16
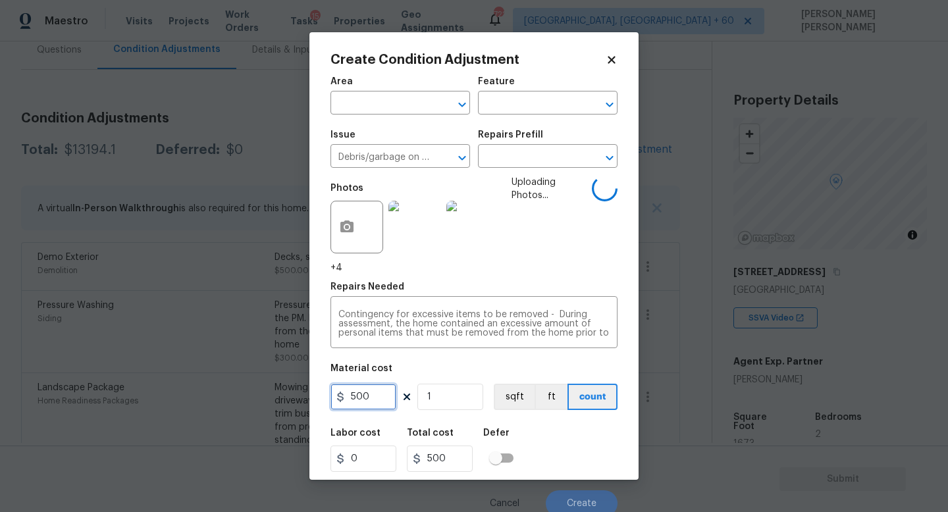
drag, startPoint x: 388, startPoint y: 396, endPoint x: 0, endPoint y: 396, distance: 387.8
click at [0, 396] on div "Create Condition Adjustment Area ​ Feature ​ Issue Debris/garbage on site ​ Rep…" at bounding box center [474, 256] width 948 height 512
type input "200"
click at [579, 444] on div "Labor cost 0 Total cost 200 Defer" at bounding box center [473, 450] width 287 height 59
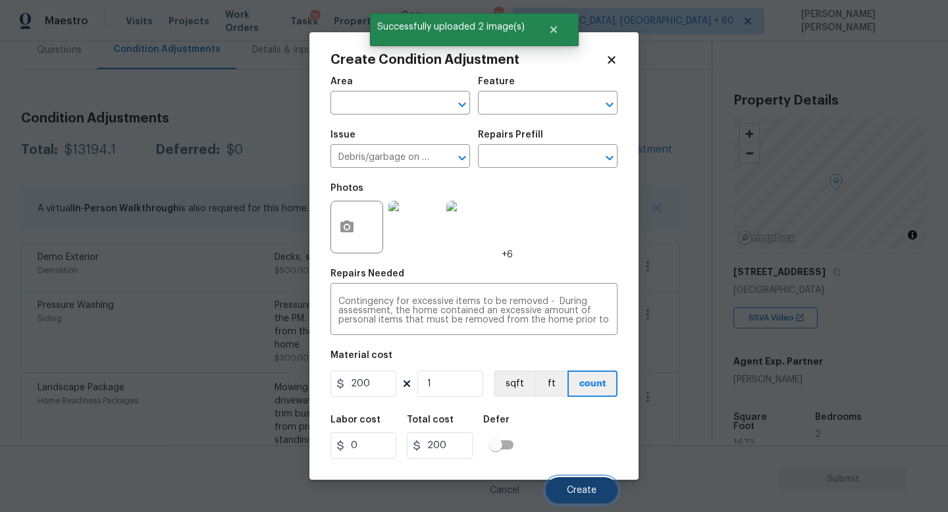
click at [577, 492] on span "Create" at bounding box center [582, 491] width 30 height 10
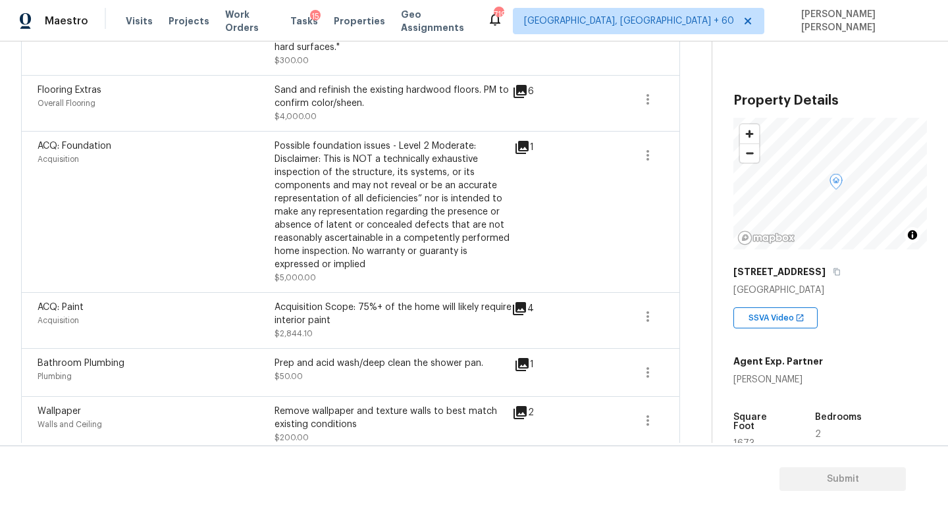
scroll to position [672, 0]
click at [650, 155] on icon "button" at bounding box center [648, 154] width 16 height 16
click at [711, 160] on link "Edit" at bounding box center [723, 153] width 112 height 20
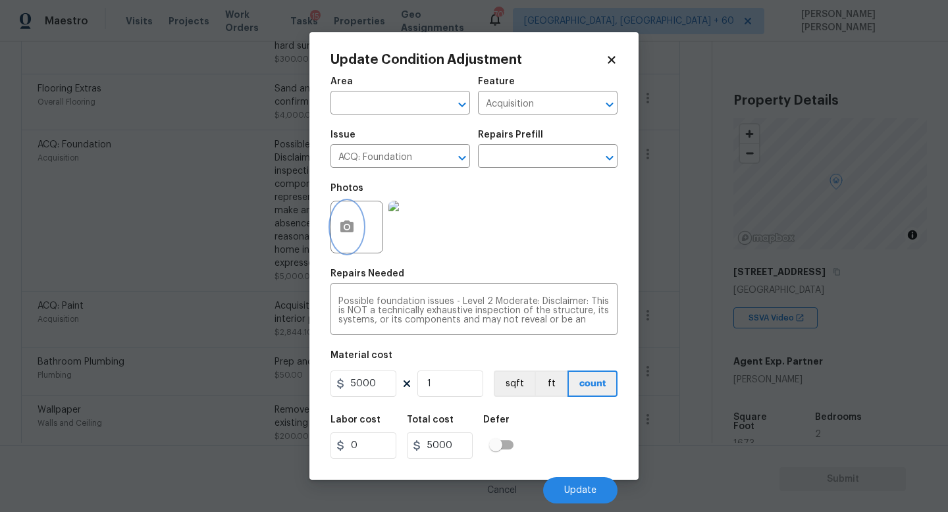
click at [342, 230] on icon "button" at bounding box center [346, 227] width 13 height 12
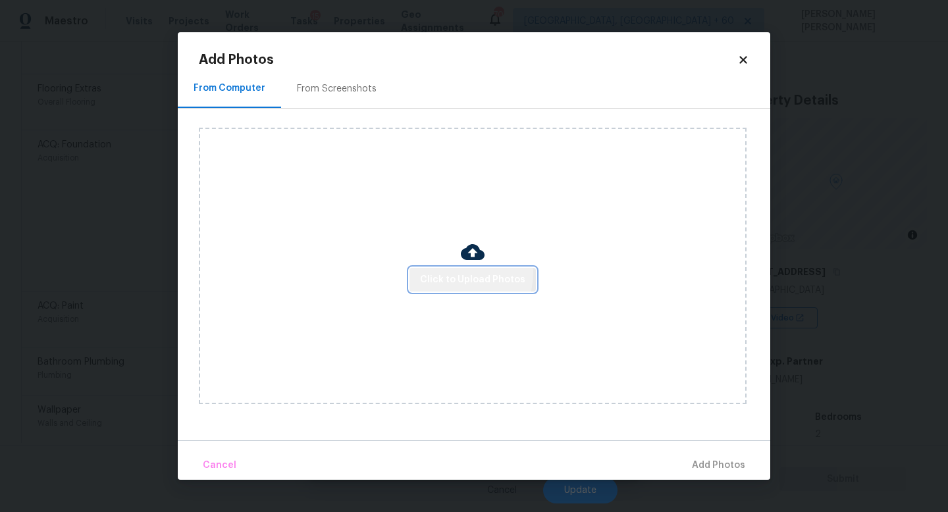
click at [451, 272] on span "Click to Upload Photos" at bounding box center [472, 280] width 105 height 16
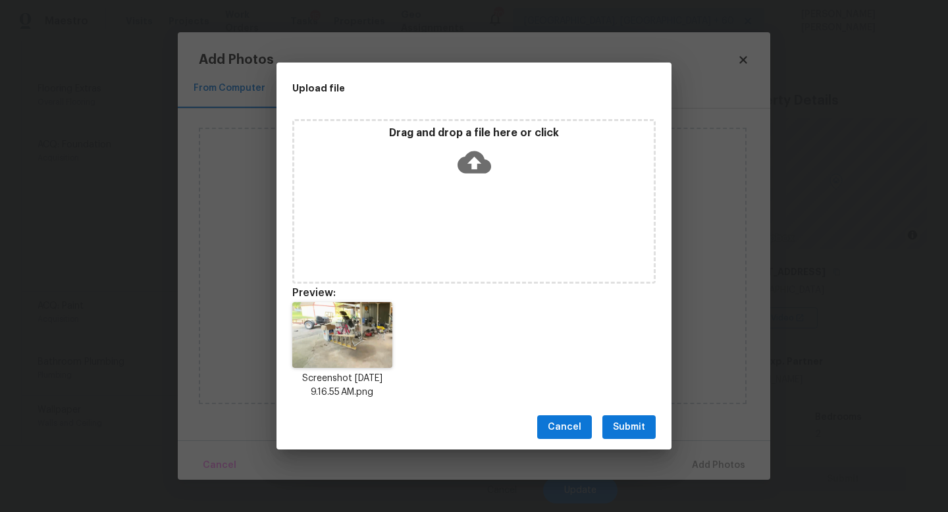
click at [639, 432] on span "Submit" at bounding box center [629, 427] width 32 height 16
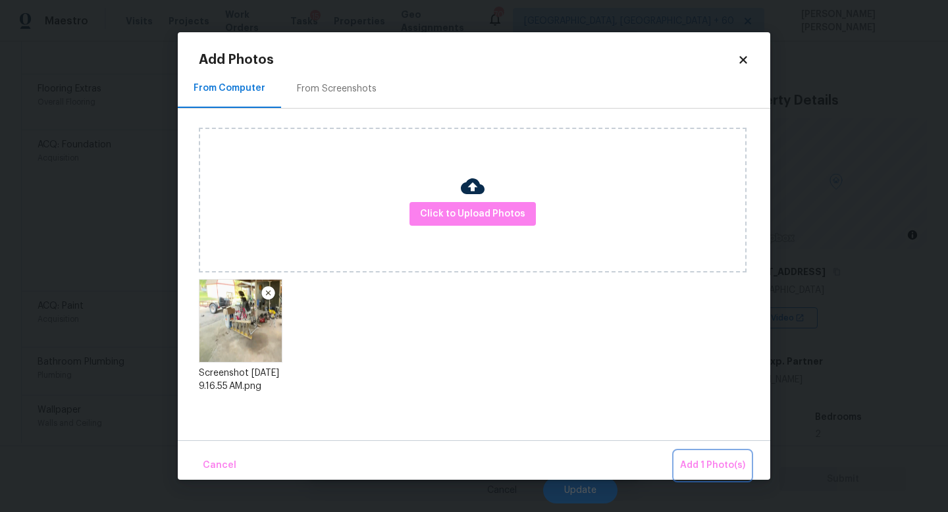
click at [715, 462] on span "Add 1 Photo(s)" at bounding box center [712, 466] width 65 height 16
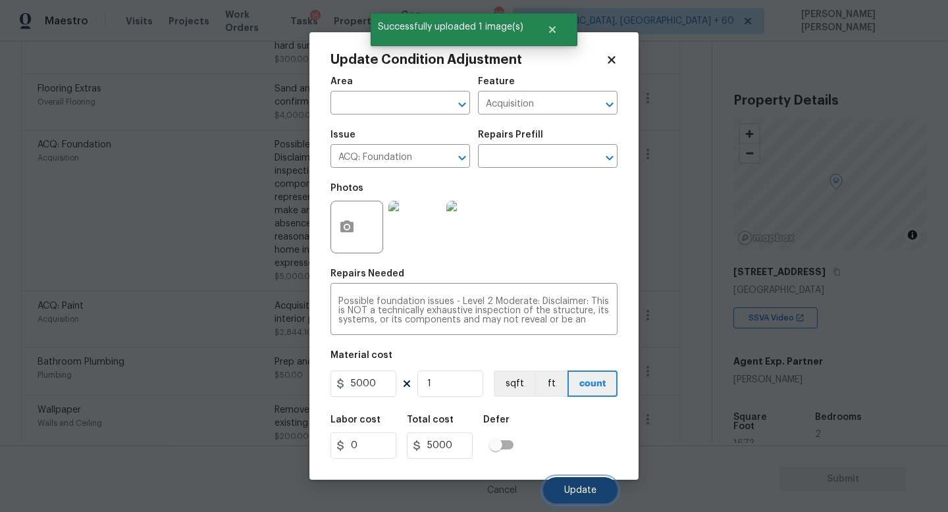
click at [581, 483] on button "Update" at bounding box center [580, 490] width 74 height 26
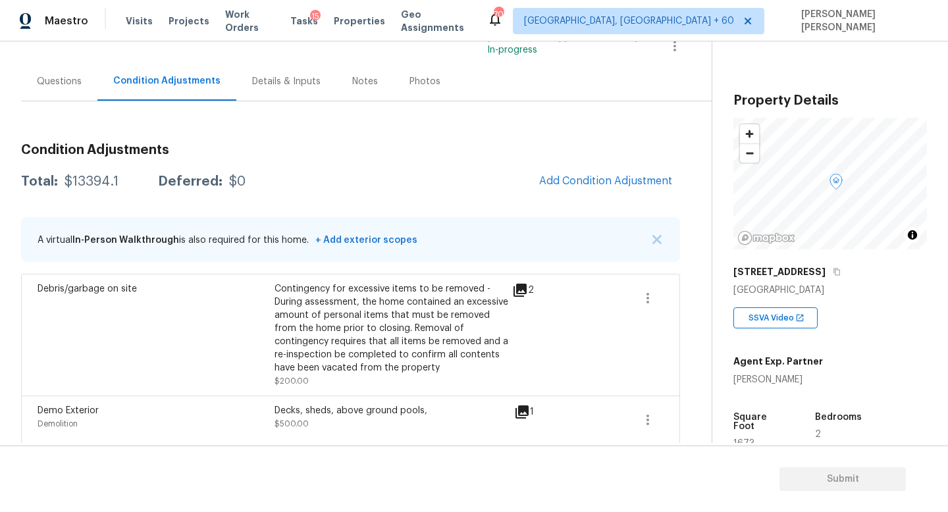
scroll to position [0, 0]
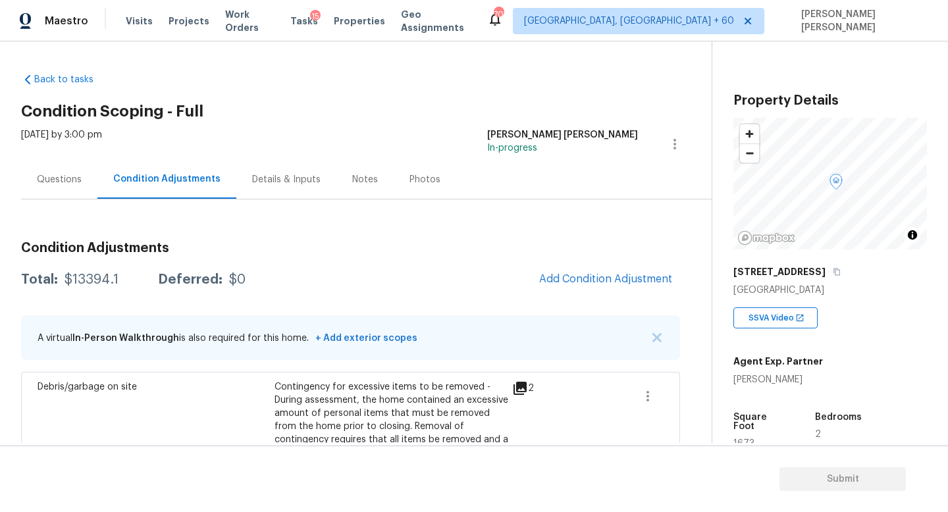
click at [51, 184] on div "Questions" at bounding box center [59, 179] width 45 height 13
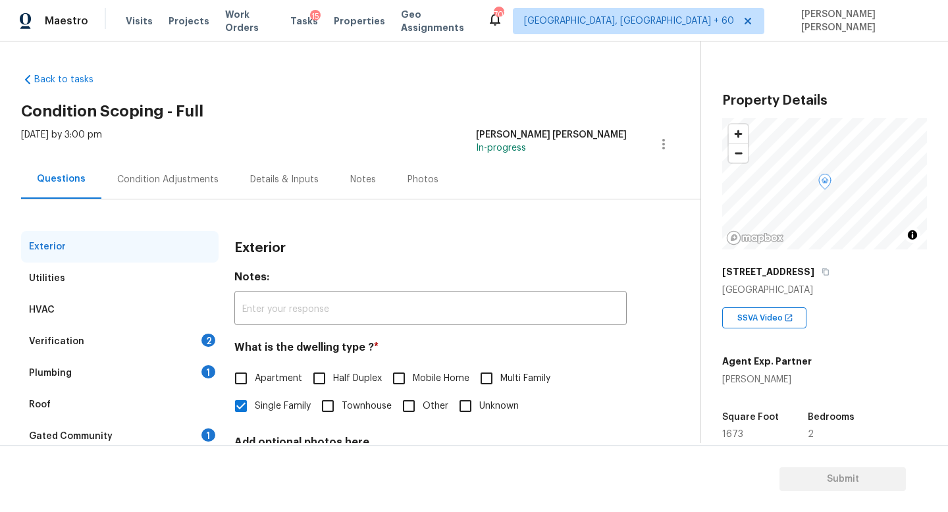
scroll to position [122, 0]
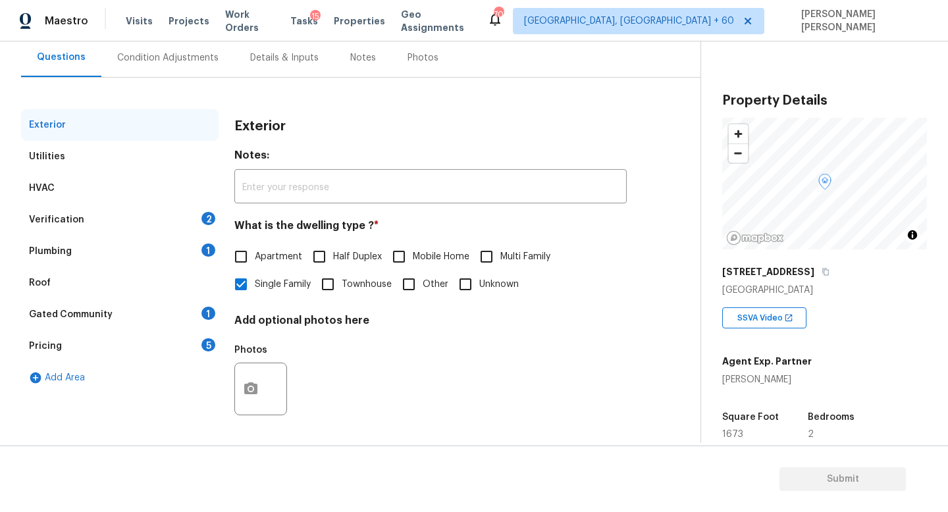
click at [84, 242] on div "Plumbing 1" at bounding box center [120, 252] width 198 height 32
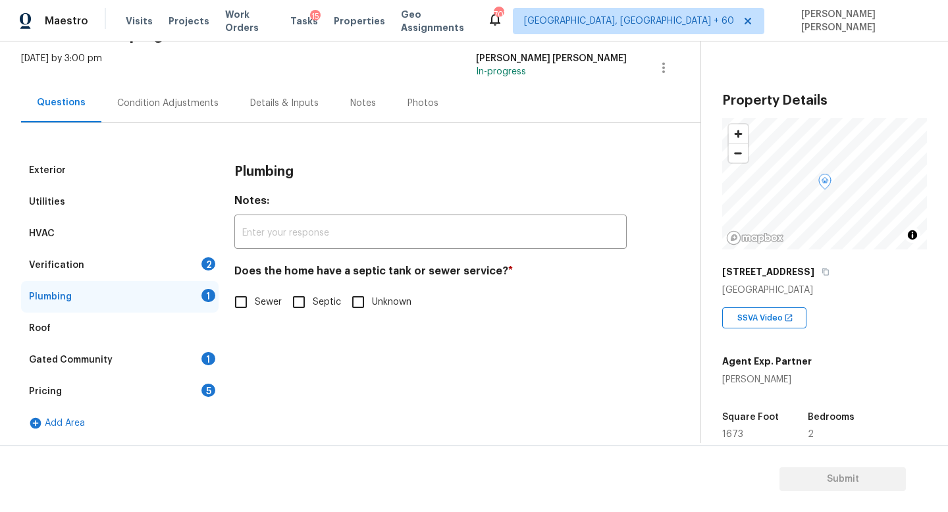
click at [92, 266] on div "Verification 2" at bounding box center [120, 266] width 198 height 32
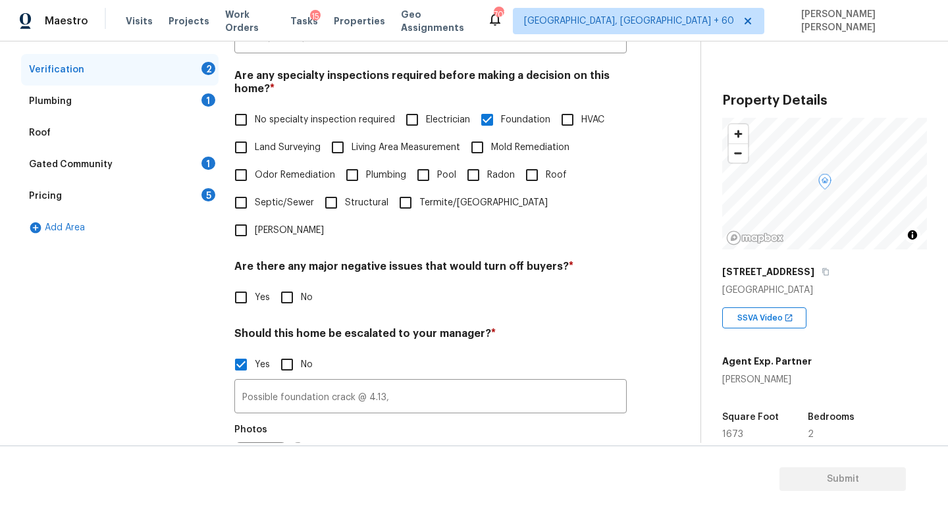
scroll to position [405, 0]
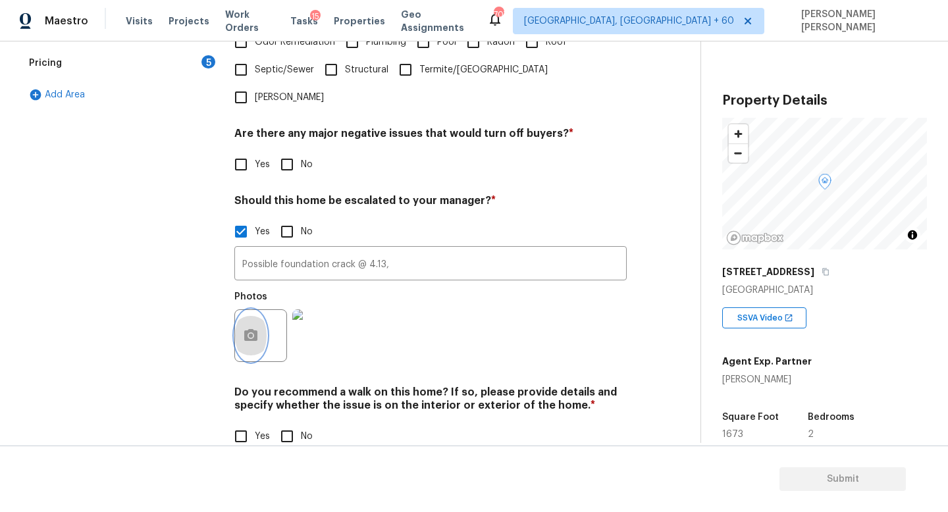
click at [251, 310] on button "button" at bounding box center [251, 335] width 32 height 51
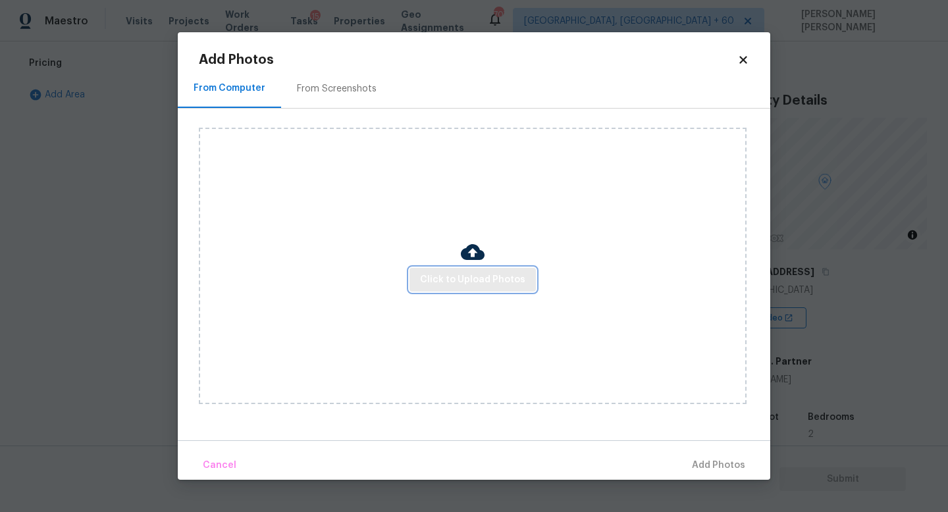
click at [455, 285] on span "Click to Upload Photos" at bounding box center [472, 280] width 105 height 16
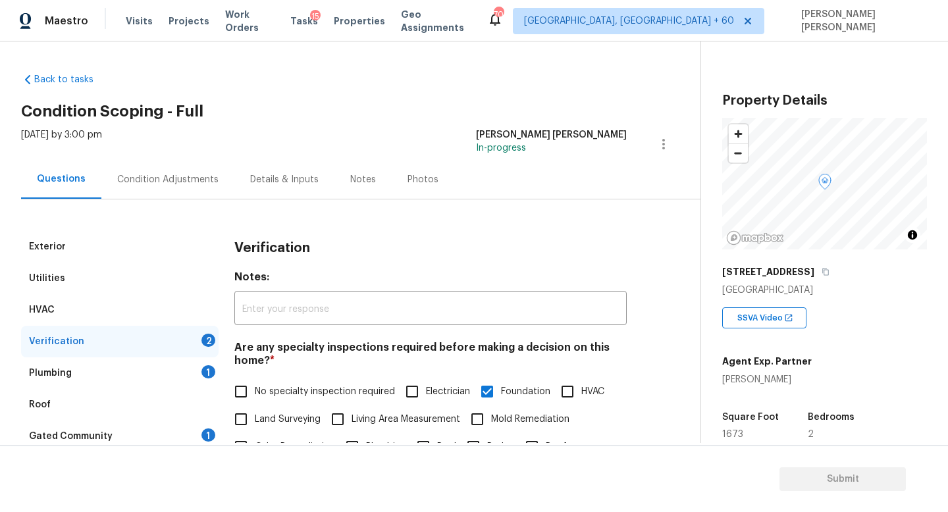
scroll to position [405, 0]
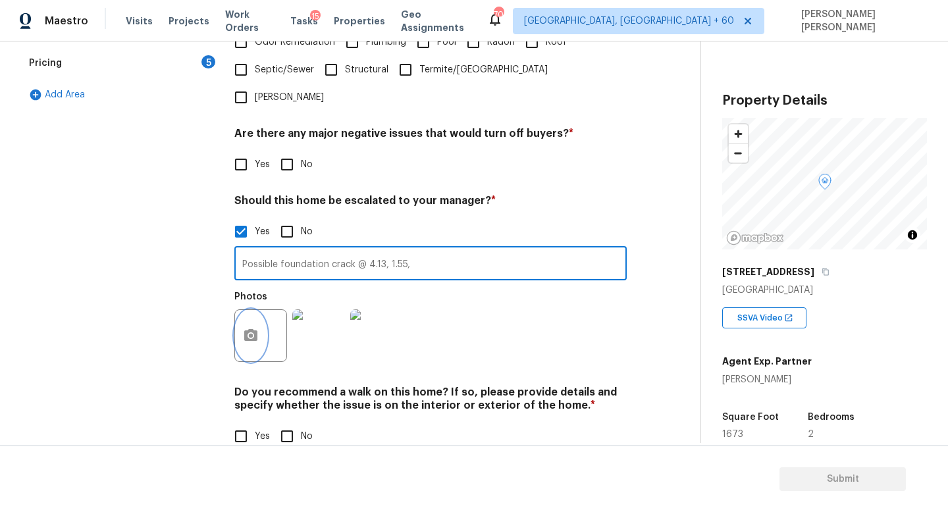
click at [252, 328] on icon "button" at bounding box center [251, 336] width 16 height 16
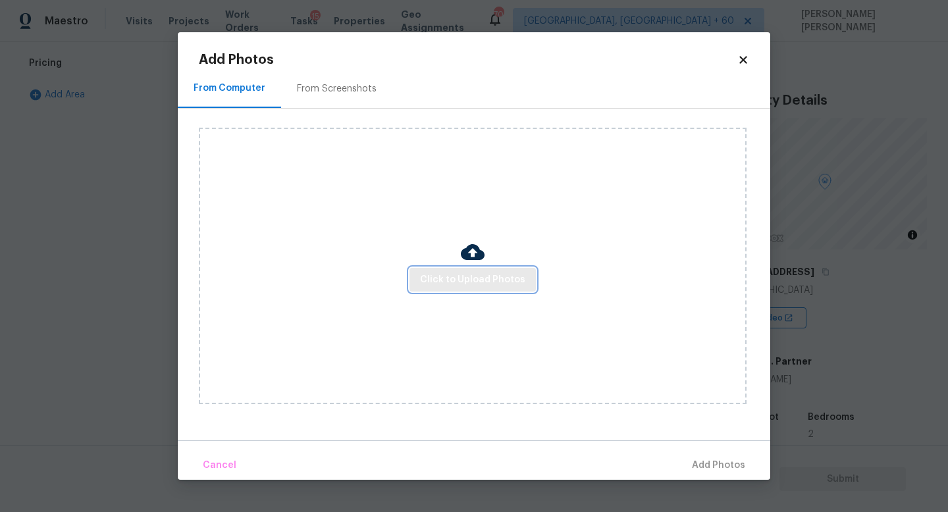
click at [463, 285] on span "Click to Upload Photos" at bounding box center [472, 280] width 105 height 16
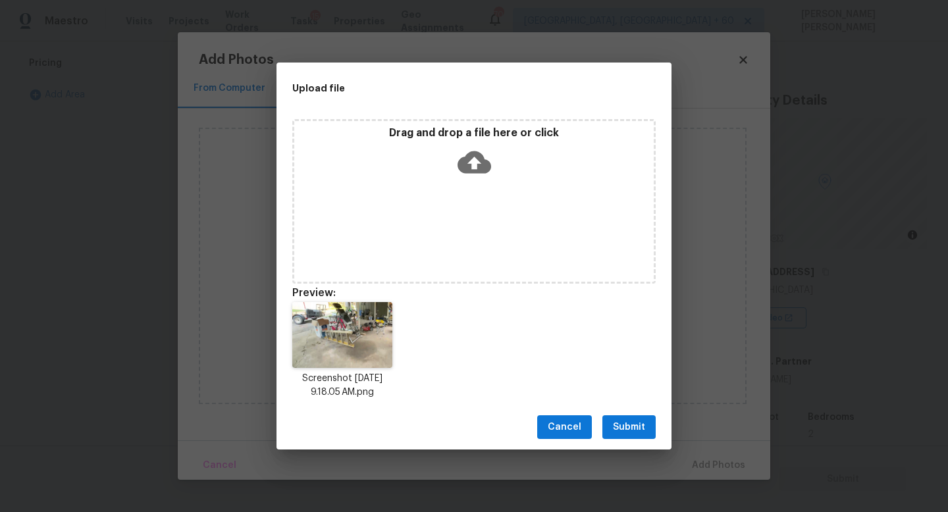
click at [648, 419] on button "Submit" at bounding box center [628, 427] width 53 height 24
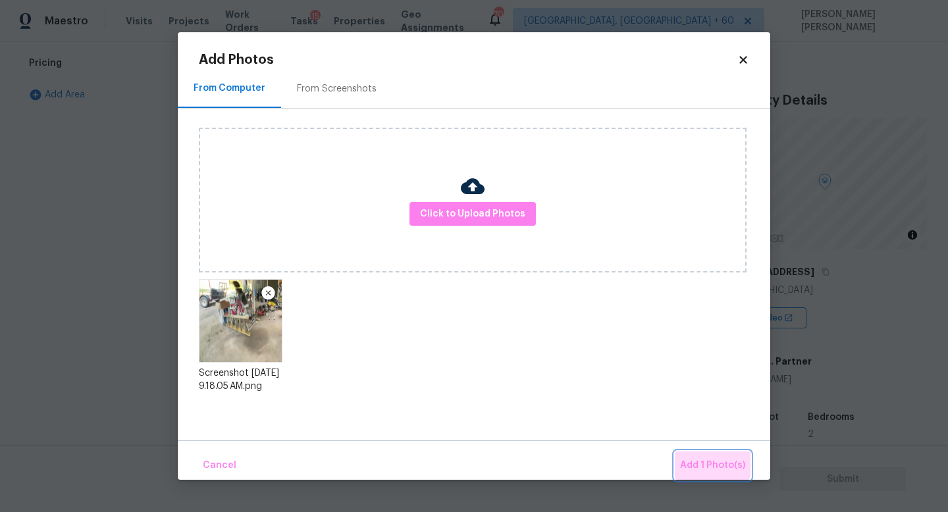
click at [707, 460] on span "Add 1 Photo(s)" at bounding box center [712, 466] width 65 height 16
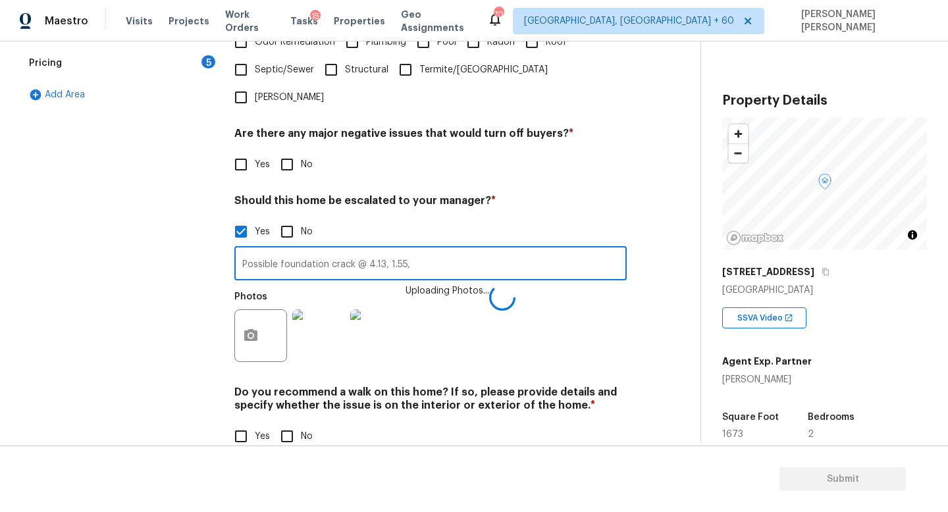
click at [460, 250] on input "Possible foundation crack @ 4.13, 1.55," at bounding box center [430, 265] width 392 height 31
click at [437, 250] on input "Possible foundation crack @ 4.13, 1.55," at bounding box center [430, 265] width 392 height 31
type input "Possible foundation crack @ 4.13, 1.55, 3.13,"
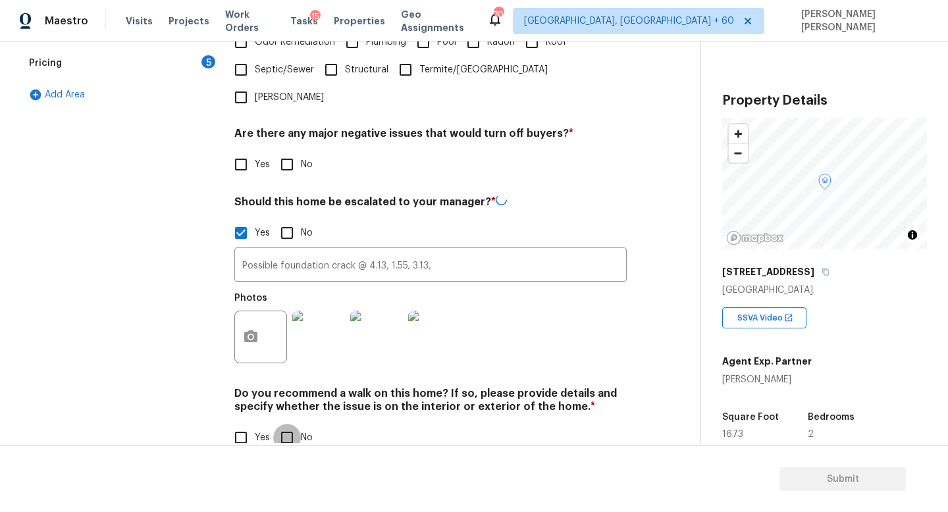
click at [300, 424] on input "No" at bounding box center [287, 438] width 28 height 28
checkbox input "true"
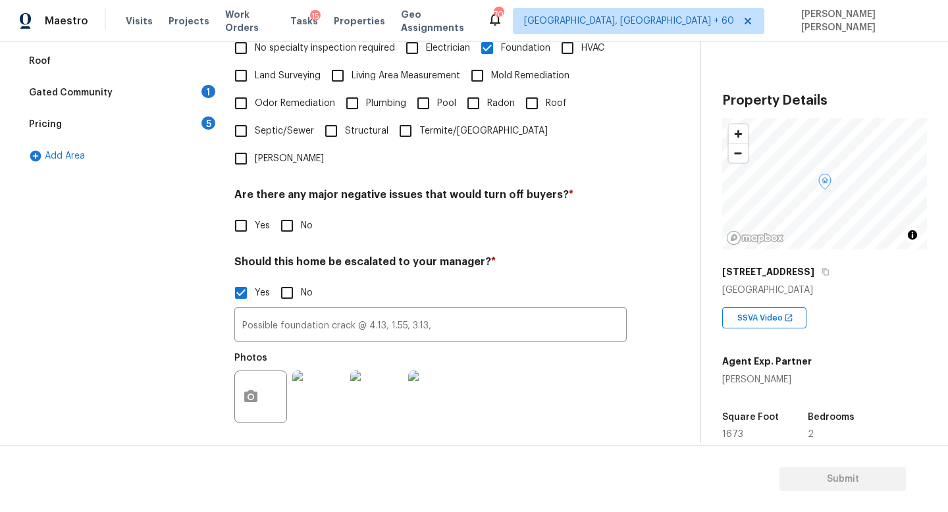
click at [282, 212] on input "No" at bounding box center [287, 226] width 28 height 28
checkbox input "true"
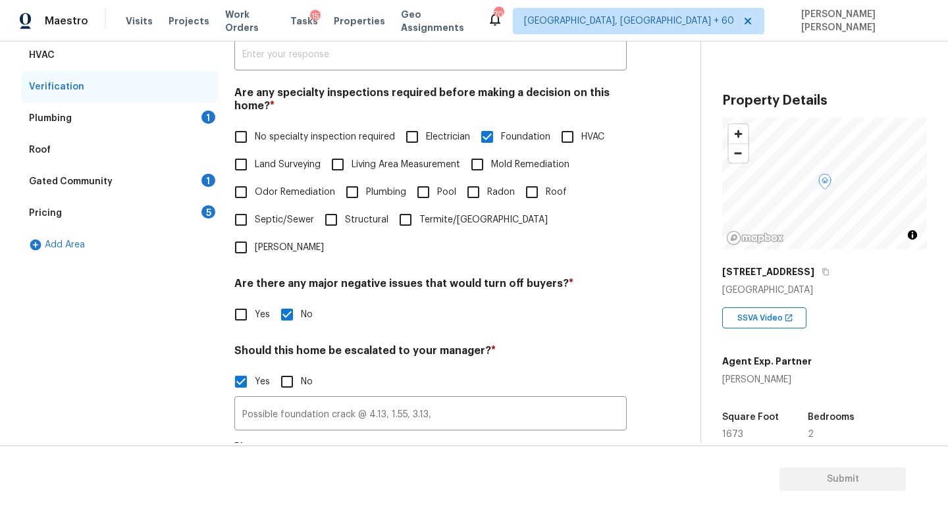
click at [173, 119] on div "Plumbing 1" at bounding box center [120, 119] width 198 height 32
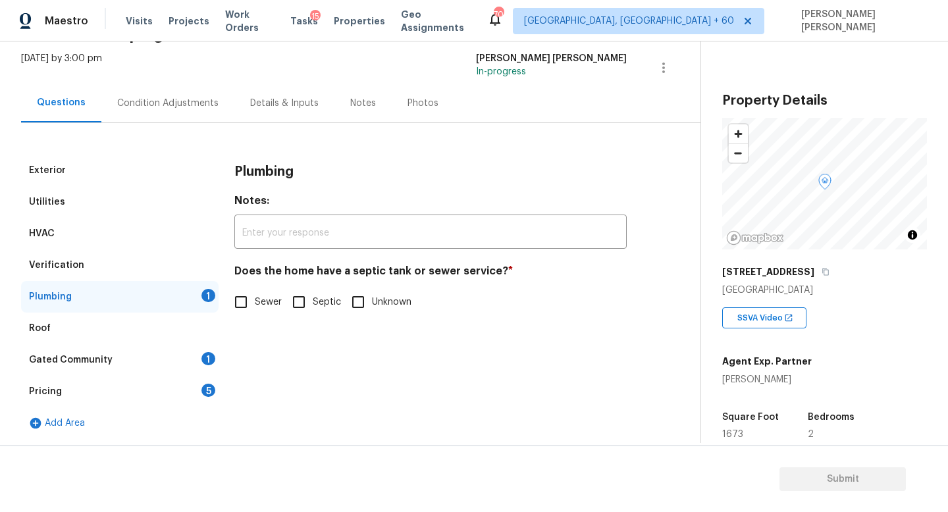
scroll to position [76, 0]
click at [238, 300] on input "Sewer" at bounding box center [241, 302] width 28 height 28
checkbox input "true"
click at [172, 376] on div "Pricing 5" at bounding box center [120, 392] width 198 height 32
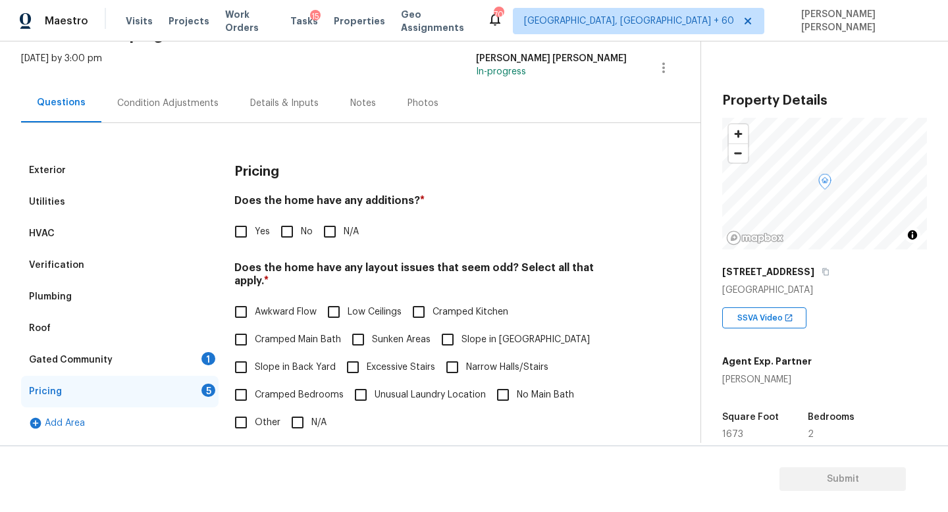
click at [176, 365] on div "Gated Community 1" at bounding box center [120, 360] width 198 height 32
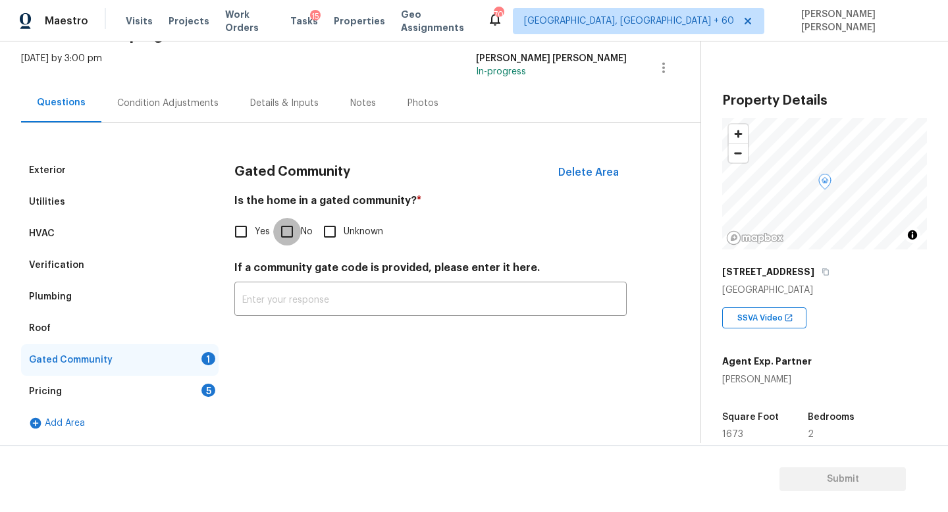
click at [279, 236] on input "No" at bounding box center [287, 232] width 28 height 28
checkbox input "true"
click at [164, 97] on div "Condition Adjustments" at bounding box center [167, 103] width 101 height 13
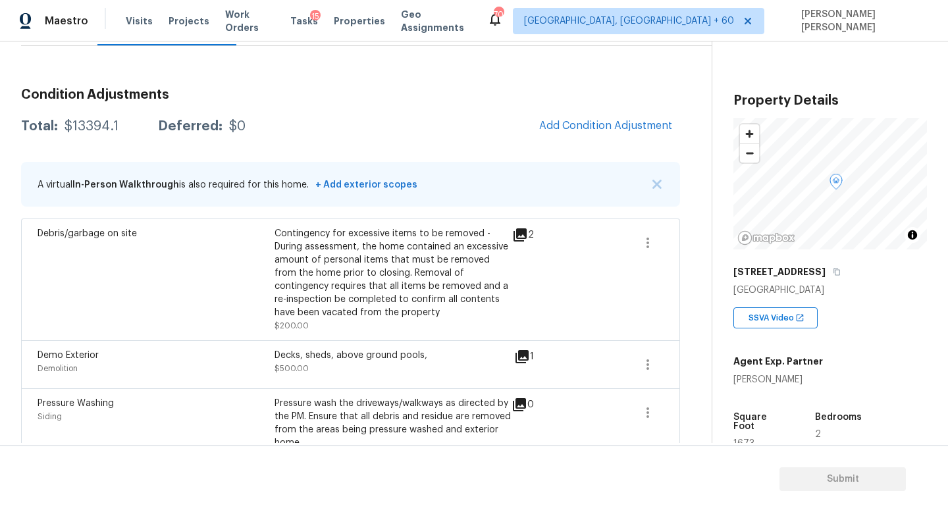
scroll to position [130, 0]
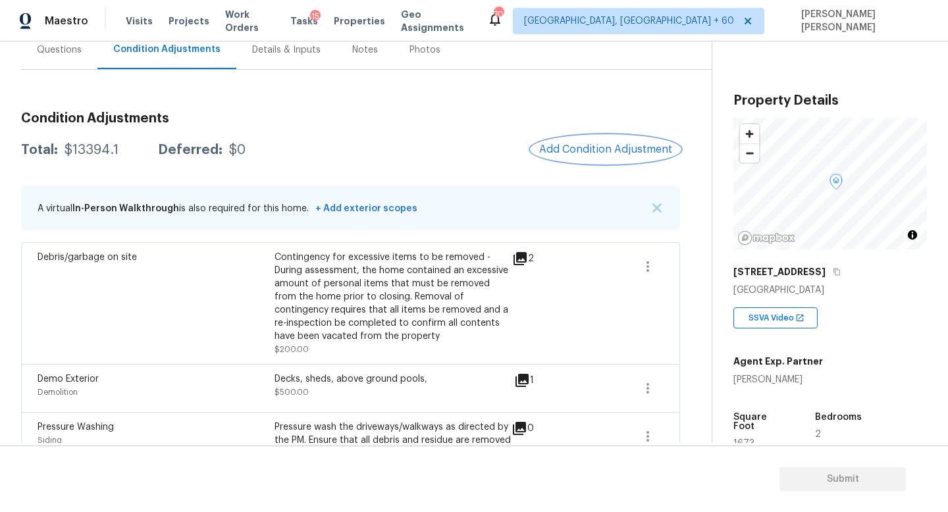
click at [598, 146] on span "Add Condition Adjustment" at bounding box center [605, 150] width 133 height 12
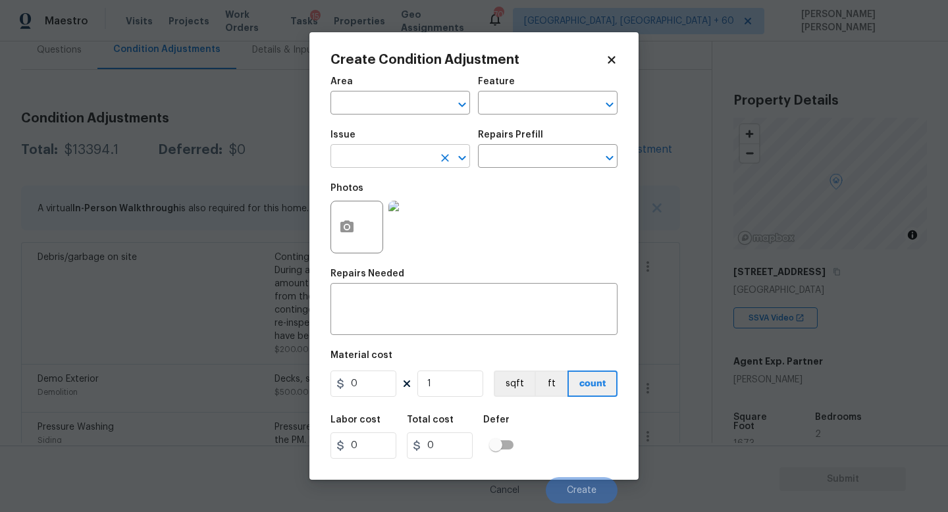
click at [378, 149] on input "text" at bounding box center [381, 157] width 103 height 20
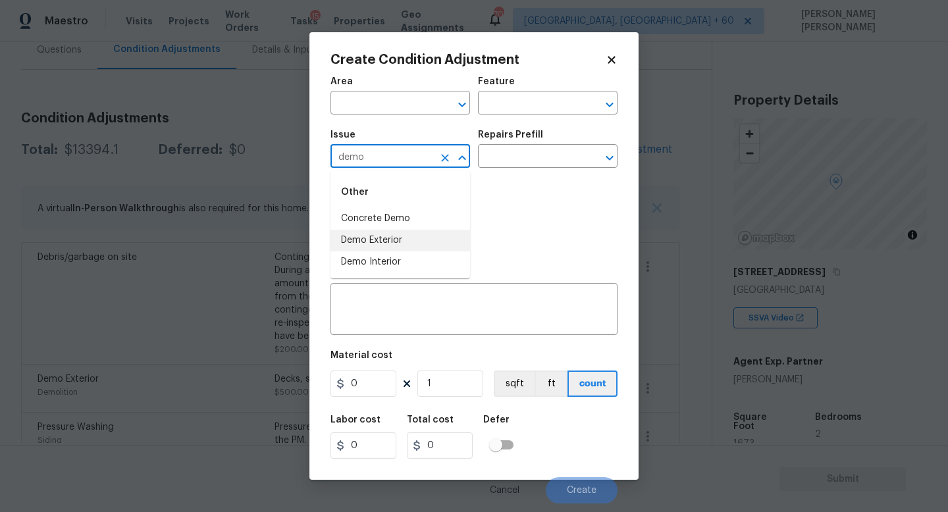
click at [398, 238] on li "Demo Exterior" at bounding box center [400, 241] width 140 height 22
type input "Demo Exterior"
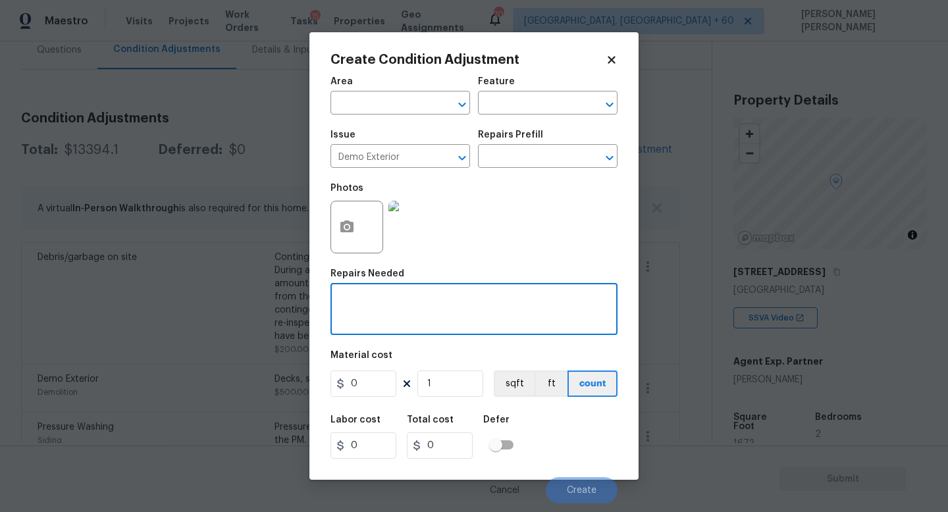
click at [403, 309] on textarea at bounding box center [473, 311] width 271 height 28
click at [342, 300] on textarea "Chimney removal" at bounding box center [473, 311] width 271 height 28
type textarea "Cracked chimney removal"
click at [379, 386] on input "0" at bounding box center [363, 384] width 66 height 26
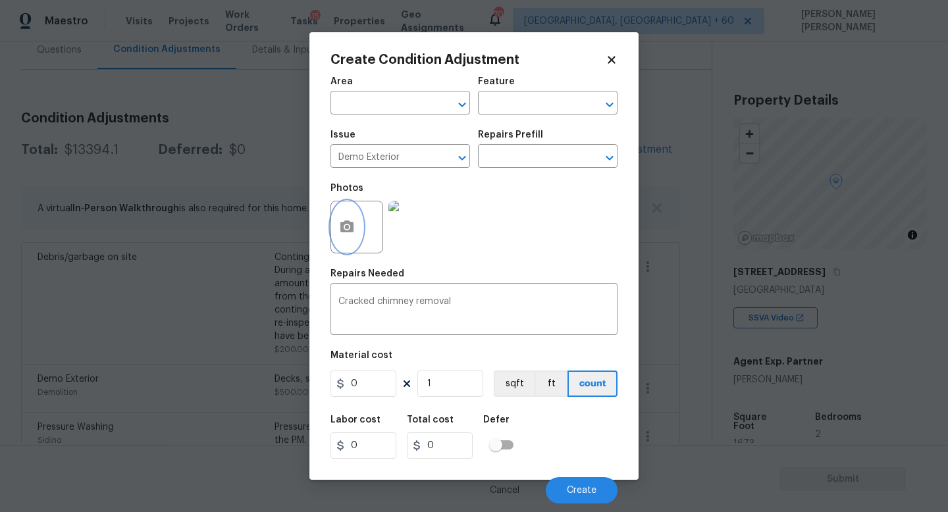
click at [352, 224] on icon "button" at bounding box center [346, 227] width 13 height 12
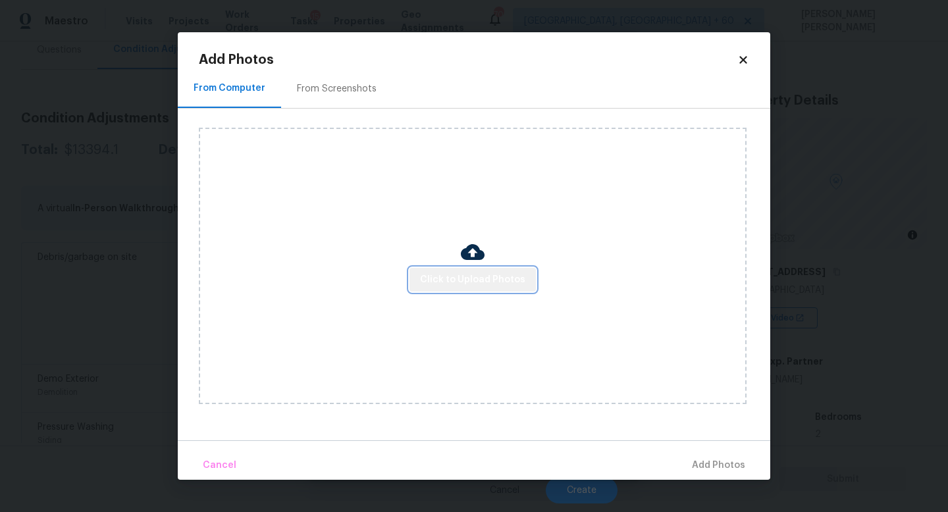
click at [509, 270] on button "Click to Upload Photos" at bounding box center [472, 280] width 126 height 24
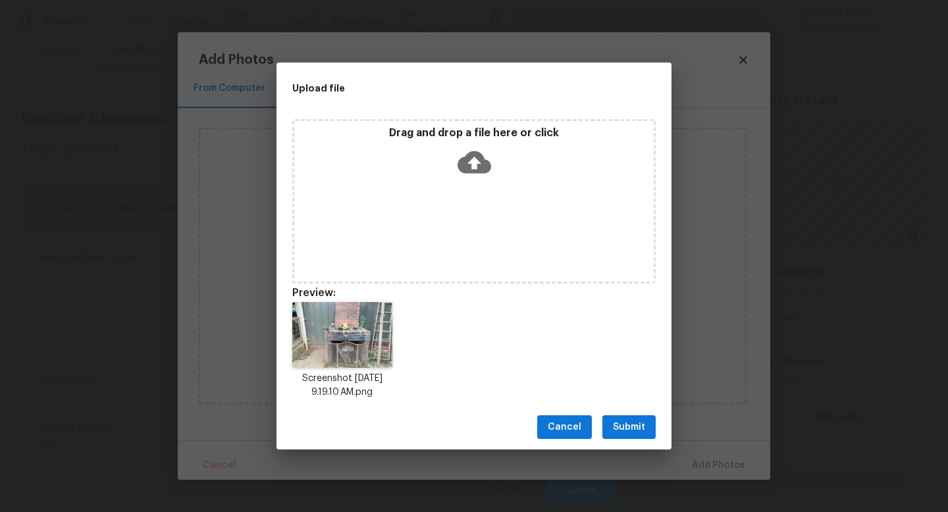
click at [639, 429] on span "Submit" at bounding box center [629, 427] width 32 height 16
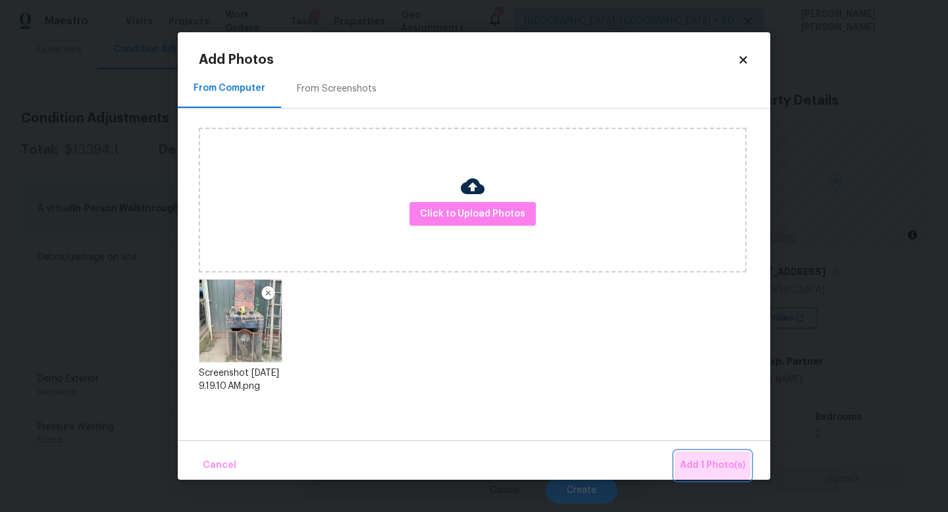
click at [706, 460] on span "Add 1 Photo(s)" at bounding box center [712, 466] width 65 height 16
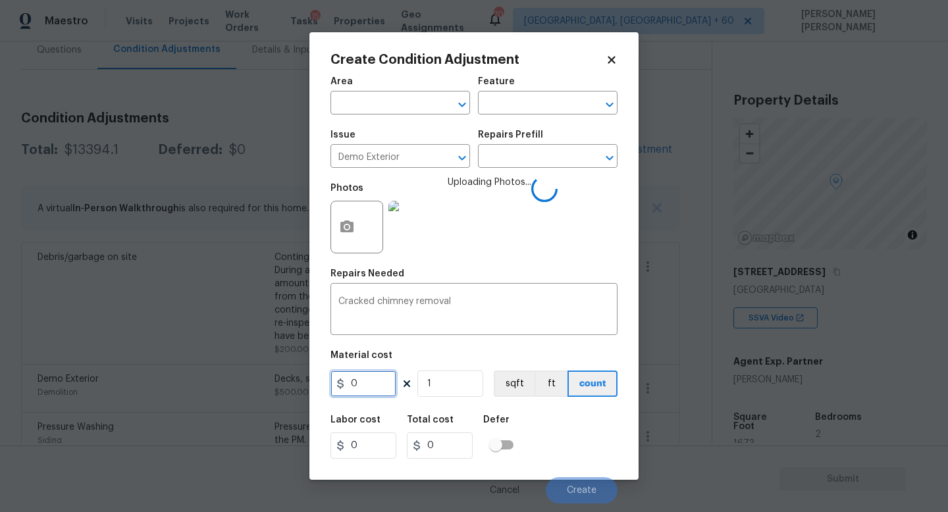
drag, startPoint x: 371, startPoint y: 392, endPoint x: 211, endPoint y: 391, distance: 160.6
click at [211, 391] on div "Create Condition Adjustment Area ​ Feature ​ Issue Demo Exterior ​ Repairs Pref…" at bounding box center [474, 256] width 948 height 512
type input "500"
click at [614, 427] on div "Labor cost 0 Total cost 500 Defer" at bounding box center [473, 437] width 287 height 59
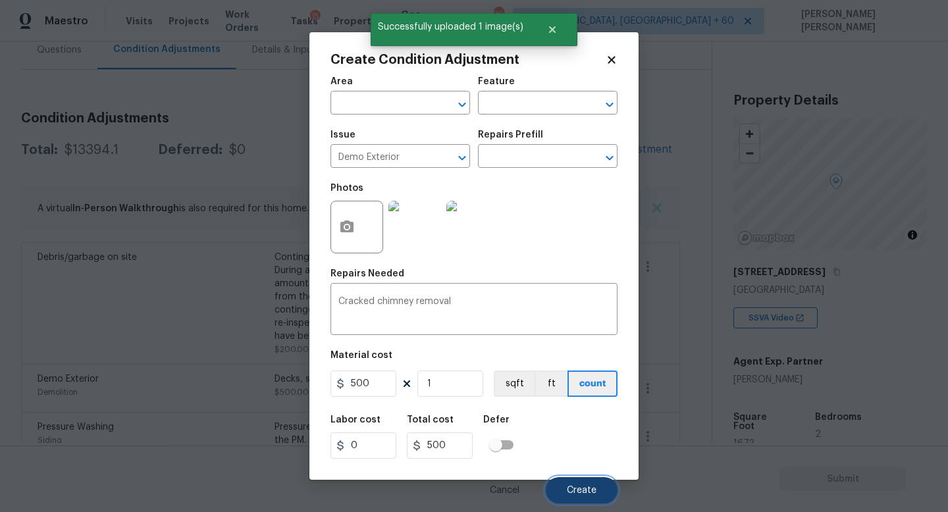
click at [577, 485] on button "Create" at bounding box center [582, 490] width 72 height 26
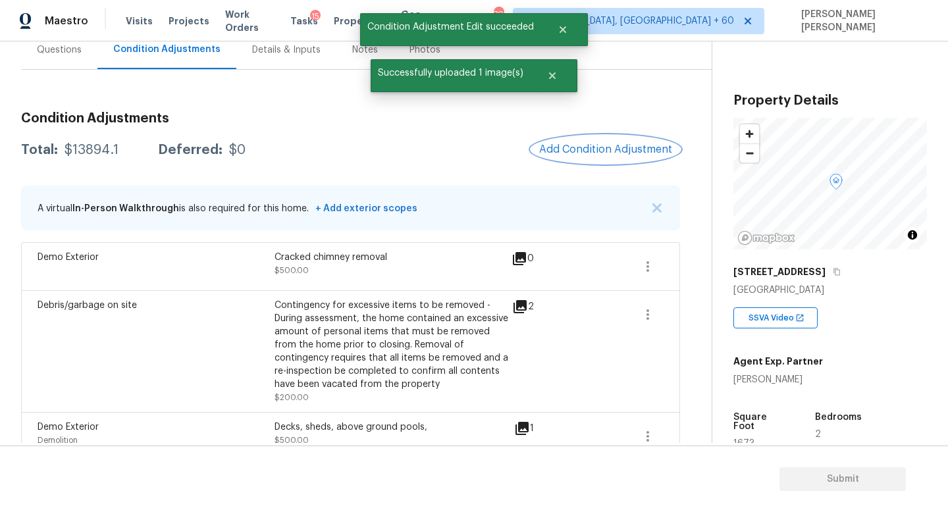
click at [614, 144] on span "Add Condition Adjustment" at bounding box center [605, 150] width 133 height 12
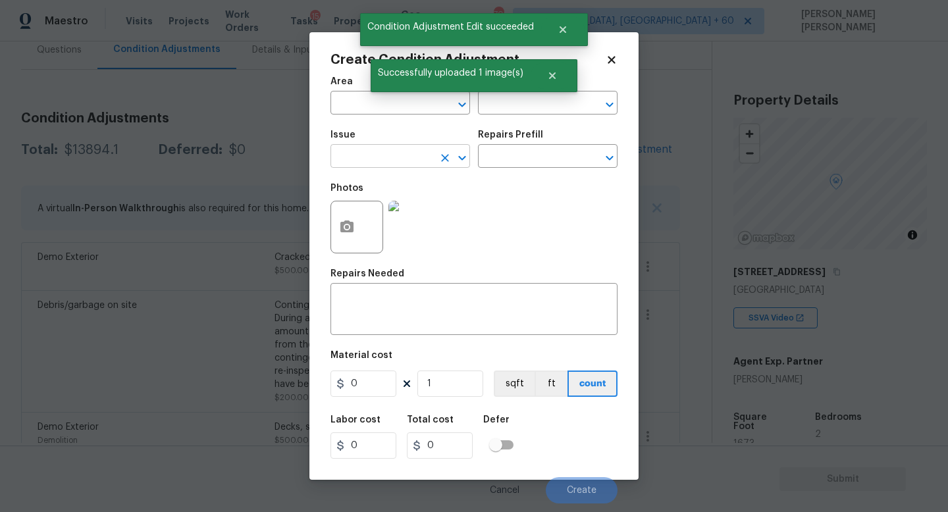
click at [367, 159] on input "text" at bounding box center [381, 157] width 103 height 20
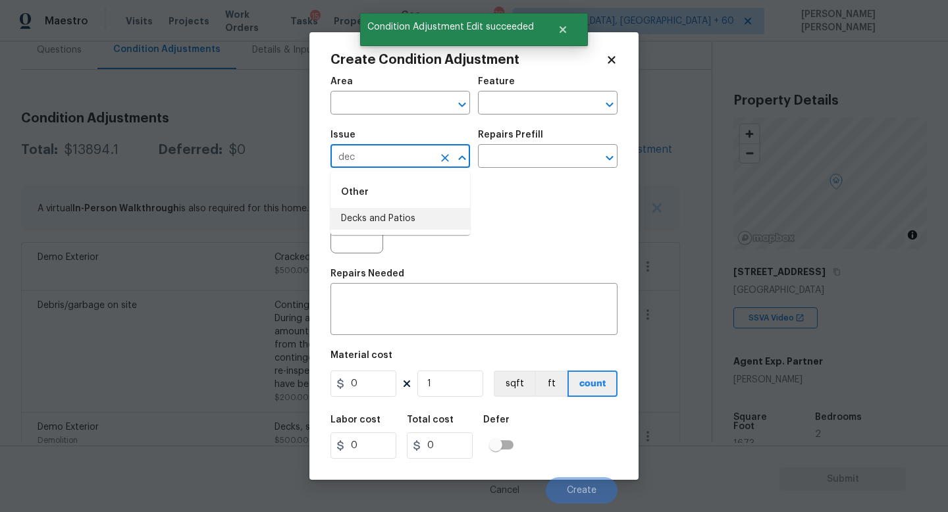
click at [386, 217] on li "Decks and Patios" at bounding box center [400, 219] width 140 height 22
type input "Decks and Patios"
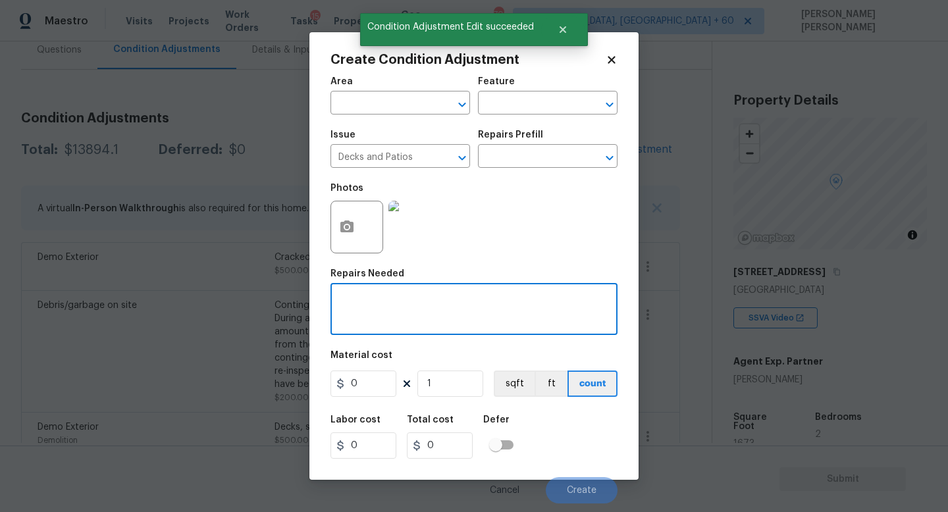
click at [394, 311] on textarea at bounding box center [473, 311] width 271 height 28
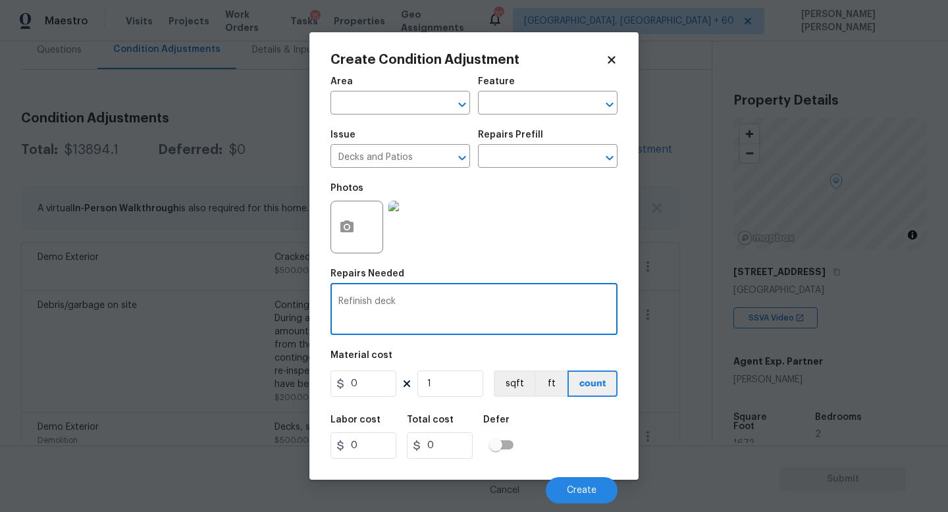
type textarea "Refinish deck"
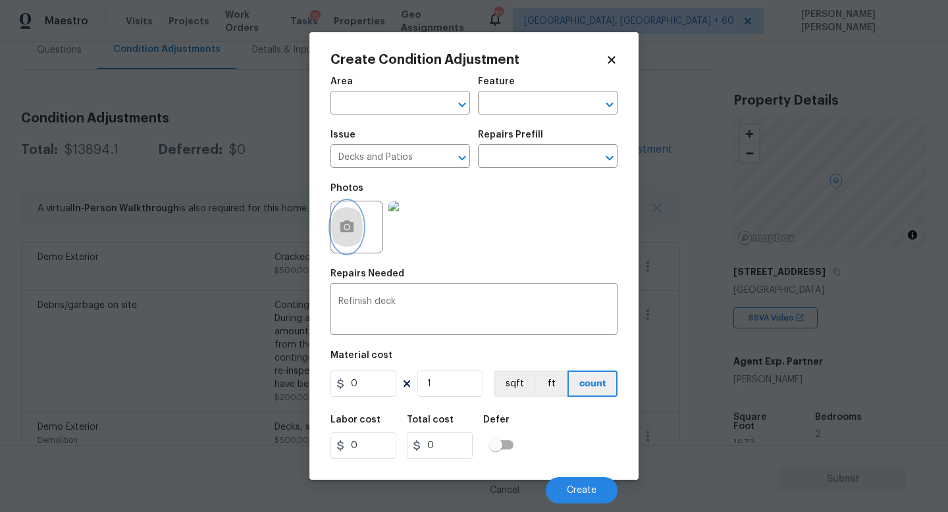
click at [356, 224] on button "button" at bounding box center [347, 226] width 32 height 51
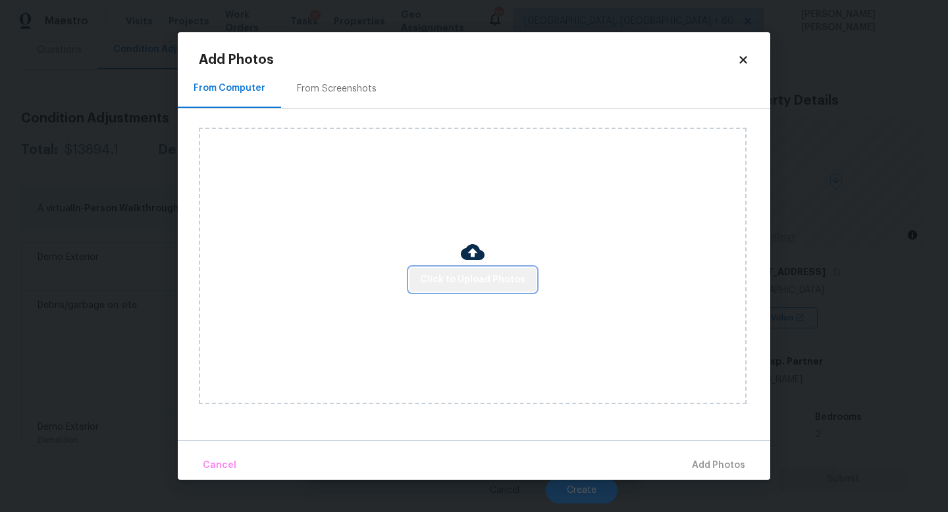
click at [488, 284] on span "Click to Upload Photos" at bounding box center [472, 280] width 105 height 16
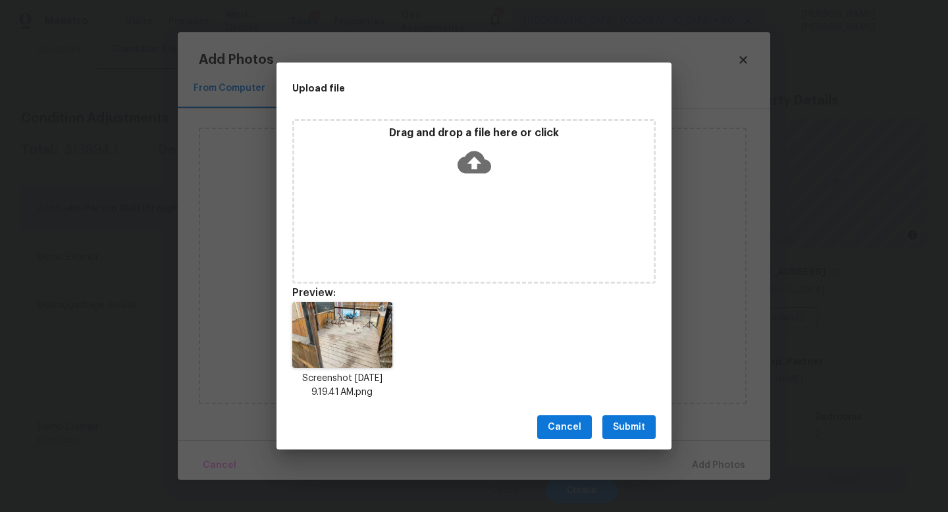
click at [643, 435] on span "Submit" at bounding box center [629, 427] width 32 height 16
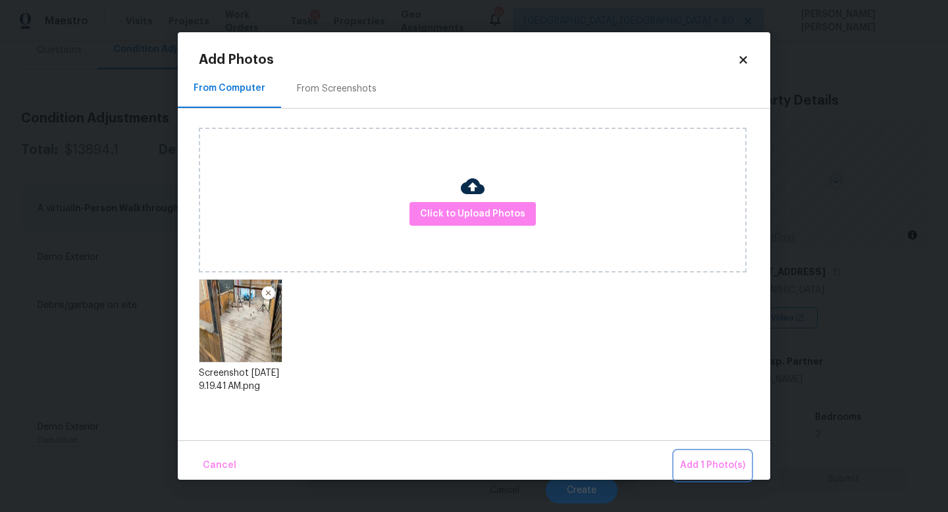
click at [702, 462] on span "Add 1 Photo(s)" at bounding box center [712, 466] width 65 height 16
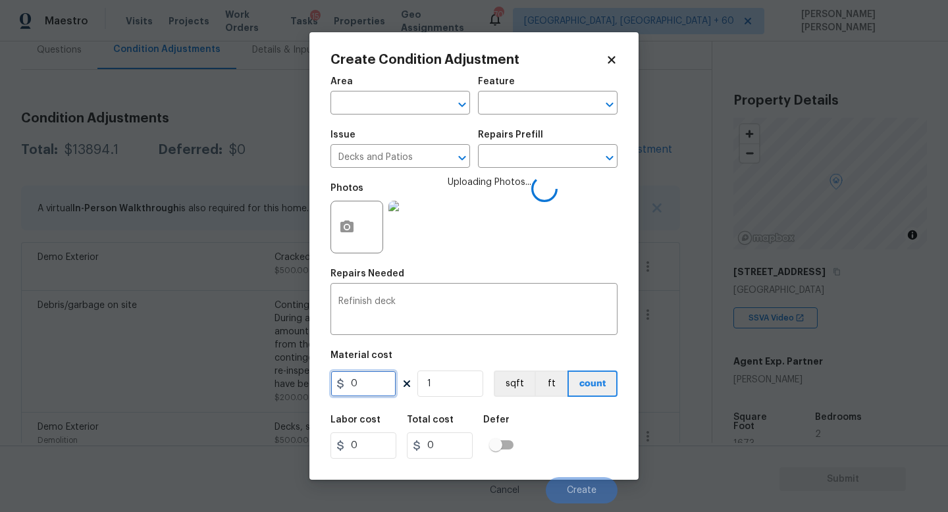
click at [388, 384] on input "0" at bounding box center [363, 384] width 66 height 26
type input "800"
click at [564, 434] on div "Labor cost 0 Total cost 800 Defer" at bounding box center [473, 437] width 287 height 59
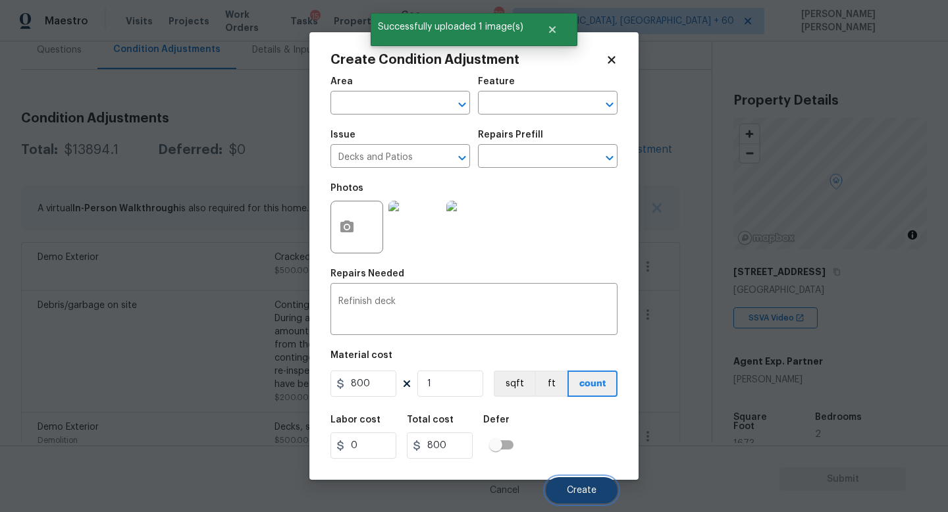
click at [579, 489] on span "Create" at bounding box center [582, 491] width 30 height 10
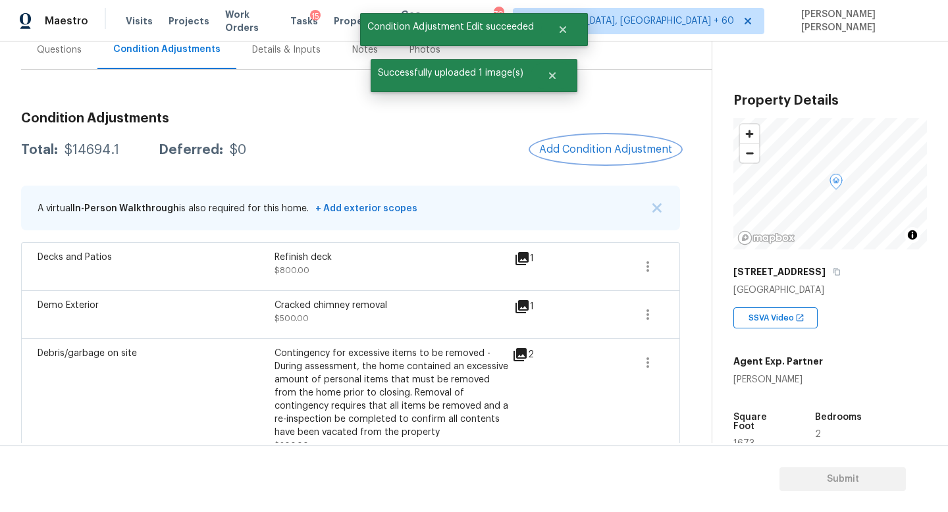
scroll to position [149, 0]
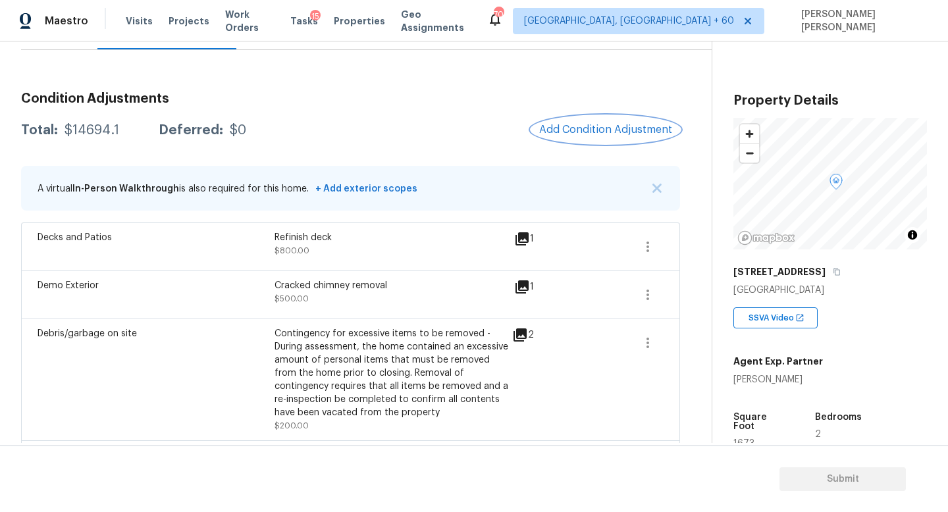
click at [596, 117] on button "Add Condition Adjustment" at bounding box center [605, 130] width 149 height 28
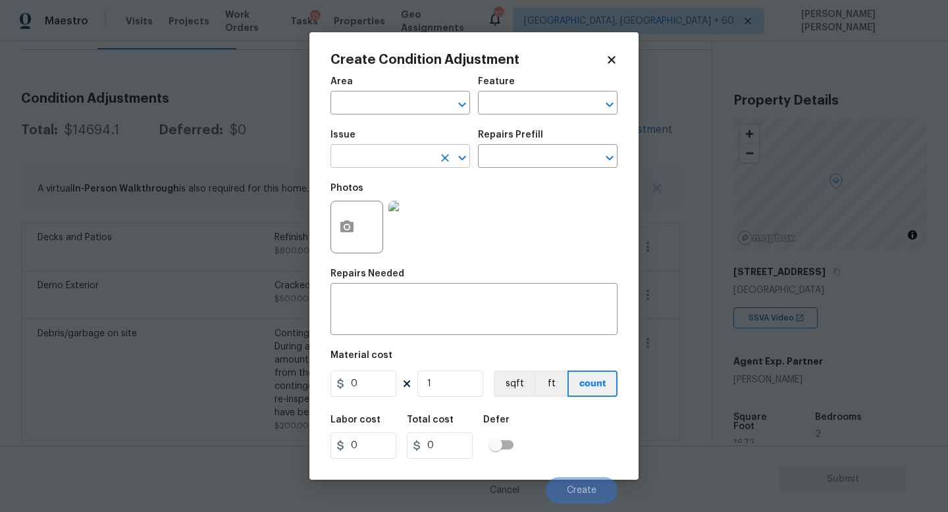
click at [375, 151] on input "text" at bounding box center [381, 157] width 103 height 20
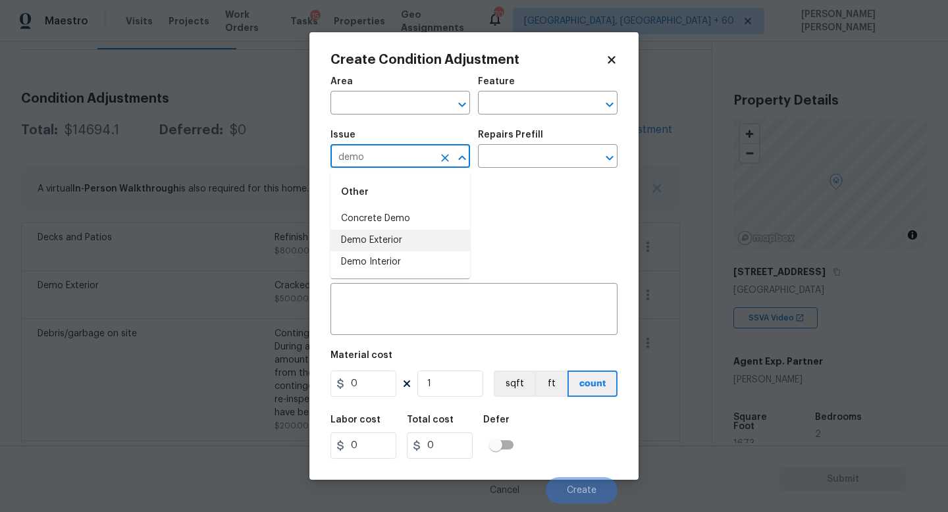
click at [407, 247] on li "Demo Exterior" at bounding box center [400, 241] width 140 height 22
type input "Demo Exterior"
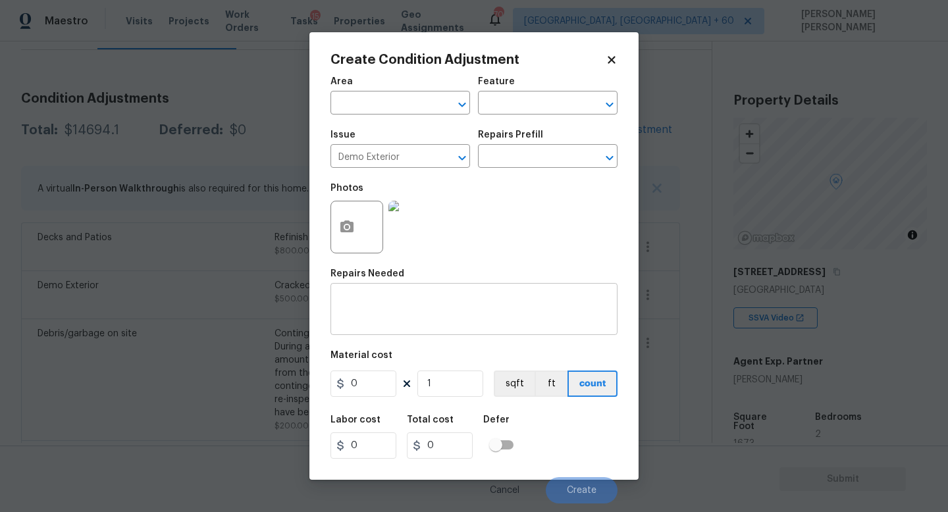
click at [405, 288] on div "x ​" at bounding box center [473, 310] width 287 height 49
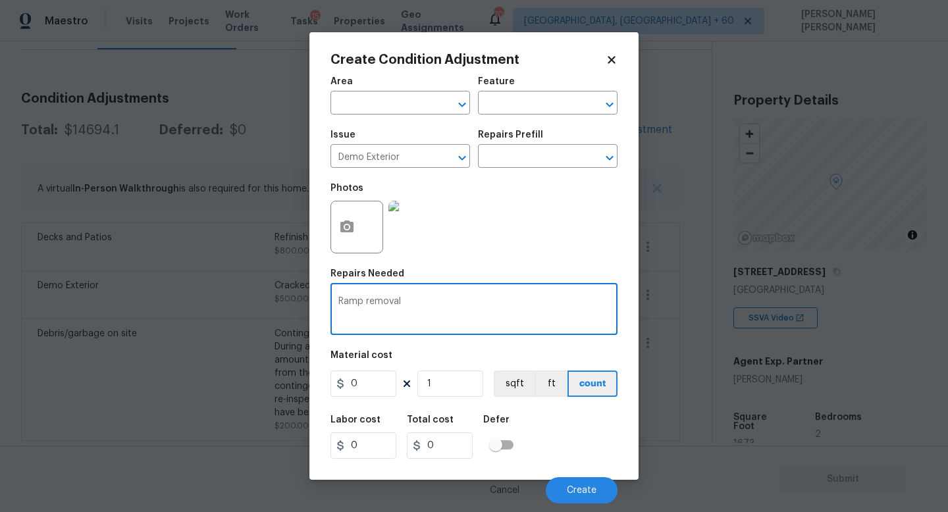
type textarea "Ramp removal"
click at [369, 388] on input "0" at bounding box center [363, 384] width 66 height 26
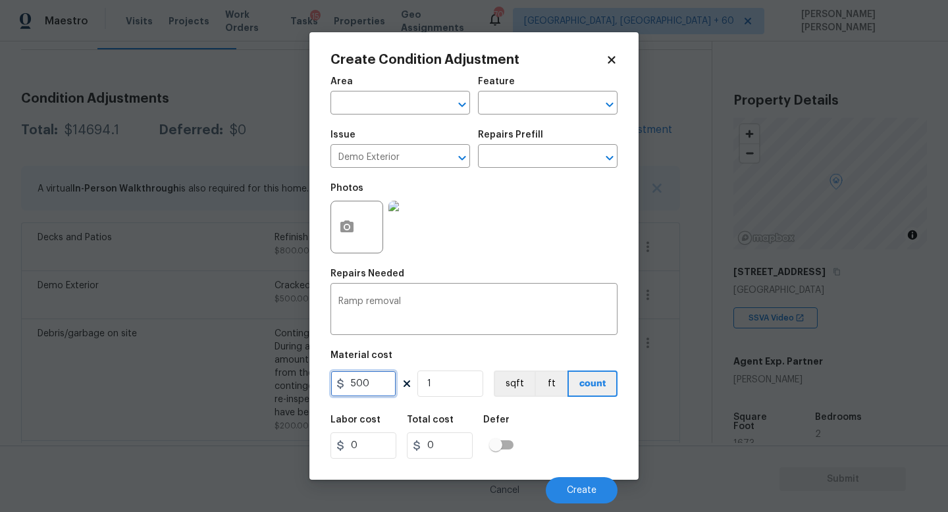
type input "500"
click at [562, 437] on div "Labor cost 0 Total cost 500 Defer" at bounding box center [473, 437] width 287 height 59
click at [569, 490] on span "Create" at bounding box center [582, 491] width 30 height 10
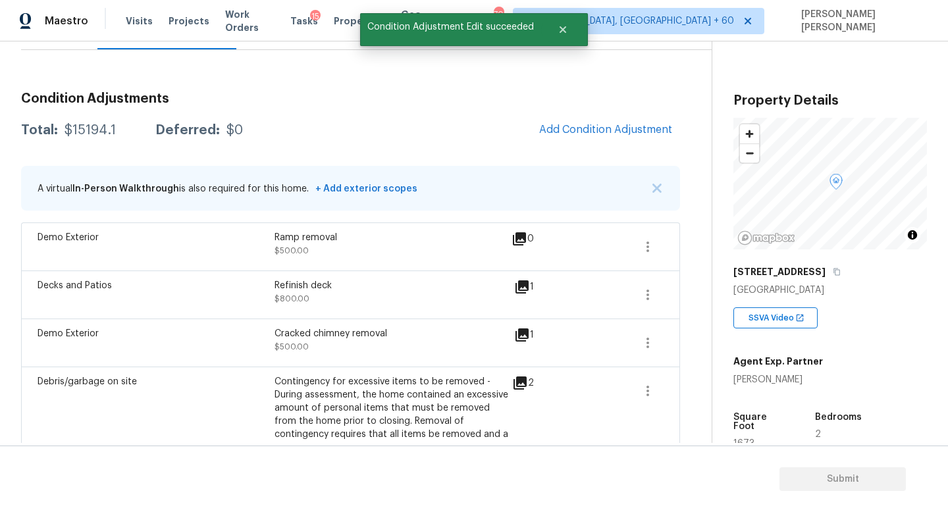
click at [631, 234] on div "Demo Exterior Ramp removal $500.00 0" at bounding box center [351, 247] width 626 height 32
click at [649, 239] on icon "button" at bounding box center [648, 247] width 16 height 16
click at [679, 238] on div "Edit" at bounding box center [723, 244] width 103 height 13
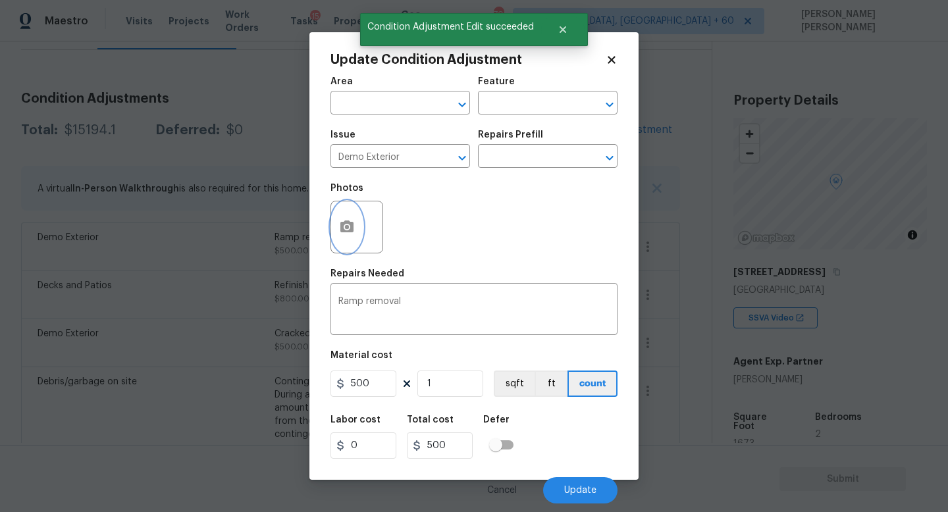
click at [361, 219] on button "button" at bounding box center [347, 226] width 32 height 51
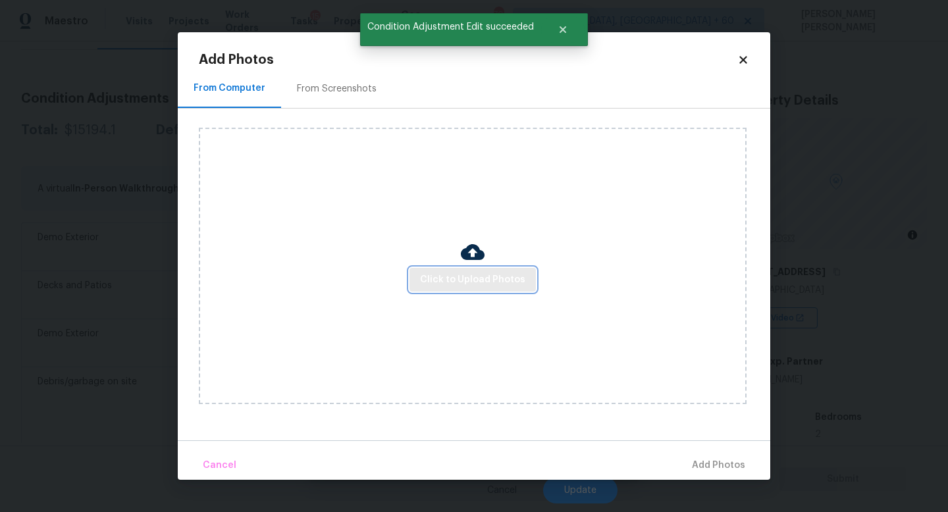
click at [458, 288] on button "Click to Upload Photos" at bounding box center [472, 280] width 126 height 24
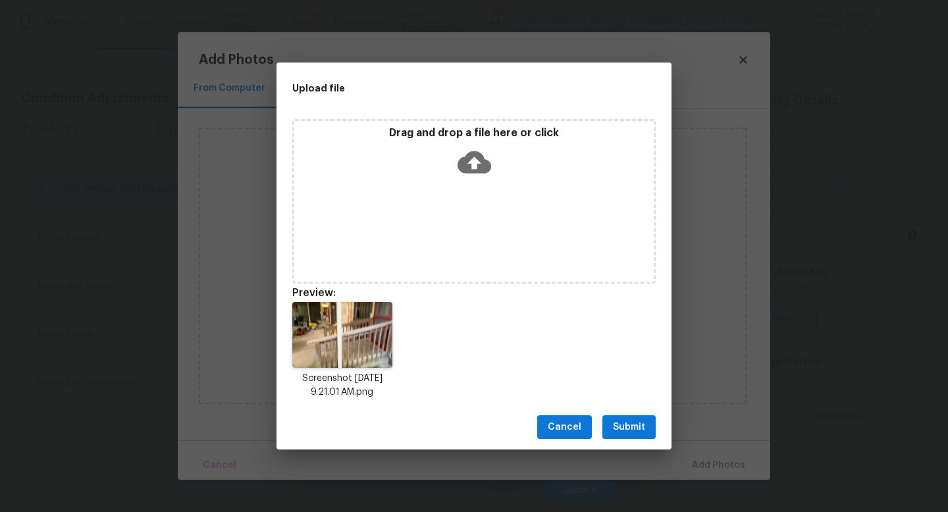
click at [629, 433] on span "Submit" at bounding box center [629, 427] width 32 height 16
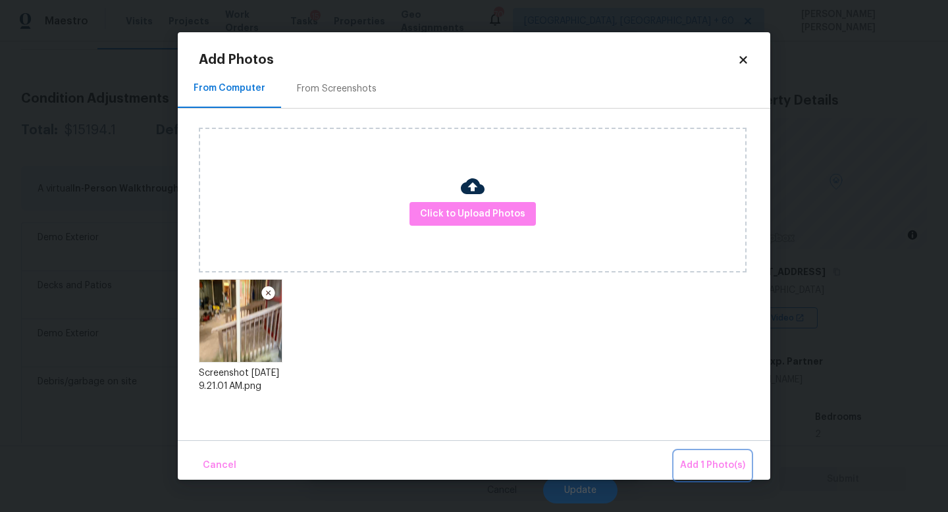
click at [713, 463] on span "Add 1 Photo(s)" at bounding box center [712, 466] width 65 height 16
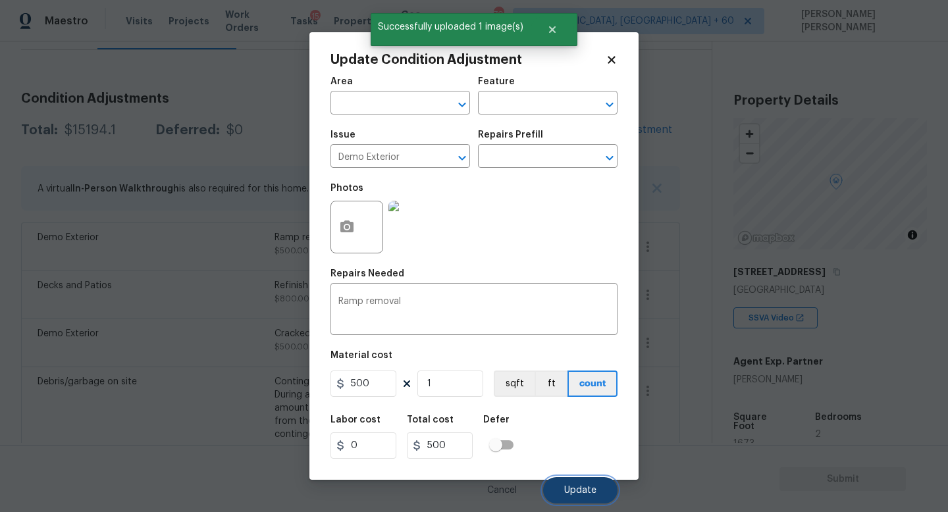
click at [577, 487] on span "Update" at bounding box center [580, 491] width 32 height 10
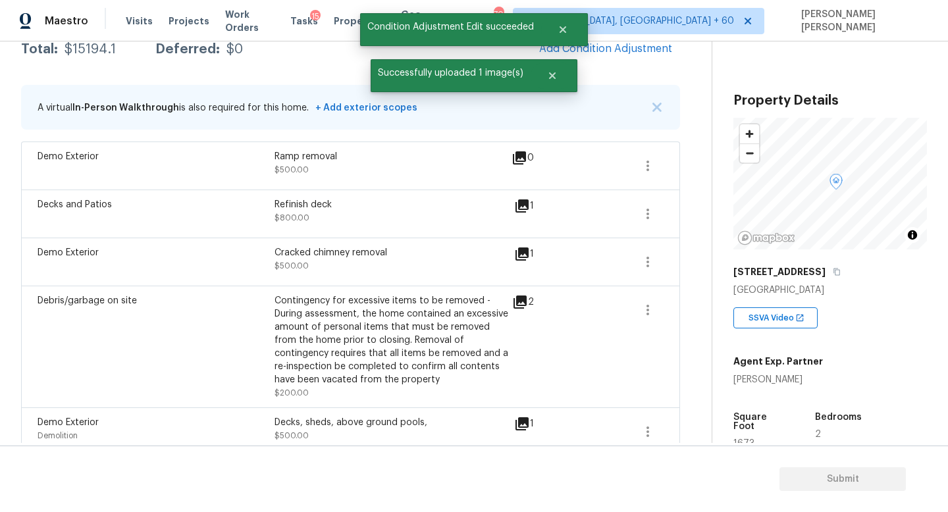
scroll to position [231, 0]
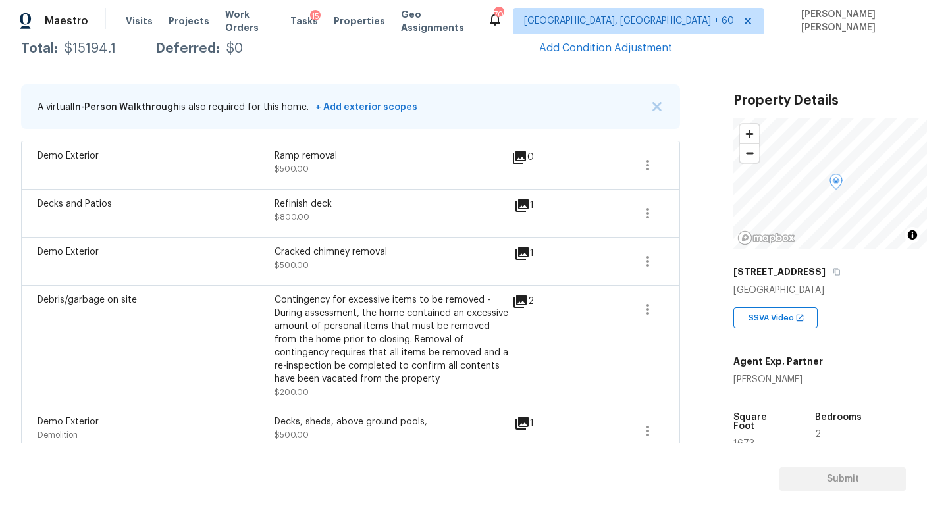
click at [612, 39] on div "Maestro Visits Projects Work Orders Tasks 15 Properties Geo Assignments 700 [GE…" at bounding box center [474, 20] width 948 height 41
click at [607, 51] on span "Add Condition Adjustment" at bounding box center [605, 48] width 133 height 12
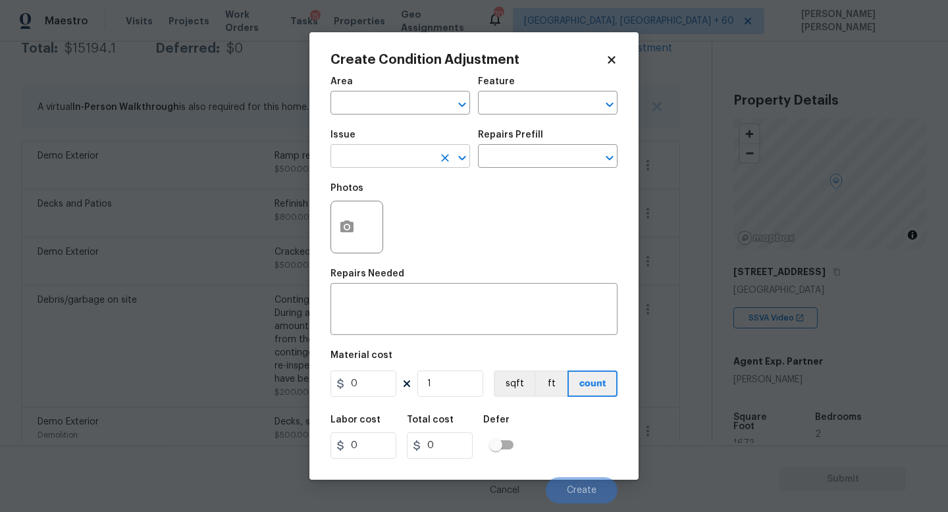
click at [369, 165] on input "text" at bounding box center [381, 157] width 103 height 20
click at [396, 165] on input "text" at bounding box center [381, 157] width 103 height 20
type input "d"
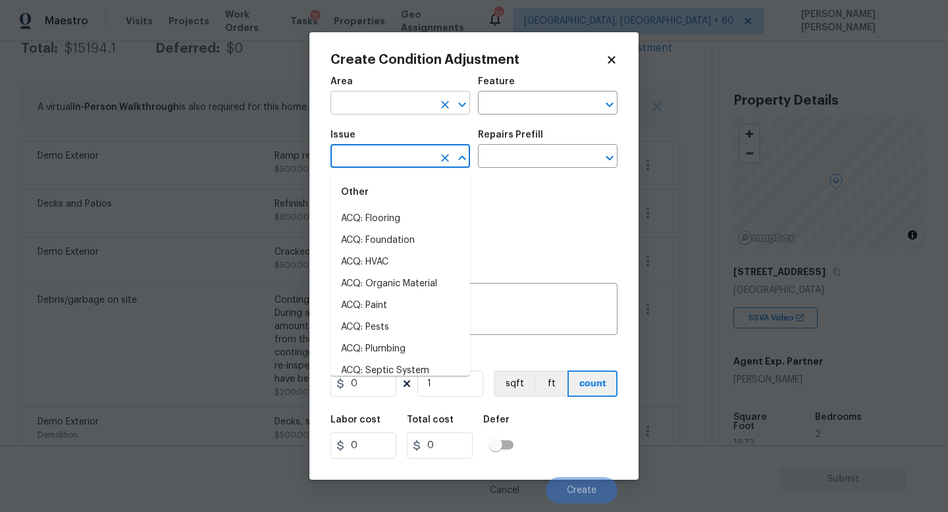
click at [381, 107] on input "text" at bounding box center [381, 104] width 103 height 20
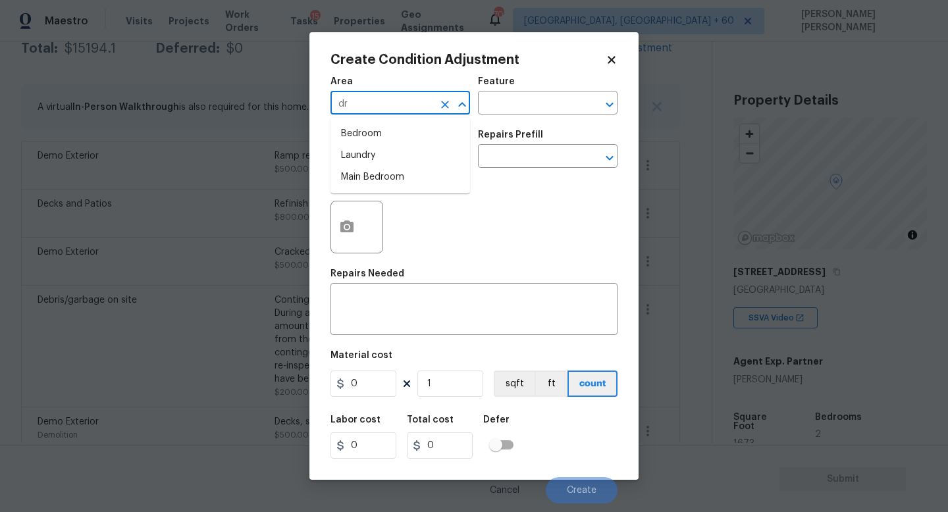
type input "dri"
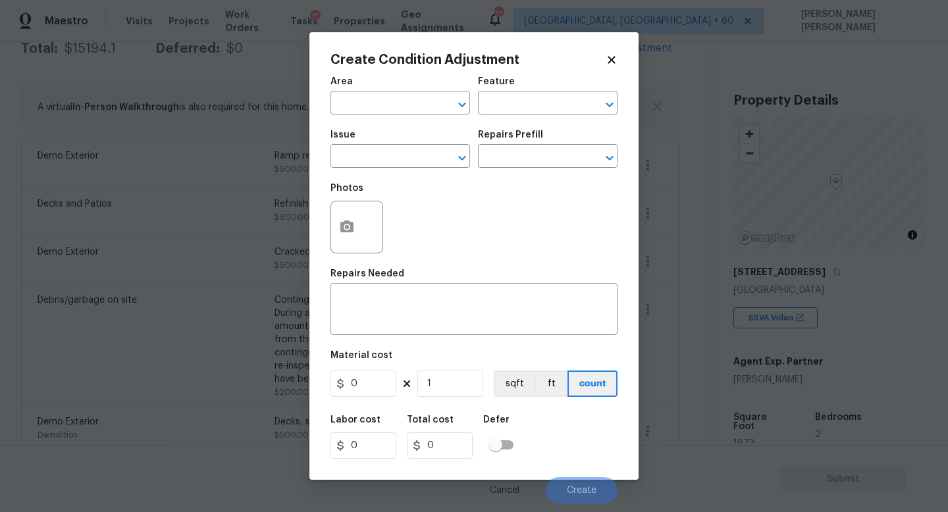
click at [540, 226] on div "Photos" at bounding box center [473, 219] width 287 height 86
click at [521, 110] on input "text" at bounding box center [529, 104] width 103 height 20
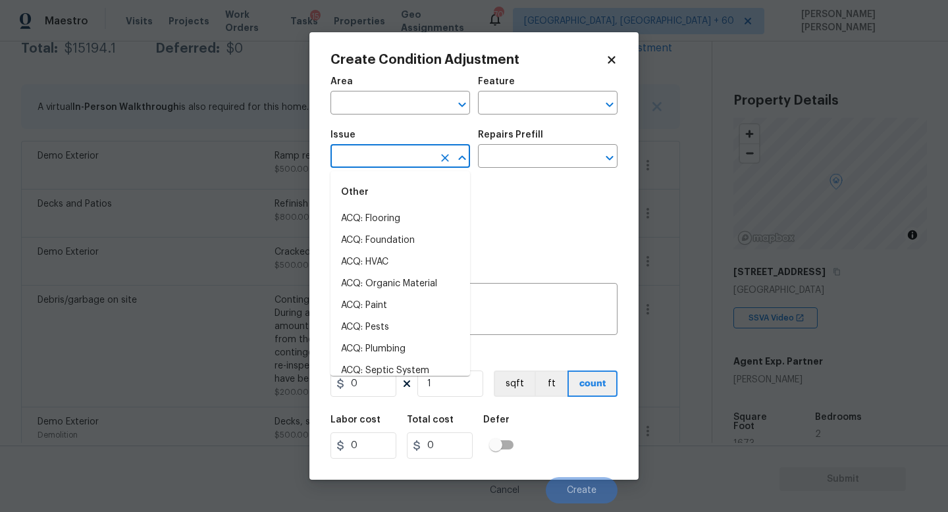
click at [391, 152] on input "text" at bounding box center [381, 157] width 103 height 20
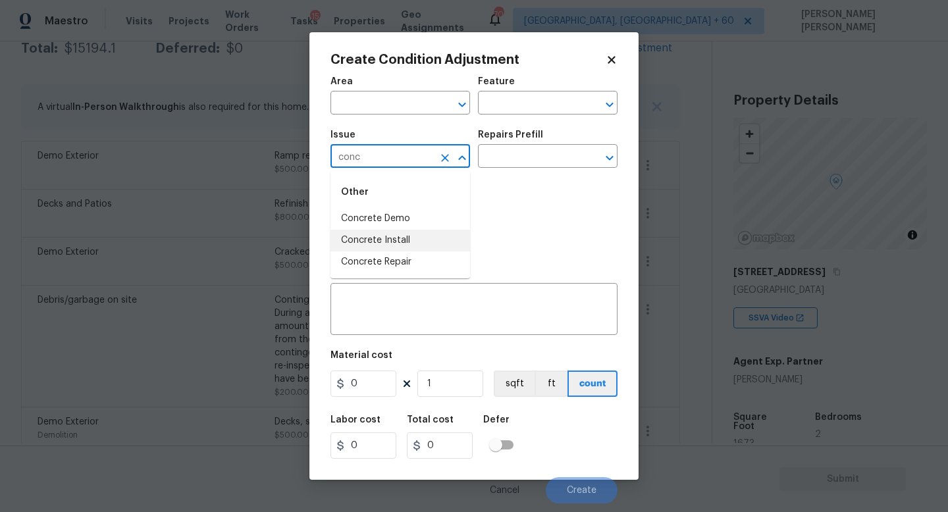
click at [397, 245] on li "Concrete Install" at bounding box center [400, 241] width 140 height 22
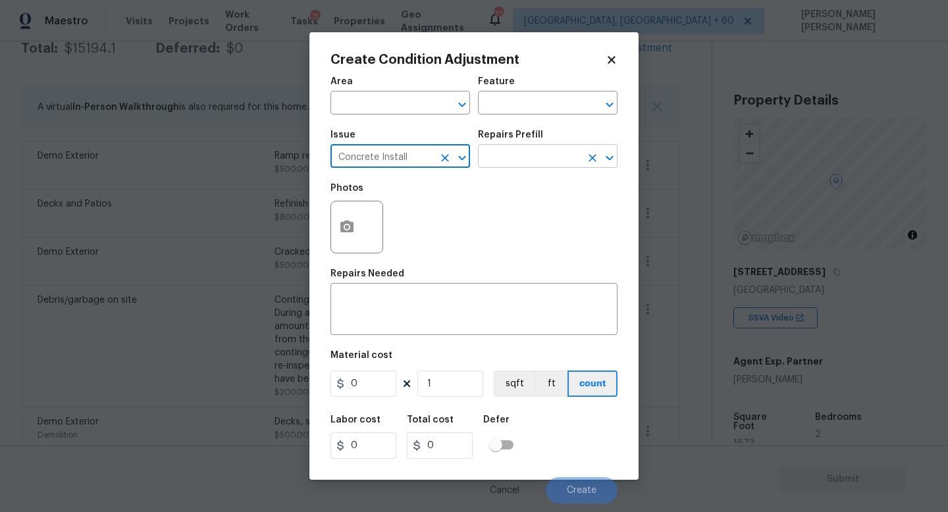
type input "Concrete Install"
click at [496, 156] on input "text" at bounding box center [529, 157] width 103 height 20
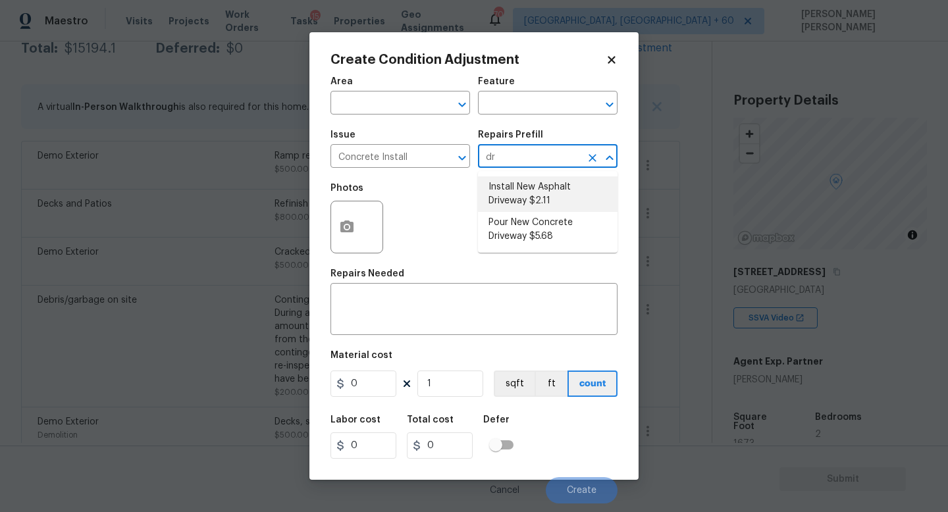
type input "dri"
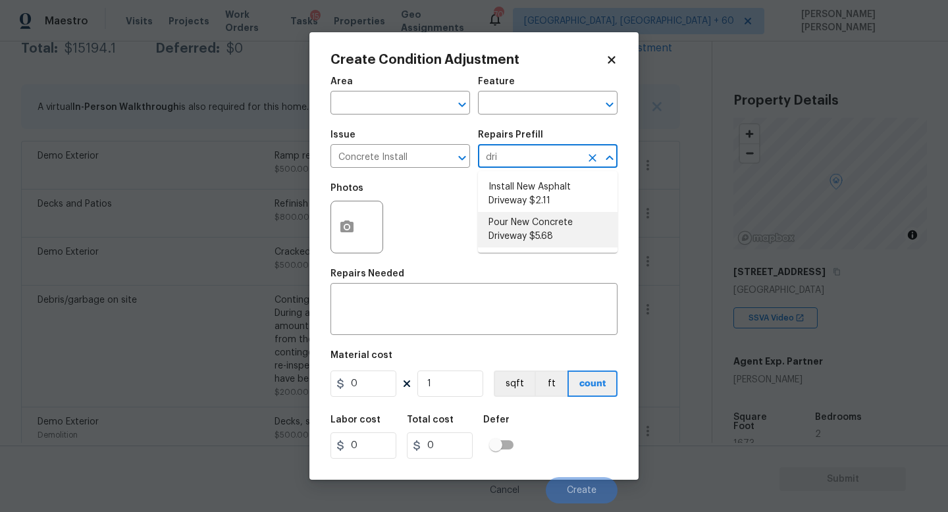
click at [562, 230] on li "Pour New Concrete Driveway $5.68" at bounding box center [548, 230] width 140 height 36
type input "Flatwork"
type textarea "Prep the area, backfill/compact as needed, form, reinforce and pour a new concr…"
type input "5.68"
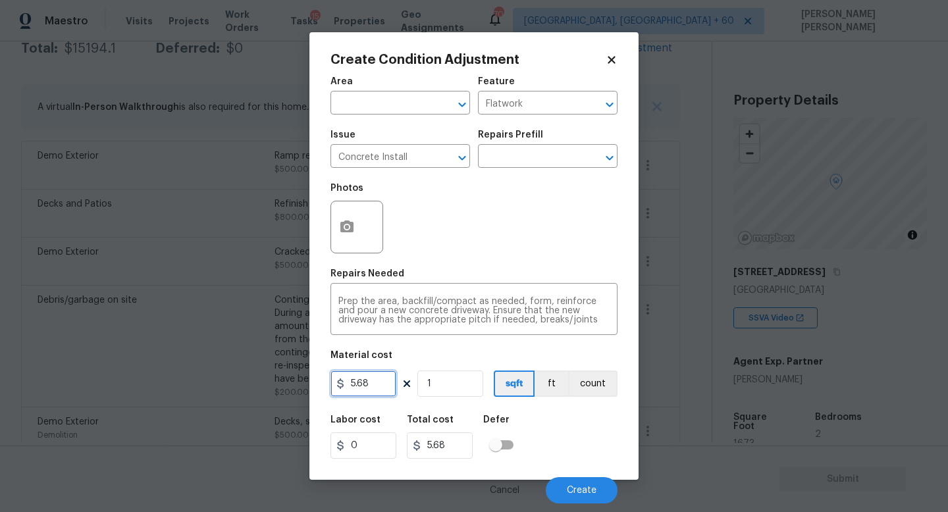
drag, startPoint x: 377, startPoint y: 385, endPoint x: 71, endPoint y: 376, distance: 306.3
click at [176, 385] on div "Create Condition Adjustment Area ​ Feature Flatwork ​ Issue Concrete Install ​ …" at bounding box center [474, 256] width 948 height 512
type input "5000"
click at [353, 230] on icon "button" at bounding box center [346, 227] width 13 height 12
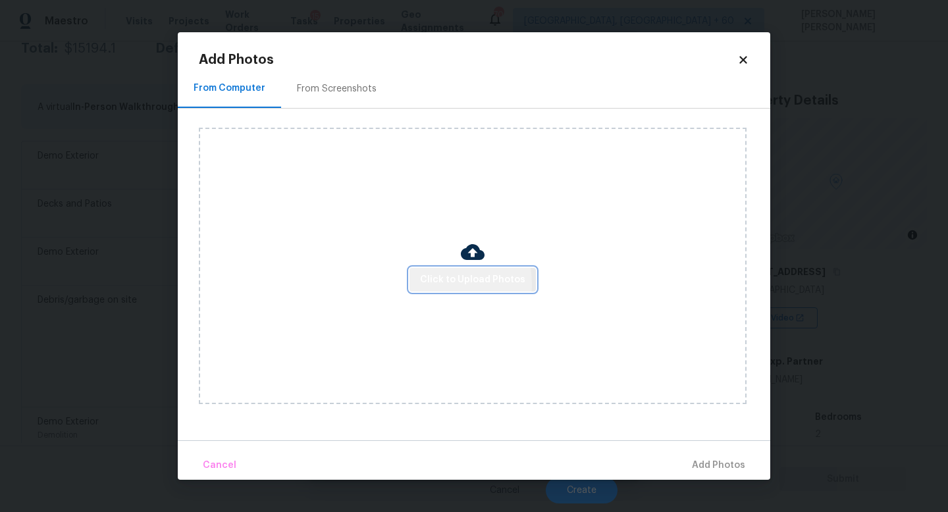
click at [433, 284] on span "Click to Upload Photos" at bounding box center [472, 280] width 105 height 16
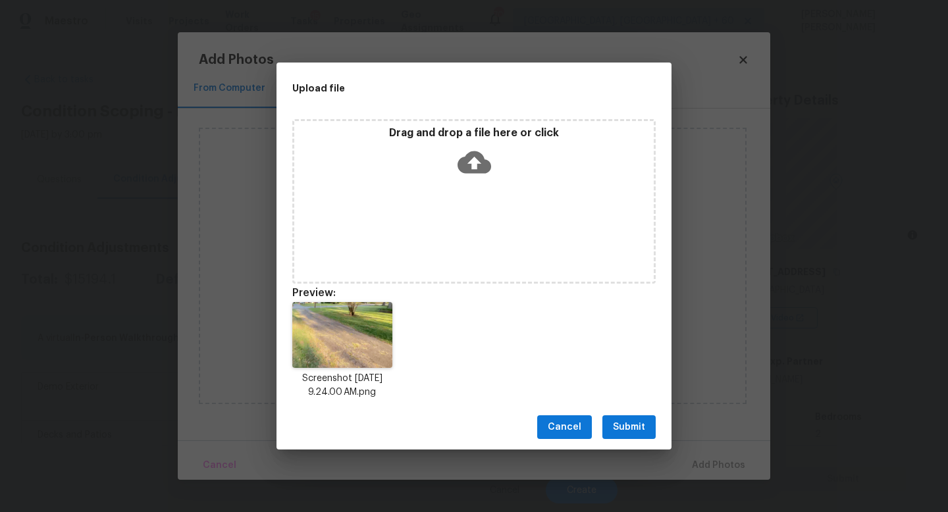
scroll to position [231, 0]
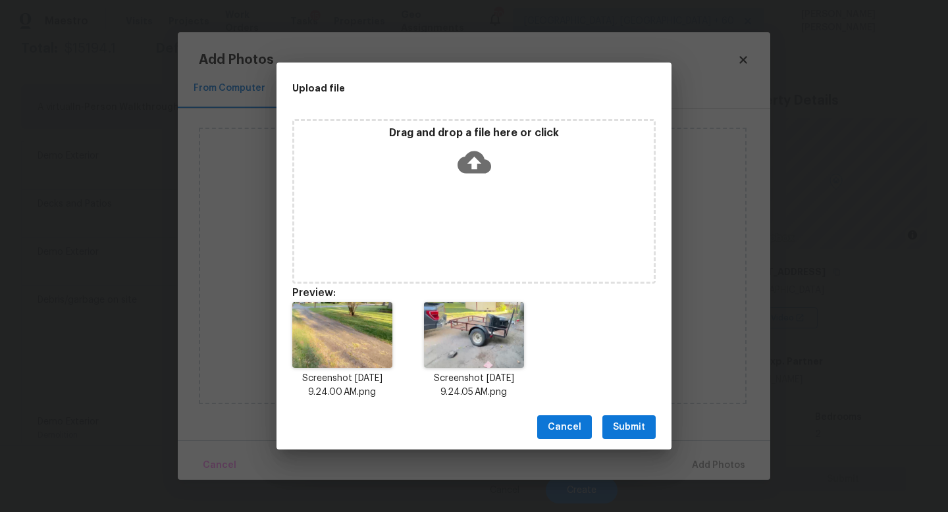
click at [648, 431] on button "Submit" at bounding box center [628, 427] width 53 height 24
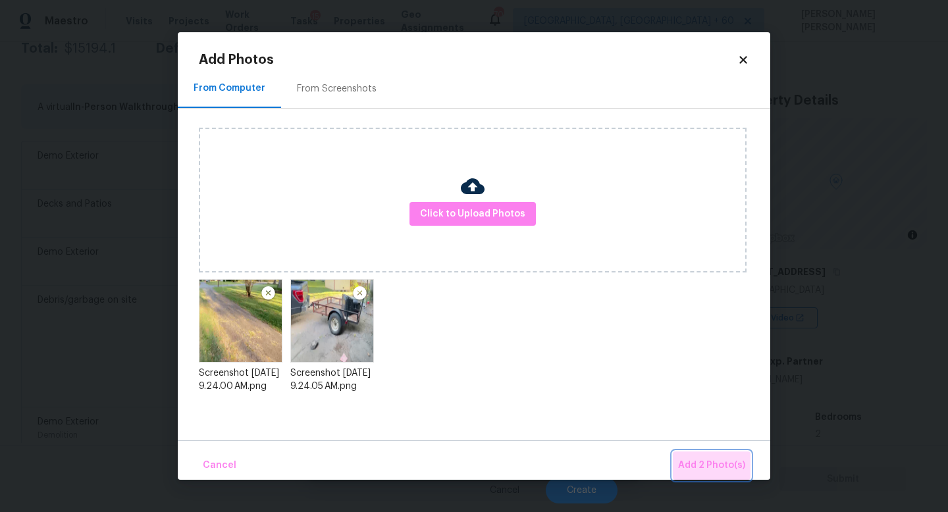
click at [727, 470] on span "Add 2 Photo(s)" at bounding box center [711, 466] width 67 height 16
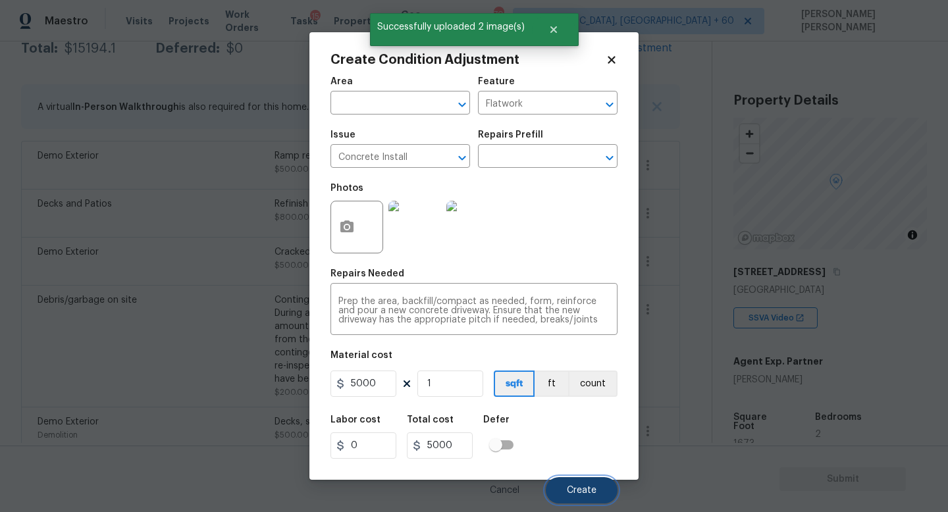
click at [587, 487] on span "Create" at bounding box center [582, 491] width 30 height 10
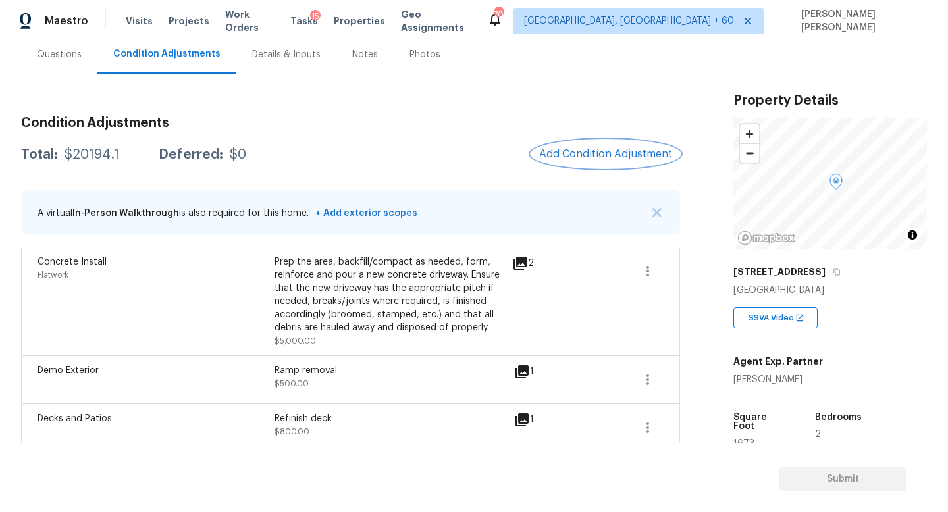
scroll to position [0, 0]
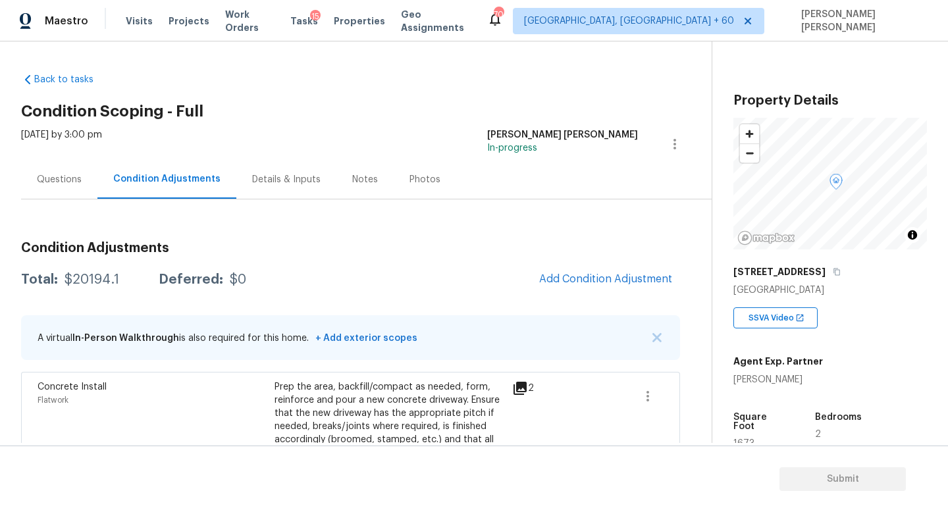
click at [93, 269] on div "Total: $20194.1 Deferred: $0 Add Condition Adjustment" at bounding box center [350, 279] width 659 height 29
copy div "$20194.1"
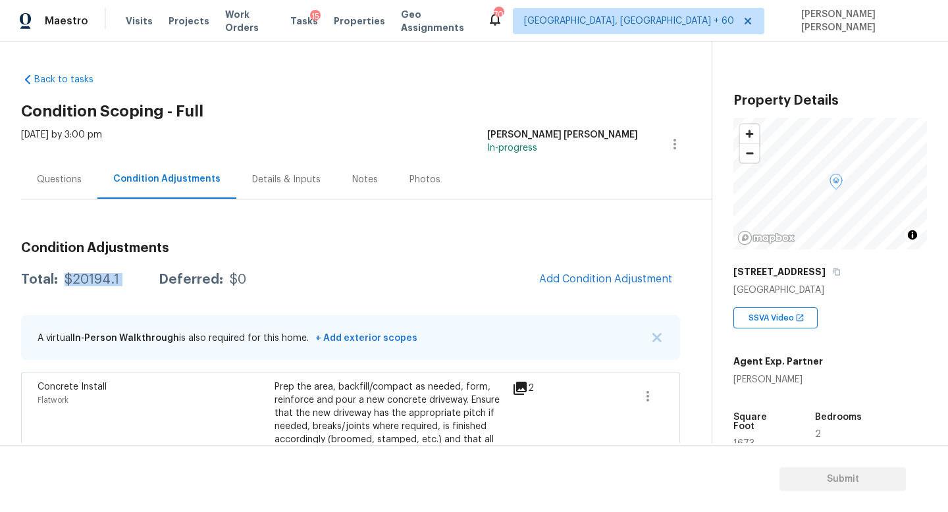
copy div "$20194.1"
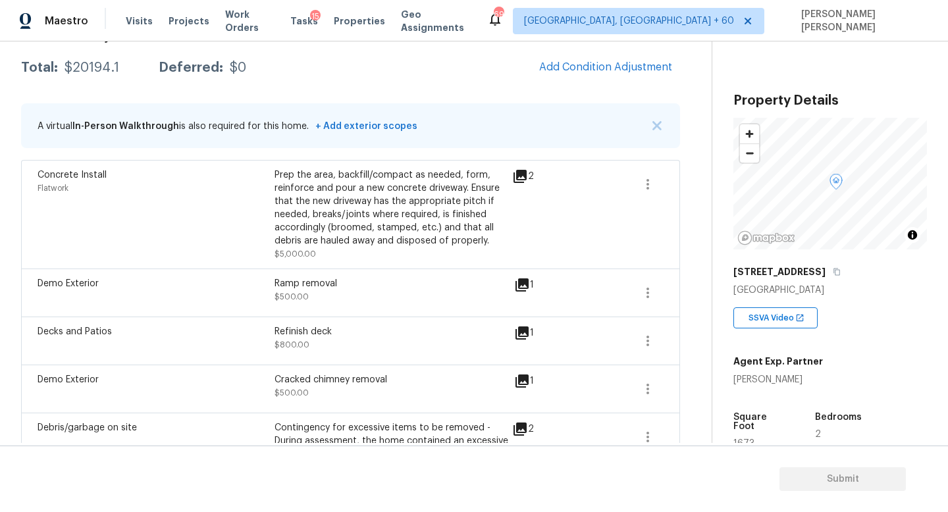
click at [175, 335] on div "Decks and Patios" at bounding box center [156, 331] width 237 height 13
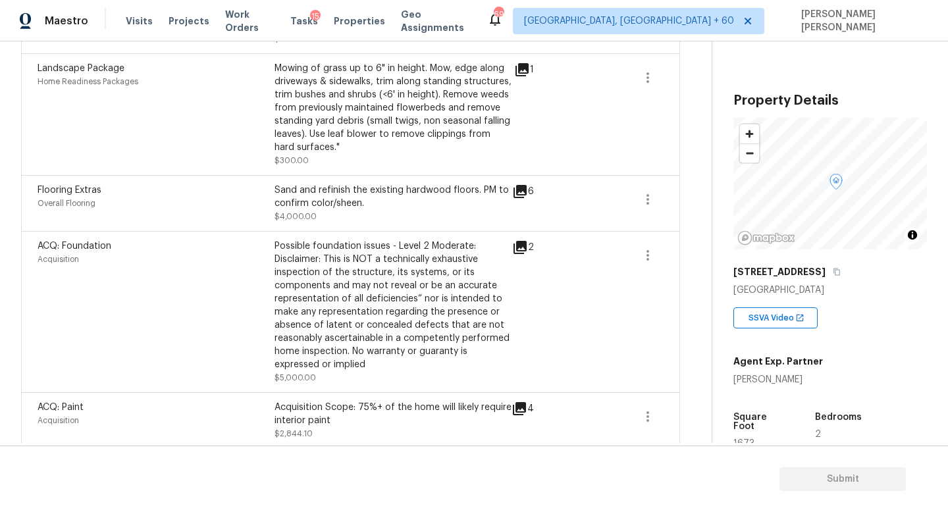
scroll to position [940, 0]
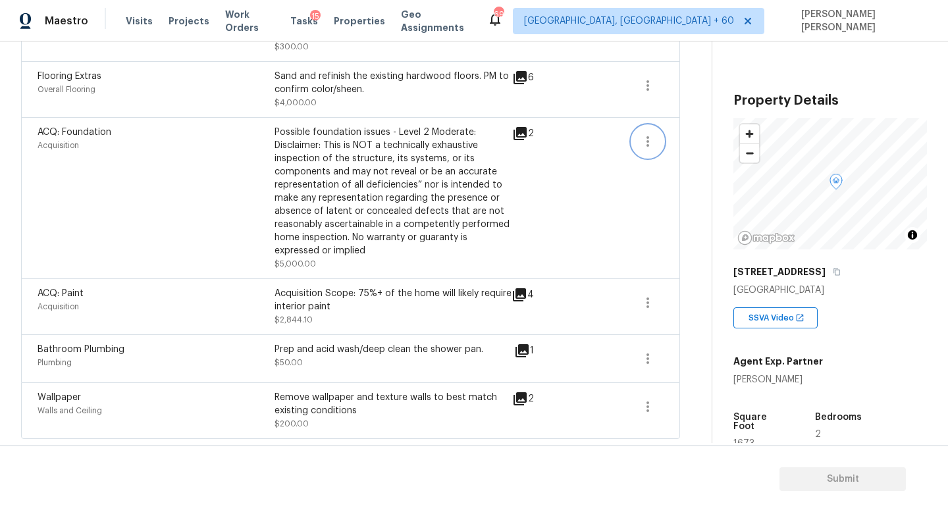
click at [643, 135] on icon "button" at bounding box center [648, 142] width 16 height 16
click at [679, 142] on div "Edit" at bounding box center [723, 138] width 103 height 13
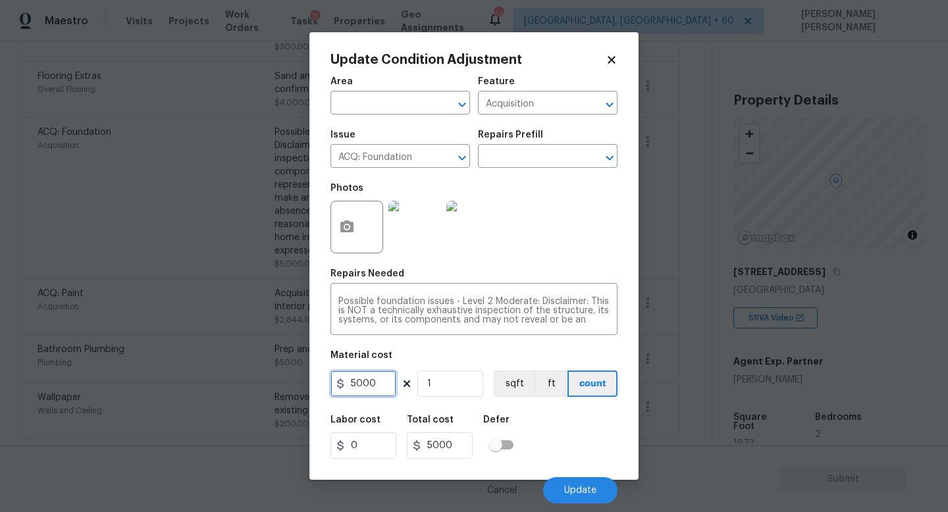
click at [381, 381] on input "5000" at bounding box center [363, 384] width 66 height 26
click at [523, 159] on input "text" at bounding box center [529, 157] width 103 height 20
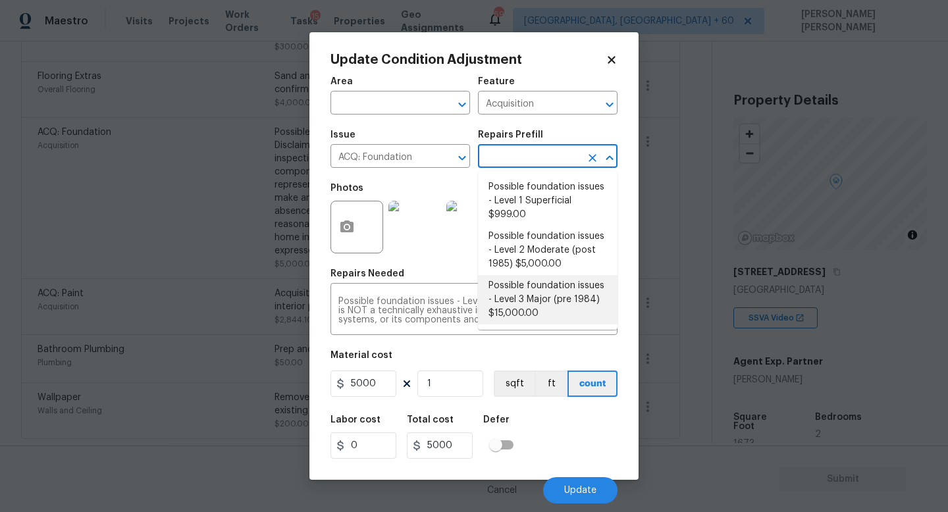
click at [552, 306] on li "Possible foundation issues - Level 3 Major (pre 1984) $15,000.00" at bounding box center [548, 299] width 140 height 49
type textarea "Possible foundation issues - Level 3 Major: Disclaimer: This is NOT a technical…"
type input "15000"
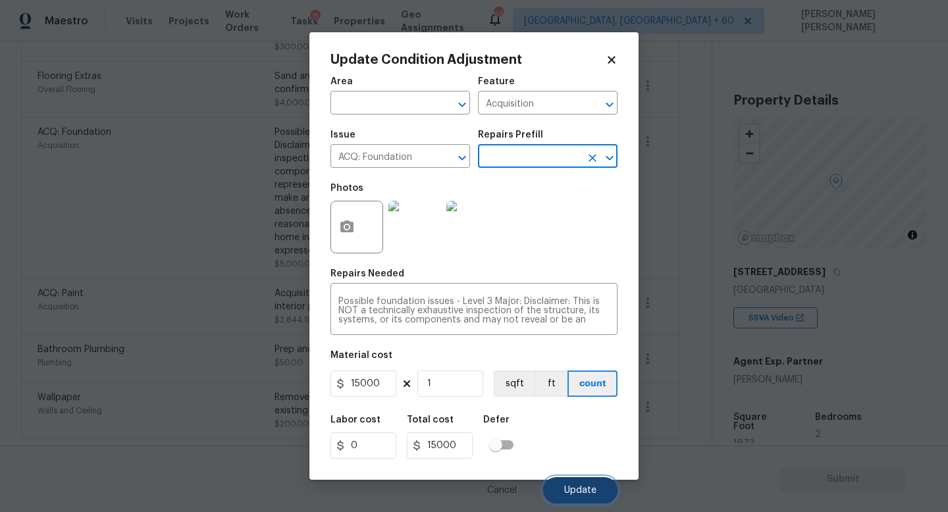
click at [579, 492] on span "Update" at bounding box center [580, 491] width 32 height 10
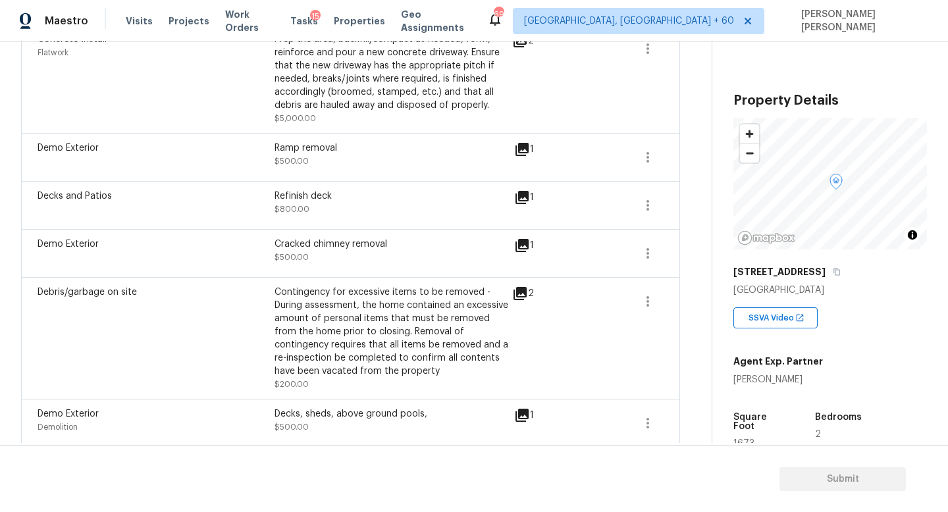
scroll to position [0, 0]
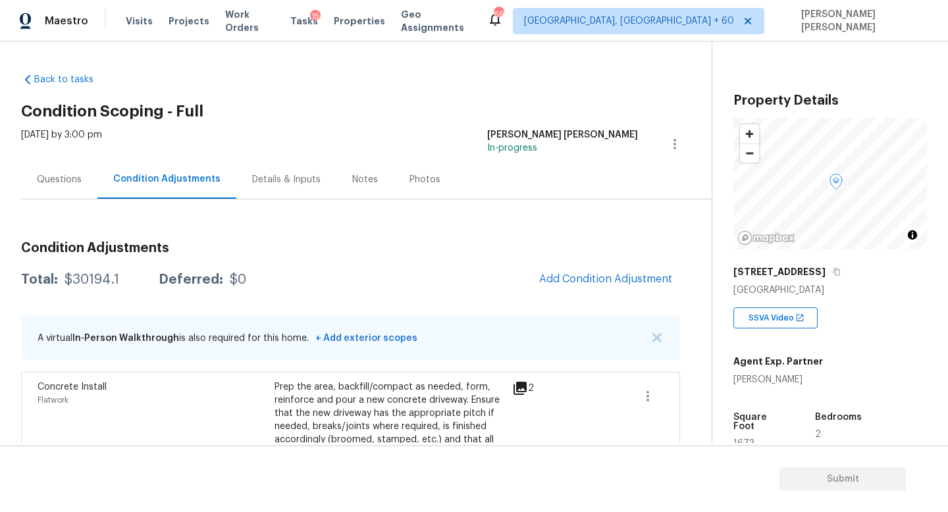
click at [54, 182] on div "Questions" at bounding box center [59, 179] width 45 height 13
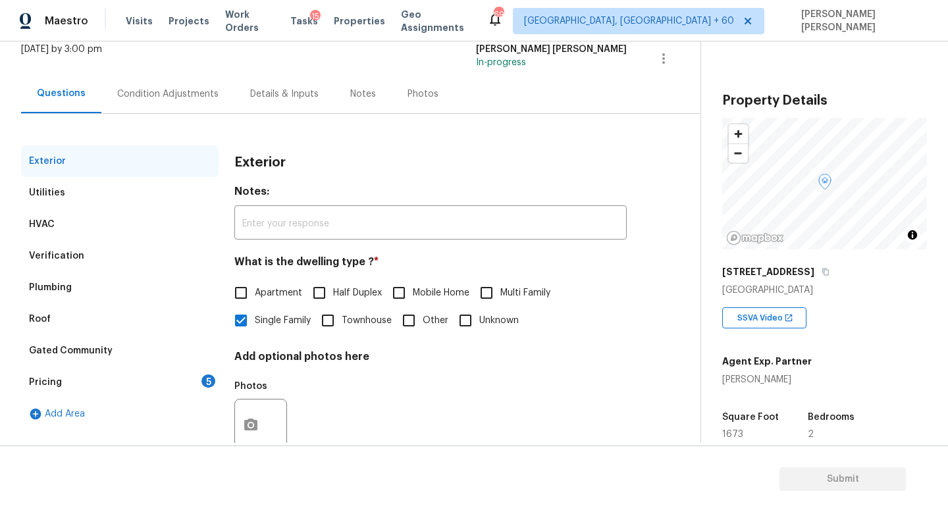
click at [72, 384] on div "Pricing 5" at bounding box center [120, 383] width 198 height 32
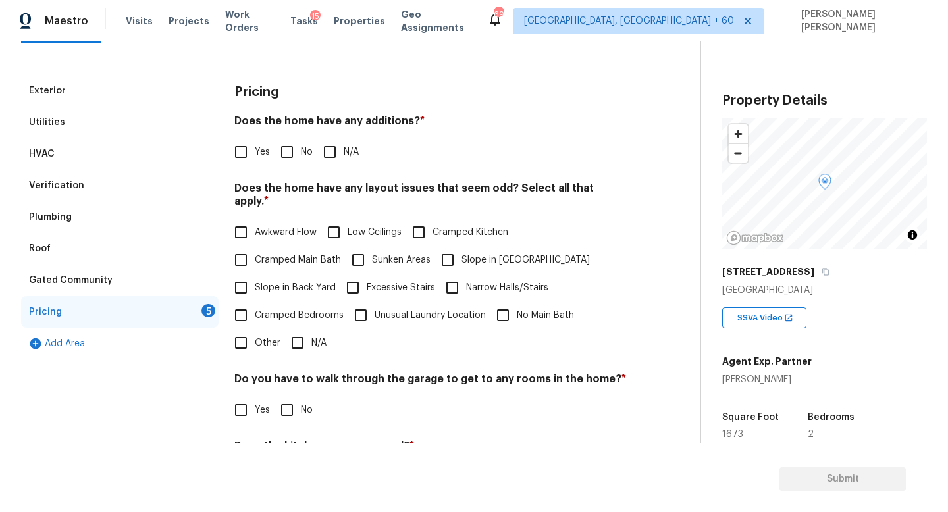
scroll to position [155, 0]
click at [284, 159] on input "No" at bounding box center [287, 154] width 28 height 28
checkbox input "true"
click at [295, 330] on input "N/A" at bounding box center [298, 344] width 28 height 28
checkbox input "true"
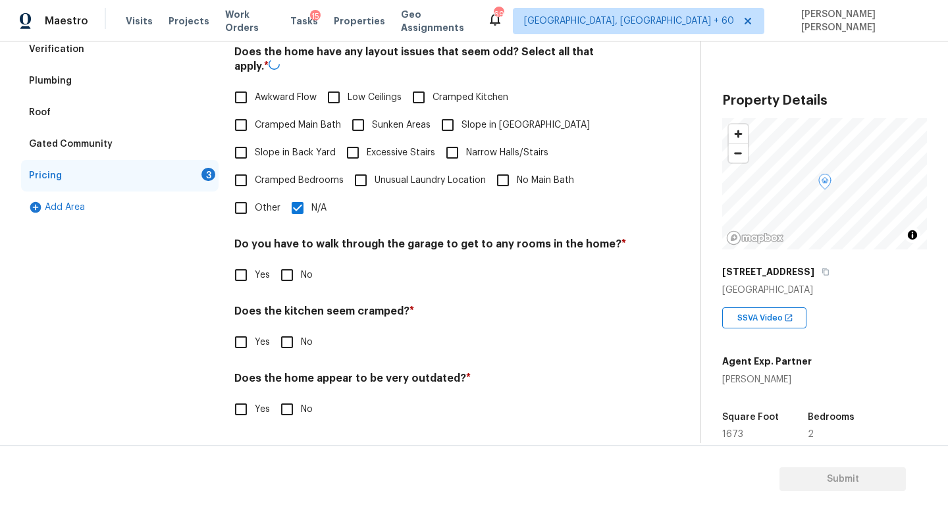
scroll to position [278, 0]
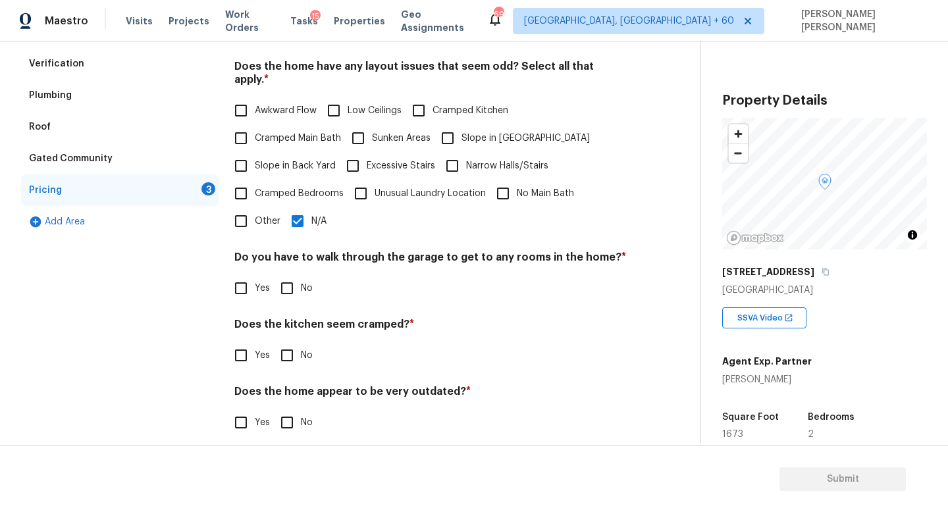
click at [283, 296] on div "Pricing Does the home have any additions? * Yes No N/A Does the home have any l…" at bounding box center [430, 202] width 392 height 499
click at [283, 281] on input "No" at bounding box center [287, 289] width 28 height 28
checkbox input "true"
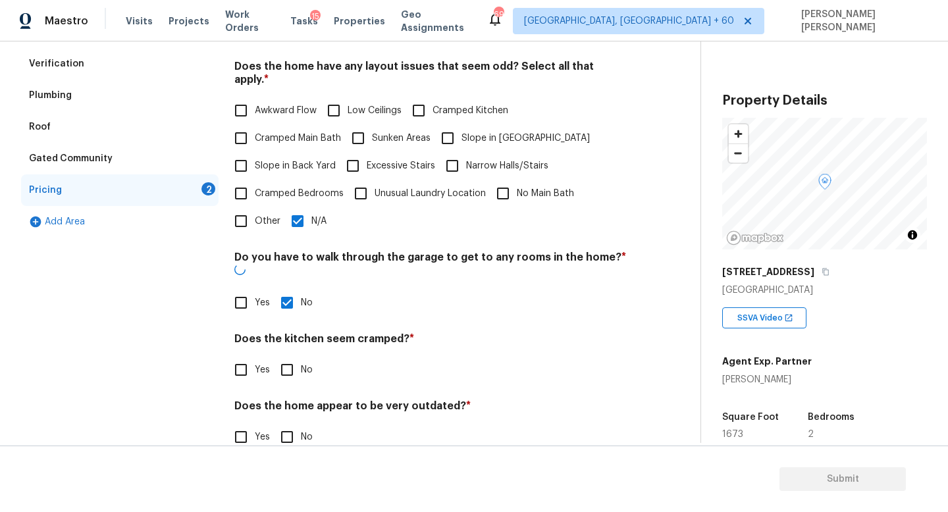
click at [283, 356] on input "No" at bounding box center [287, 370] width 28 height 28
checkbox input "true"
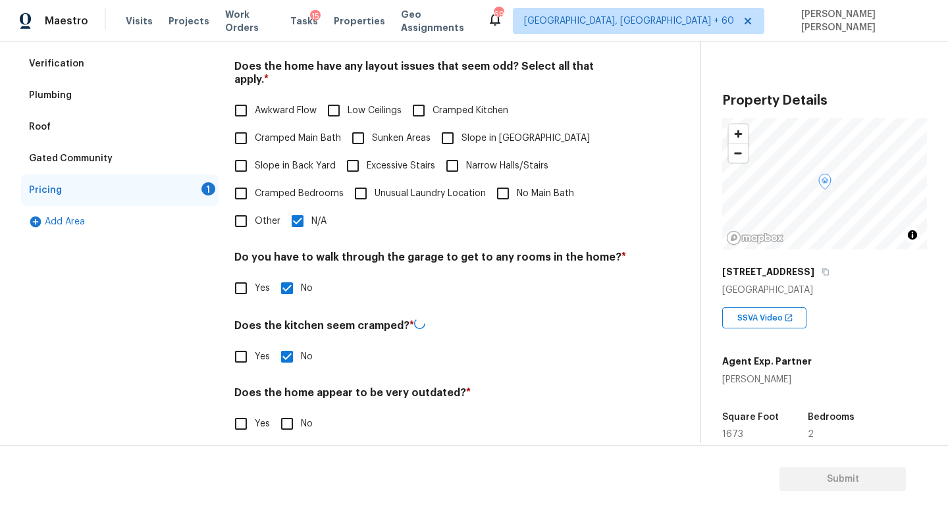
click at [283, 410] on input "No" at bounding box center [287, 424] width 28 height 28
checkbox input "true"
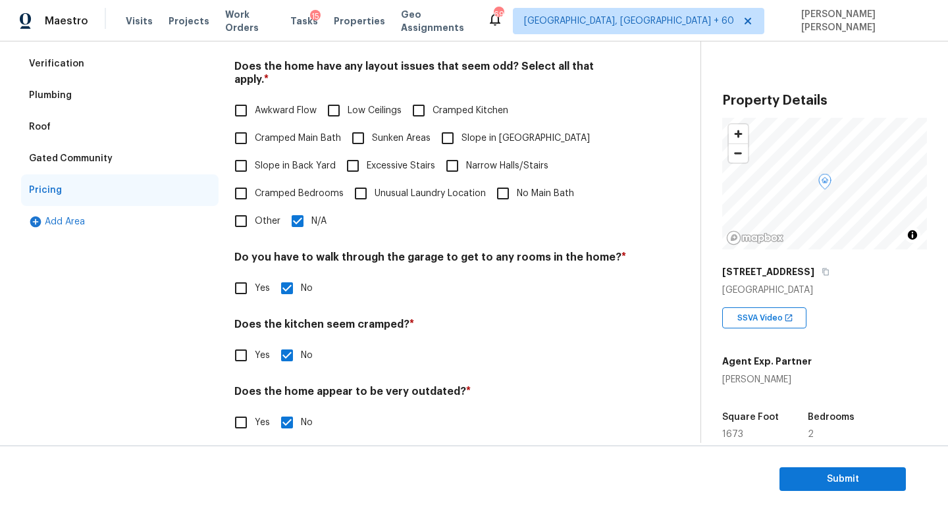
scroll to position [0, 0]
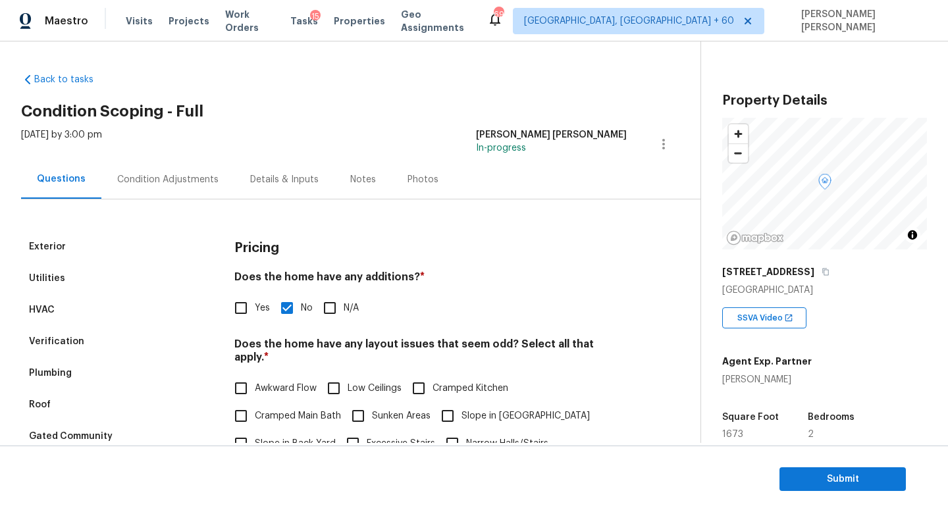
click at [183, 180] on div "Condition Adjustments" at bounding box center [167, 179] width 101 height 13
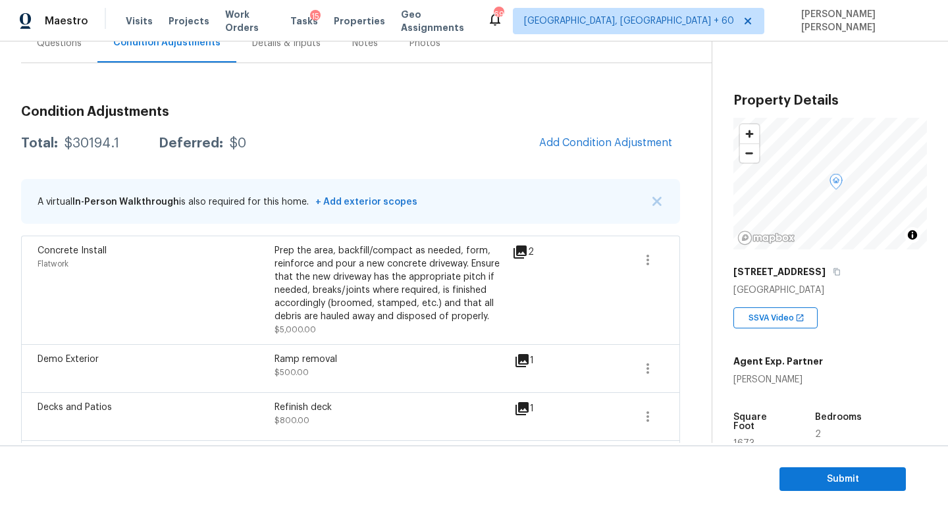
scroll to position [163, 0]
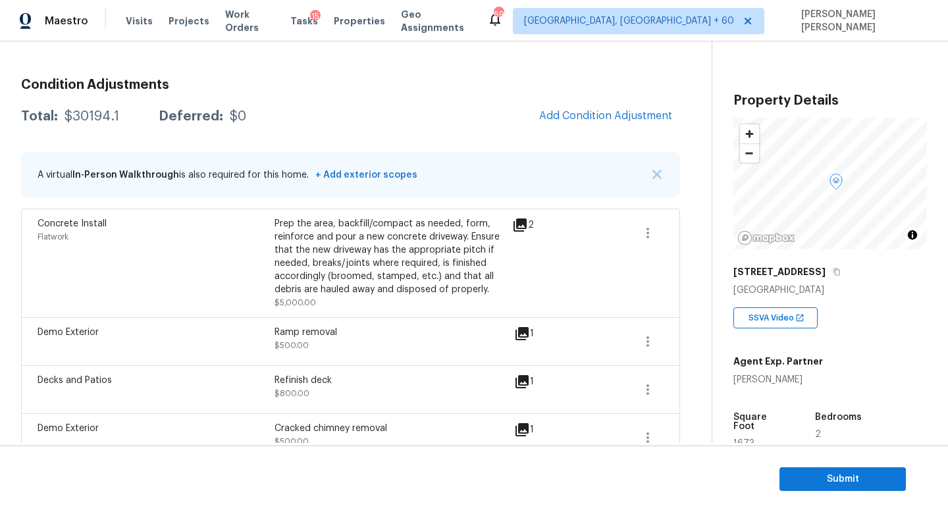
click at [84, 121] on div "$30194.1" at bounding box center [92, 116] width 55 height 13
copy div "$30194.1"
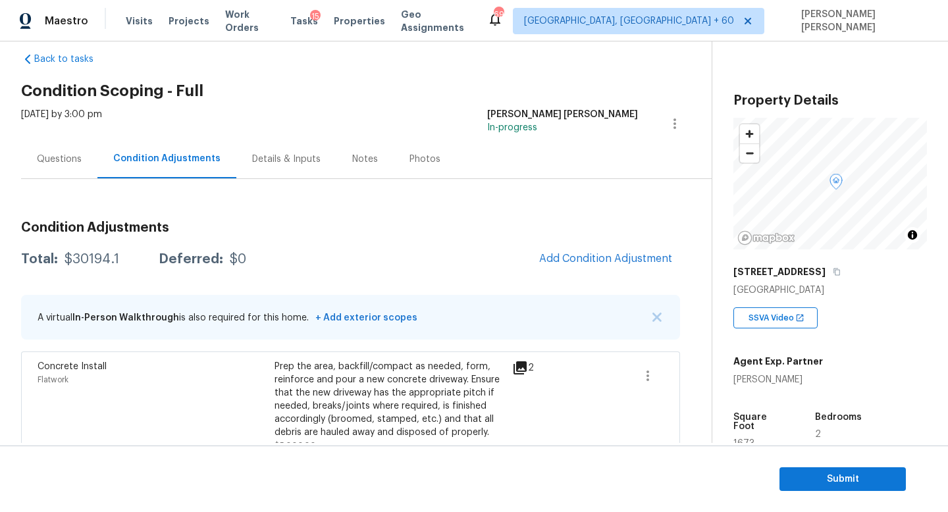
click at [68, 159] on div "Questions" at bounding box center [59, 159] width 45 height 13
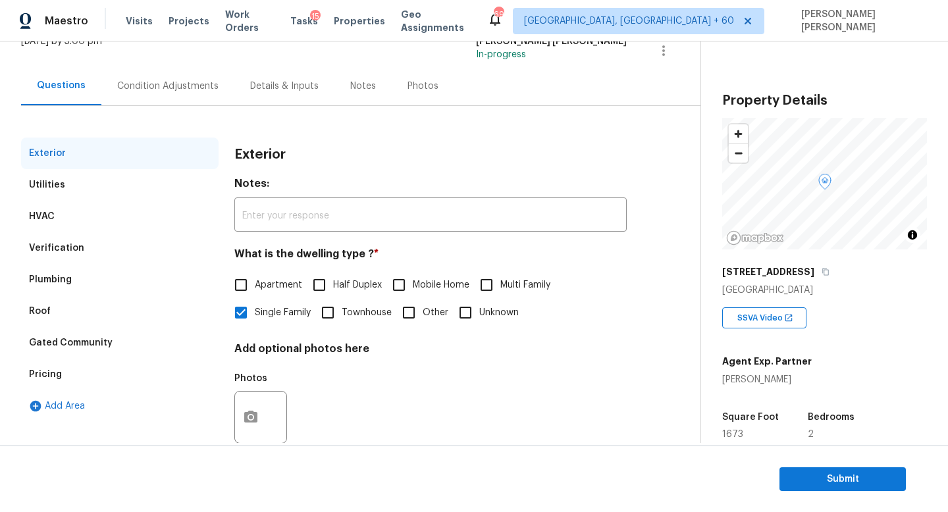
scroll to position [122, 0]
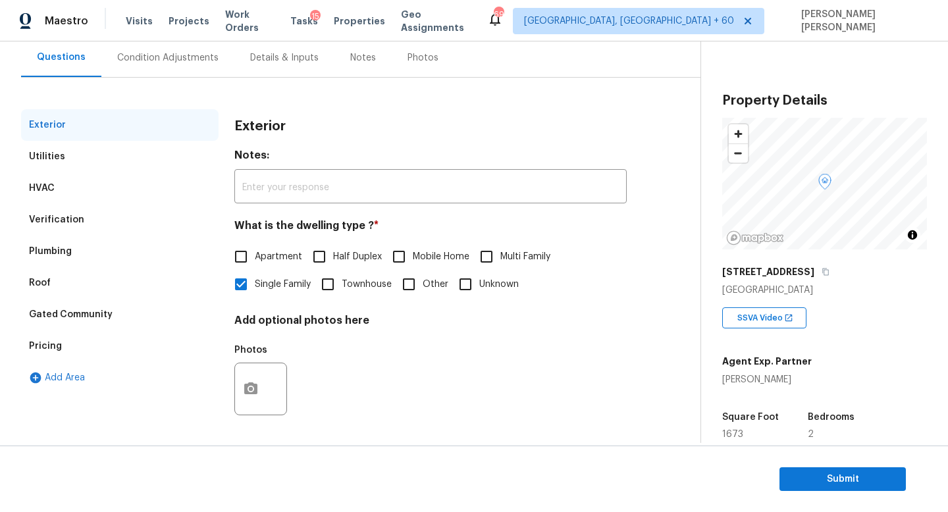
click at [151, 56] on div "Condition Adjustments" at bounding box center [167, 57] width 101 height 13
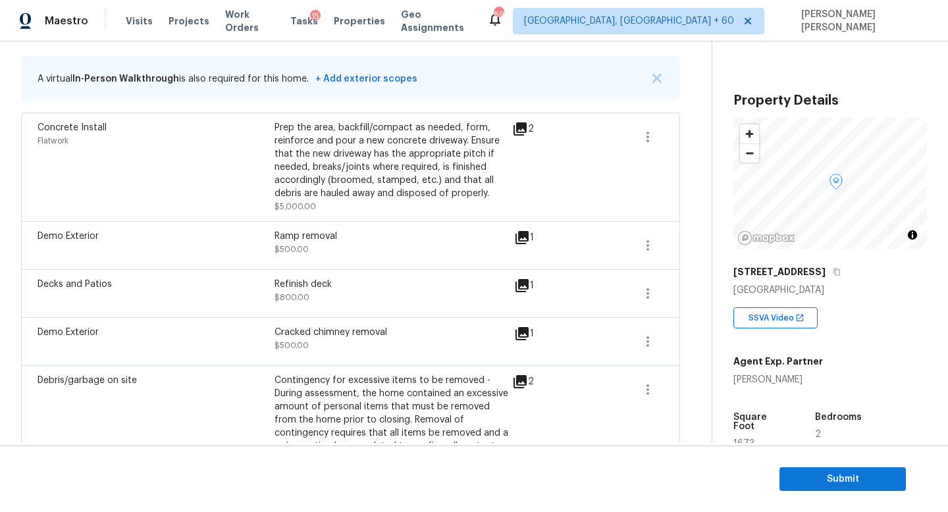
scroll to position [57, 0]
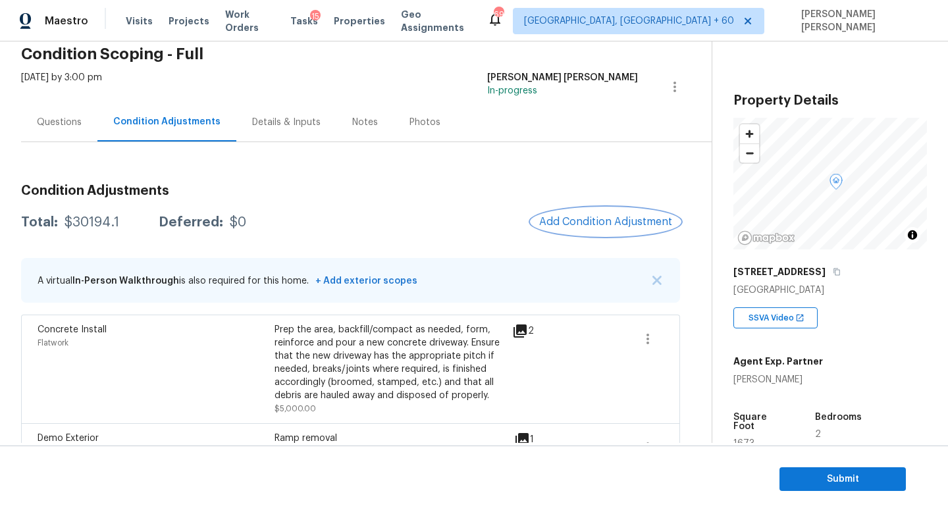
click at [588, 224] on span "Add Condition Adjustment" at bounding box center [605, 222] width 133 height 12
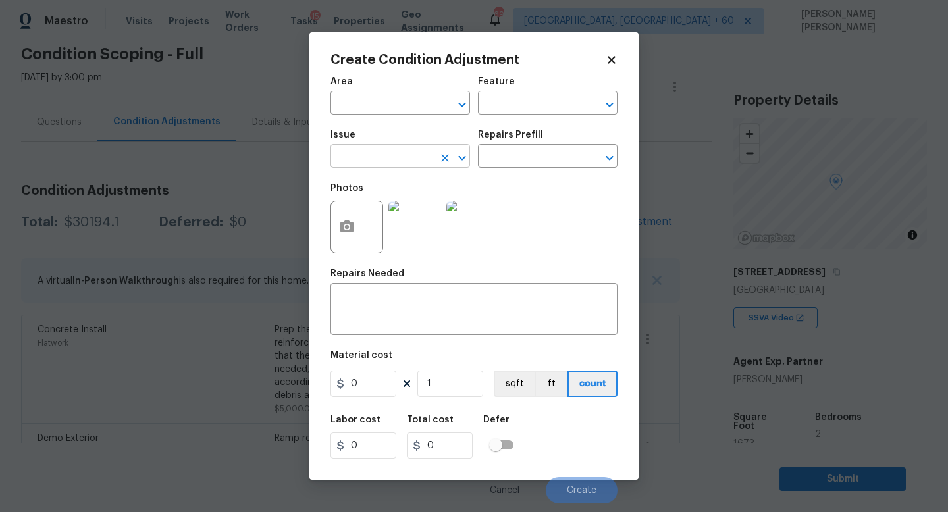
click at [365, 161] on input "text" at bounding box center [381, 157] width 103 height 20
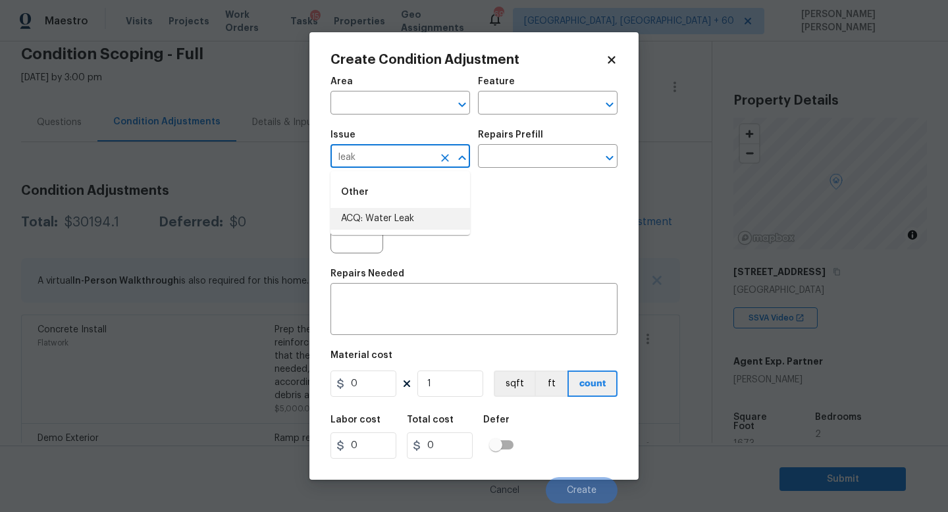
click at [427, 221] on li "ACQ: Water Leak" at bounding box center [400, 219] width 140 height 22
type input "ACQ: Water Leak"
click at [542, 159] on input "text" at bounding box center [529, 157] width 103 height 20
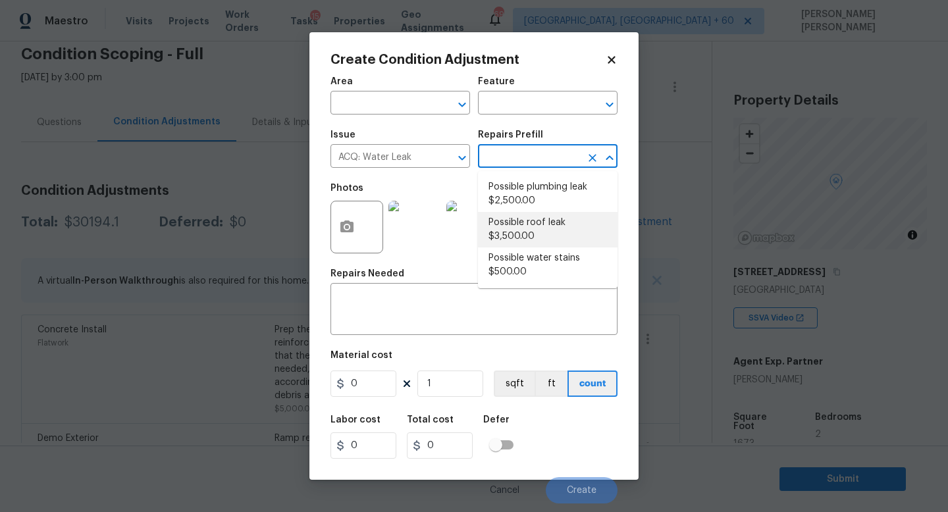
click at [556, 228] on li "Possible roof leak $3,500.00" at bounding box center [548, 230] width 140 height 36
type input "Acquisition"
type textarea "Acquisition Scope: Possible roof leak"
type input "3500"
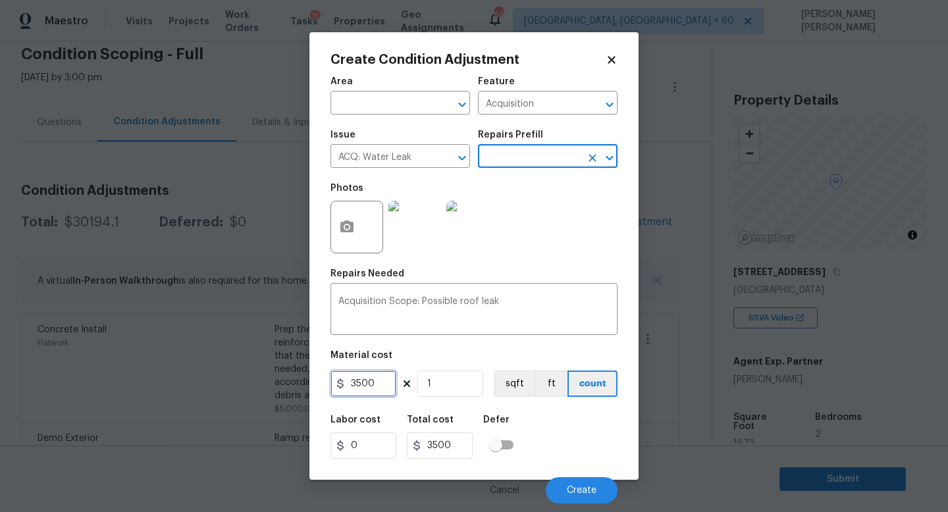
drag, startPoint x: 383, startPoint y: 381, endPoint x: 169, endPoint y: 381, distance: 214.0
click at [169, 381] on div "Create Condition Adjustment Area ​ Feature Acquisition ​ Issue ACQ: Water Leak …" at bounding box center [474, 256] width 948 height 512
type input "2500"
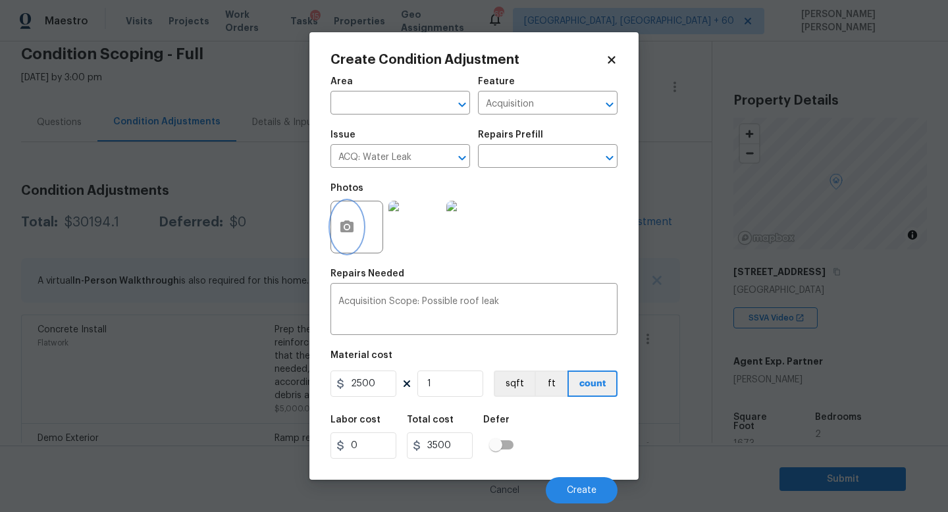
type input "2500"
click at [351, 239] on button "button" at bounding box center [347, 226] width 32 height 51
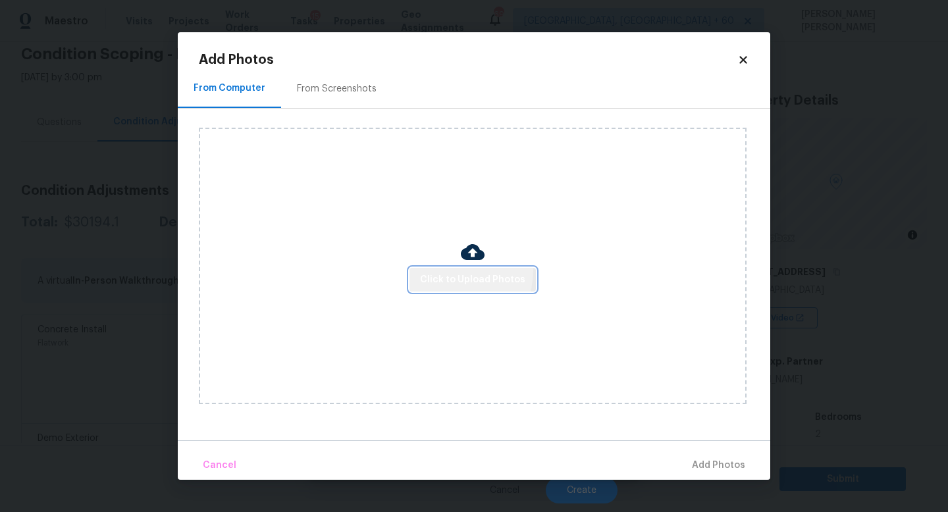
click at [442, 269] on button "Click to Upload Photos" at bounding box center [472, 280] width 126 height 24
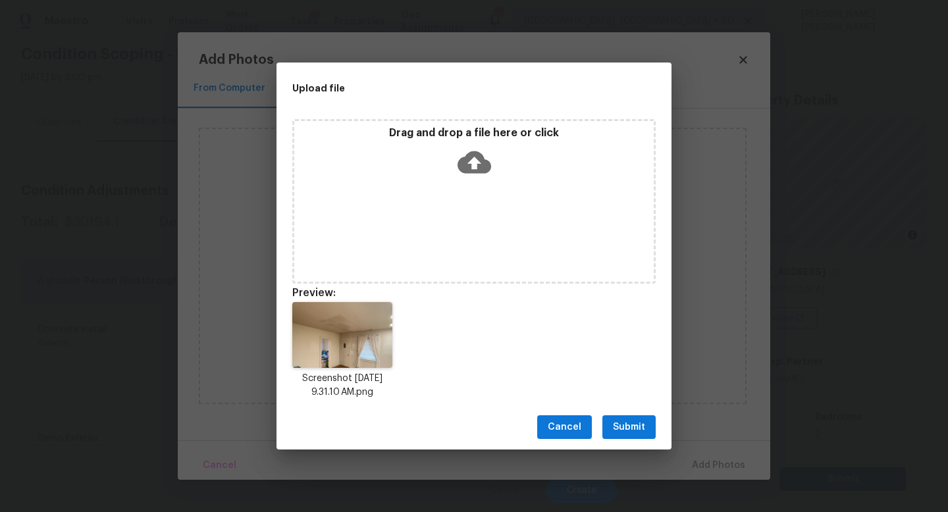
click at [632, 429] on span "Submit" at bounding box center [629, 427] width 32 height 16
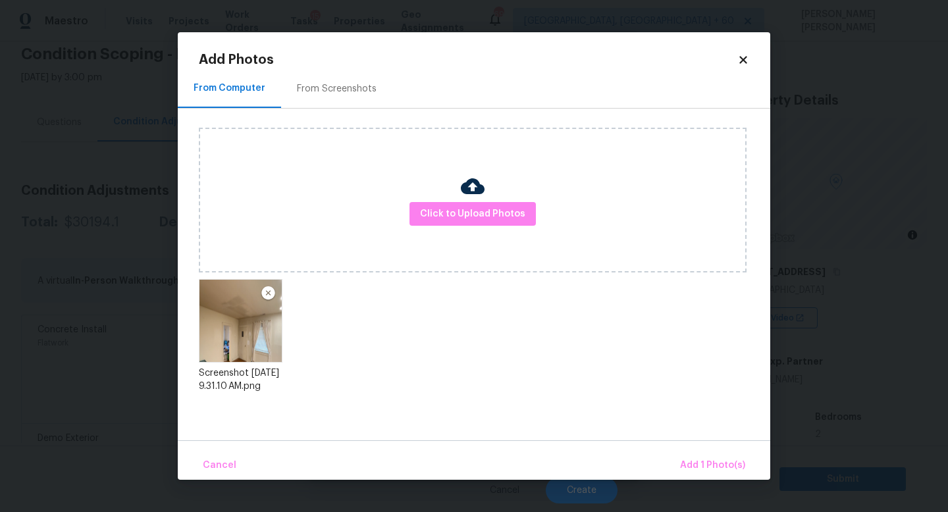
click at [690, 451] on div "Cancel Add 1 Photo(s)" at bounding box center [474, 460] width 593 height 40
click at [708, 460] on span "Add 1 Photo(s)" at bounding box center [712, 466] width 65 height 16
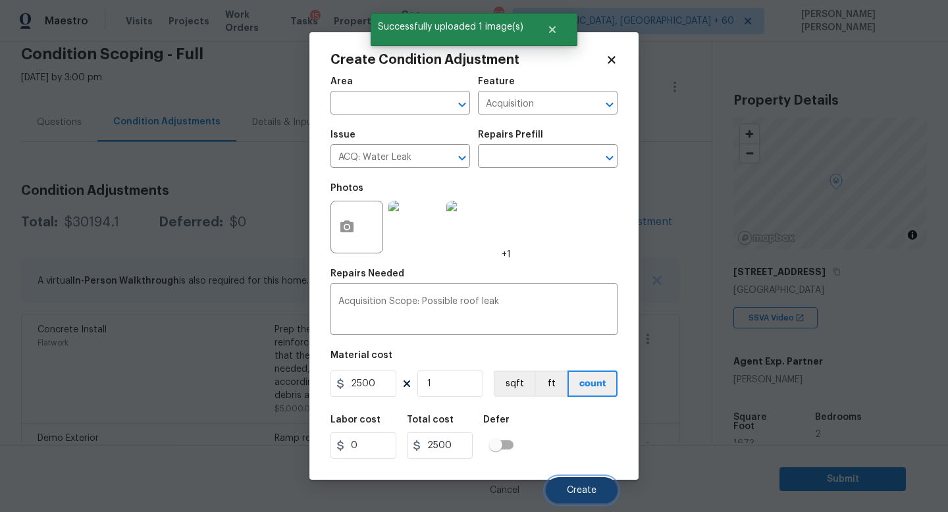
click at [576, 483] on button "Create" at bounding box center [582, 490] width 72 height 26
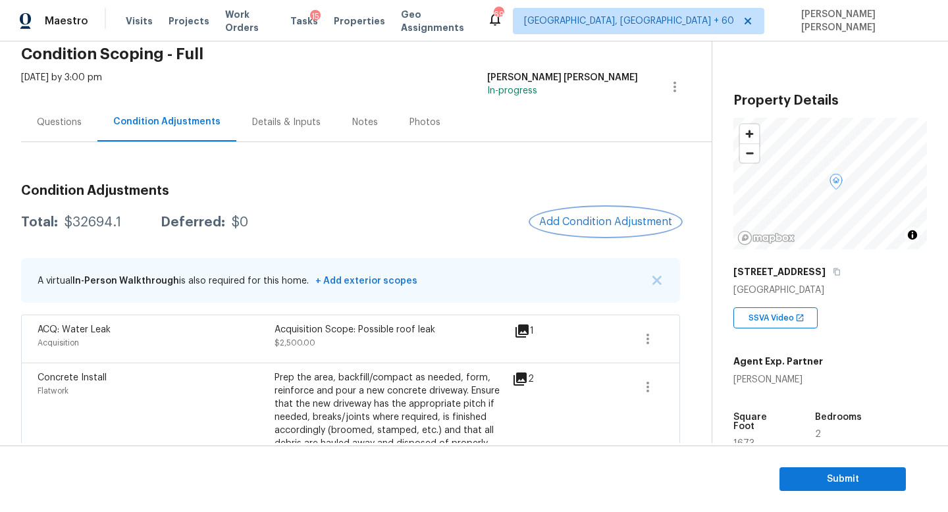
scroll to position [0, 0]
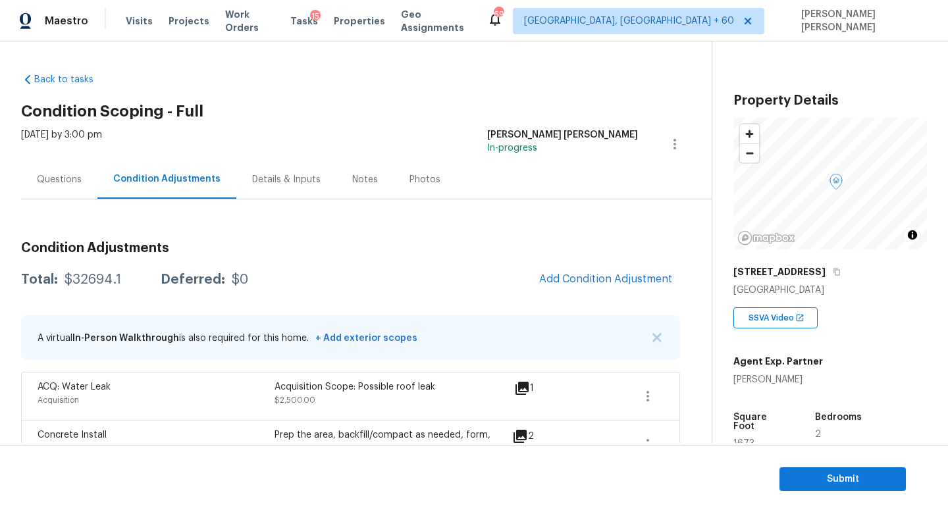
click at [89, 188] on div "Questions" at bounding box center [59, 179] width 76 height 39
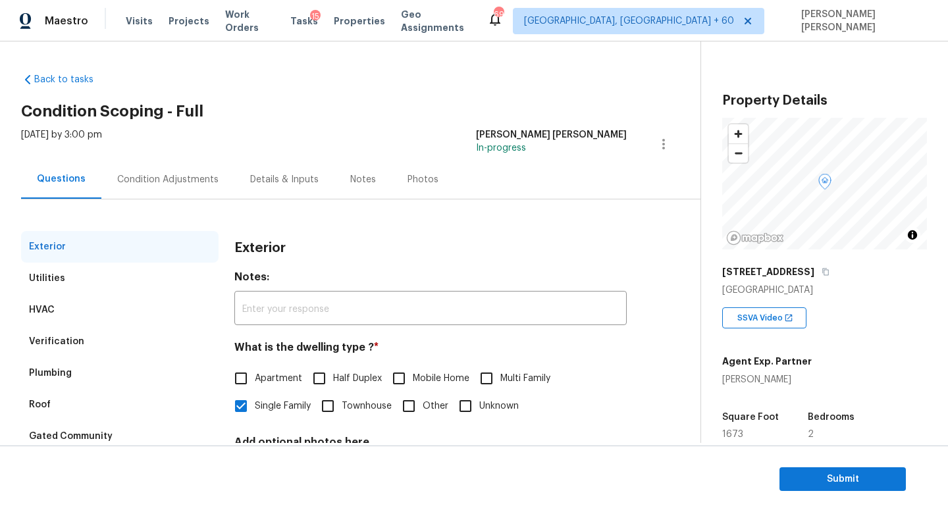
scroll to position [115, 0]
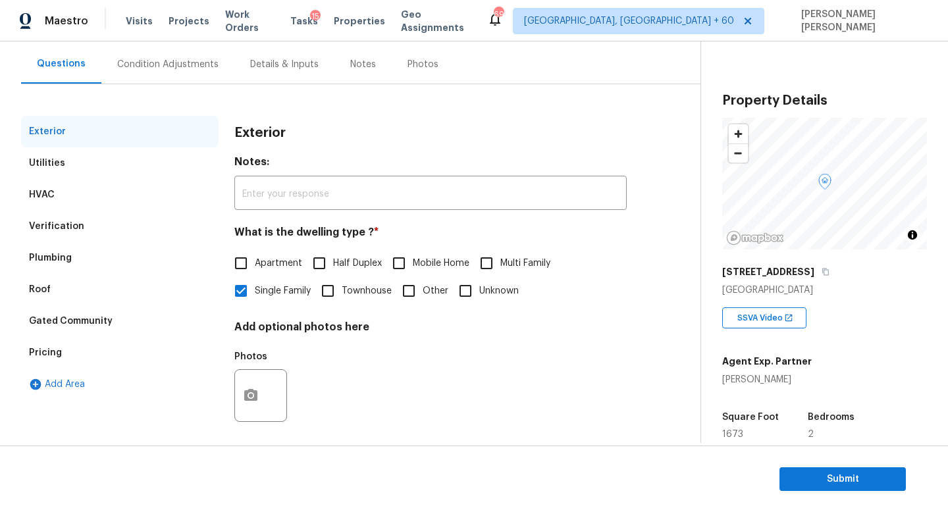
click at [73, 215] on div "Verification" at bounding box center [120, 227] width 198 height 32
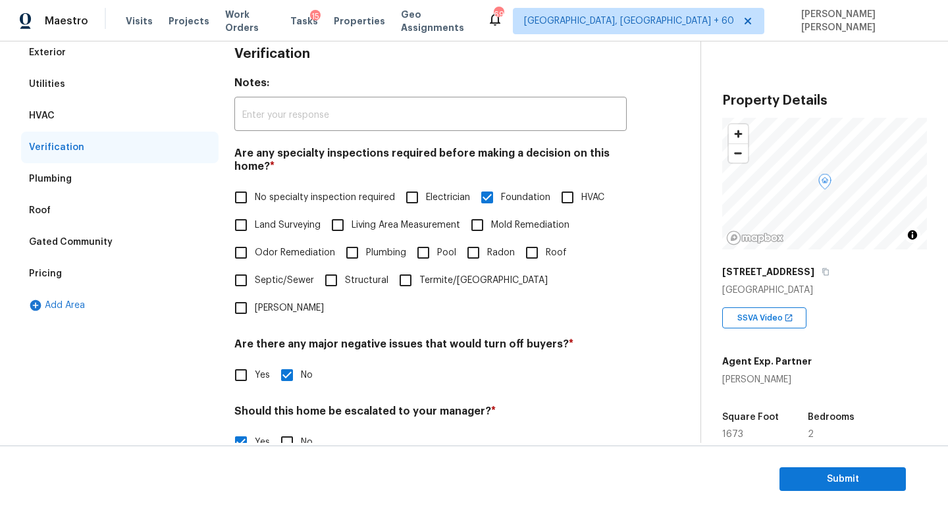
scroll to position [242, 0]
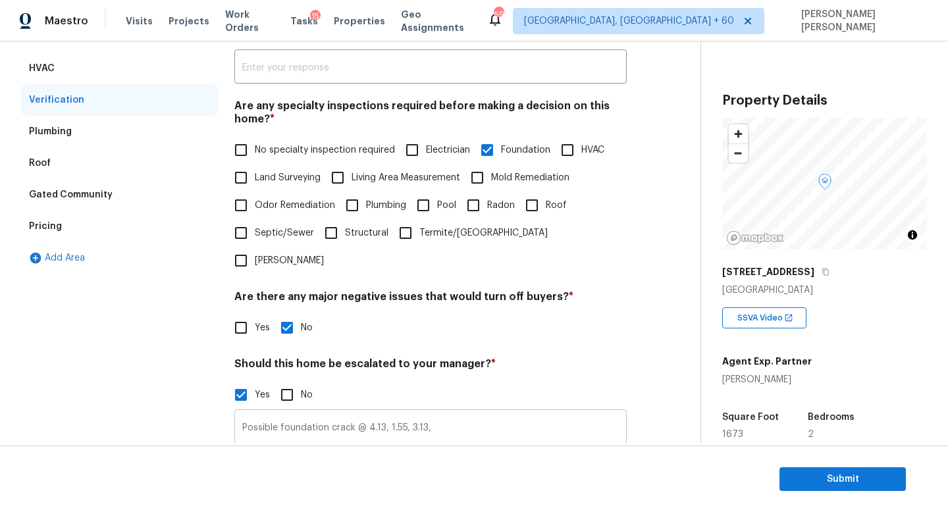
click at [408, 413] on input "Possible foundation crack @ 4.13, 1.55, 3.13," at bounding box center [430, 428] width 392 height 31
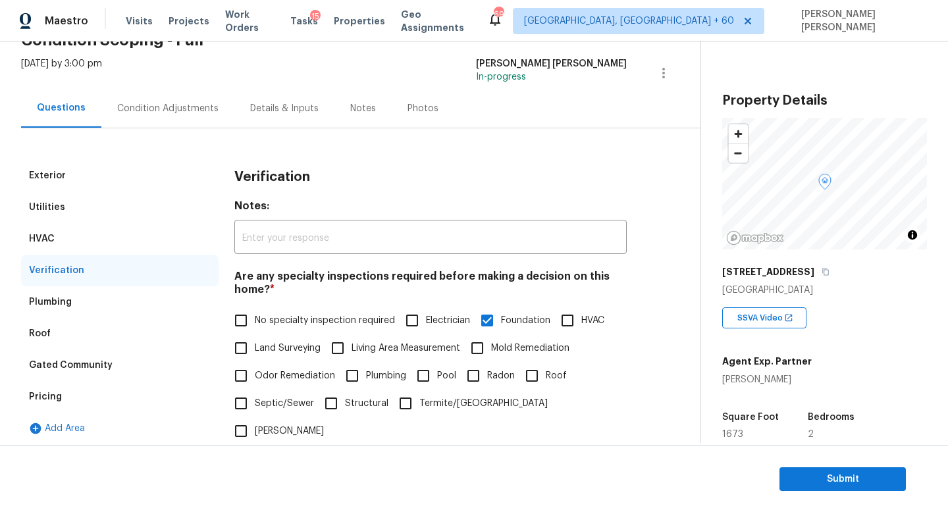
scroll to position [0, 0]
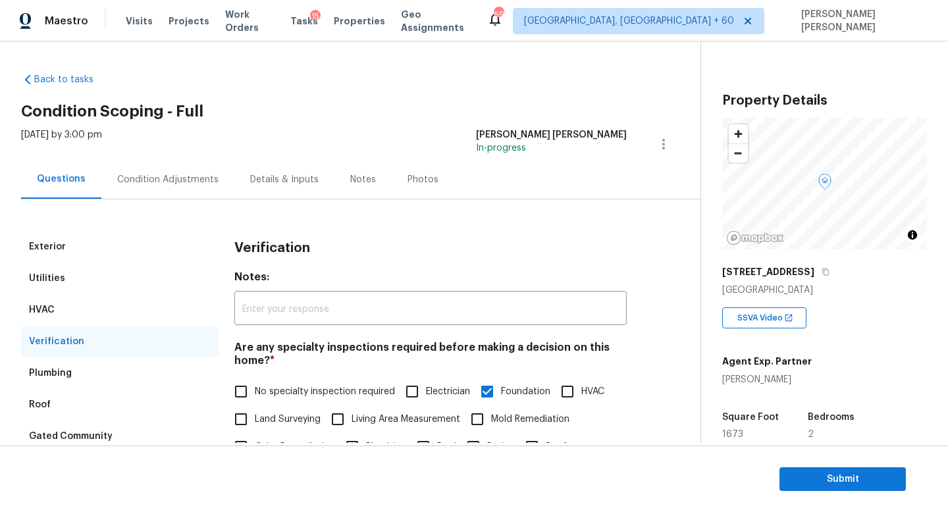
click at [161, 183] on div "Condition Adjustments" at bounding box center [167, 179] width 101 height 13
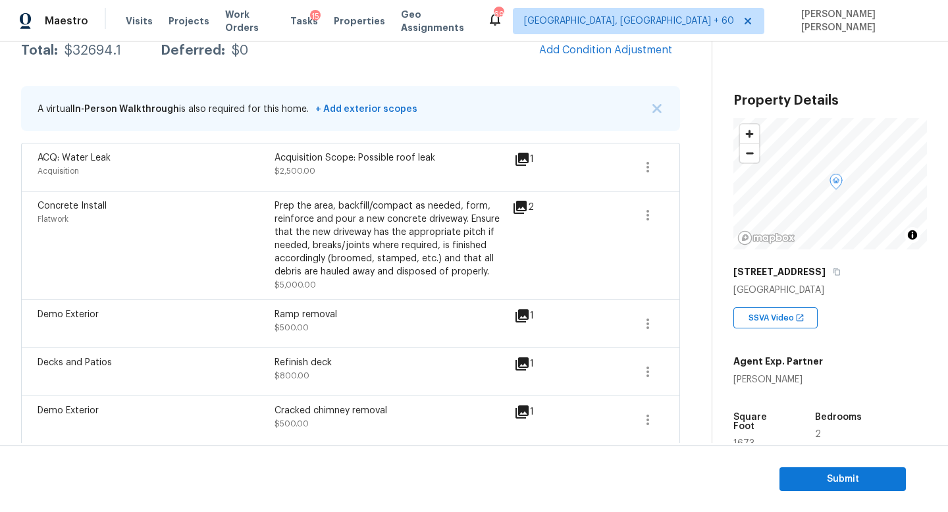
scroll to position [230, 0]
click at [570, 43] on button "Add Condition Adjustment" at bounding box center [605, 50] width 149 height 28
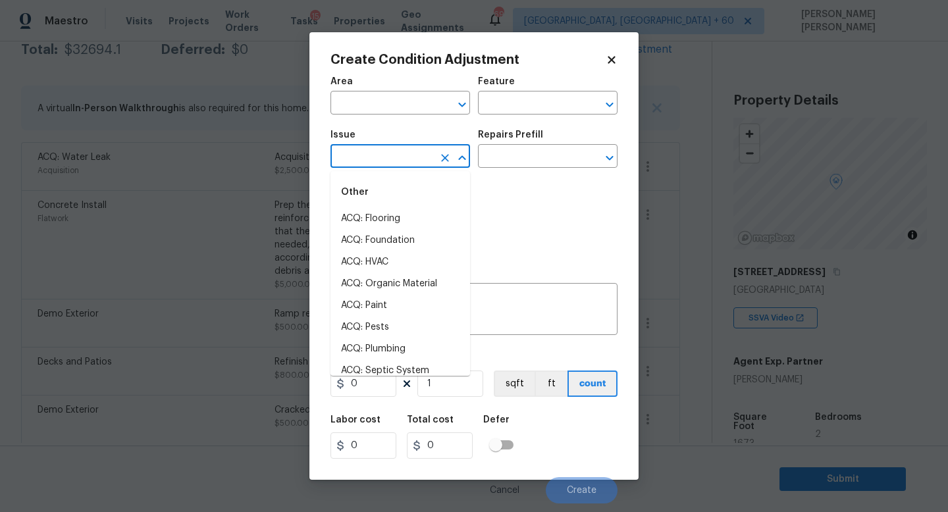
click at [408, 165] on input "text" at bounding box center [381, 157] width 103 height 20
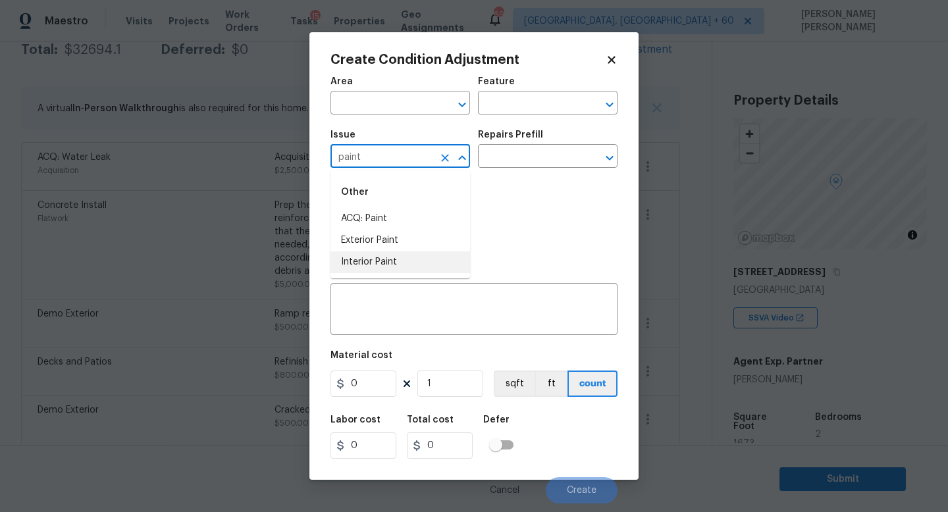
click at [403, 273] on li "Interior Paint" at bounding box center [400, 262] width 140 height 22
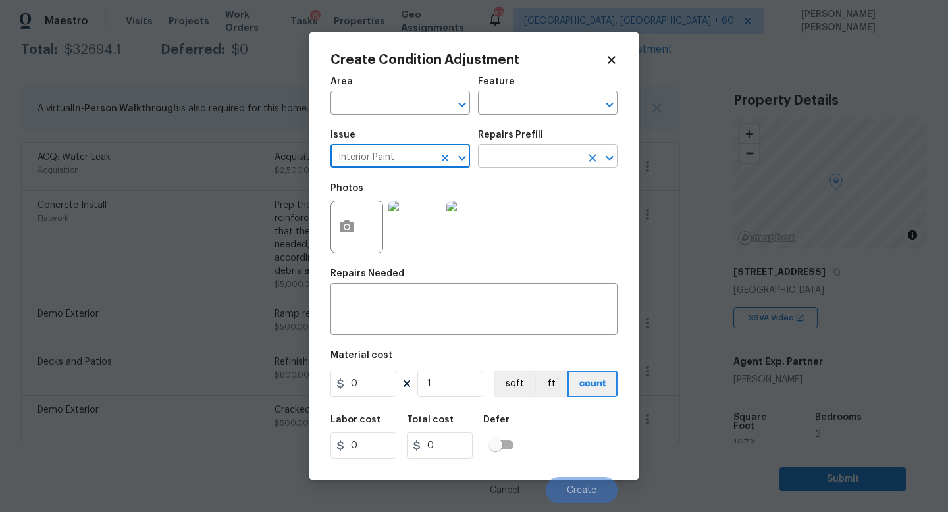
type input "Interior Paint"
click at [531, 147] on input "text" at bounding box center [529, 157] width 103 height 20
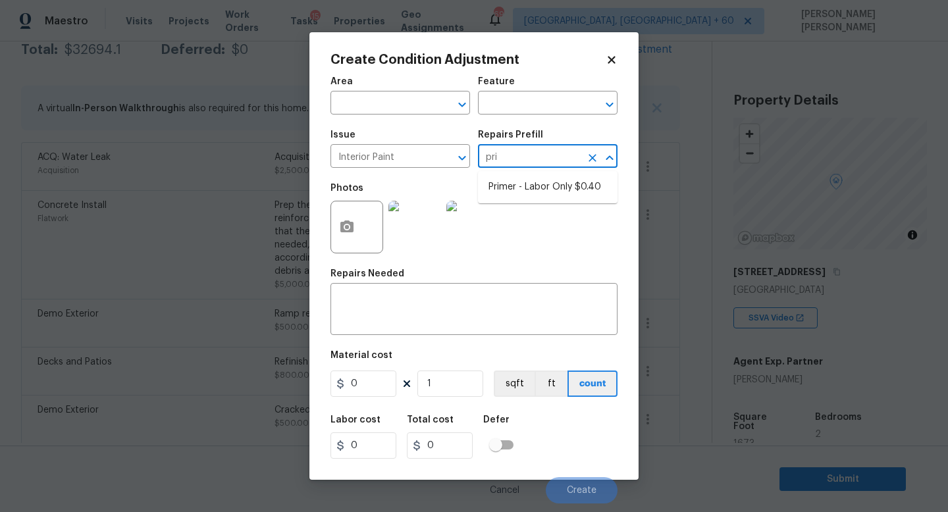
type input "prim"
click at [563, 184] on li "Primer - Labor Only $0.40" at bounding box center [548, 187] width 140 height 22
type input "Overall Paint"
type textarea "Interior primer - PRIMER PROVIDED BY OPENDOOR - All nails, screws, drywall anch…"
type input "0.4"
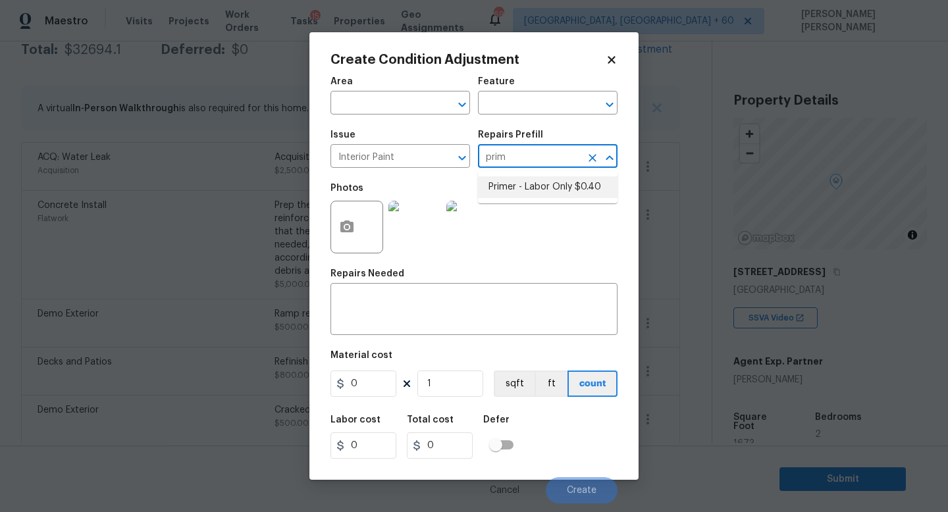
type input "0.4"
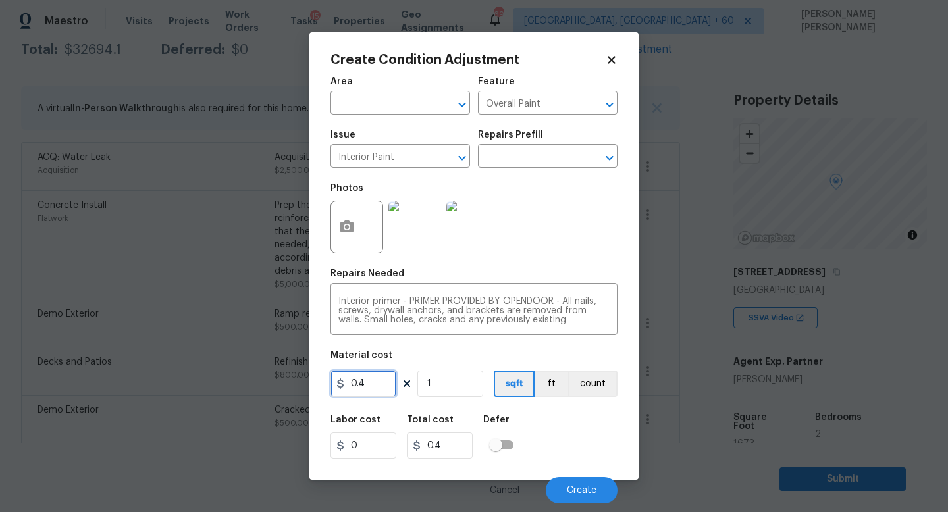
drag, startPoint x: 379, startPoint y: 392, endPoint x: 222, endPoint y: 369, distance: 158.4
click at [222, 369] on div "Create Condition Adjustment Area ​ Feature Overall Paint ​ Issue Interior Paint…" at bounding box center [474, 256] width 948 height 512
type input "100"
click at [356, 227] on button "button" at bounding box center [347, 226] width 32 height 51
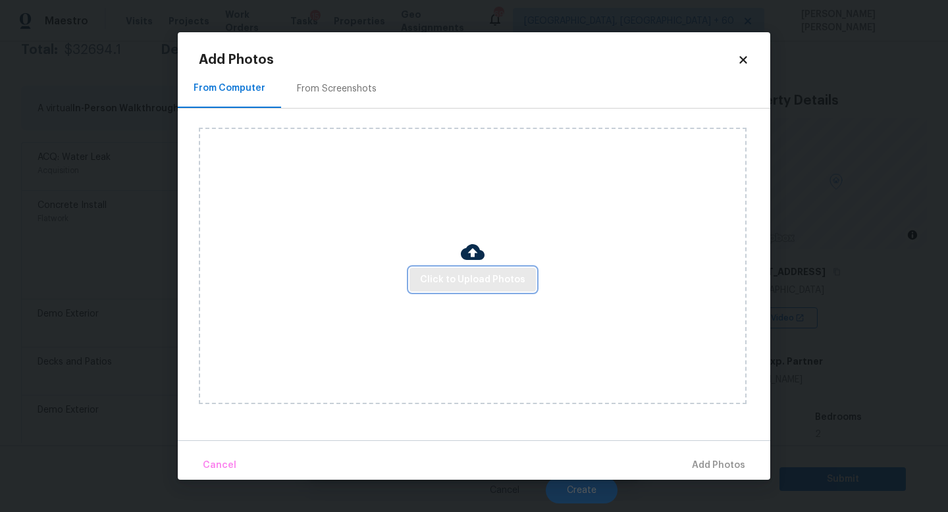
click at [446, 284] on span "Click to Upload Photos" at bounding box center [472, 280] width 105 height 16
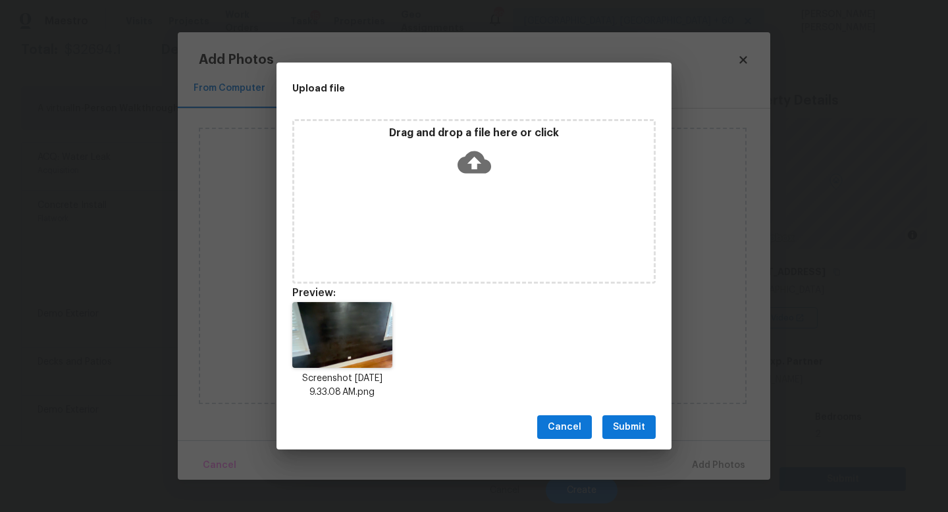
click at [624, 421] on span "Submit" at bounding box center [629, 427] width 32 height 16
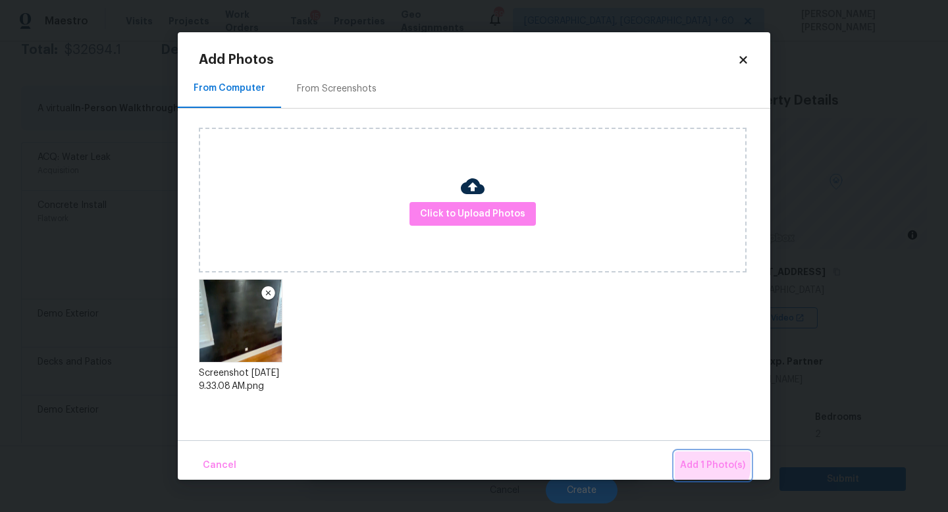
click at [693, 462] on span "Add 1 Photo(s)" at bounding box center [712, 466] width 65 height 16
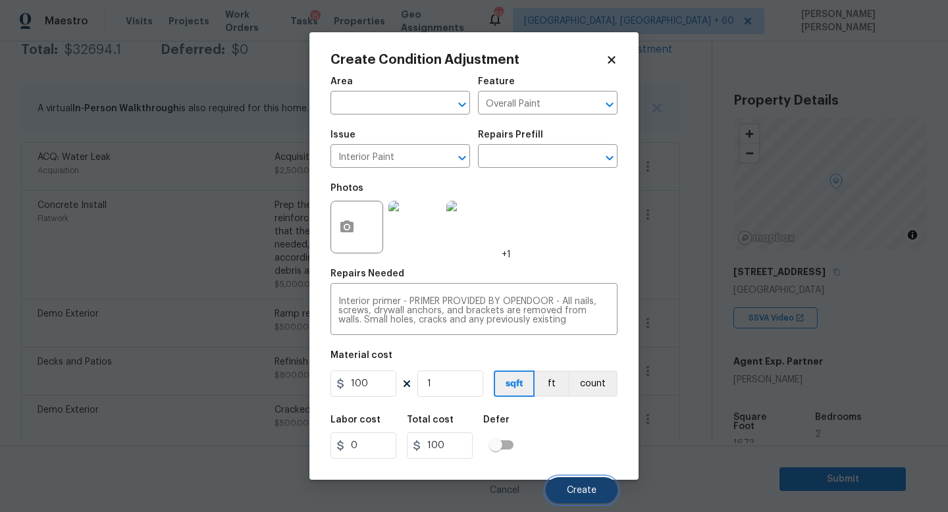
click at [581, 492] on span "Create" at bounding box center [582, 491] width 30 height 10
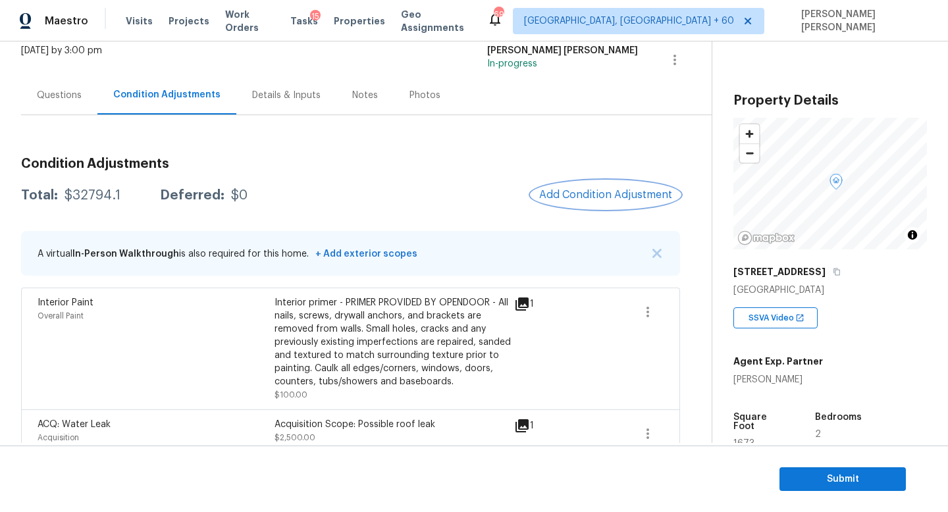
scroll to position [0, 0]
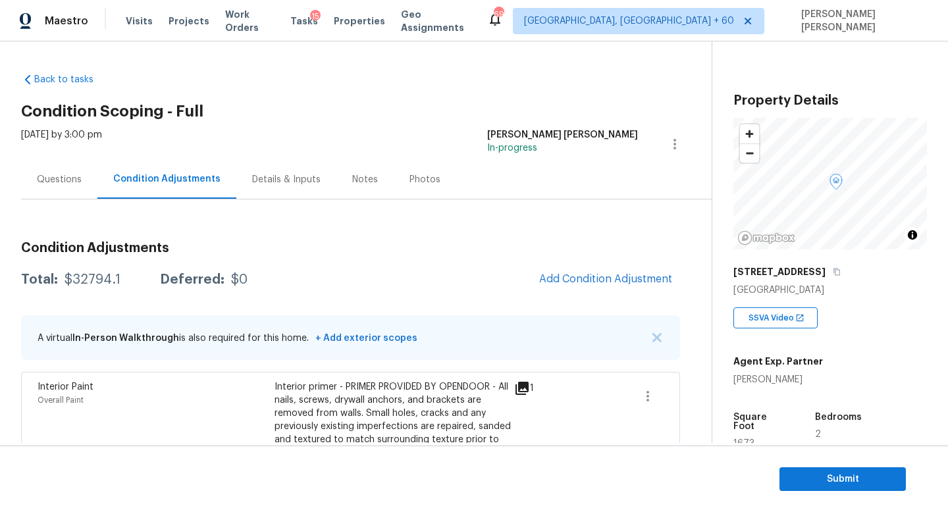
click at [87, 277] on div "$32794.1" at bounding box center [93, 279] width 56 height 13
copy div "$32794.1"
click at [96, 287] on div "Total: $32794.1 Deferred: $0 Add Condition Adjustment" at bounding box center [350, 279] width 659 height 29
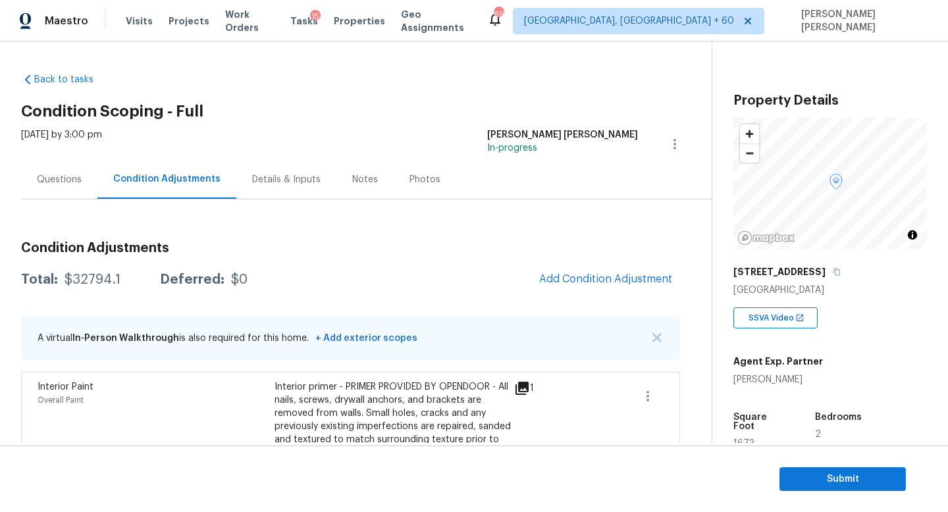
click at [96, 287] on div "Total: $32794.1 Deferred: $0 Add Condition Adjustment" at bounding box center [350, 279] width 659 height 29
click at [433, 284] on div "Total: $32794.1 Deferred: $0 Add Condition Adjustment" at bounding box center [350, 279] width 659 height 29
click at [44, 176] on div "Questions" at bounding box center [59, 179] width 45 height 13
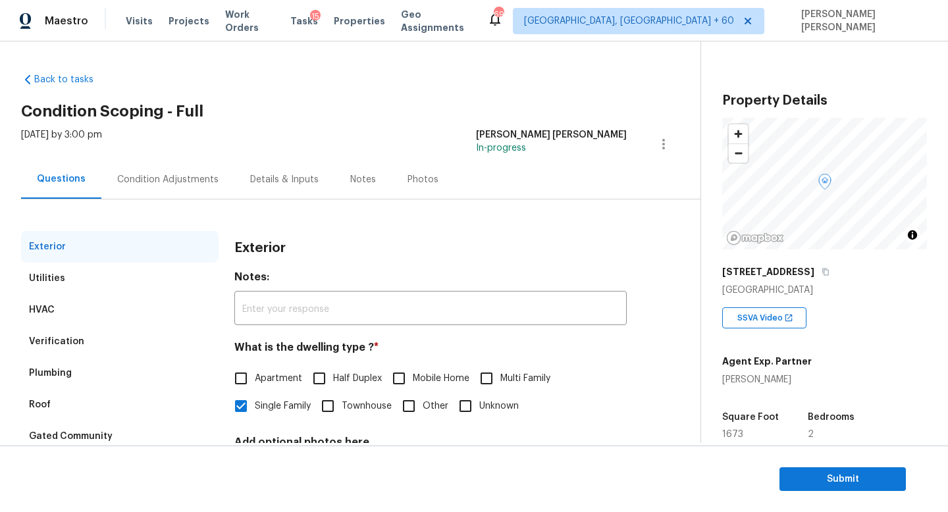
scroll to position [122, 0]
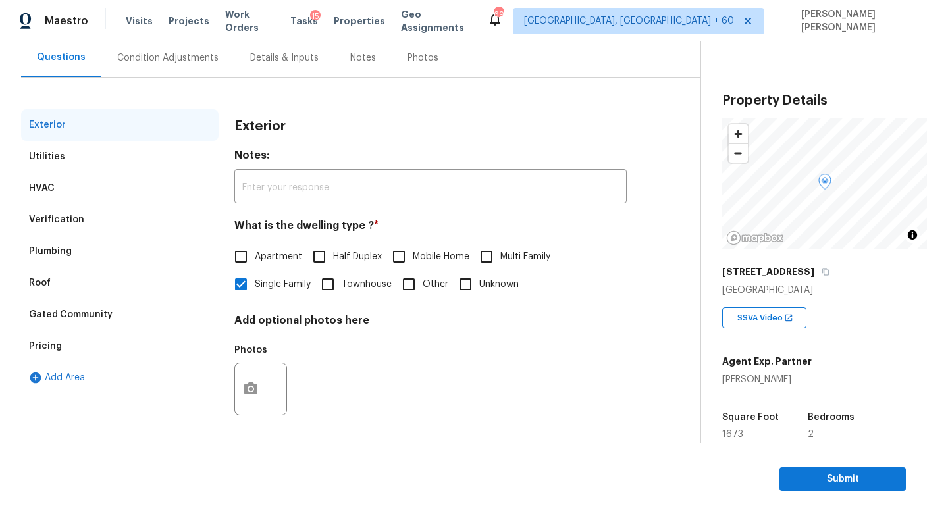
click at [122, 59] on div "Condition Adjustments" at bounding box center [167, 57] width 101 height 13
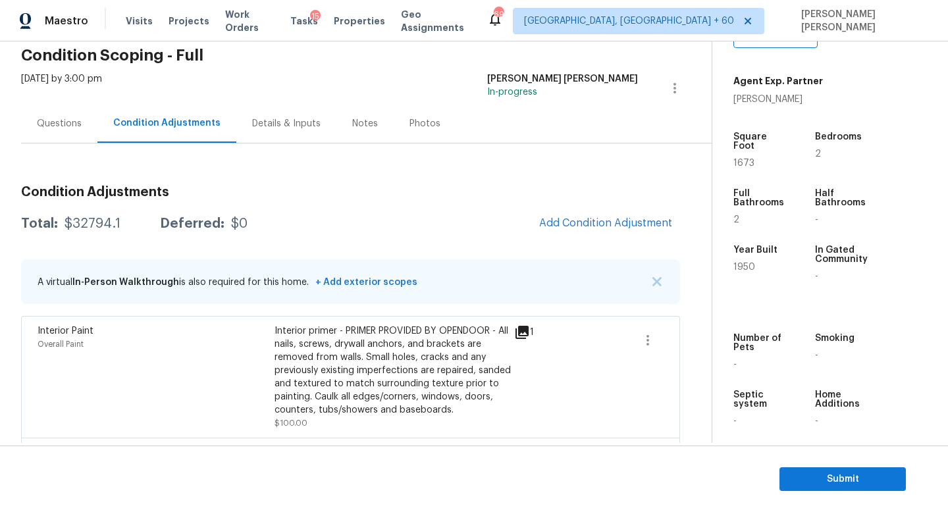
scroll to position [41, 0]
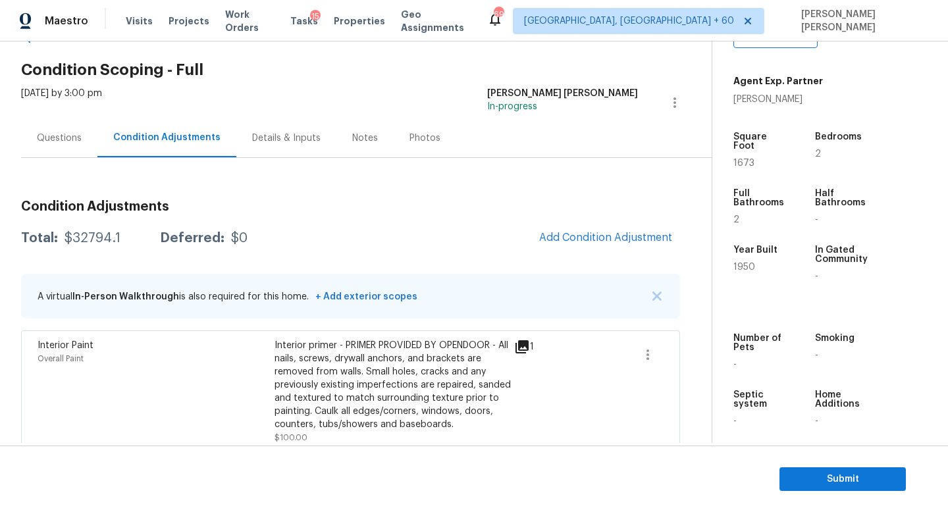
click at [45, 139] on div "Questions" at bounding box center [59, 138] width 45 height 13
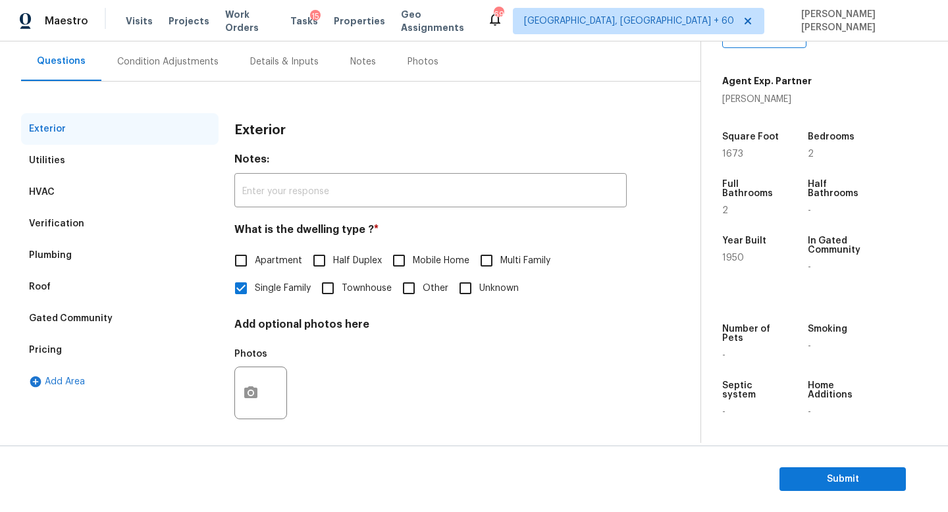
click at [40, 346] on div "Pricing" at bounding box center [45, 350] width 33 height 13
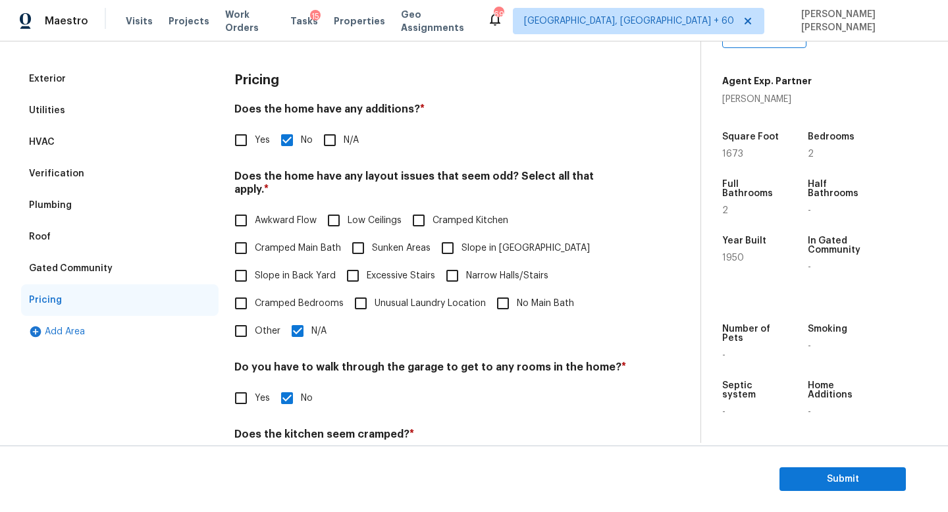
scroll to position [226, 0]
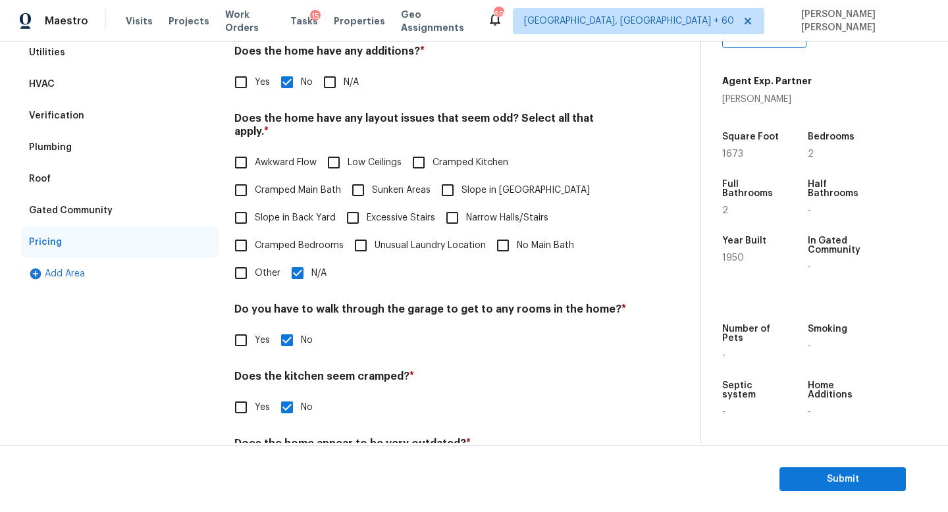
click at [286, 244] on label "Cramped Bedrooms" at bounding box center [285, 246] width 117 height 28
click at [255, 244] on input "Cramped Bedrooms" at bounding box center [241, 246] width 28 height 28
checkbox input "true"
click at [293, 265] on input "N/A" at bounding box center [298, 273] width 28 height 28
checkbox input "false"
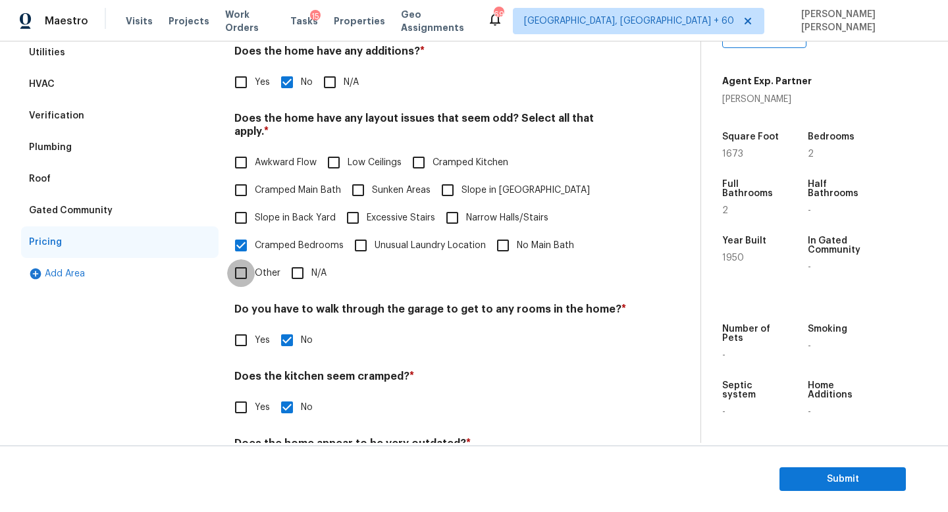
click at [238, 259] on input "Other" at bounding box center [241, 273] width 28 height 28
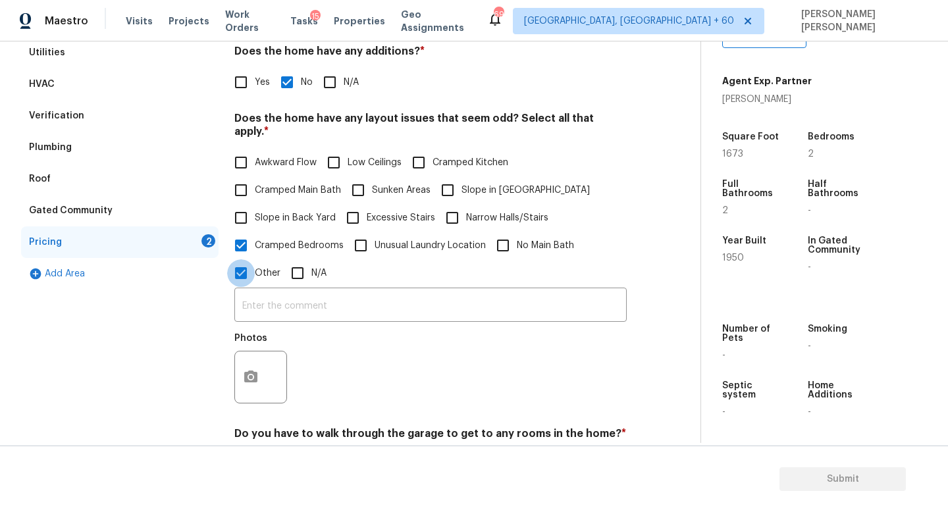
click at [240, 259] on input "Other" at bounding box center [241, 273] width 28 height 28
checkbox input "false"
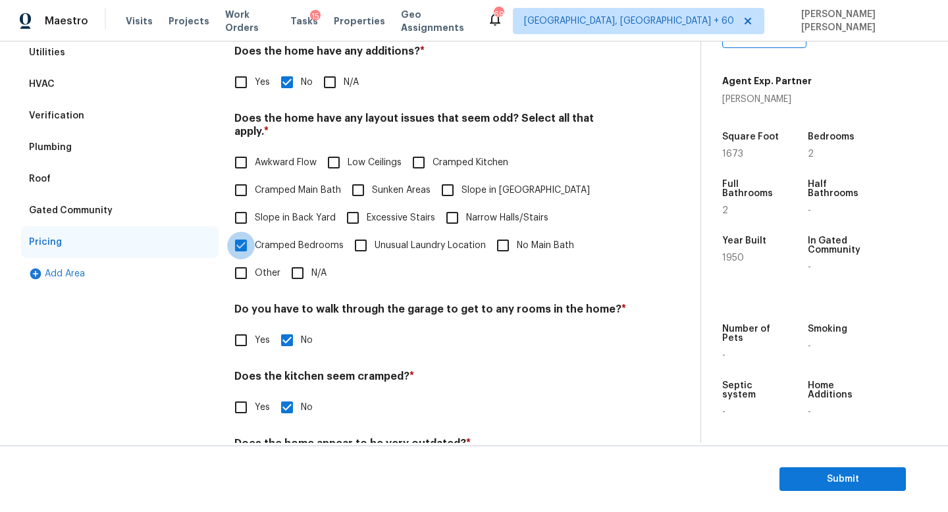
click at [240, 232] on input "Cramped Bedrooms" at bounding box center [241, 246] width 28 height 28
checkbox input "false"
click at [244, 259] on input "Other" at bounding box center [241, 273] width 28 height 28
checkbox input "true"
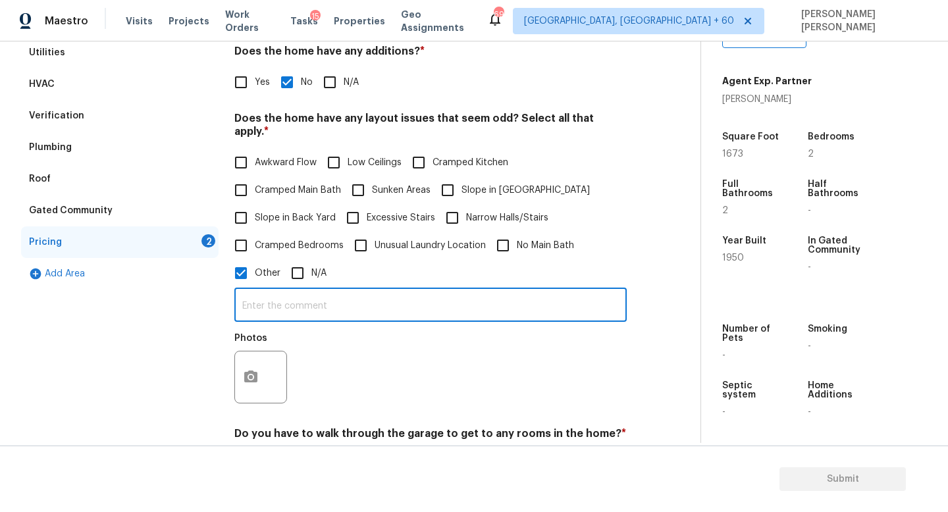
click at [275, 297] on input "text" at bounding box center [430, 306] width 392 height 31
type input "Detached garage in the property."
click at [262, 371] on button "button" at bounding box center [251, 377] width 32 height 51
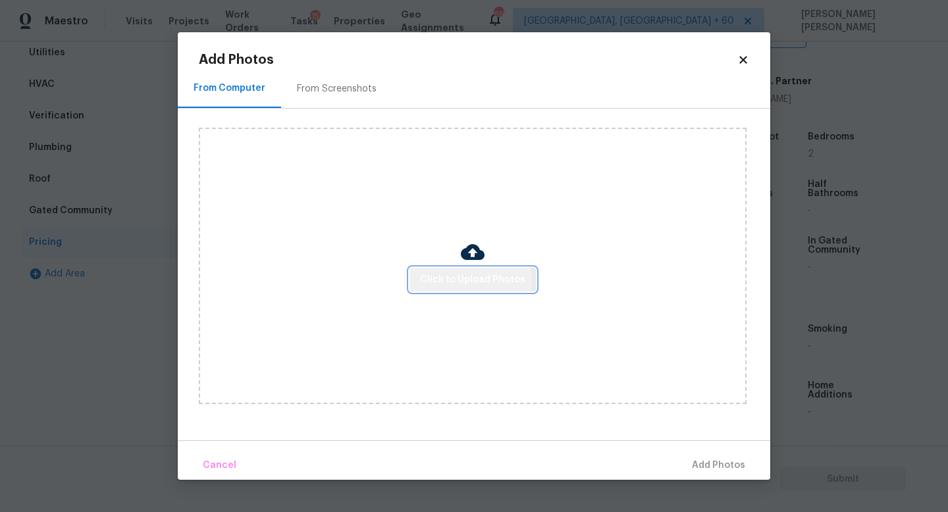
click at [463, 280] on span "Click to Upload Photos" at bounding box center [472, 280] width 105 height 16
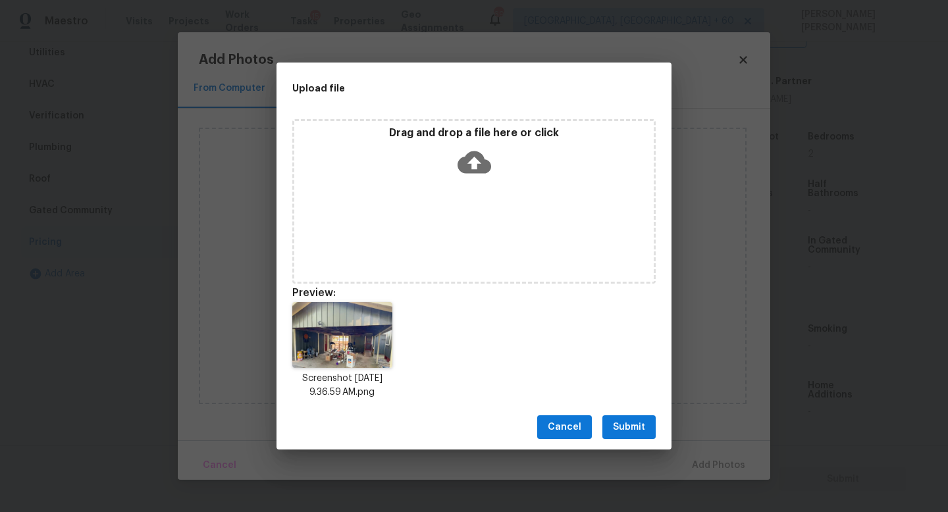
click at [628, 425] on span "Submit" at bounding box center [629, 427] width 32 height 16
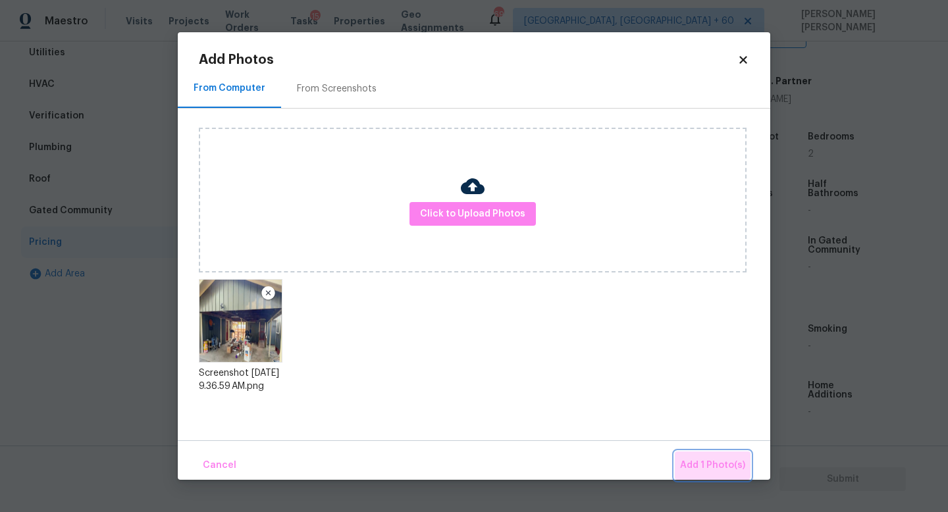
click at [701, 452] on button "Add 1 Photo(s)" at bounding box center [713, 466] width 76 height 28
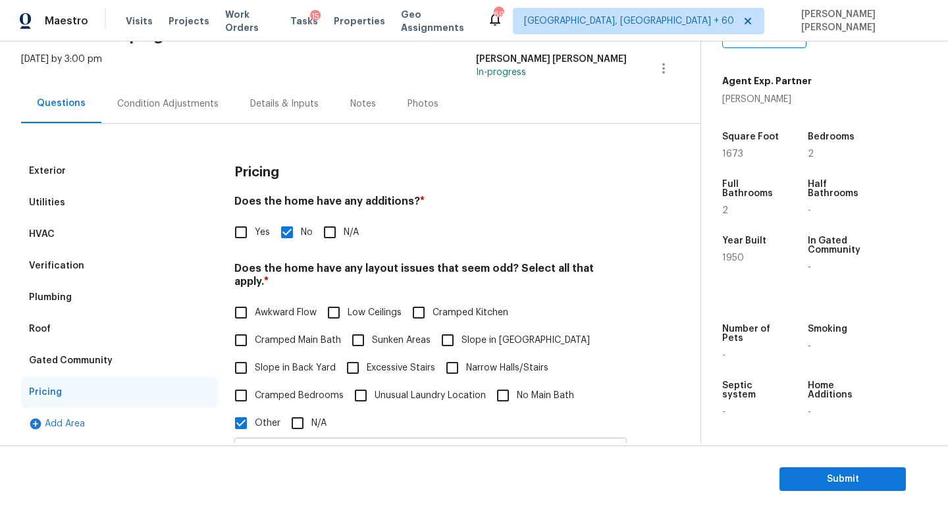
scroll to position [0, 0]
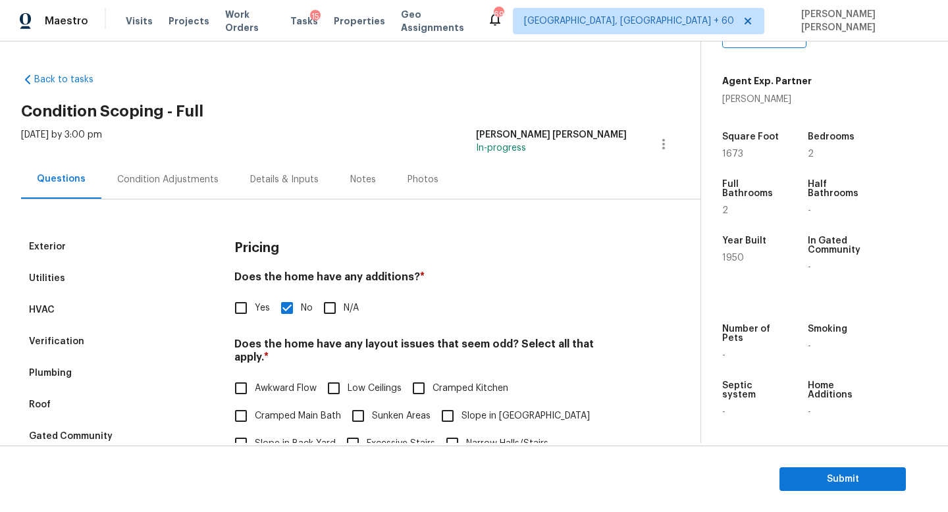
click at [158, 194] on div "Condition Adjustments" at bounding box center [167, 179] width 133 height 39
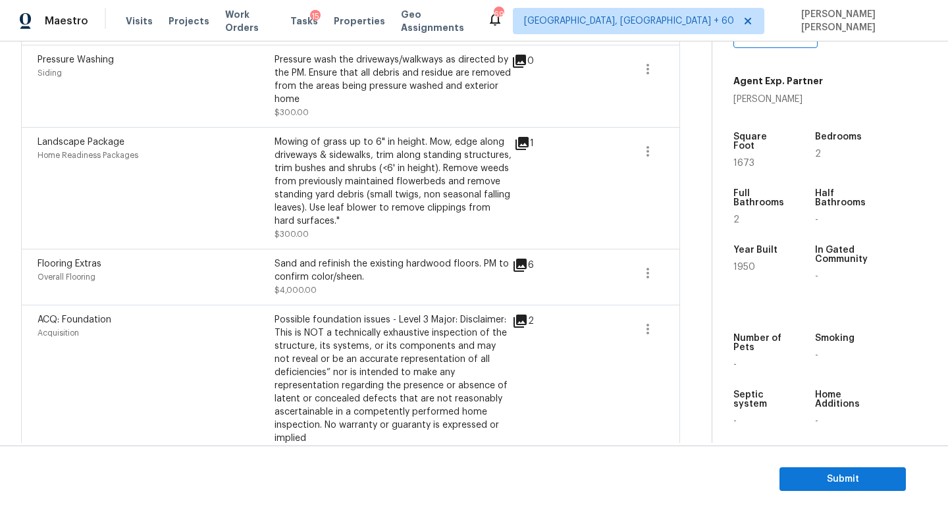
scroll to position [971, 0]
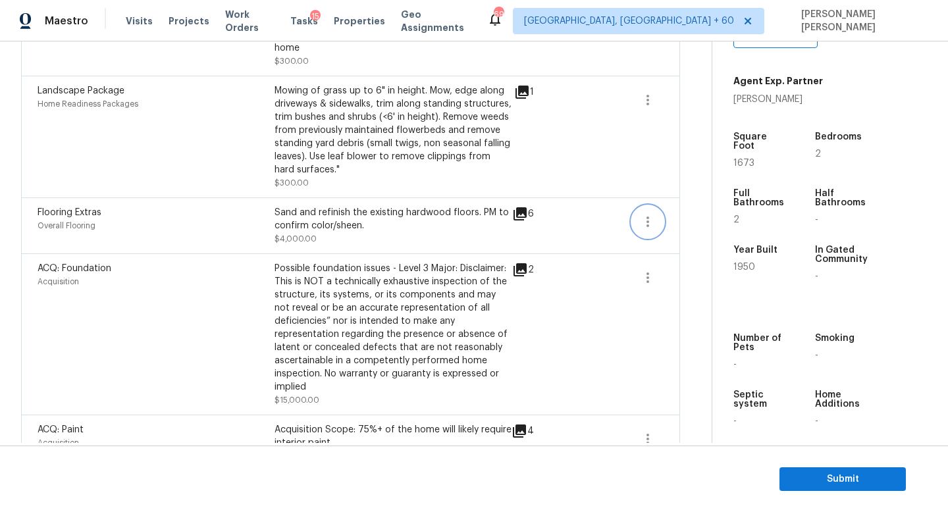
click at [642, 229] on icon "button" at bounding box center [648, 222] width 16 height 16
click at [681, 229] on link "Edit" at bounding box center [723, 221] width 112 height 20
click at [690, 302] on body "Maestro Visits Projects Work Orders Tasks 15 Properties Geo Assignments 691 [GE…" at bounding box center [474, 256] width 948 height 512
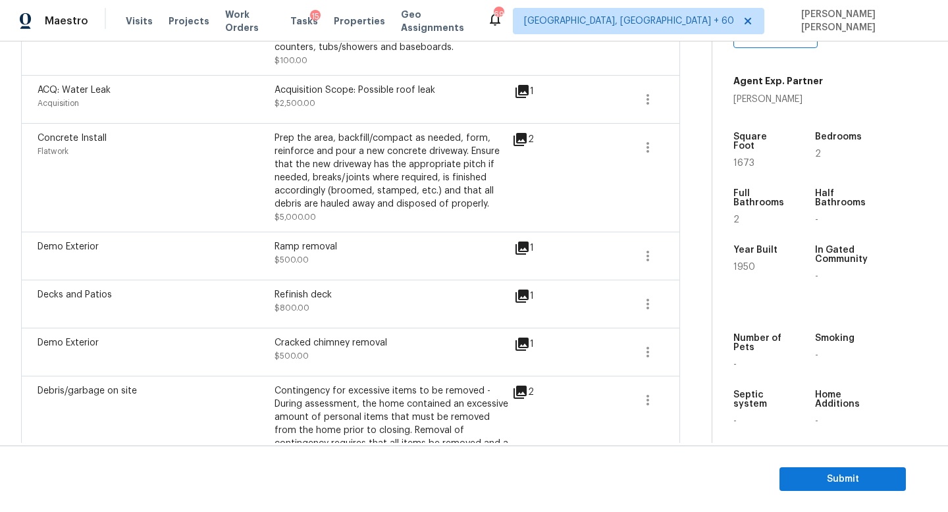
scroll to position [346, 0]
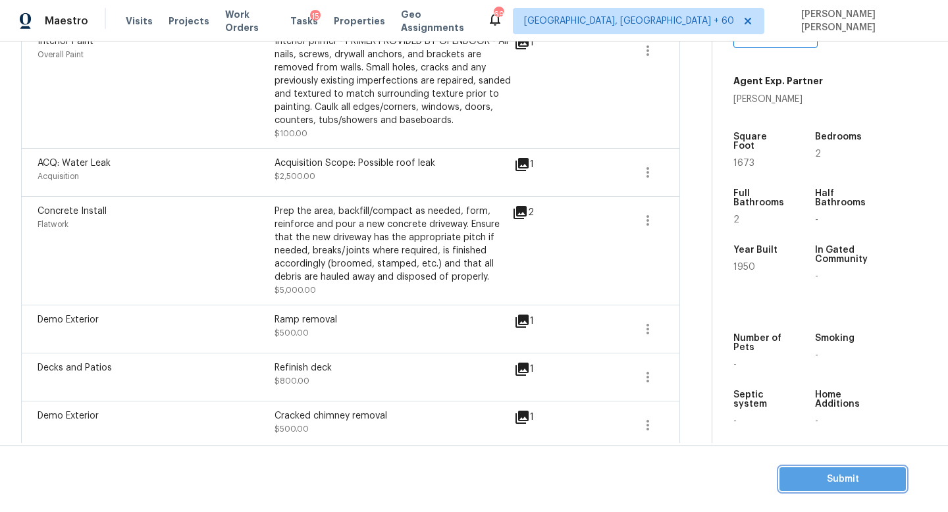
click at [847, 480] on span "Submit" at bounding box center [842, 479] width 105 height 16
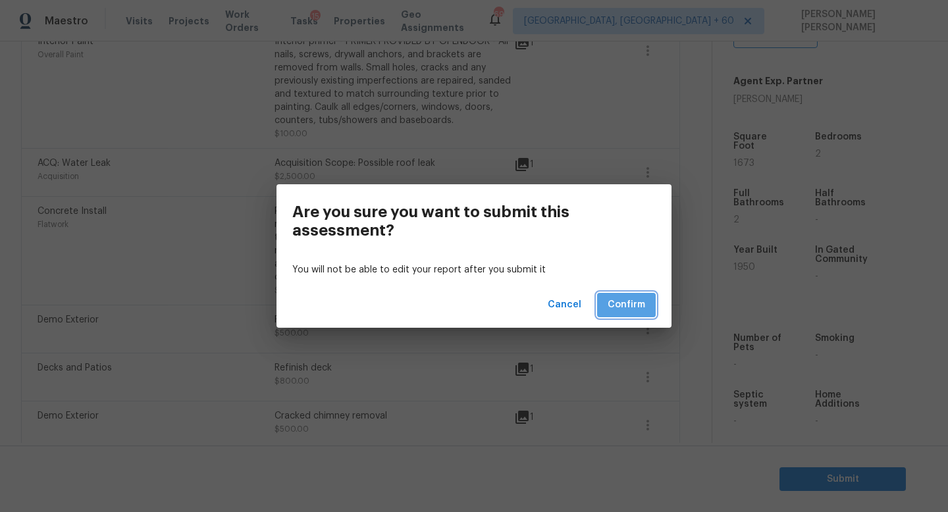
click at [629, 299] on span "Confirm" at bounding box center [627, 305] width 38 height 16
